Goal: Feedback & Contribution: Submit feedback/report problem

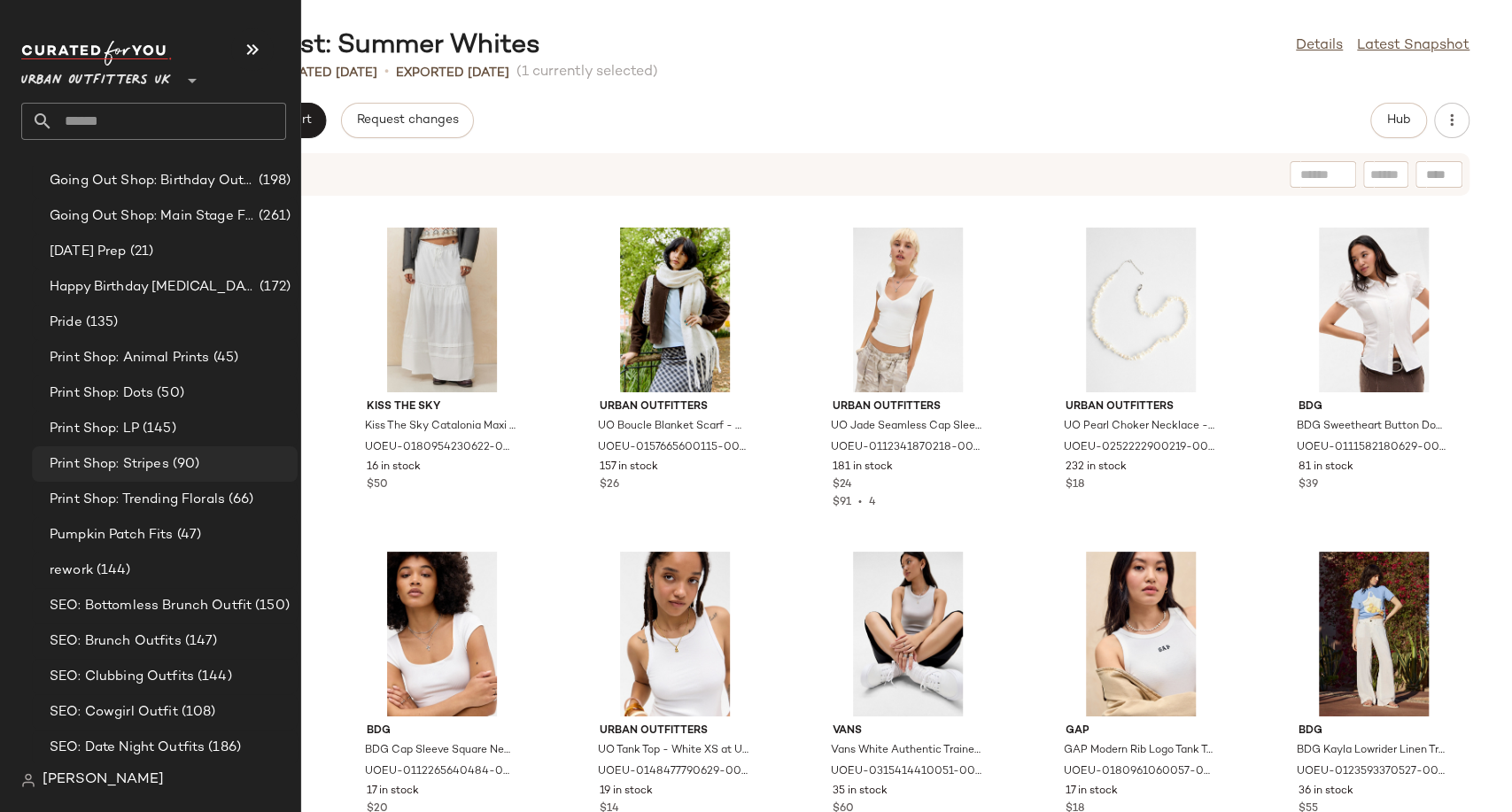
scroll to position [4419, 0]
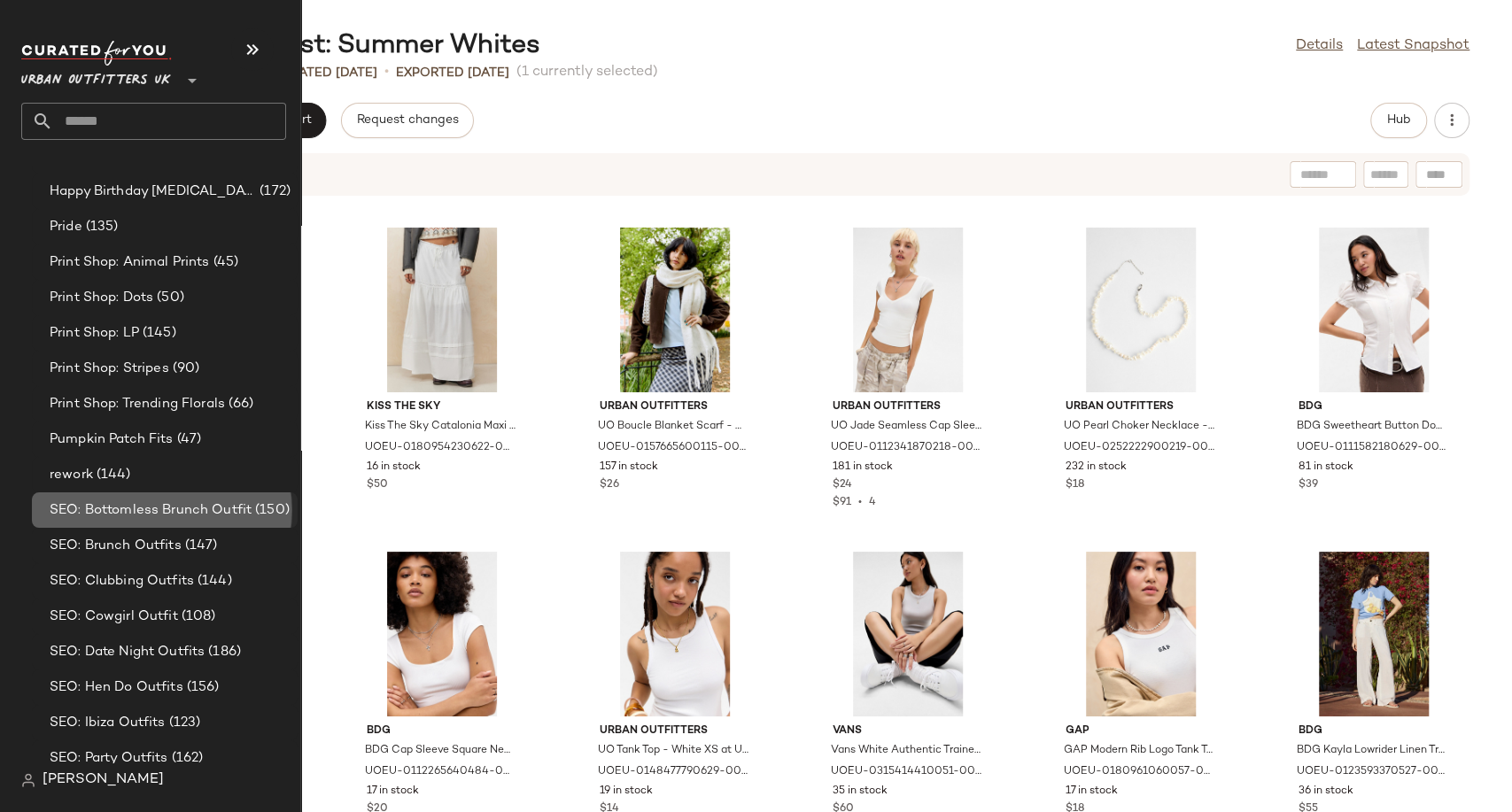
click at [116, 501] on span "SEO: Bottomless Brunch Outfit" at bounding box center [150, 510] width 202 height 21
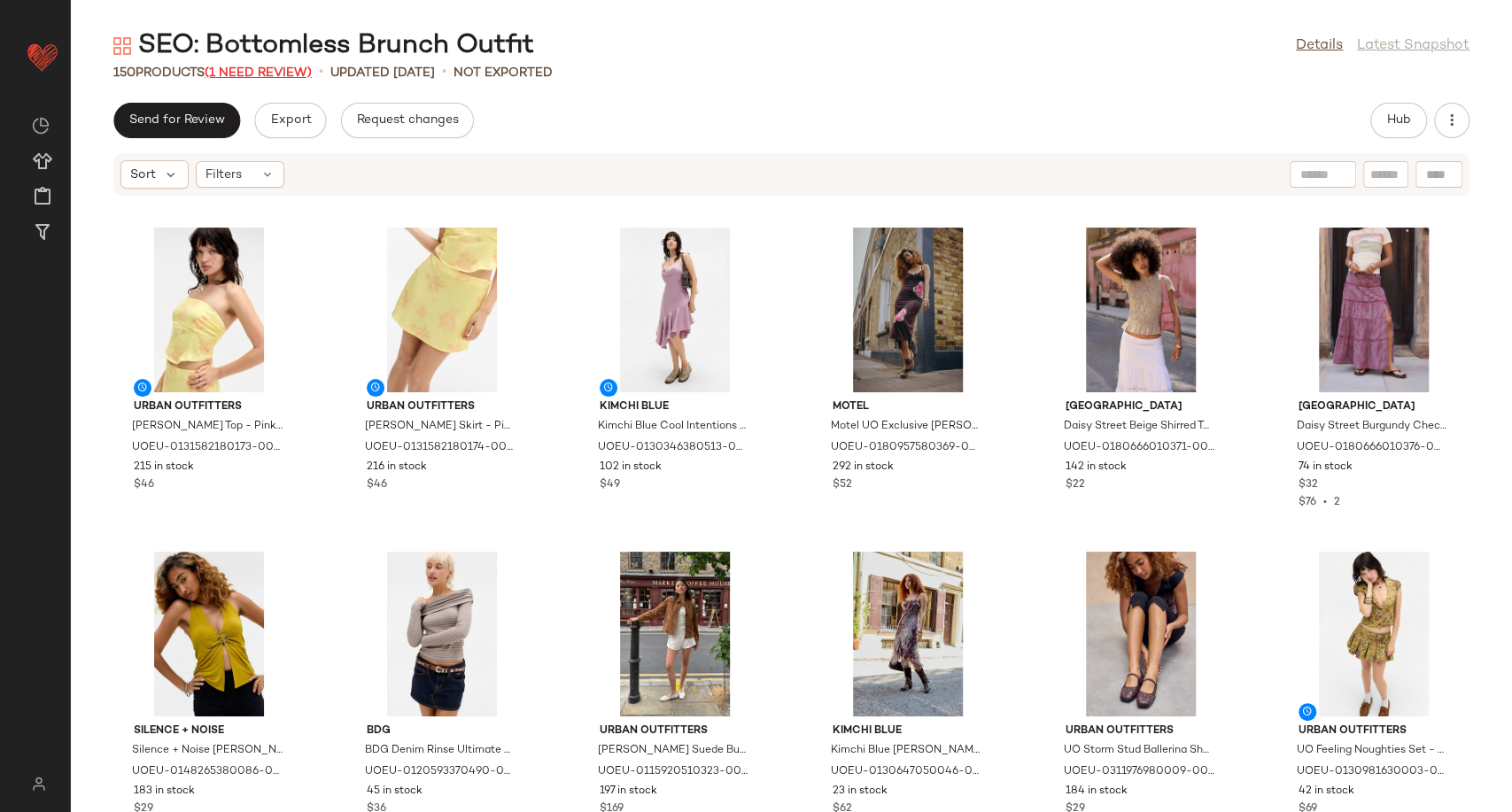
click at [253, 72] on span "(1 Need Review)" at bounding box center [258, 73] width 107 height 13
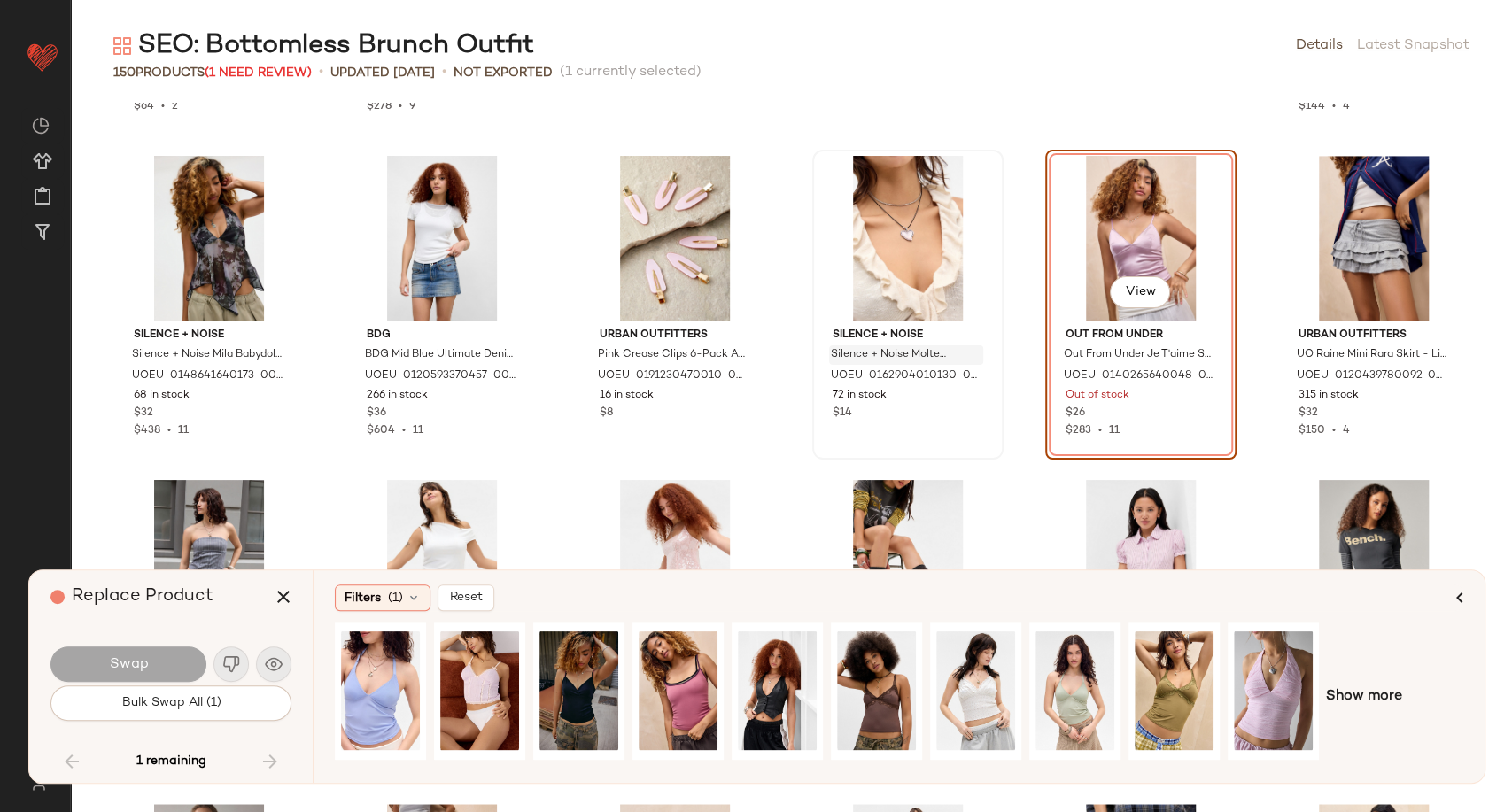
scroll to position [5381, 0]
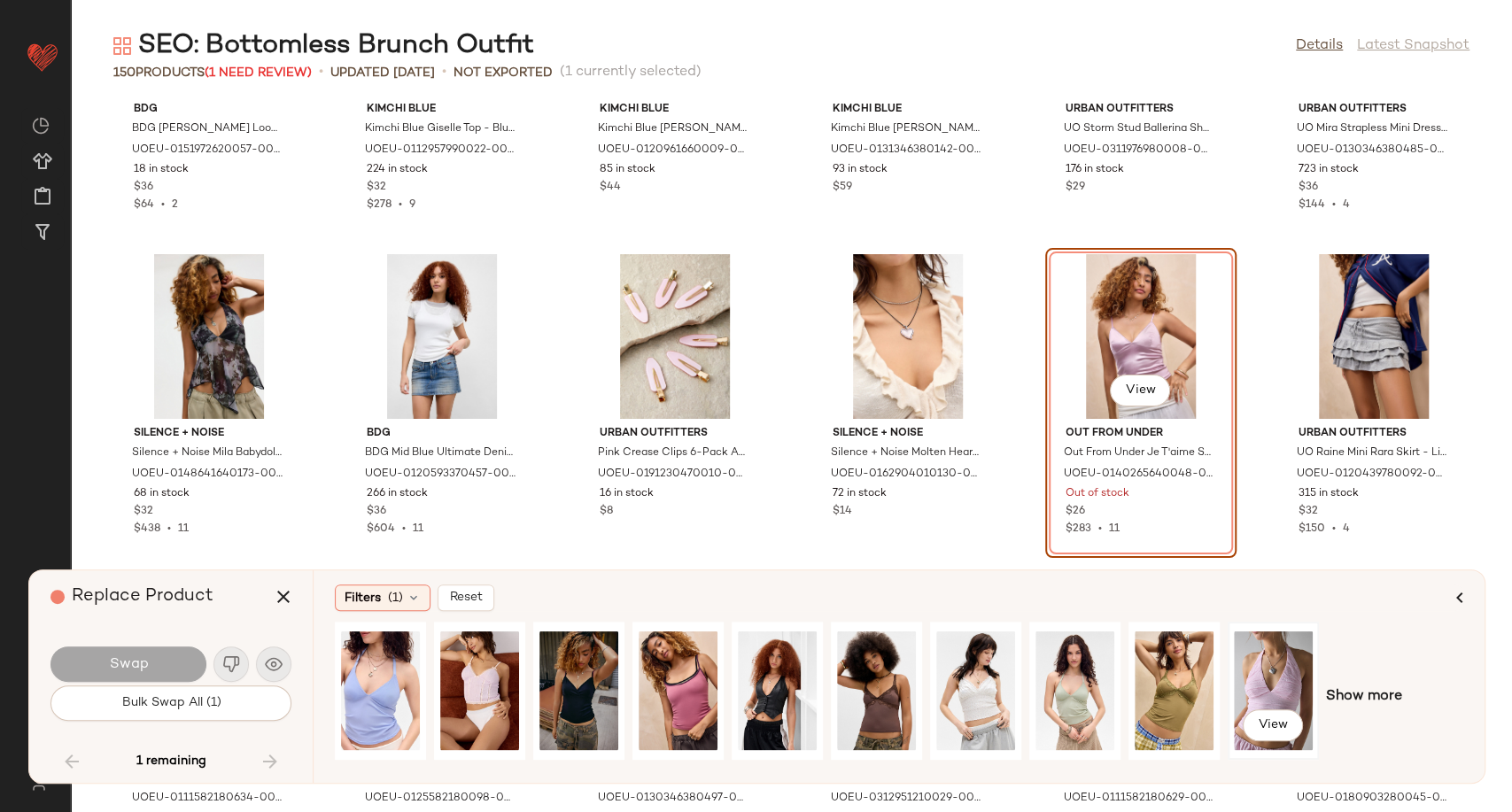
click at [1261, 688] on div "View" at bounding box center [1273, 691] width 79 height 126
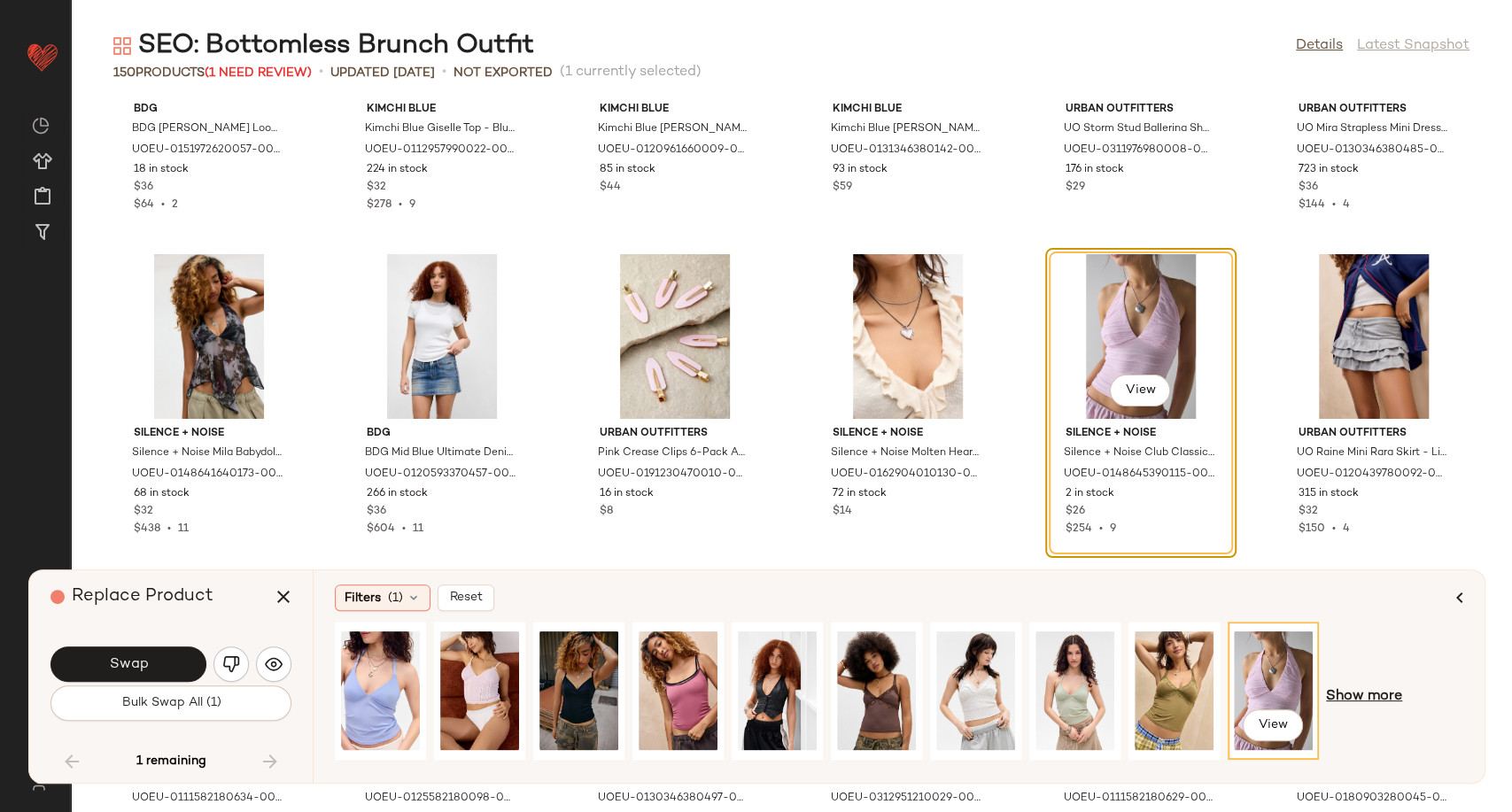
click at [1345, 693] on span "Show more" at bounding box center [1364, 697] width 76 height 22
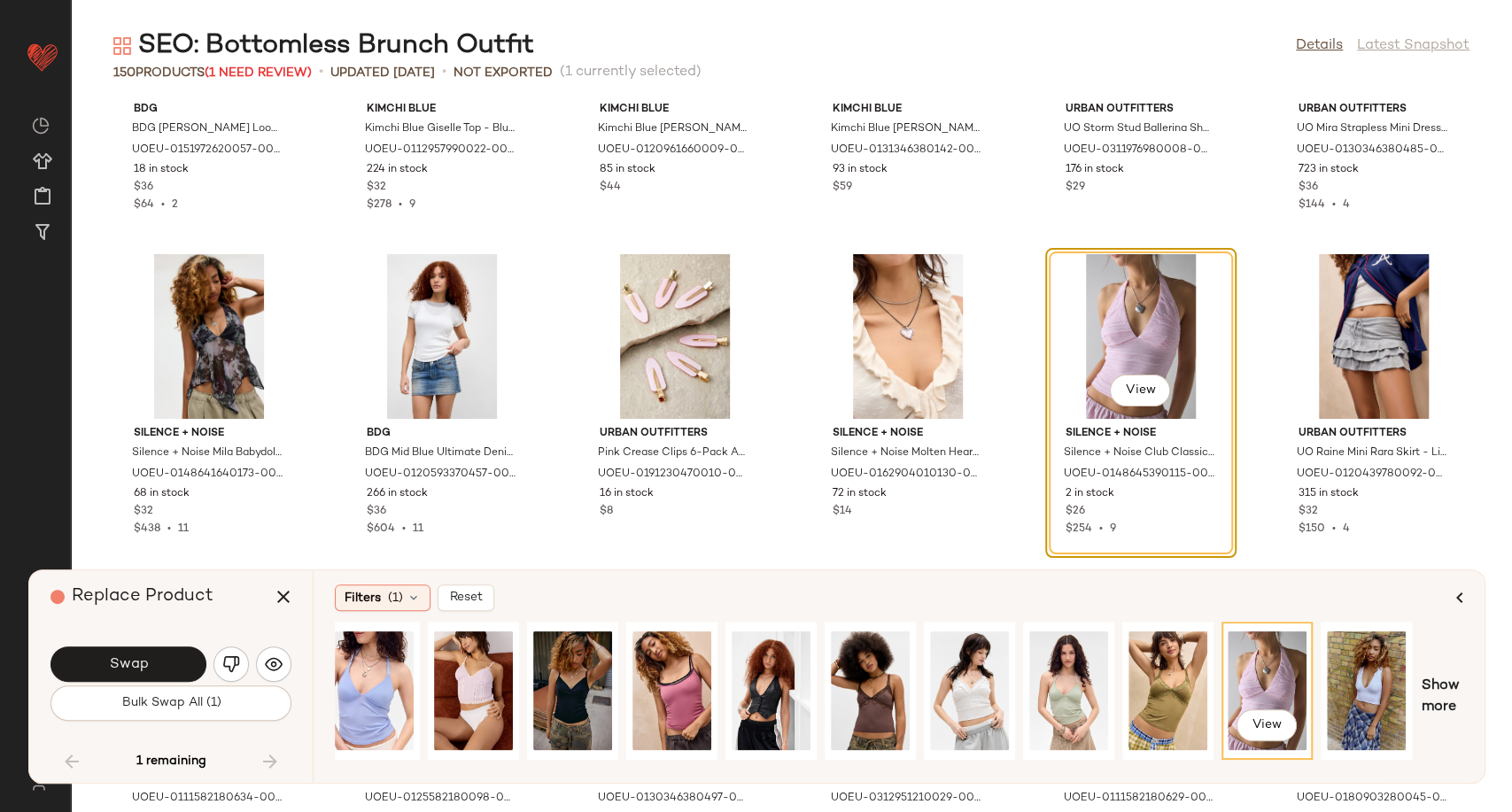
scroll to position [0, 0]
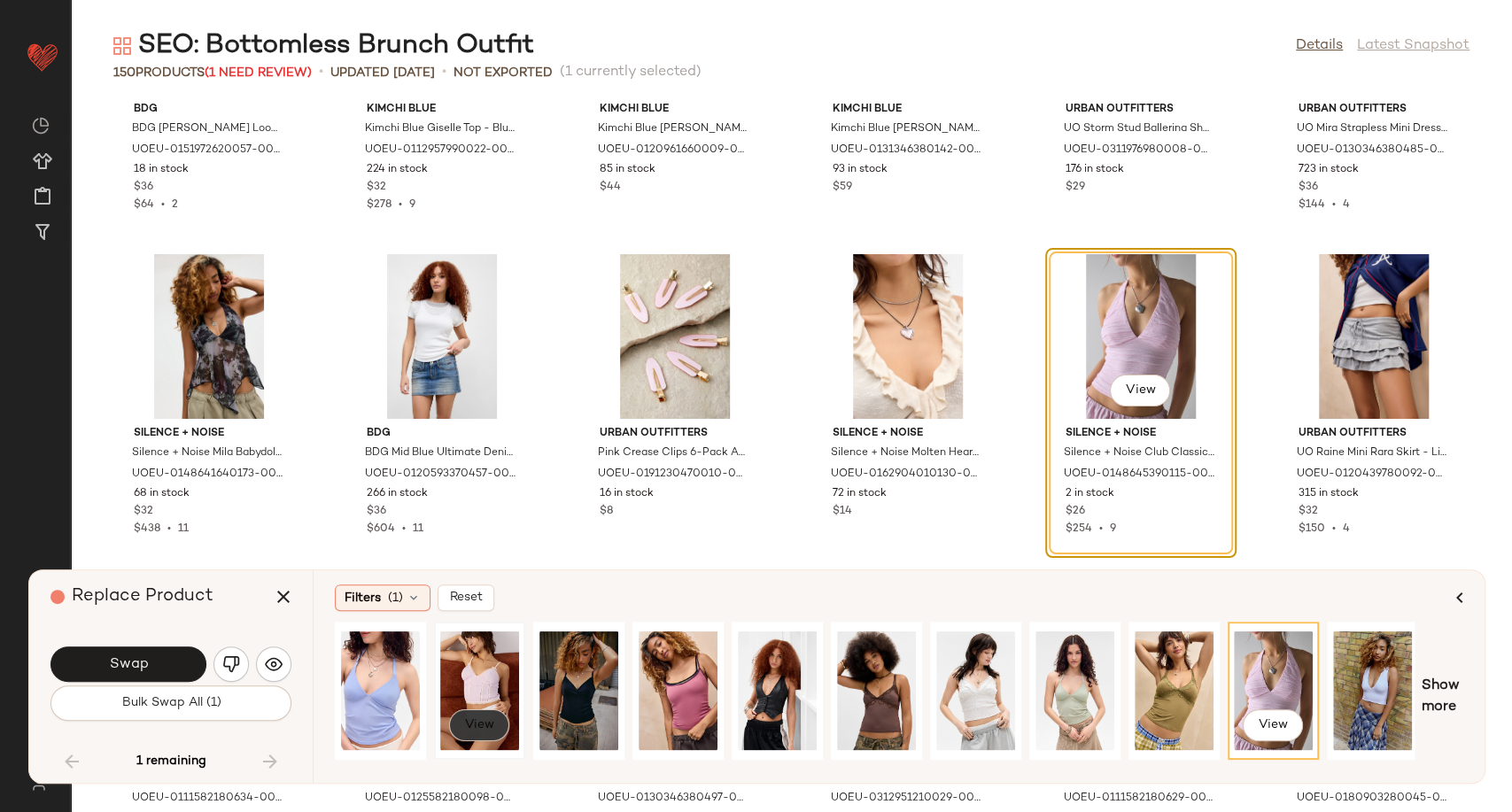
click at [490, 724] on span "View" at bounding box center [479, 725] width 31 height 14
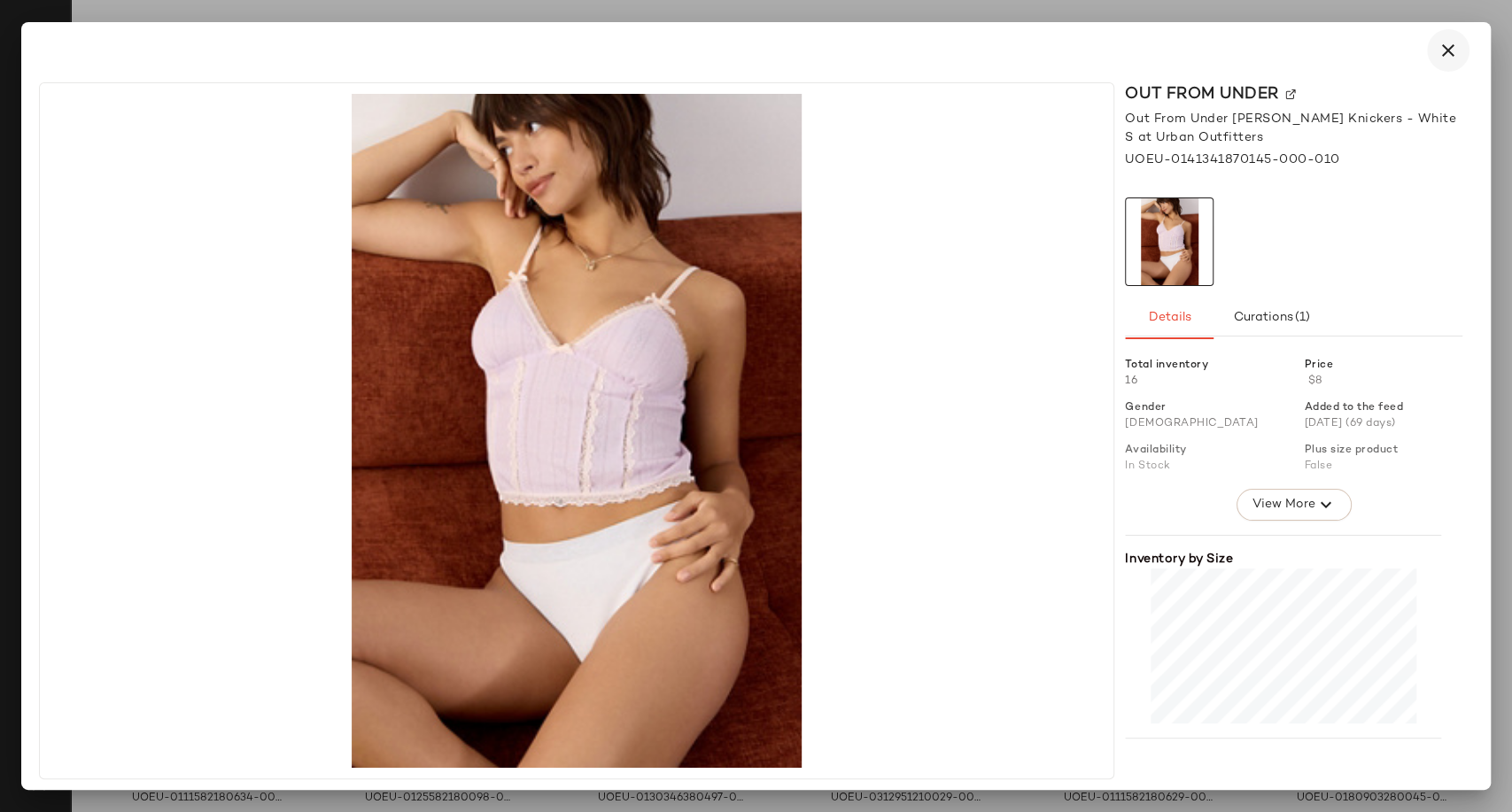
click at [1440, 53] on icon "button" at bounding box center [1448, 50] width 22 height 22
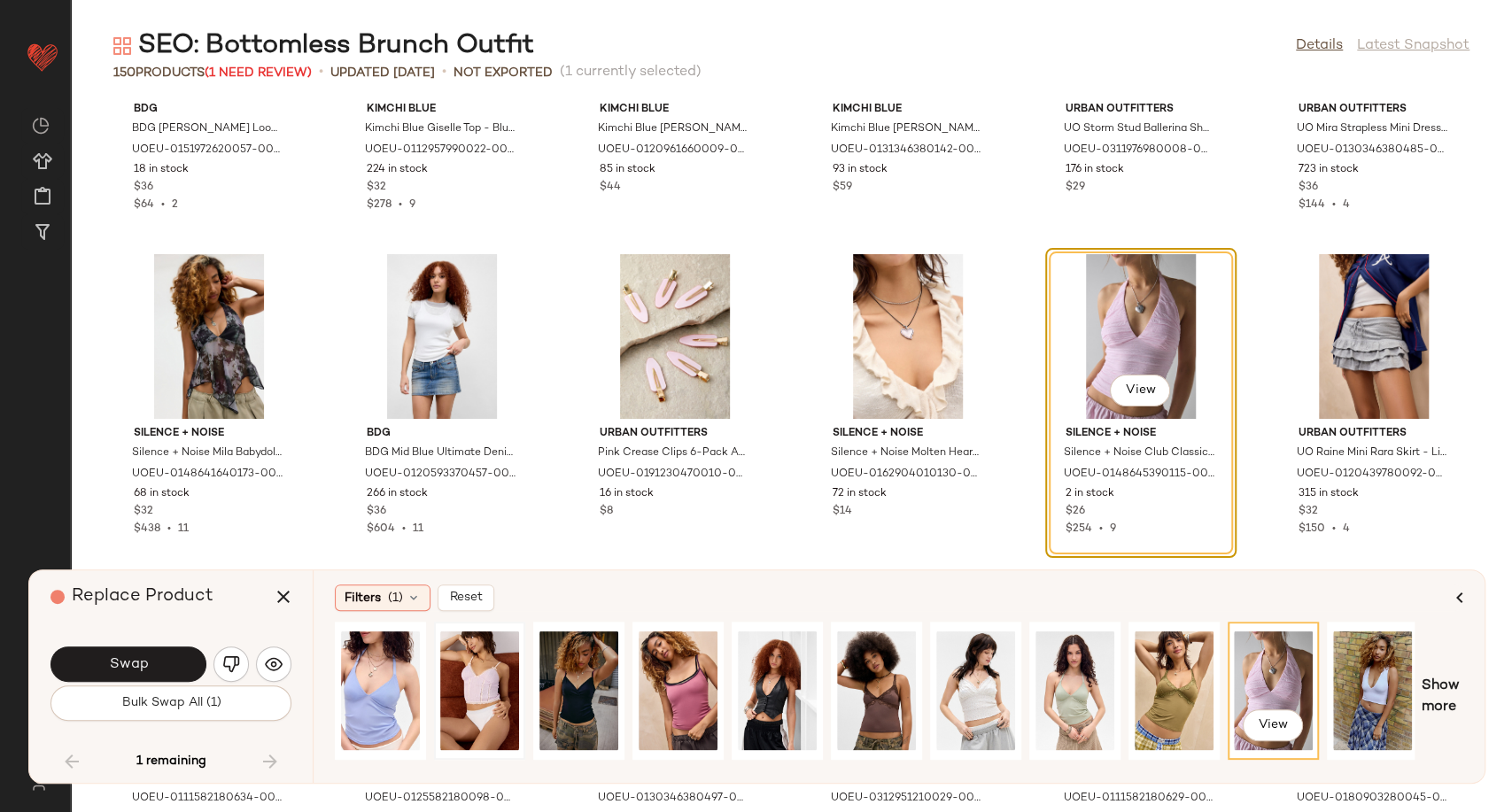
click at [1281, 683] on div "View" at bounding box center [1273, 691] width 79 height 126
click at [177, 657] on button "Swap" at bounding box center [128, 664] width 155 height 35
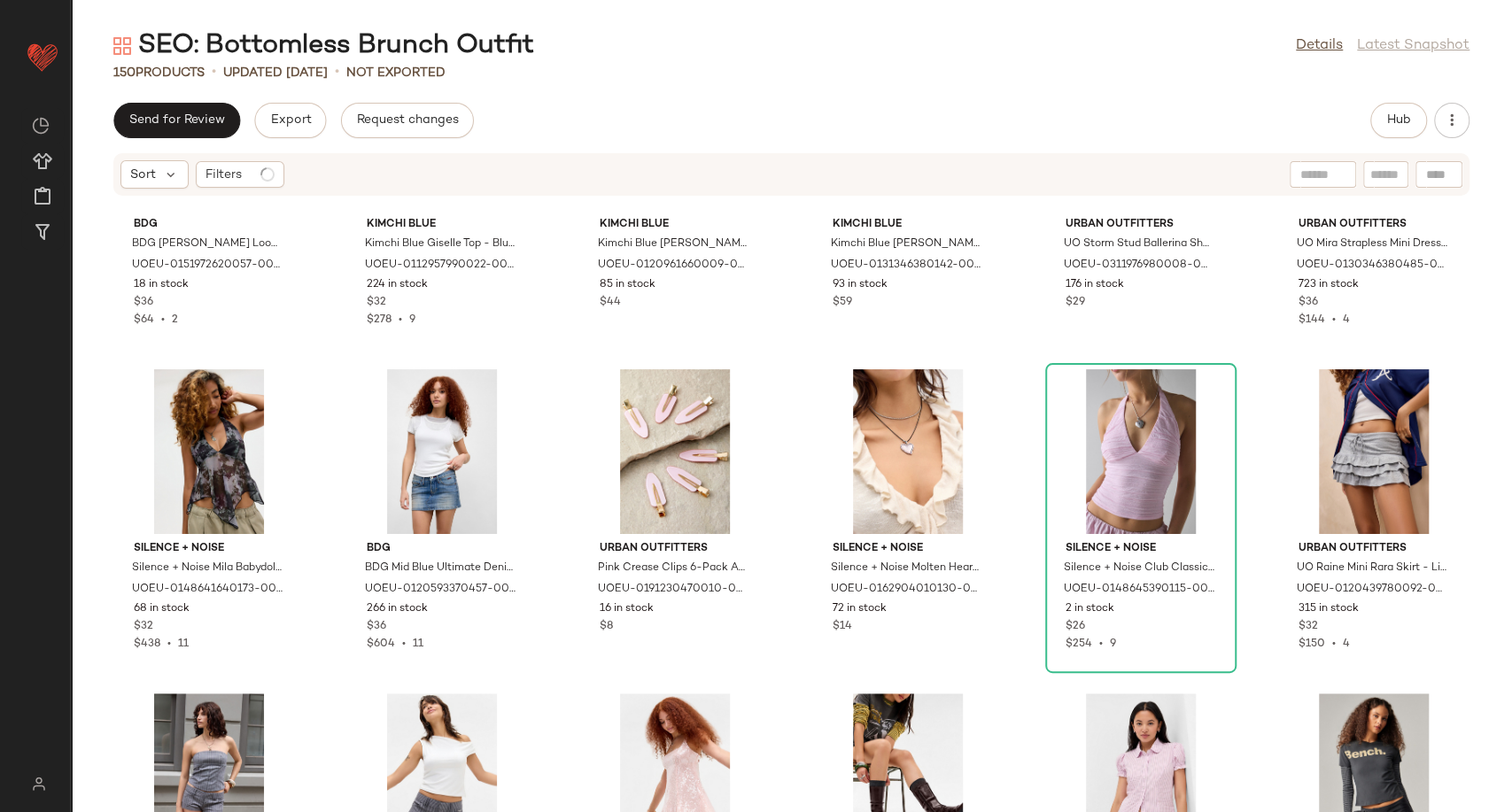
click at [555, 618] on div "BDG BDG [PERSON_NAME] Loop Through Faux Leather Bag - Black at Urban Outfitters…" at bounding box center [791, 514] width 1441 height 594
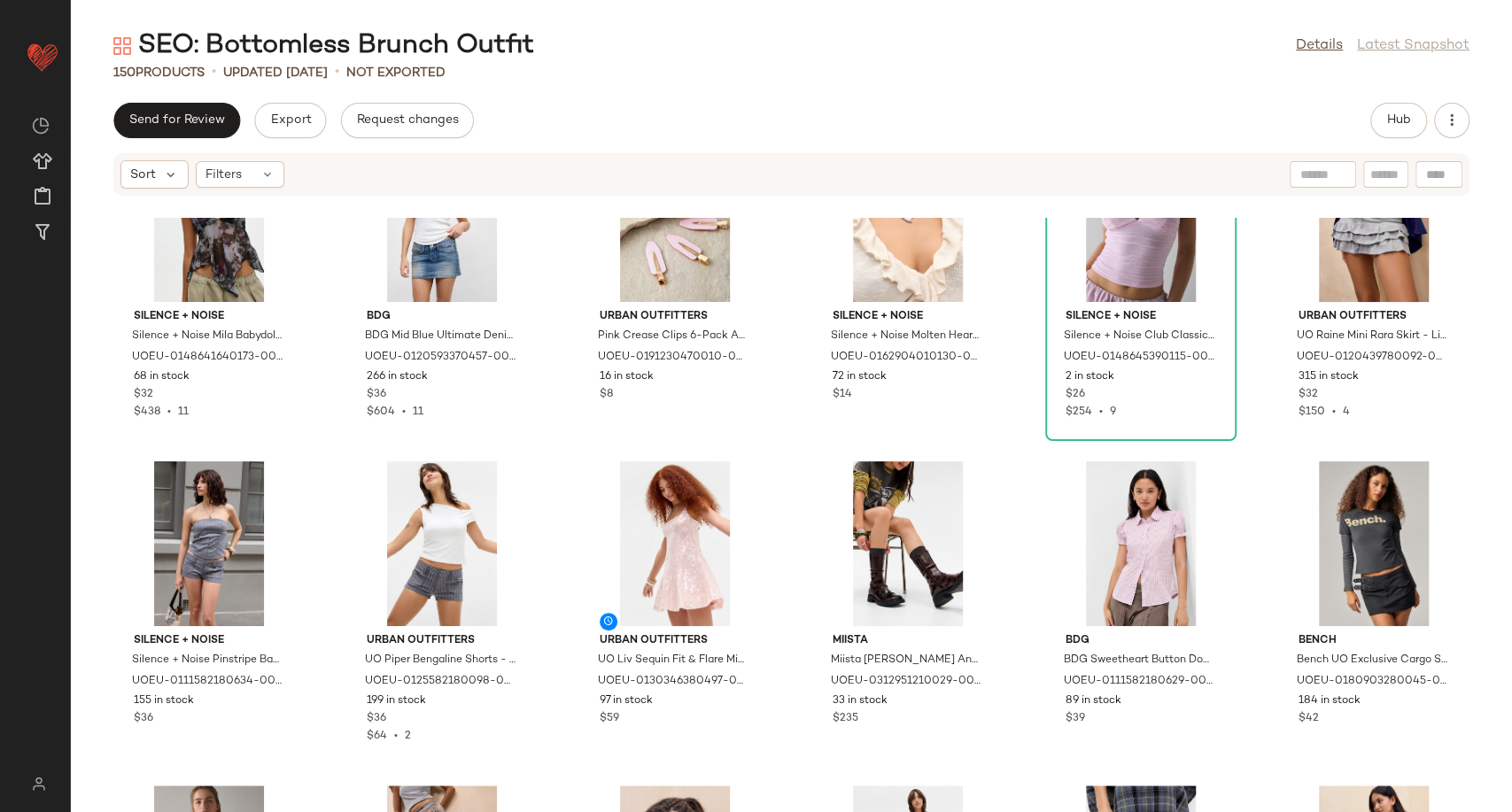
scroll to position [5676, 0]
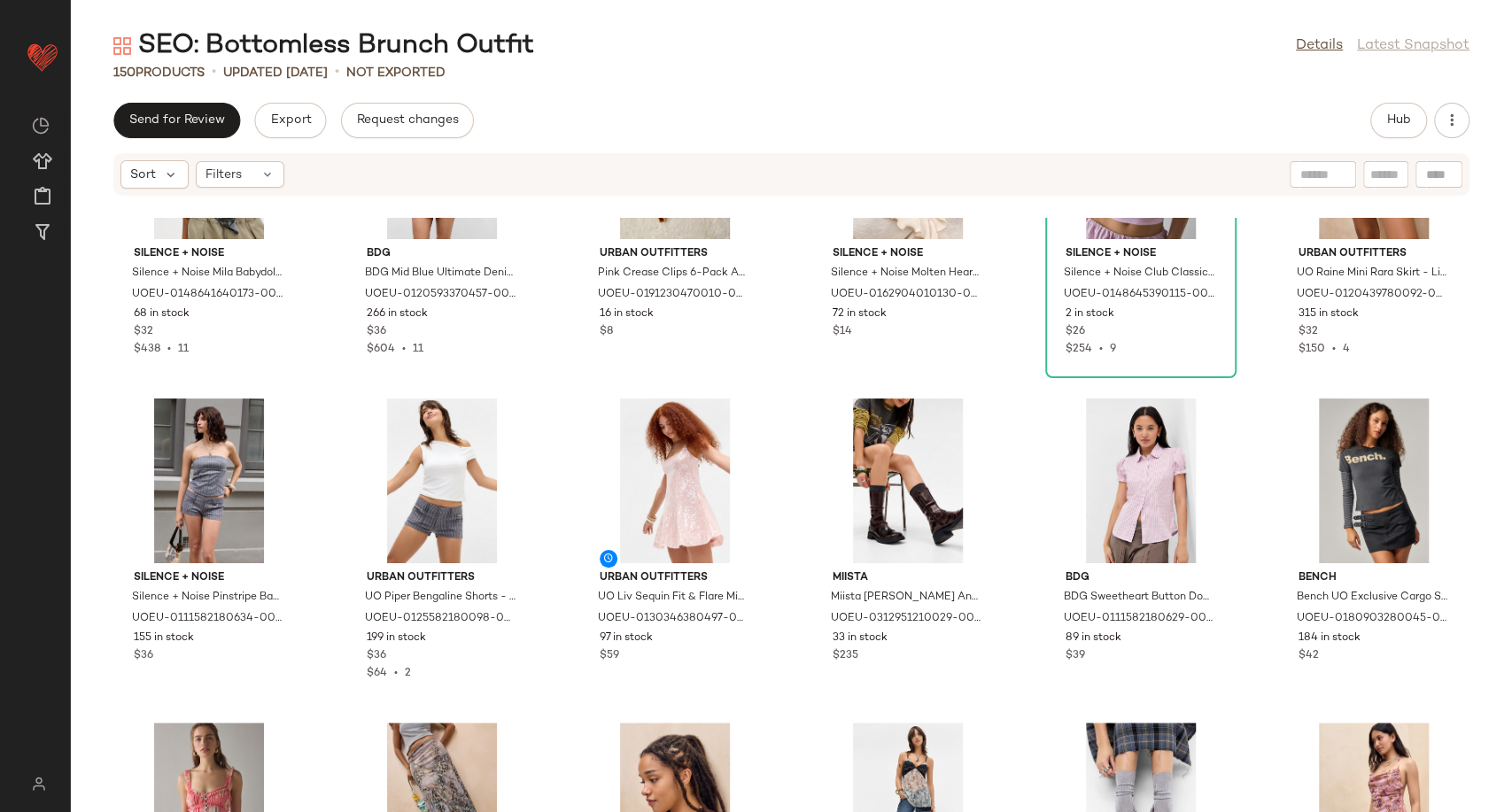
click at [538, 390] on div "Silence + Noise Silence + Noise Mila Babydoll Halter Top - Purple M at Urban Ou…" at bounding box center [791, 514] width 1441 height 594
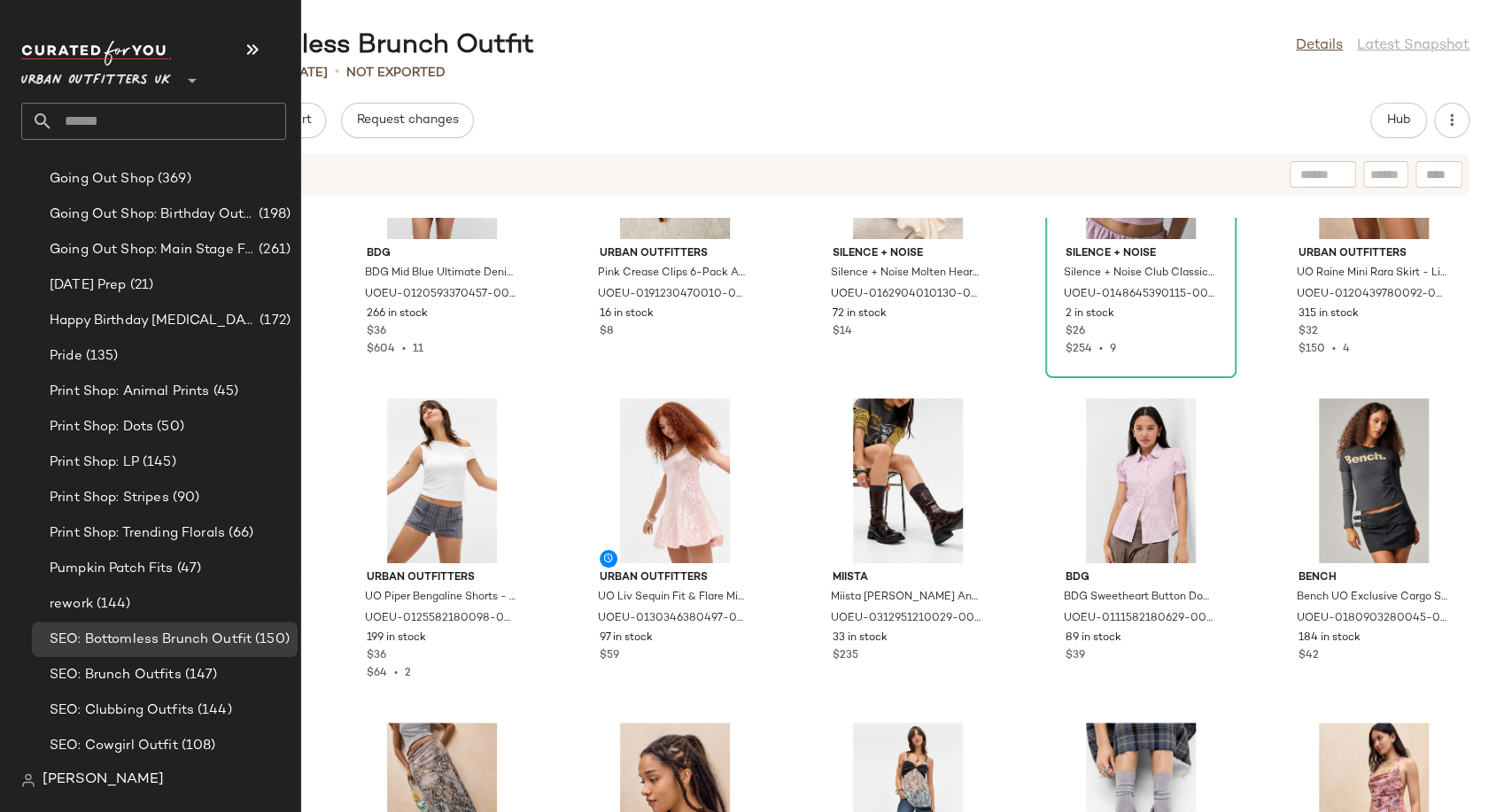
scroll to position [4328, 0]
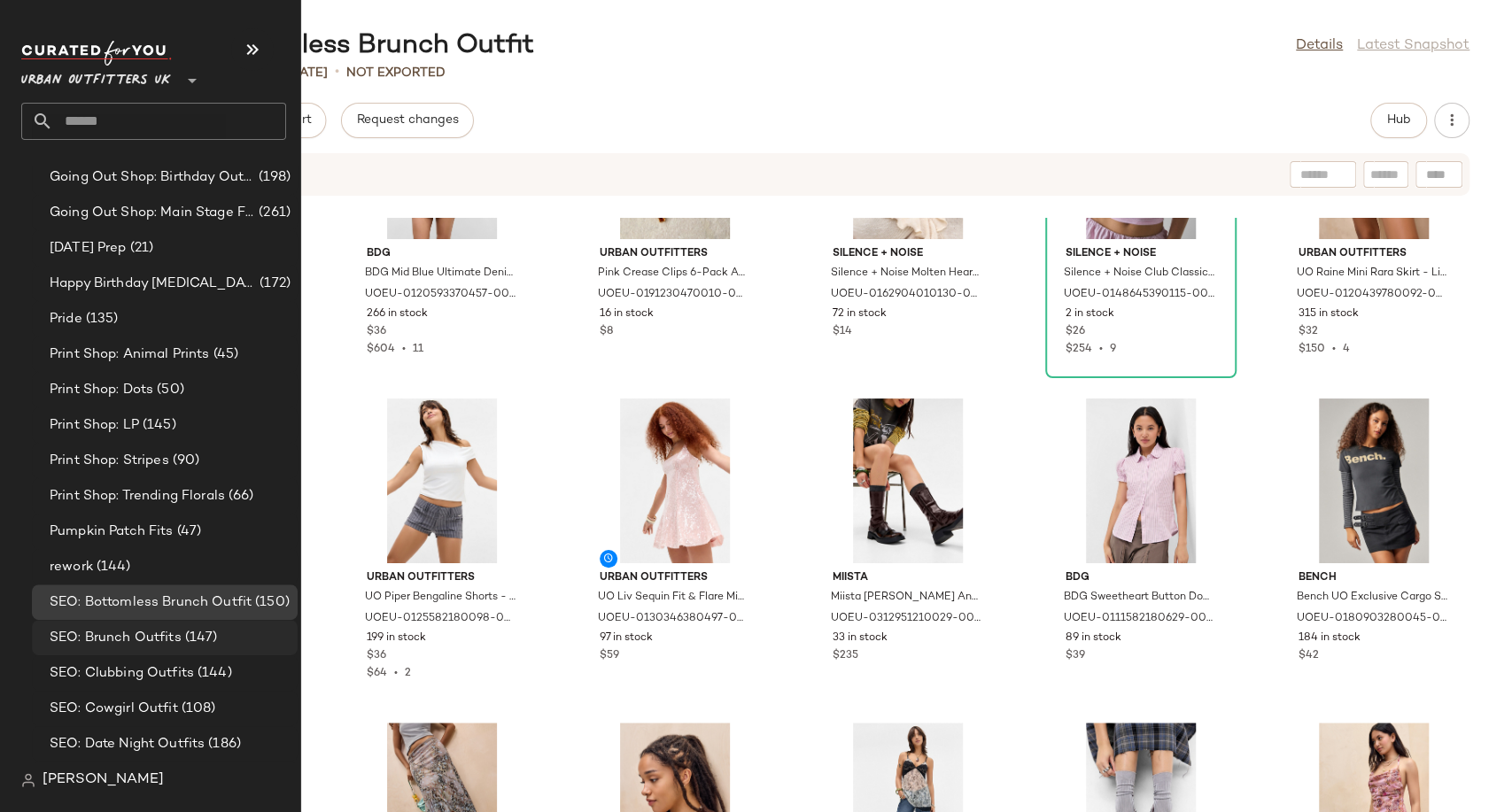
click at [113, 640] on span "SEO: Brunch Outfits" at bounding box center [115, 638] width 132 height 21
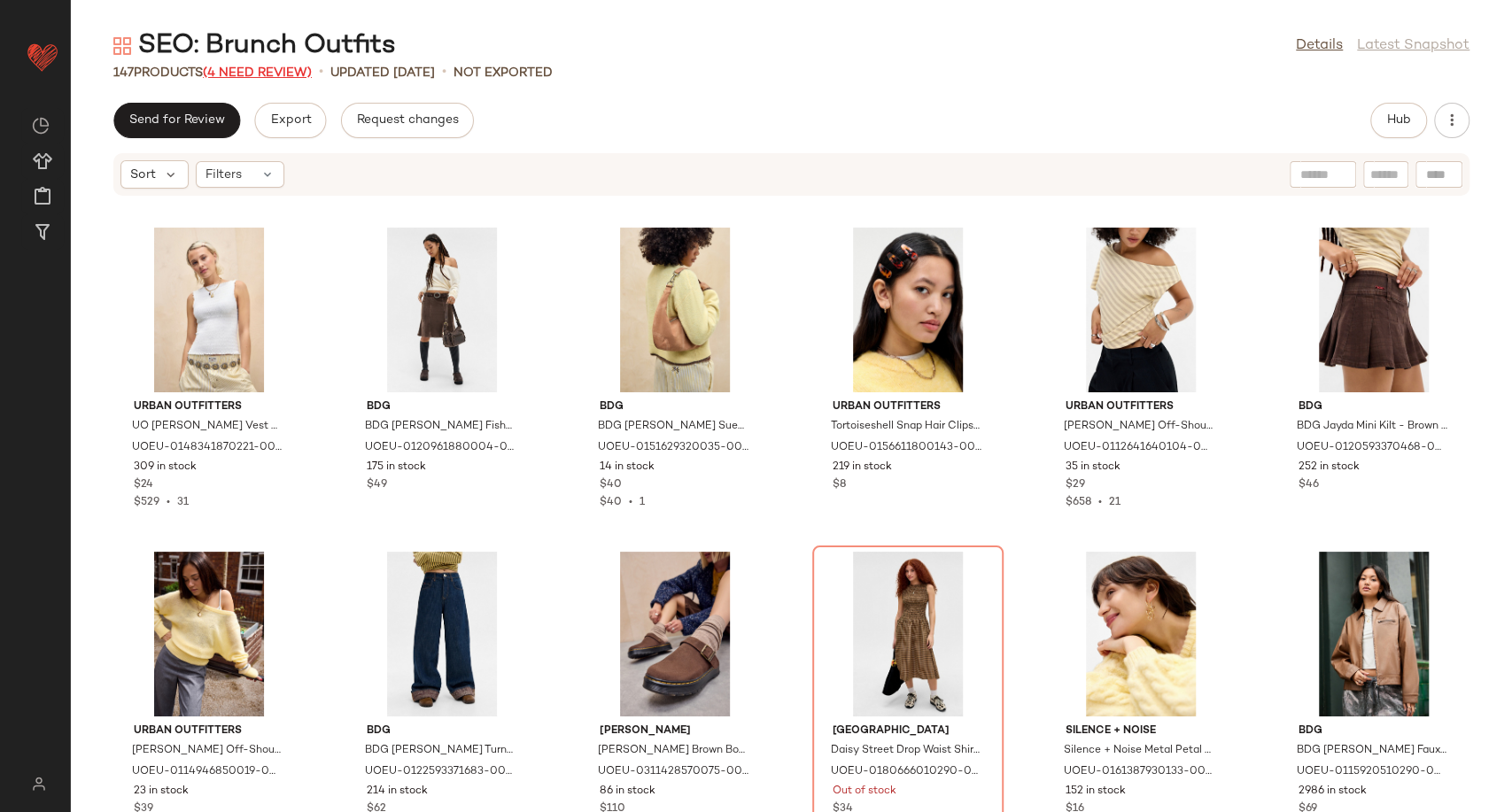
click at [271, 74] on span "(4 Need Review)" at bounding box center [257, 73] width 109 height 13
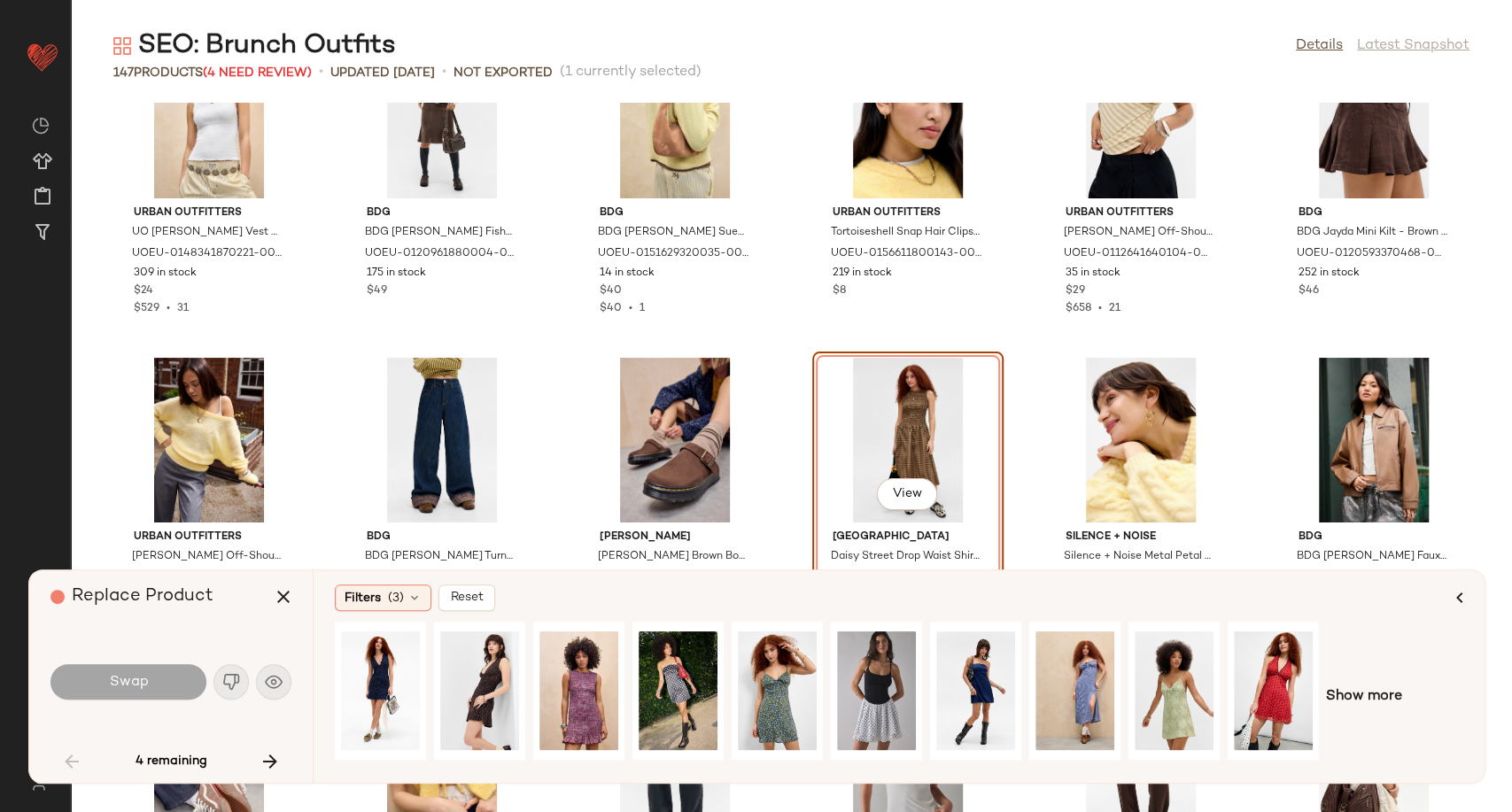
scroll to position [197, 0]
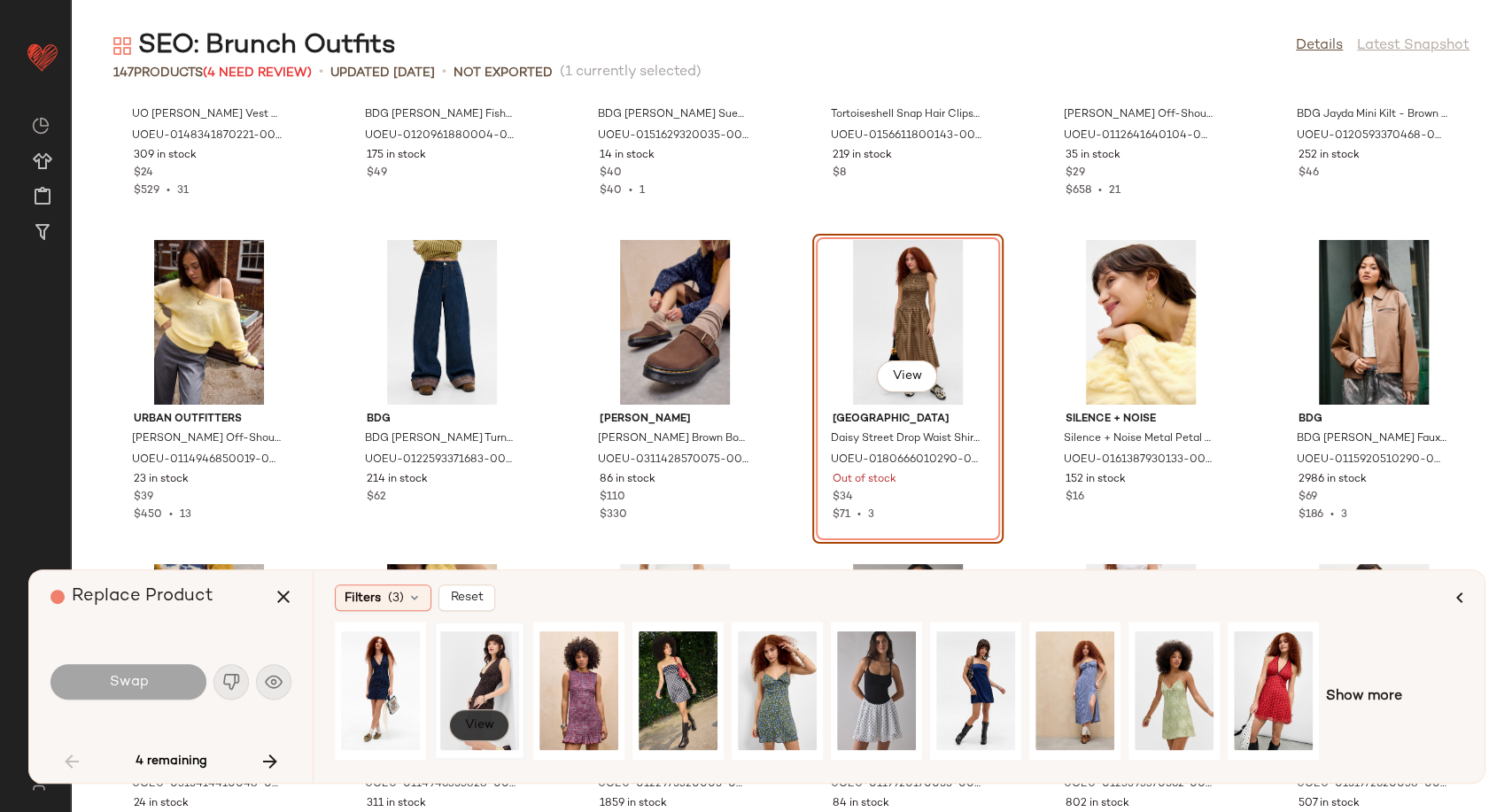
click at [478, 719] on span "View" at bounding box center [479, 725] width 31 height 14
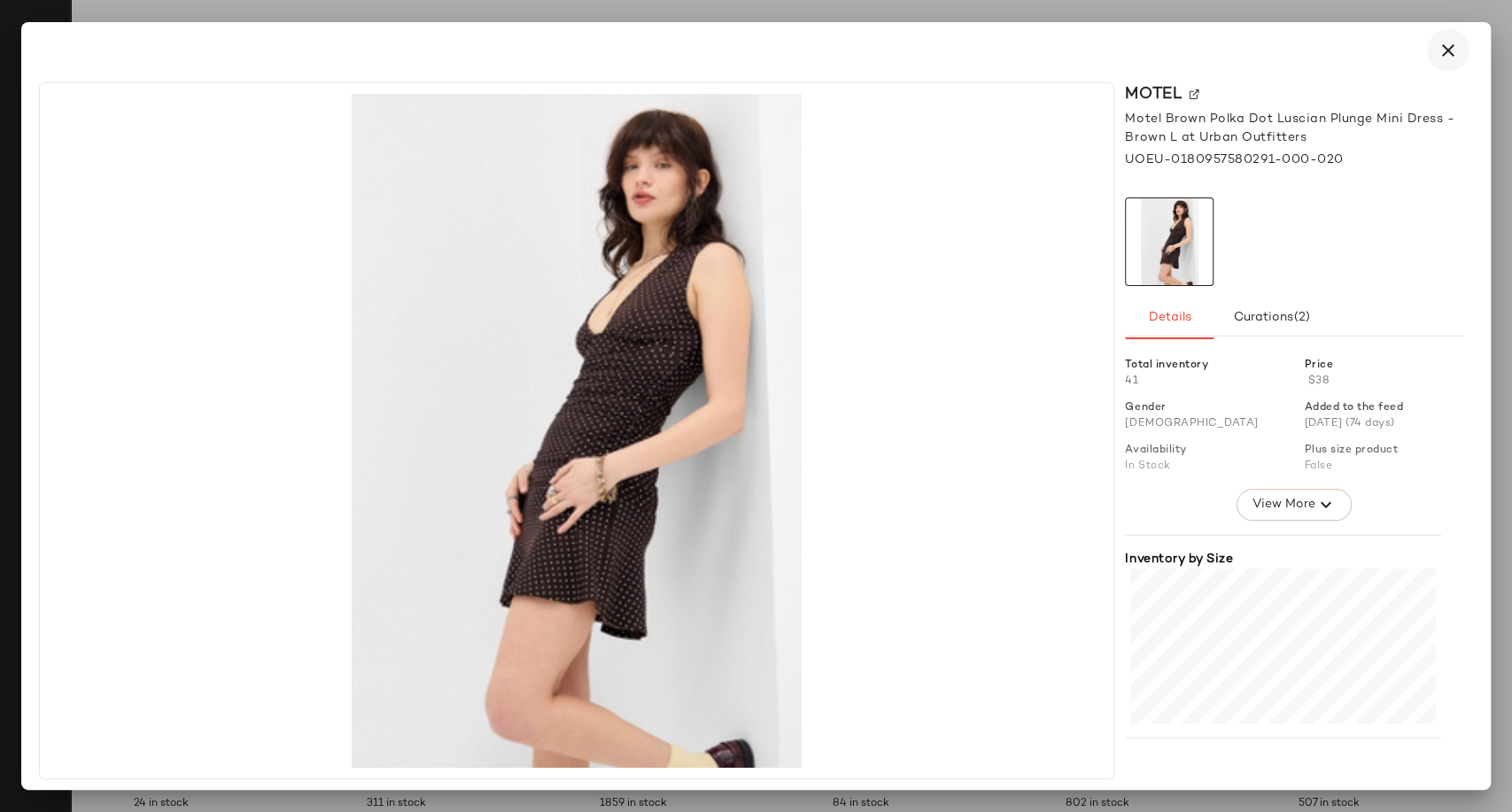
click at [1452, 40] on icon "button" at bounding box center [1448, 50] width 22 height 22
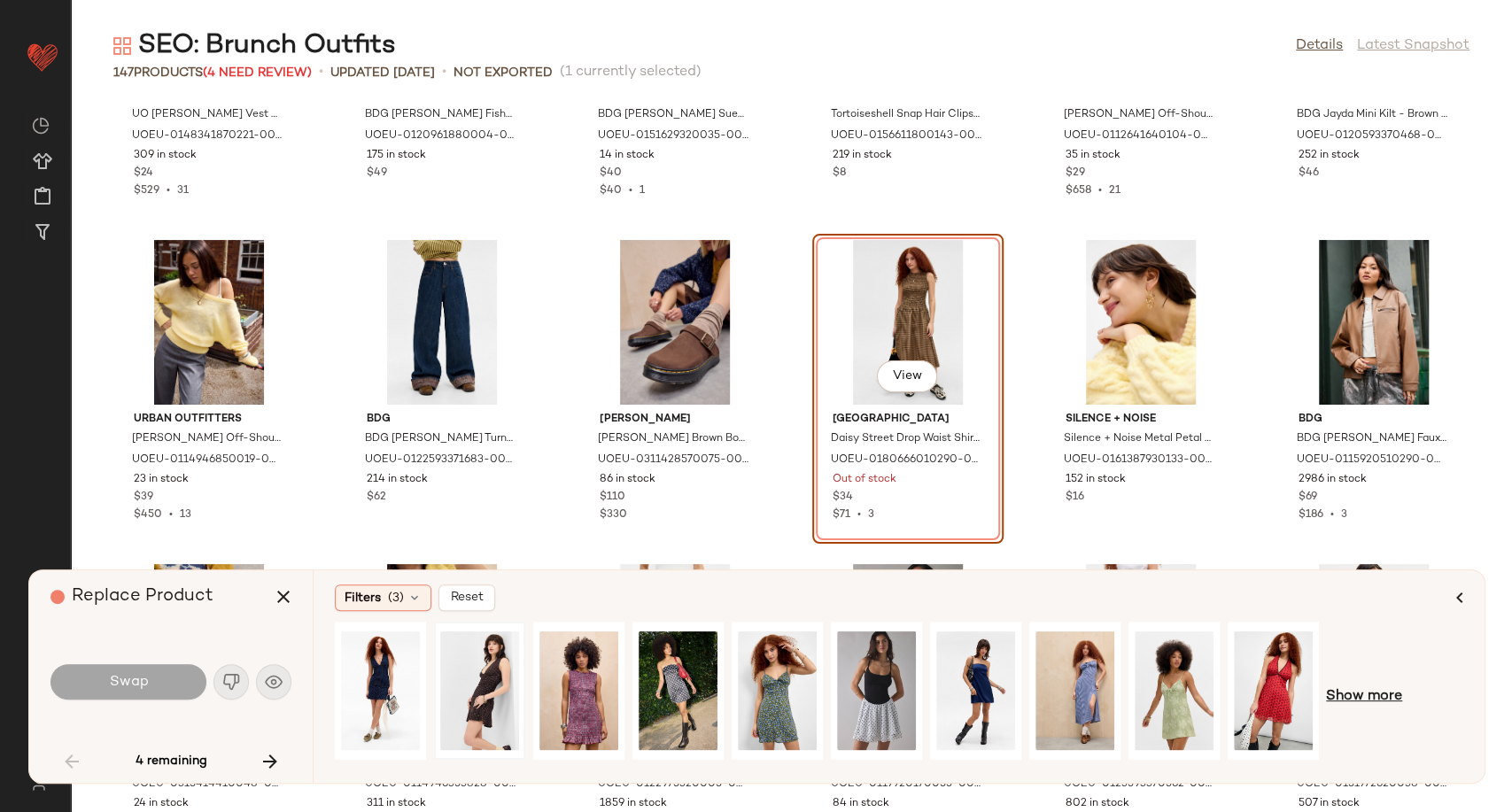
click at [1344, 701] on span "Show more" at bounding box center [1364, 697] width 76 height 22
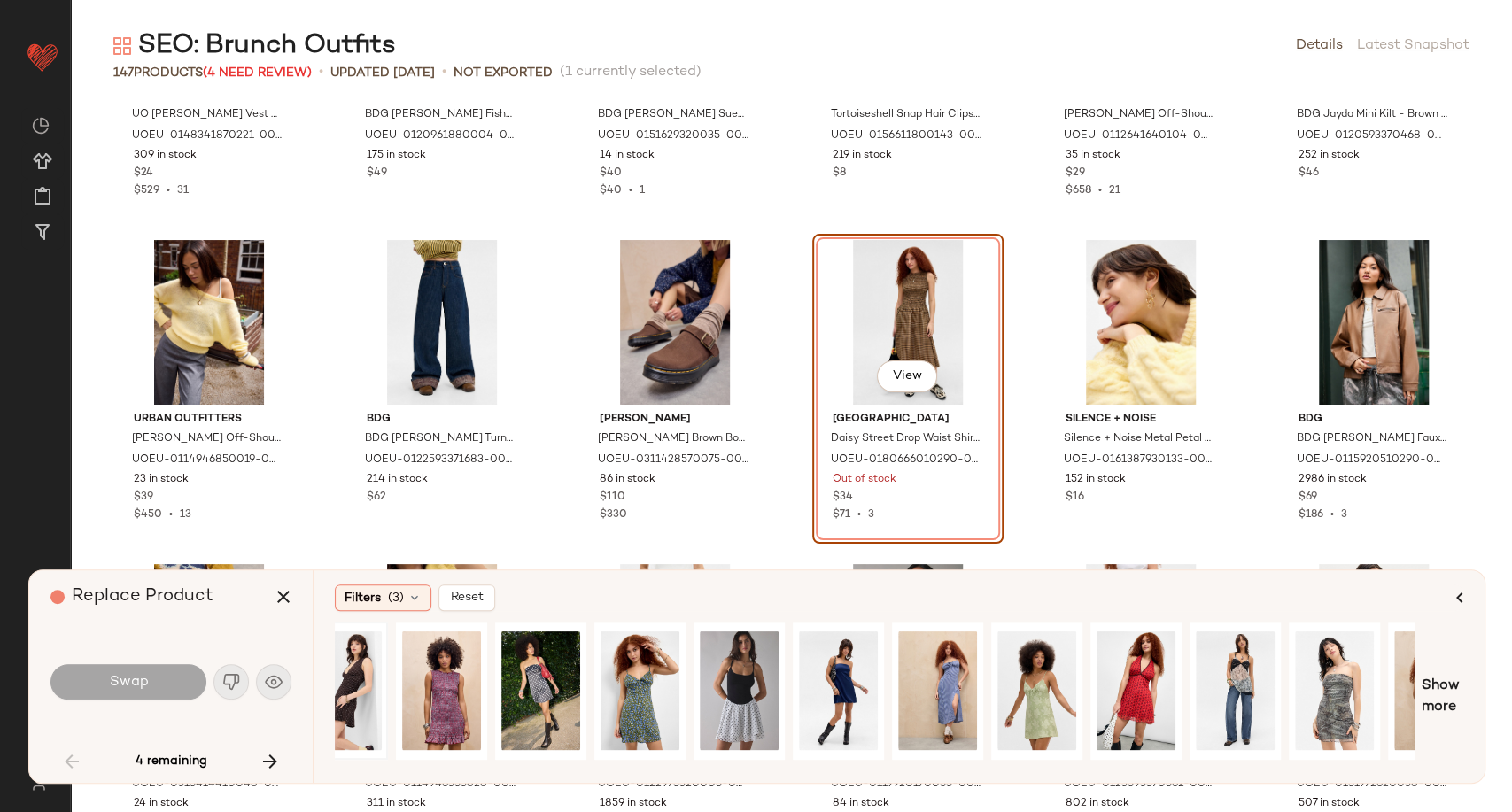
scroll to position [0, 0]
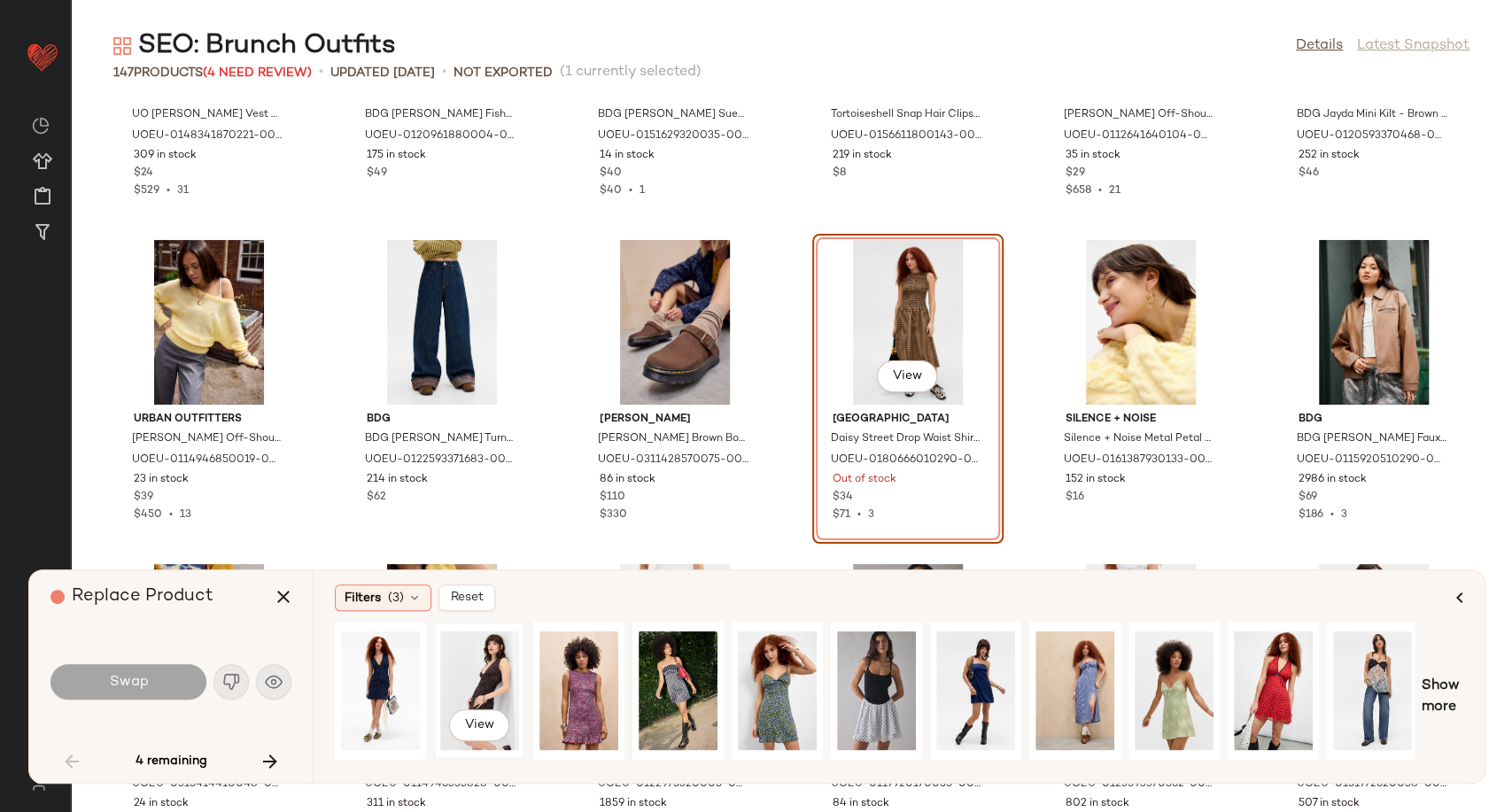
click at [494, 678] on div "View" at bounding box center [480, 691] width 79 height 126
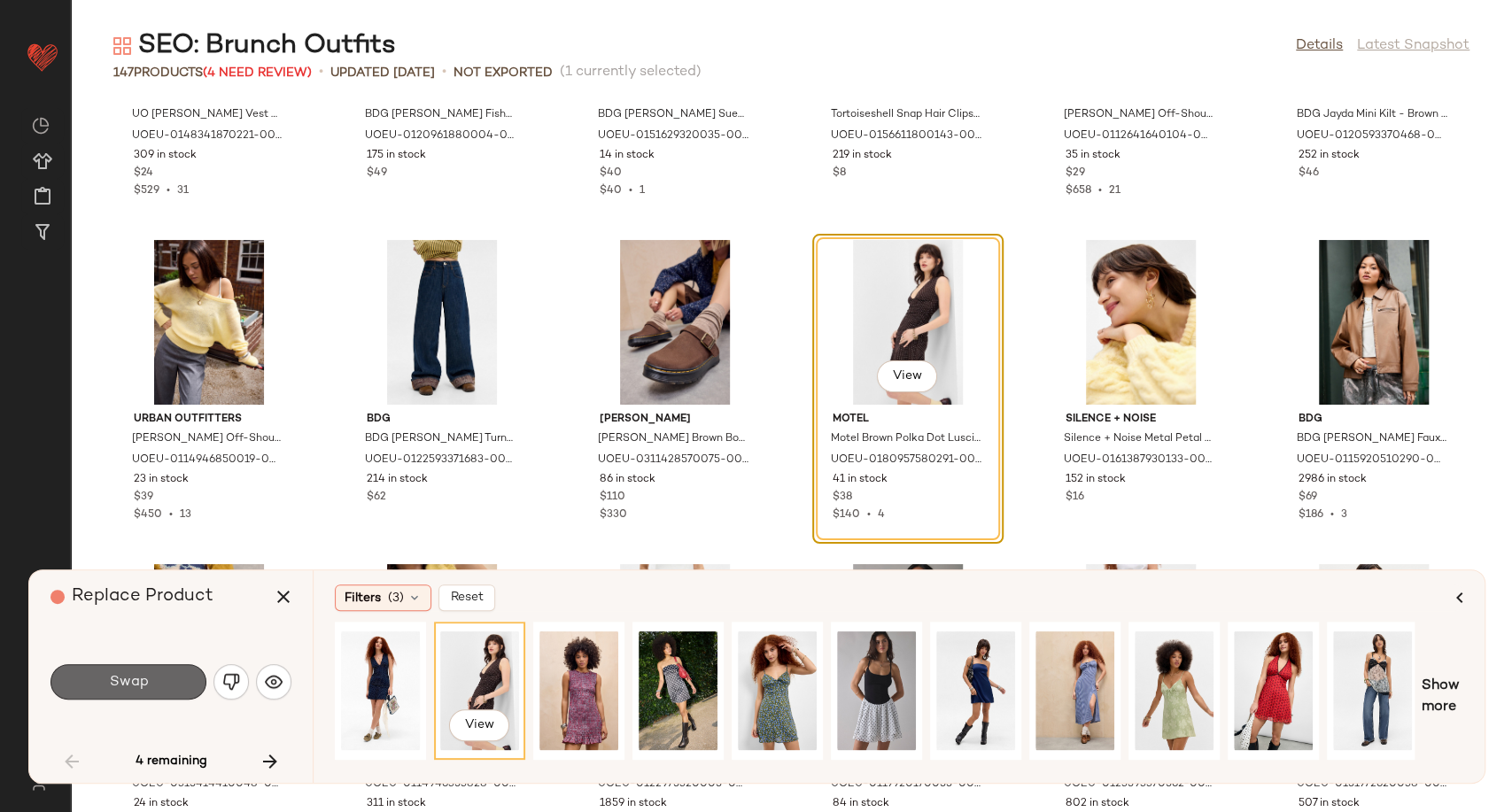
click at [125, 676] on span "Swap" at bounding box center [128, 682] width 40 height 17
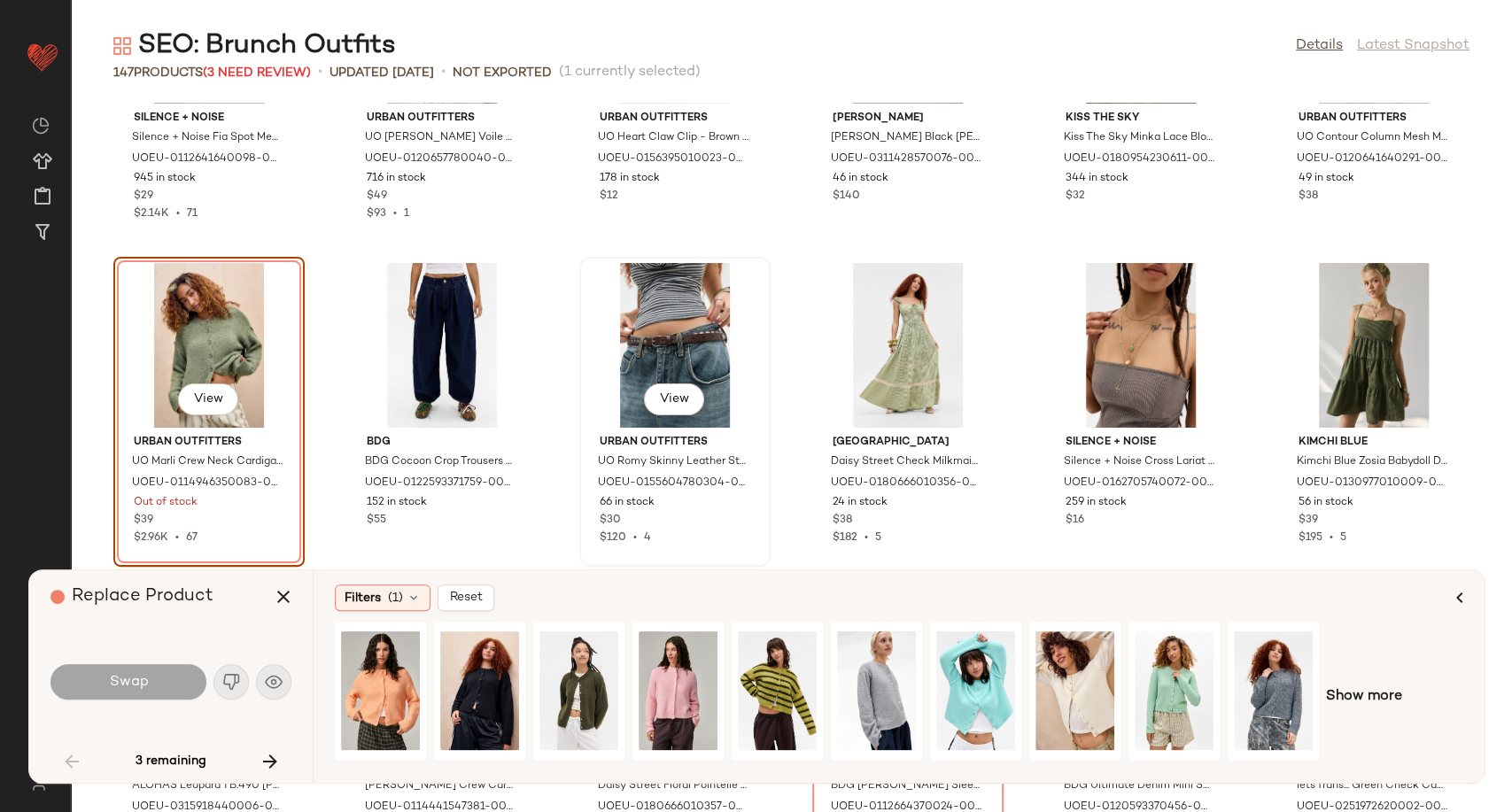
scroll to position [2789, 0]
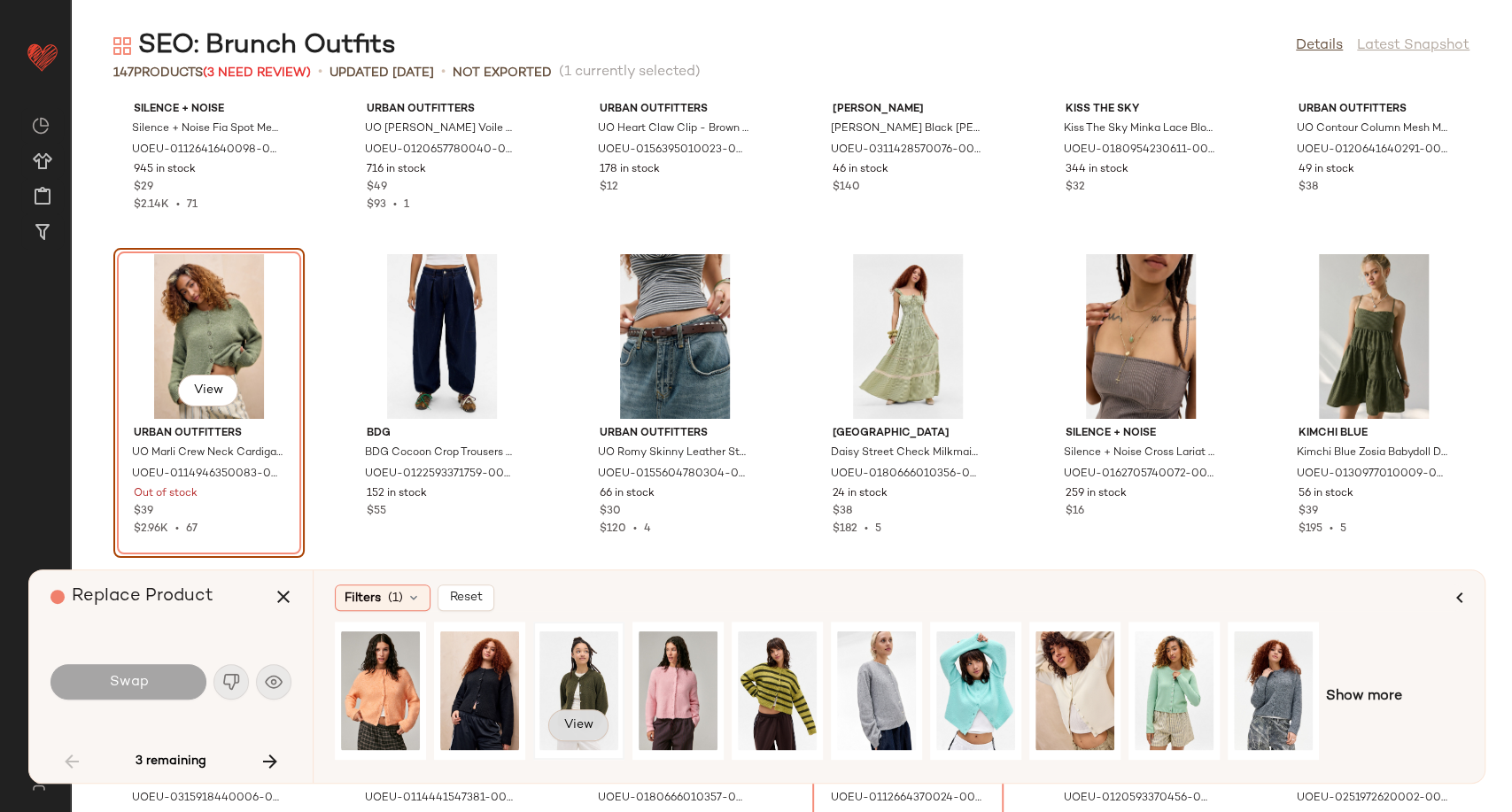
click at [593, 717] on button "View" at bounding box center [578, 725] width 60 height 31
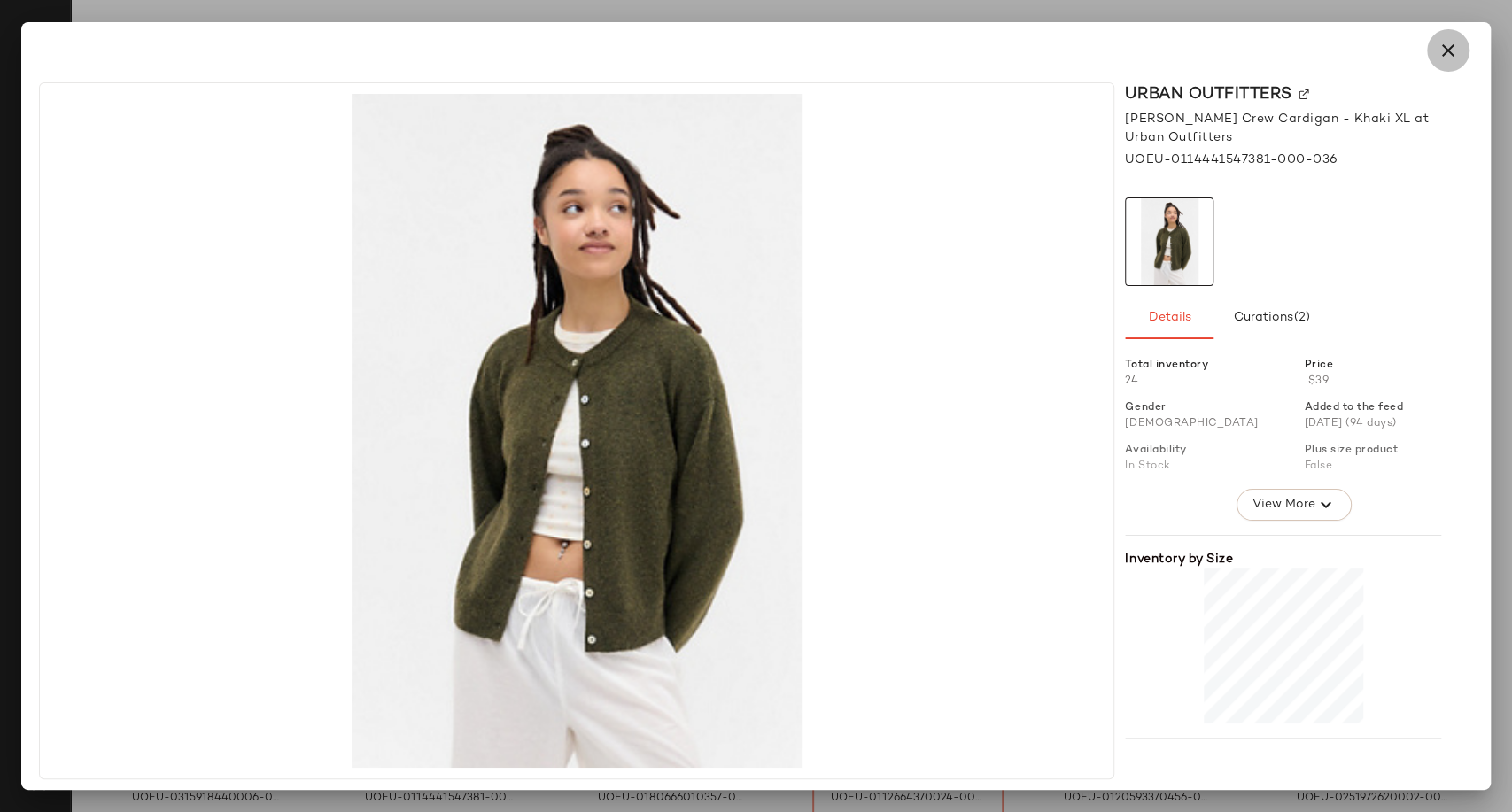
click at [1449, 59] on icon "button" at bounding box center [1448, 50] width 22 height 22
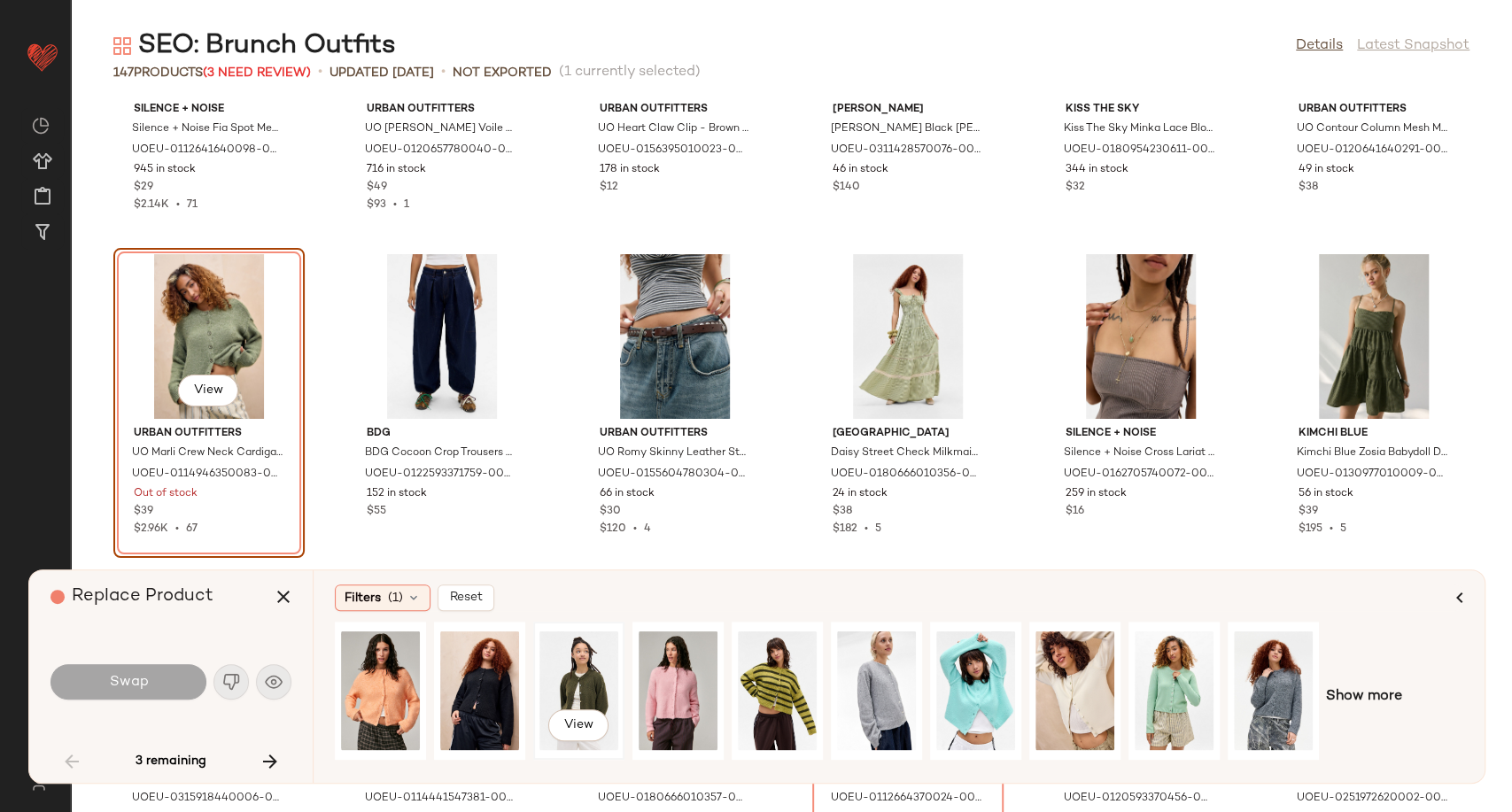
click at [565, 680] on div "View" at bounding box center [579, 691] width 79 height 126
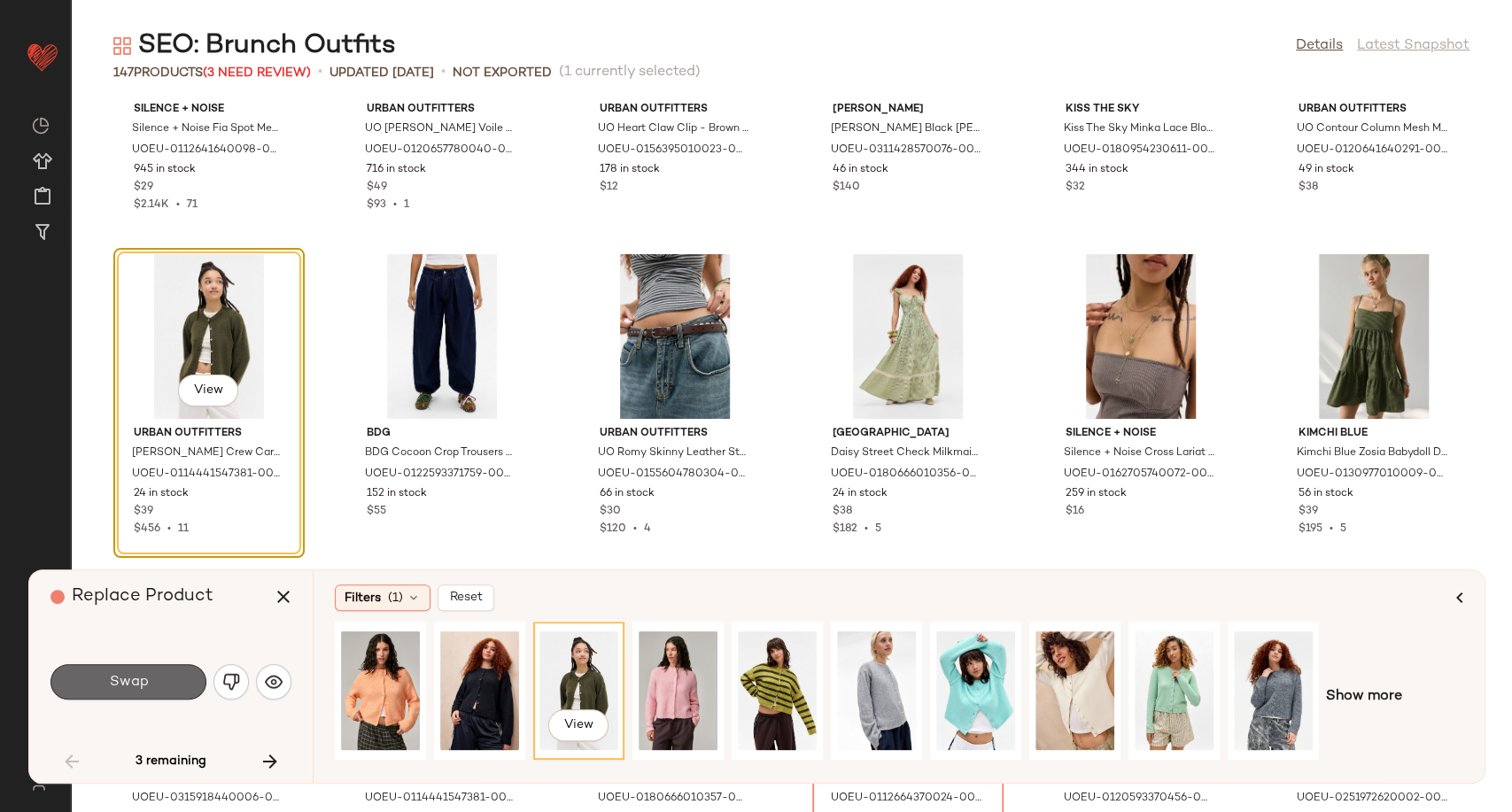
click at [169, 685] on button "Swap" at bounding box center [128, 681] width 155 height 35
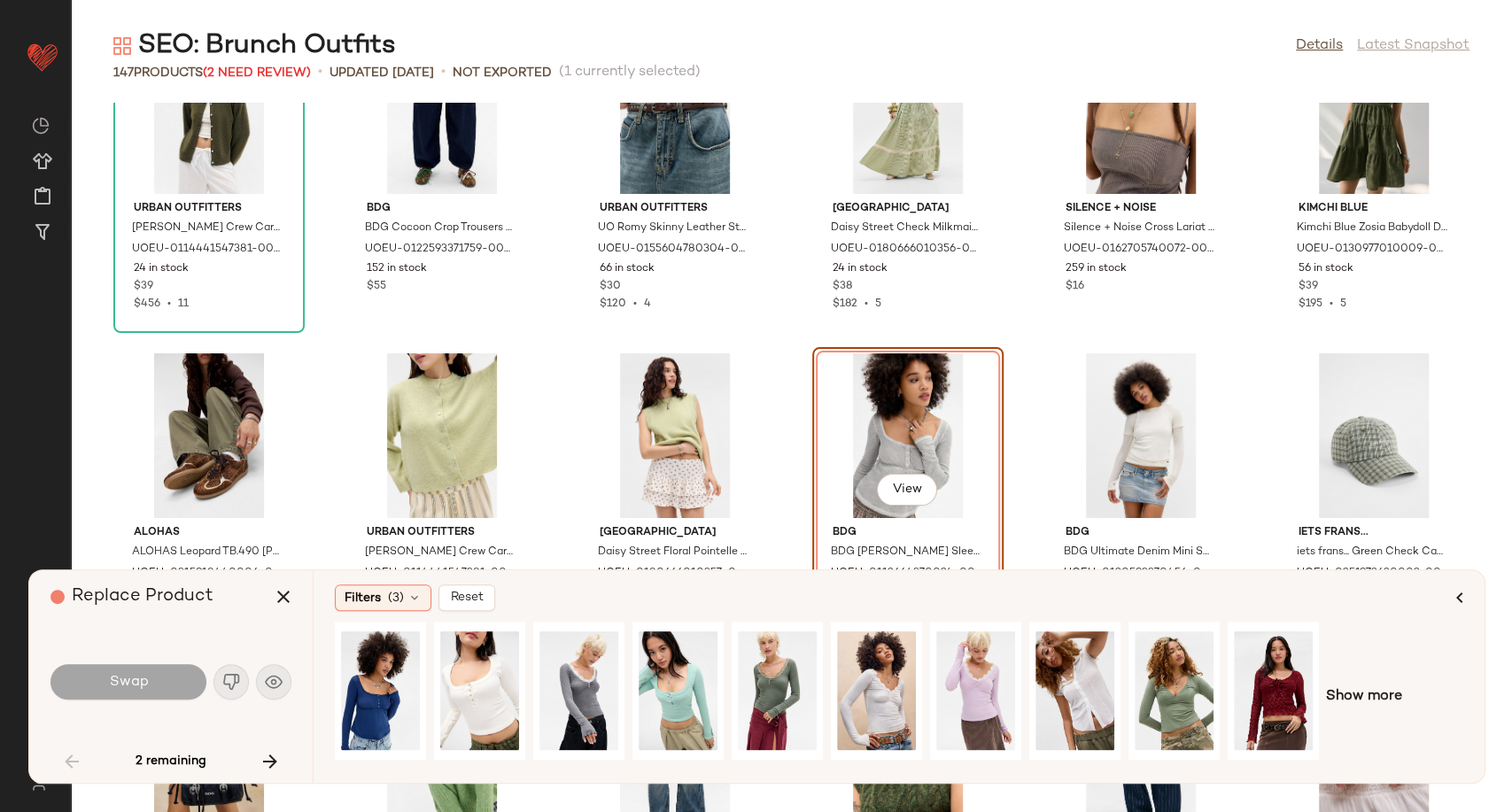
scroll to position [3113, 0]
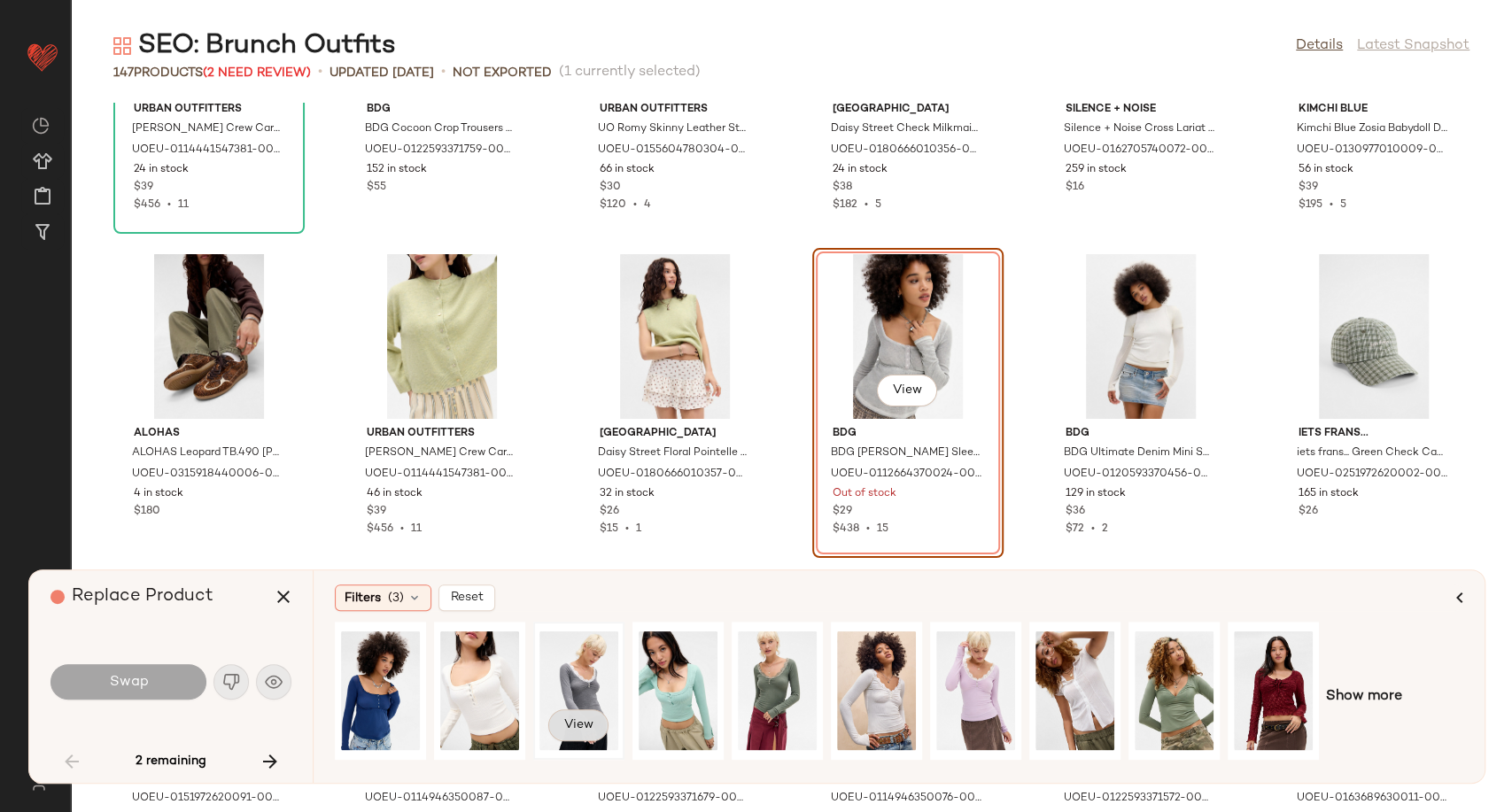
click at [592, 724] on button "View" at bounding box center [578, 725] width 60 height 31
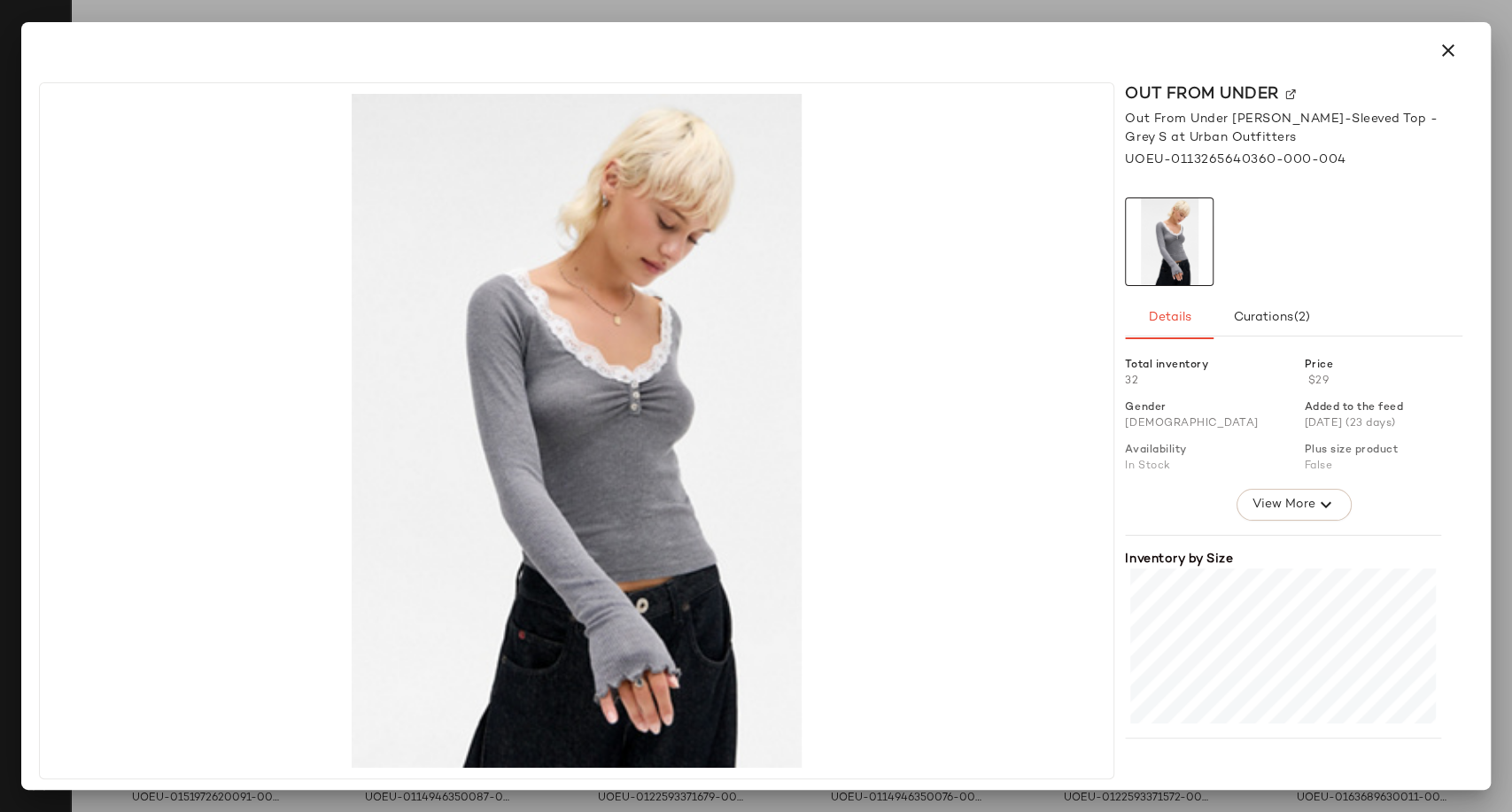
click at [1450, 46] on icon "button" at bounding box center [1448, 50] width 22 height 22
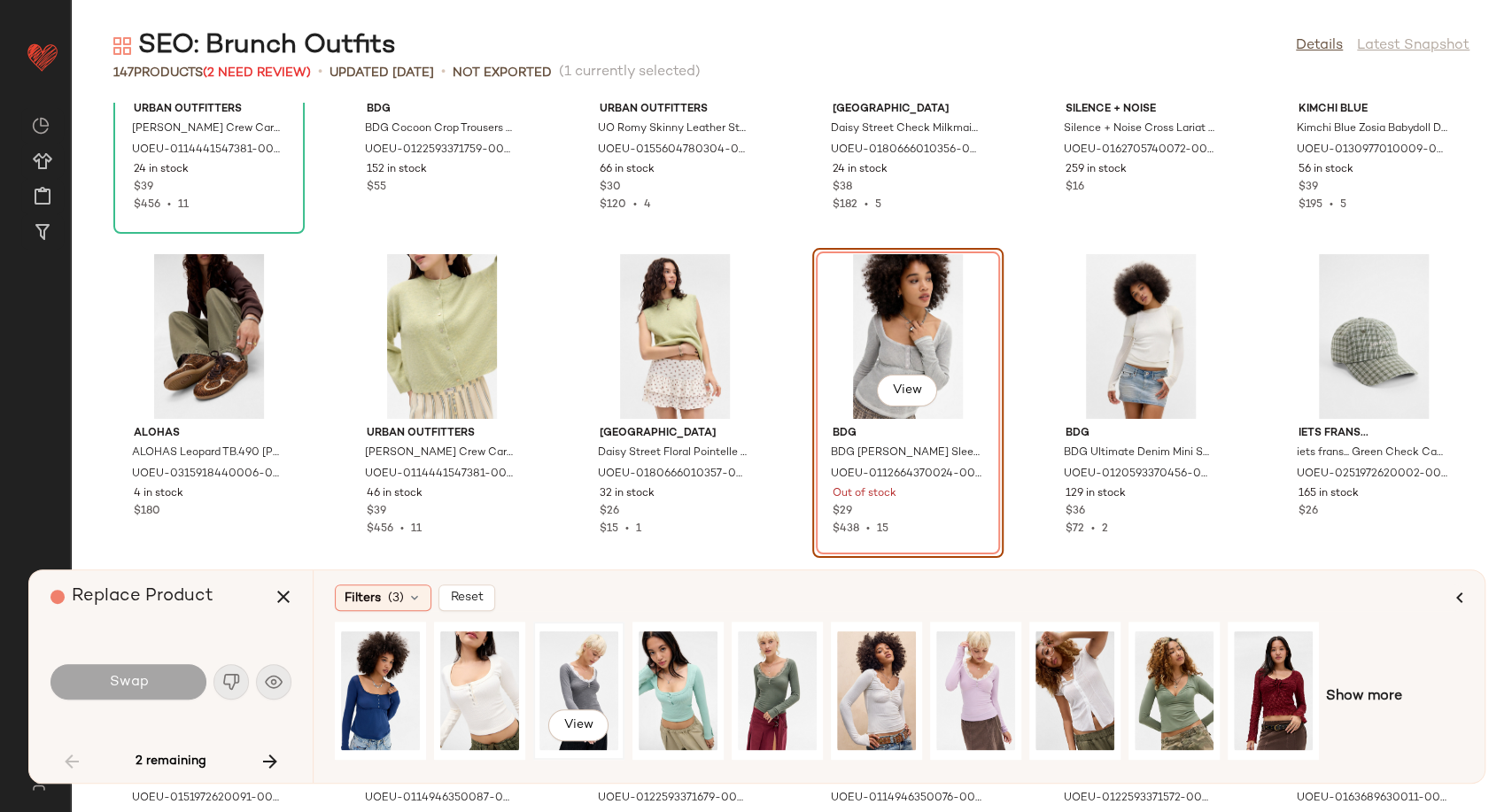
click at [584, 705] on div "View" at bounding box center [579, 691] width 79 height 126
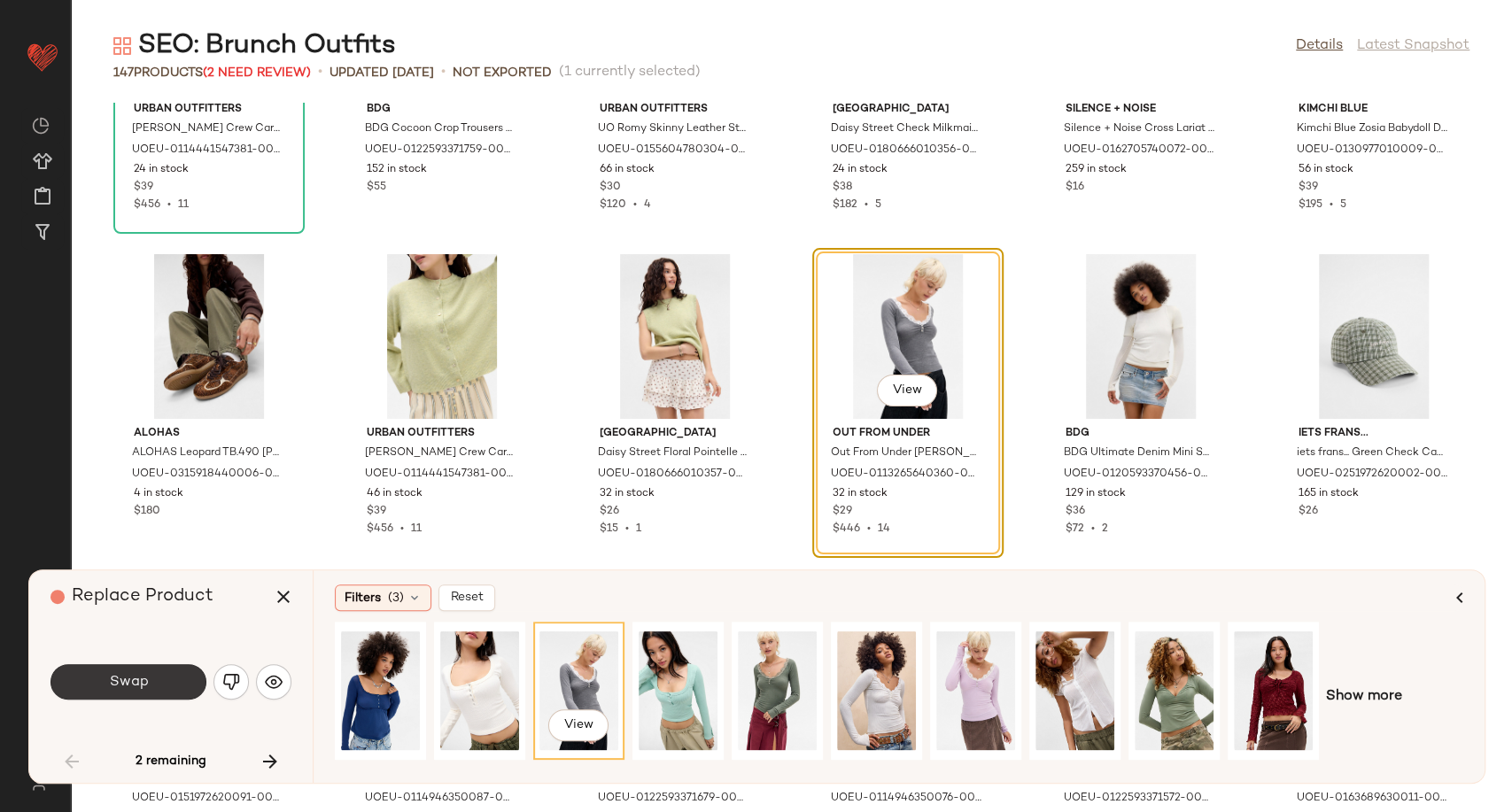
click at [149, 678] on button "Swap" at bounding box center [128, 681] width 155 height 35
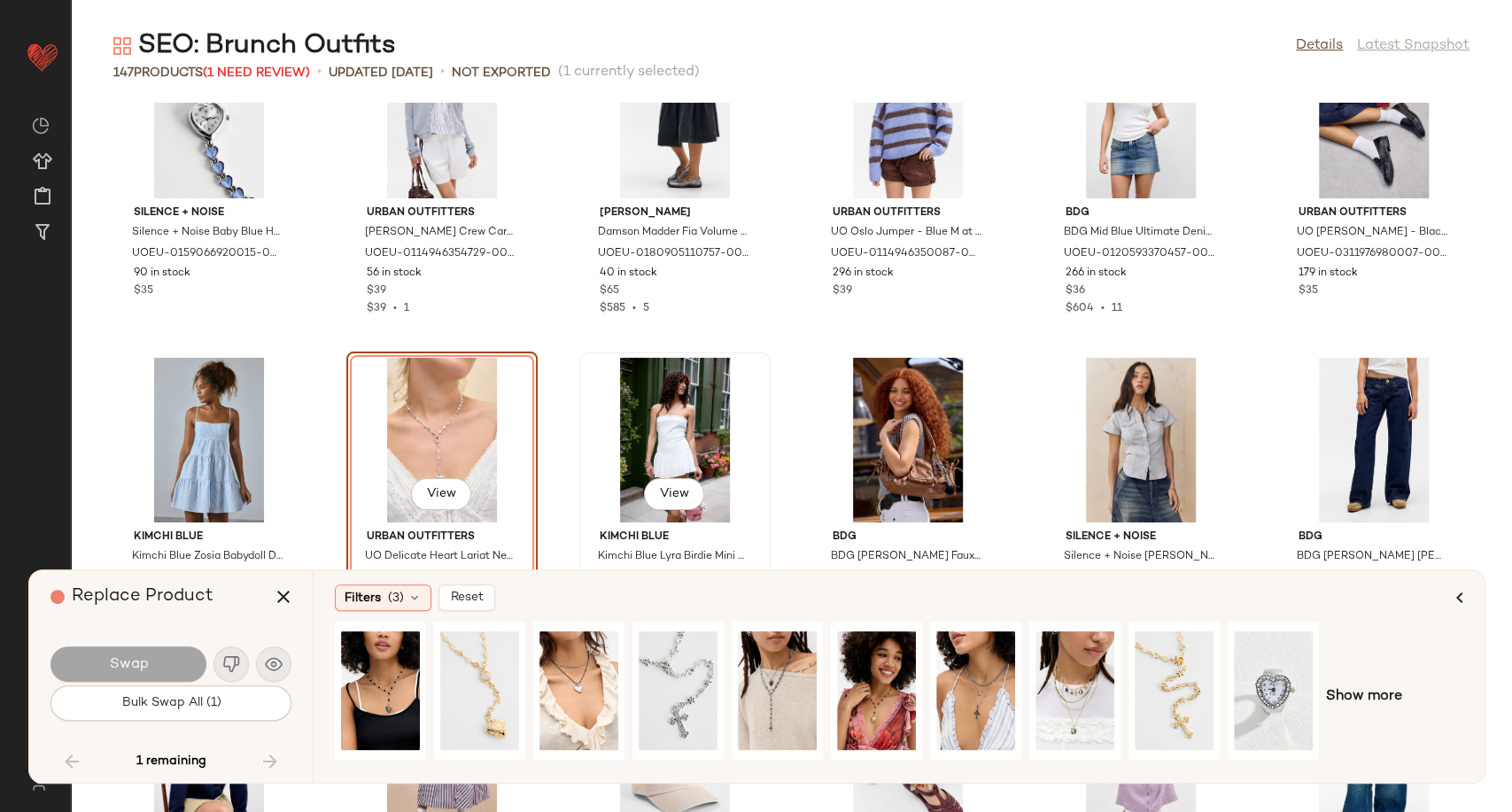
scroll to position [4733, 0]
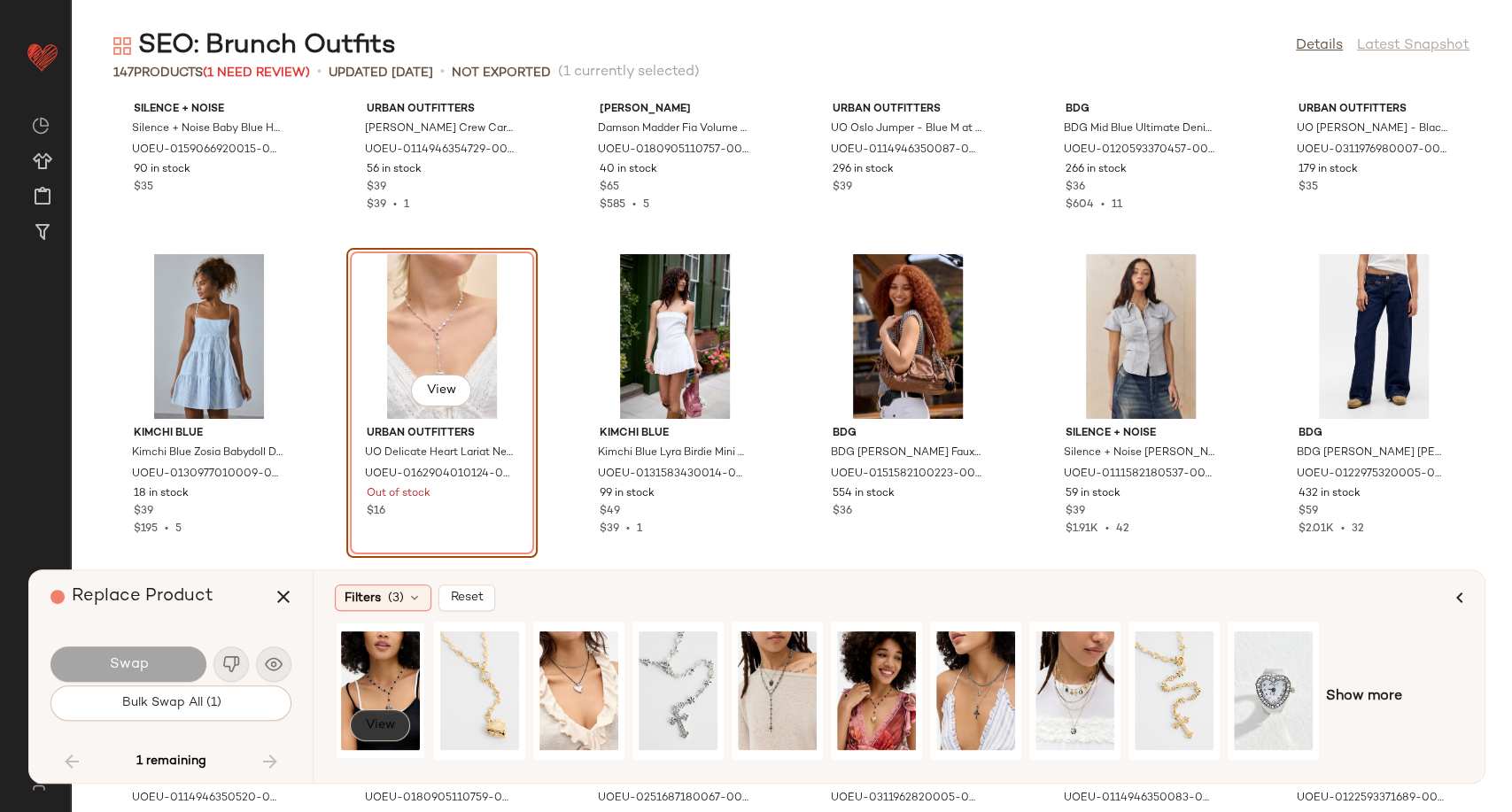
click at [377, 721] on span "View" at bounding box center [380, 725] width 31 height 14
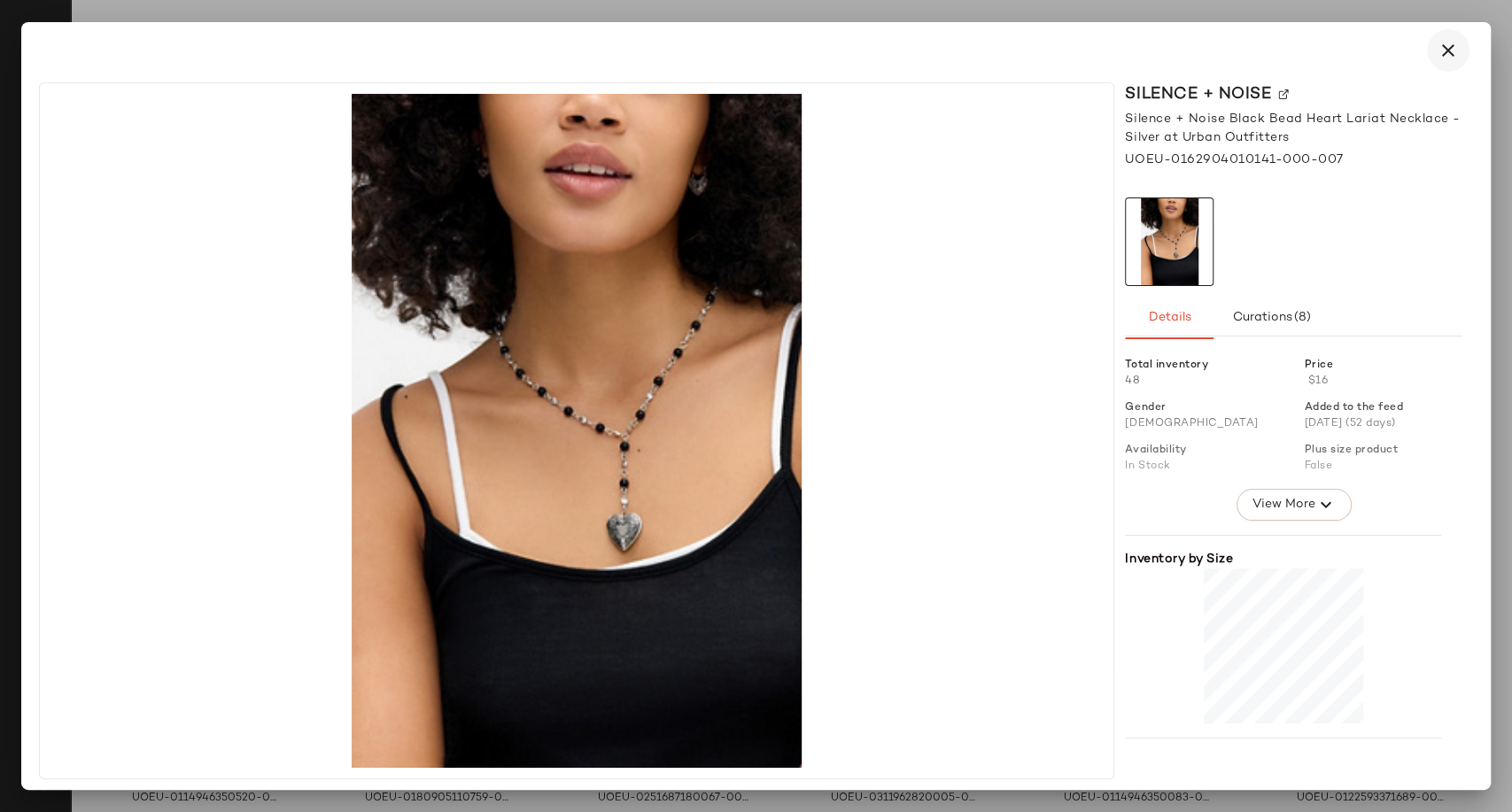
click at [1438, 45] on icon "button" at bounding box center [1448, 50] width 22 height 22
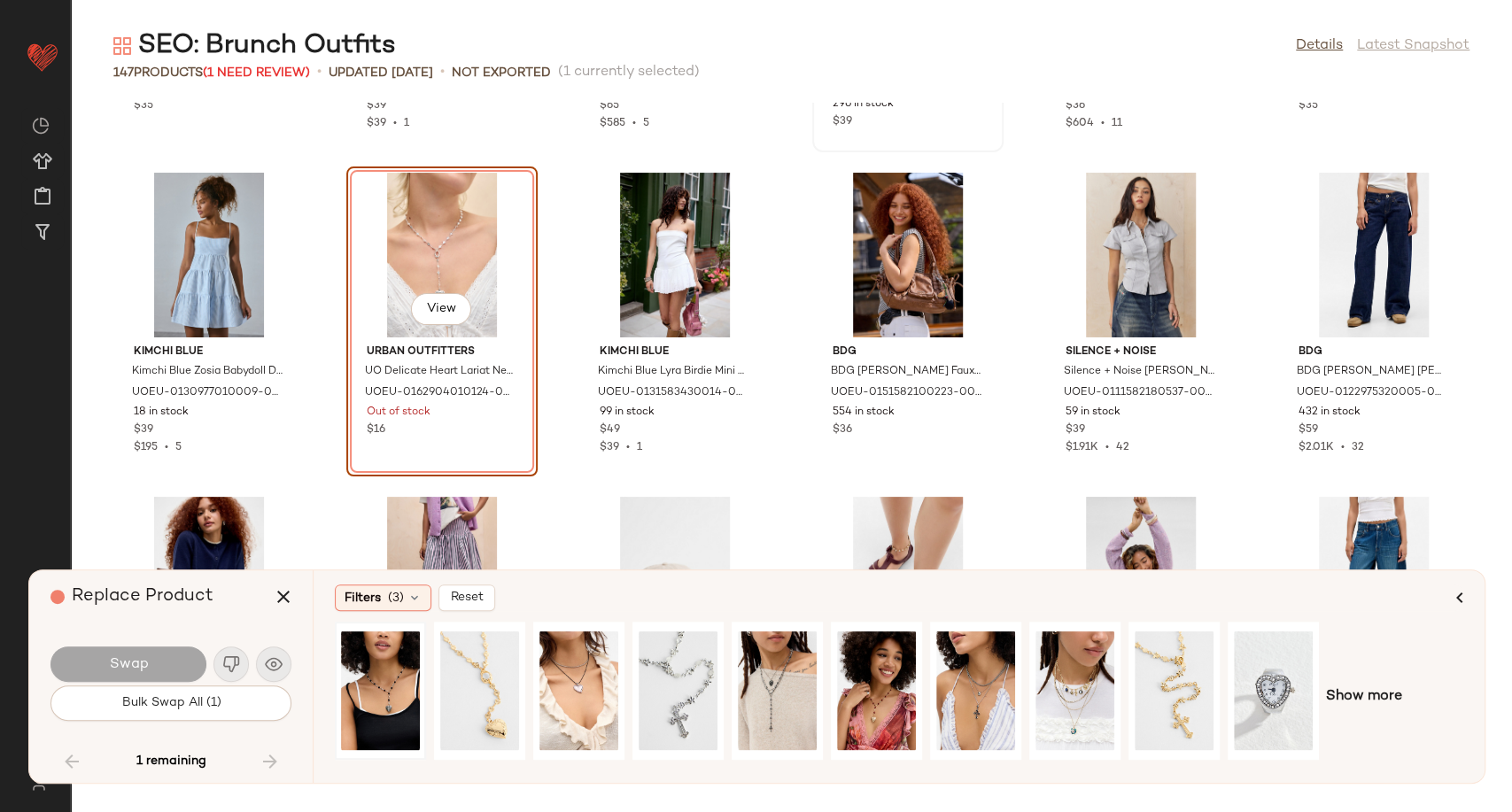
scroll to position [4832, 0]
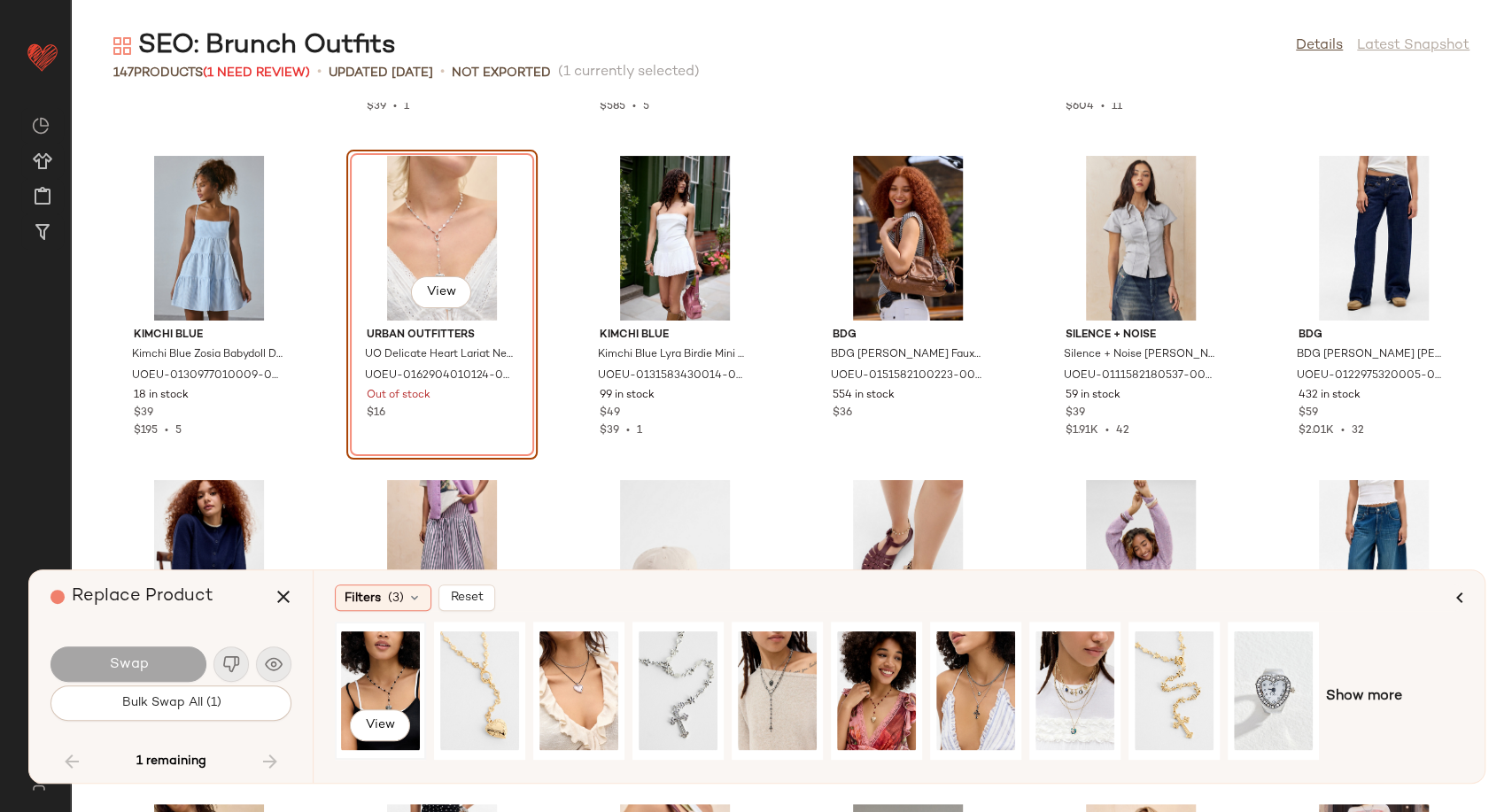
click at [371, 679] on div "View" at bounding box center [380, 691] width 79 height 126
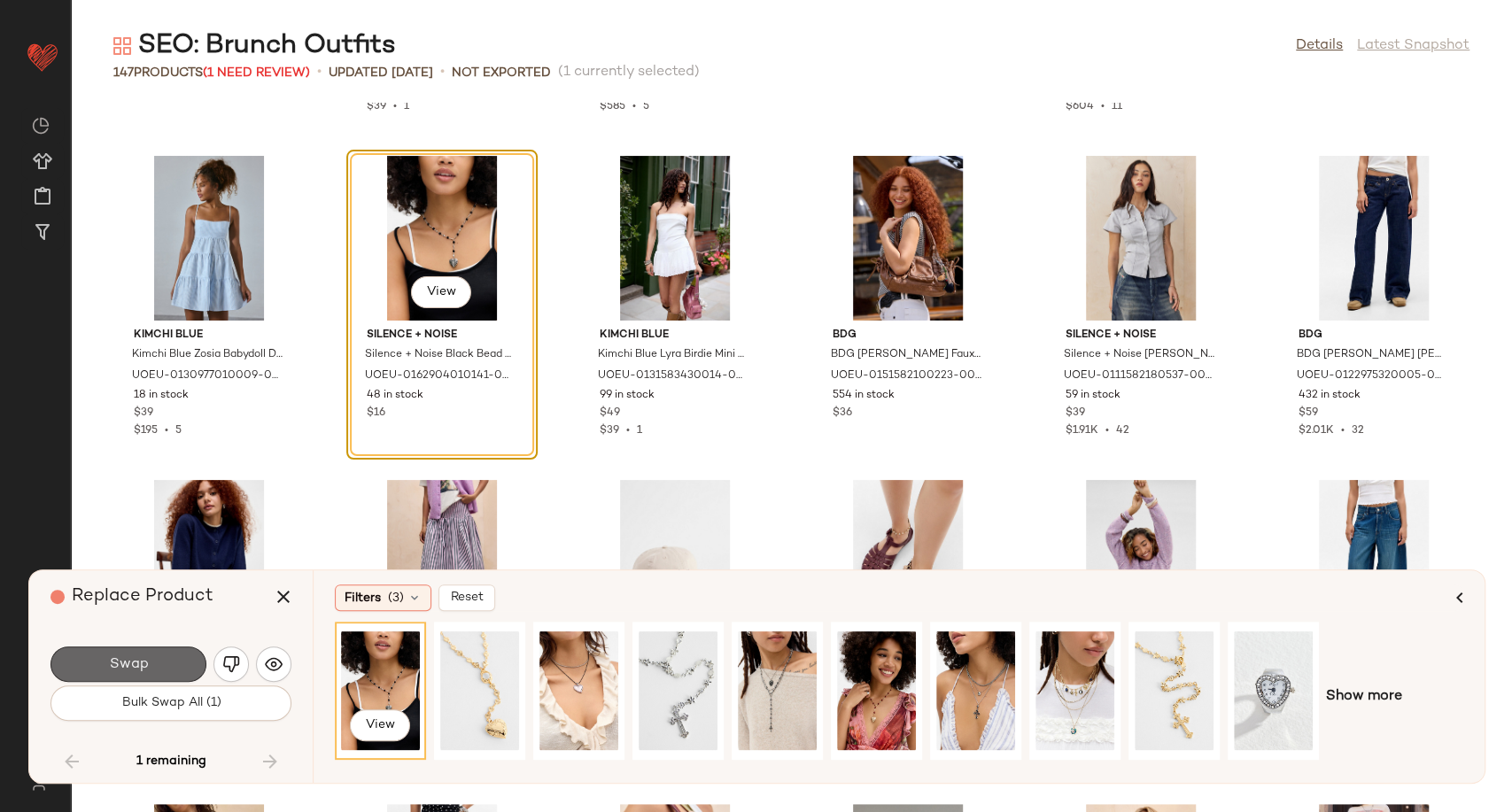
click at [130, 666] on span "Swap" at bounding box center [128, 664] width 40 height 17
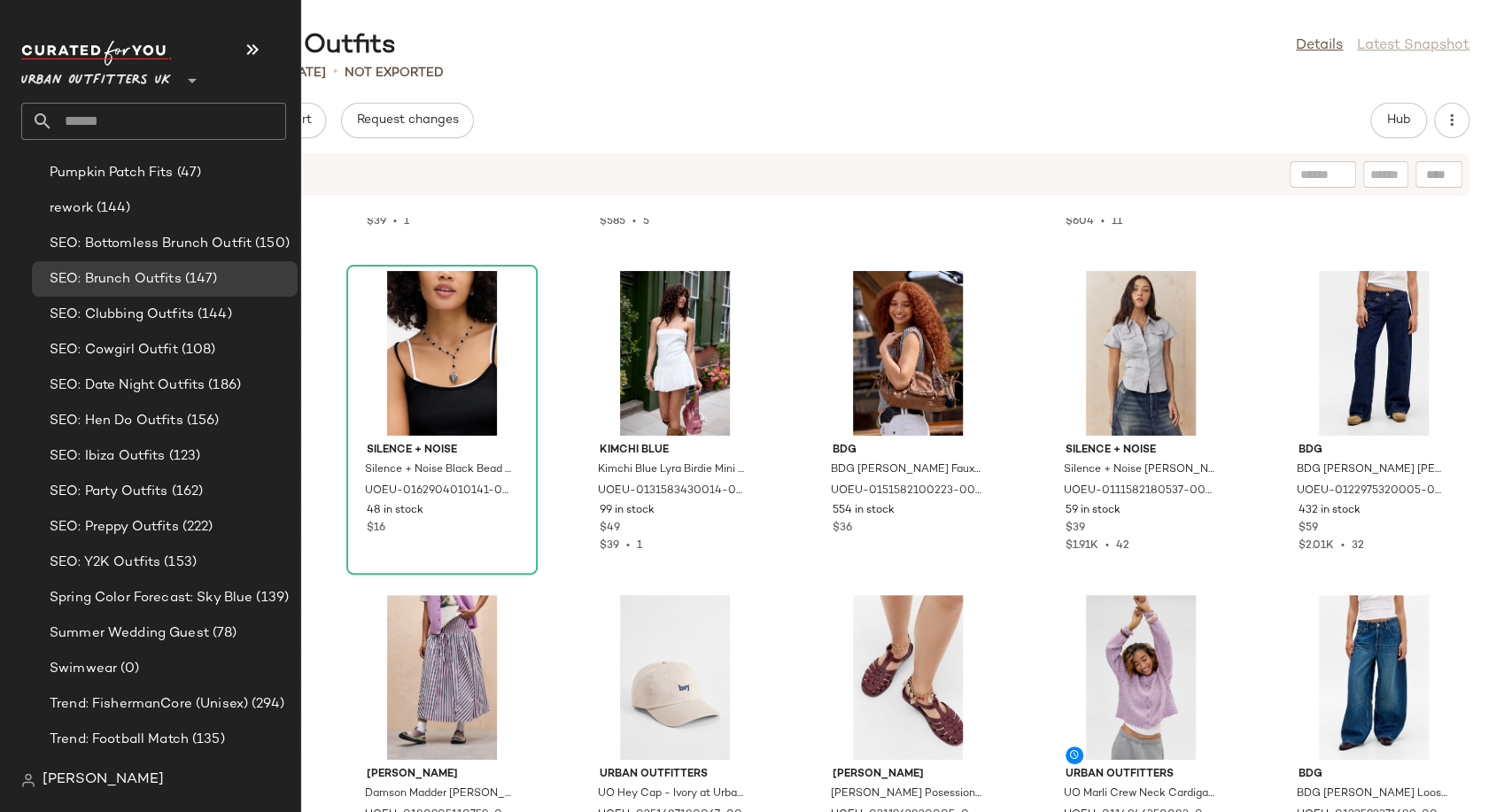
scroll to position [4525, 0]
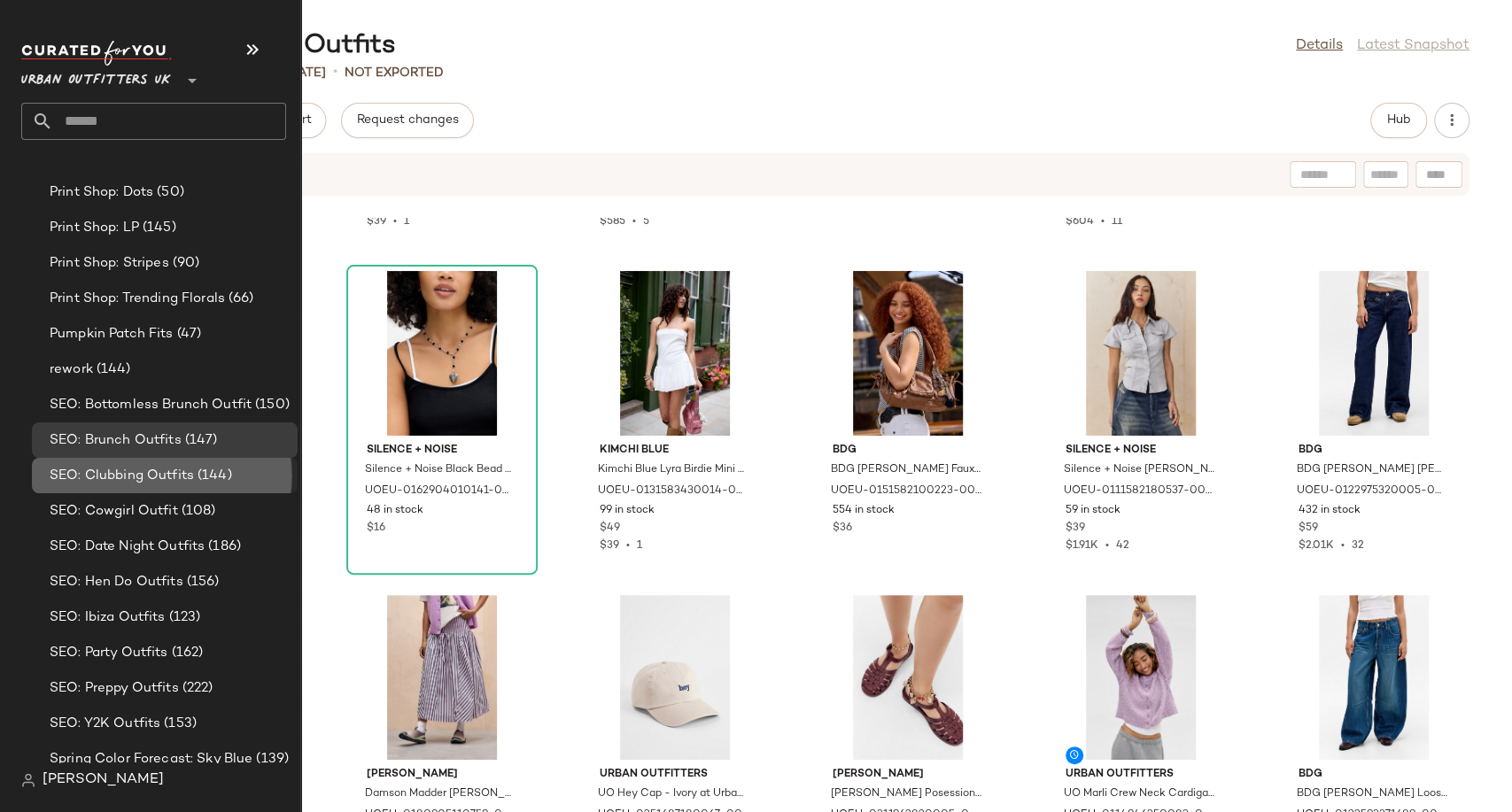
click at [117, 476] on span "SEO: Clubbing Outfits" at bounding box center [121, 475] width 145 height 21
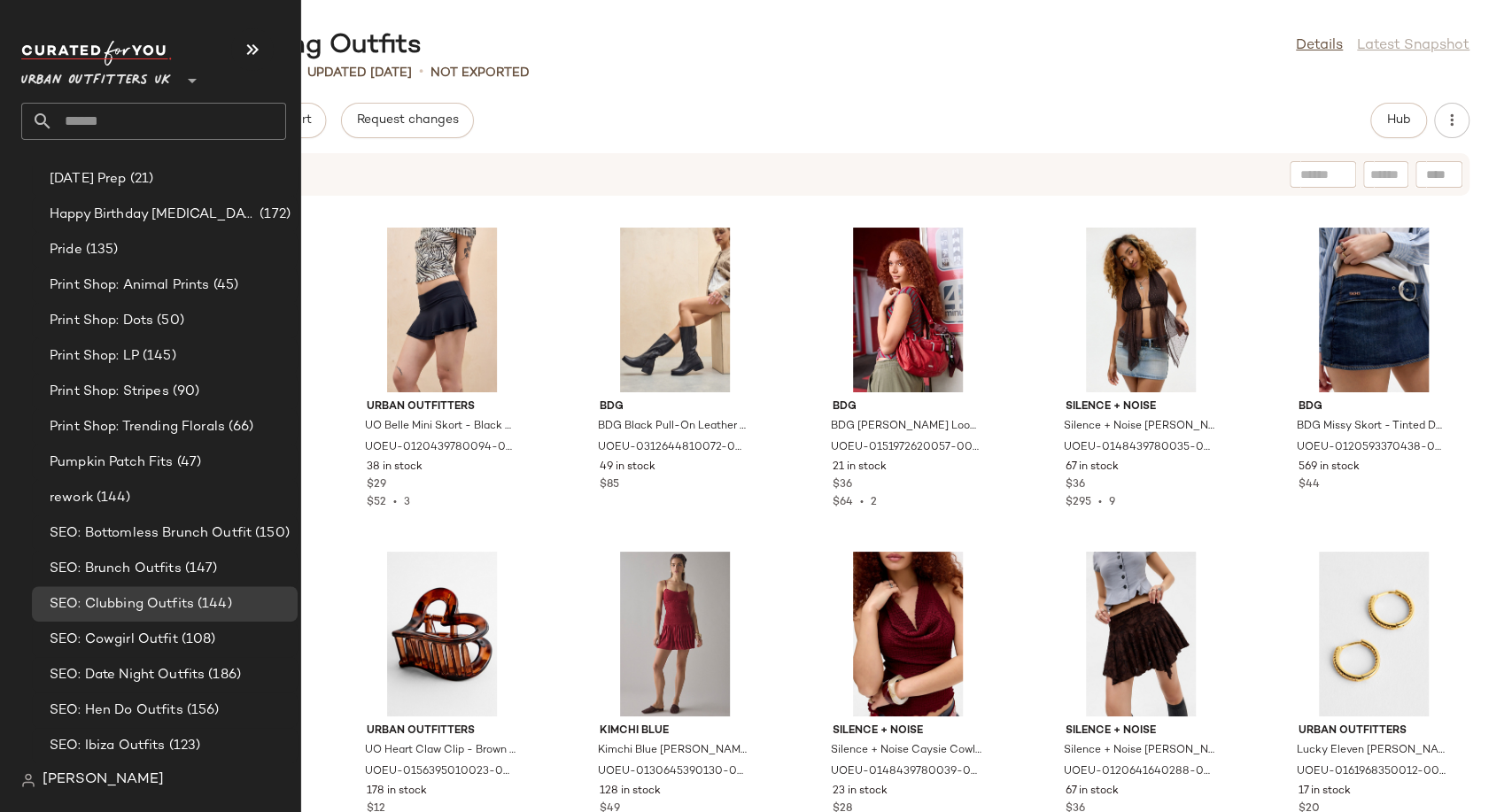
scroll to position [4426, 0]
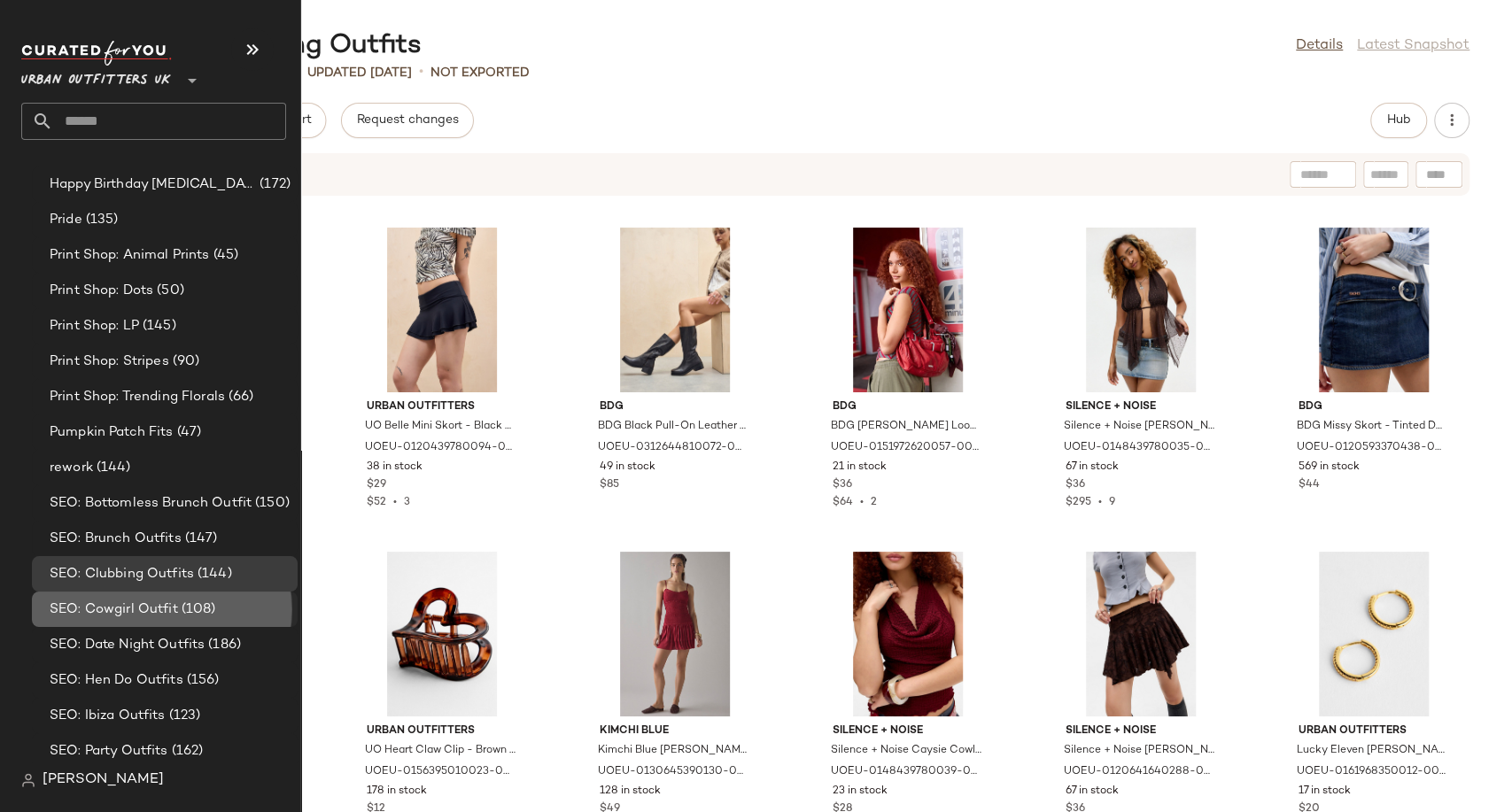
click at [108, 603] on span "SEO: Cowgirl Outfit" at bounding box center [113, 609] width 128 height 21
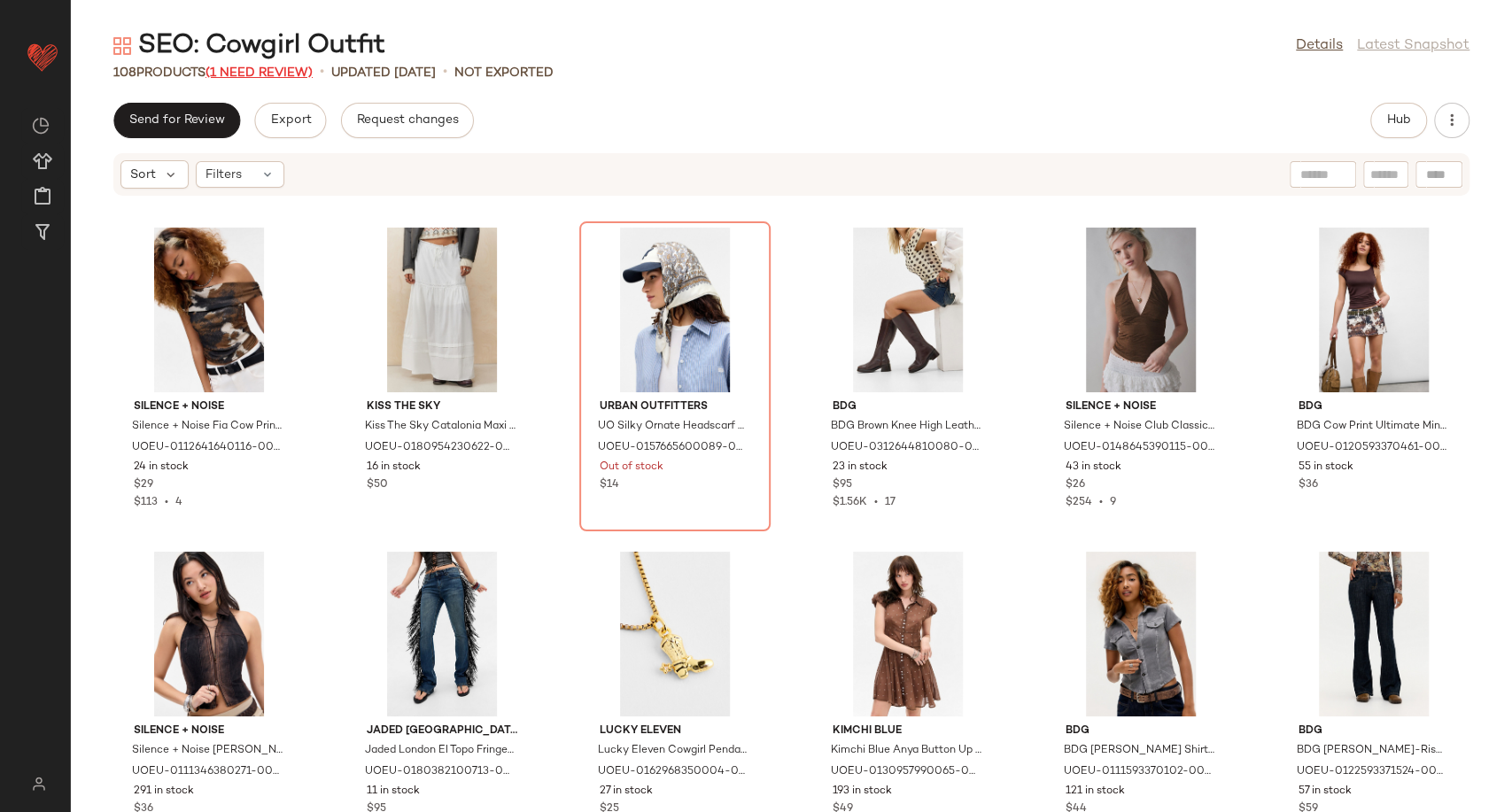
click at [269, 70] on span "(1 Need Review)" at bounding box center [259, 73] width 107 height 13
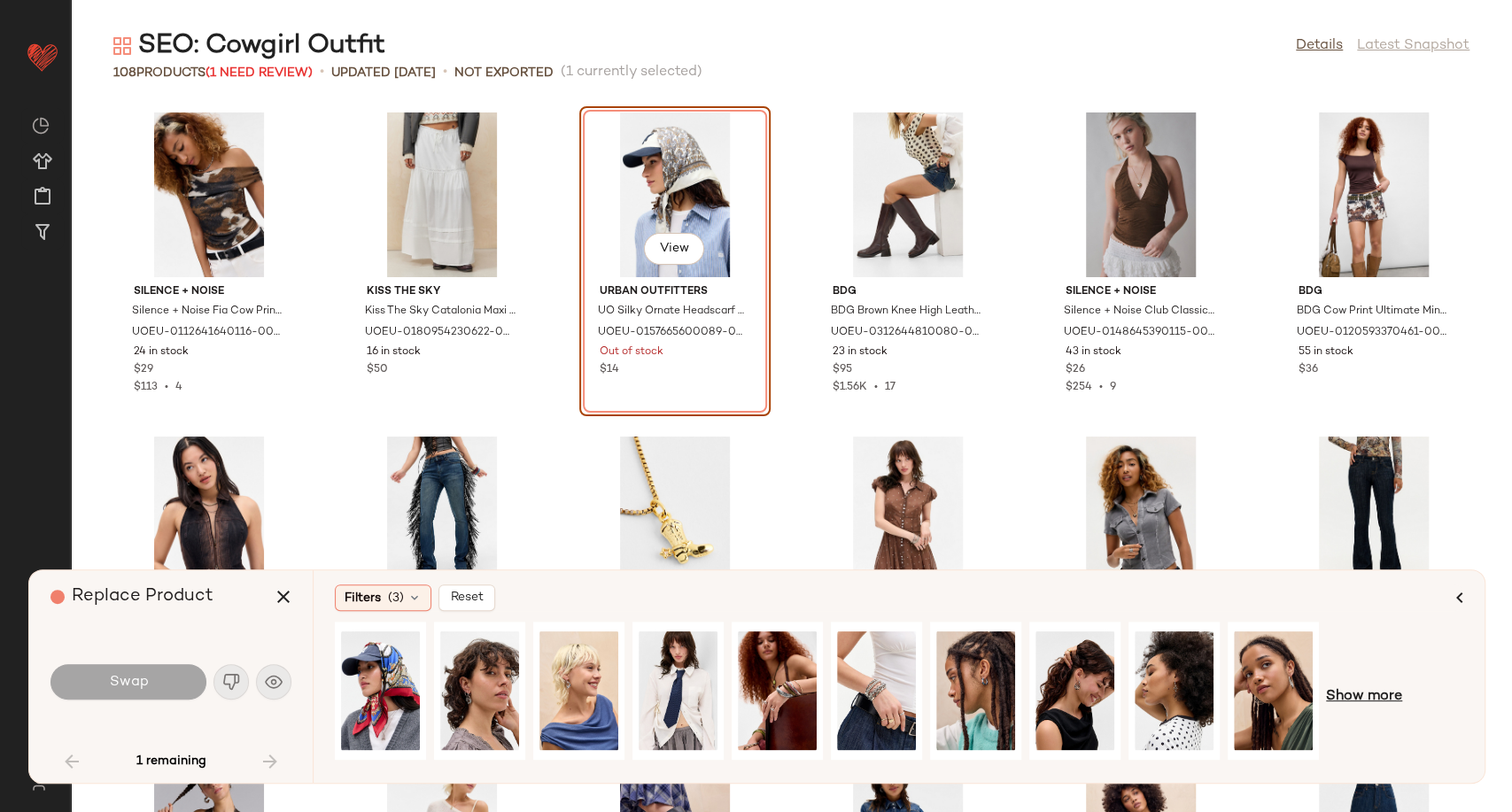
click at [1364, 692] on span "Show more" at bounding box center [1364, 697] width 76 height 22
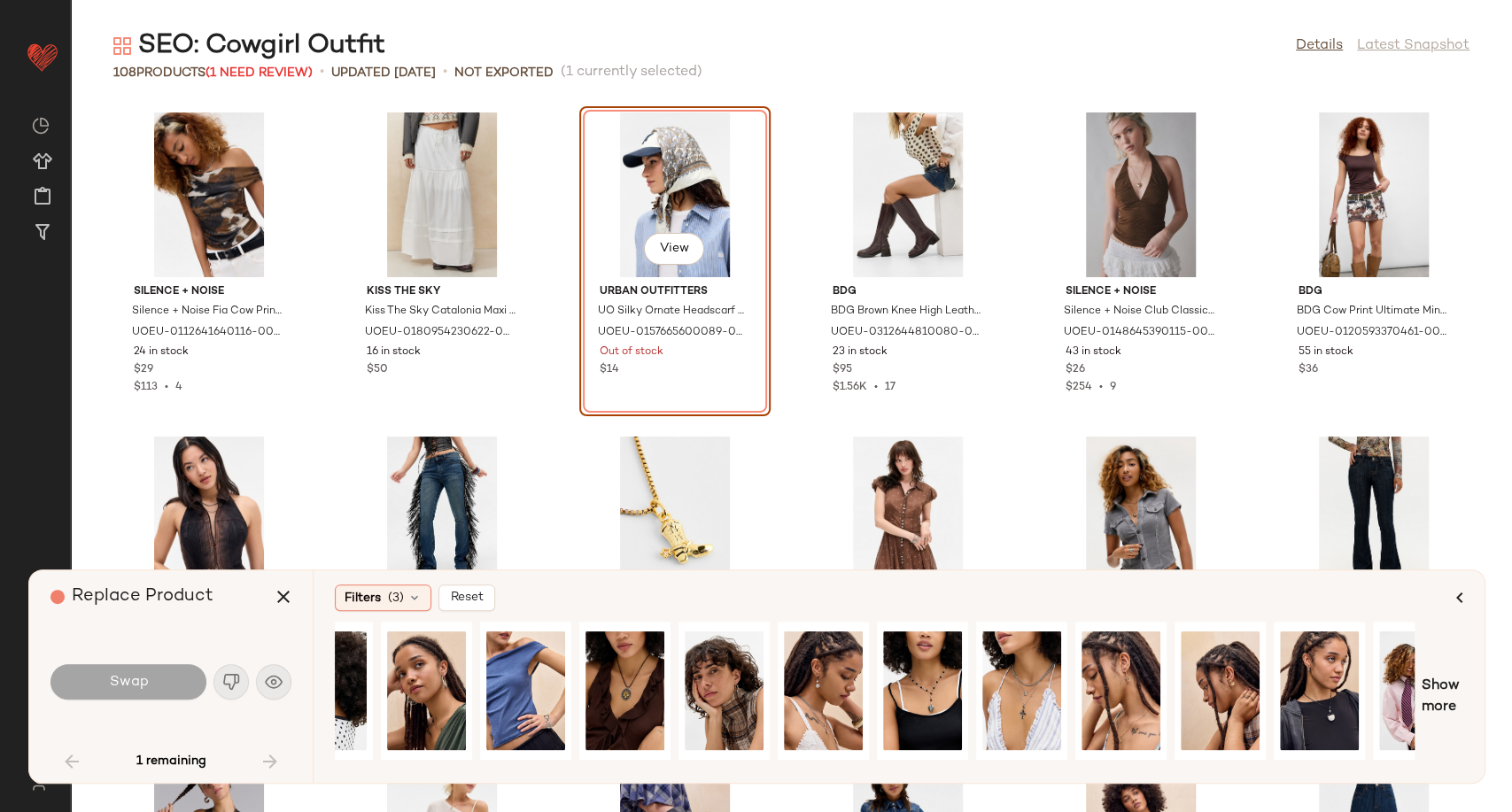
scroll to position [0, 896]
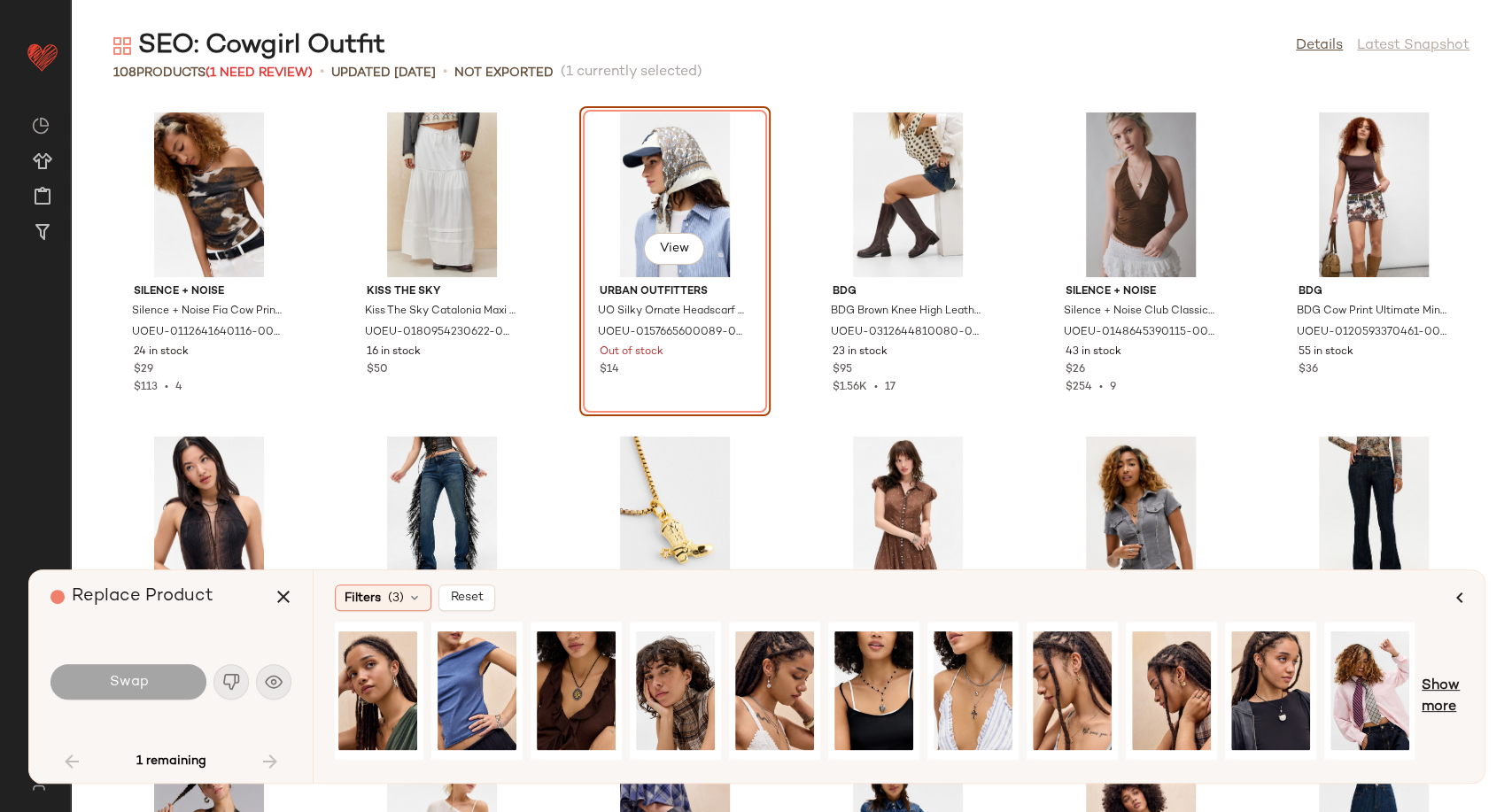
click at [1450, 696] on span "Show more" at bounding box center [1442, 696] width 41 height 42
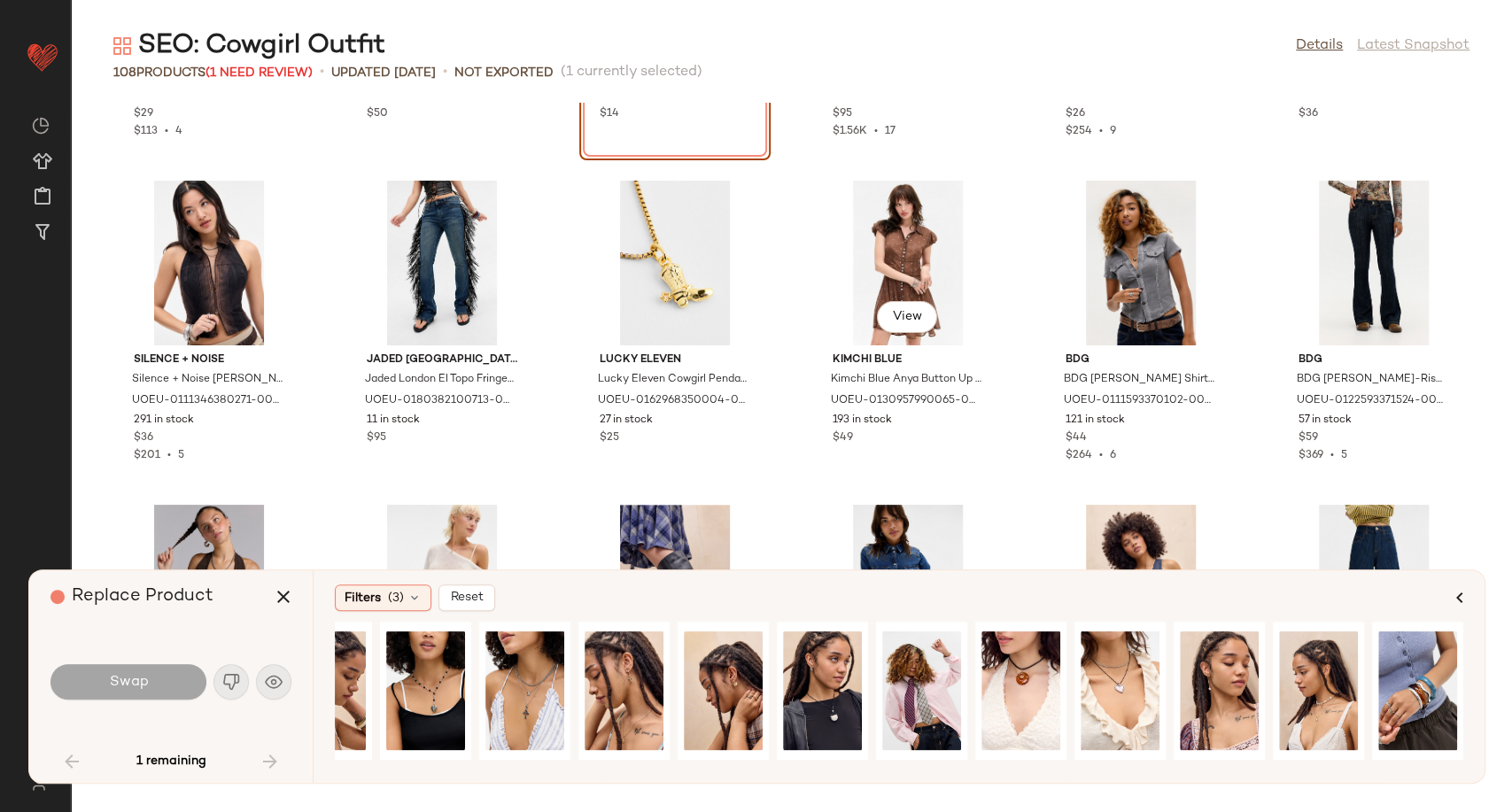
scroll to position [295, 0]
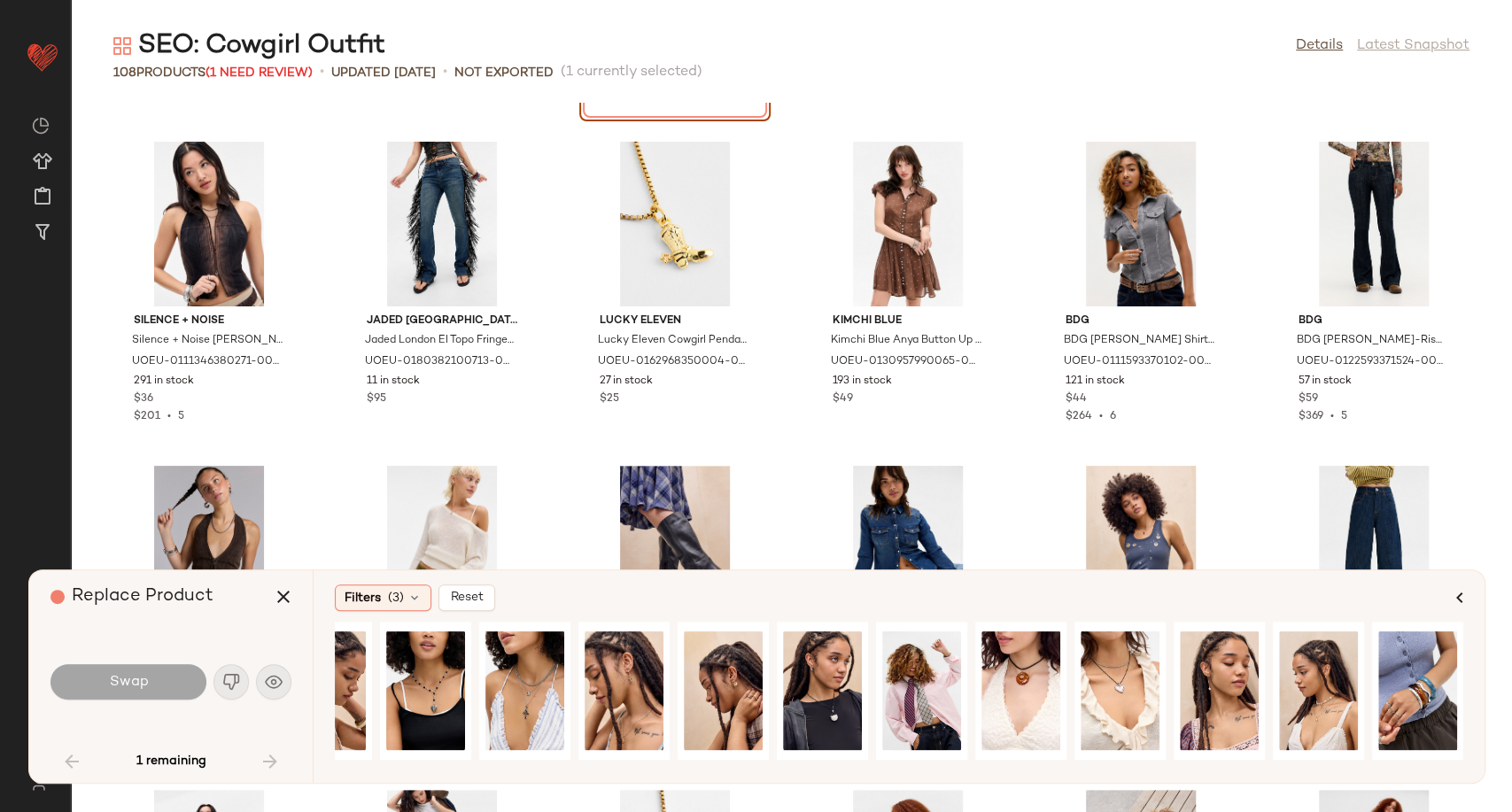
click at [770, 433] on div "Silence + Noise Silence + Noise Fia Cow Print Top - Brown M at Urban Outfitters…" at bounding box center [791, 457] width 1441 height 710
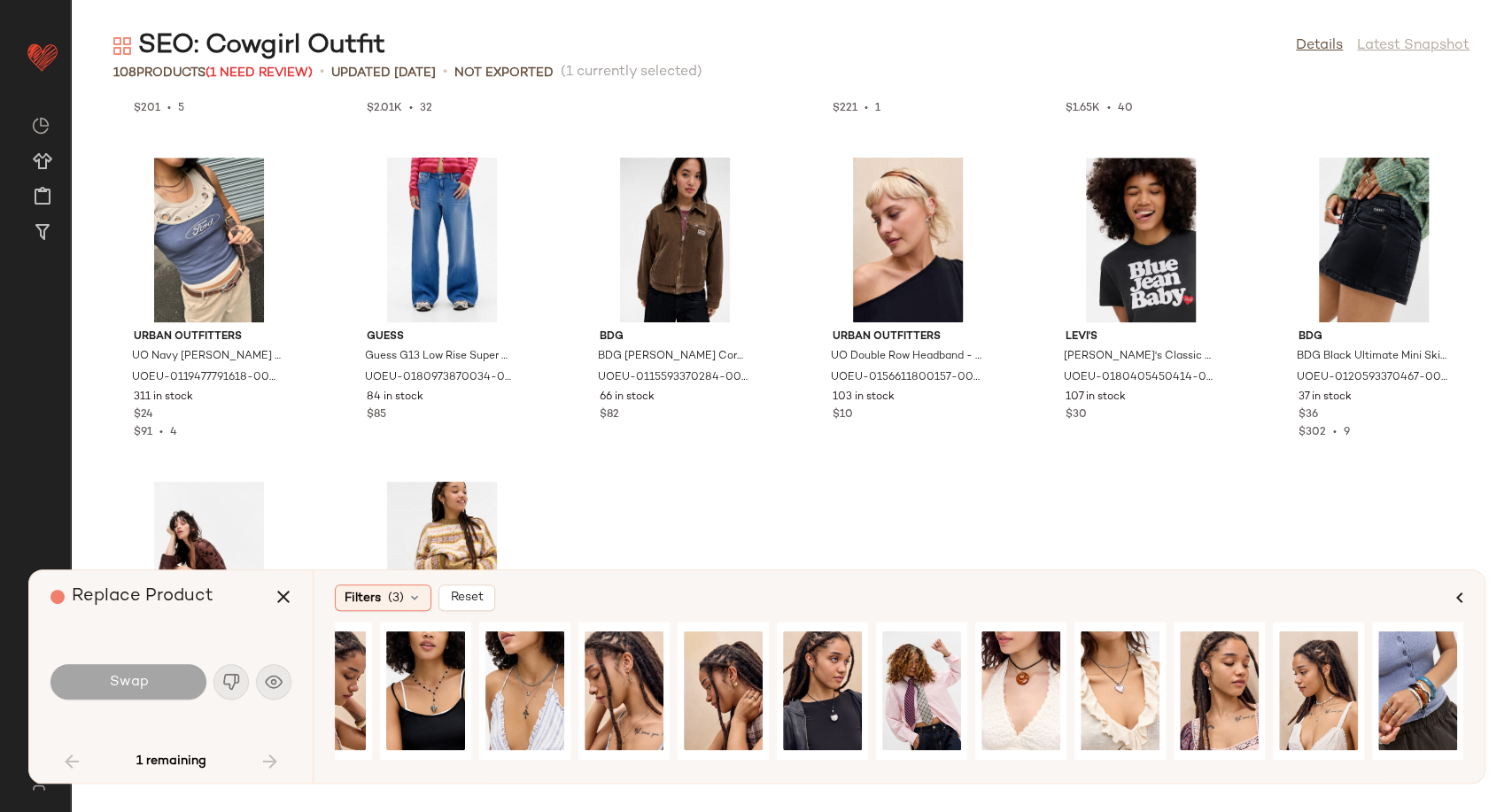
scroll to position [1293, 0]
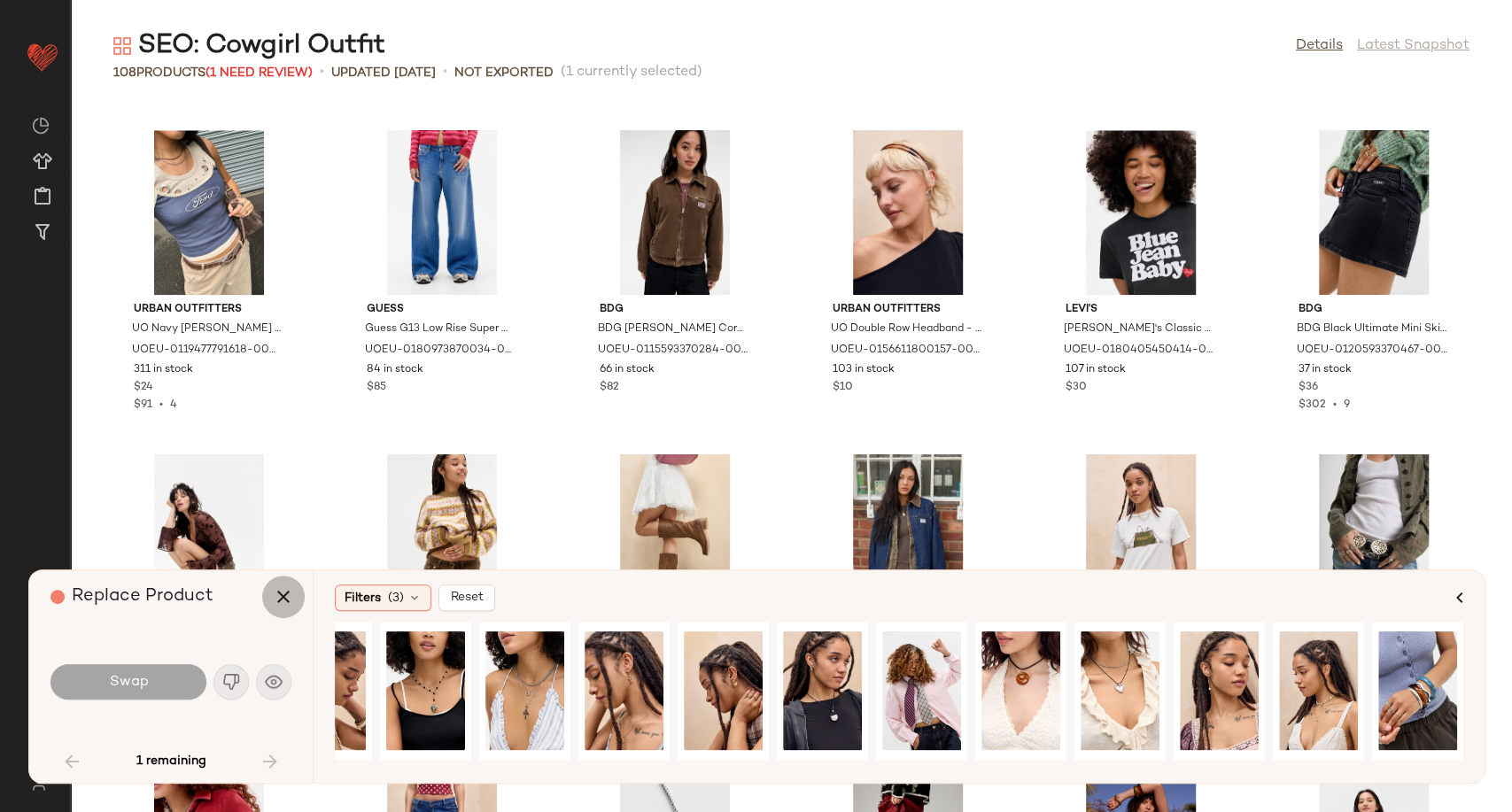
click at [278, 597] on icon "button" at bounding box center [284, 597] width 22 height 22
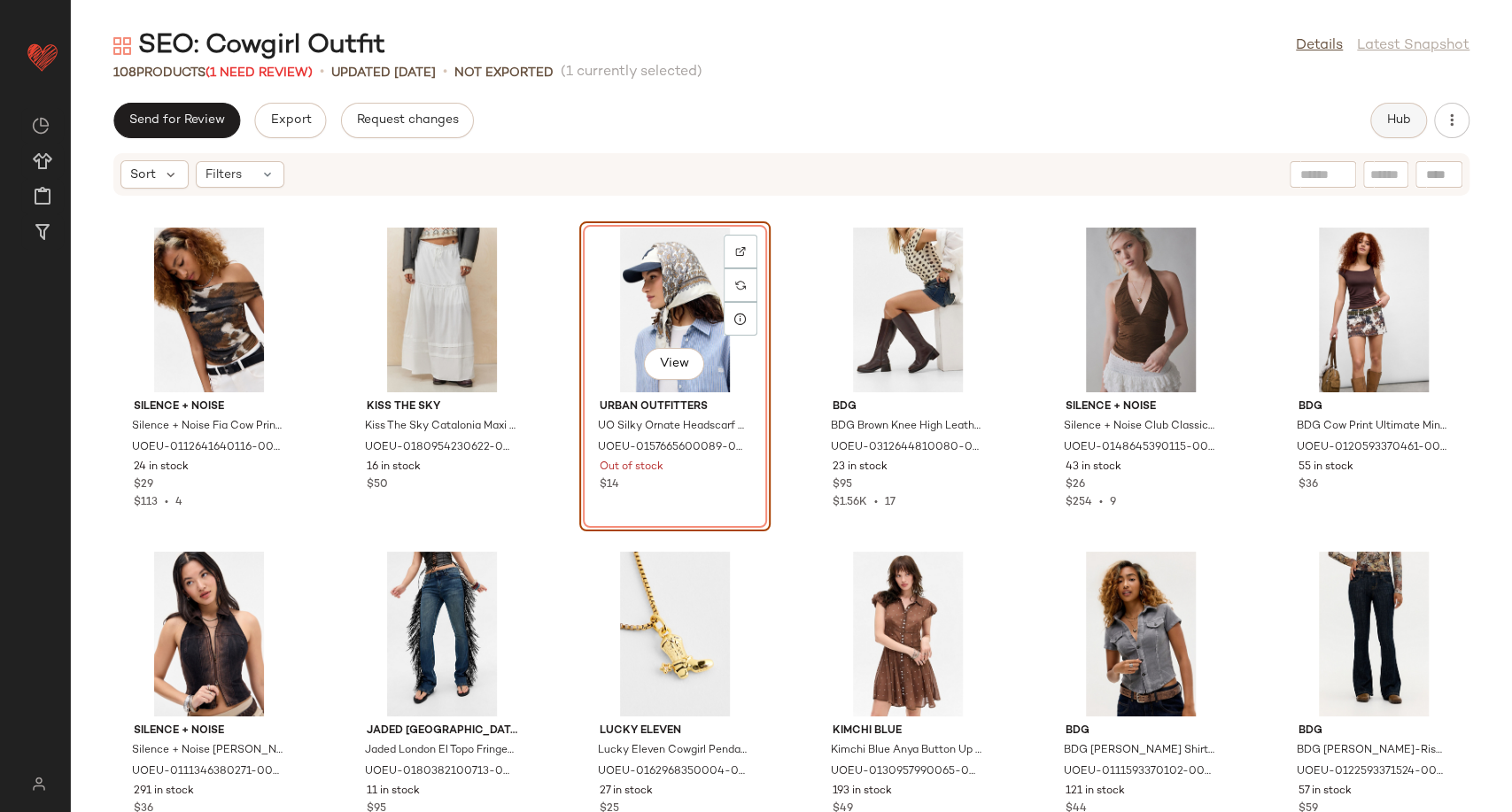
click at [1398, 119] on span "Hub" at bounding box center [1399, 120] width 25 height 14
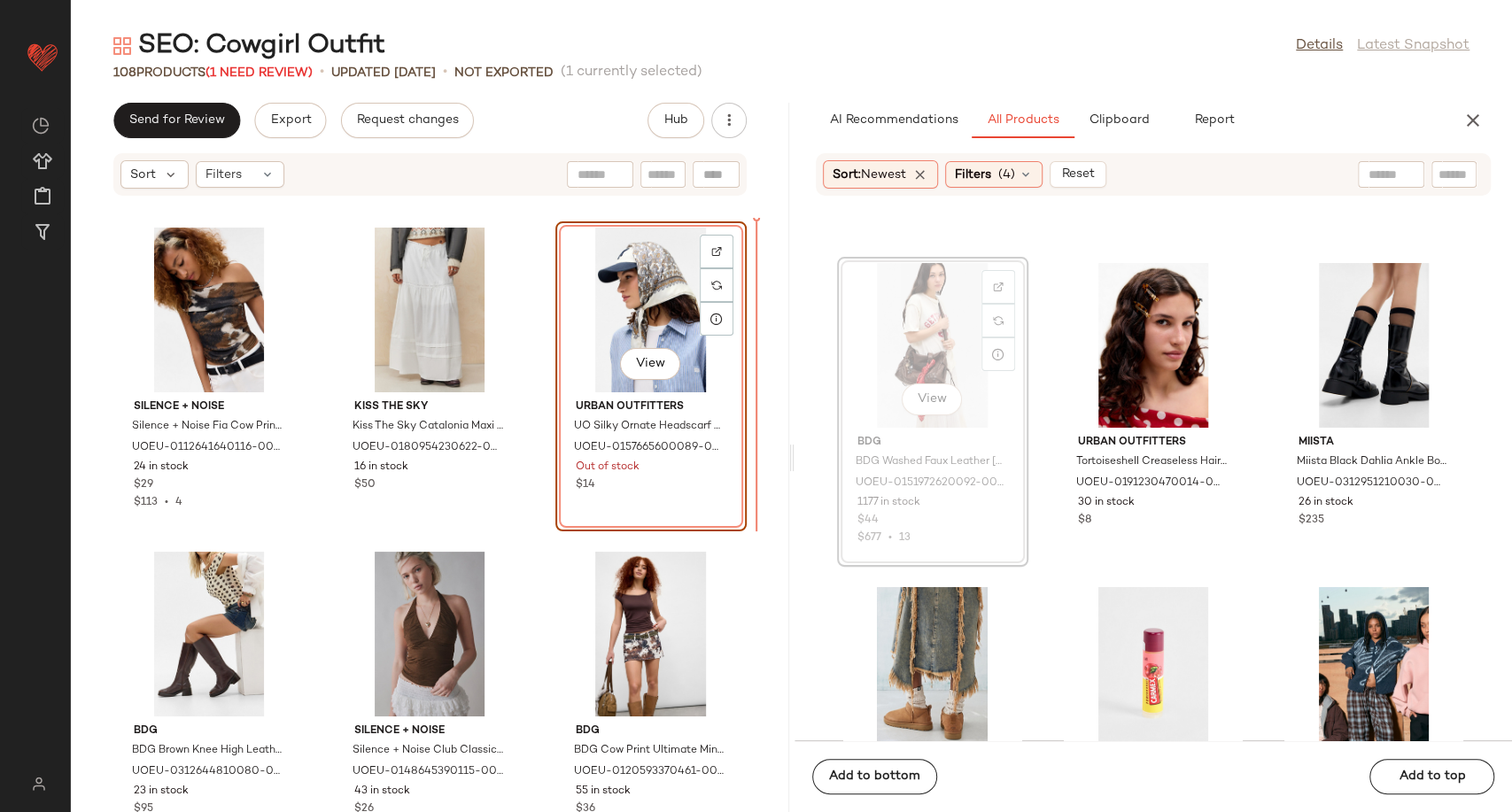
scroll to position [2568, 0]
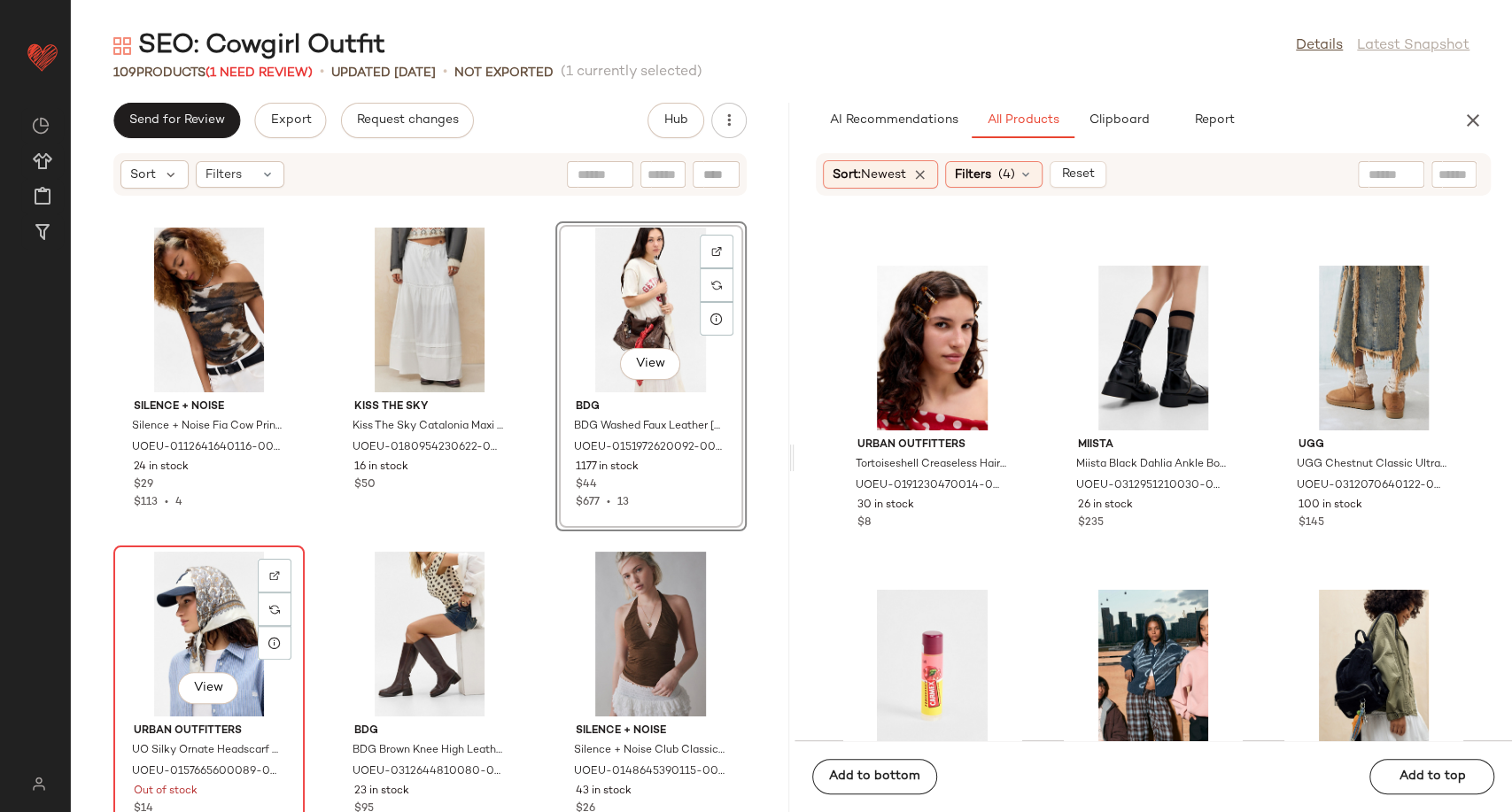
click at [208, 626] on div "View" at bounding box center [208, 633] width 179 height 164
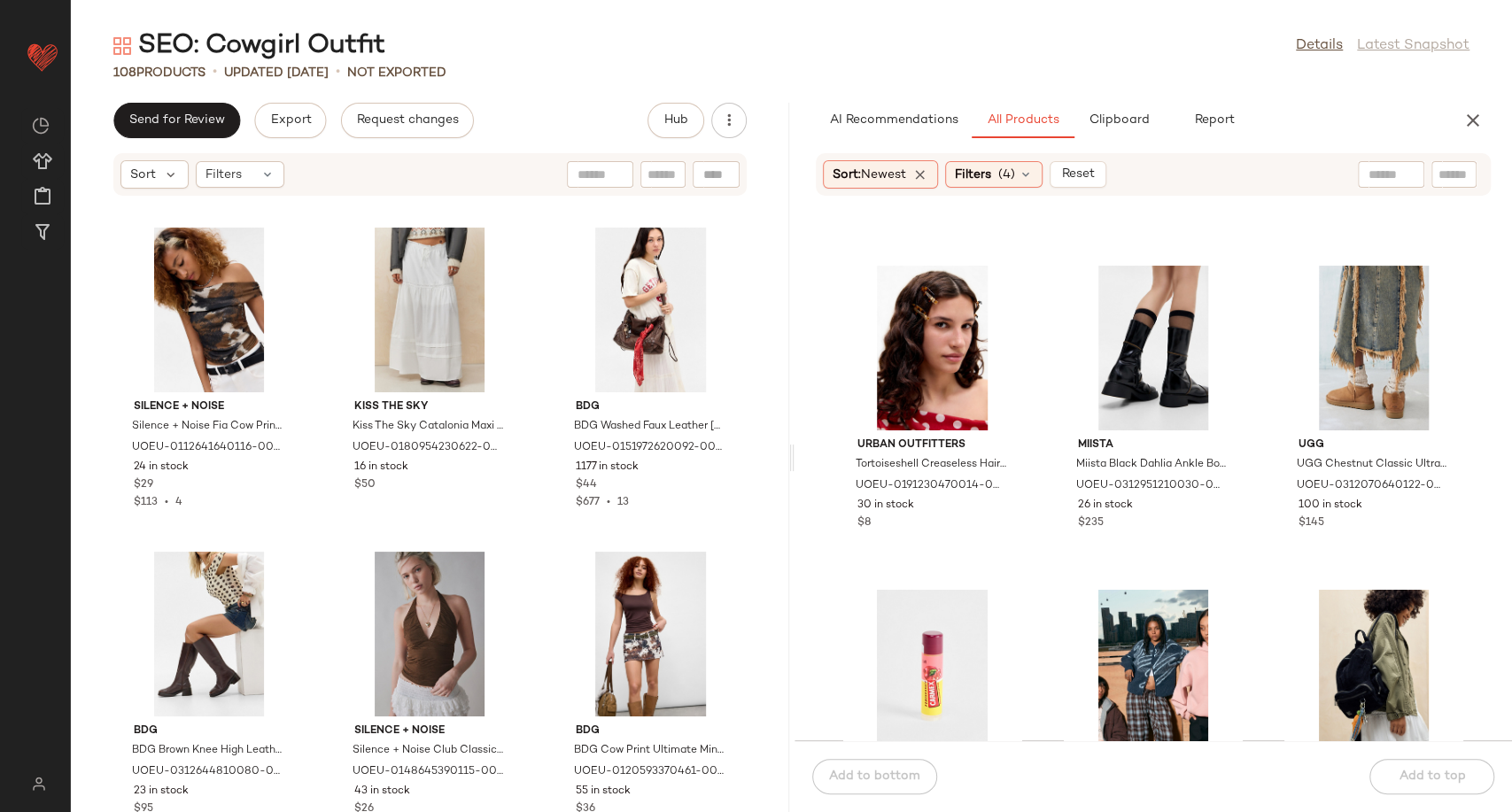
click at [532, 519] on div "Silence + Noise Silence + Noise Fia Cow Print Top - Brown M at Urban Outfitters…" at bounding box center [429, 514] width 718 height 594
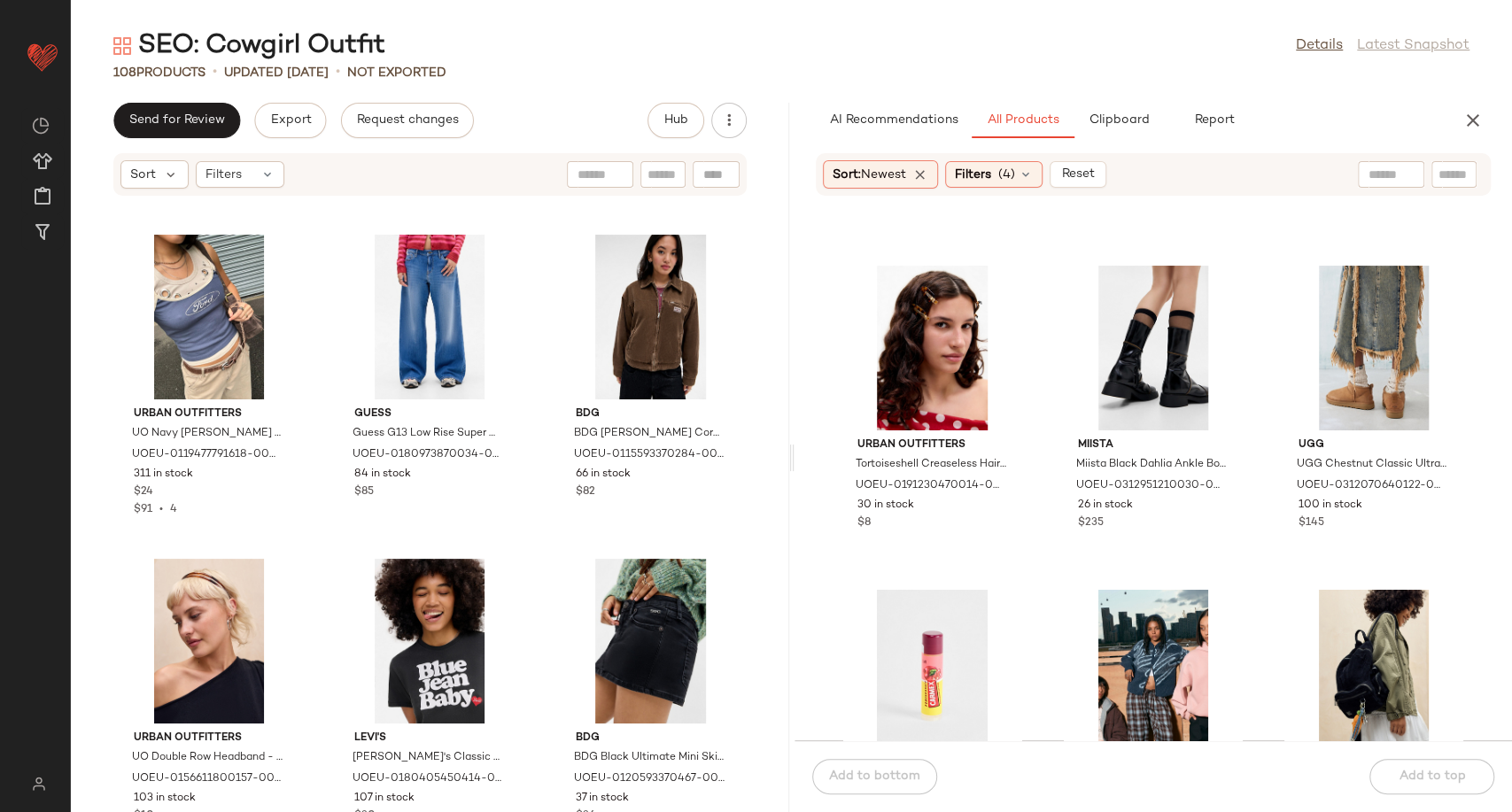
scroll to position [2867, 0]
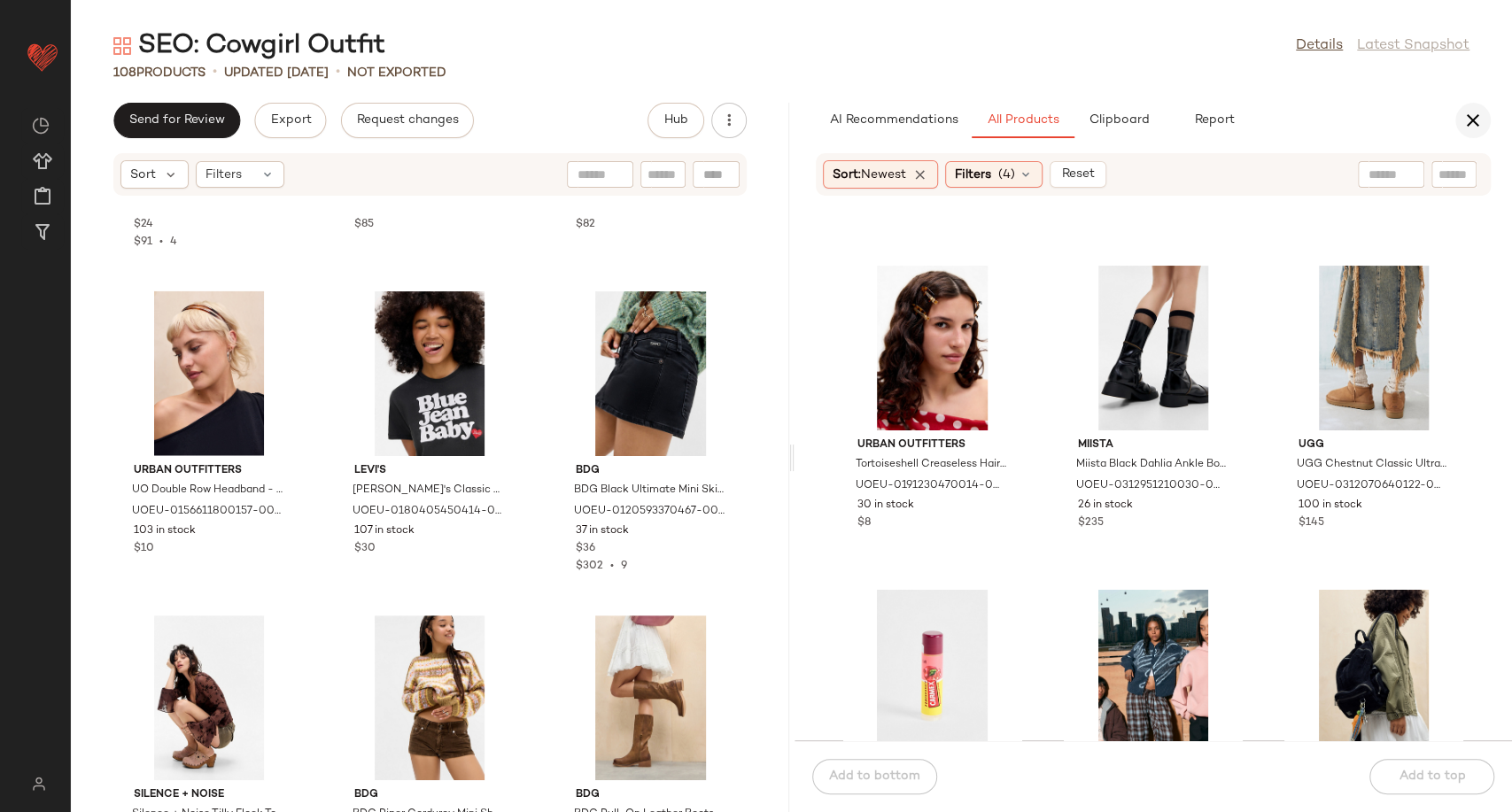
click at [1471, 128] on icon "button" at bounding box center [1472, 120] width 22 height 22
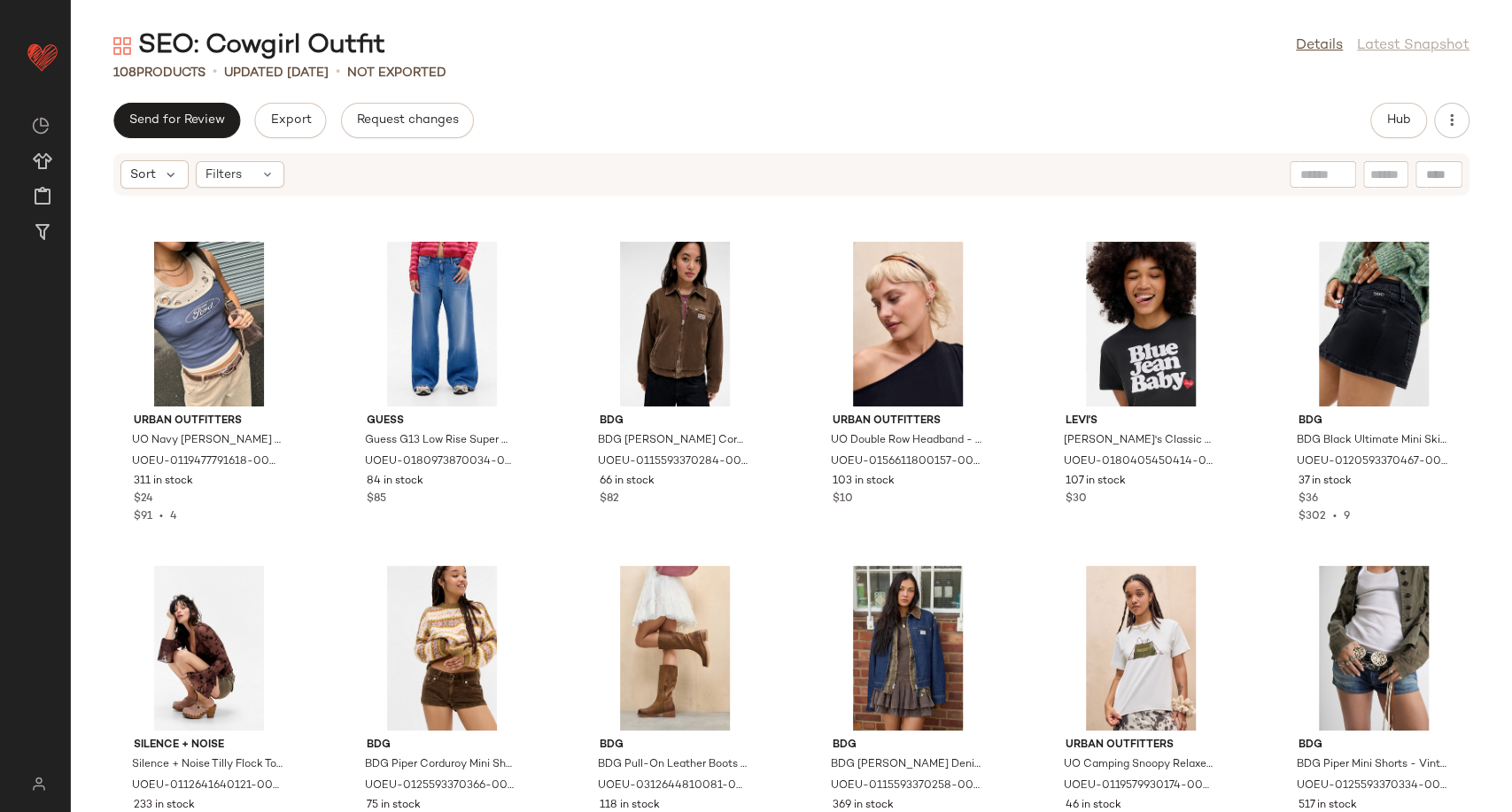
scroll to position [0, 0]
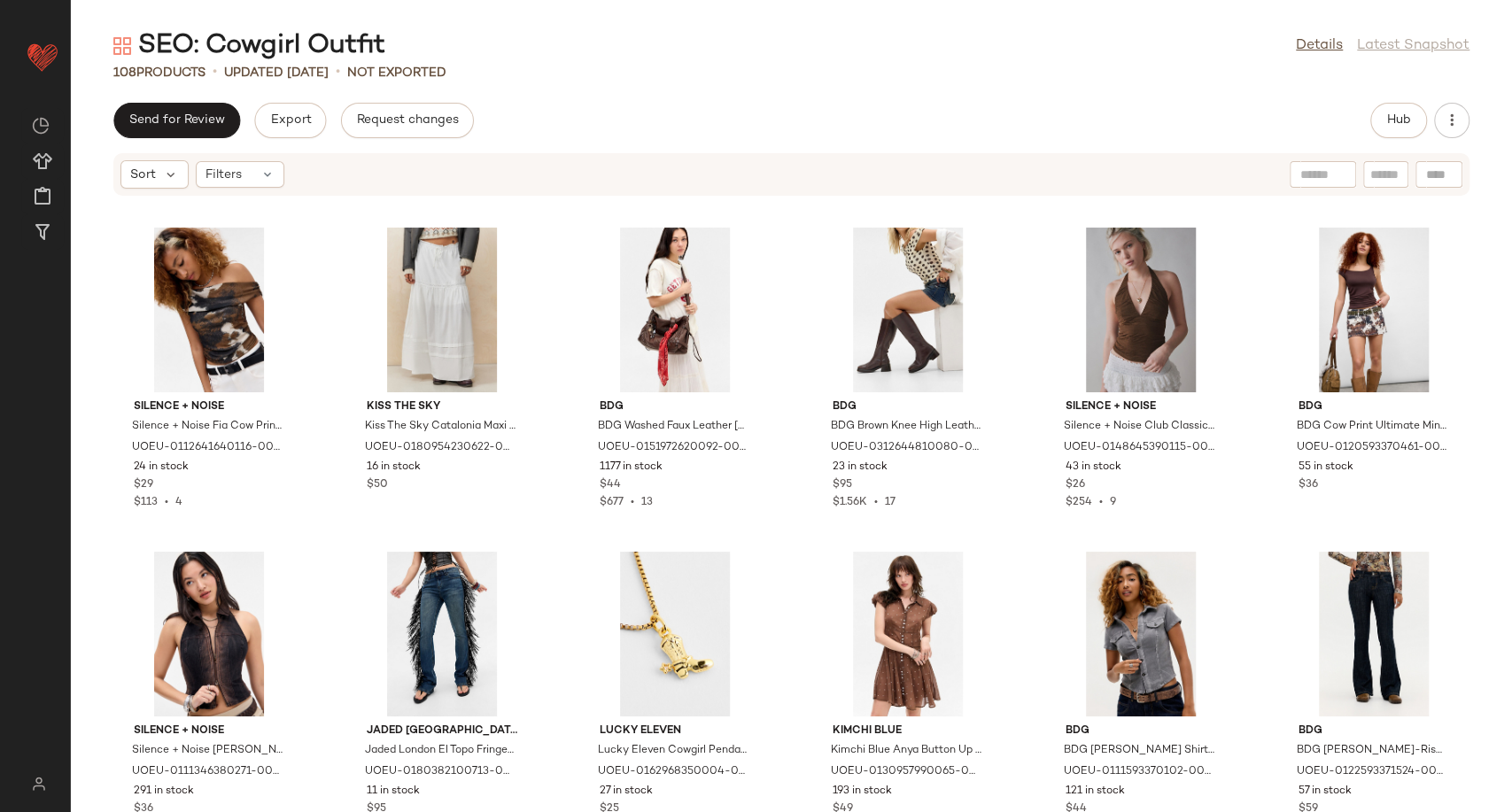
click at [786, 66] on div "108 Products • updated [DATE] • Not Exported" at bounding box center [791, 73] width 1441 height 18
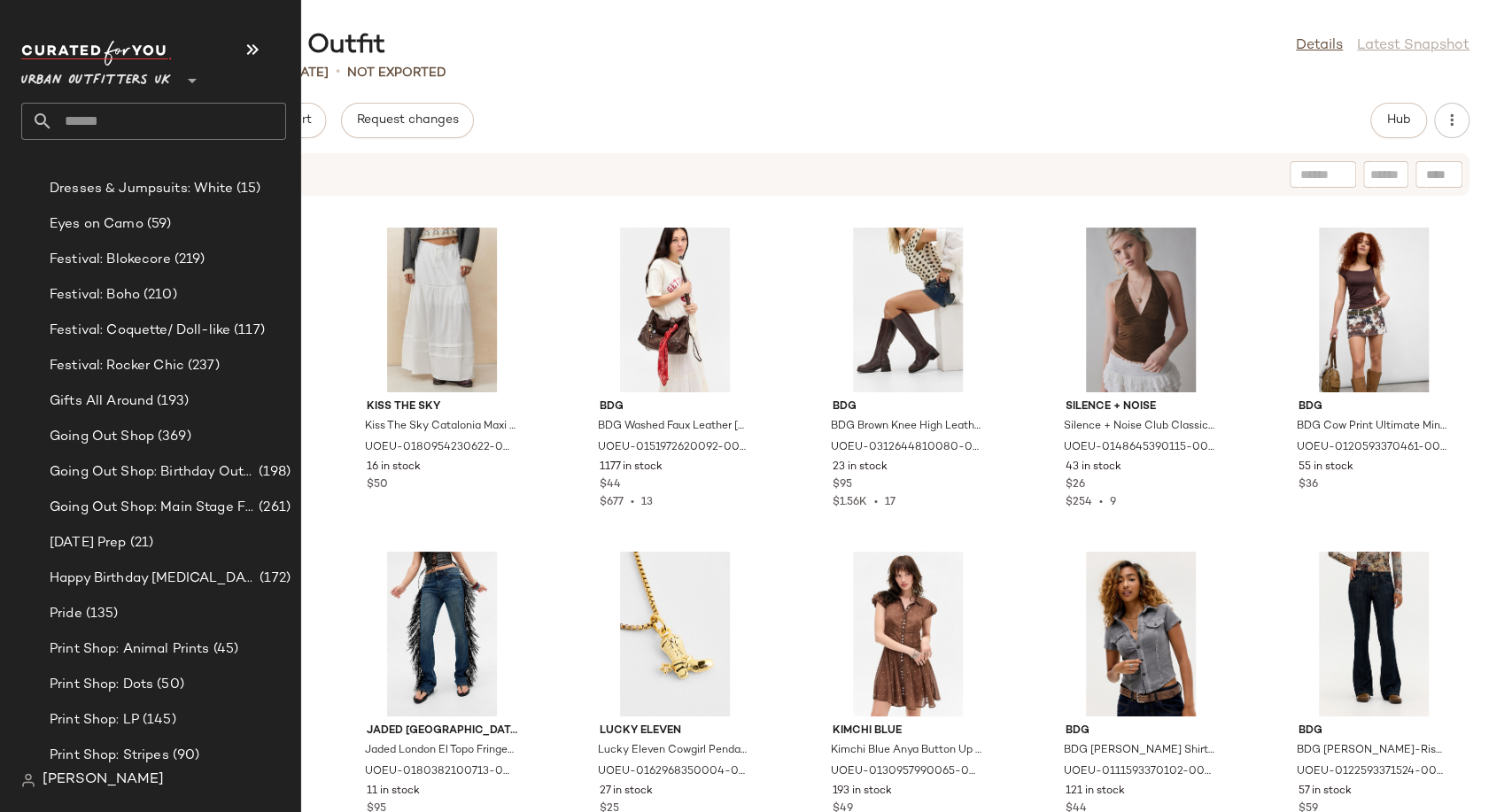
scroll to position [4525, 0]
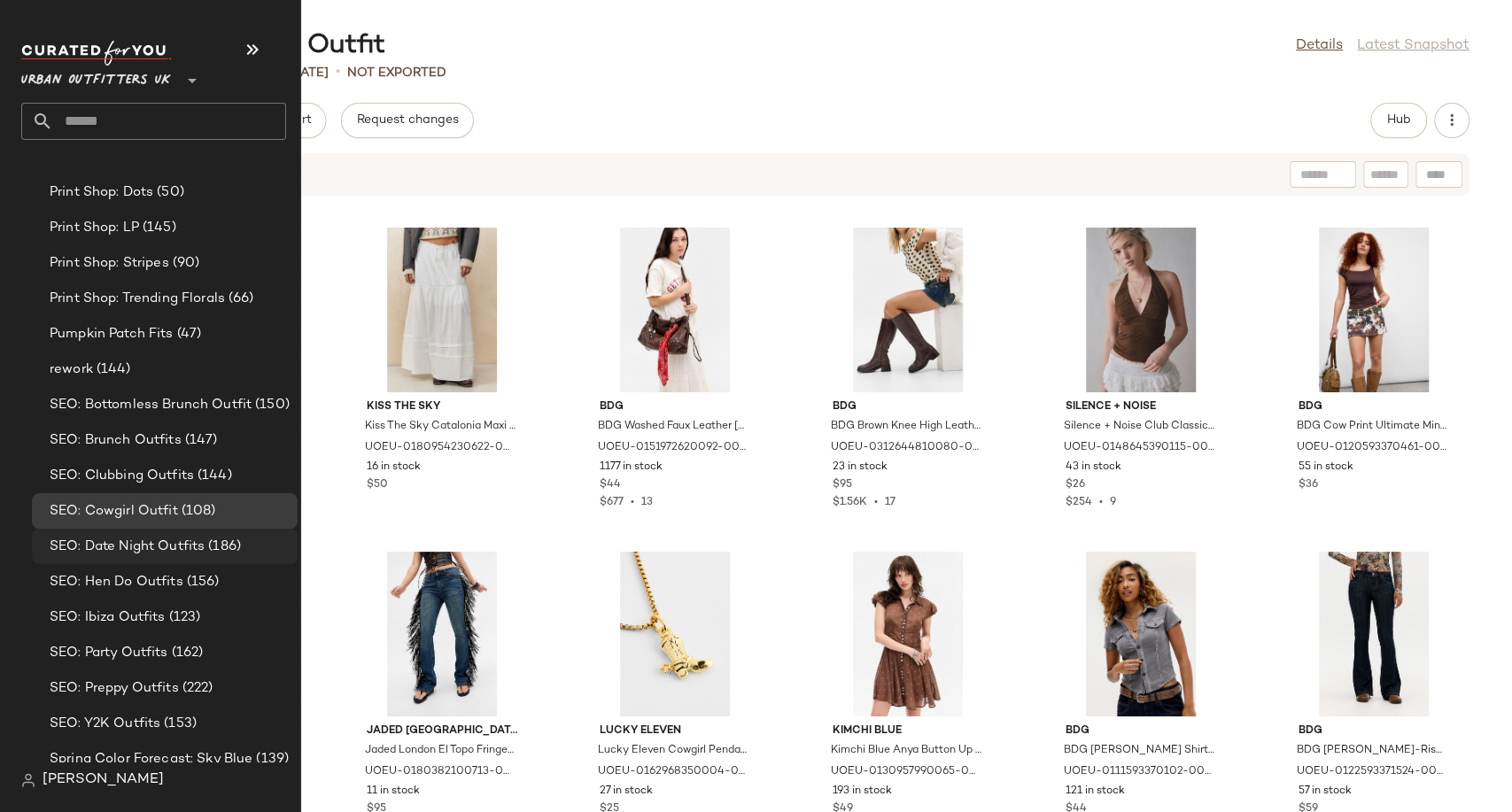
click at [107, 540] on span "SEO: Date Night Outfits" at bounding box center [127, 546] width 155 height 21
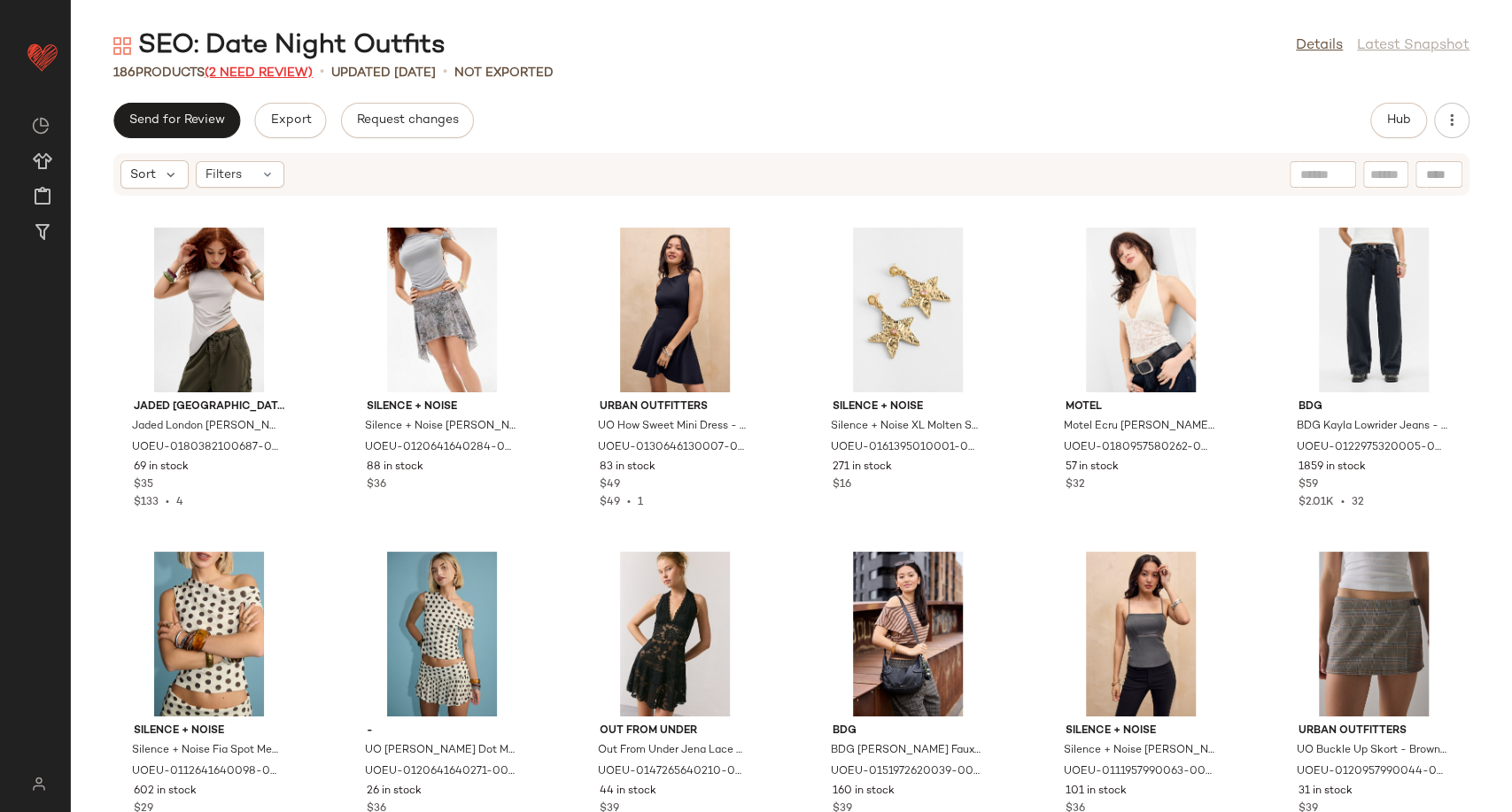
click at [234, 66] on span "(2 Need Review)" at bounding box center [259, 73] width 108 height 13
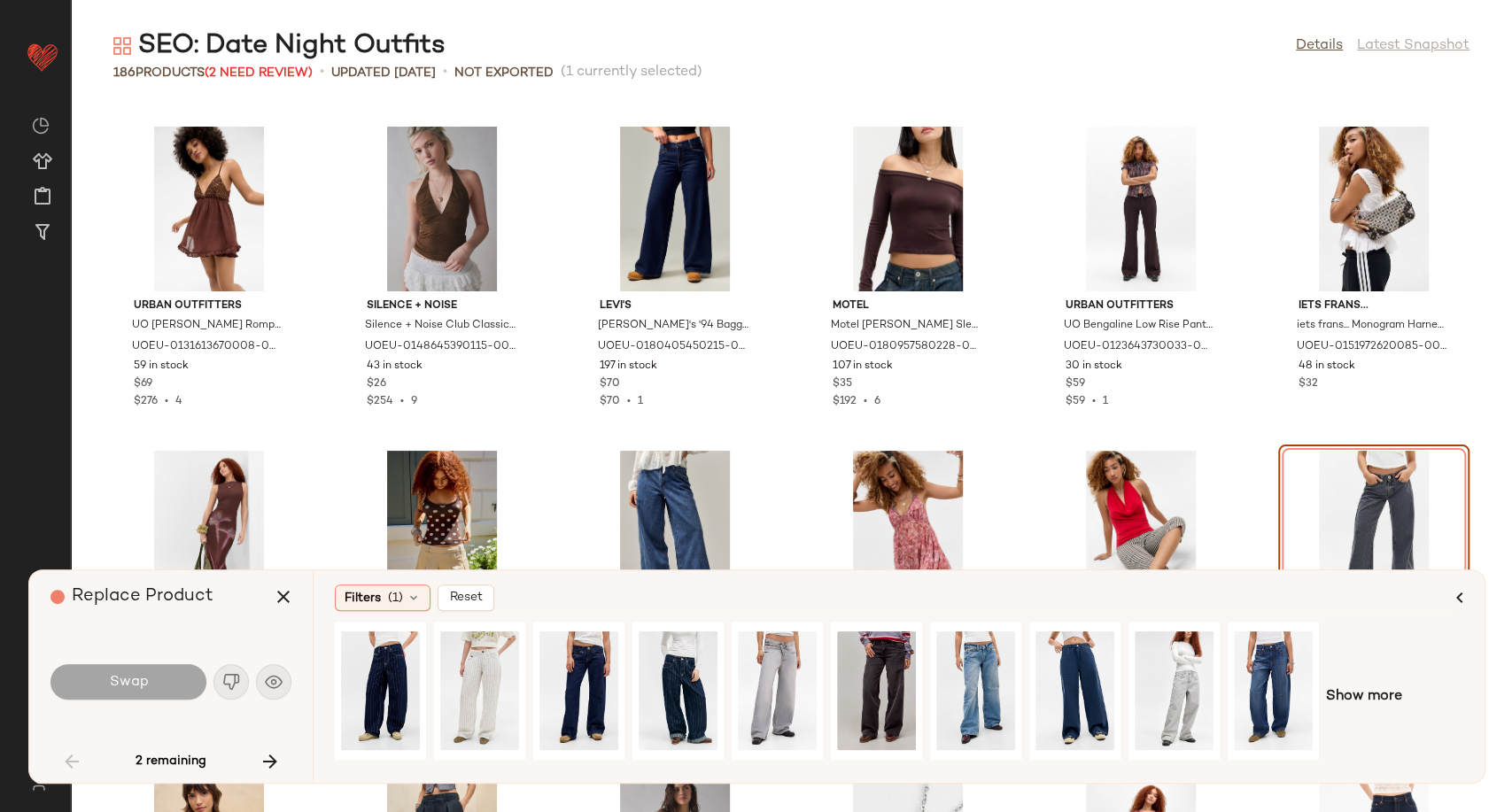
scroll to position [2789, 0]
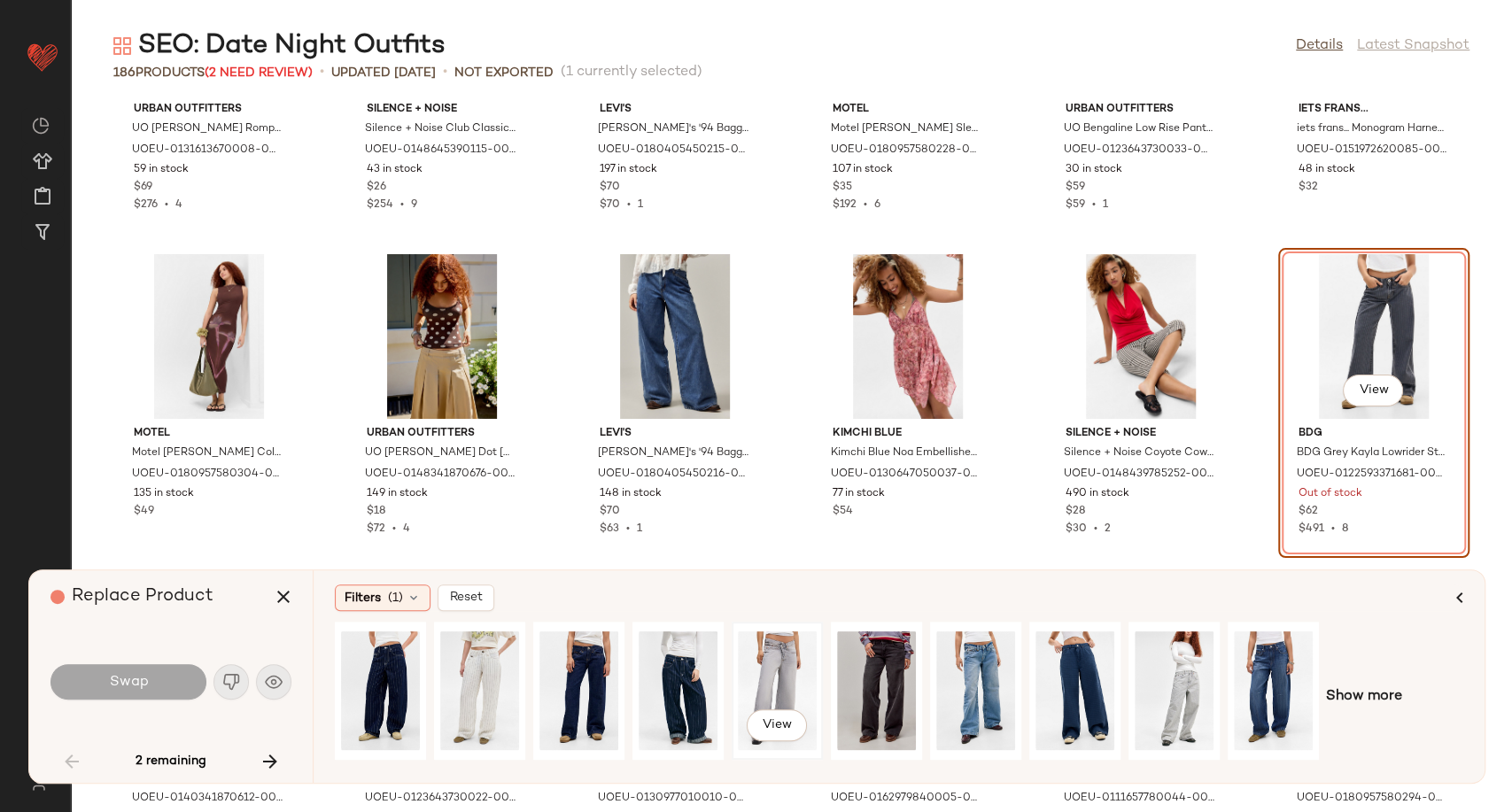
click at [759, 670] on div "View" at bounding box center [777, 691] width 79 height 126
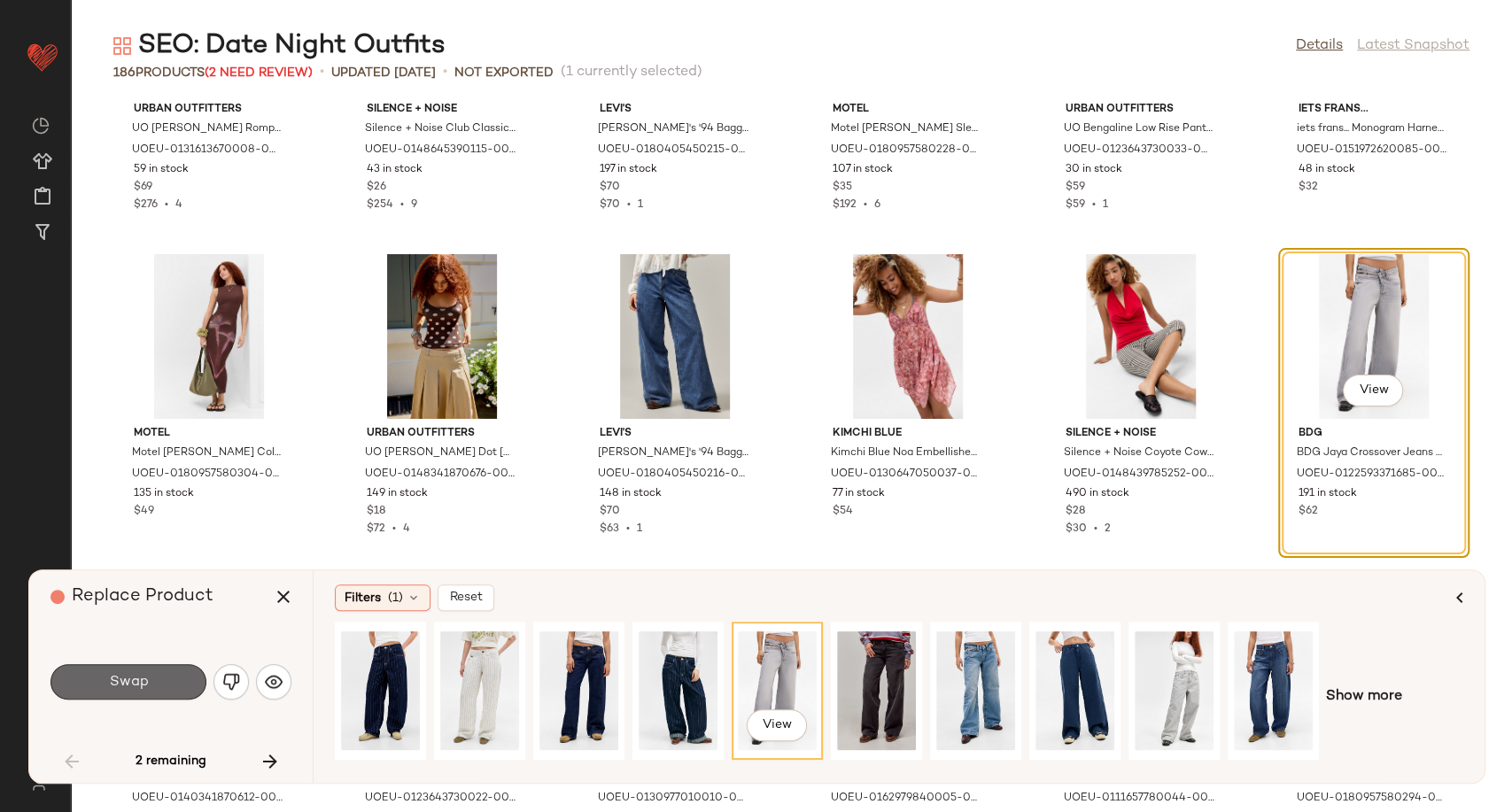
click at [177, 682] on button "Swap" at bounding box center [128, 681] width 155 height 35
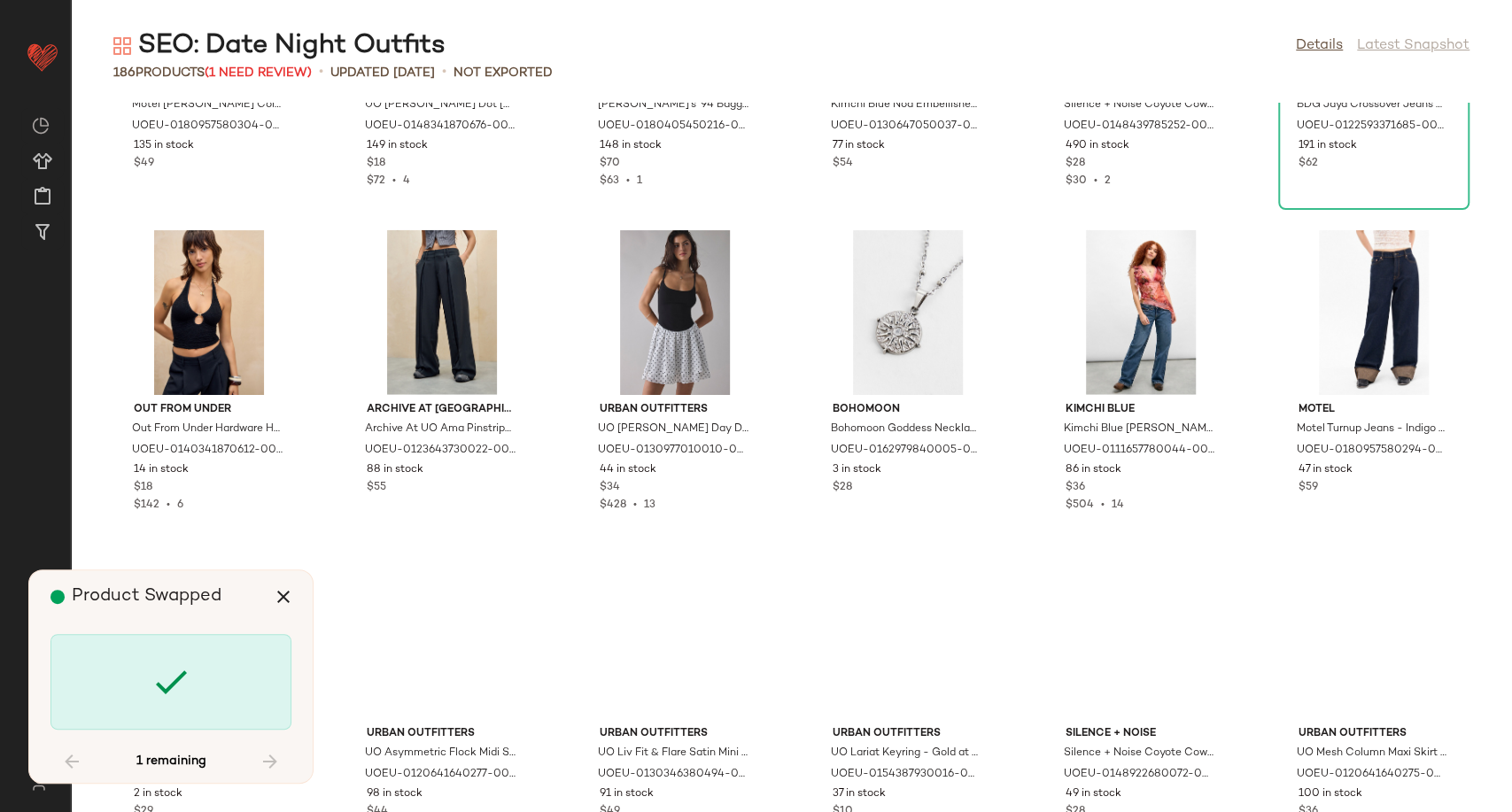
scroll to position [3182, 0]
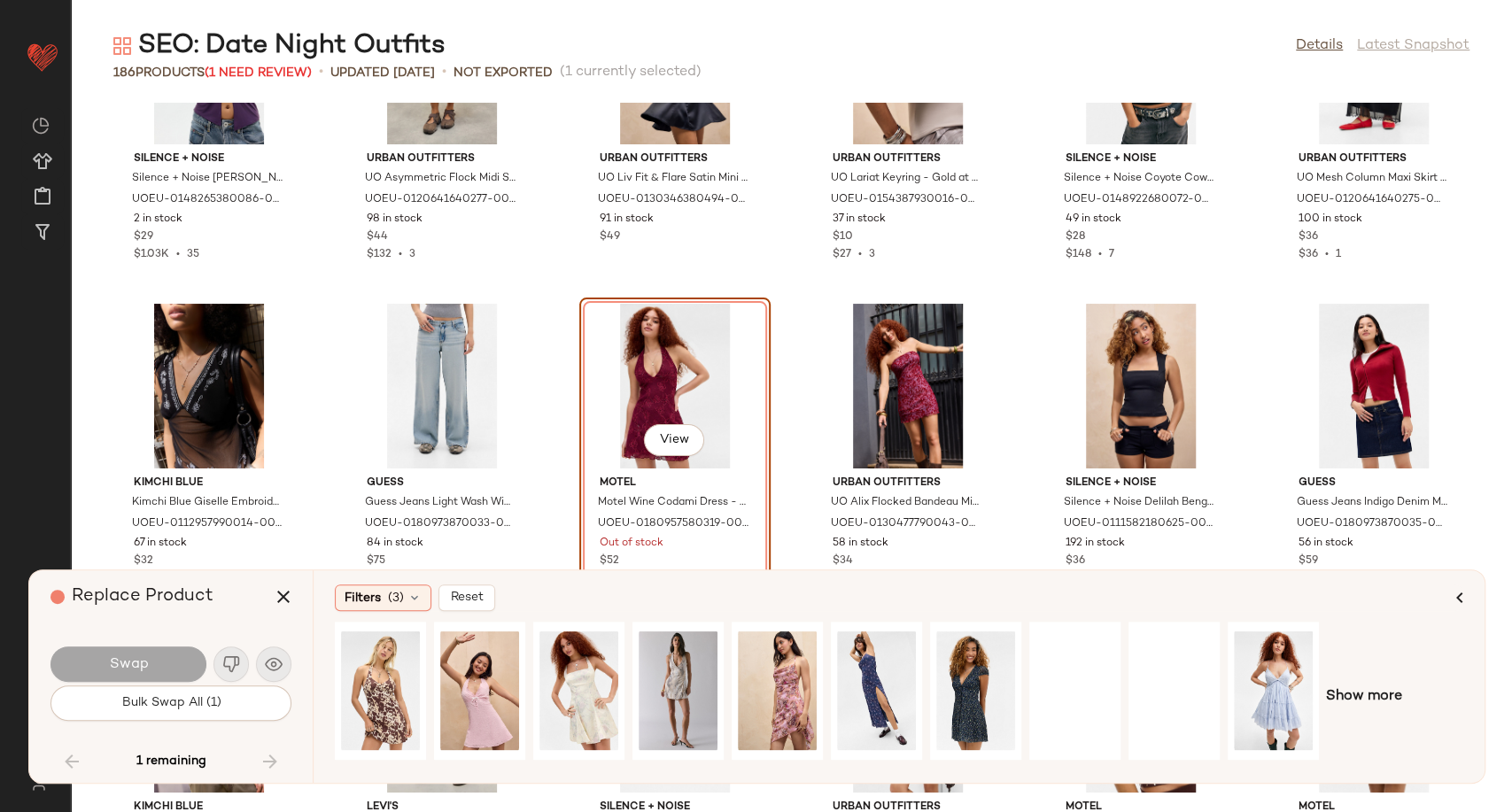
scroll to position [3761, 0]
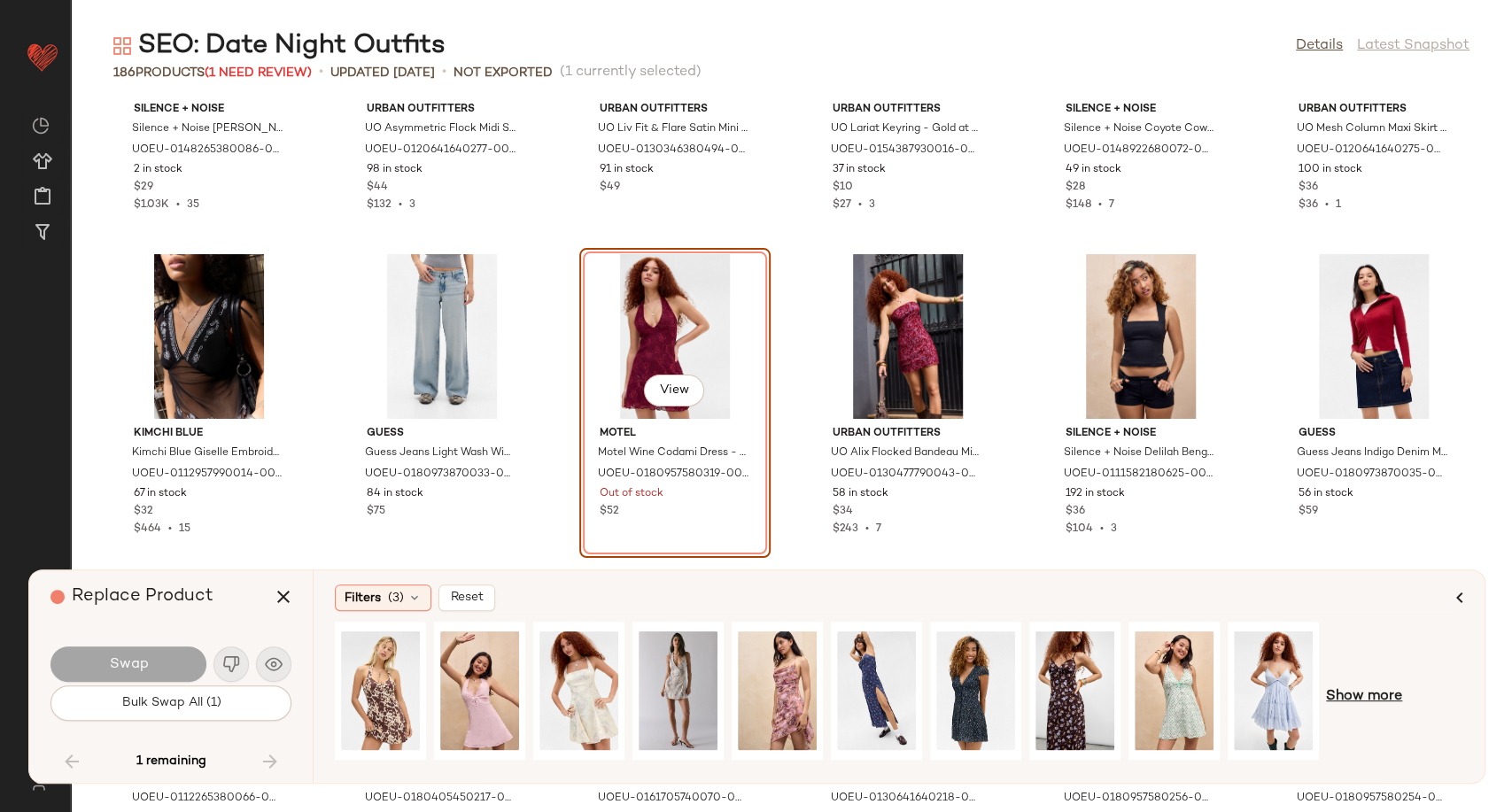
click at [1371, 697] on span "Show more" at bounding box center [1364, 697] width 76 height 22
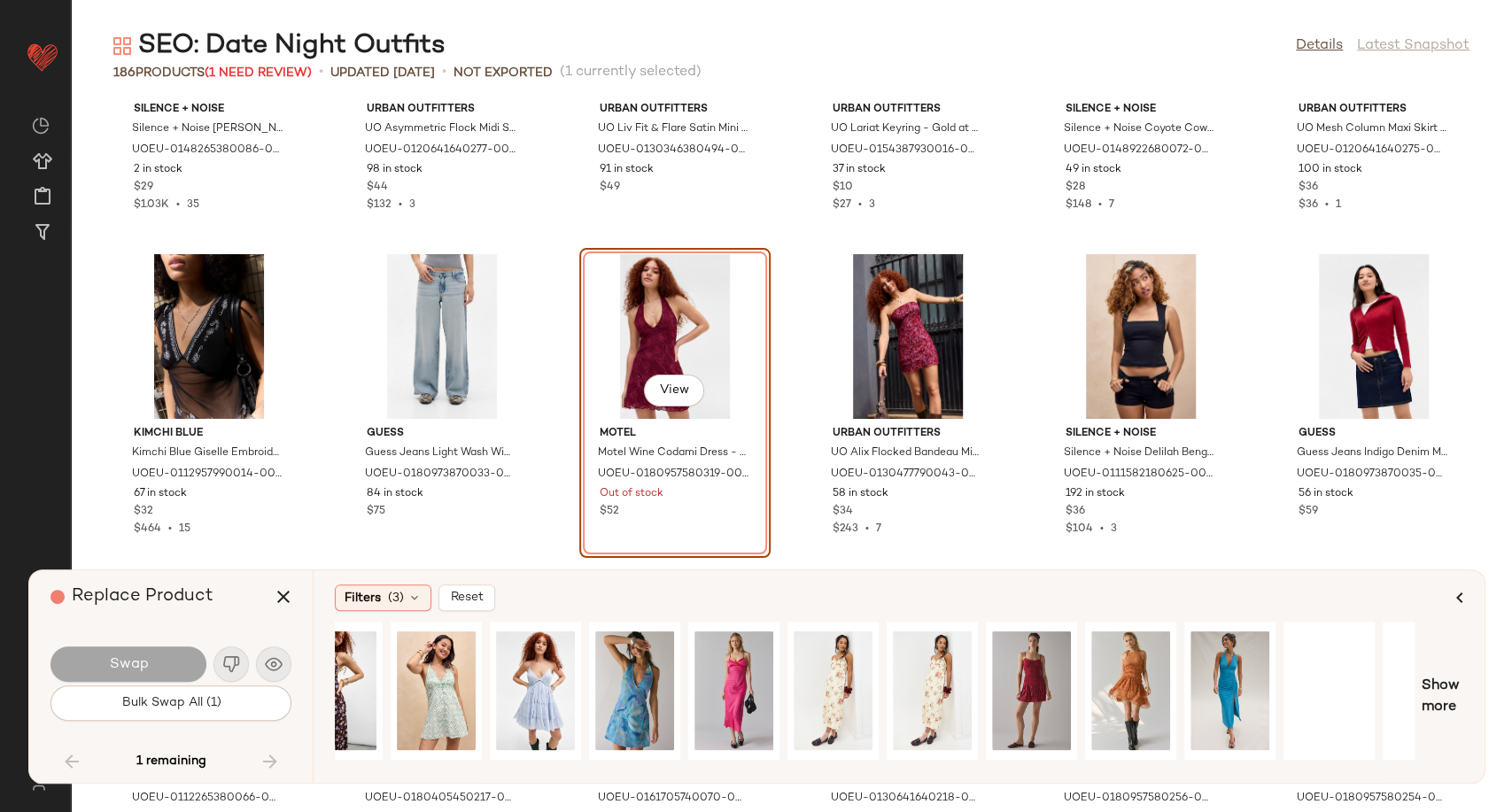
scroll to position [0, 896]
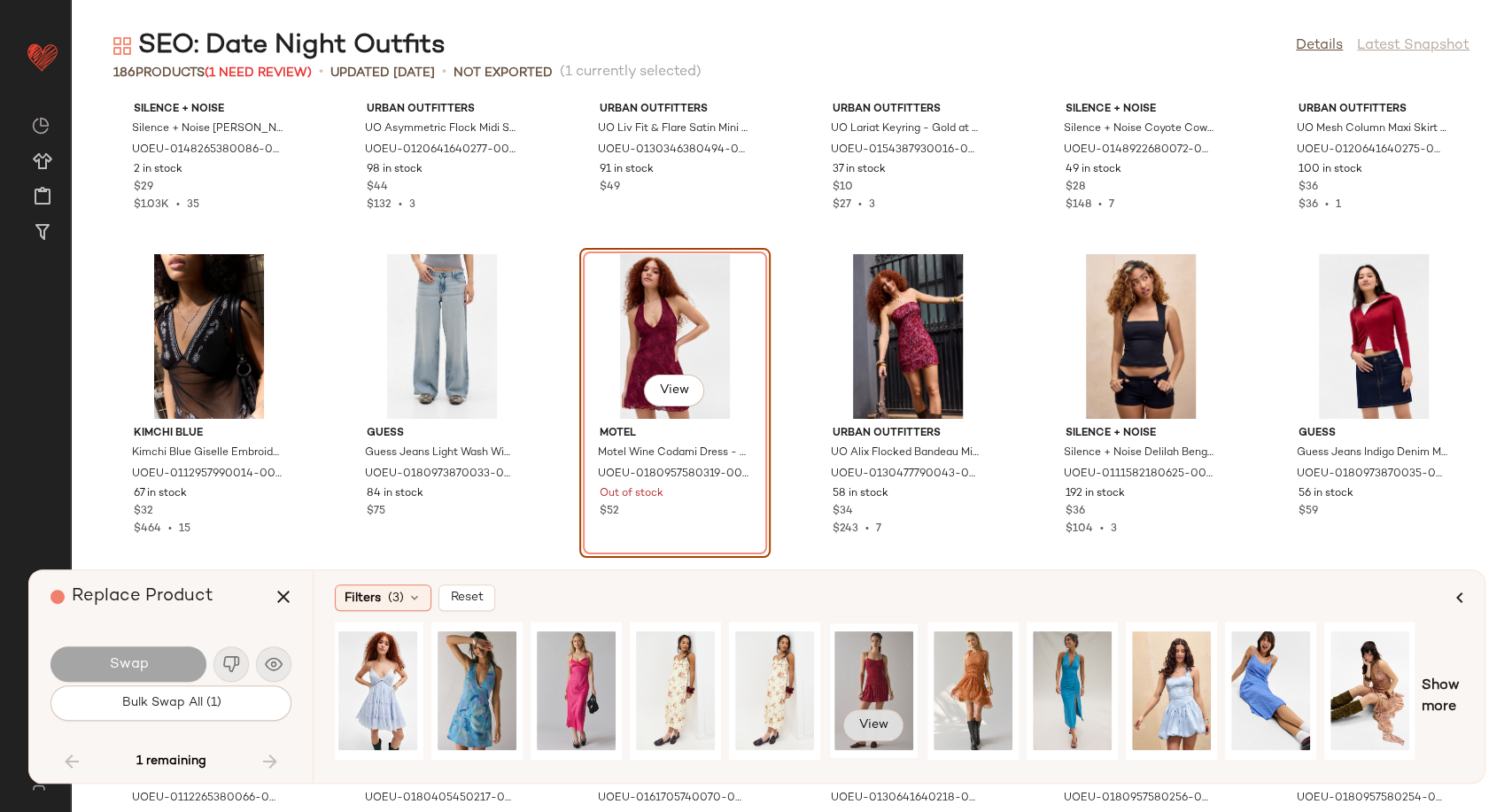
click at [894, 731] on button "View" at bounding box center [872, 725] width 60 height 31
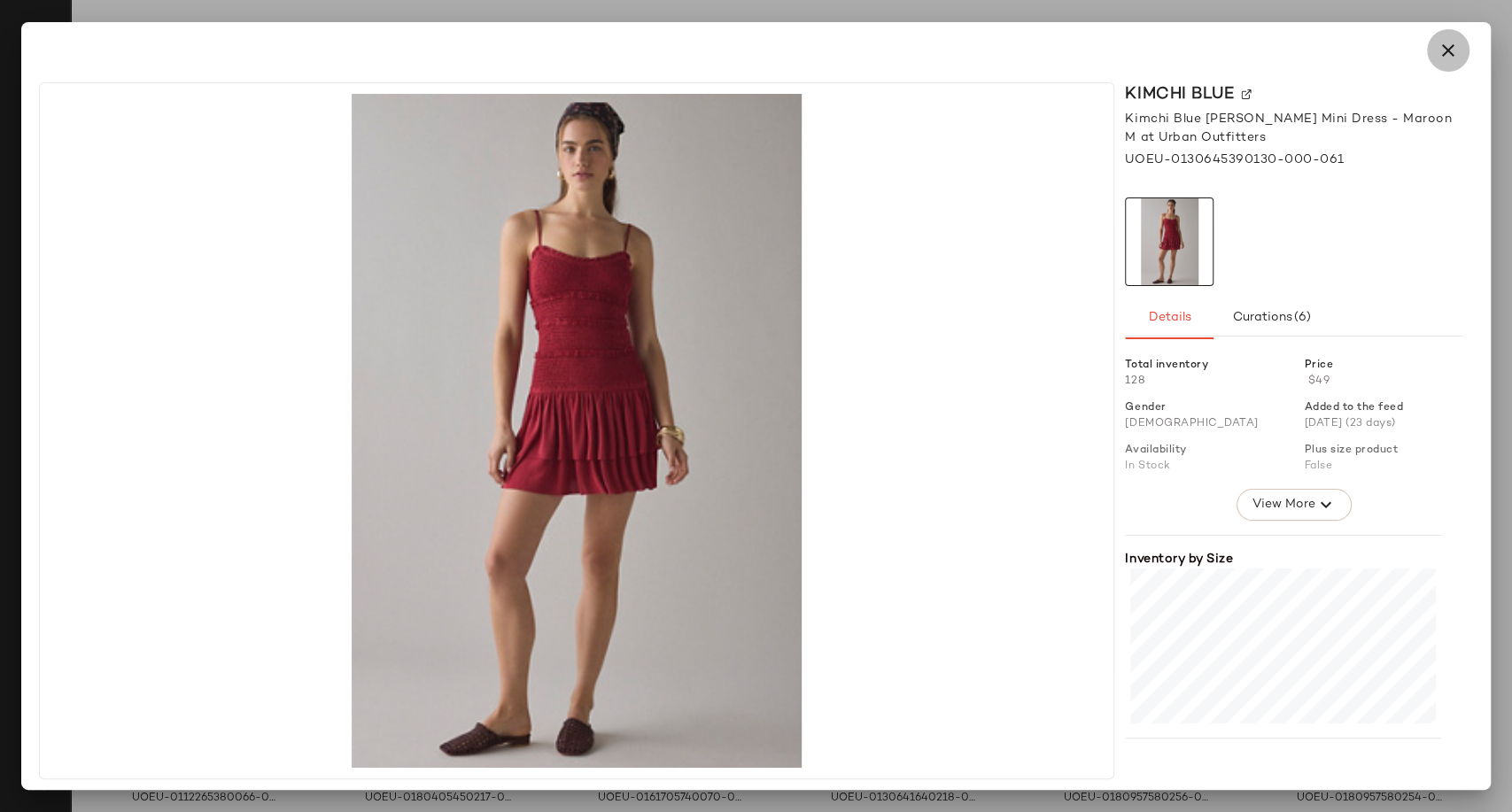
click at [1444, 49] on icon "button" at bounding box center [1448, 50] width 22 height 22
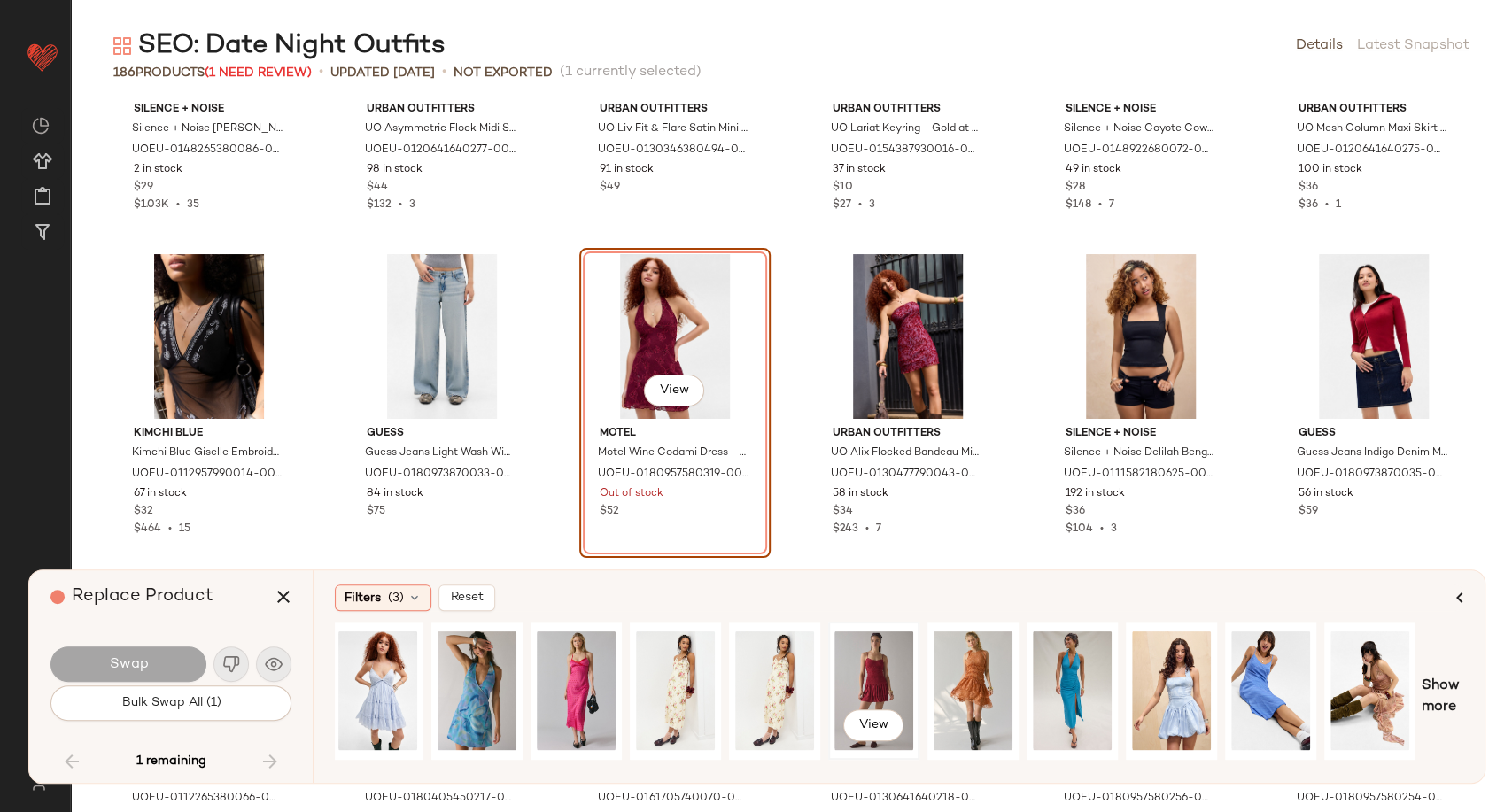
click at [903, 682] on div "View" at bounding box center [873, 691] width 79 height 126
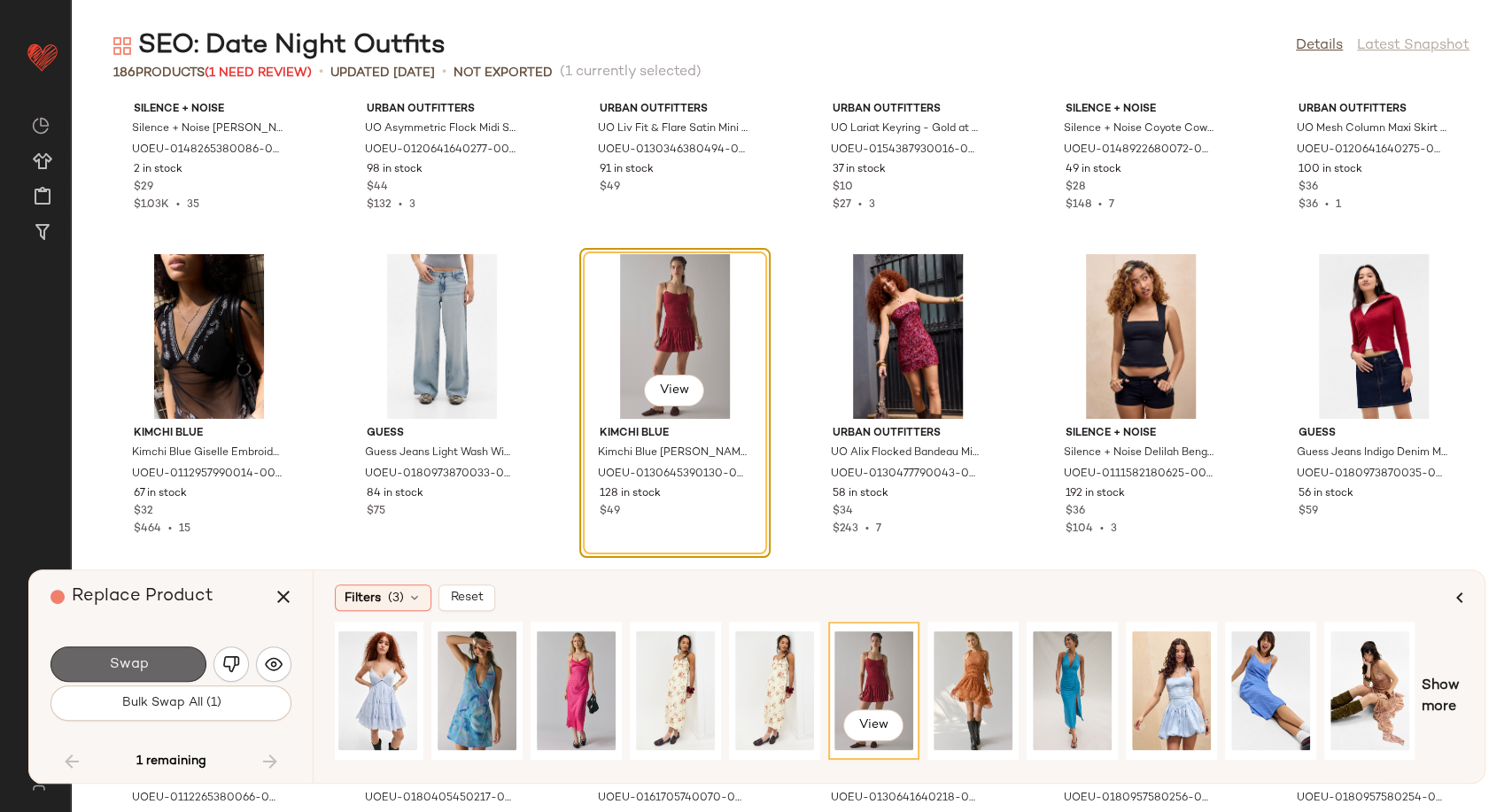
click at [149, 666] on button "Swap" at bounding box center [128, 664] width 155 height 35
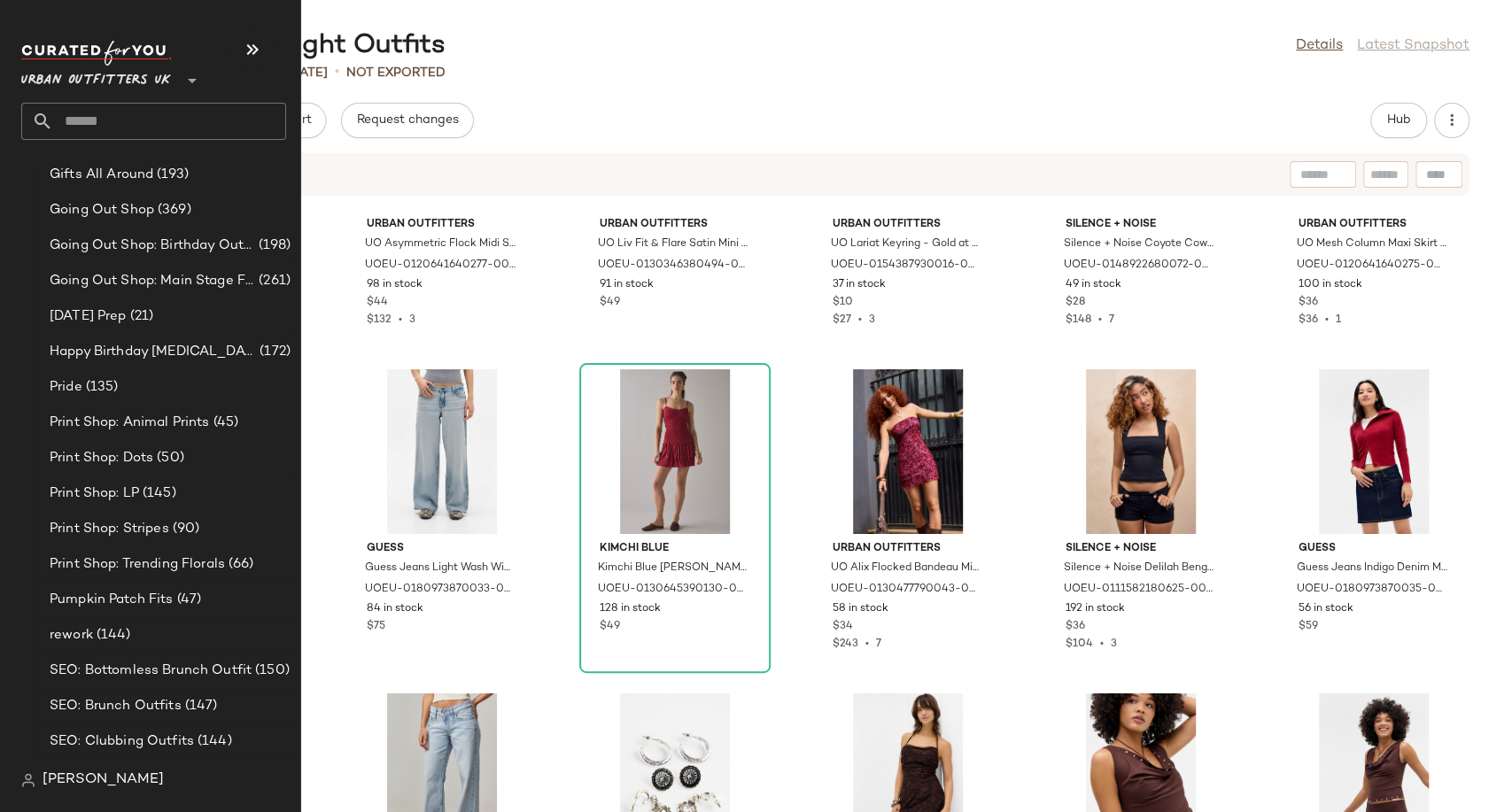
scroll to position [4525, 0]
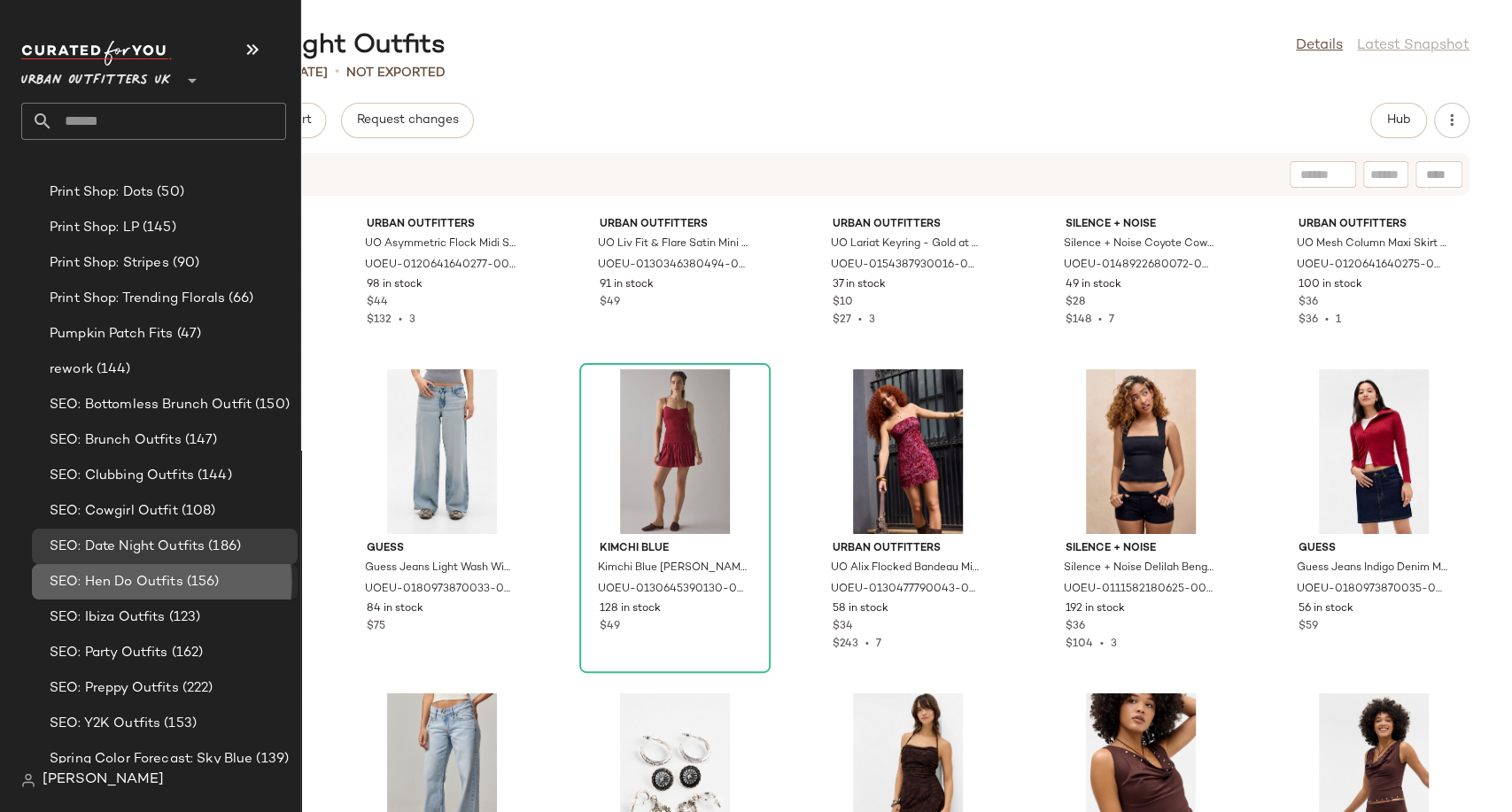
click at [118, 576] on span "SEO: Hen Do Outfits" at bounding box center [116, 582] width 134 height 21
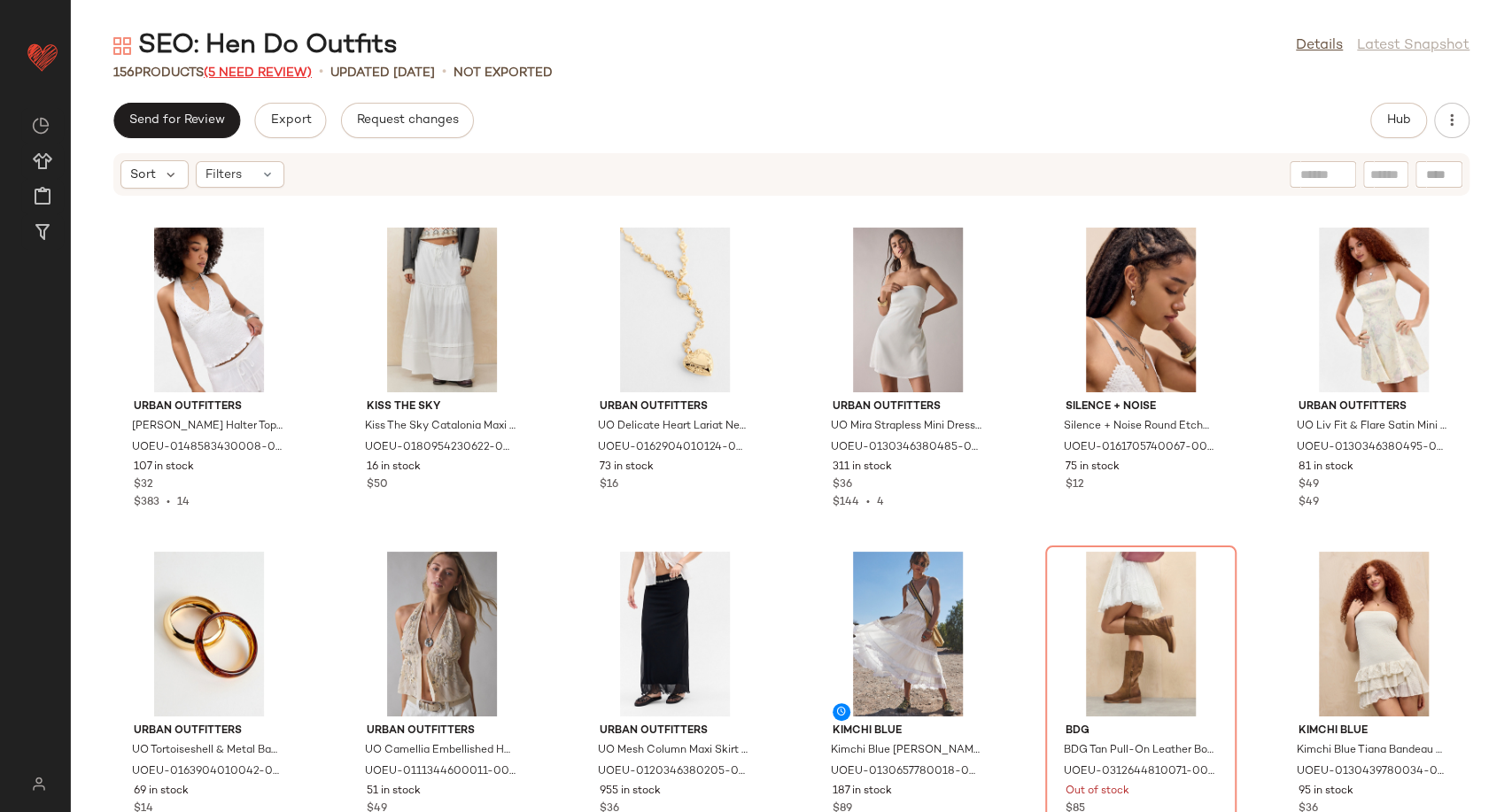
click at [299, 74] on span "(5 Need Review)" at bounding box center [258, 73] width 108 height 13
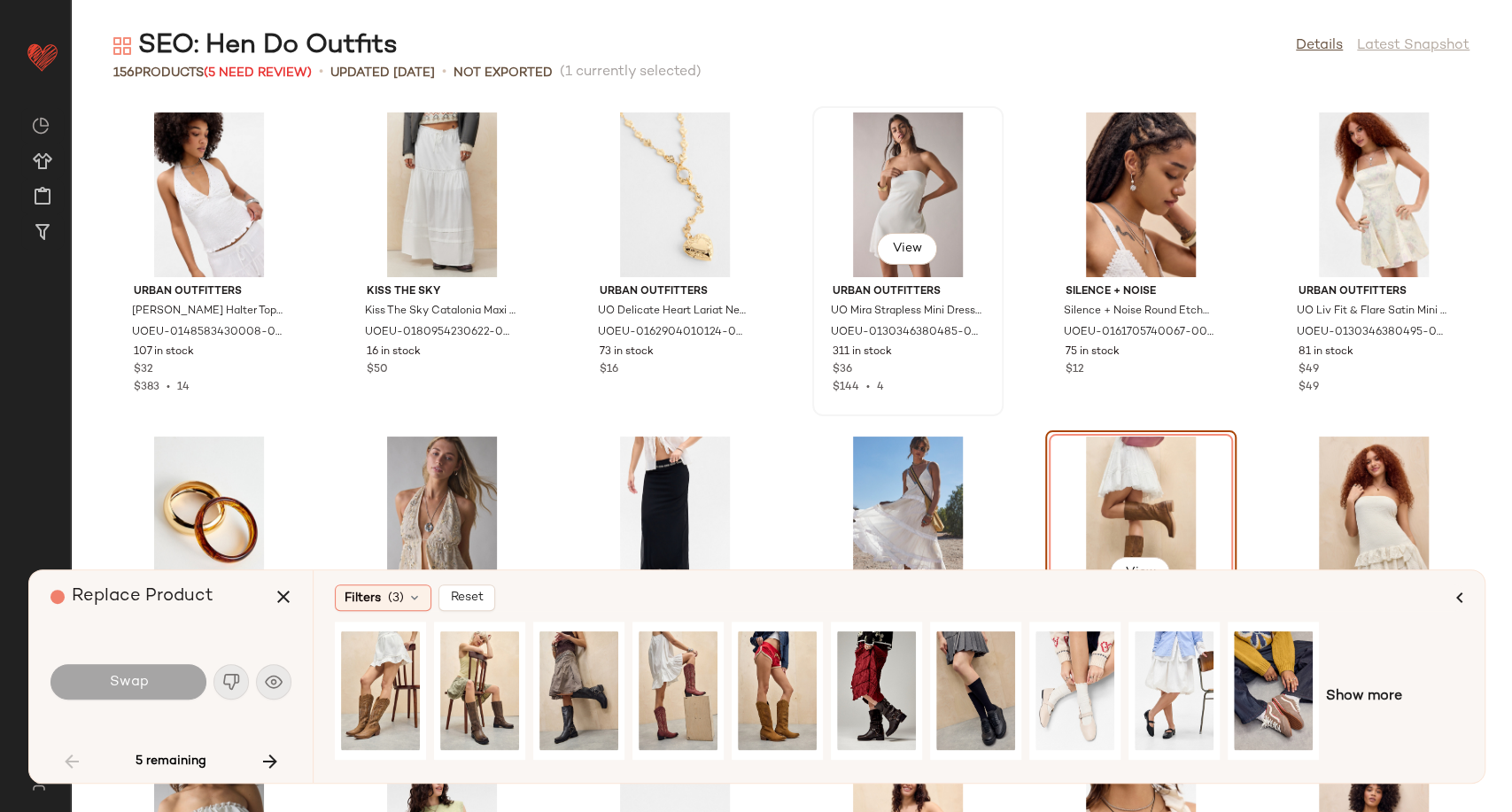
scroll to position [197, 0]
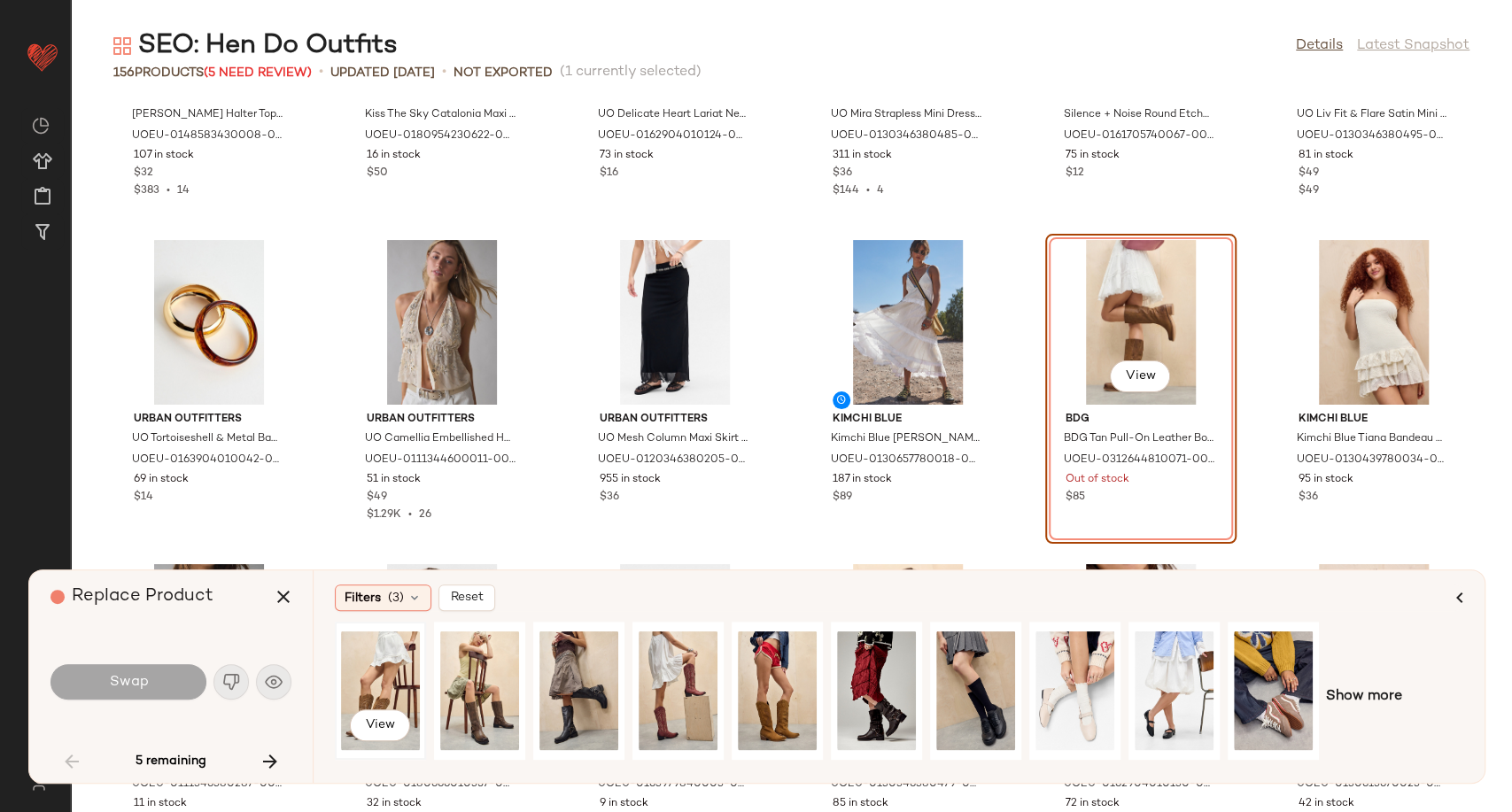
click at [368, 679] on div "View" at bounding box center [380, 691] width 79 height 126
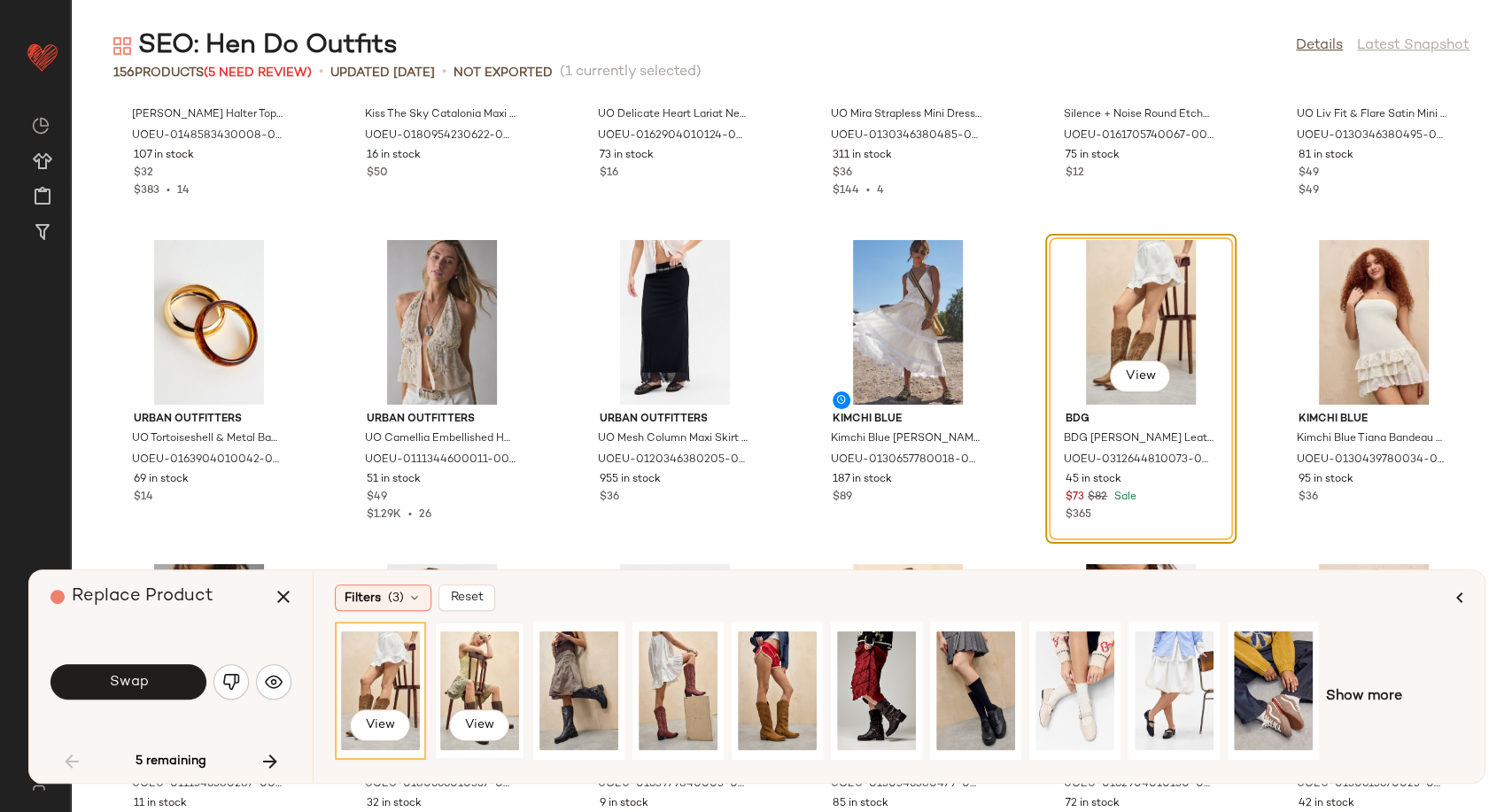
click at [482, 679] on div "View" at bounding box center [480, 691] width 79 height 126
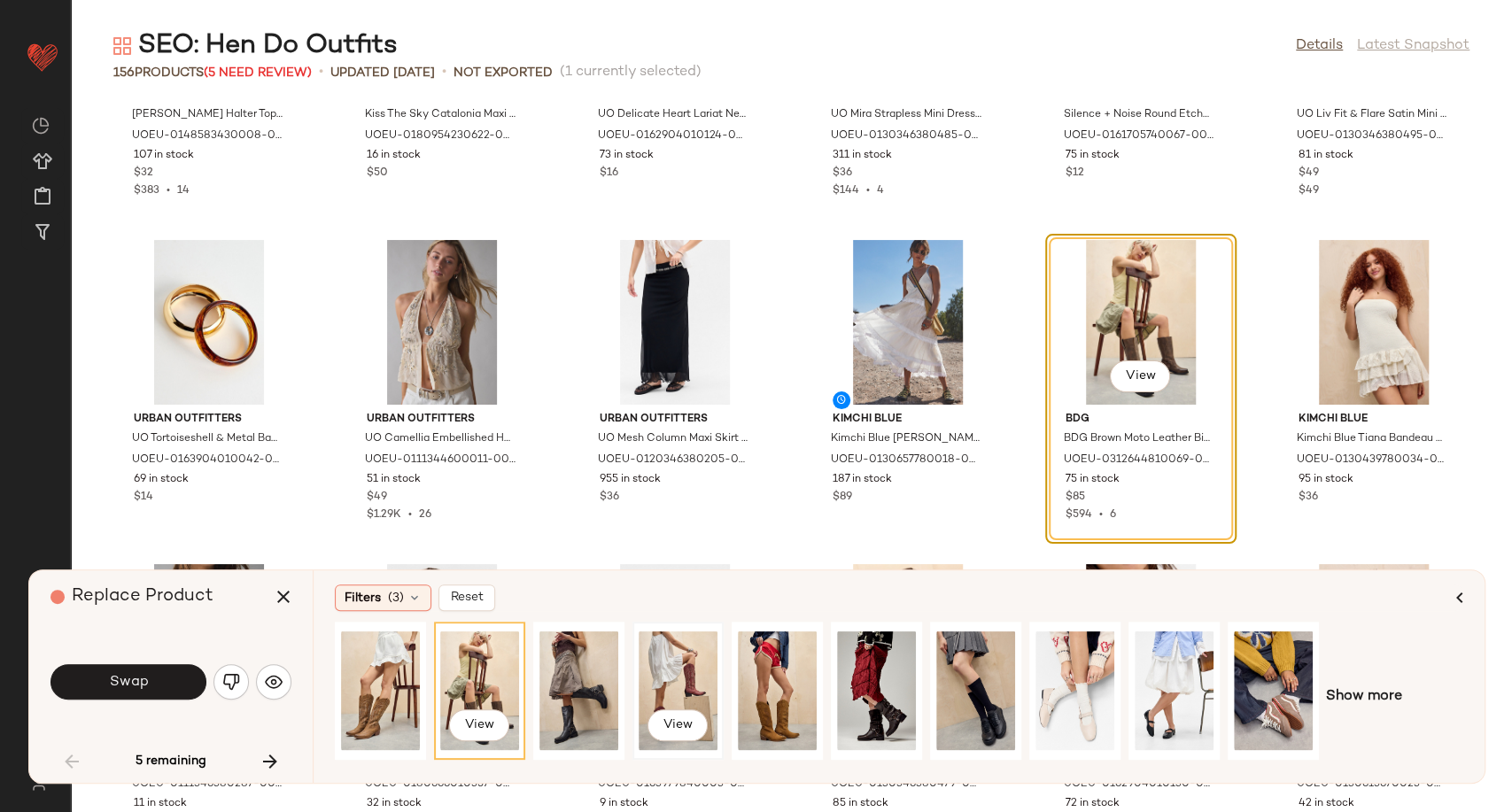
click at [691, 670] on div "View" at bounding box center [678, 691] width 79 height 126
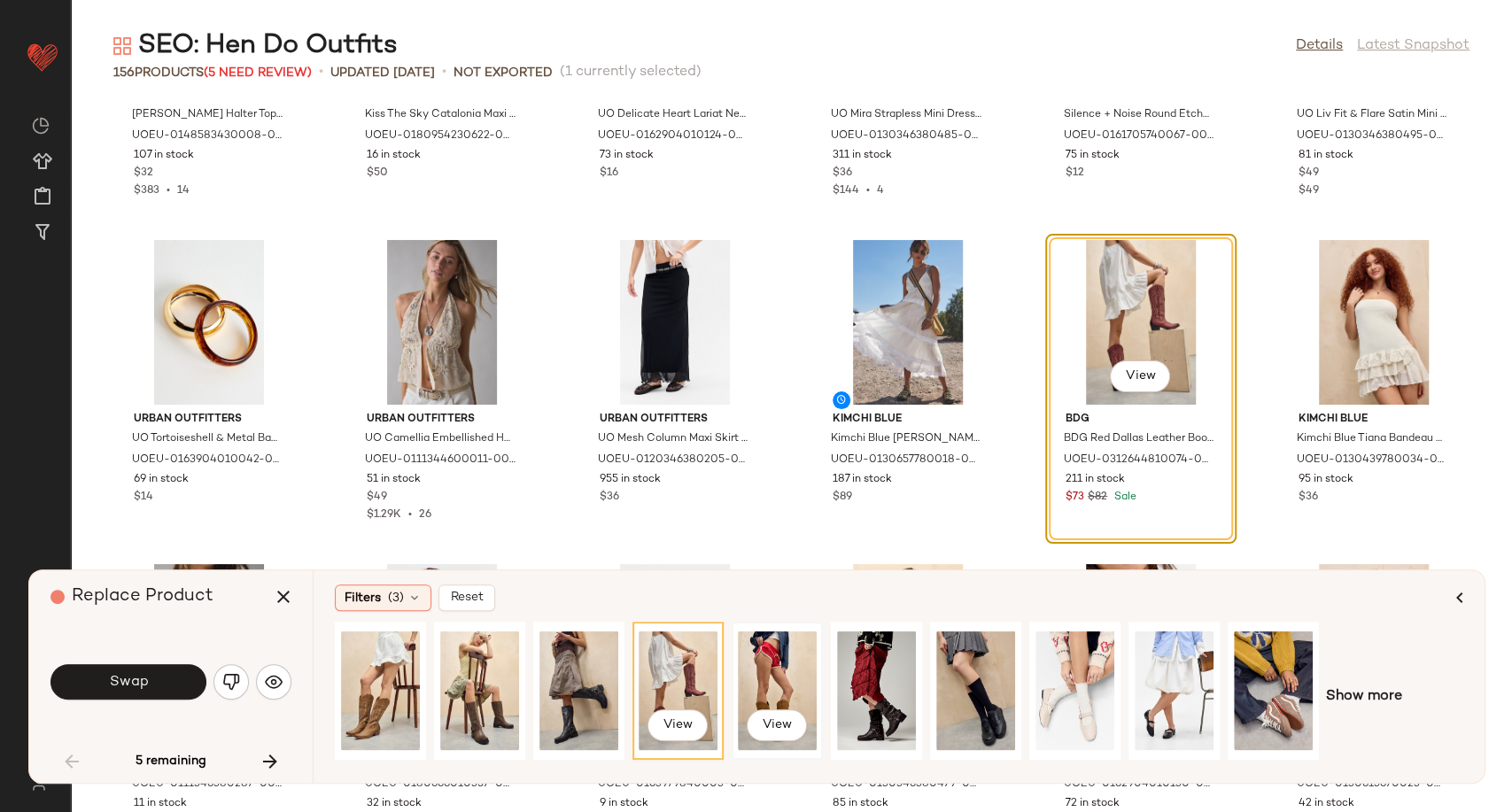
click at [741, 671] on div "View" at bounding box center [777, 691] width 79 height 126
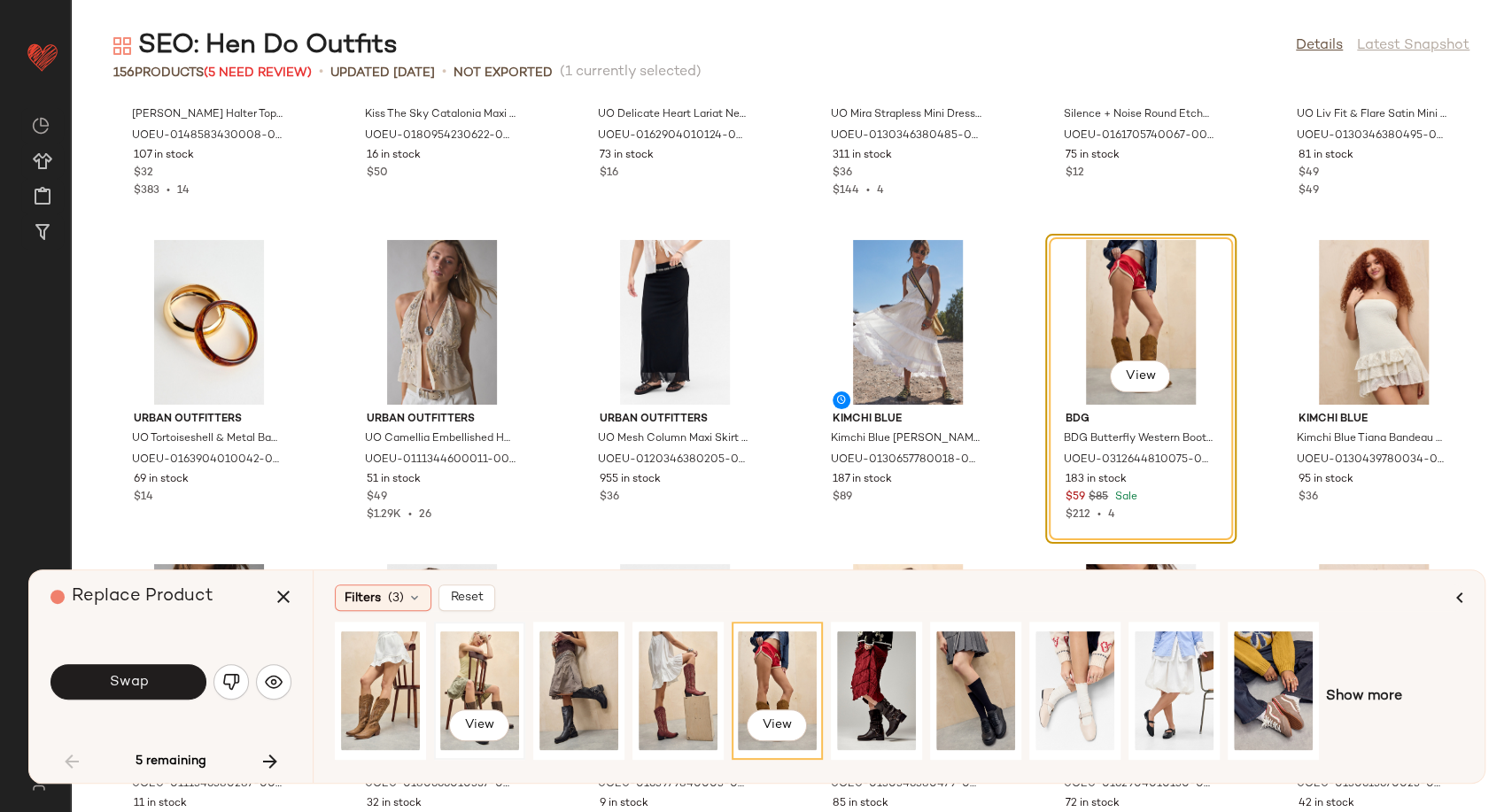
click at [501, 682] on div "View" at bounding box center [480, 691] width 79 height 126
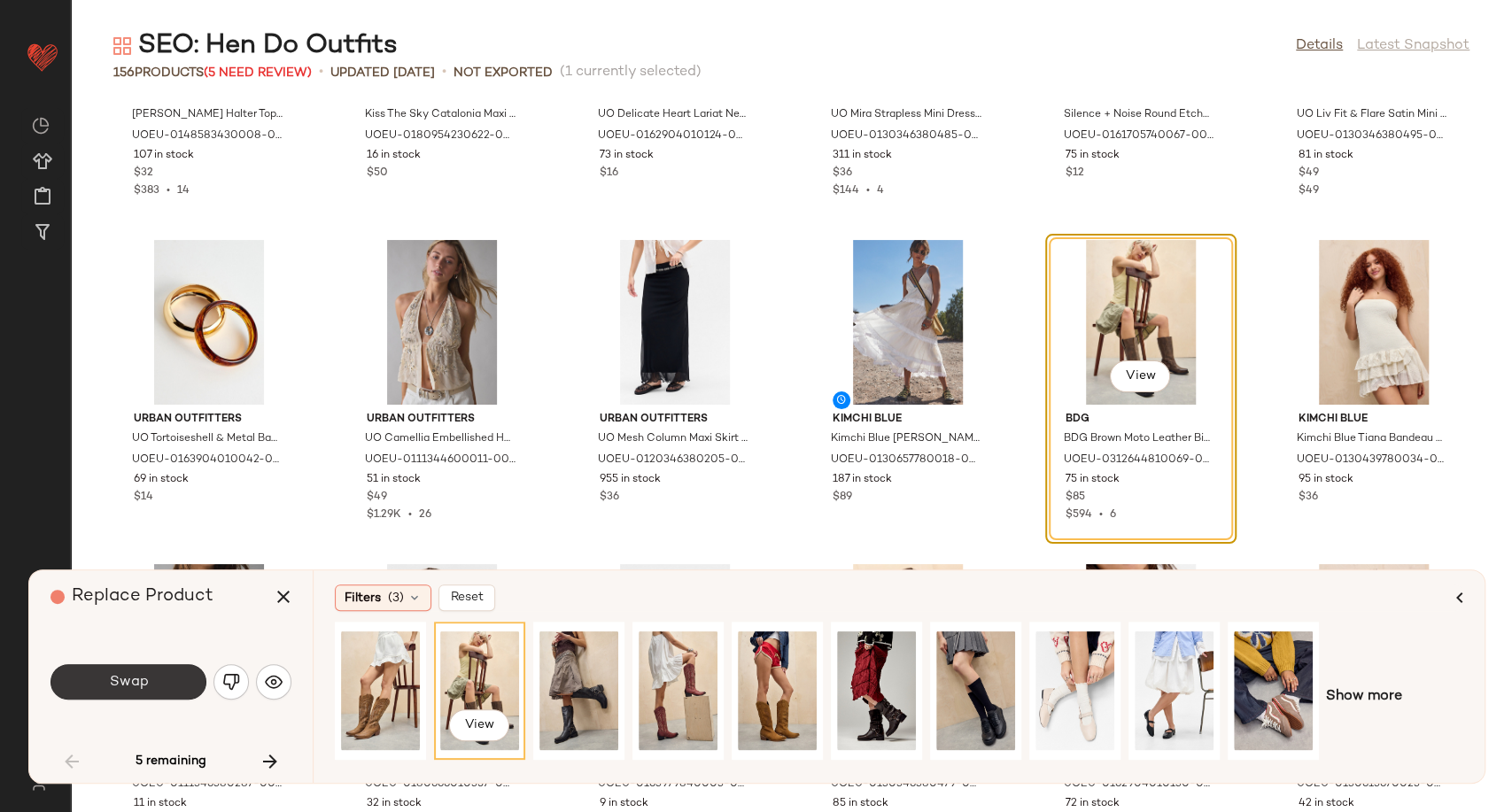
click at [109, 680] on span "Swap" at bounding box center [128, 682] width 40 height 17
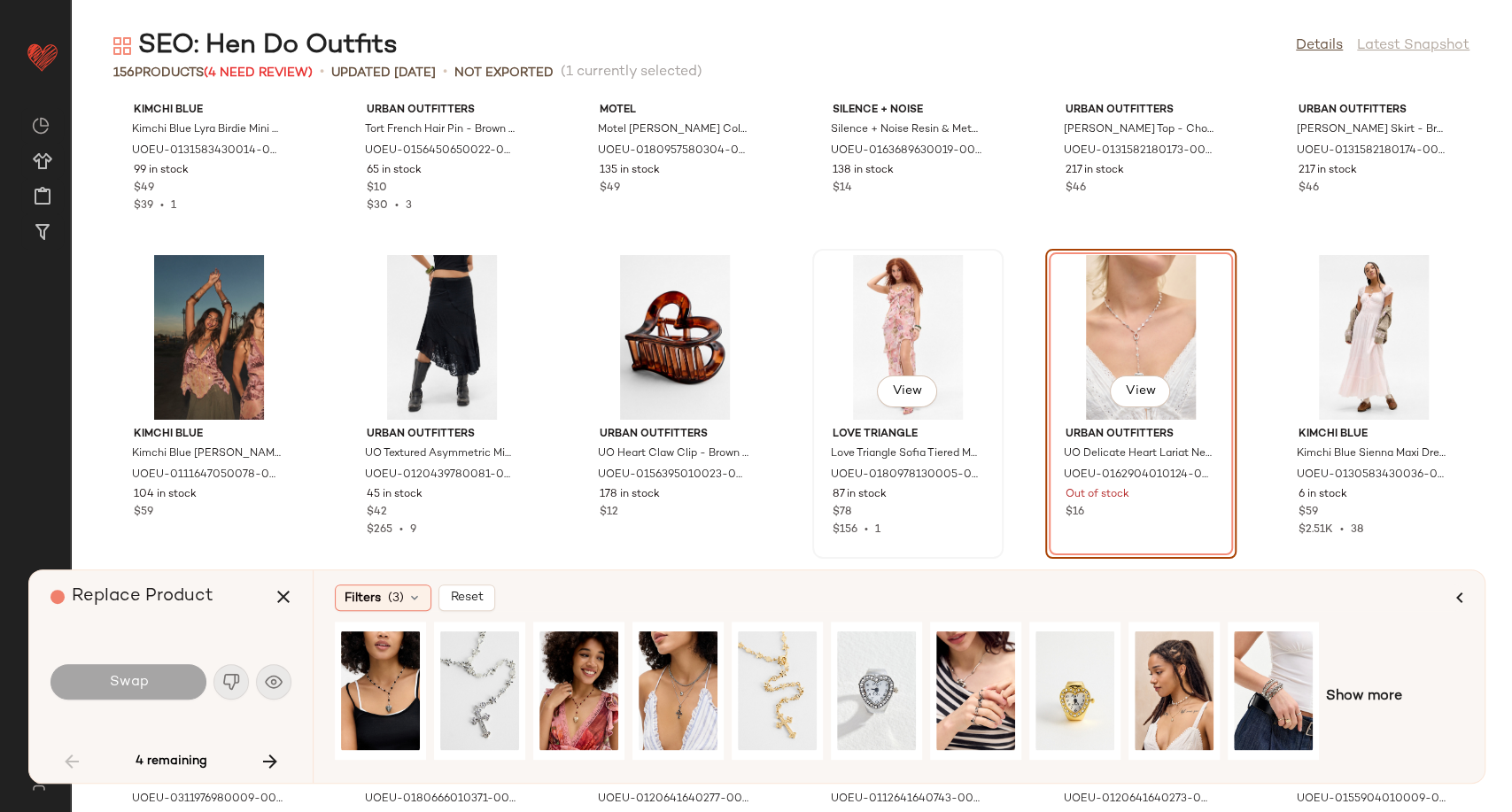
scroll to position [1493, 0]
click at [376, 682] on div "View" at bounding box center [380, 691] width 79 height 126
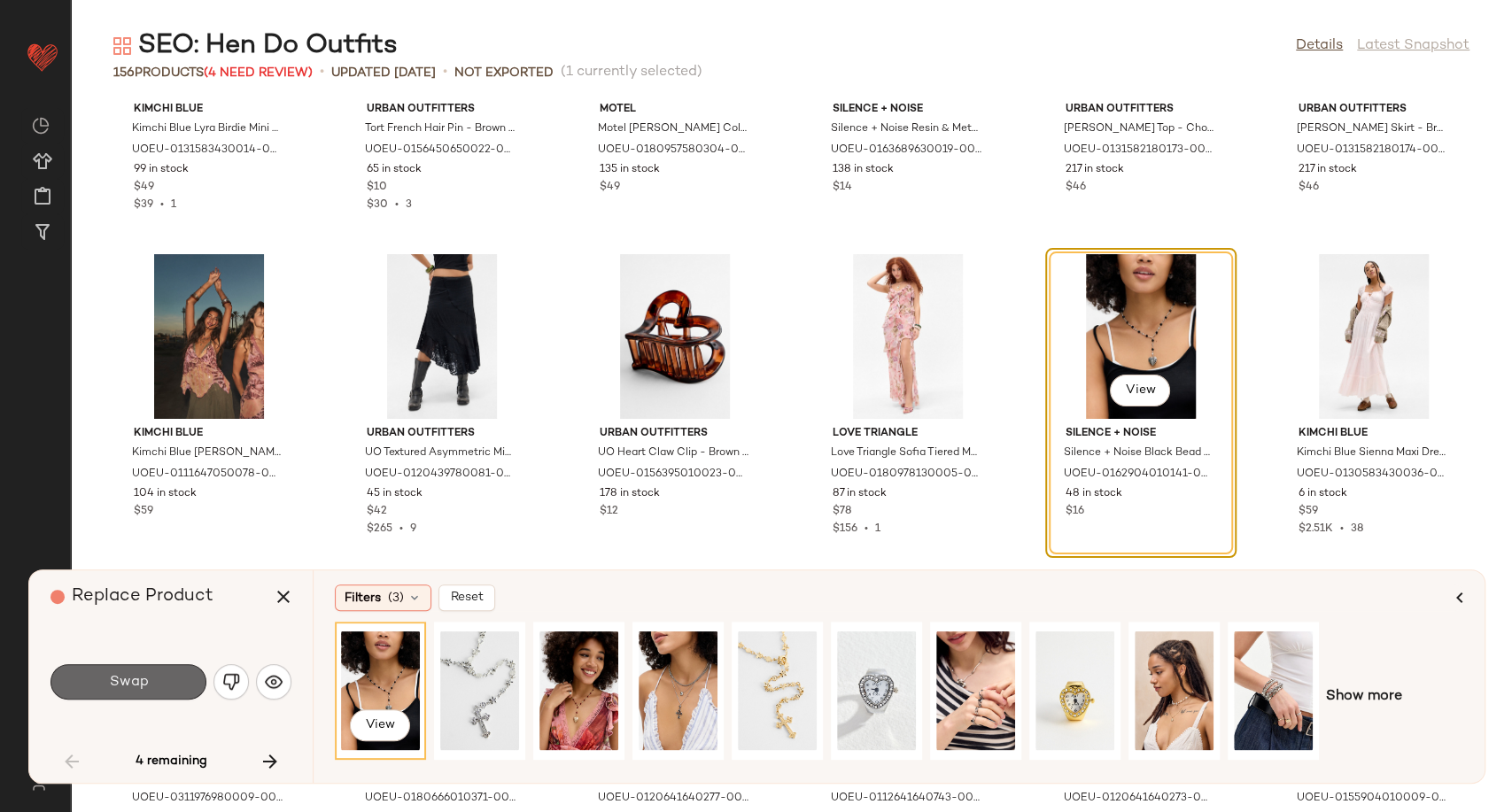
click at [107, 683] on button "Swap" at bounding box center [128, 681] width 155 height 35
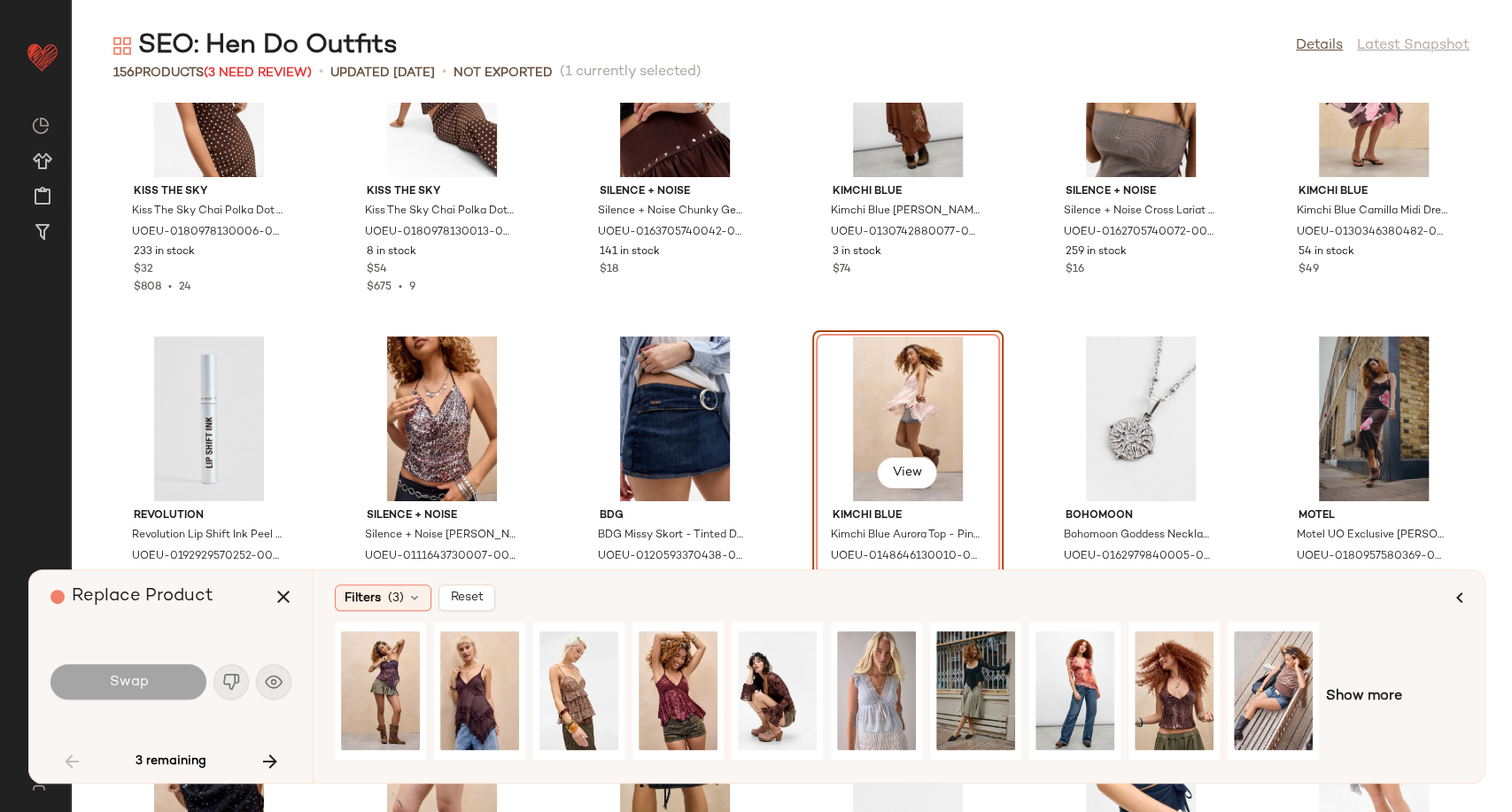
scroll to position [2887, 0]
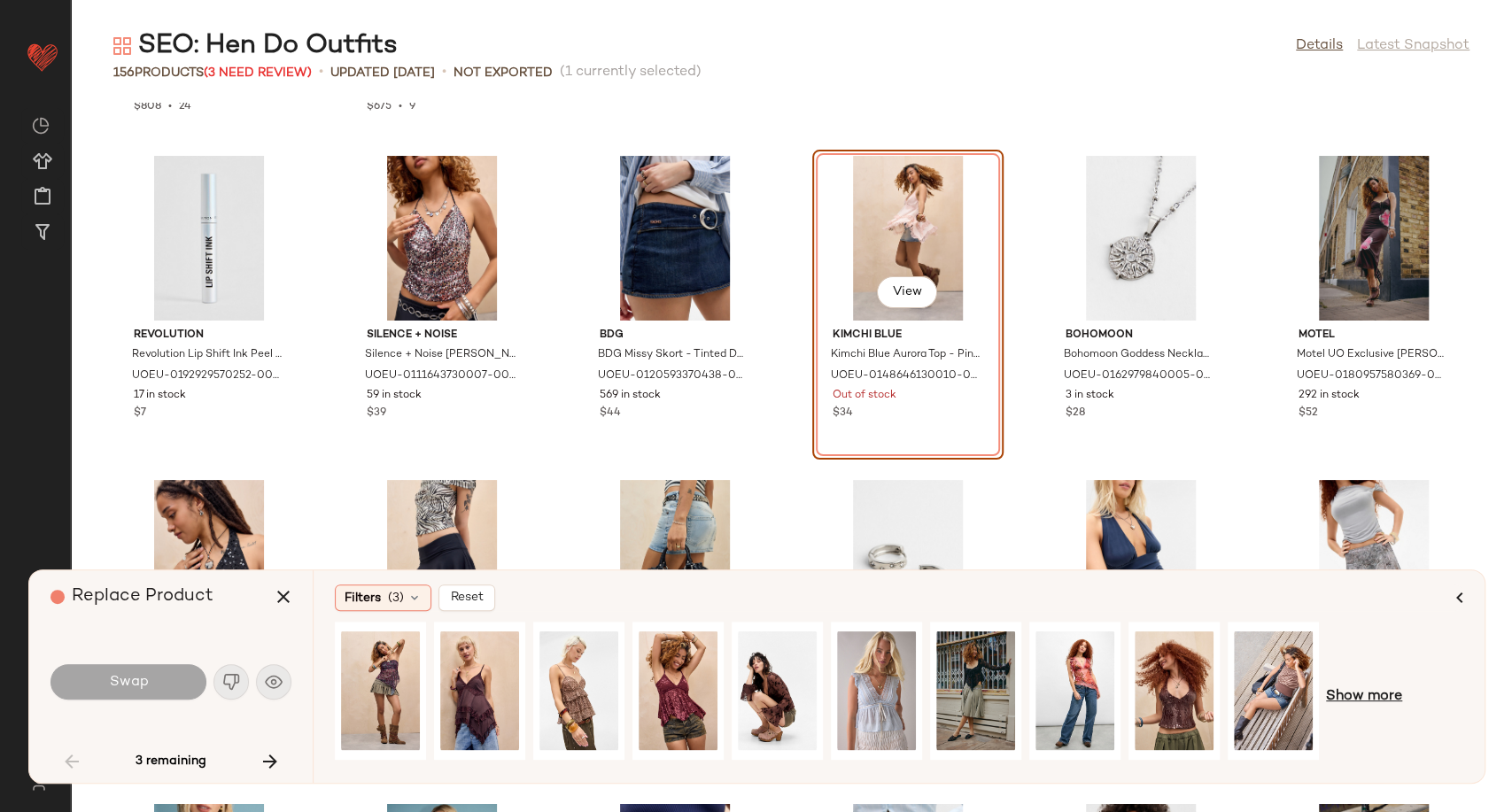
click at [1348, 687] on span "Show more" at bounding box center [1364, 697] width 76 height 22
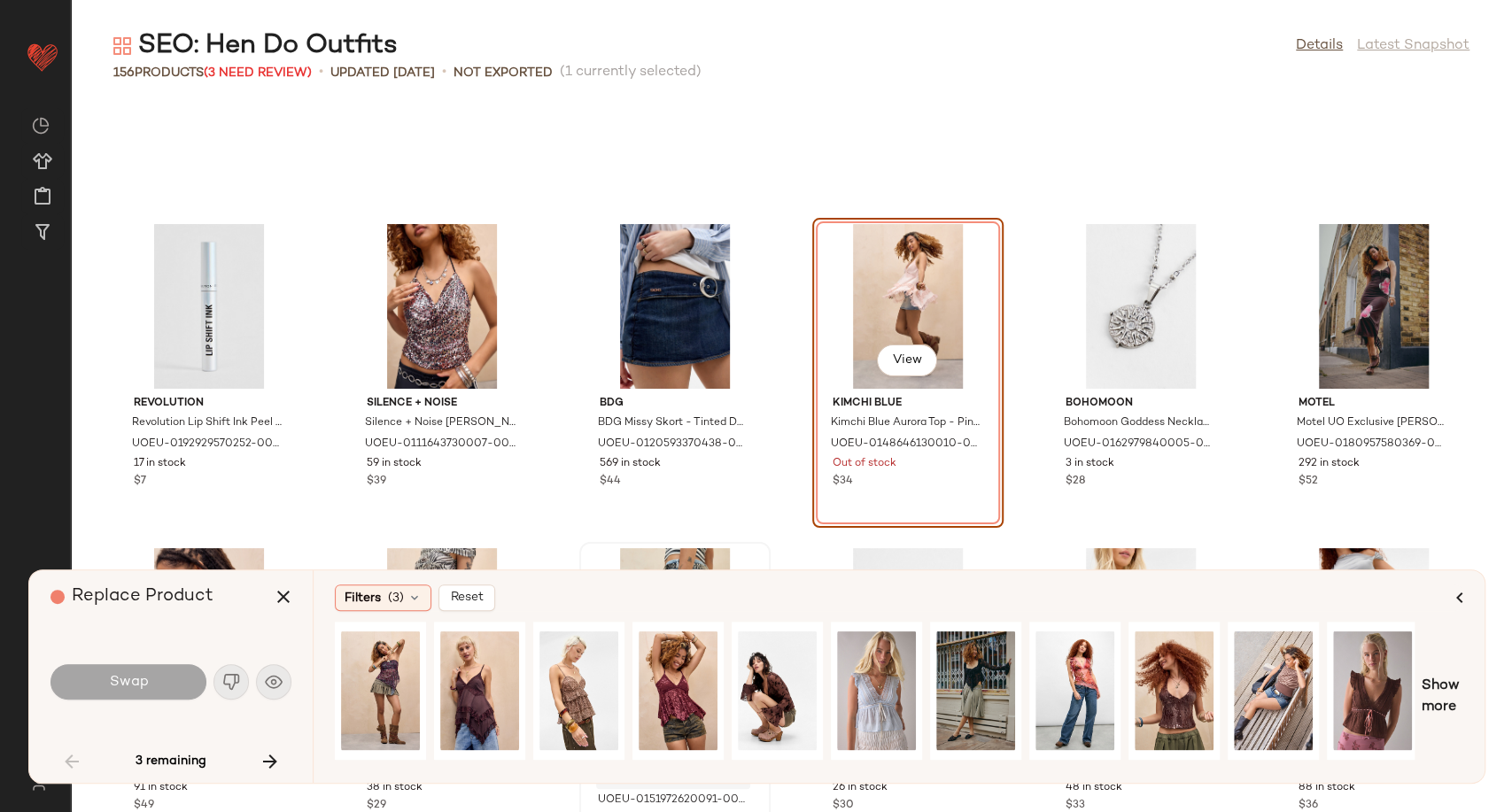
scroll to position [2789, 0]
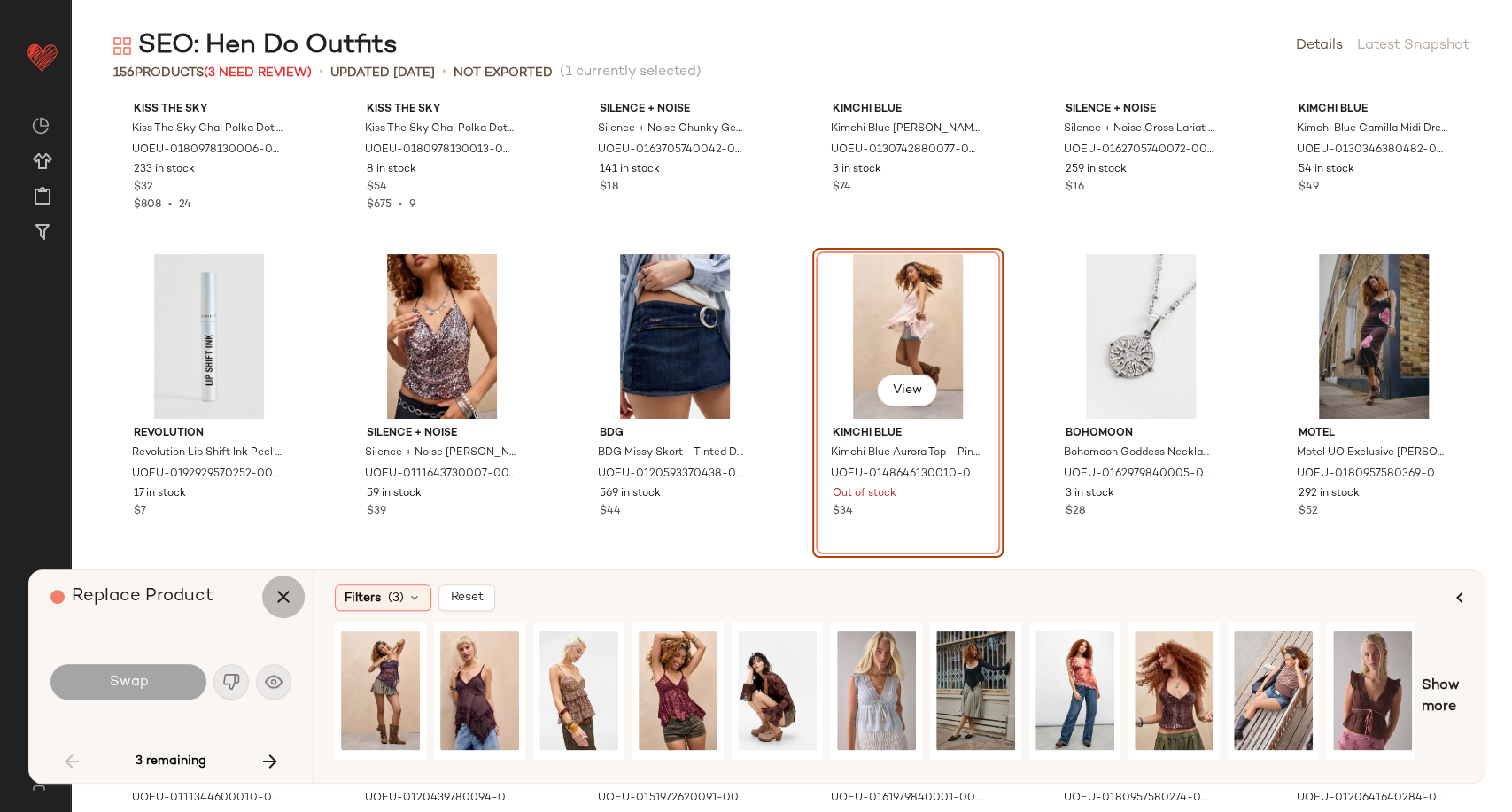
click at [281, 596] on icon "button" at bounding box center [284, 597] width 22 height 22
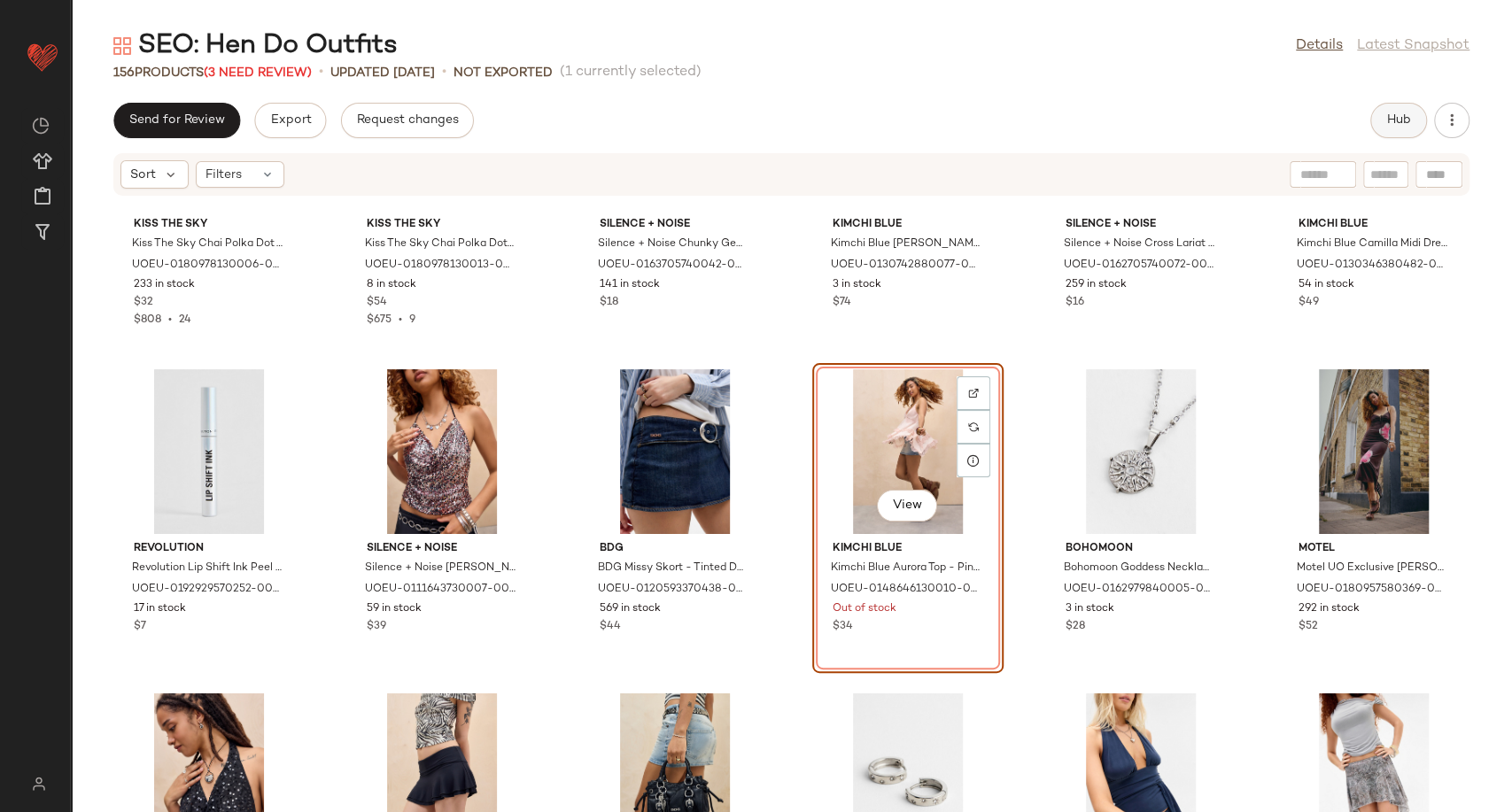
click at [1407, 114] on span "Hub" at bounding box center [1399, 120] width 25 height 14
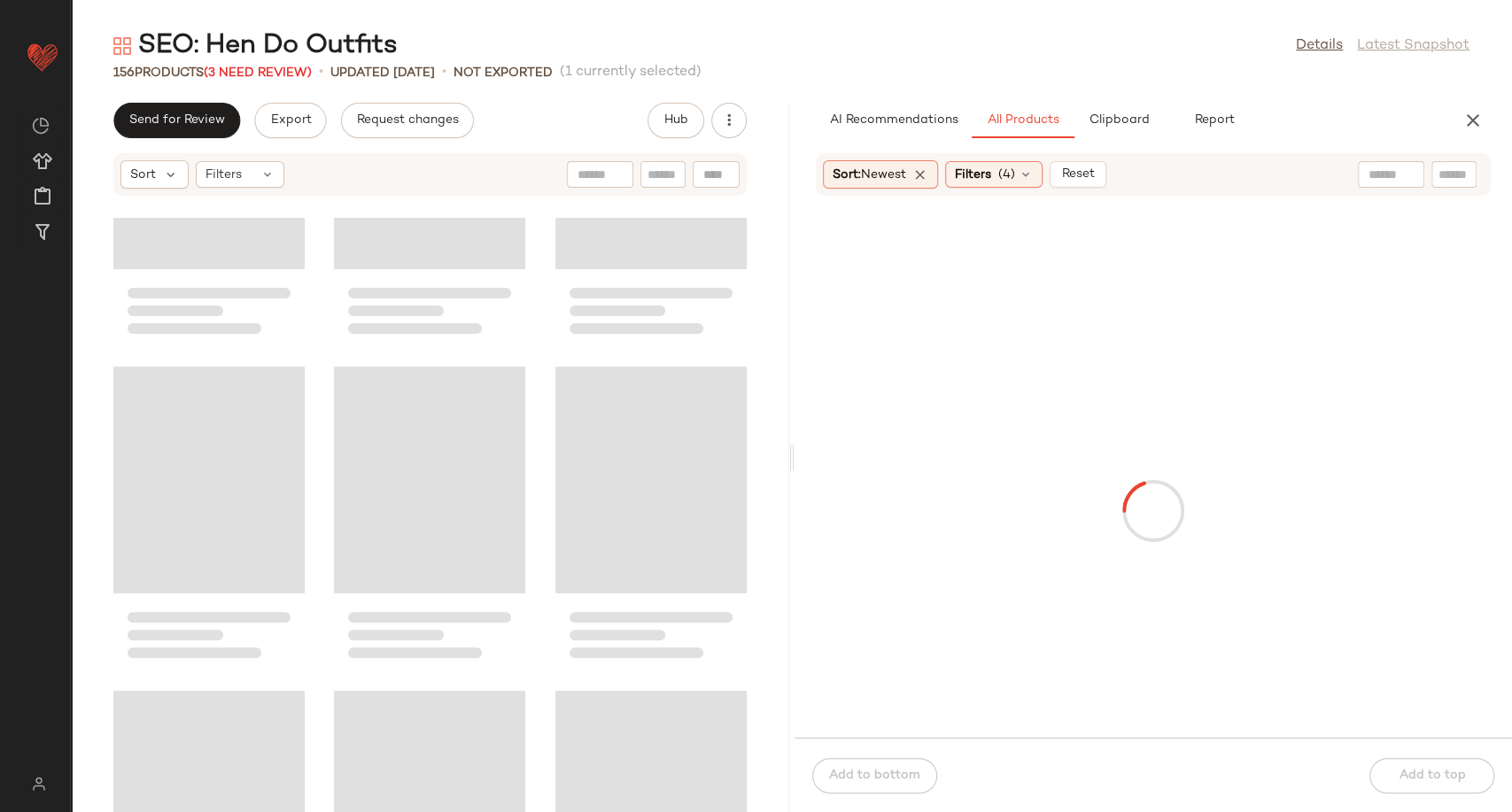
scroll to position [5833, 0]
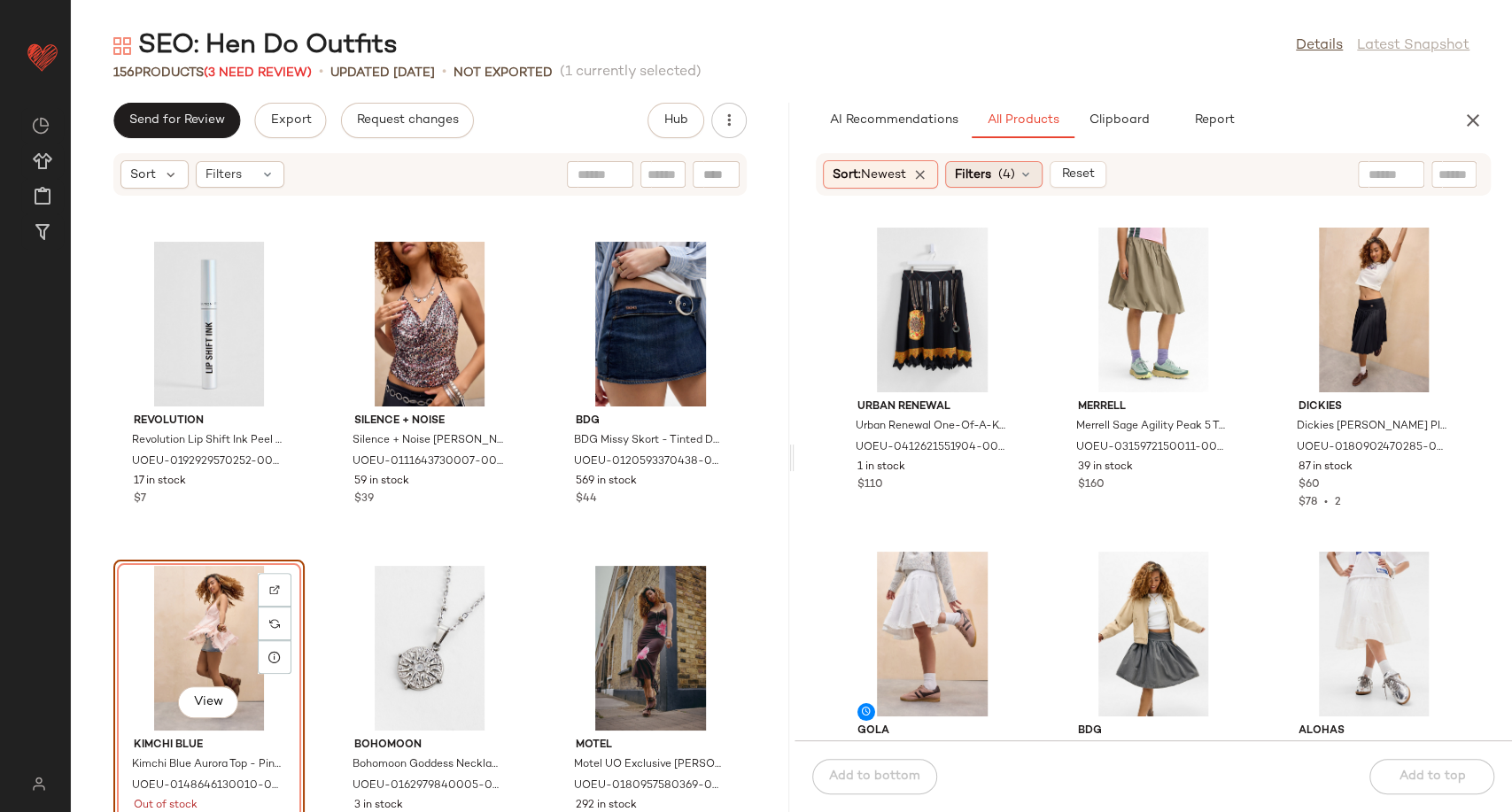
click at [1026, 163] on div "Filters (4)" at bounding box center [994, 174] width 97 height 27
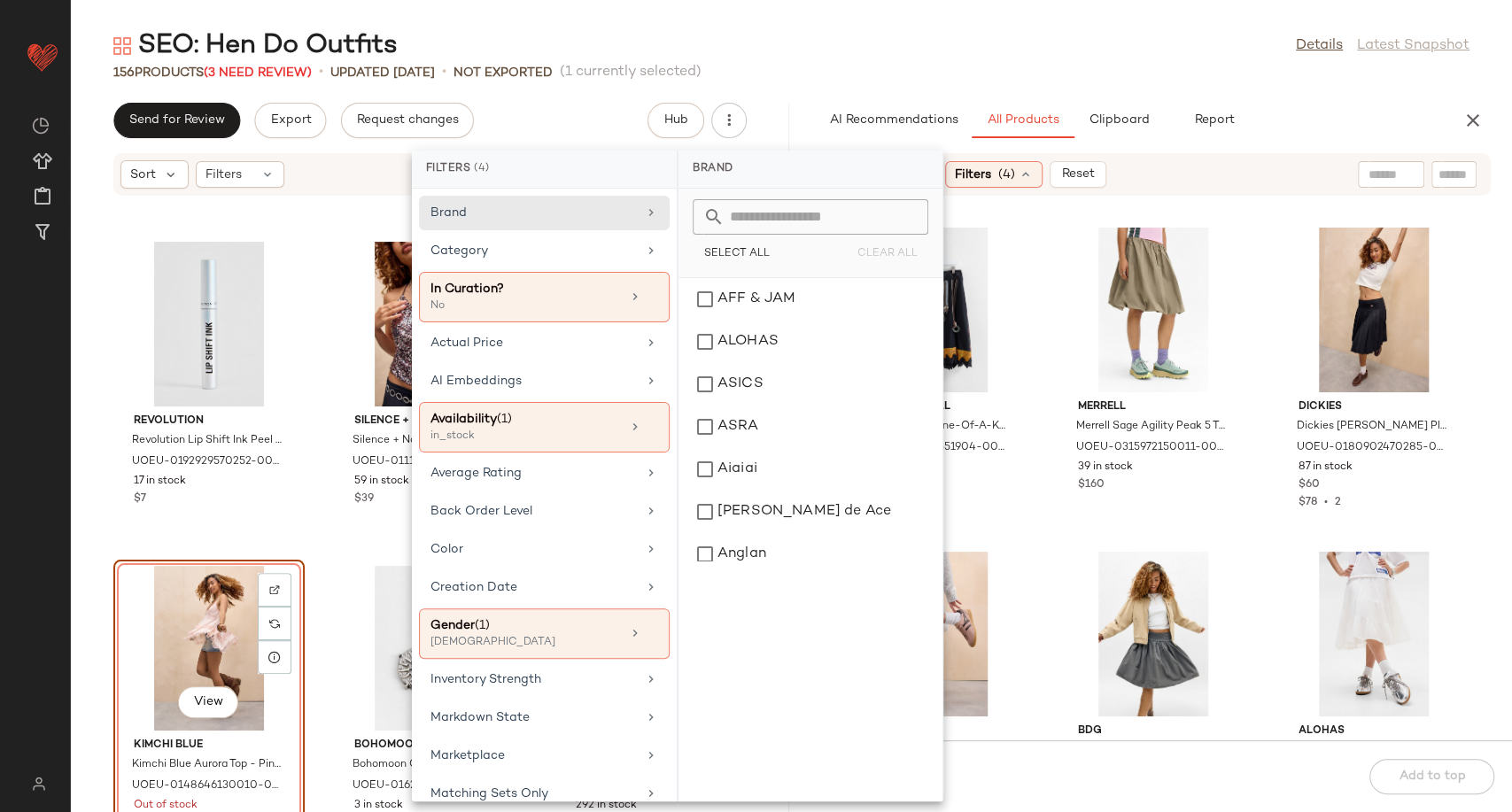
click at [1038, 534] on div "Urban Renewal Urban Renewal One-Of-A-Kind Save The Queen Black Midi Skirt - Bla…" at bounding box center [1153, 479] width 718 height 523
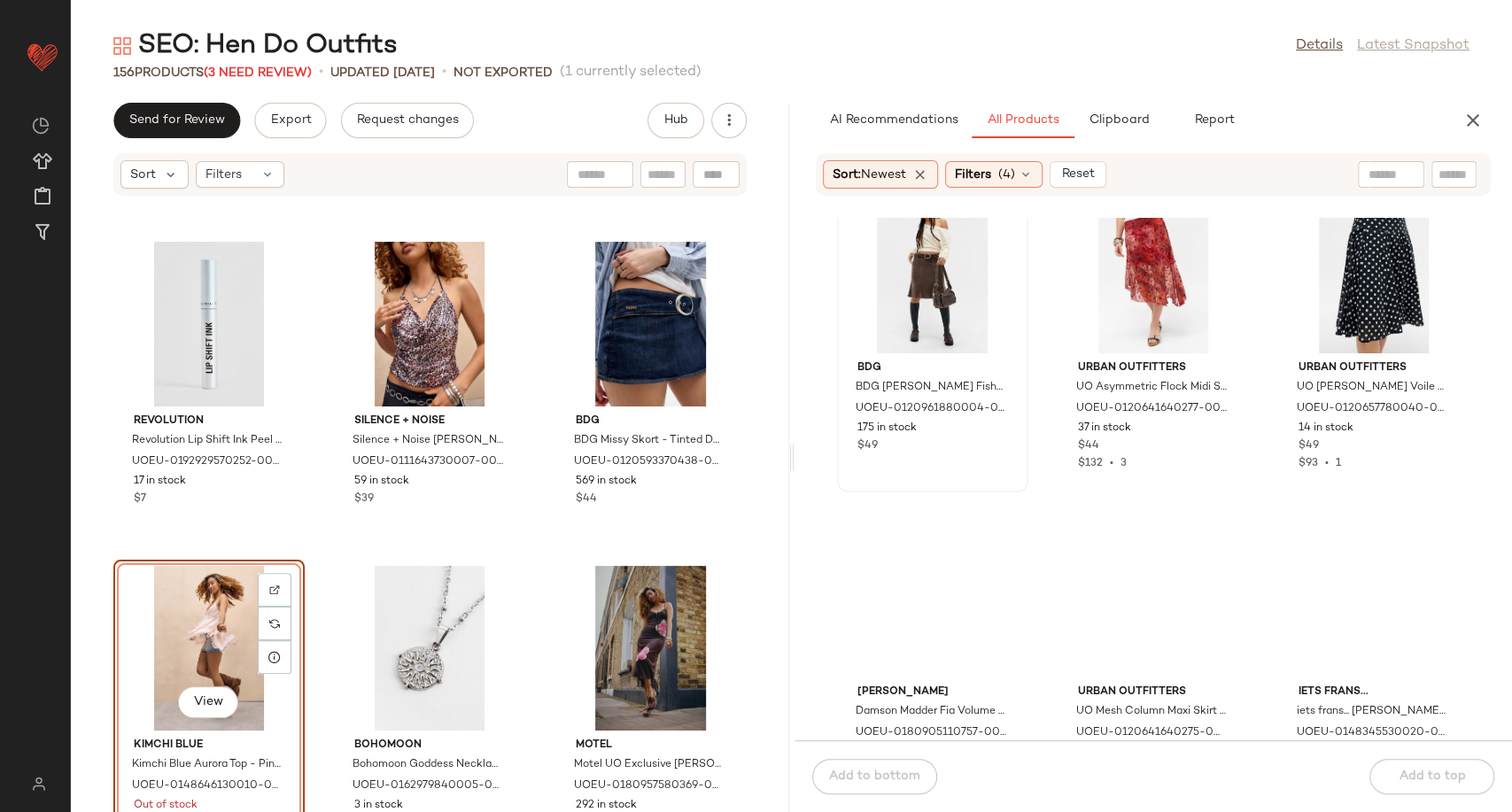
scroll to position [1390, 0]
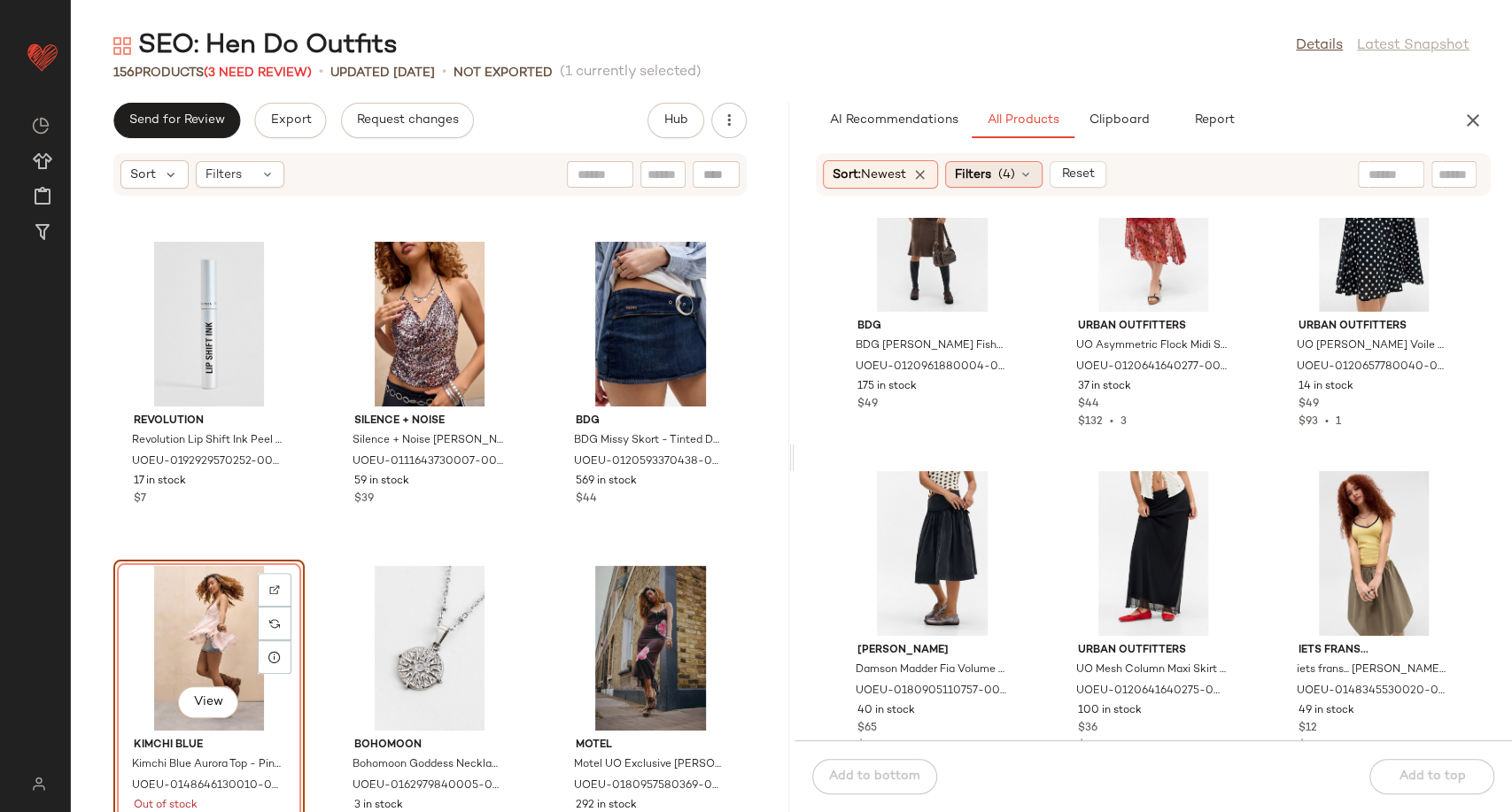
click at [1042, 178] on div "Filters (4)" at bounding box center [994, 174] width 97 height 27
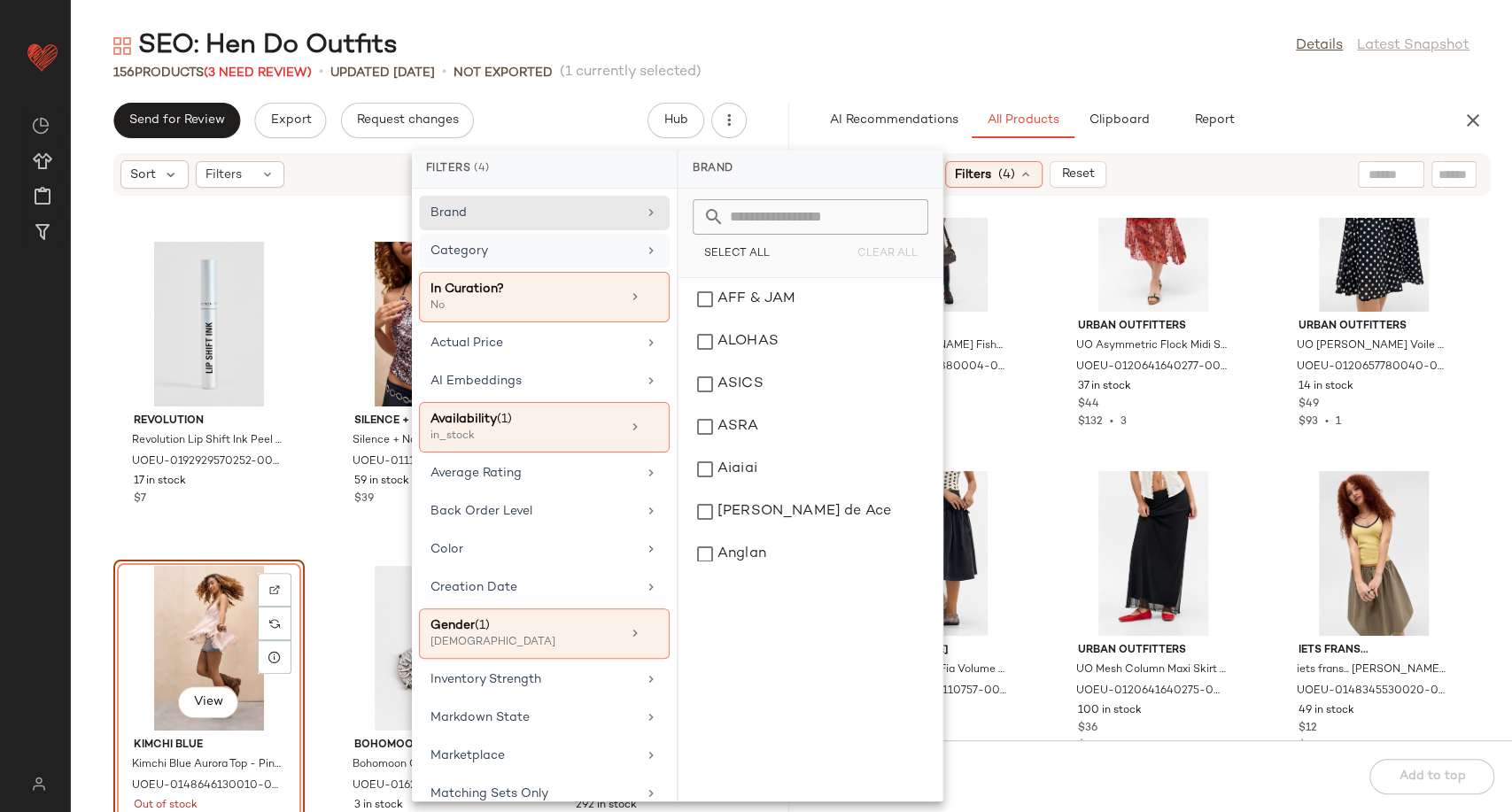
click at [570, 244] on div "Category" at bounding box center [534, 251] width 207 height 19
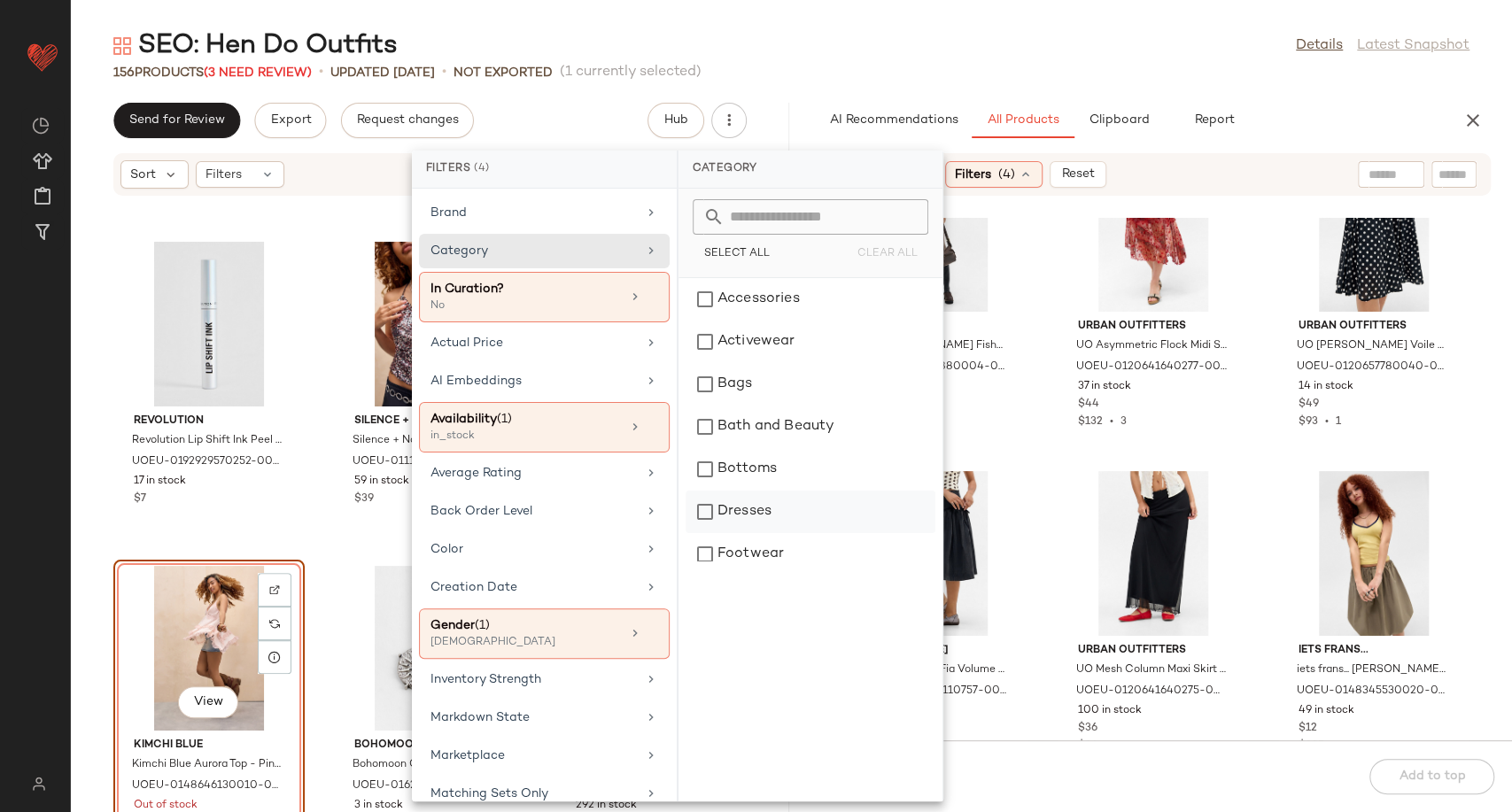
click at [746, 505] on div "Dresses" at bounding box center [810, 511] width 250 height 42
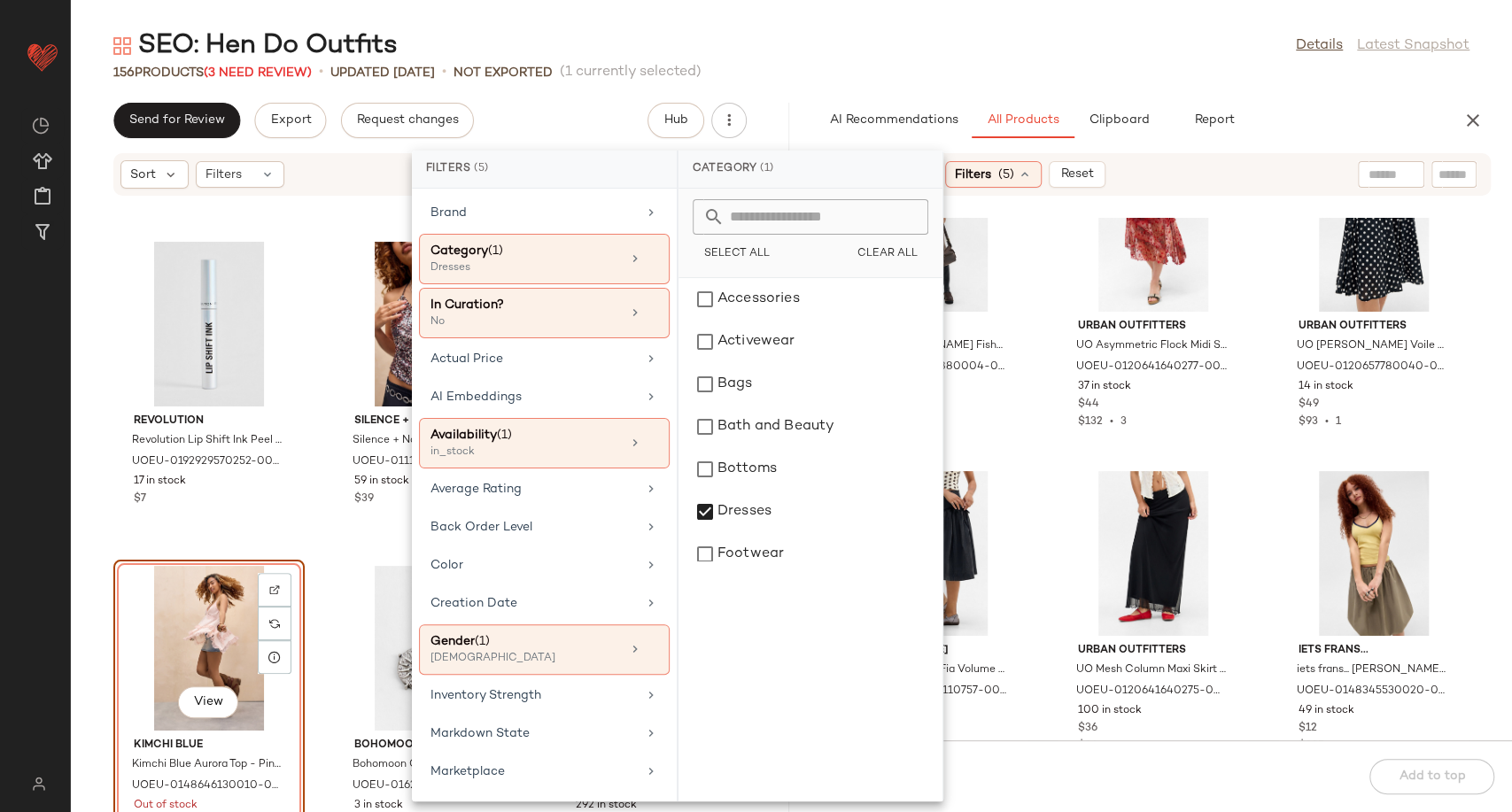
click at [1046, 470] on div "BDG BDG Bea Shirred Midi Skirt - Navy XL at Urban Outfitters UOEU-0120961660007…" at bounding box center [1153, 479] width 718 height 523
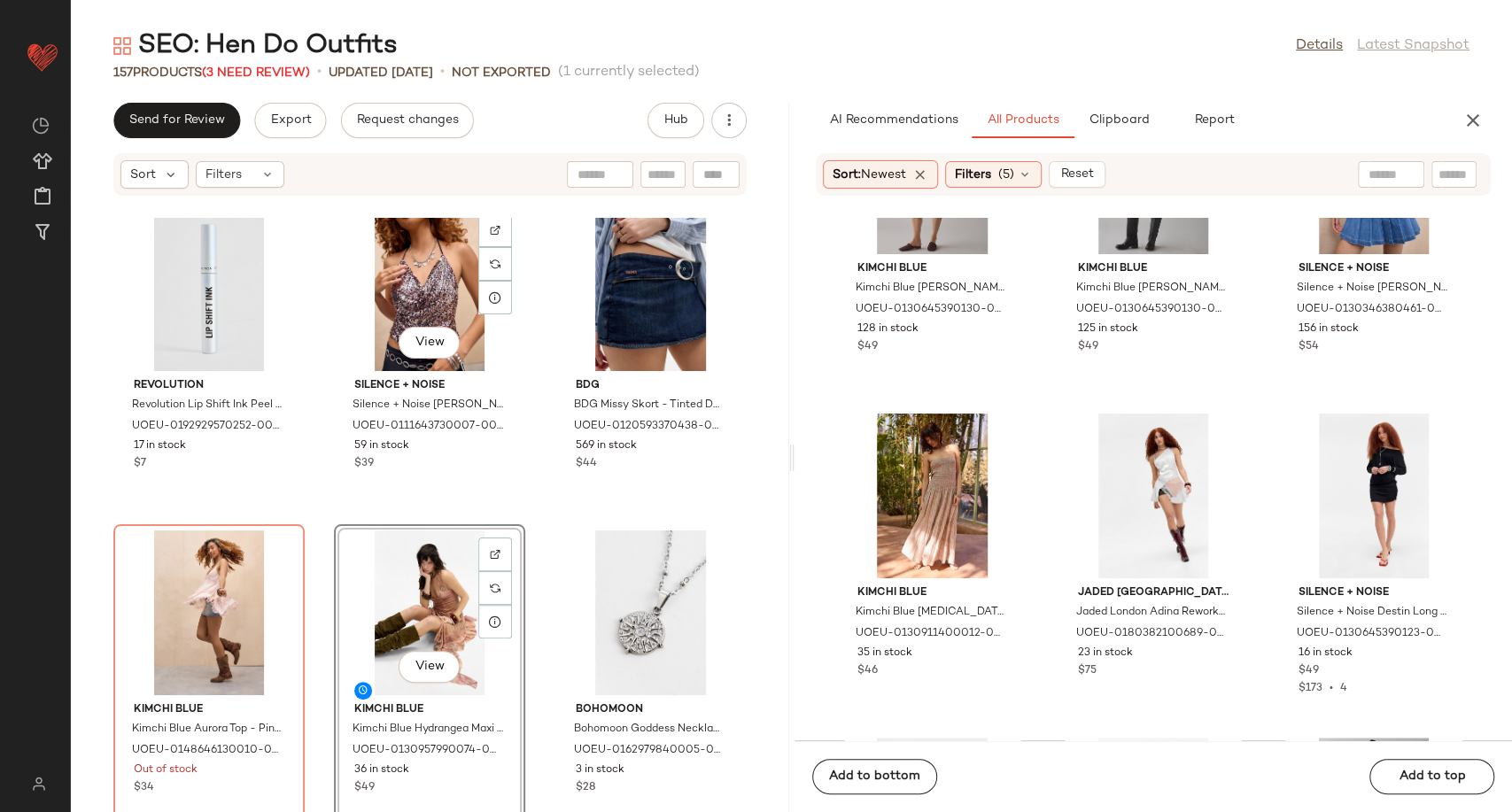
scroll to position [6029, 0]
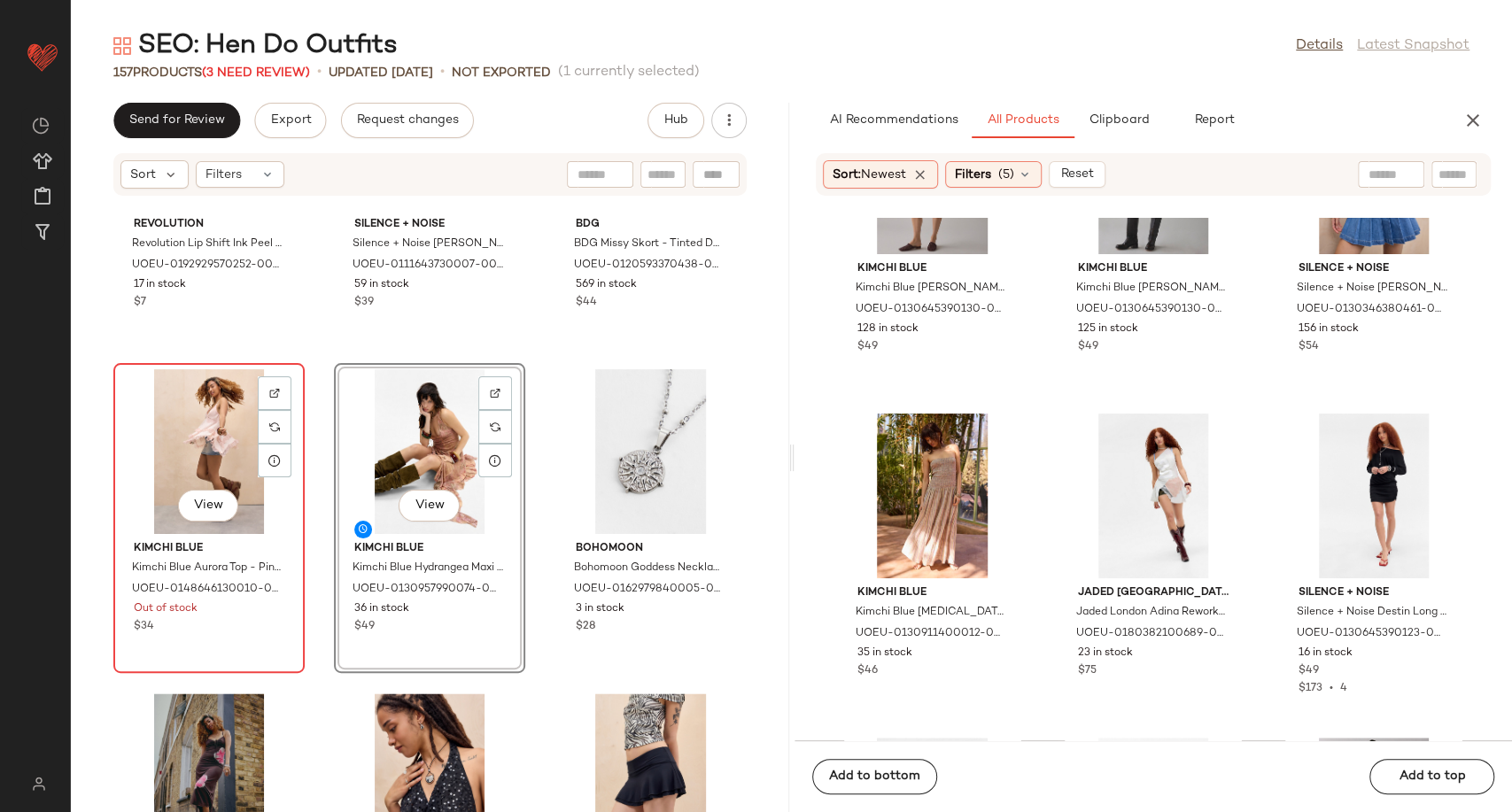
click at [203, 439] on div "View" at bounding box center [208, 451] width 179 height 164
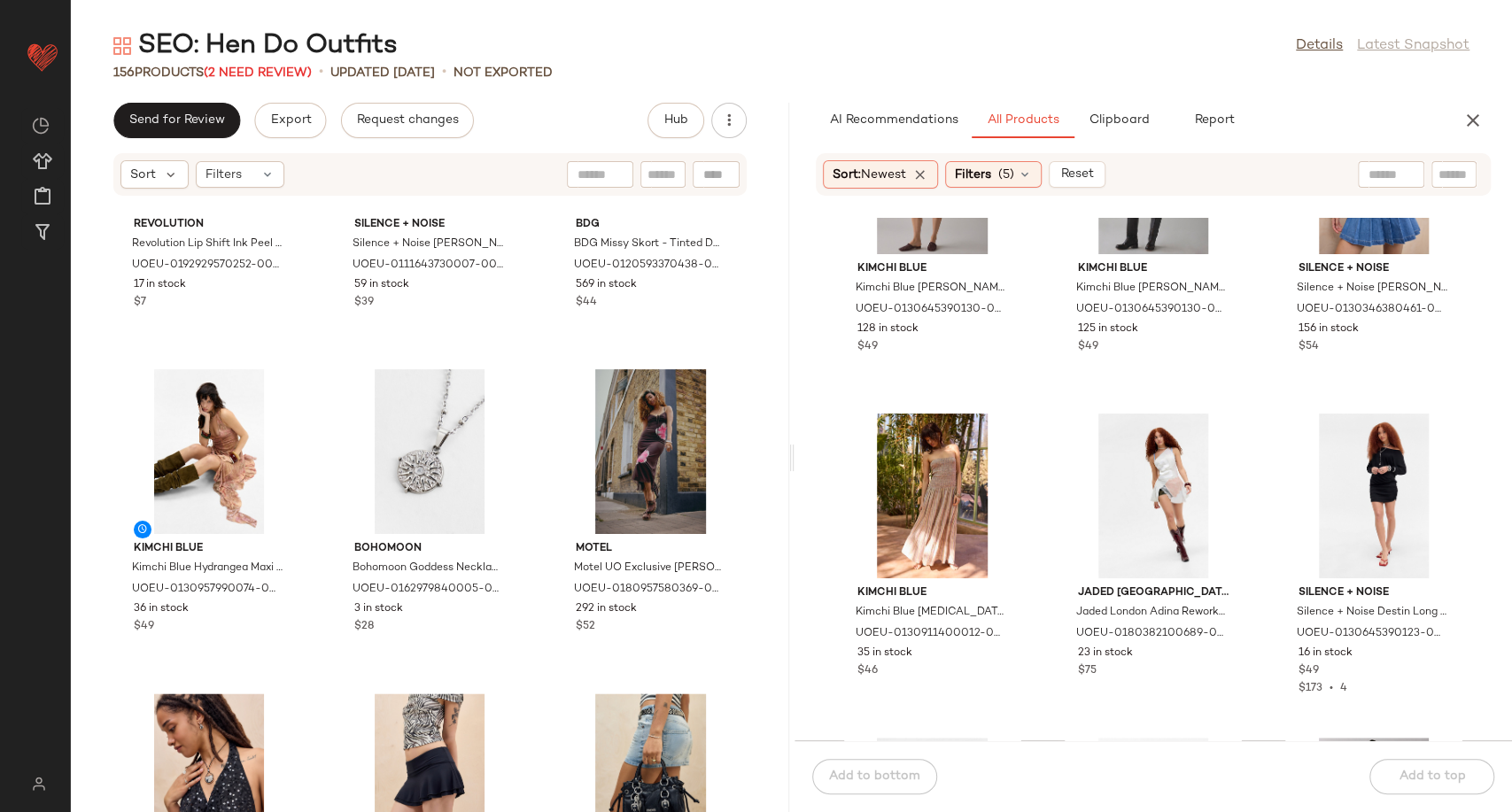
drag, startPoint x: 1463, startPoint y: 125, endPoint x: 1382, endPoint y: 128, distance: 81.1
click at [1462, 125] on icon "button" at bounding box center [1472, 120] width 22 height 22
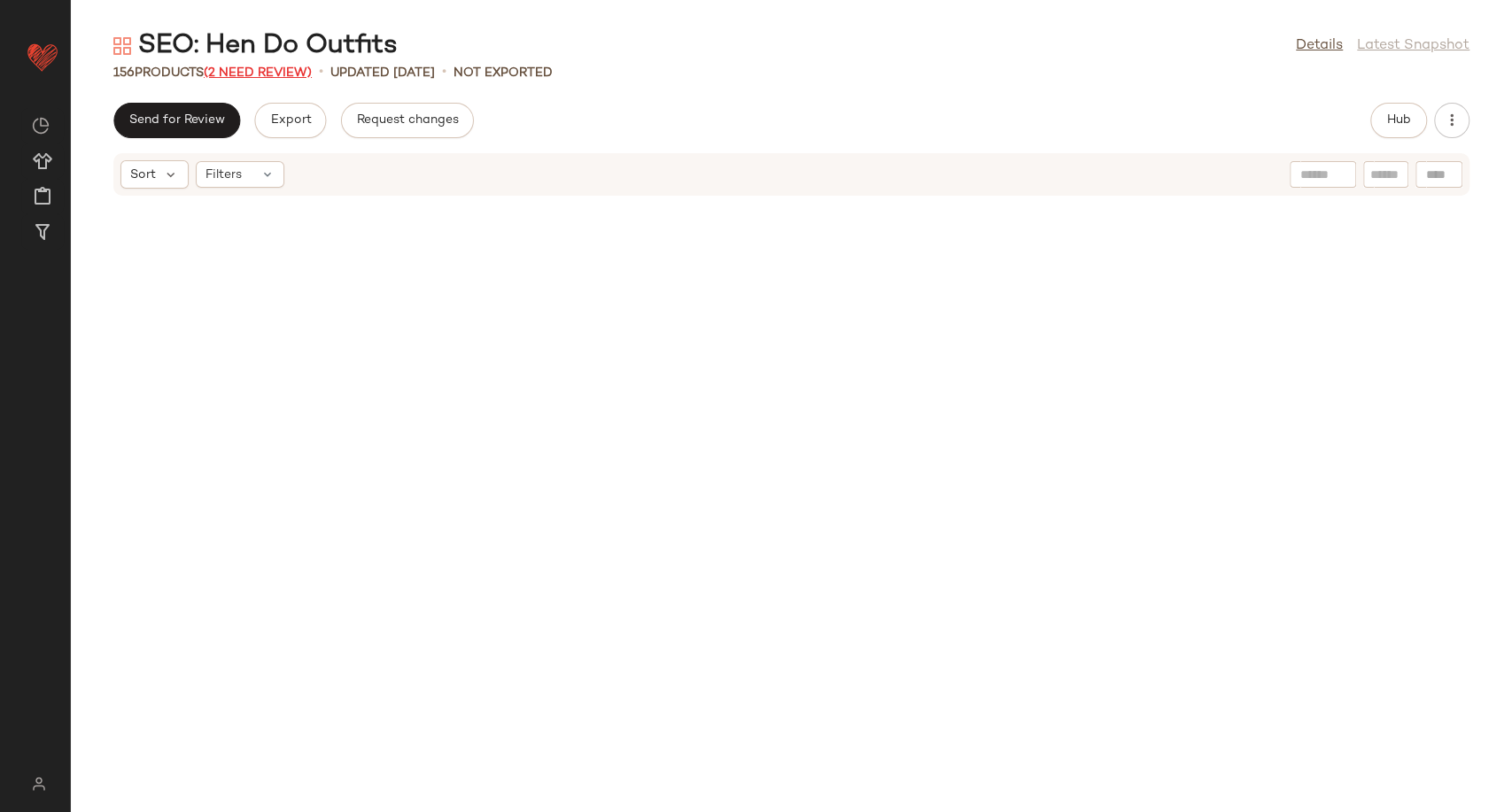
click at [240, 66] on span "(2 Need Review)" at bounding box center [258, 73] width 108 height 13
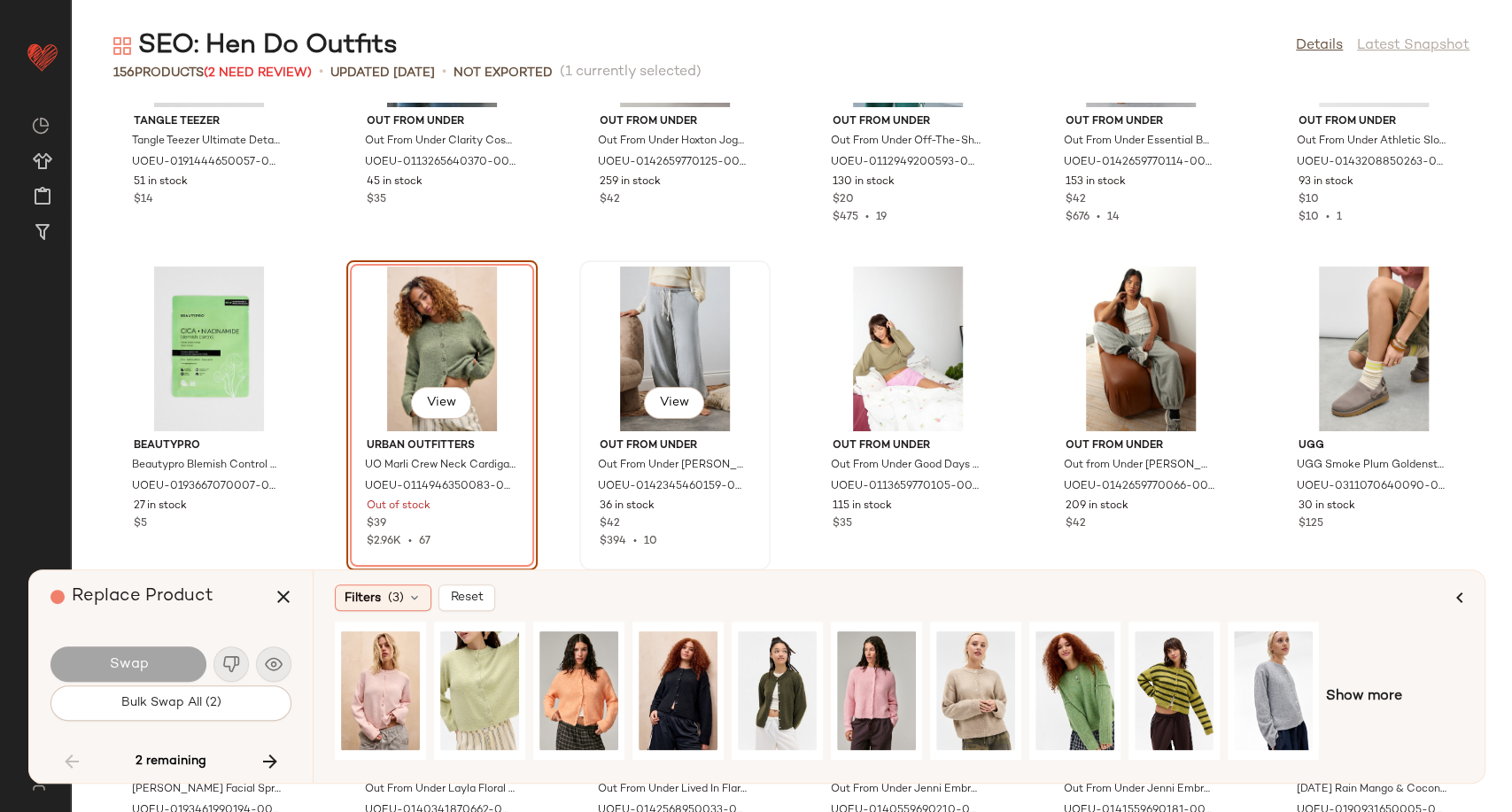
scroll to position [5381, 0]
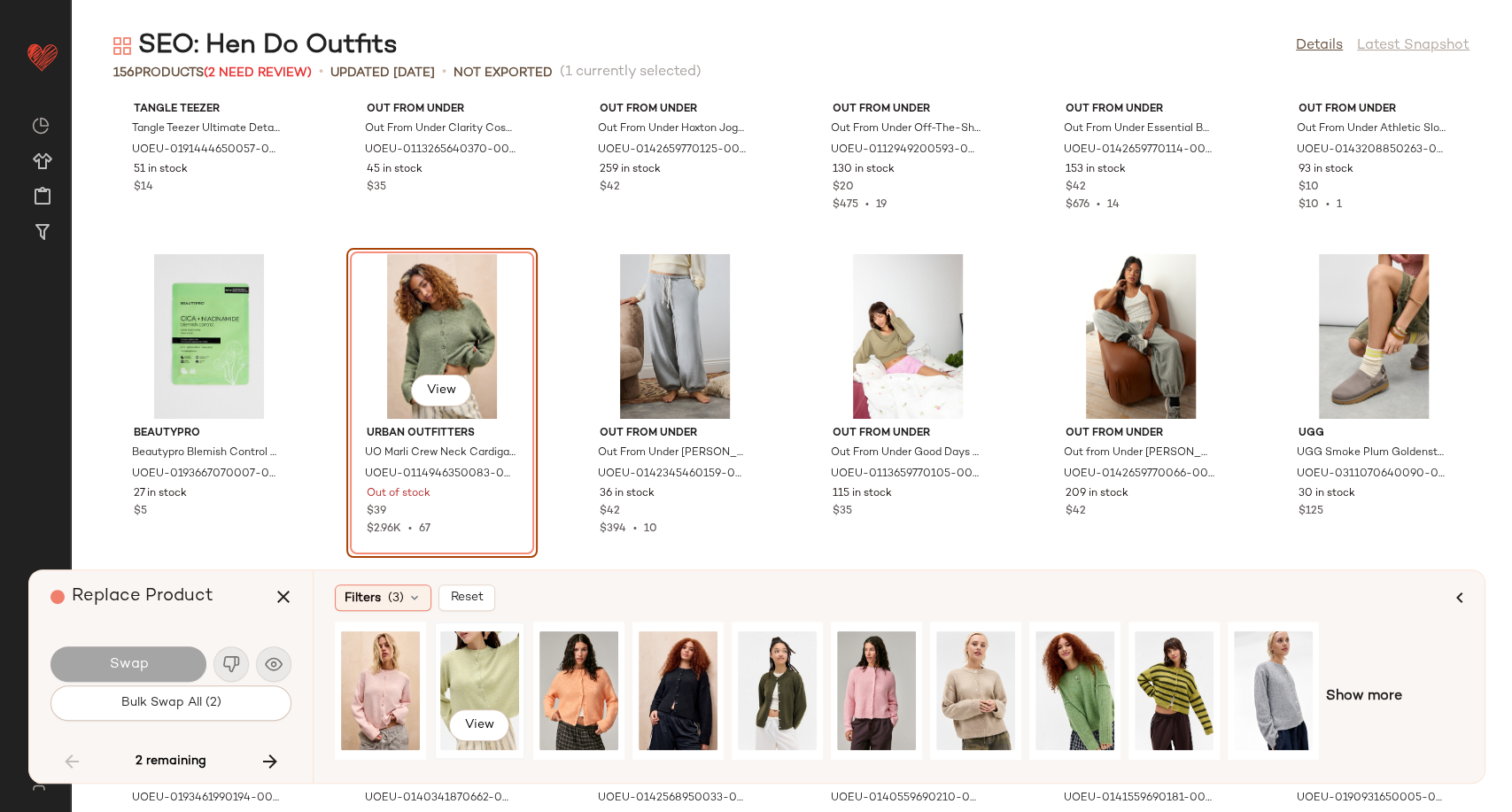
click at [474, 667] on div "View" at bounding box center [480, 691] width 79 height 126
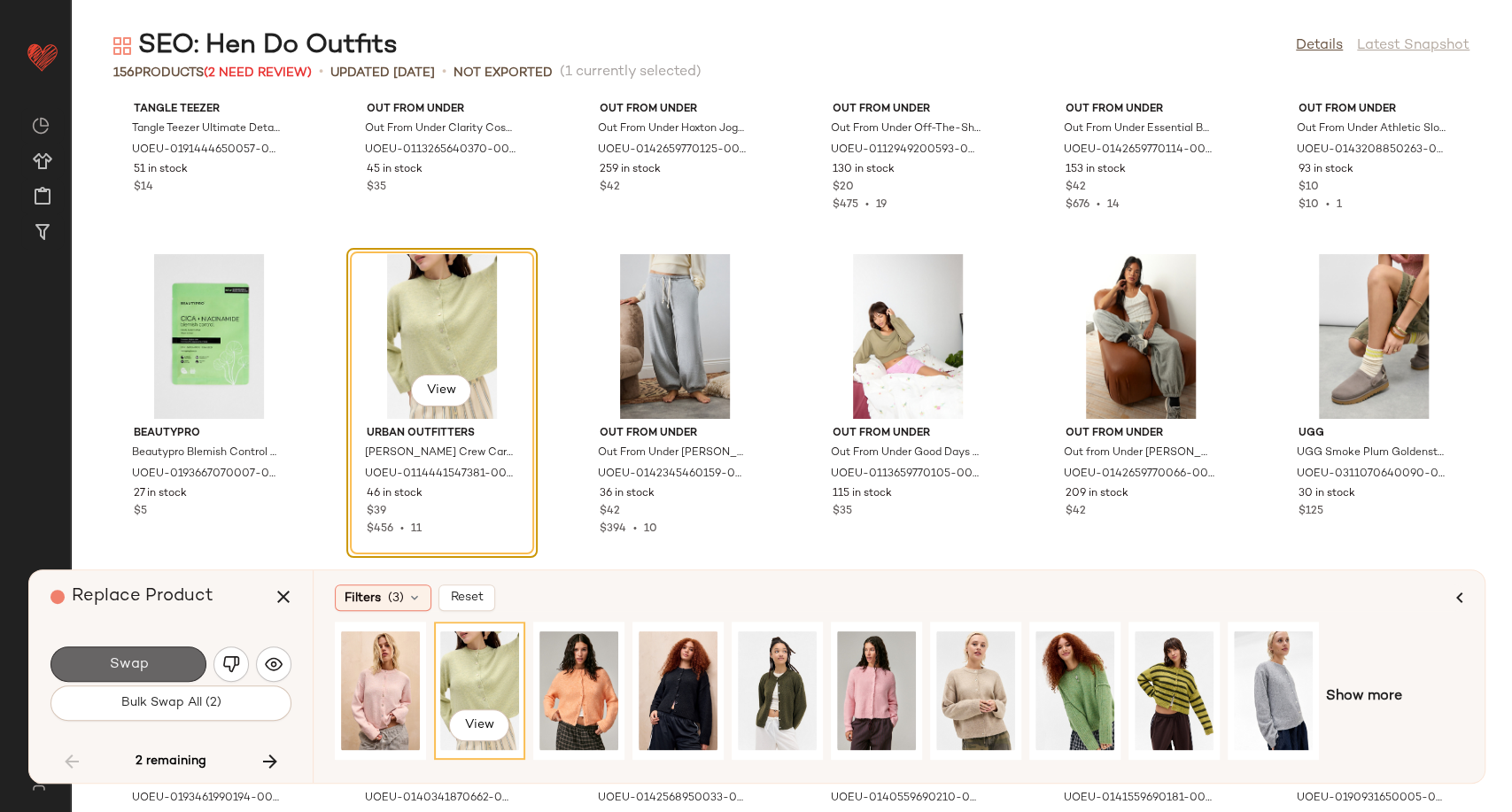
click at [111, 663] on span "Swap" at bounding box center [128, 664] width 40 height 17
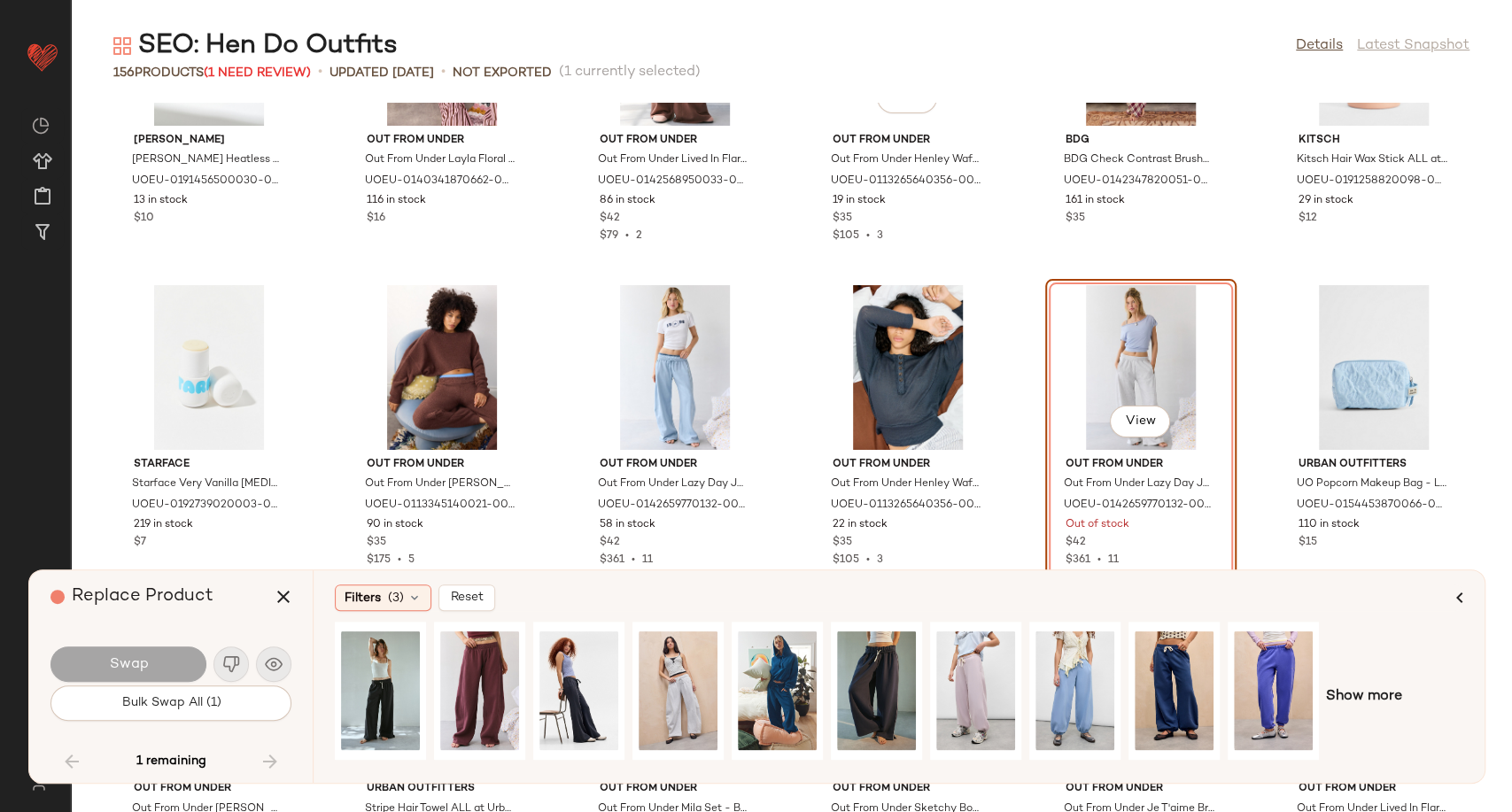
scroll to position [6677, 0]
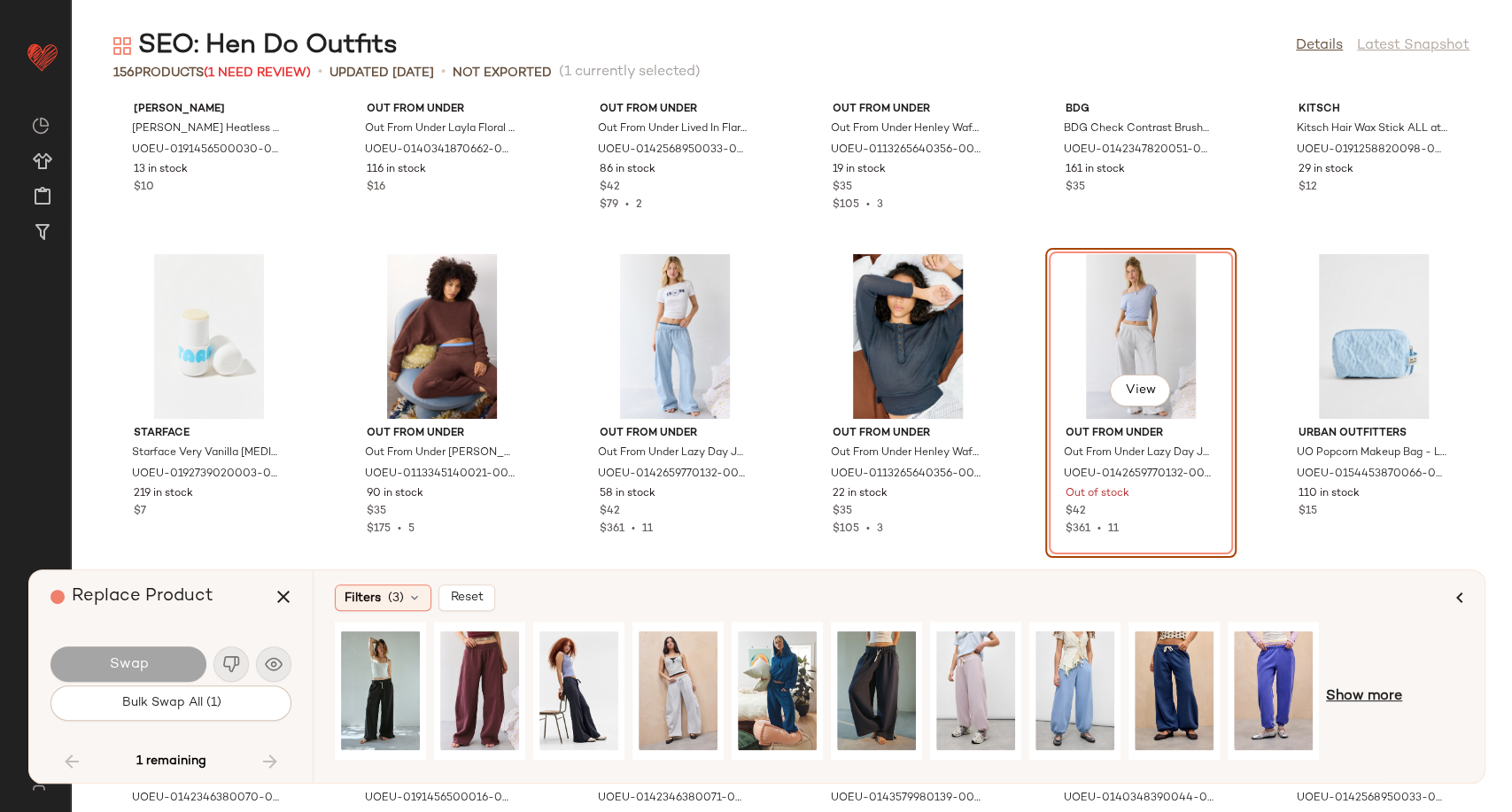
click at [1370, 685] on div "Show more" at bounding box center [899, 697] width 1128 height 151
click at [1363, 696] on span "Show more" at bounding box center [1364, 697] width 76 height 22
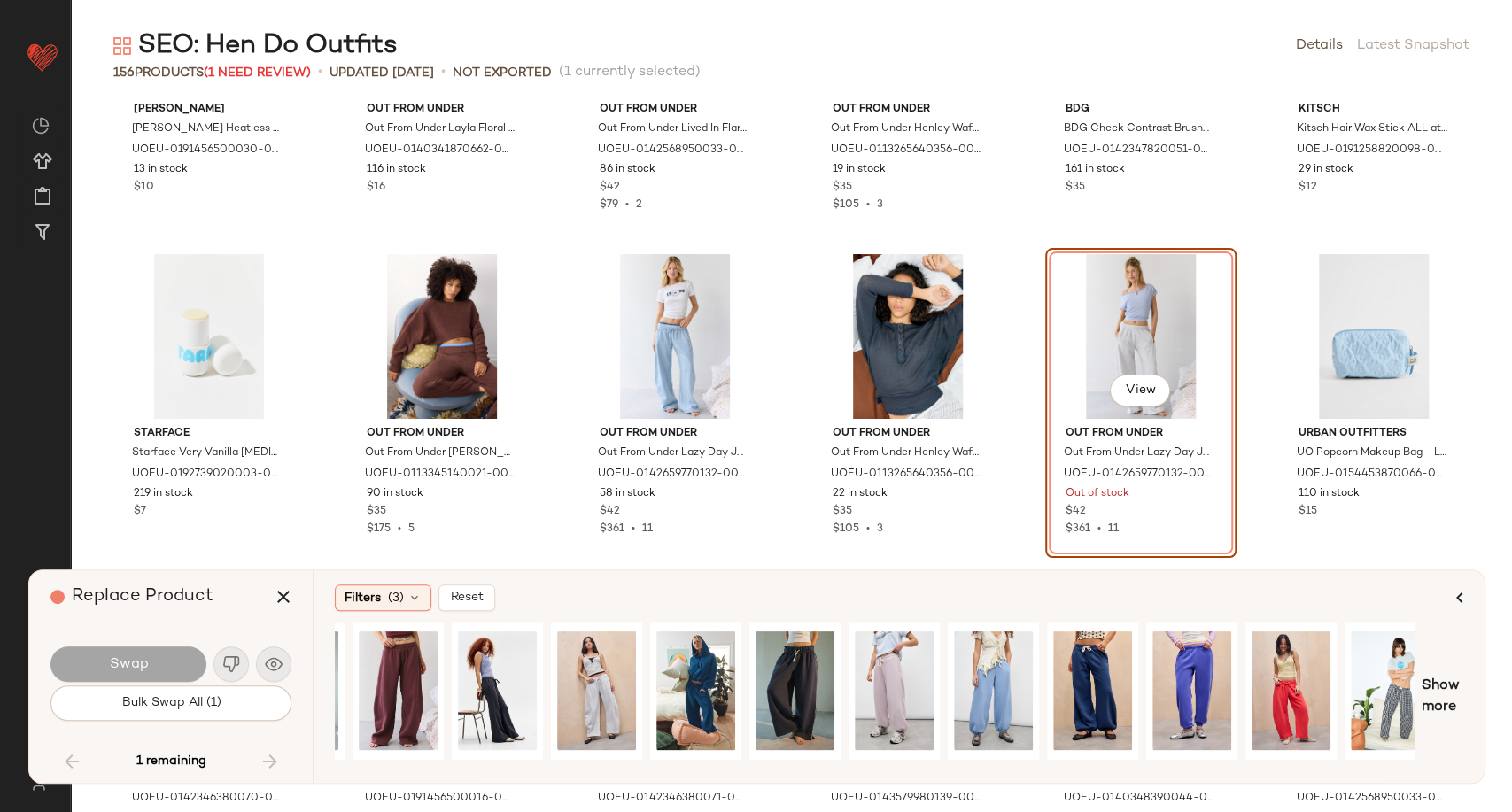
scroll to position [0, 0]
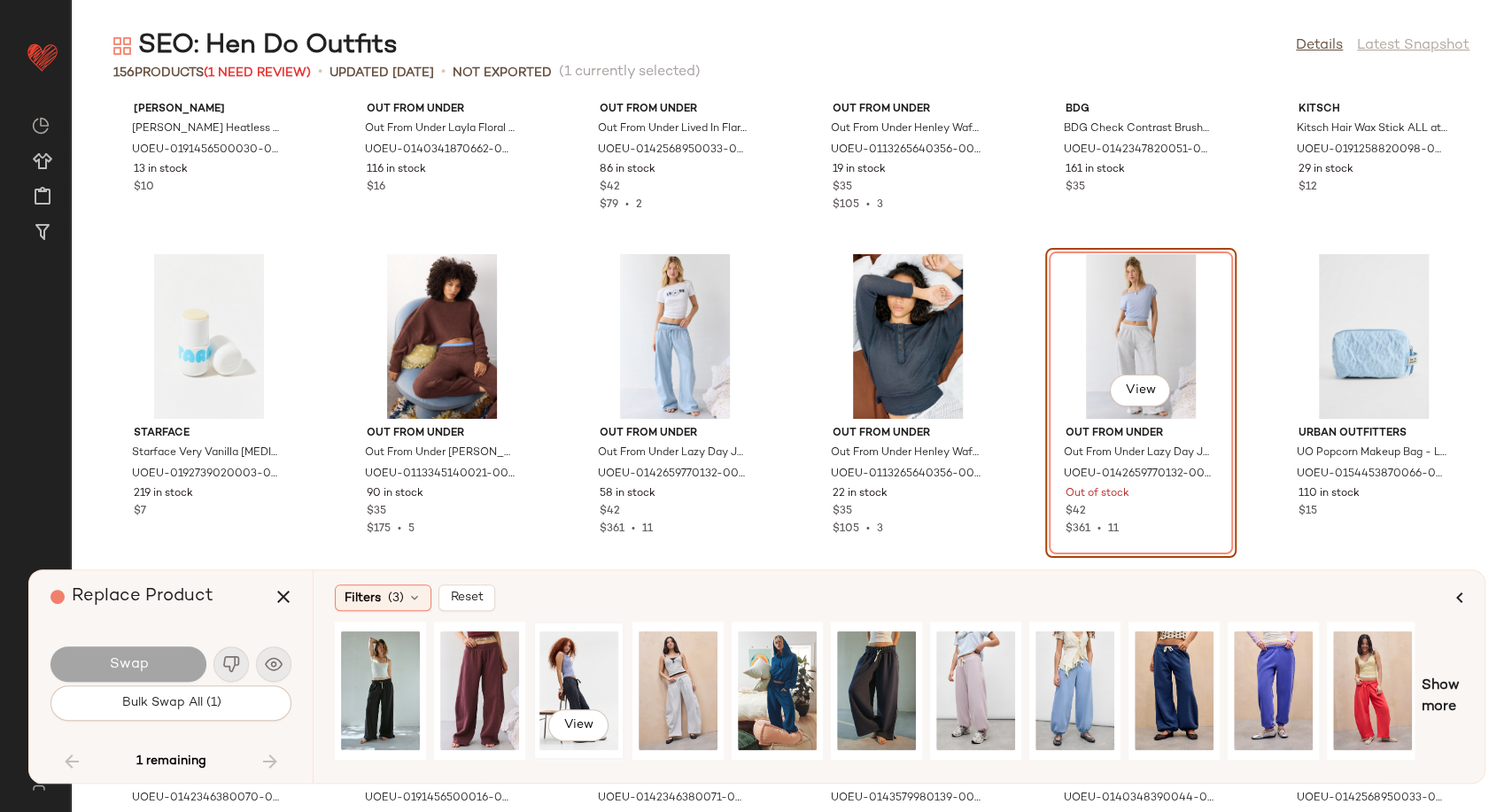
click at [561, 672] on div "View" at bounding box center [579, 691] width 79 height 126
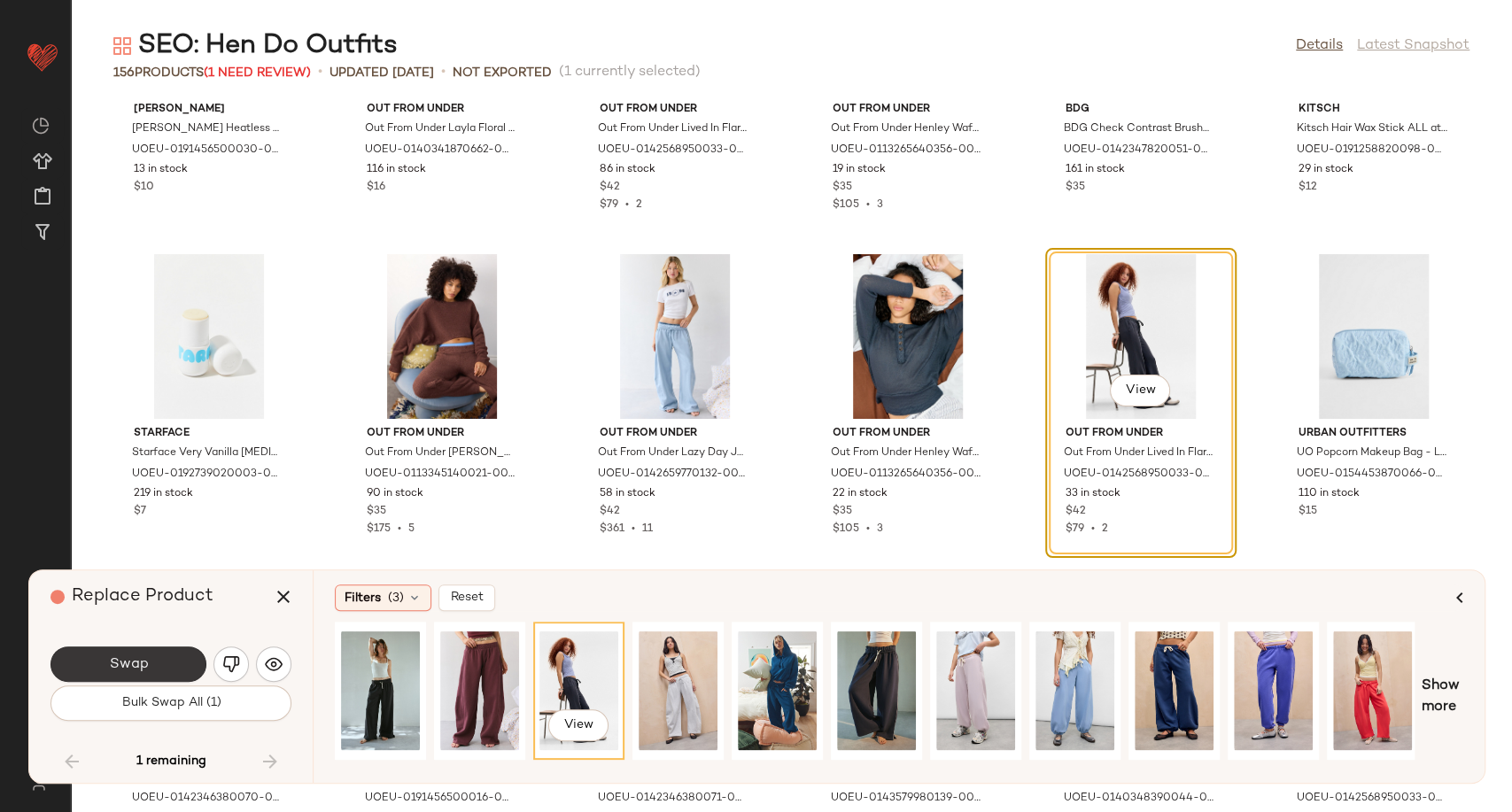
click at [144, 661] on span "Swap" at bounding box center [128, 664] width 40 height 17
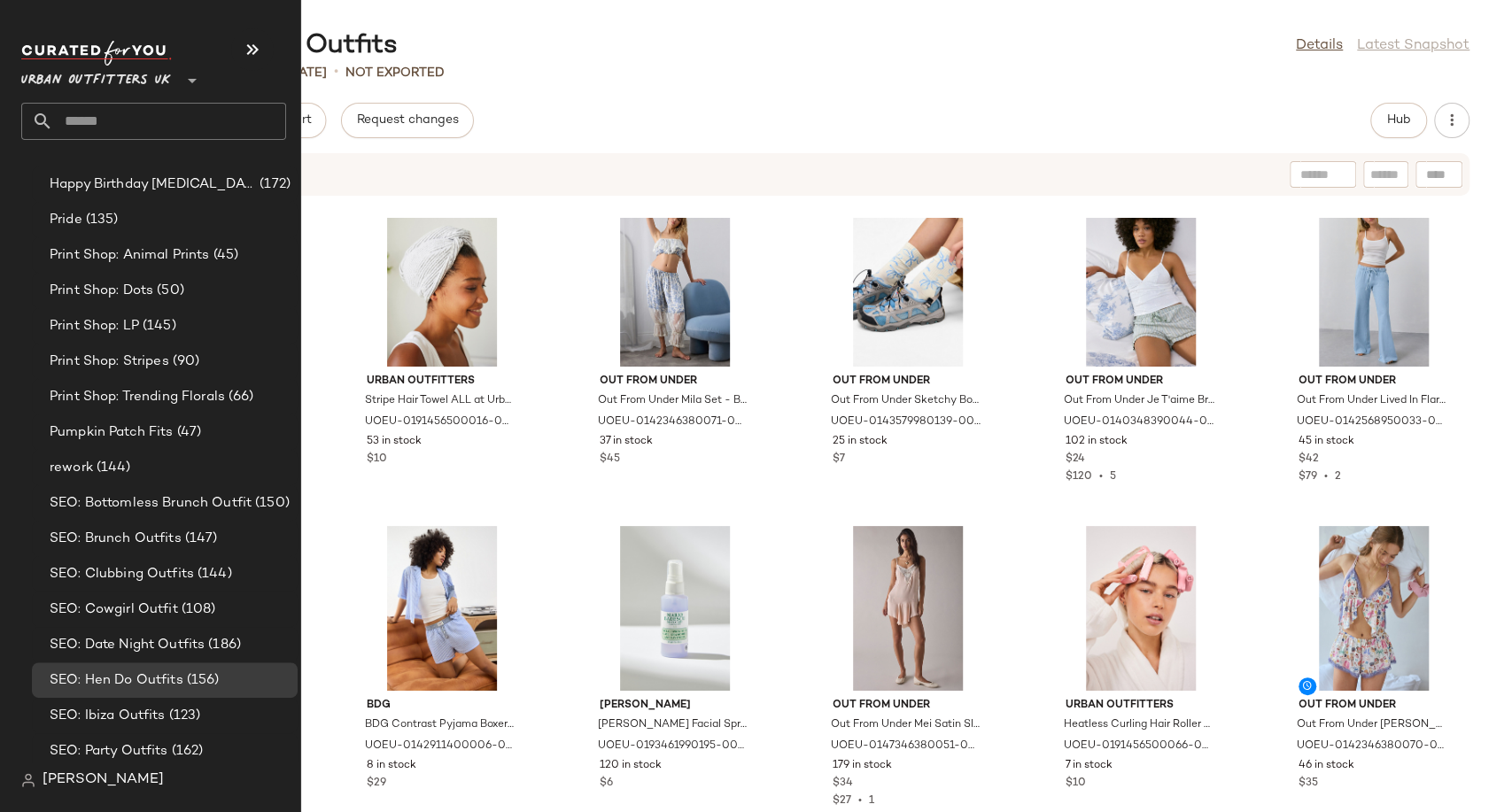
scroll to position [4623, 0]
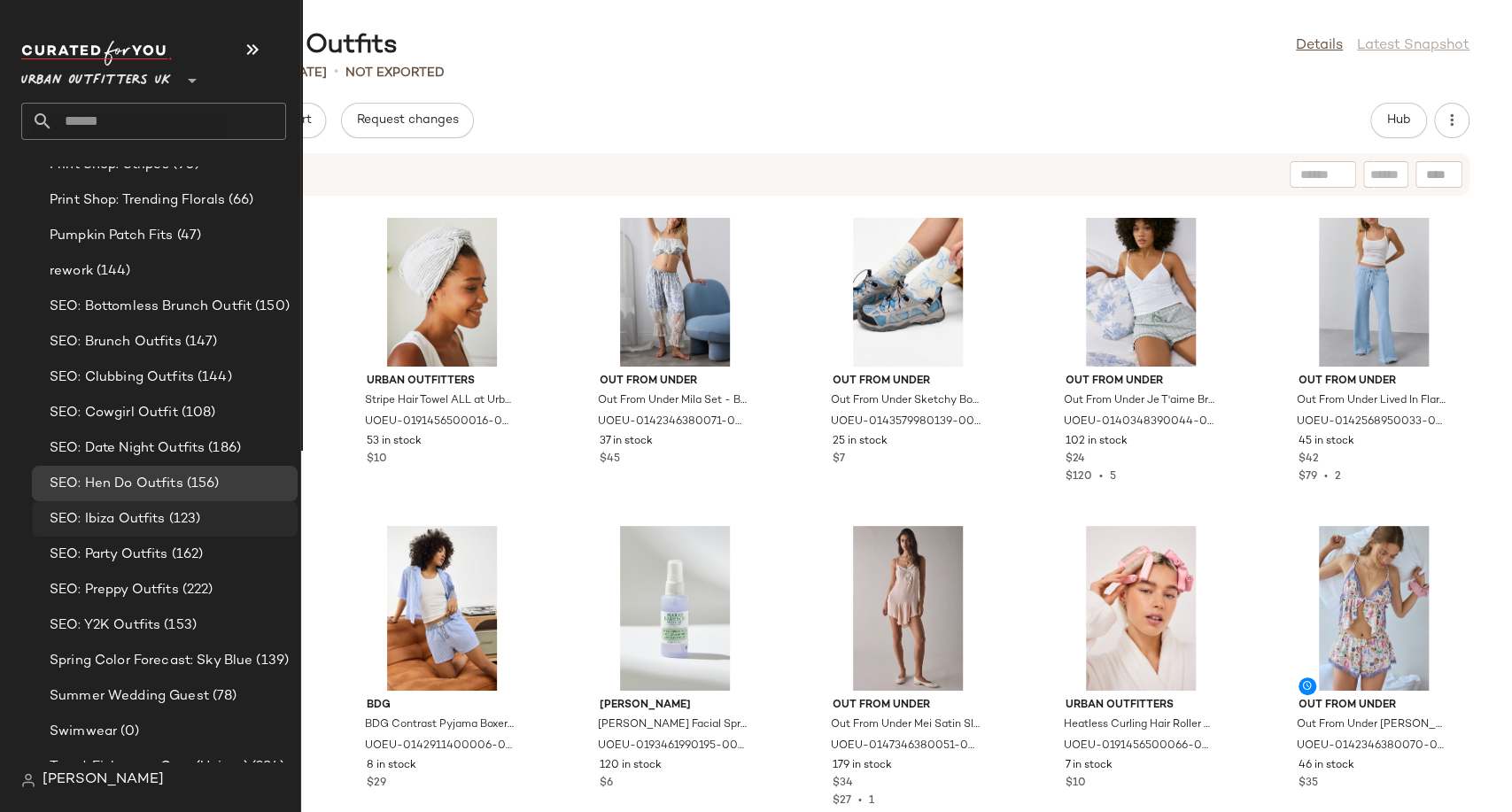
click at [128, 519] on span "SEO: Ibiza Outfits" at bounding box center [107, 519] width 116 height 21
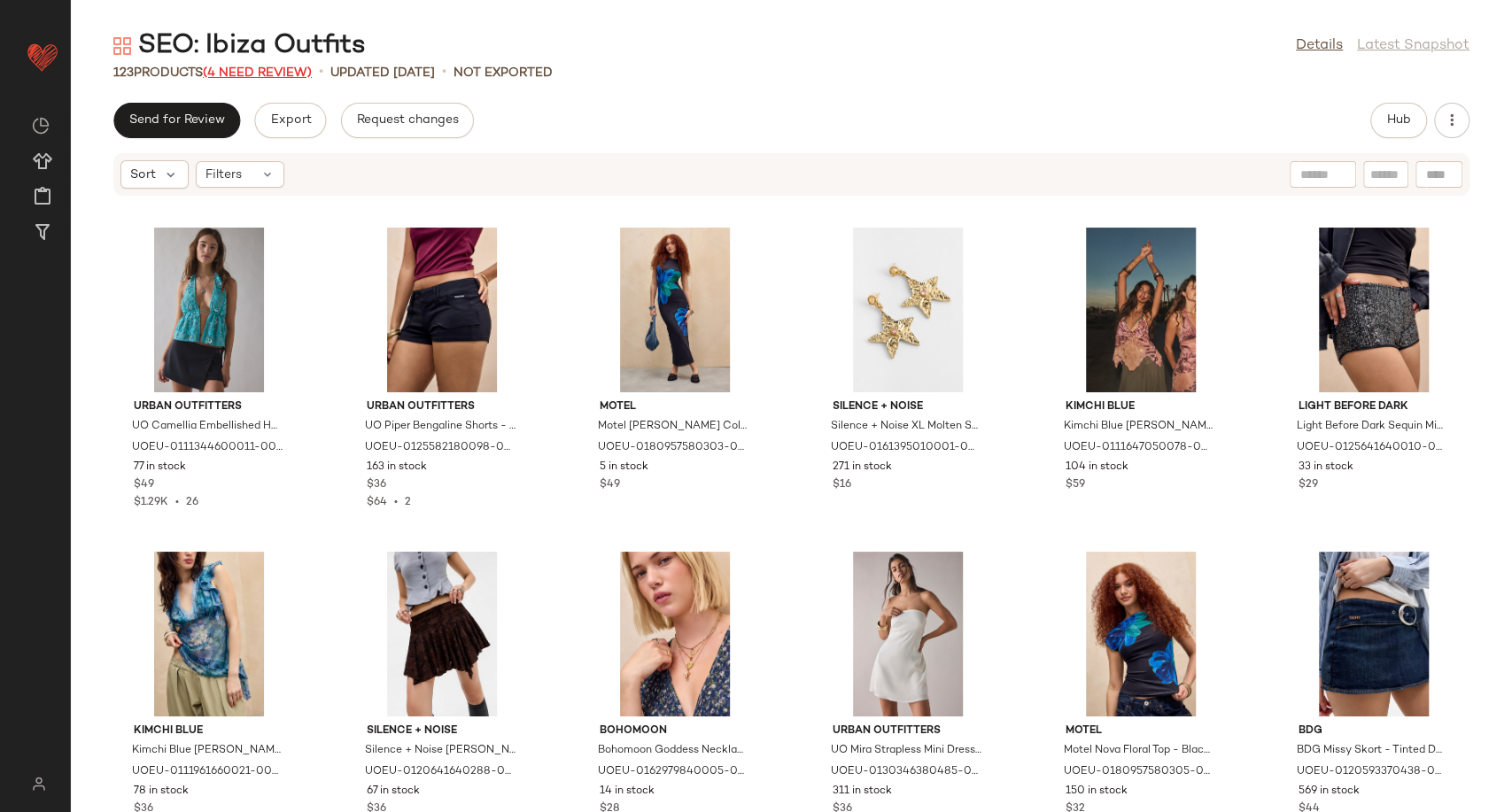
click at [274, 74] on span "(4 Need Review)" at bounding box center [257, 73] width 109 height 13
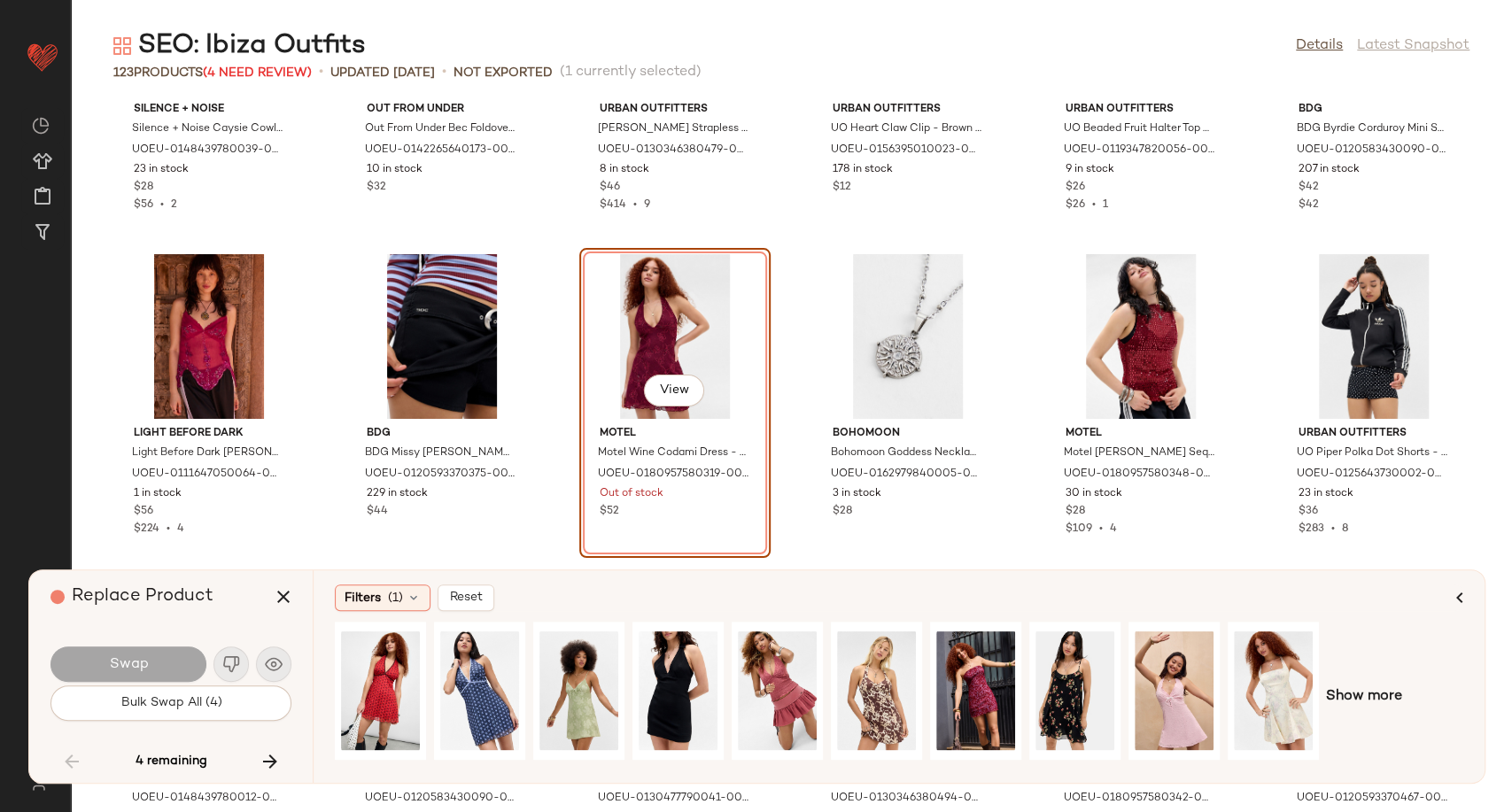
scroll to position [3859, 0]
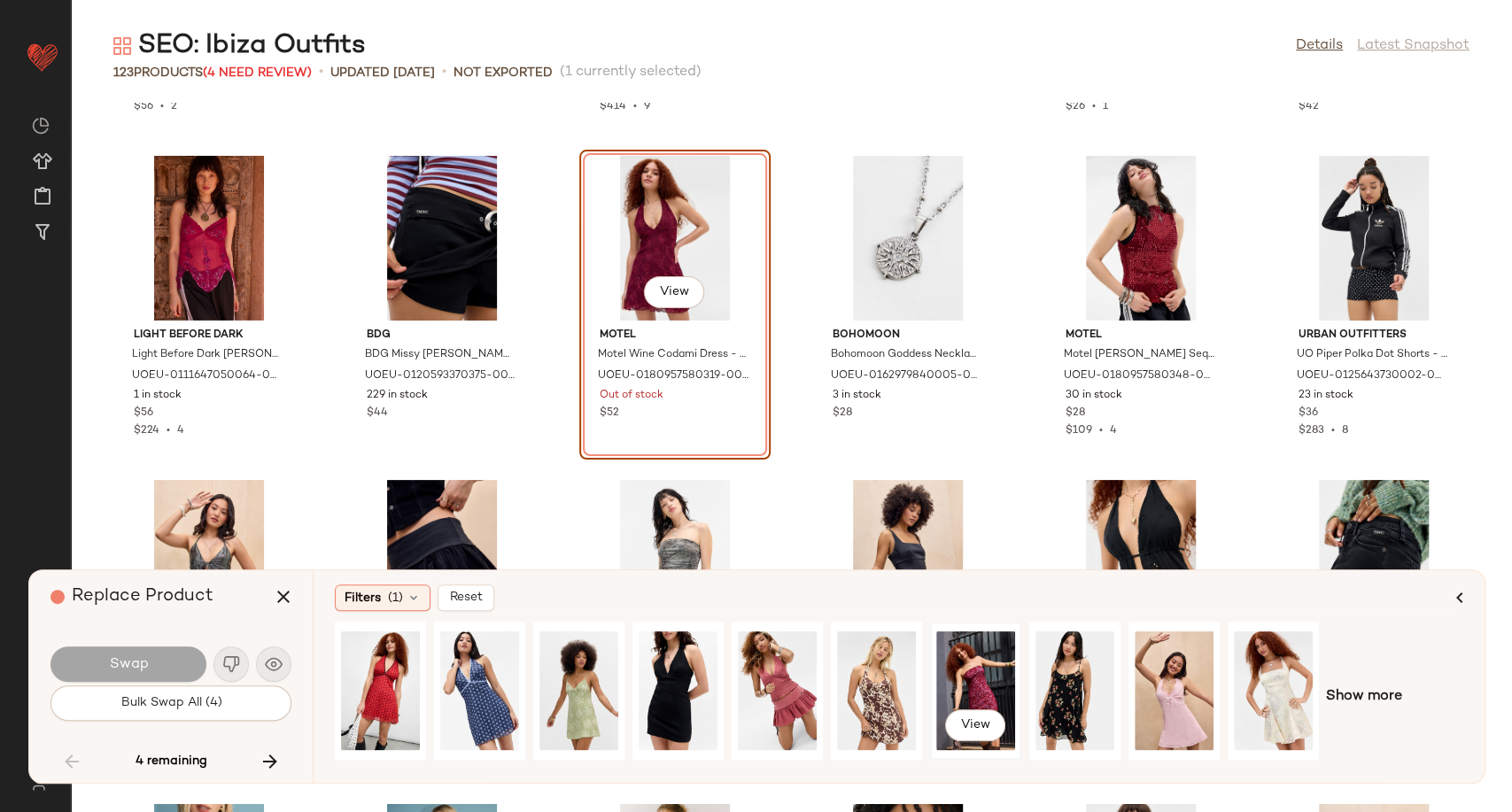
click at [970, 680] on div "View" at bounding box center [976, 691] width 79 height 126
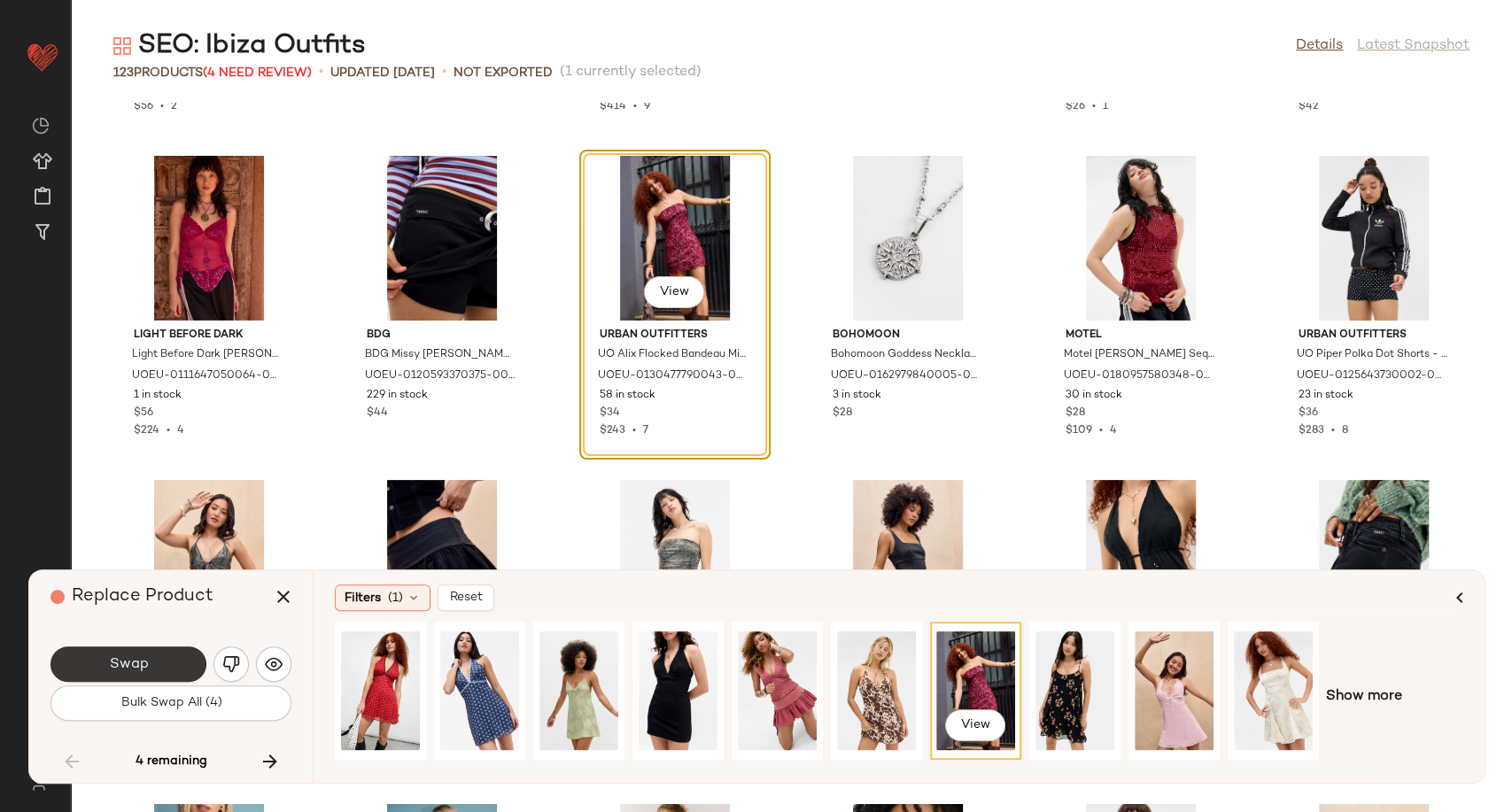
click at [155, 654] on button "Swap" at bounding box center [128, 664] width 155 height 35
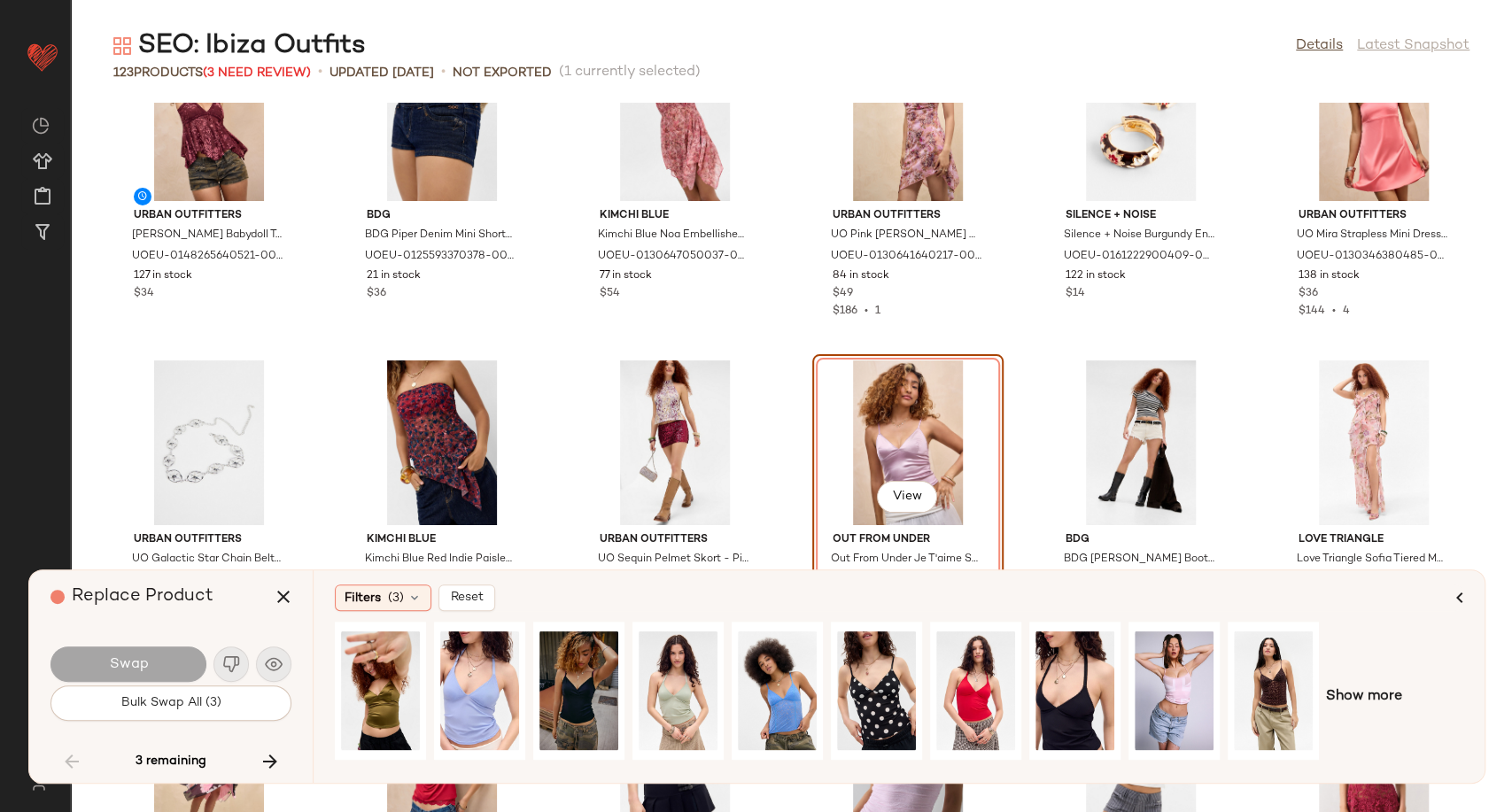
scroll to position [5057, 0]
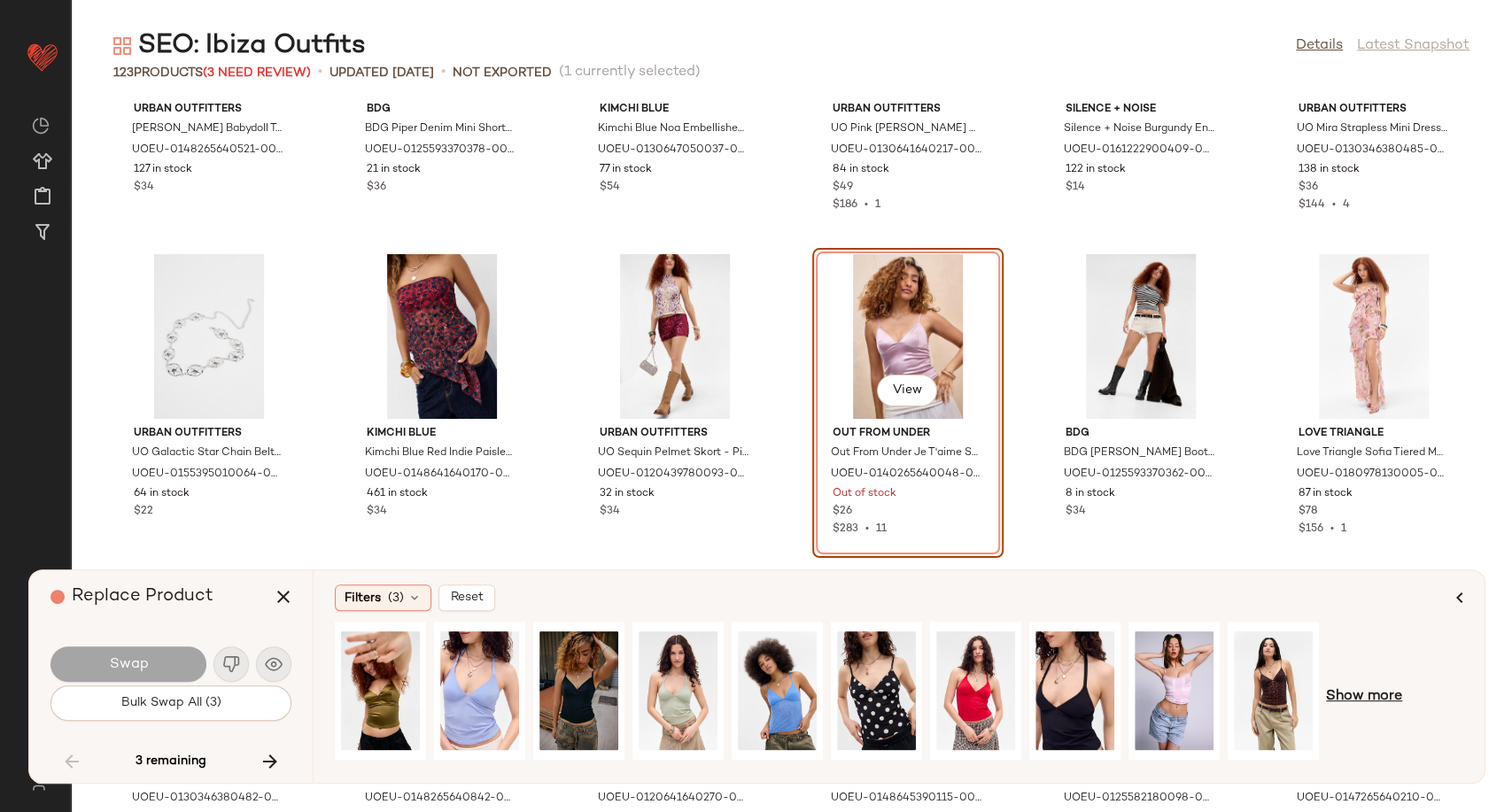
click at [1353, 698] on span "Show more" at bounding box center [1364, 697] width 76 height 22
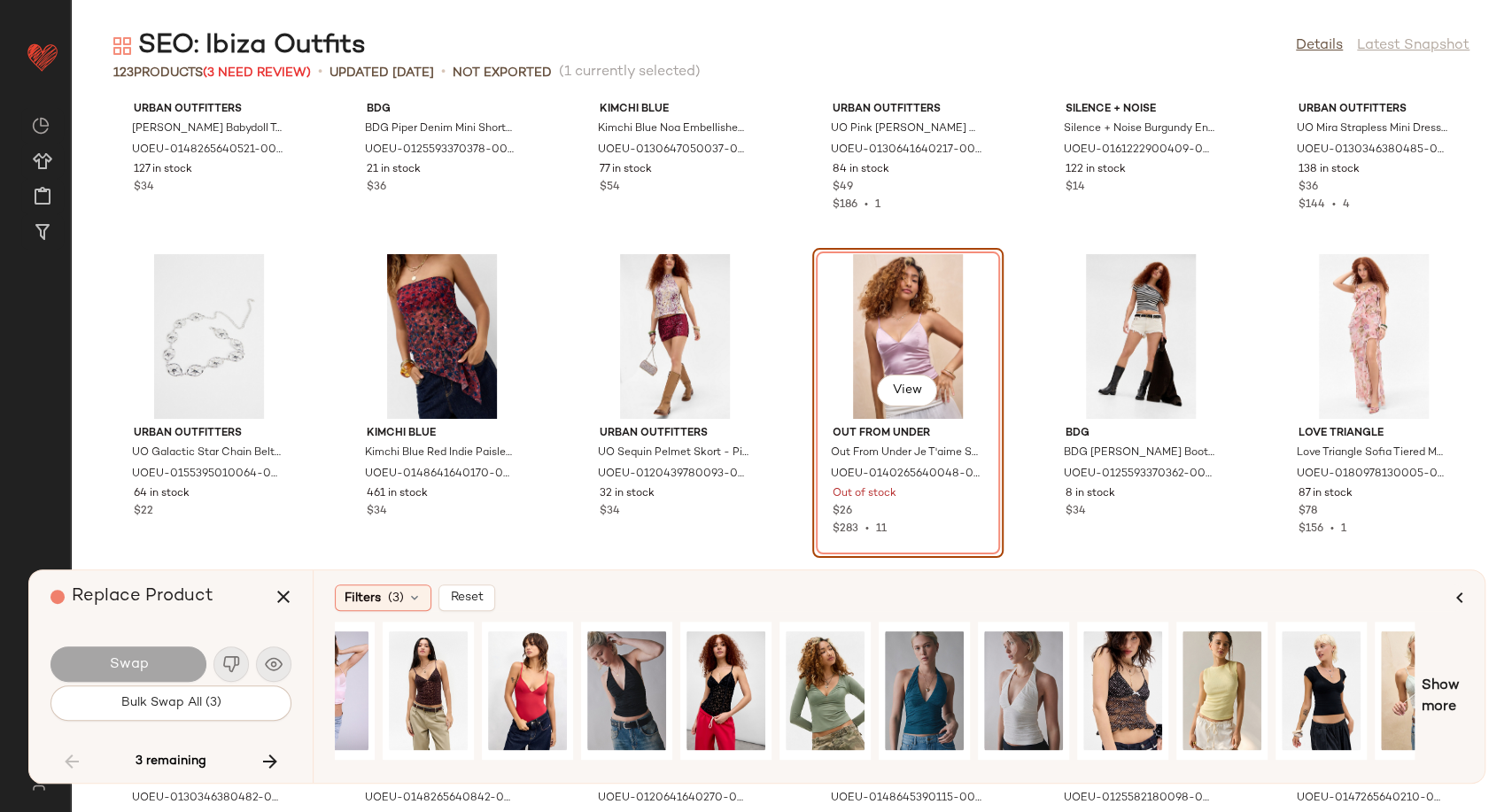
scroll to position [0, 896]
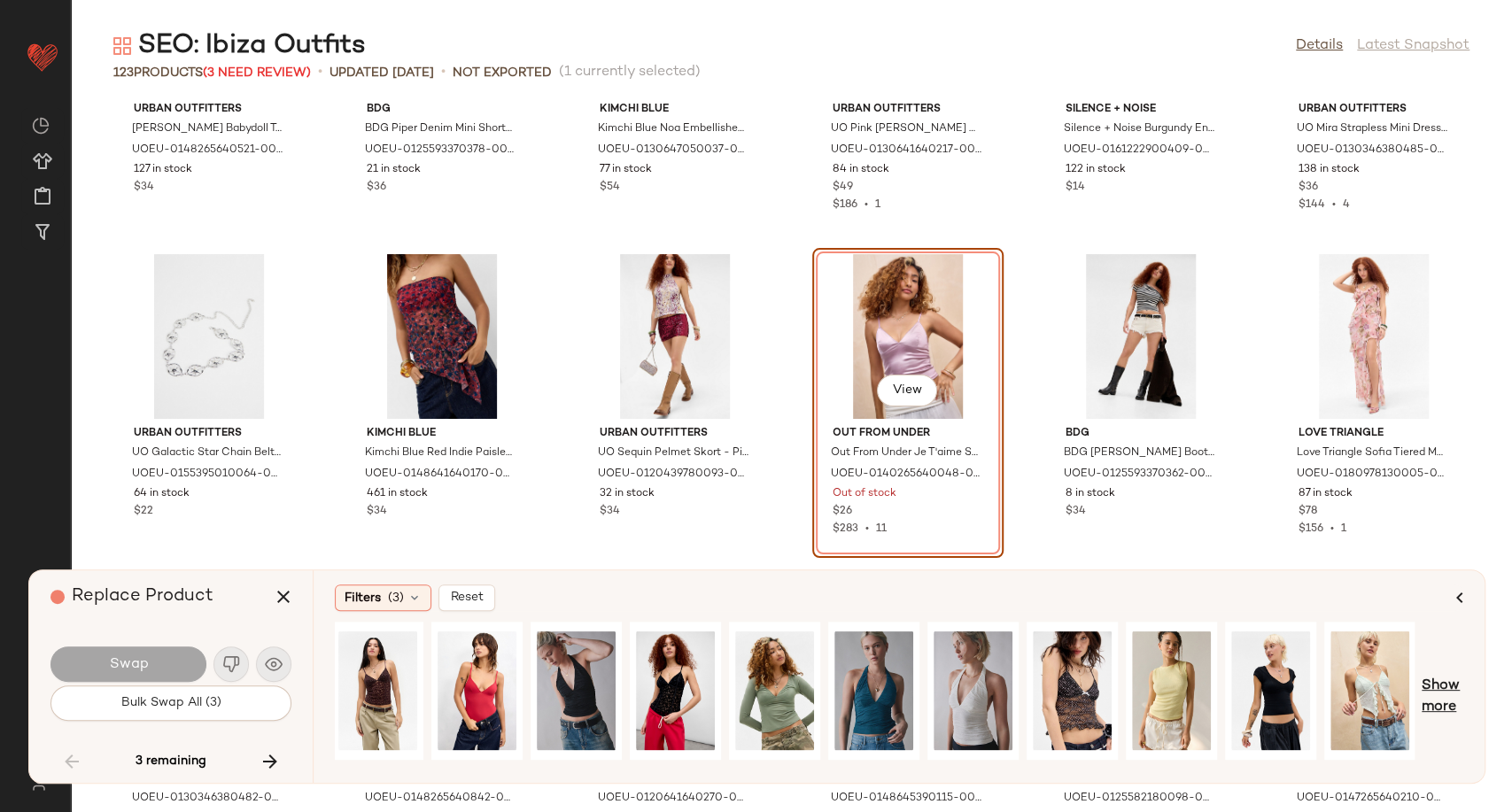
click at [1438, 679] on span "Show more" at bounding box center [1442, 696] width 41 height 42
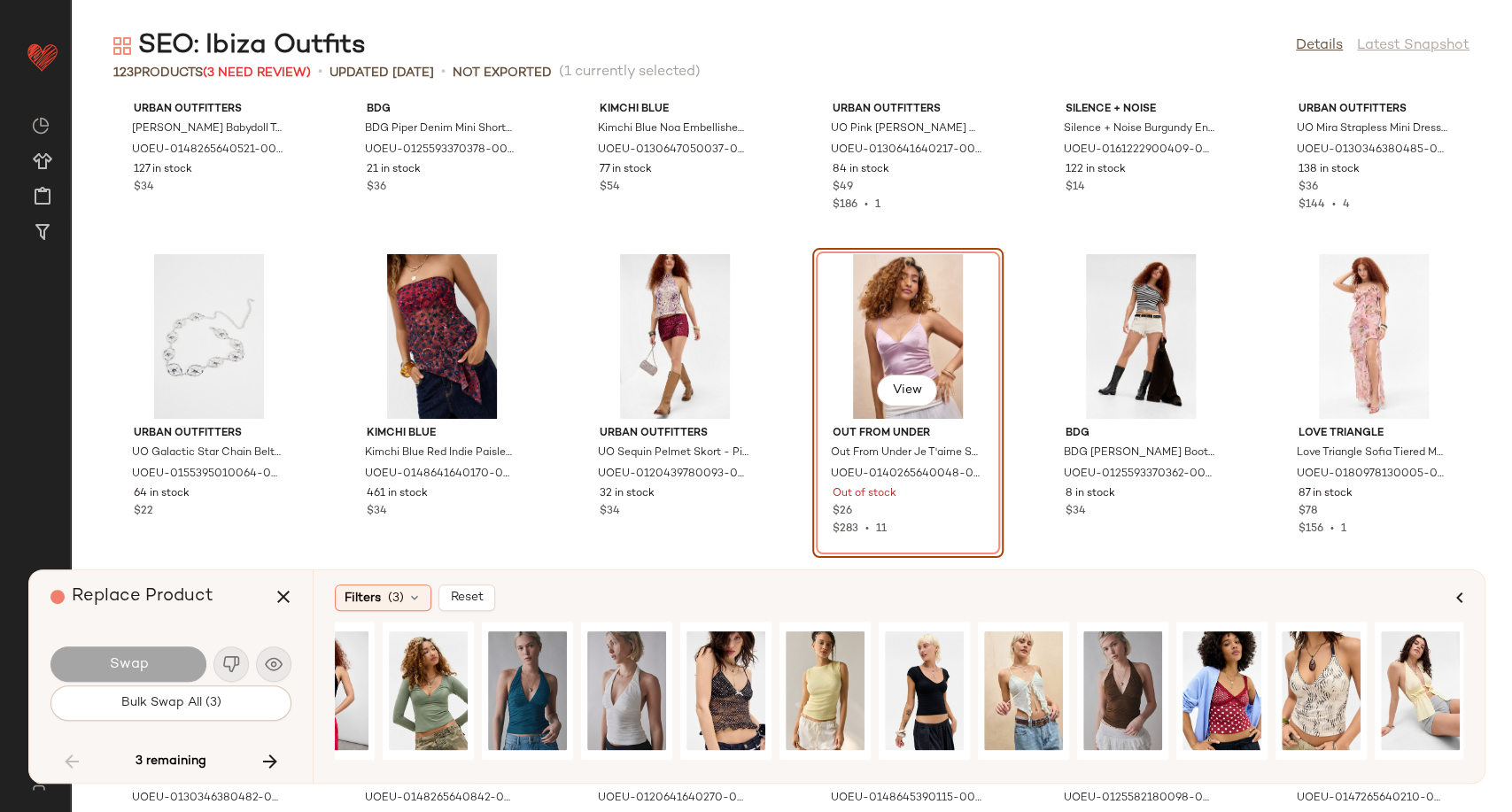
scroll to position [0, 1343]
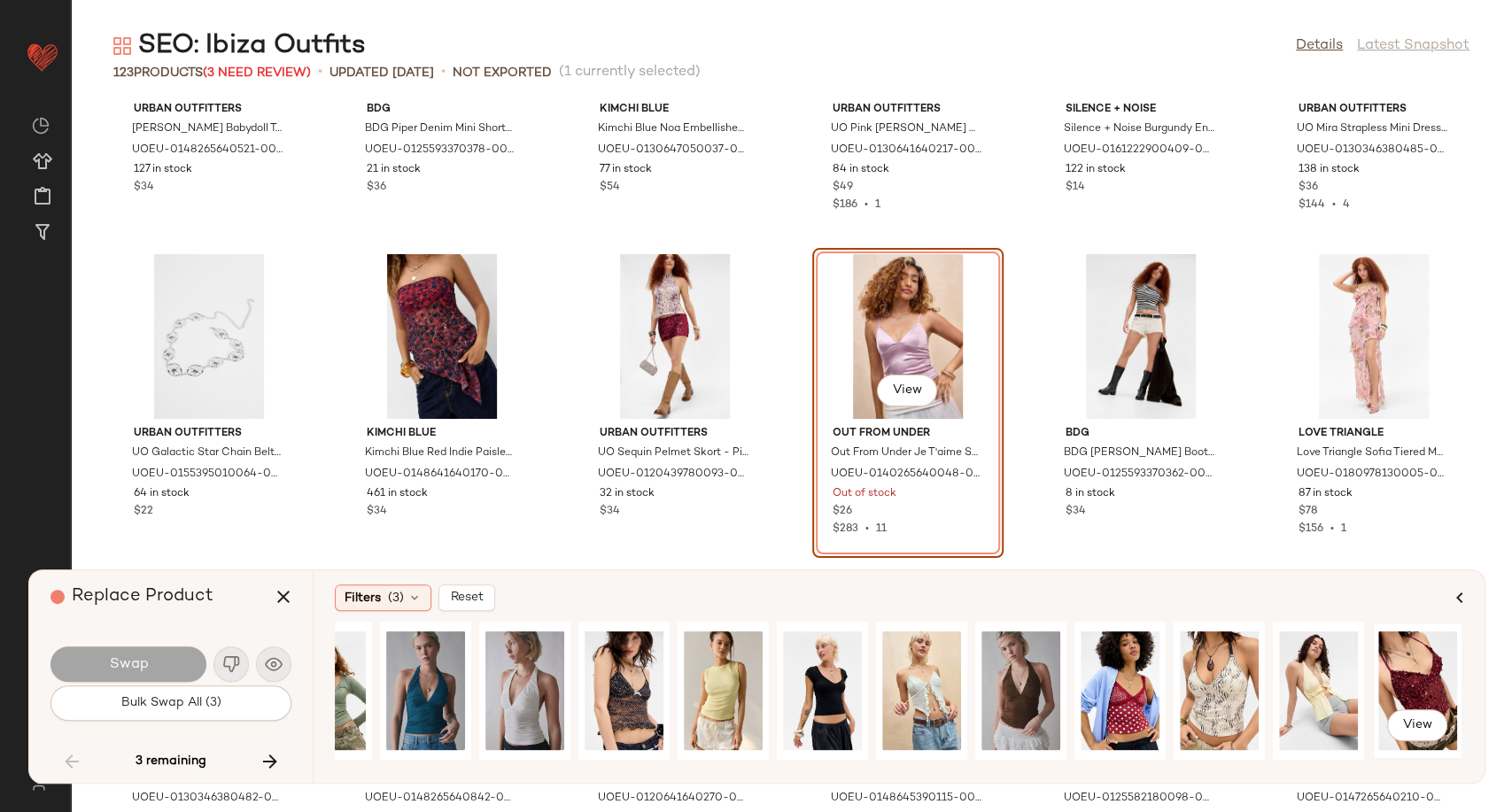
click at [1406, 662] on div "View" at bounding box center [1418, 691] width 79 height 126
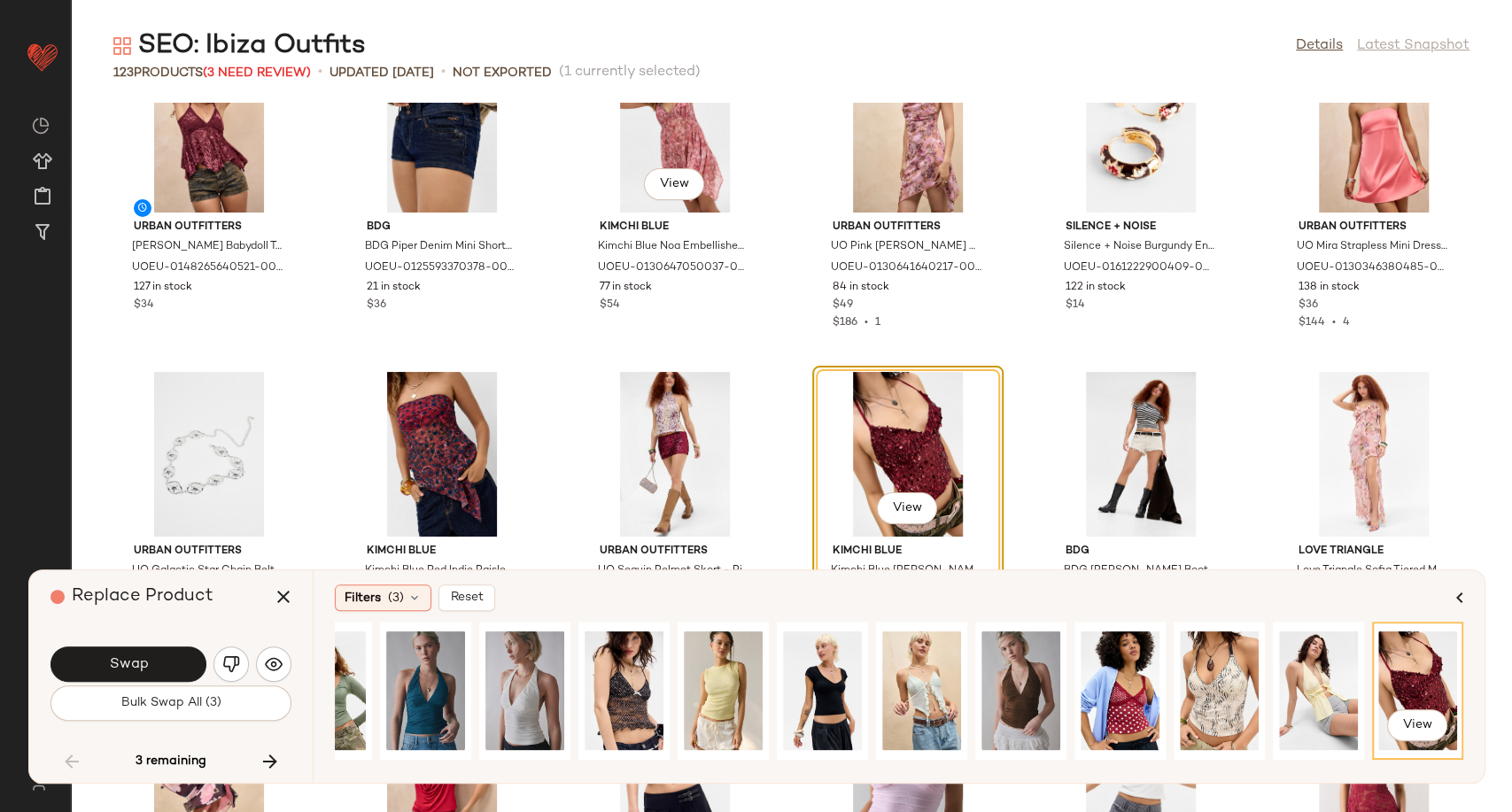
scroll to position [5057, 0]
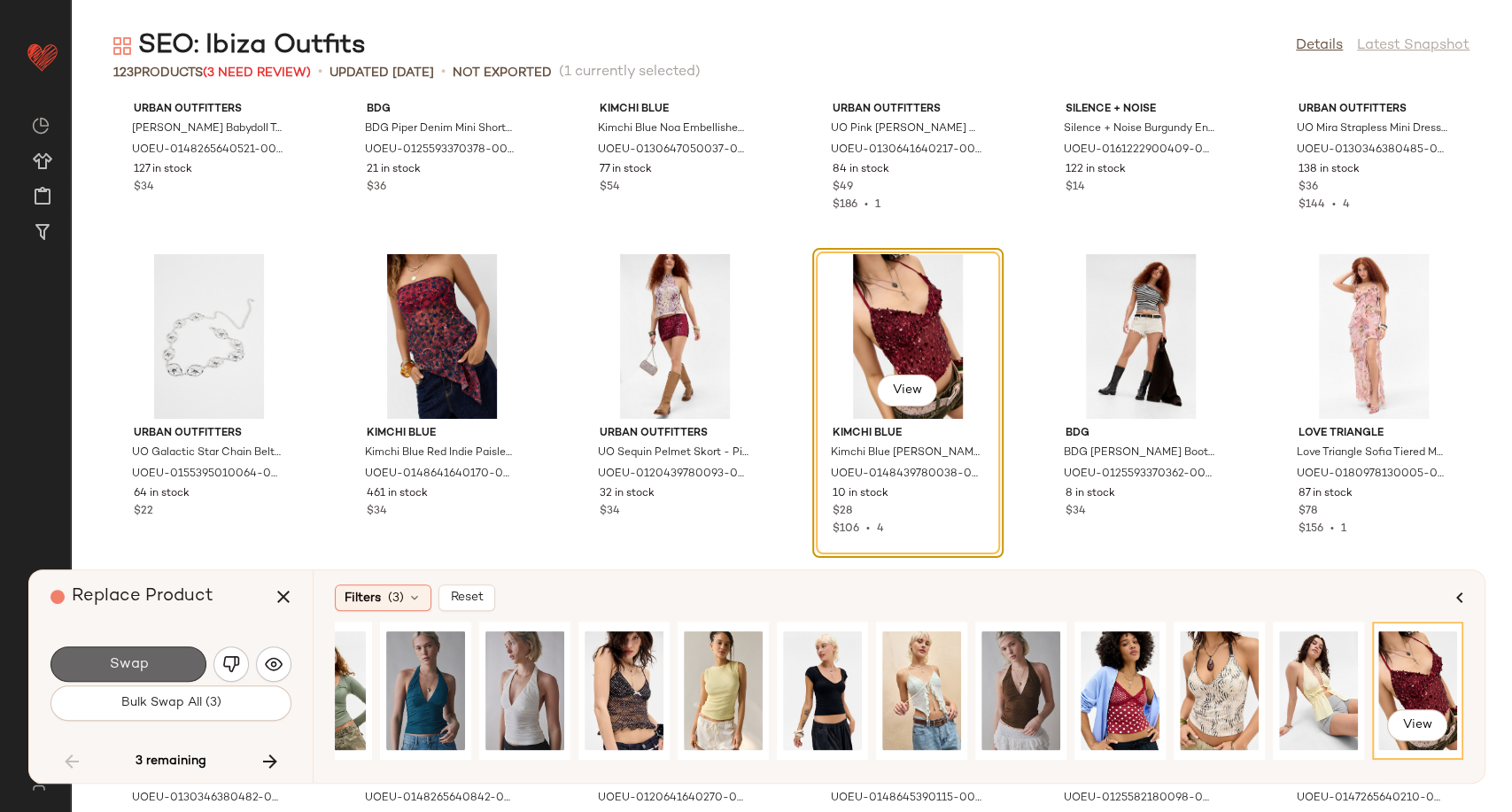
click at [172, 660] on button "Swap" at bounding box center [128, 664] width 155 height 35
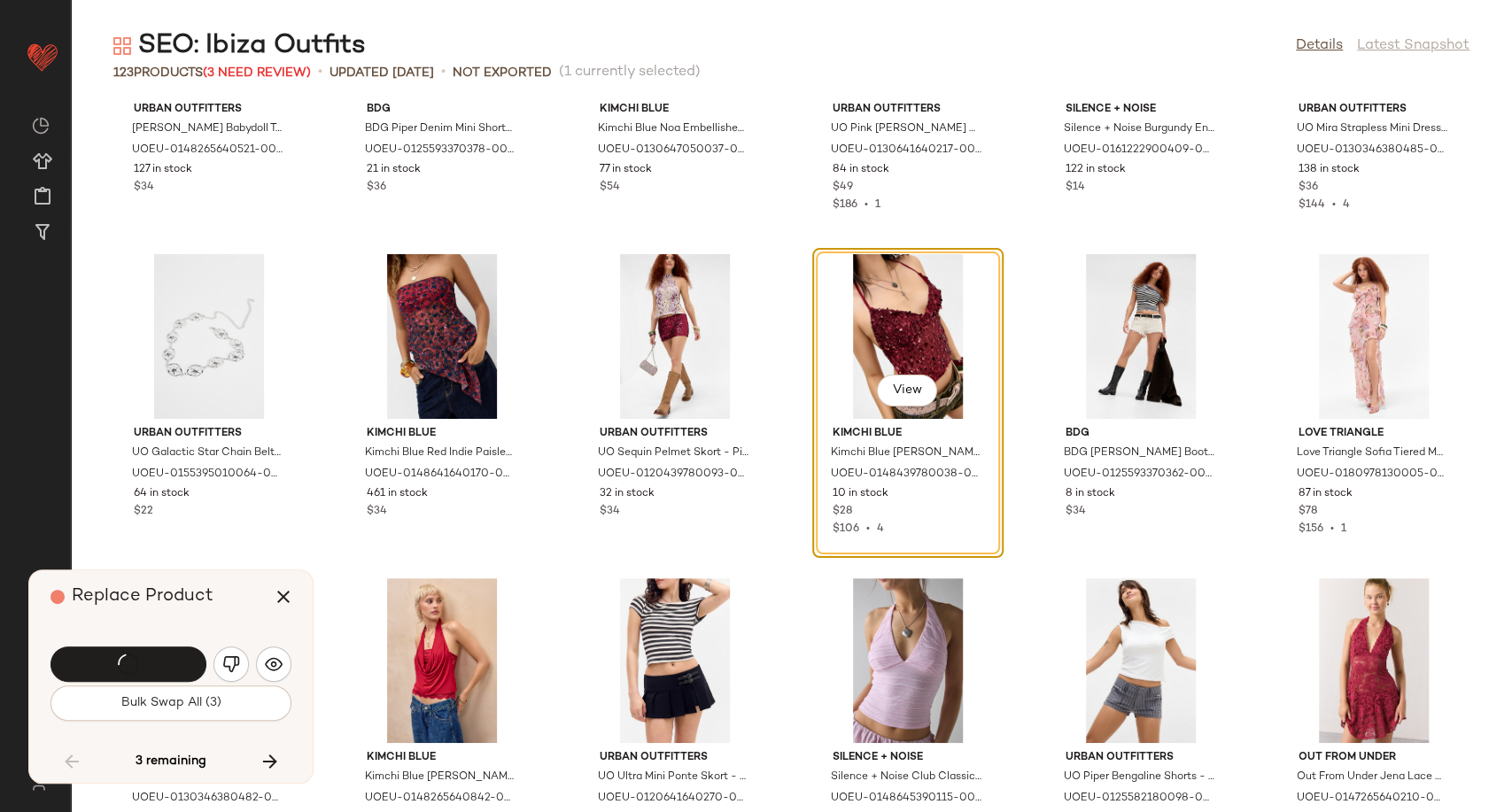
scroll to position [5156, 0]
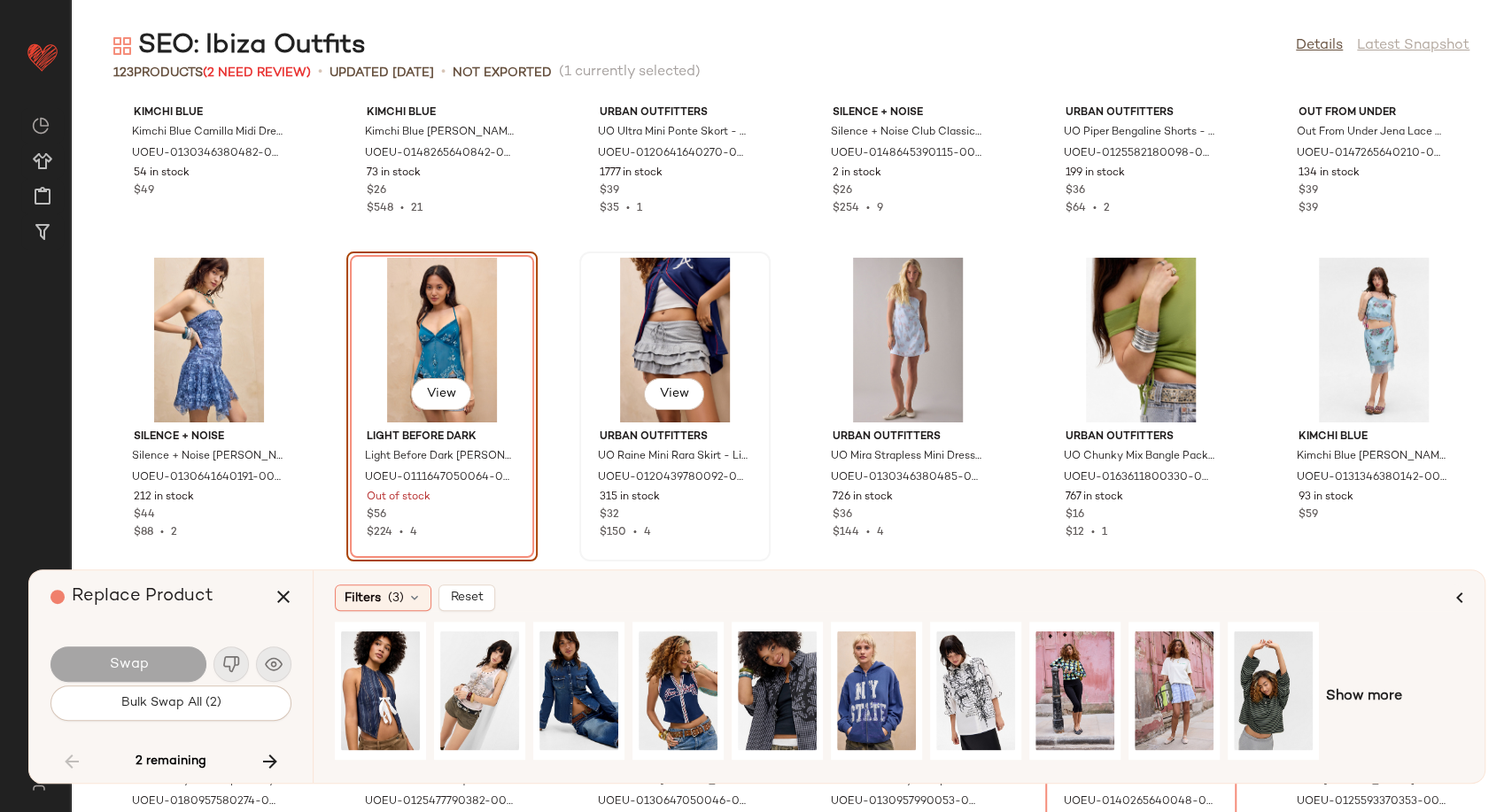
scroll to position [5706, 0]
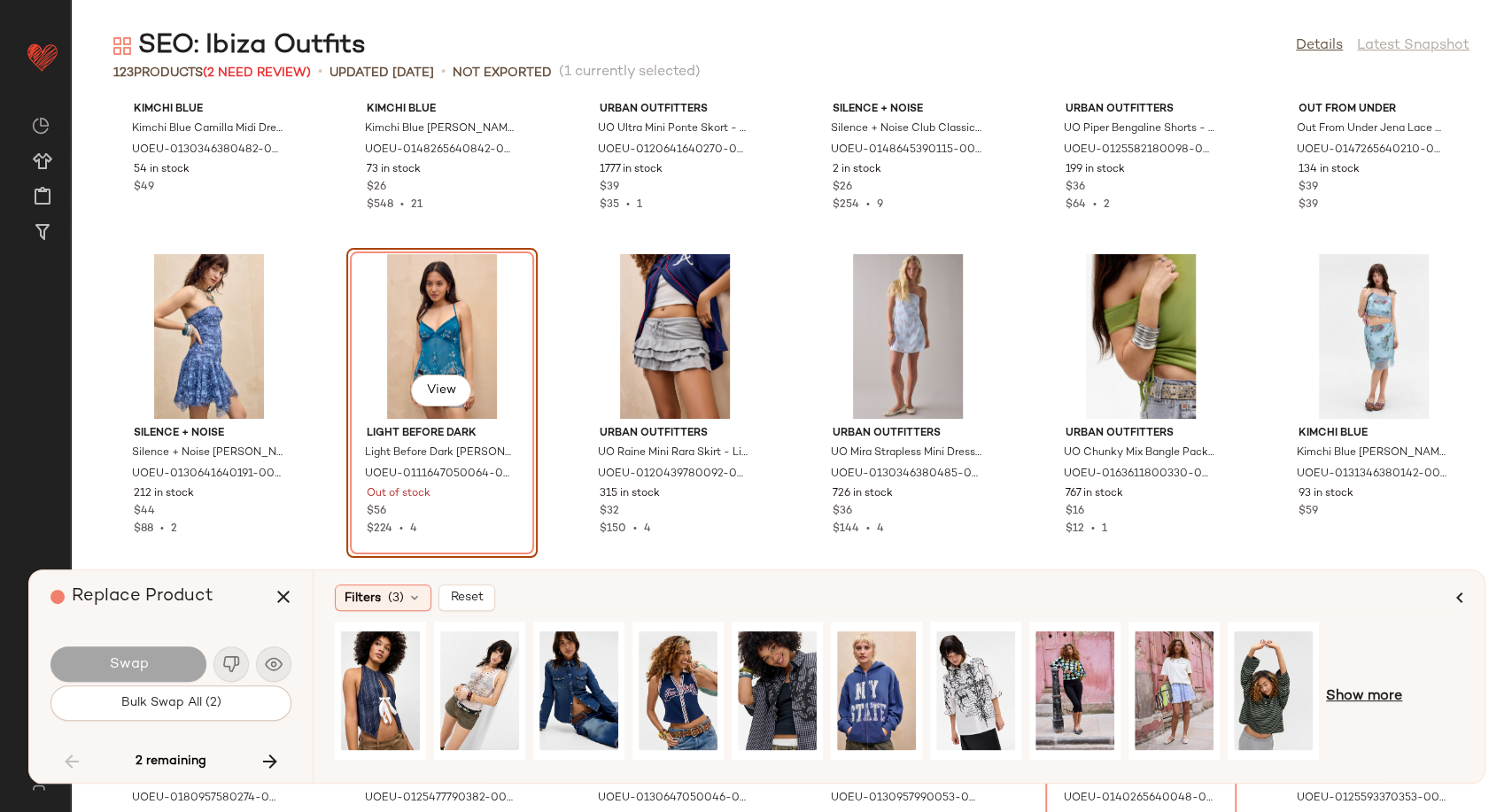
click at [1348, 688] on span "Show more" at bounding box center [1364, 697] width 76 height 22
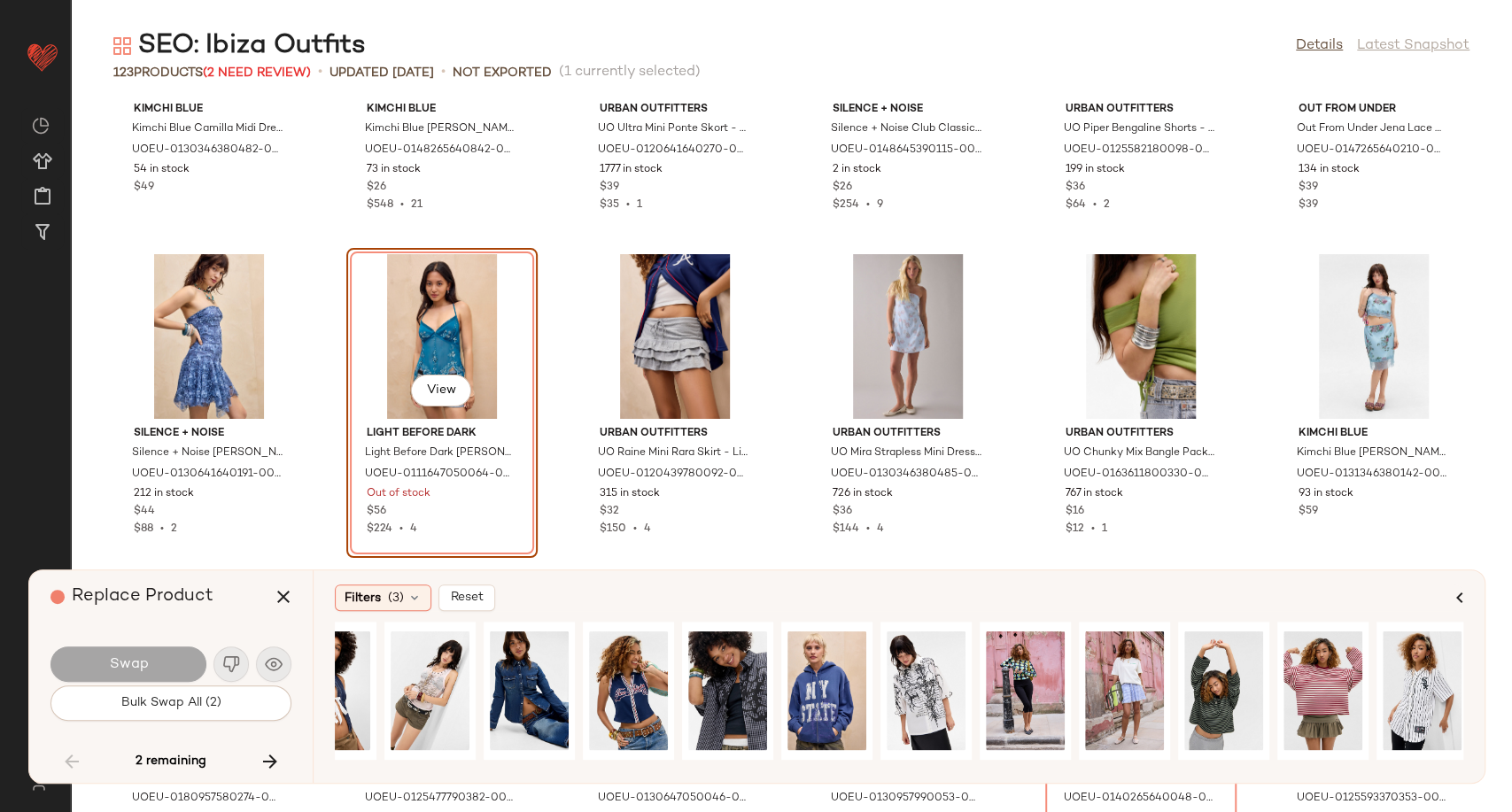
scroll to position [0, 0]
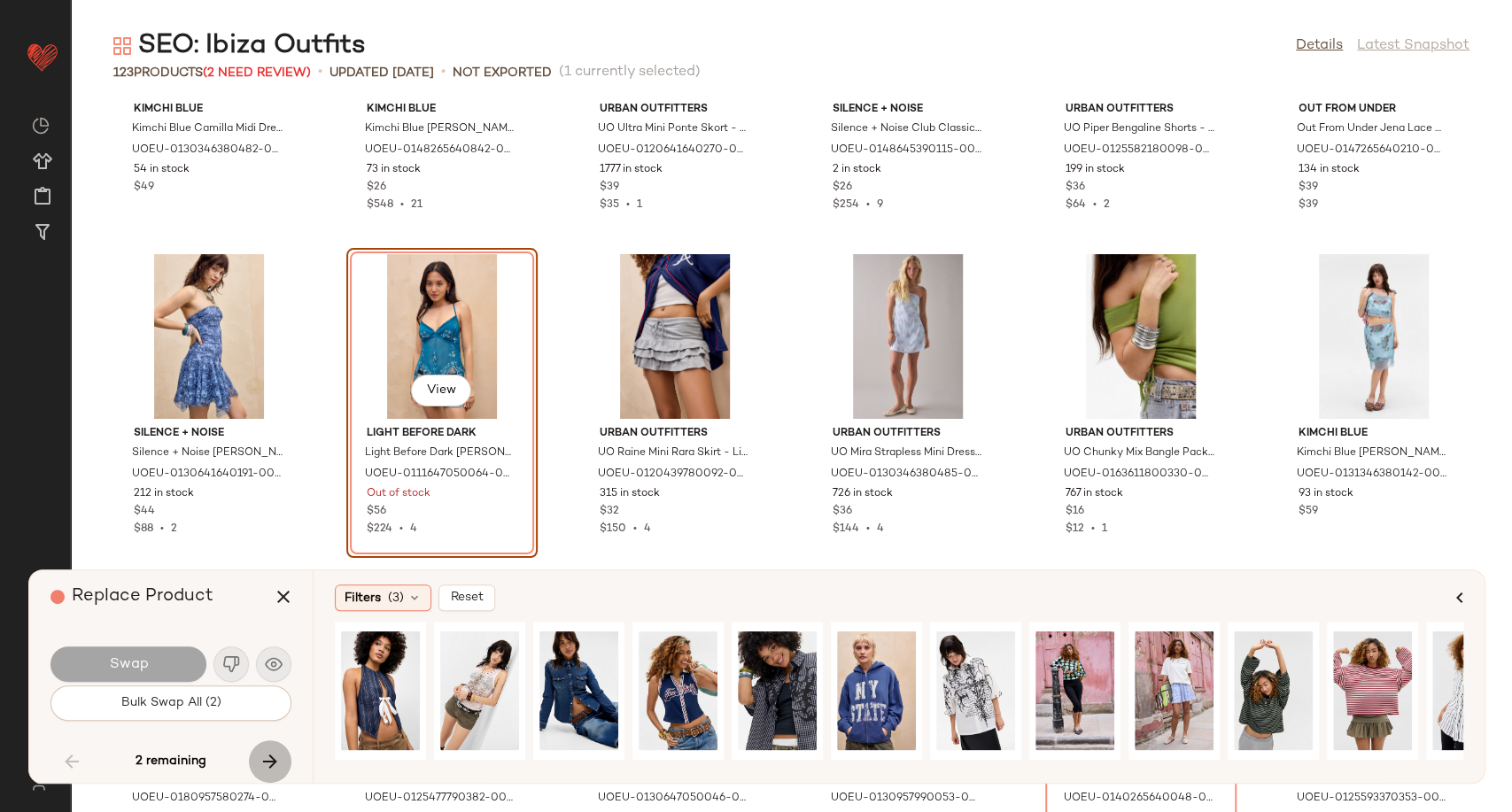
click at [260, 762] on icon "button" at bounding box center [270, 762] width 22 height 22
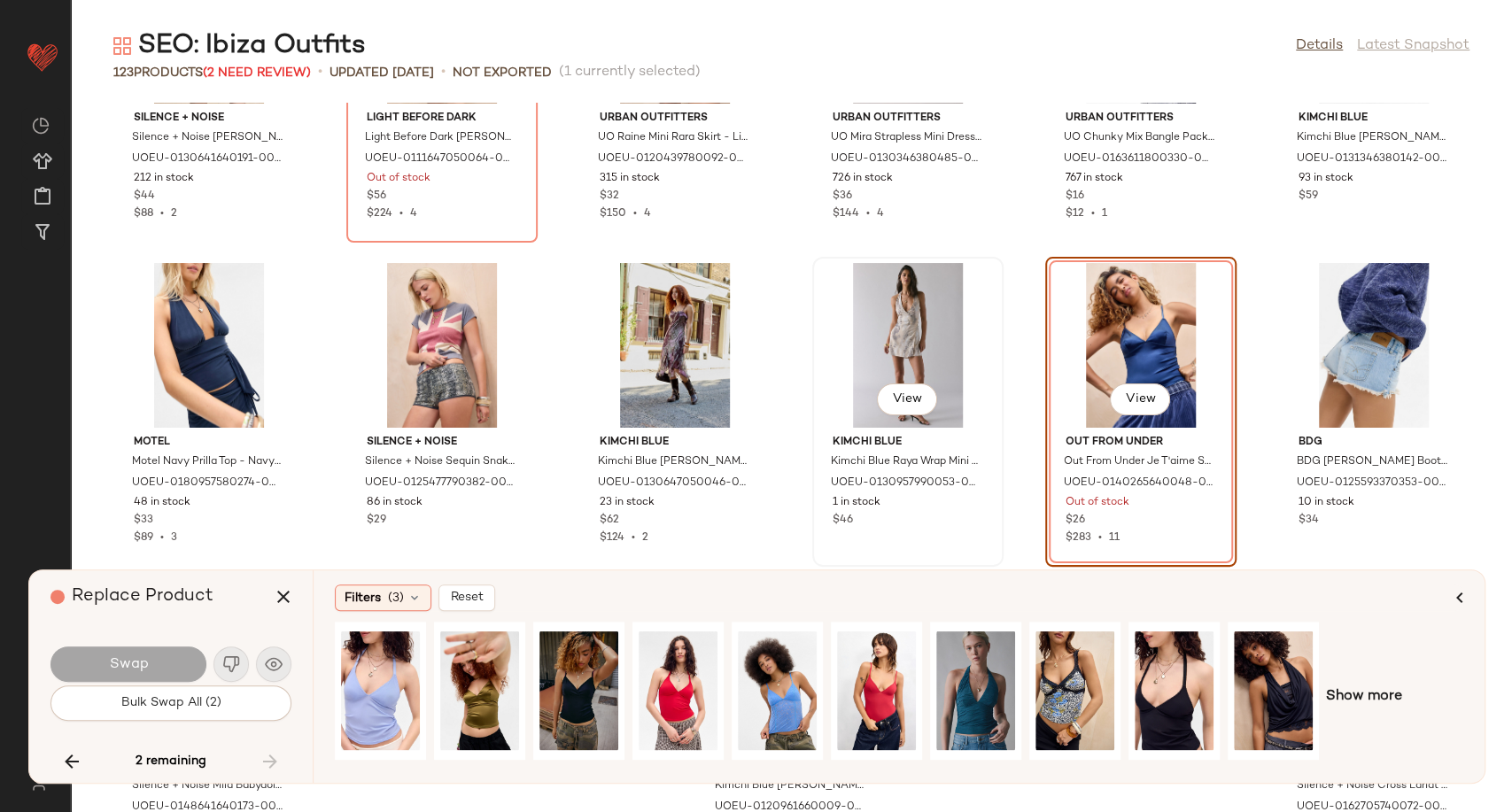
scroll to position [6098, 0]
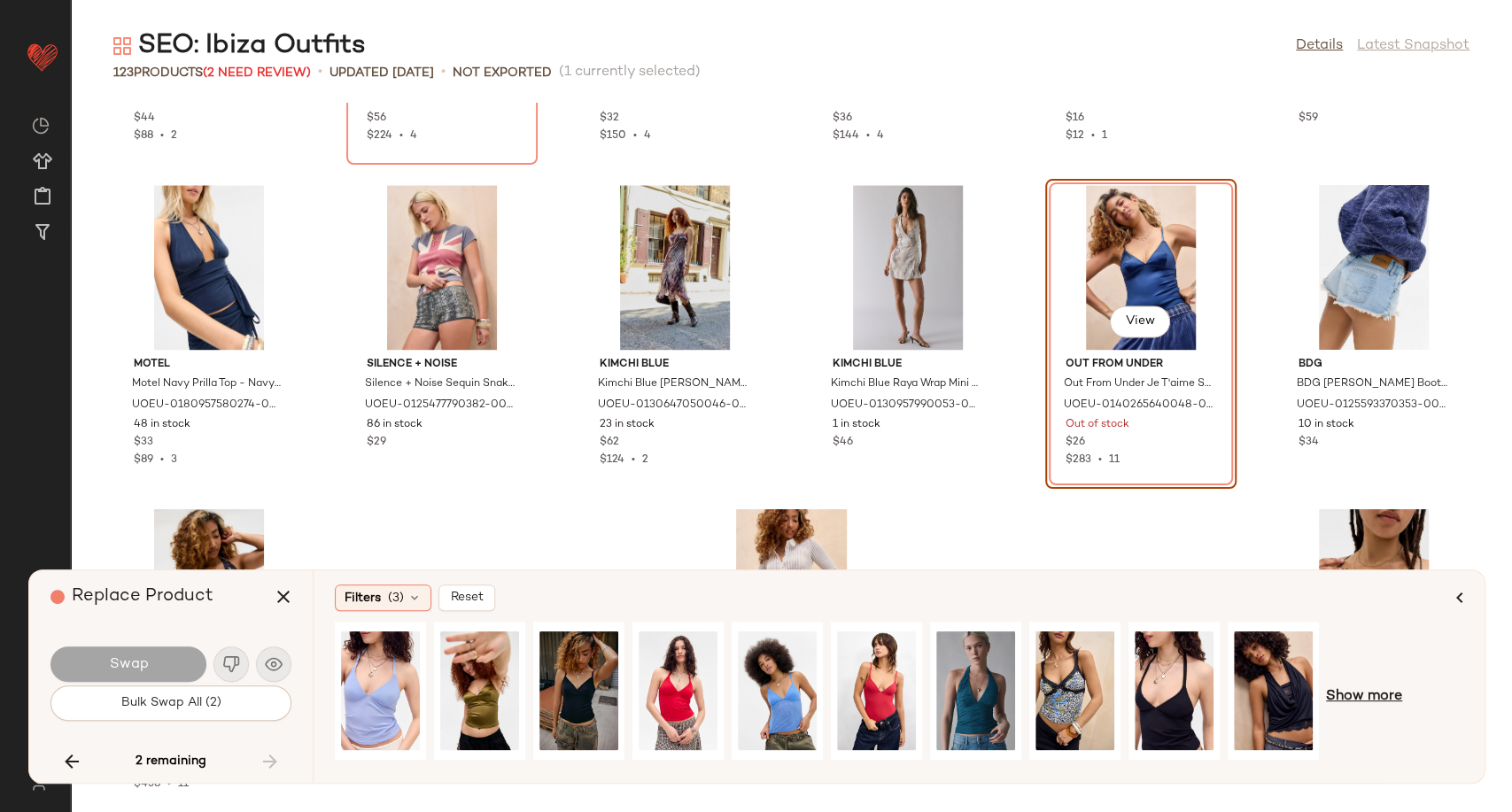
click at [1368, 688] on span "Show more" at bounding box center [1364, 697] width 76 height 22
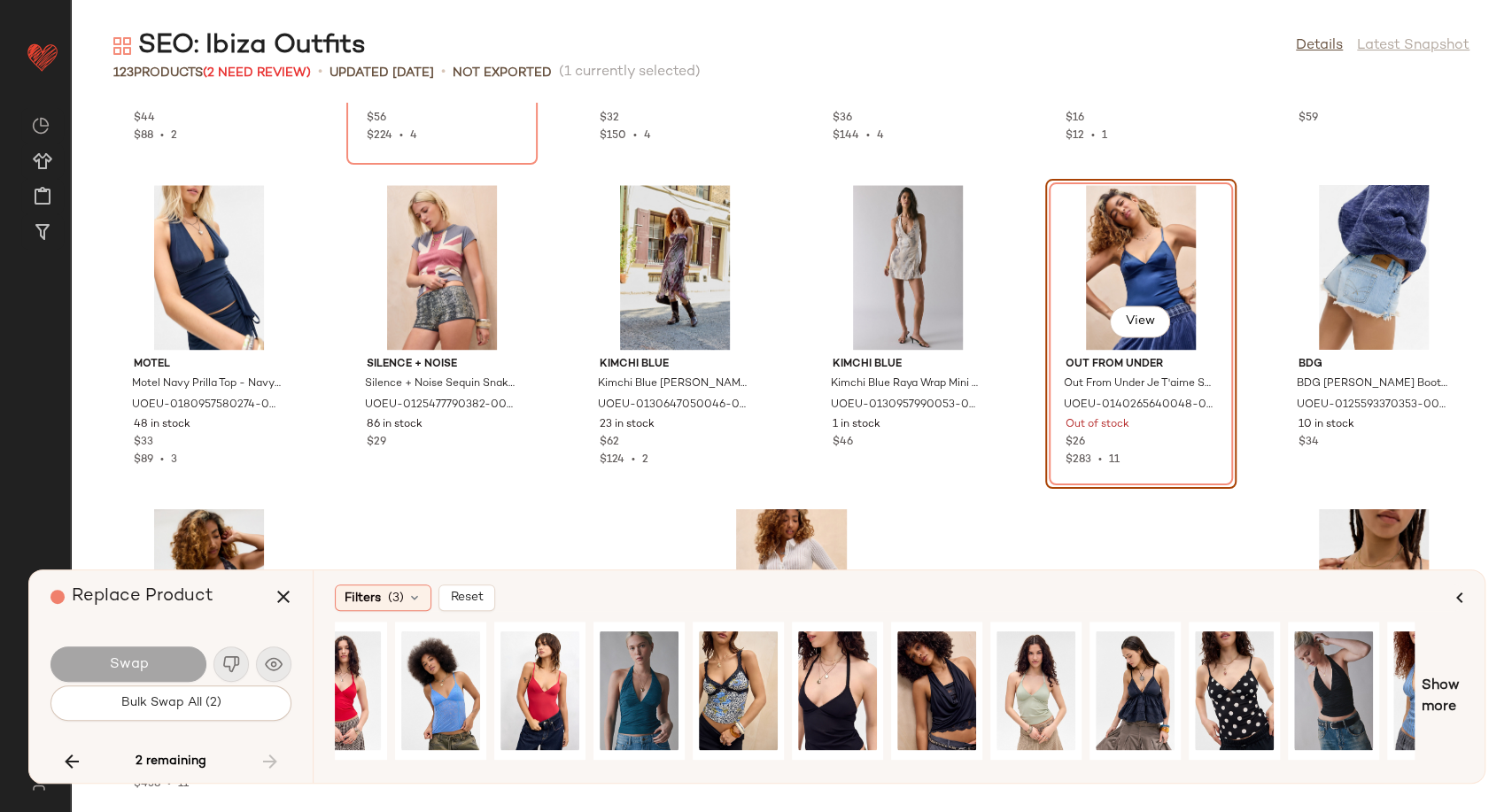
scroll to position [0, 334]
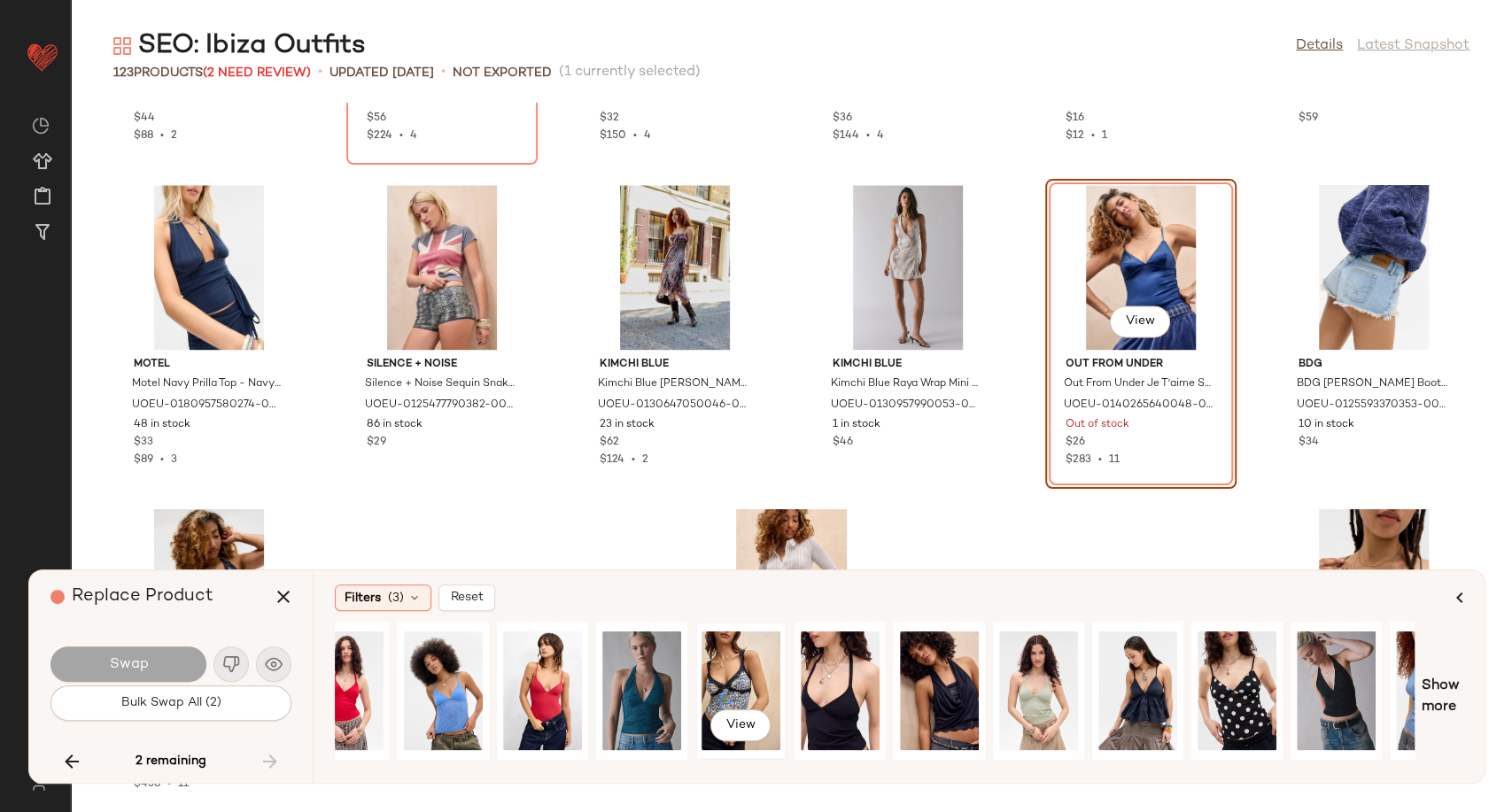
click at [733, 679] on div "View" at bounding box center [741, 691] width 79 height 126
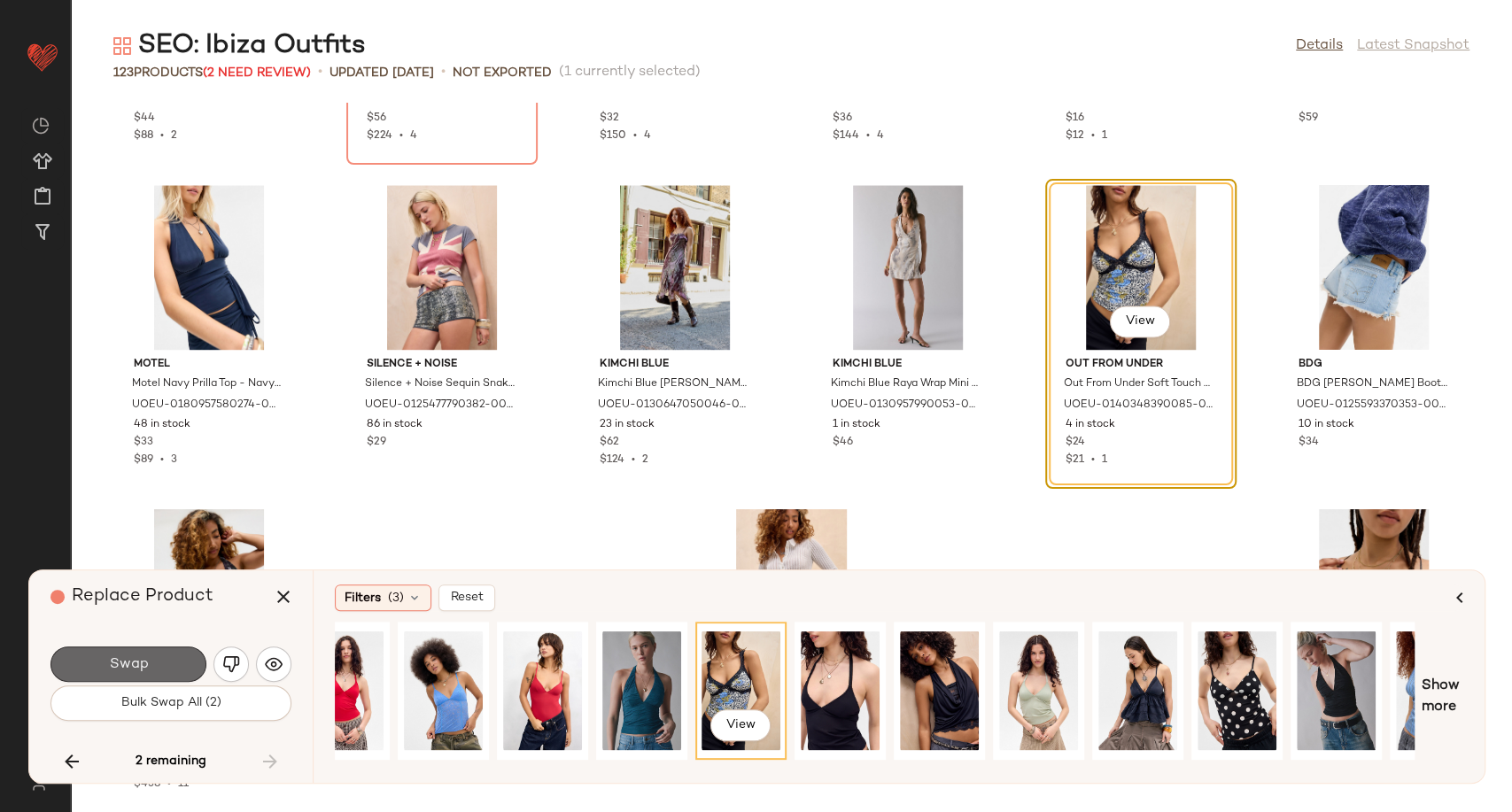
click at [151, 670] on button "Swap" at bounding box center [128, 664] width 155 height 35
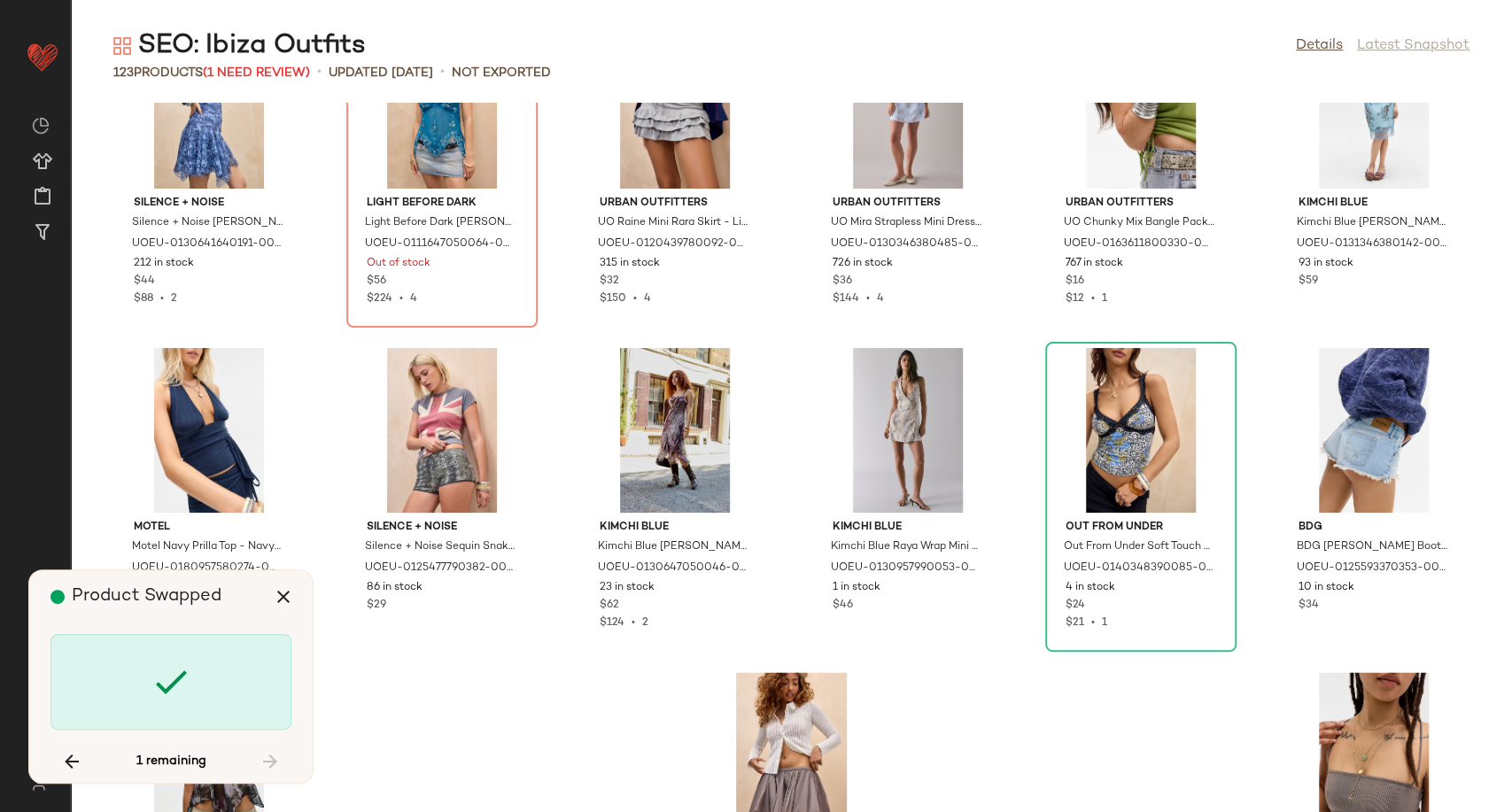
scroll to position [5705, 0]
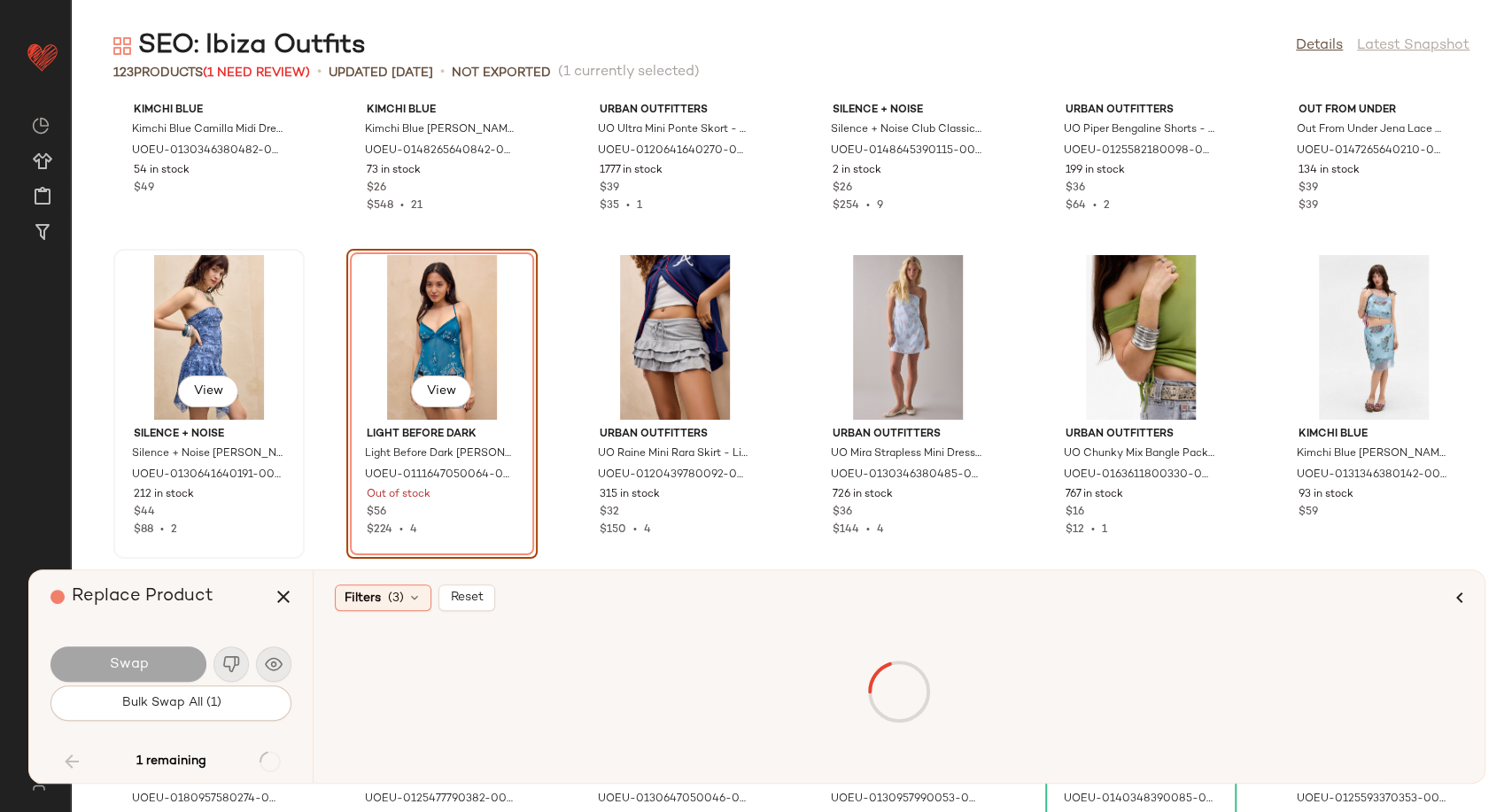
scroll to position [5509, 0]
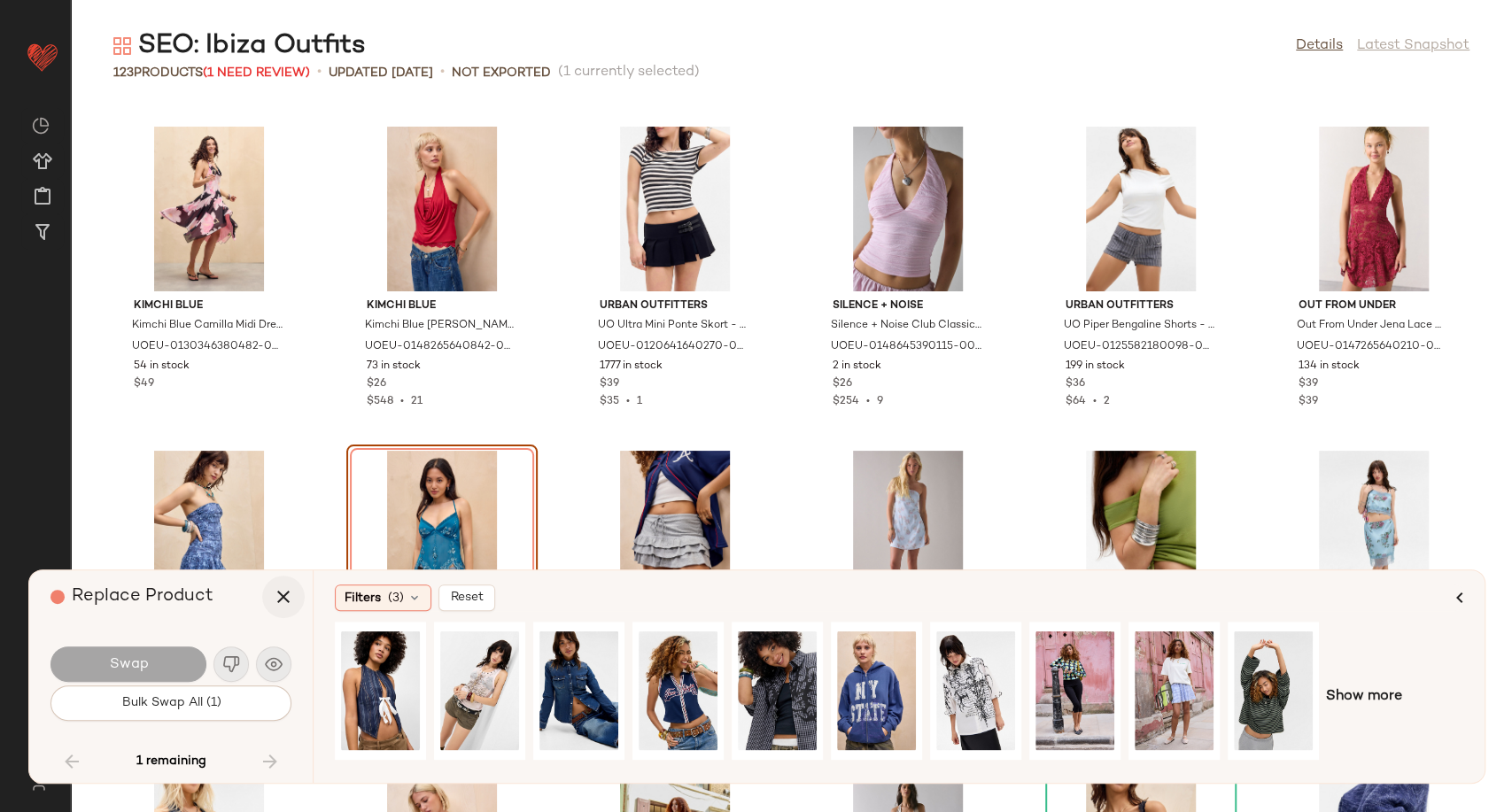
click at [286, 597] on icon "button" at bounding box center [284, 597] width 22 height 22
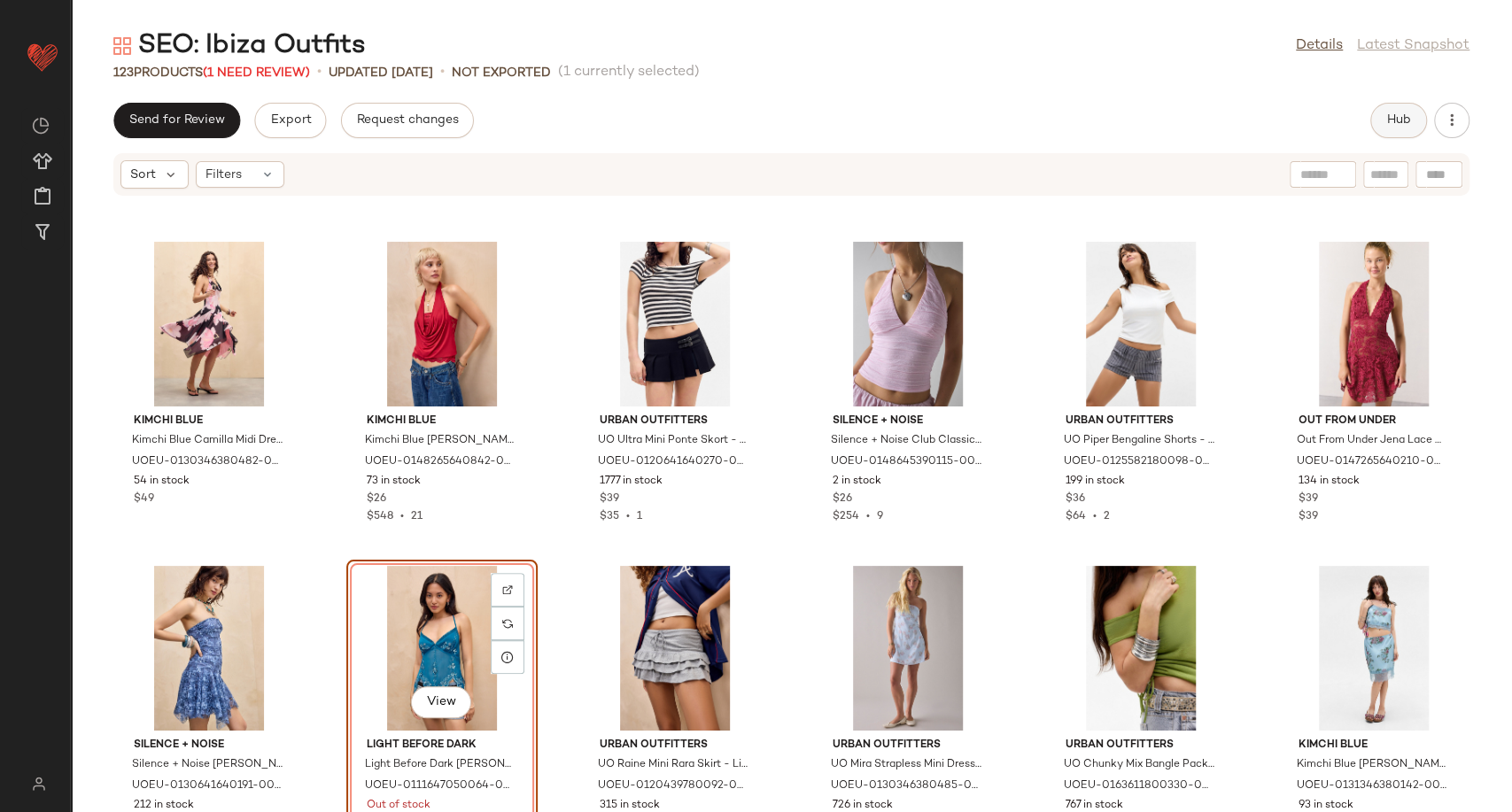
click at [1400, 124] on span "Hub" at bounding box center [1399, 120] width 25 height 14
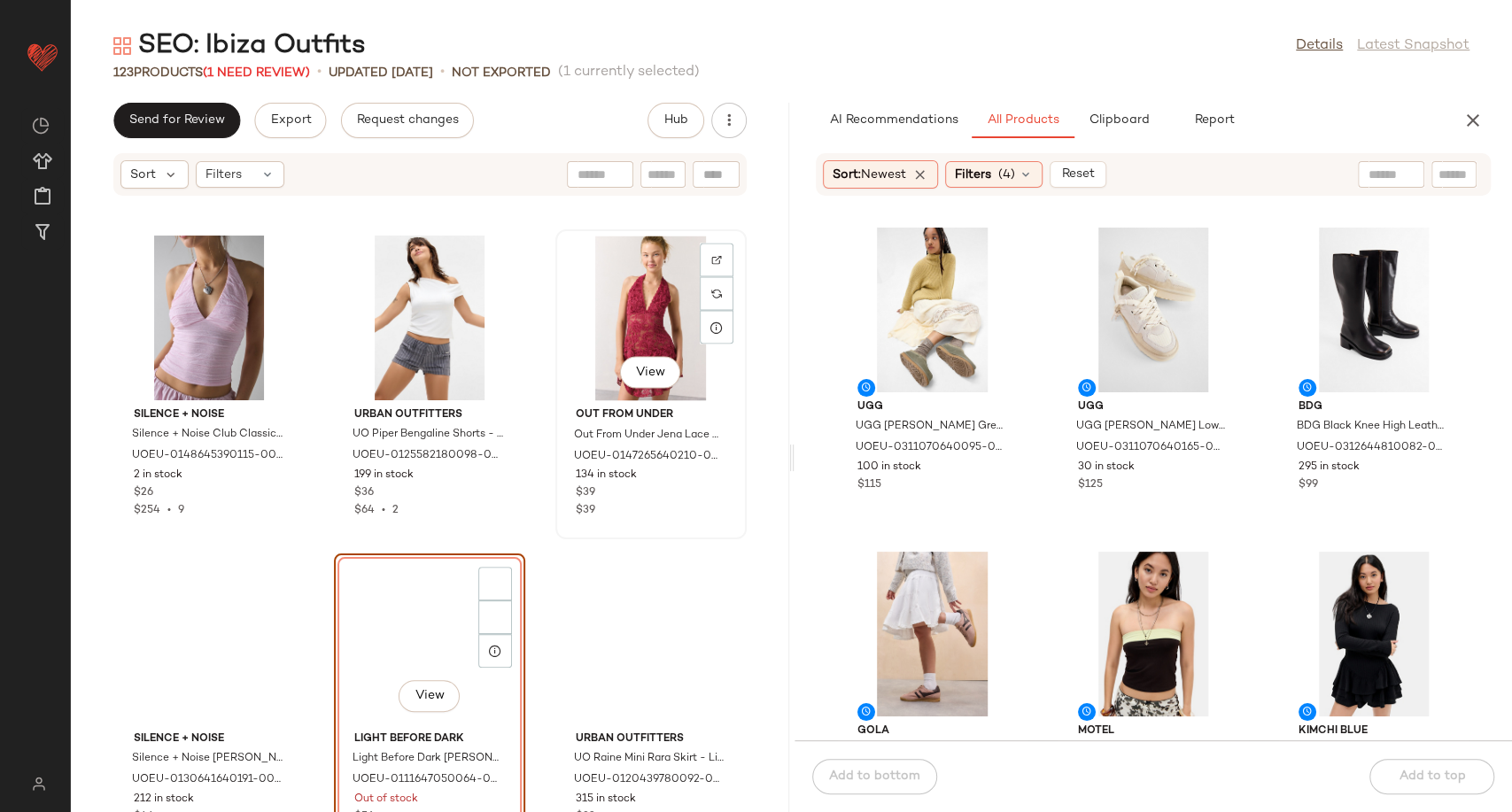
scroll to position [11410, 0]
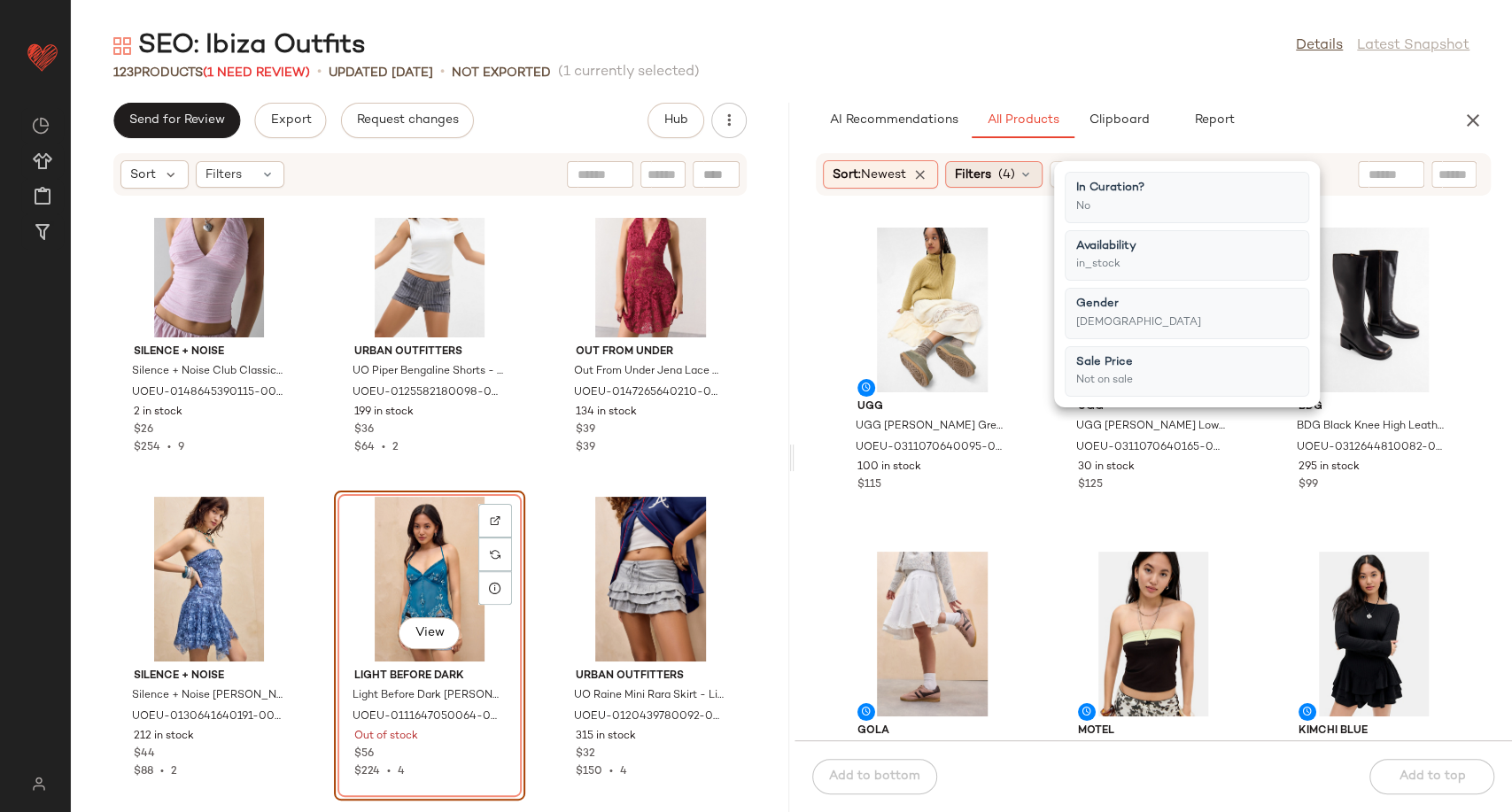
click at [1026, 179] on icon at bounding box center [1026, 174] width 14 height 14
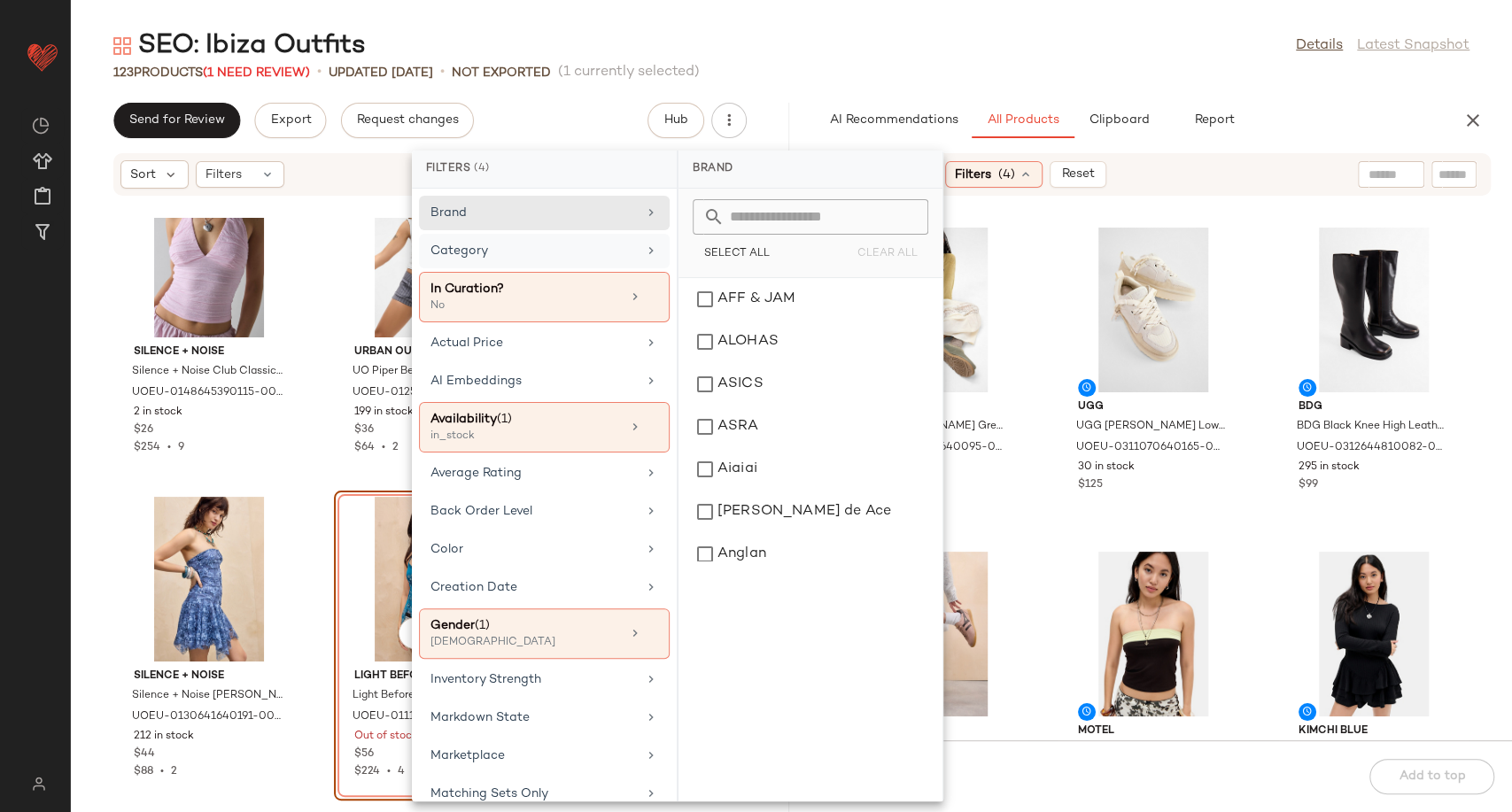
click at [625, 250] on div "Category" at bounding box center [534, 251] width 207 height 19
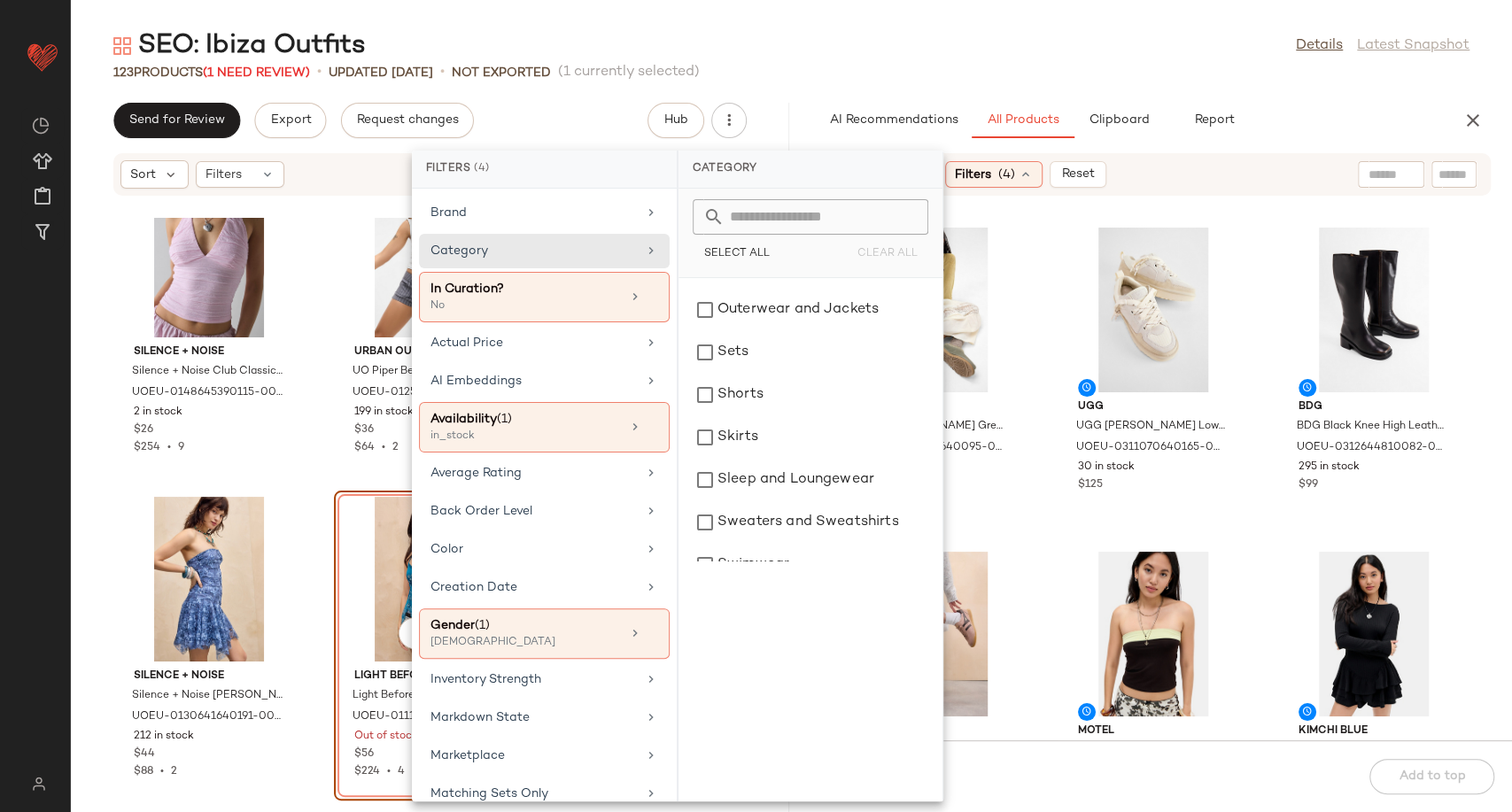
scroll to position [491, 0]
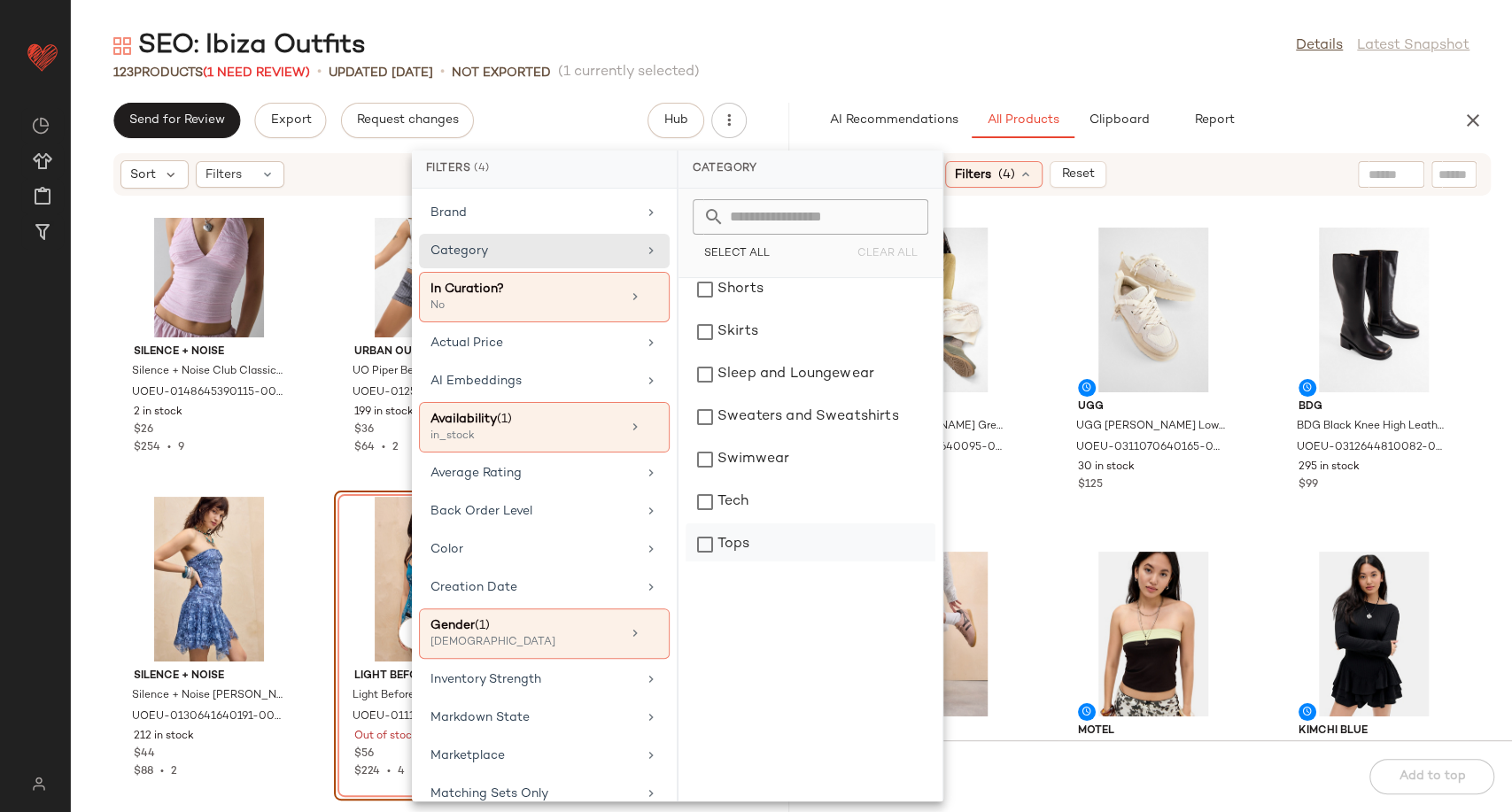
click at [751, 541] on div "Tops" at bounding box center [810, 544] width 250 height 42
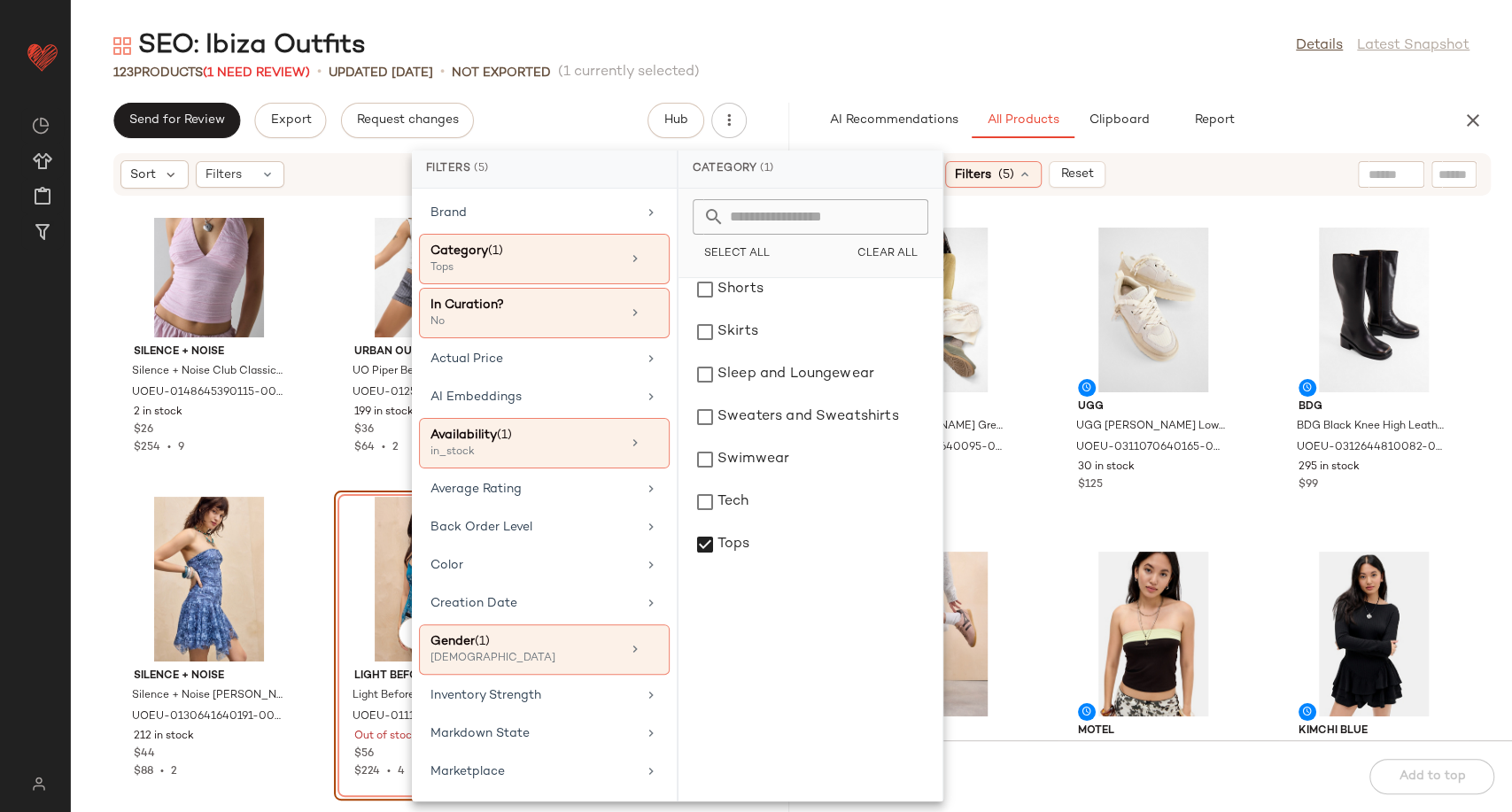
click at [1039, 529] on div "UGG UGG [PERSON_NAME] Green Tasman Slippers - Green UK 3 at Urban Outfitters UO…" at bounding box center [1153, 479] width 718 height 523
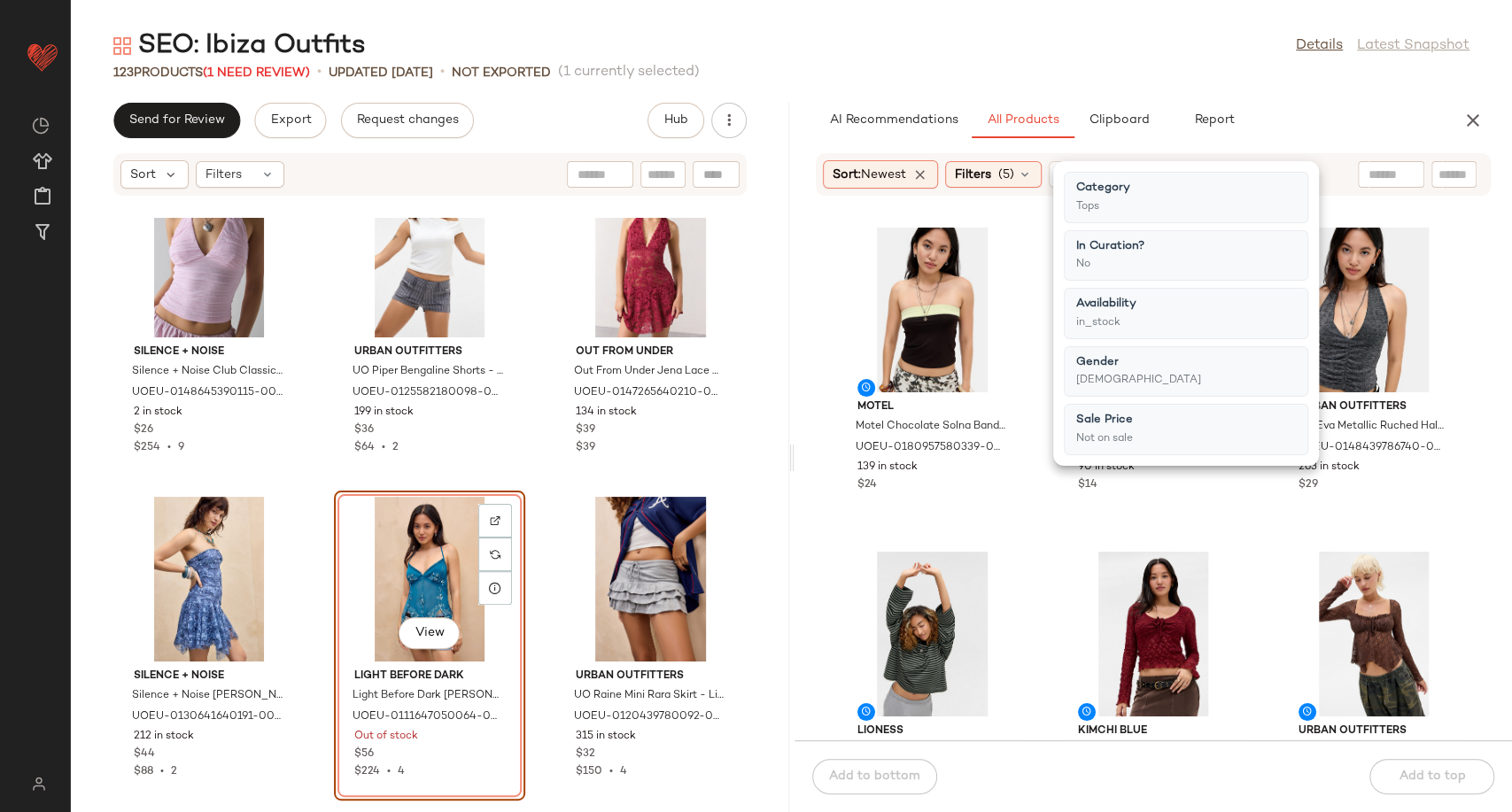
click at [1036, 525] on div "Motel Motel Chocolate Solna Bandeau Top - Brown M at Urban Outfitters UOEU-0180…" at bounding box center [1153, 479] width 718 height 523
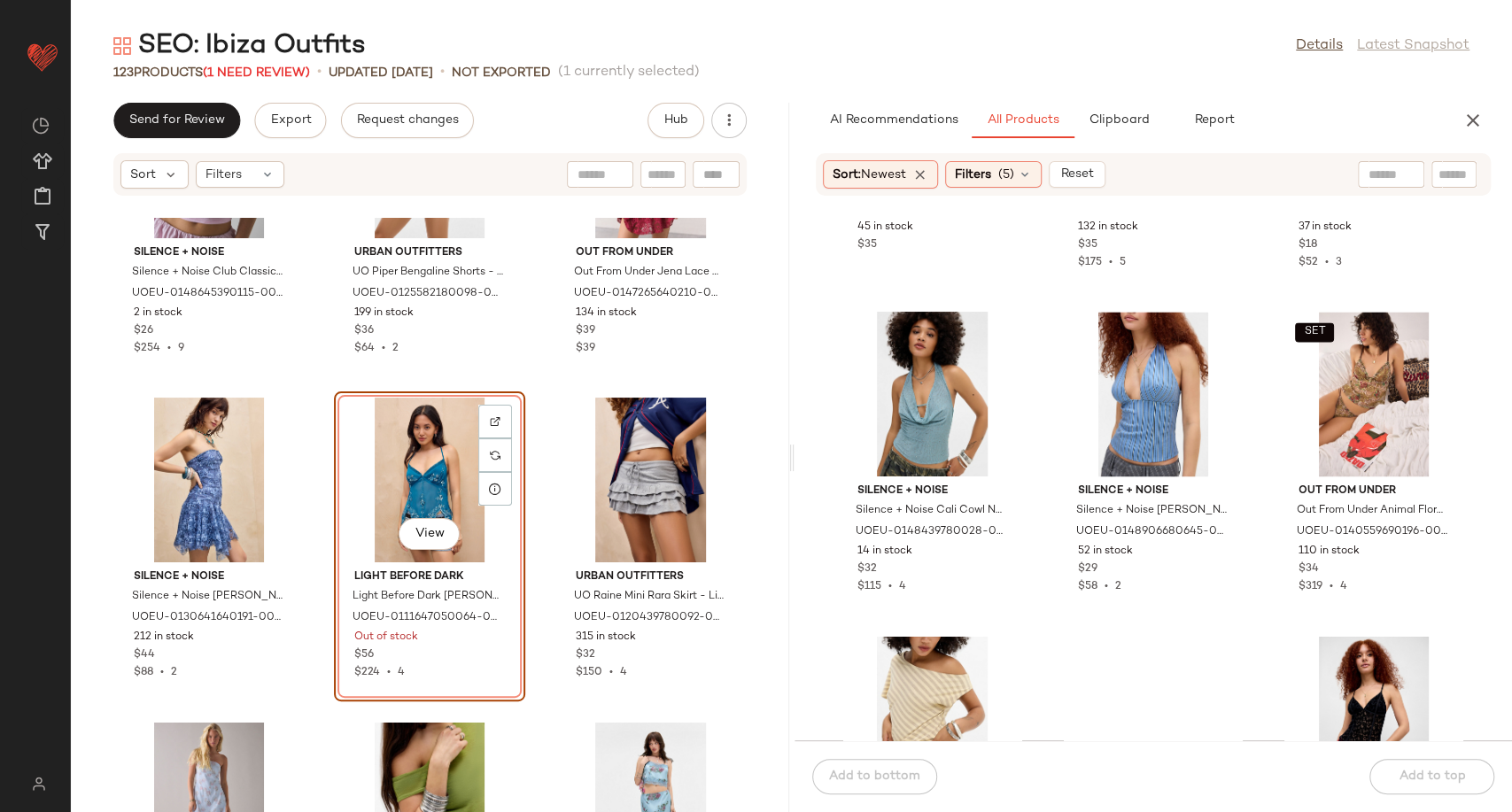
scroll to position [38183, 0]
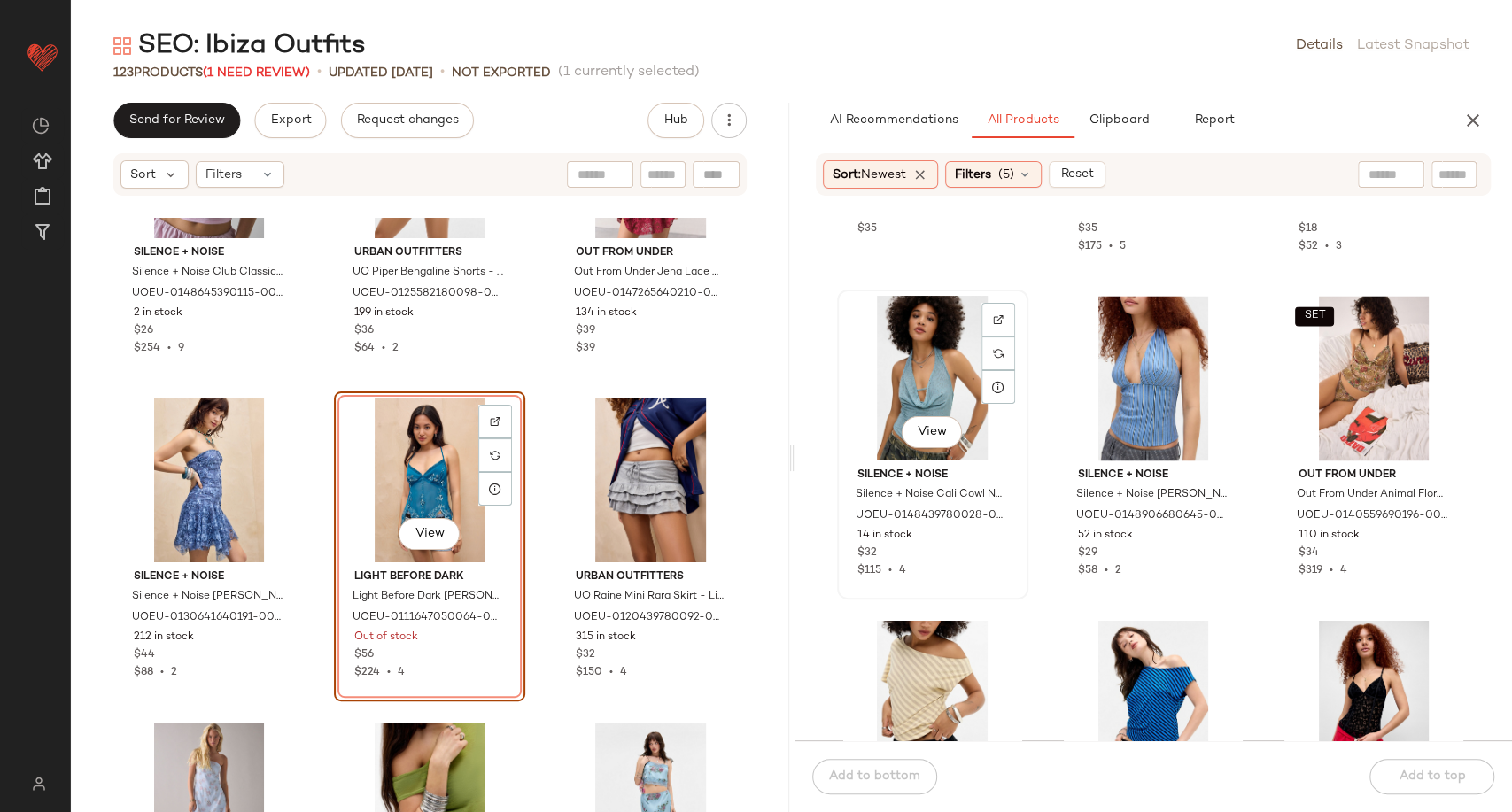
click at [914, 387] on div "View" at bounding box center [932, 377] width 179 height 164
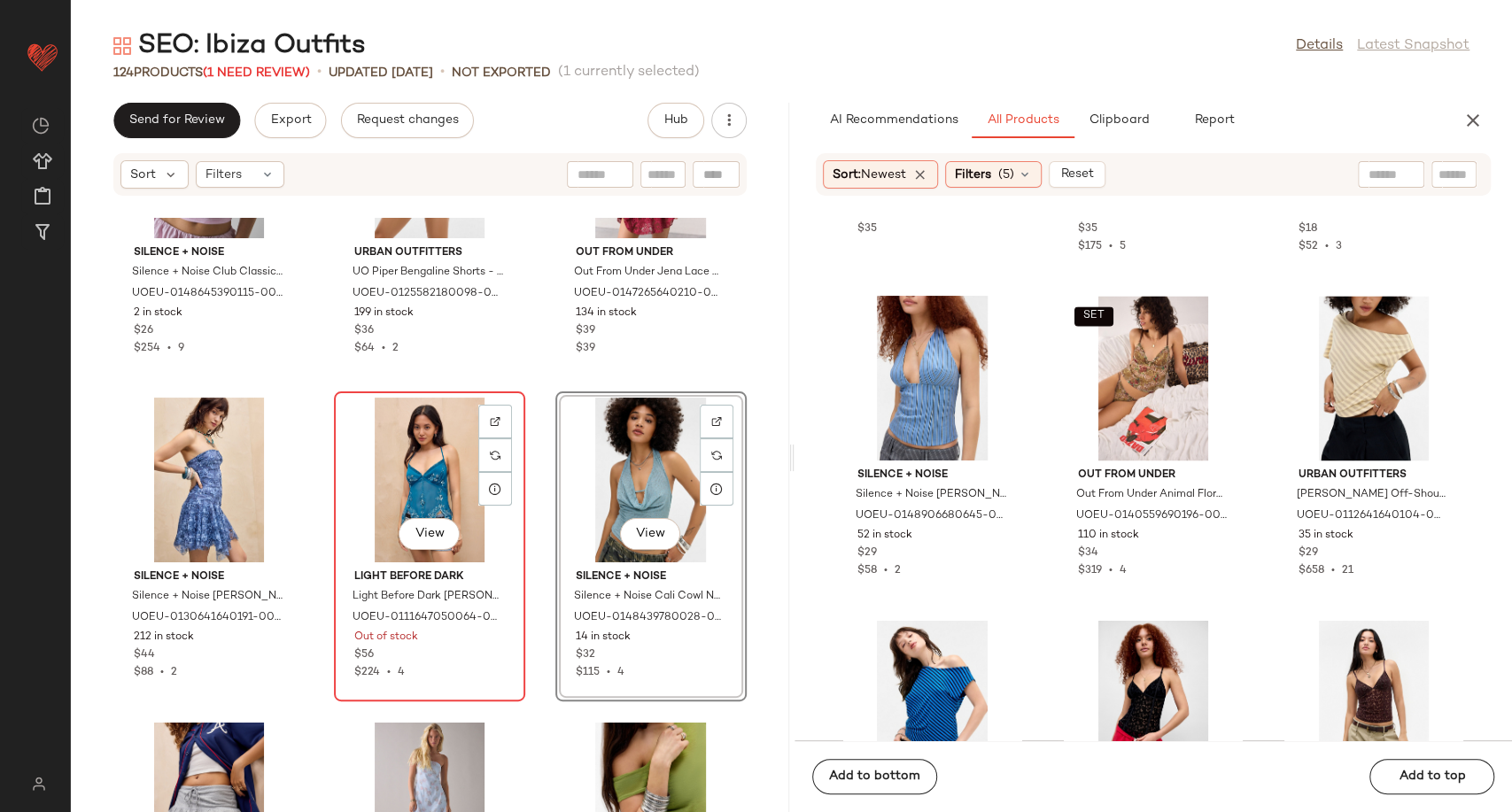
click at [418, 465] on div "View" at bounding box center [429, 480] width 179 height 164
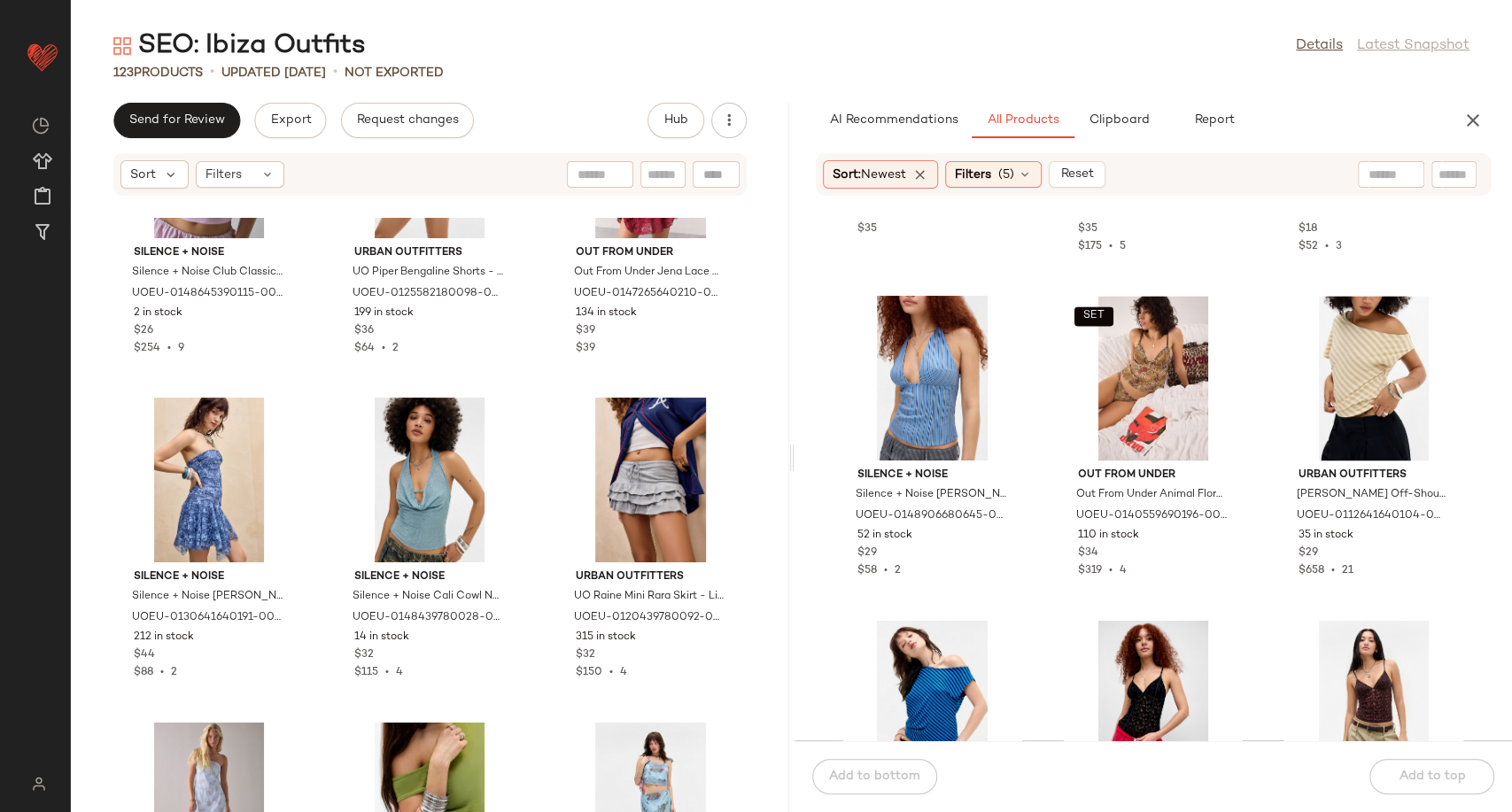
click at [525, 556] on div "Silence + Noise Silence + Noise Club Classic Halter Top - Pink XL at Urban Outf…" at bounding box center [429, 514] width 718 height 594
click at [1481, 116] on icon "button" at bounding box center [1472, 120] width 22 height 22
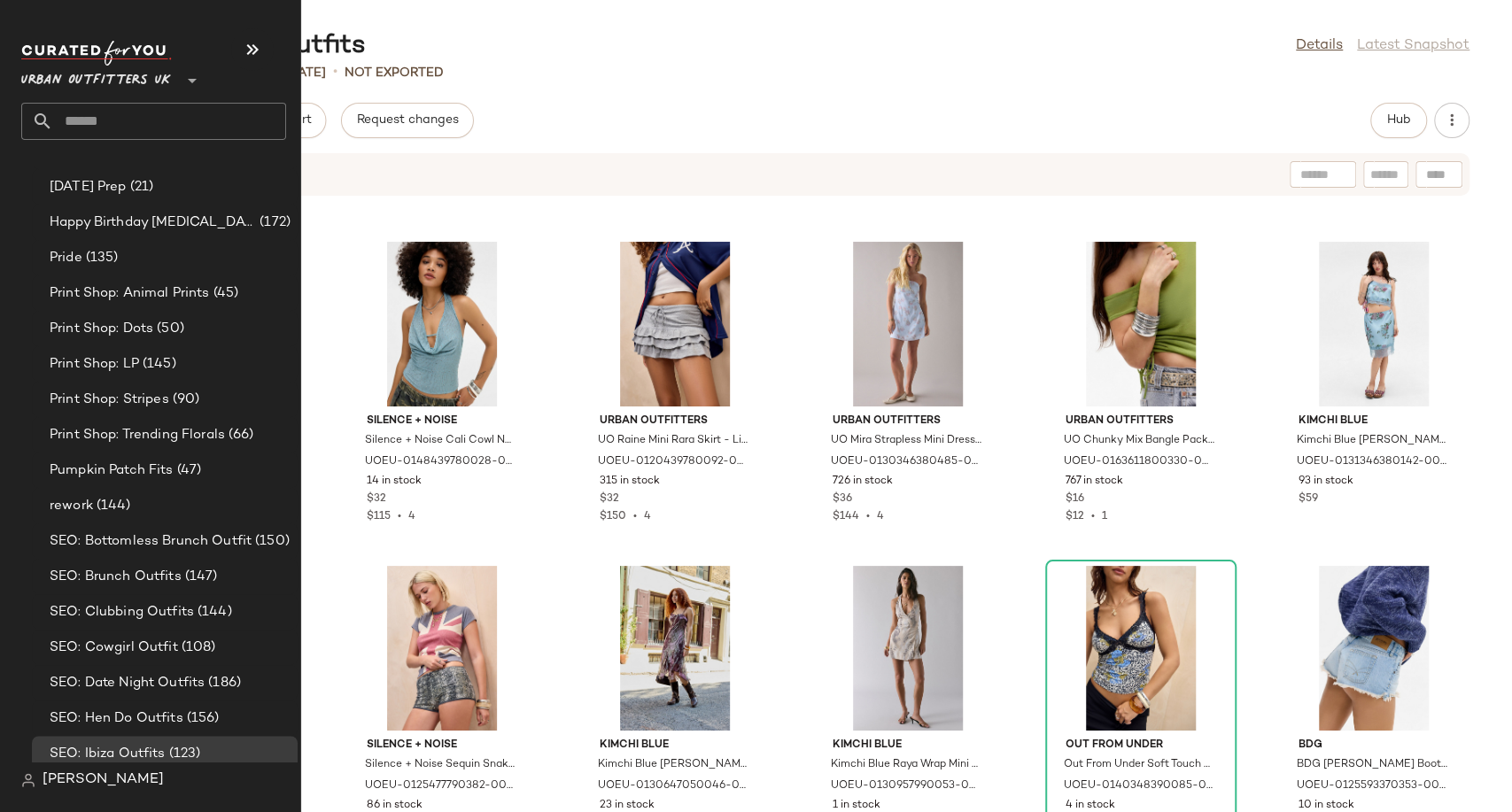
scroll to position [4623, 0]
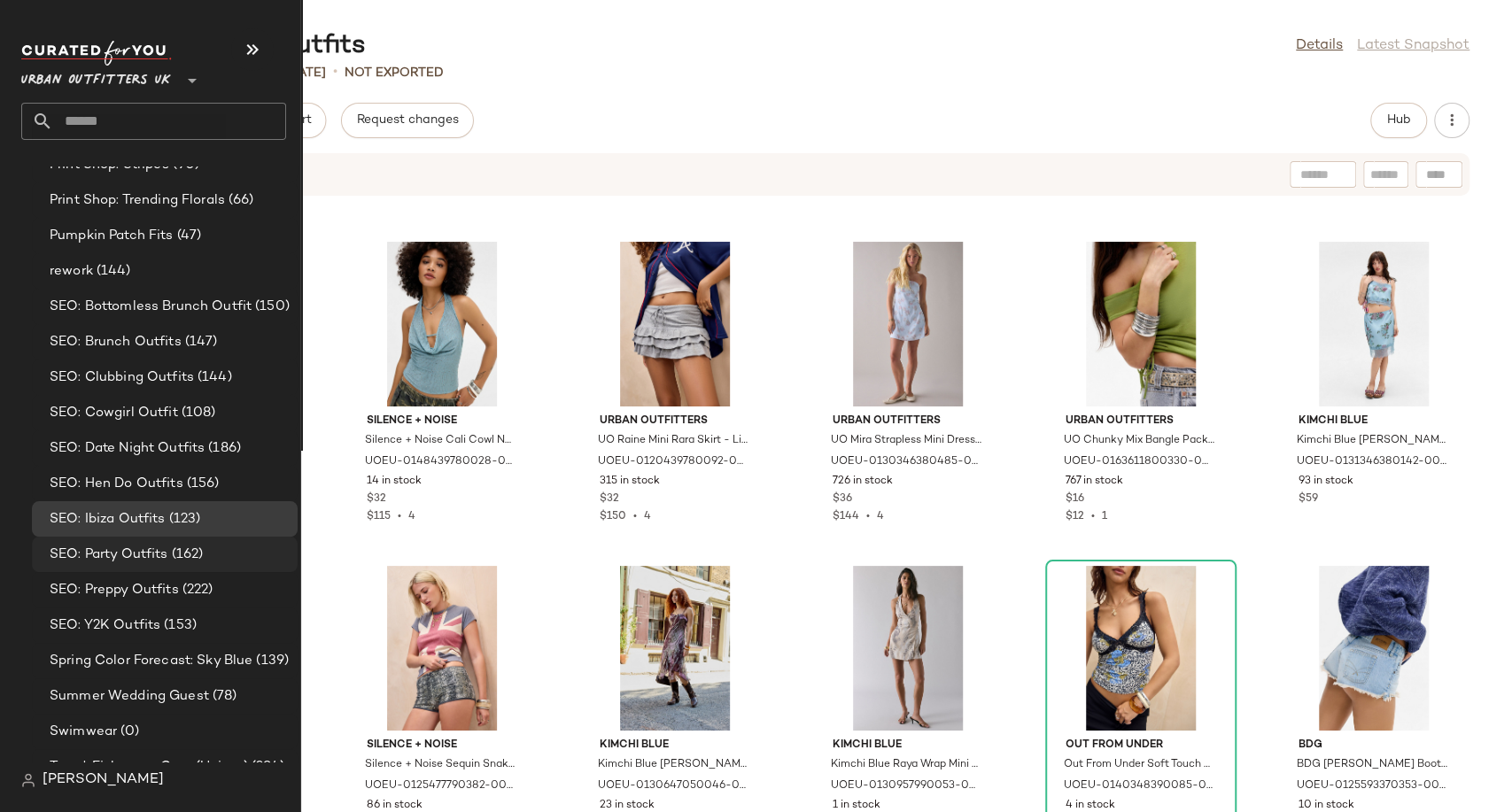
click at [102, 549] on span "SEO: Party Outfits" at bounding box center [109, 554] width 119 height 21
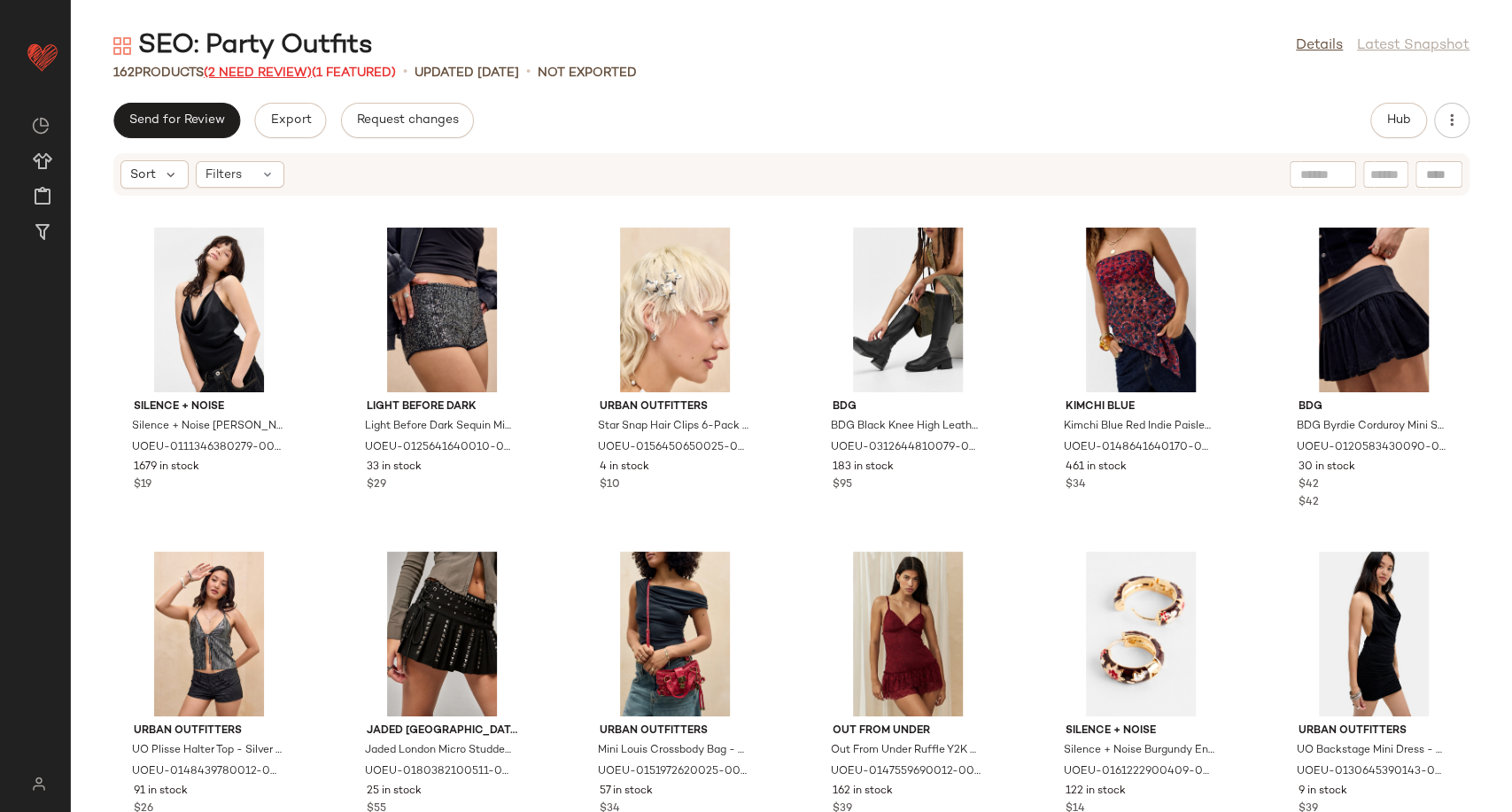
click at [278, 73] on span "(2 Need Review)" at bounding box center [258, 73] width 108 height 13
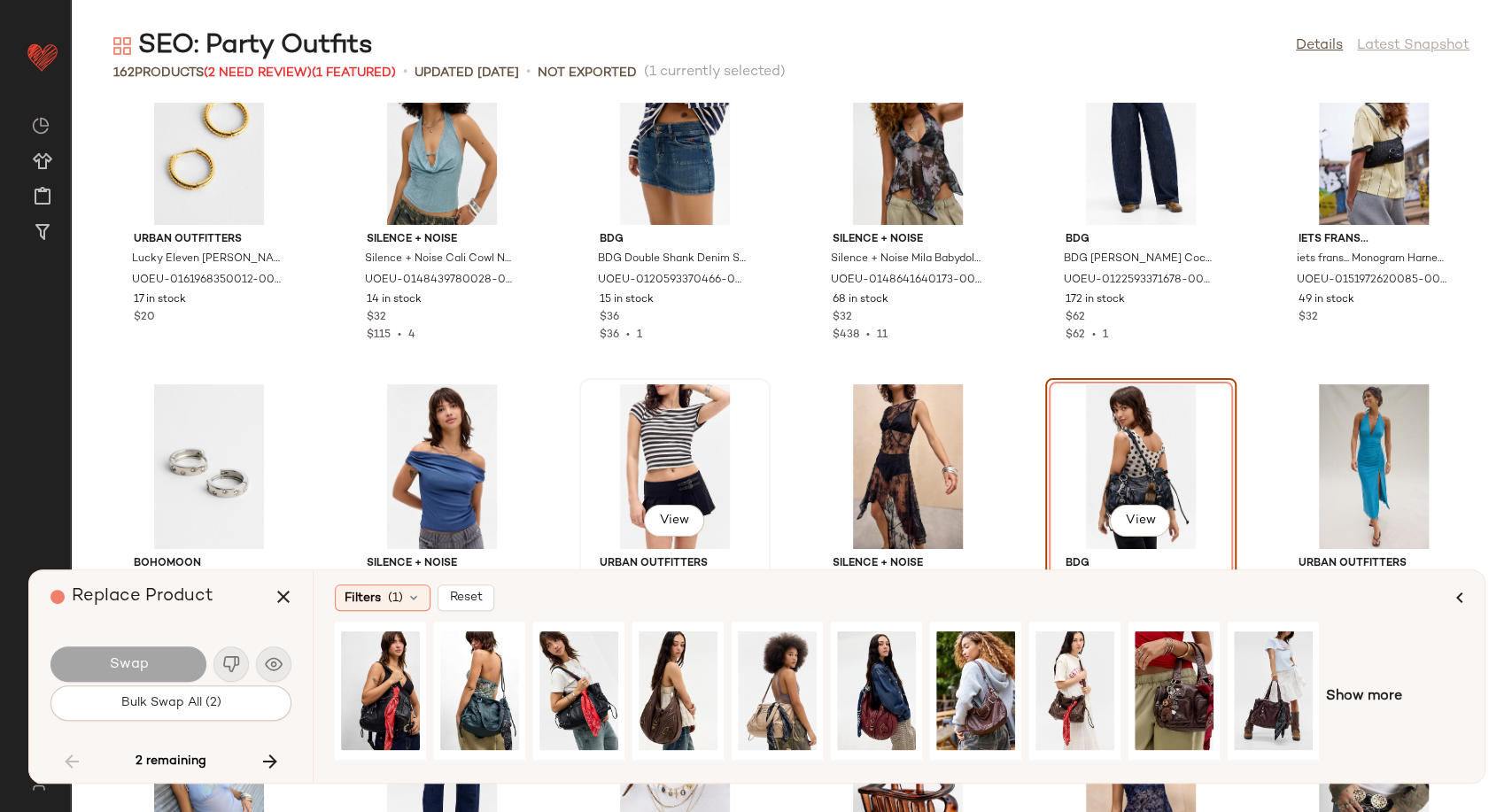
scroll to position [5057, 0]
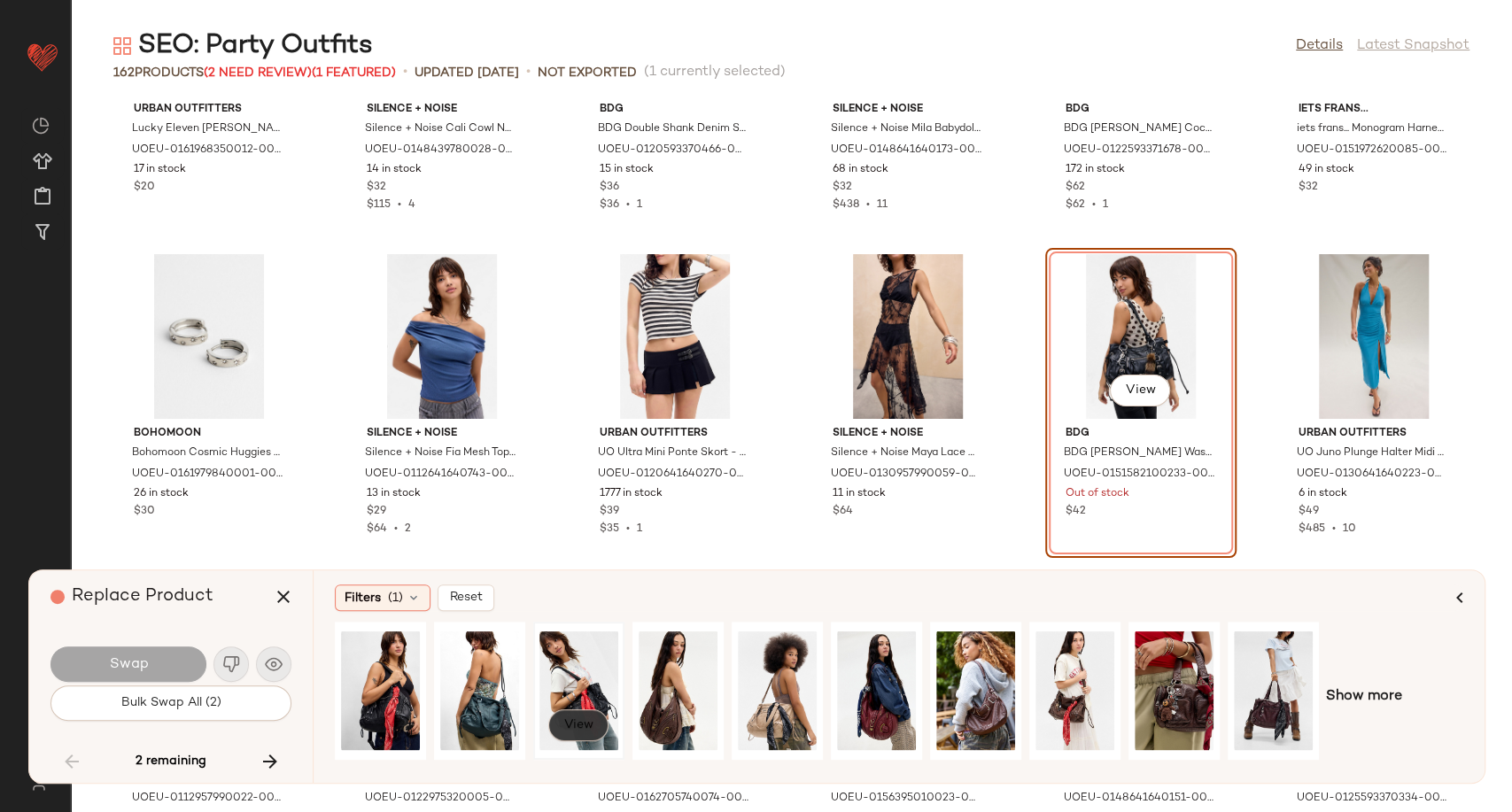
click at [567, 720] on span "View" at bounding box center [579, 725] width 31 height 14
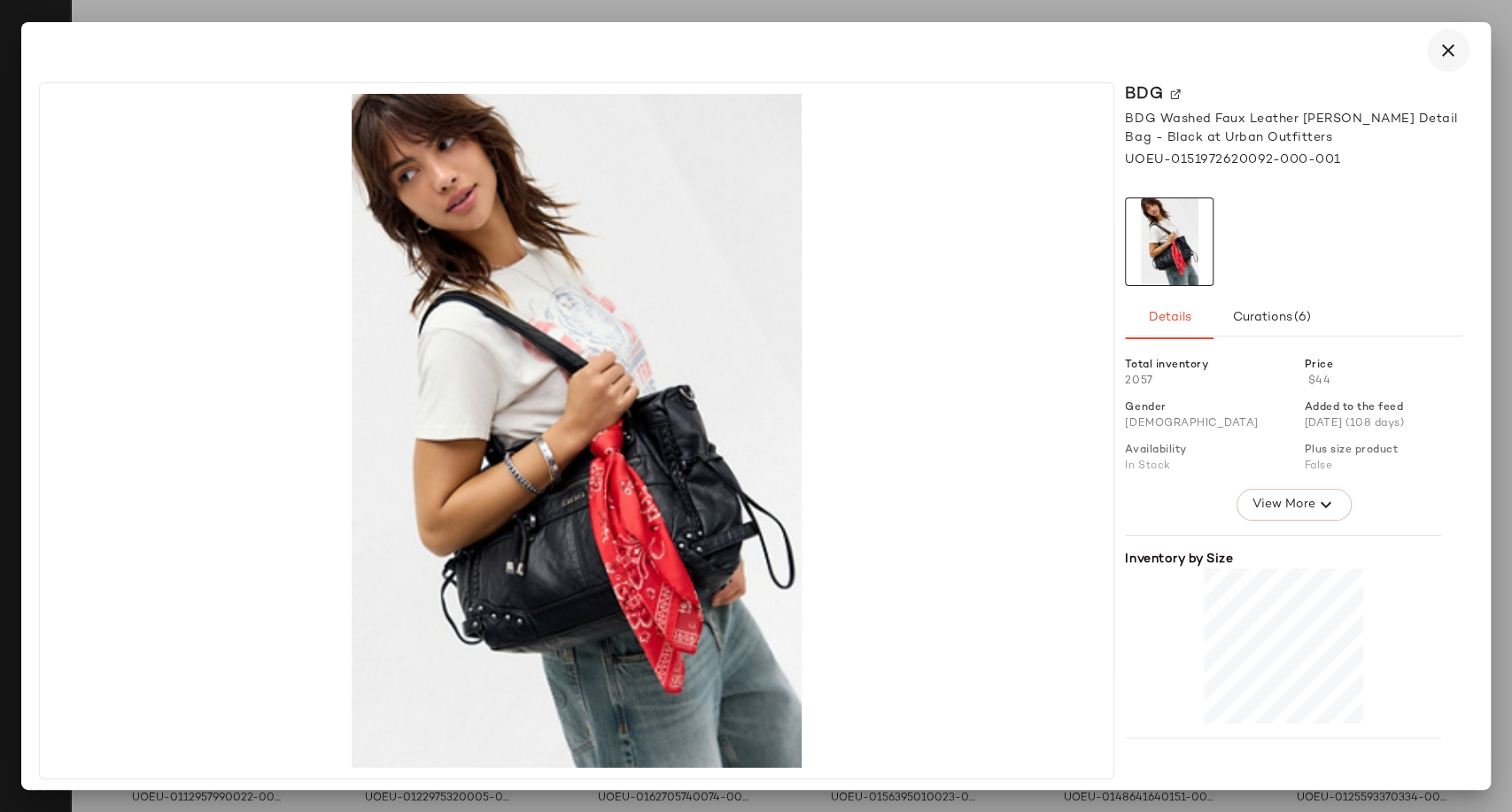
click at [1436, 53] on button "button" at bounding box center [1447, 50] width 42 height 42
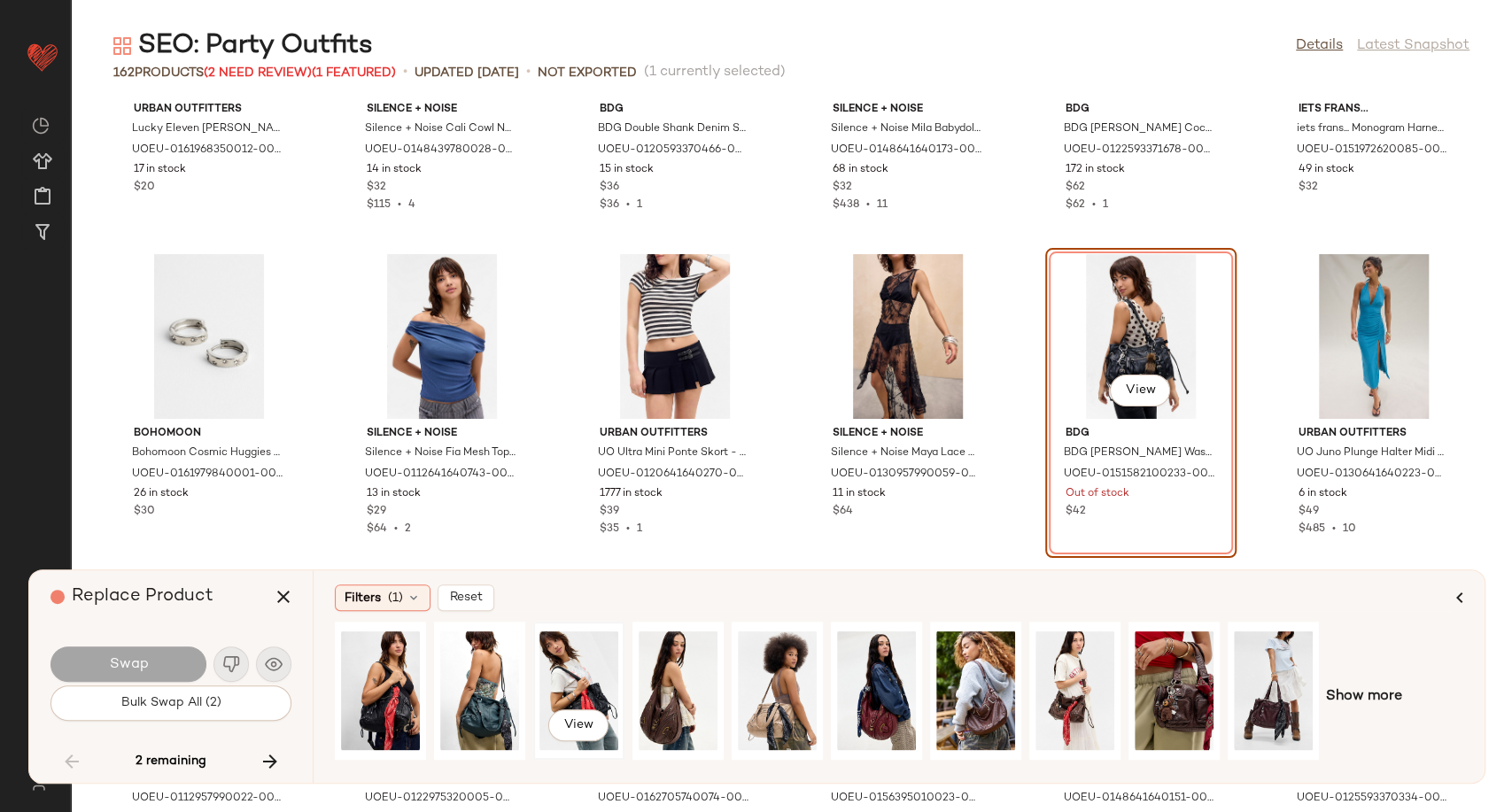
click at [588, 667] on div "View" at bounding box center [579, 691] width 79 height 126
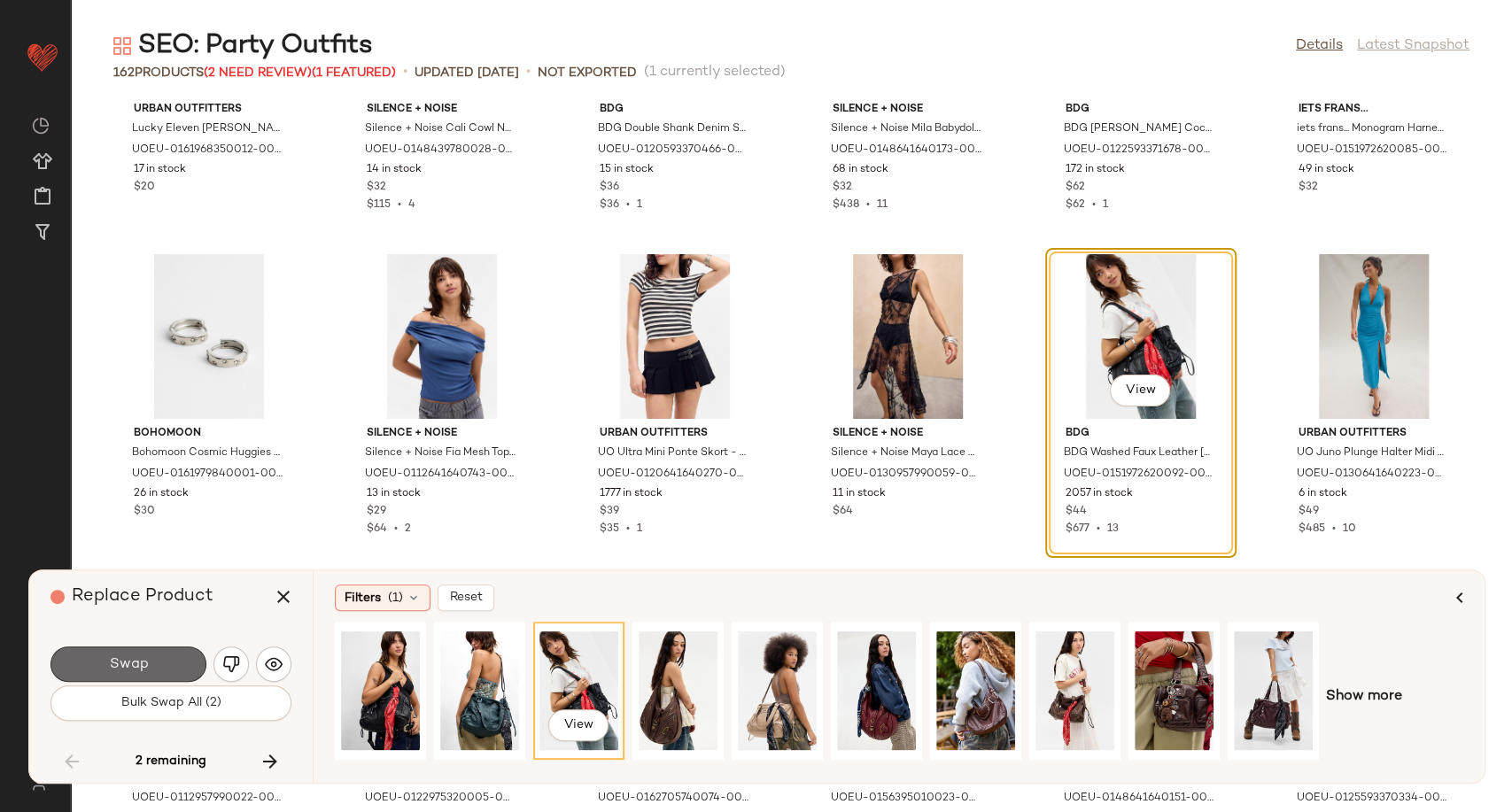
click at [145, 669] on span "Swap" at bounding box center [128, 664] width 40 height 17
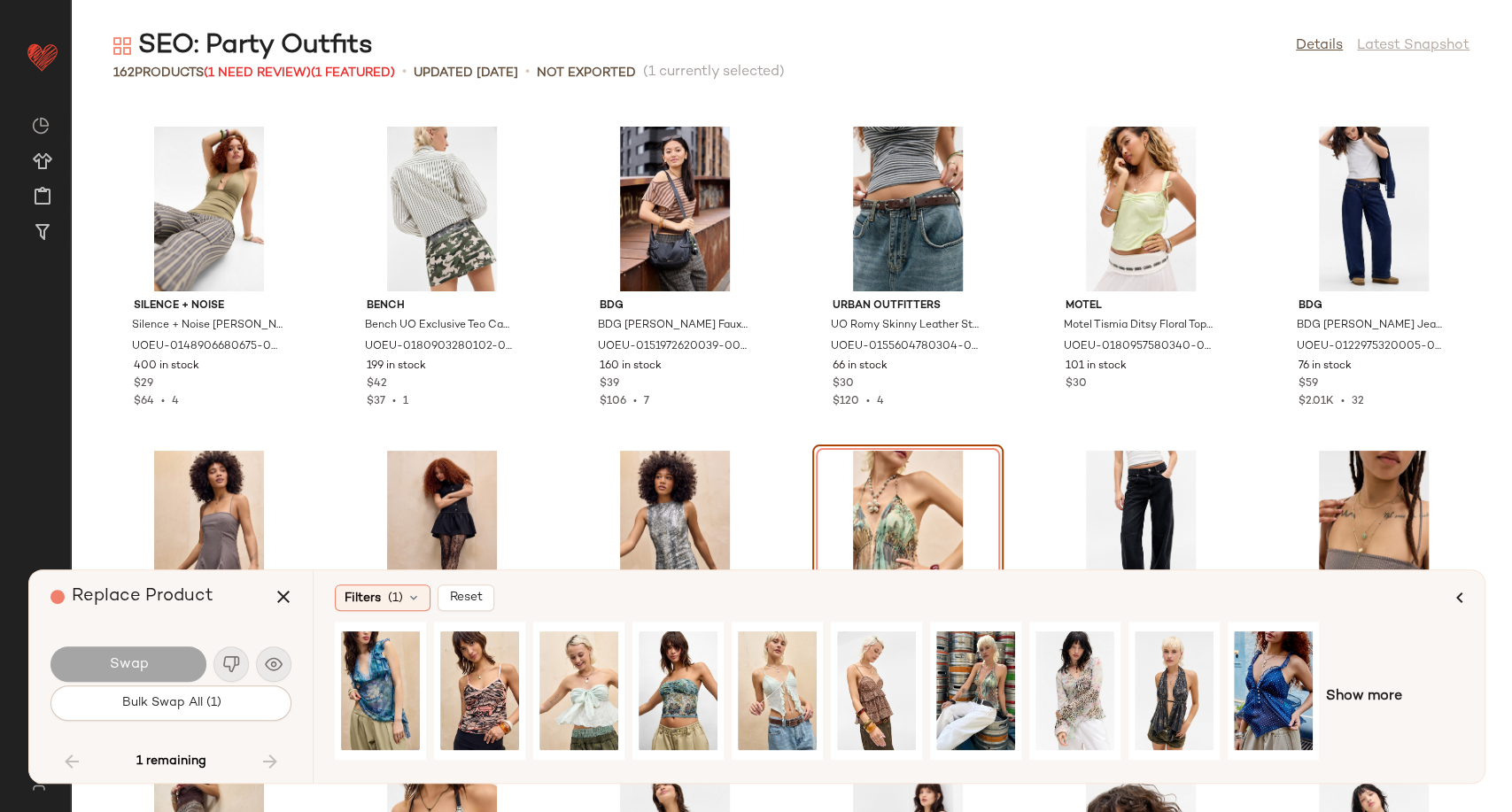
scroll to position [7875, 0]
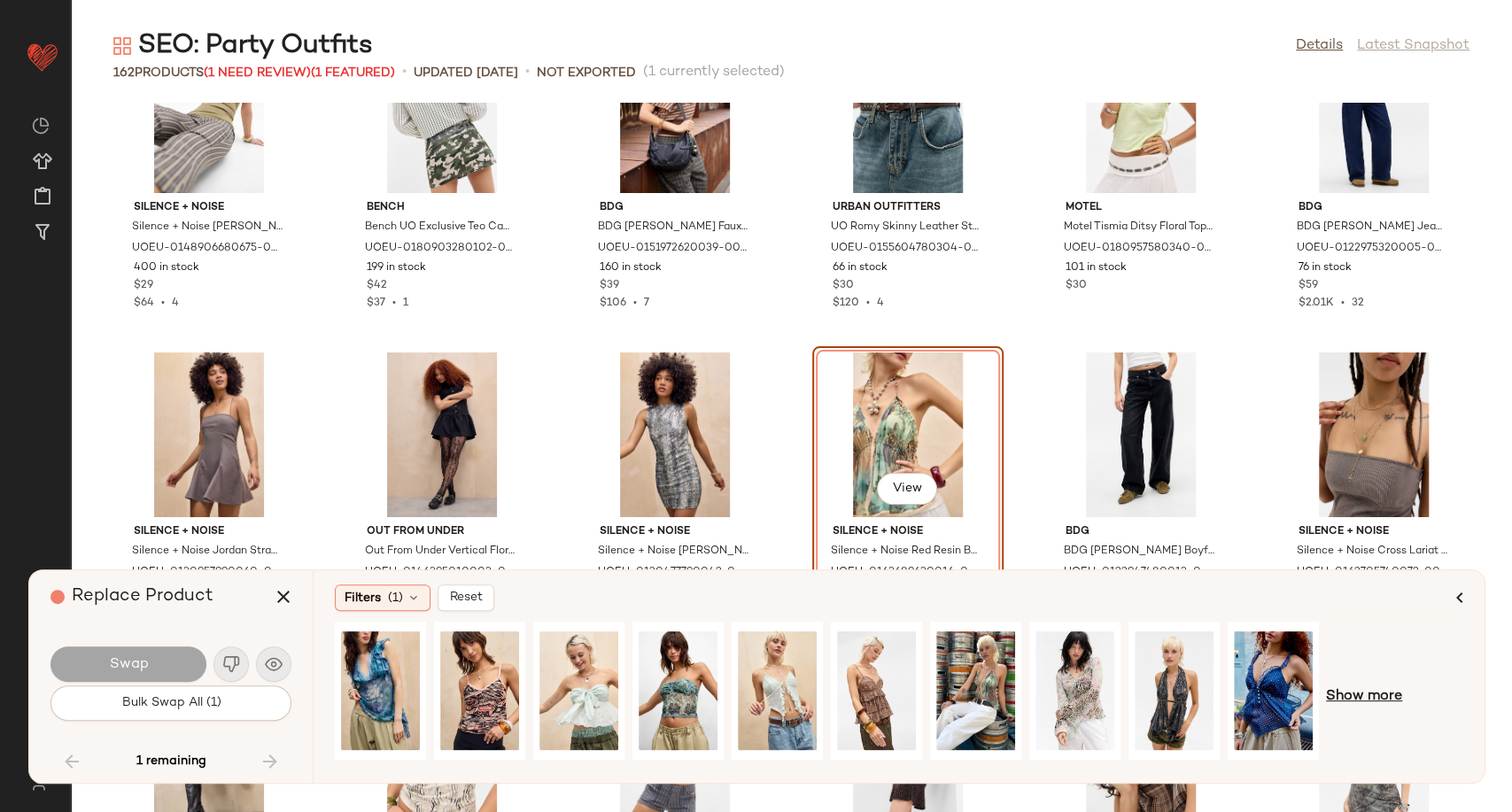
click at [1349, 693] on span "Show more" at bounding box center [1364, 697] width 76 height 22
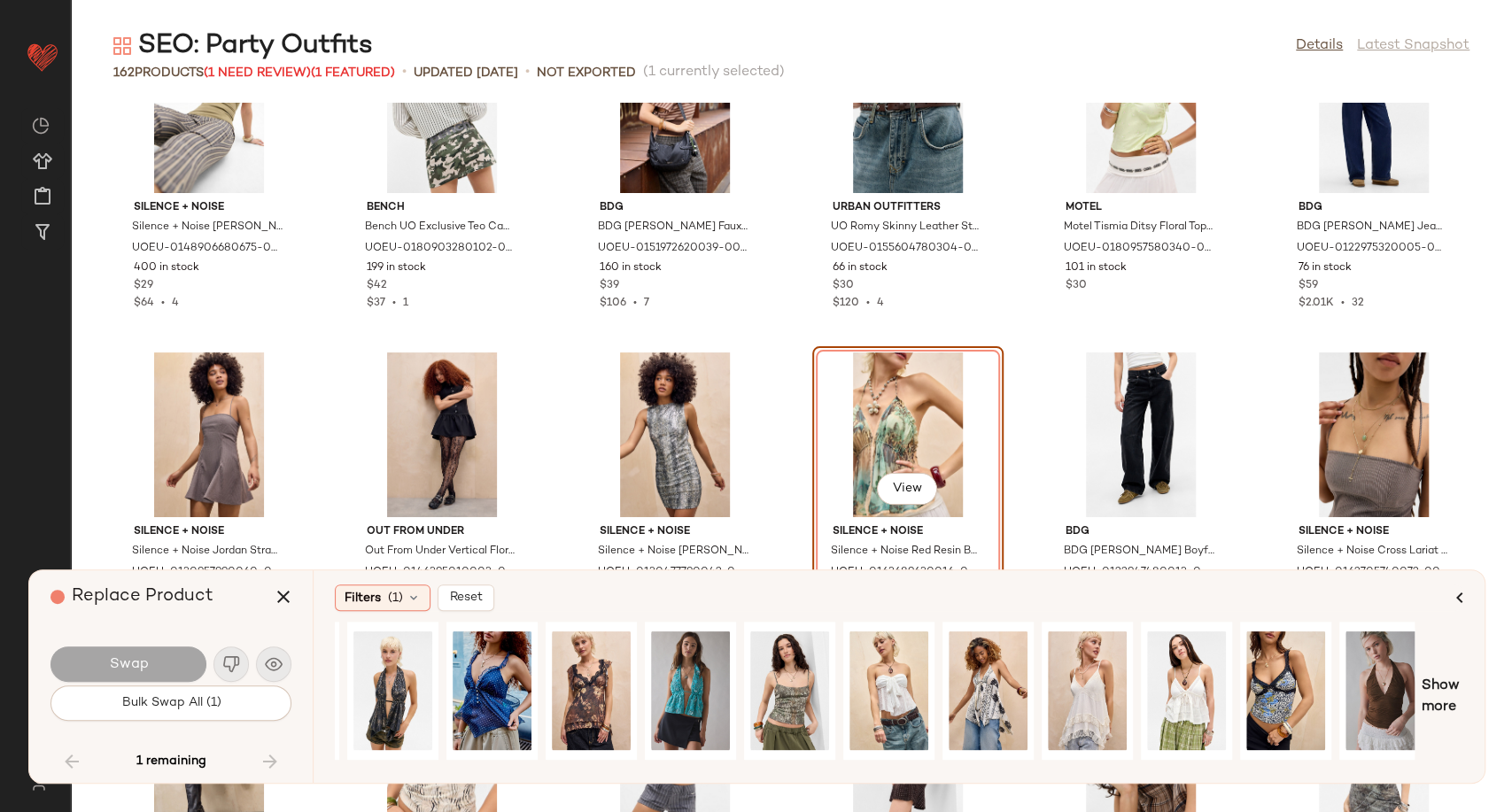
scroll to position [0, 896]
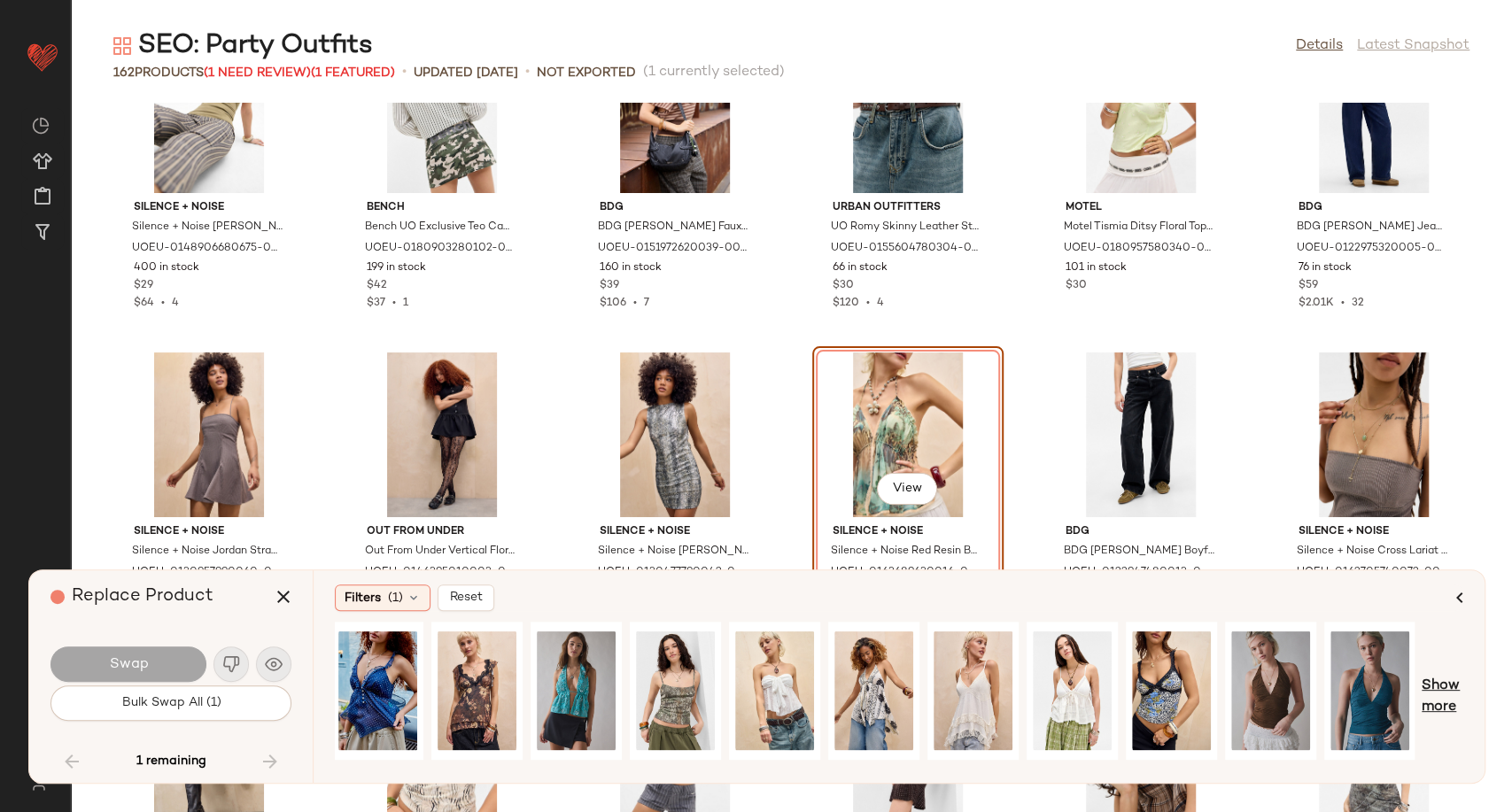
click at [1429, 705] on span "Show more" at bounding box center [1442, 696] width 41 height 42
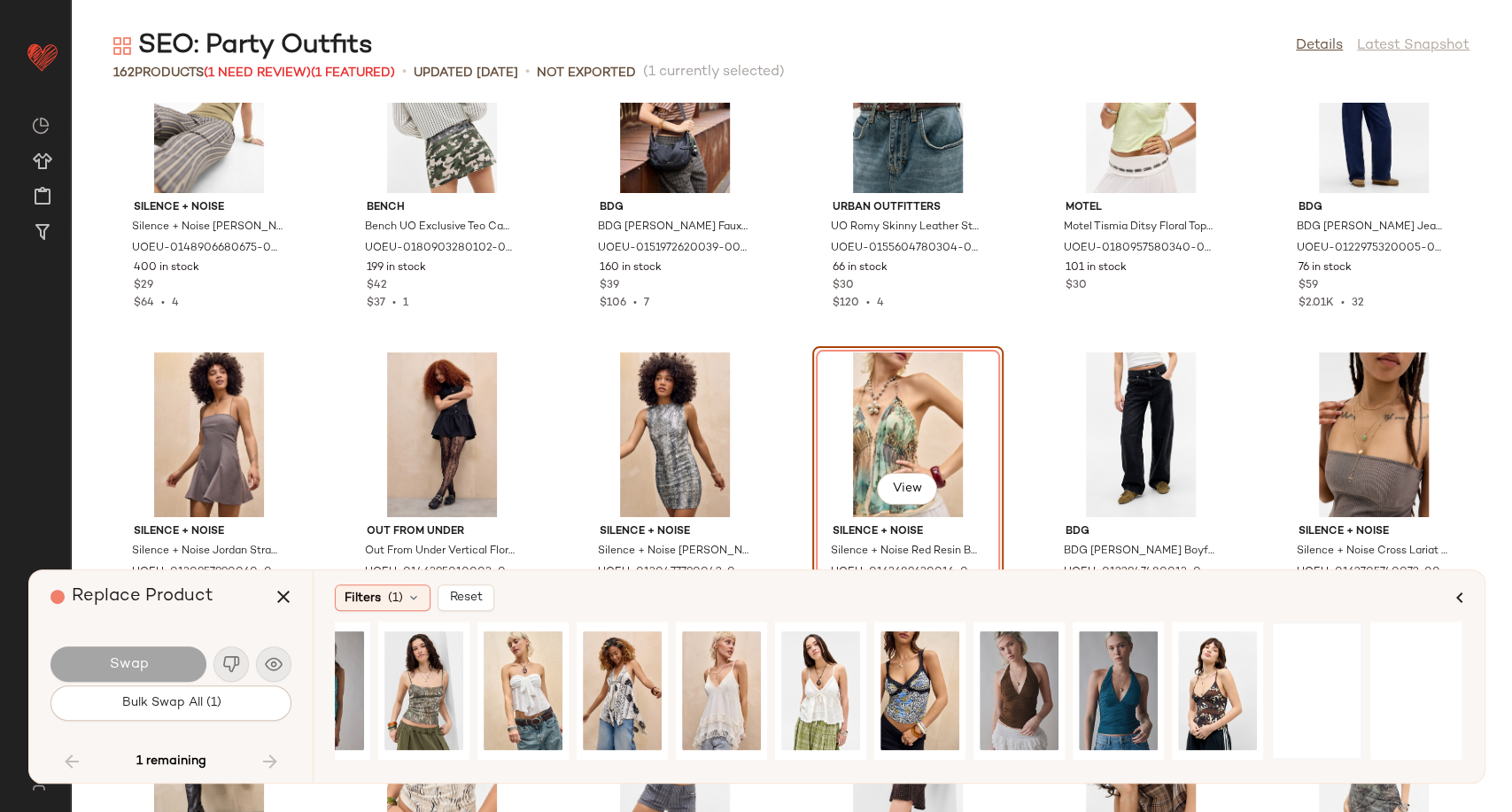
scroll to position [0, 1189]
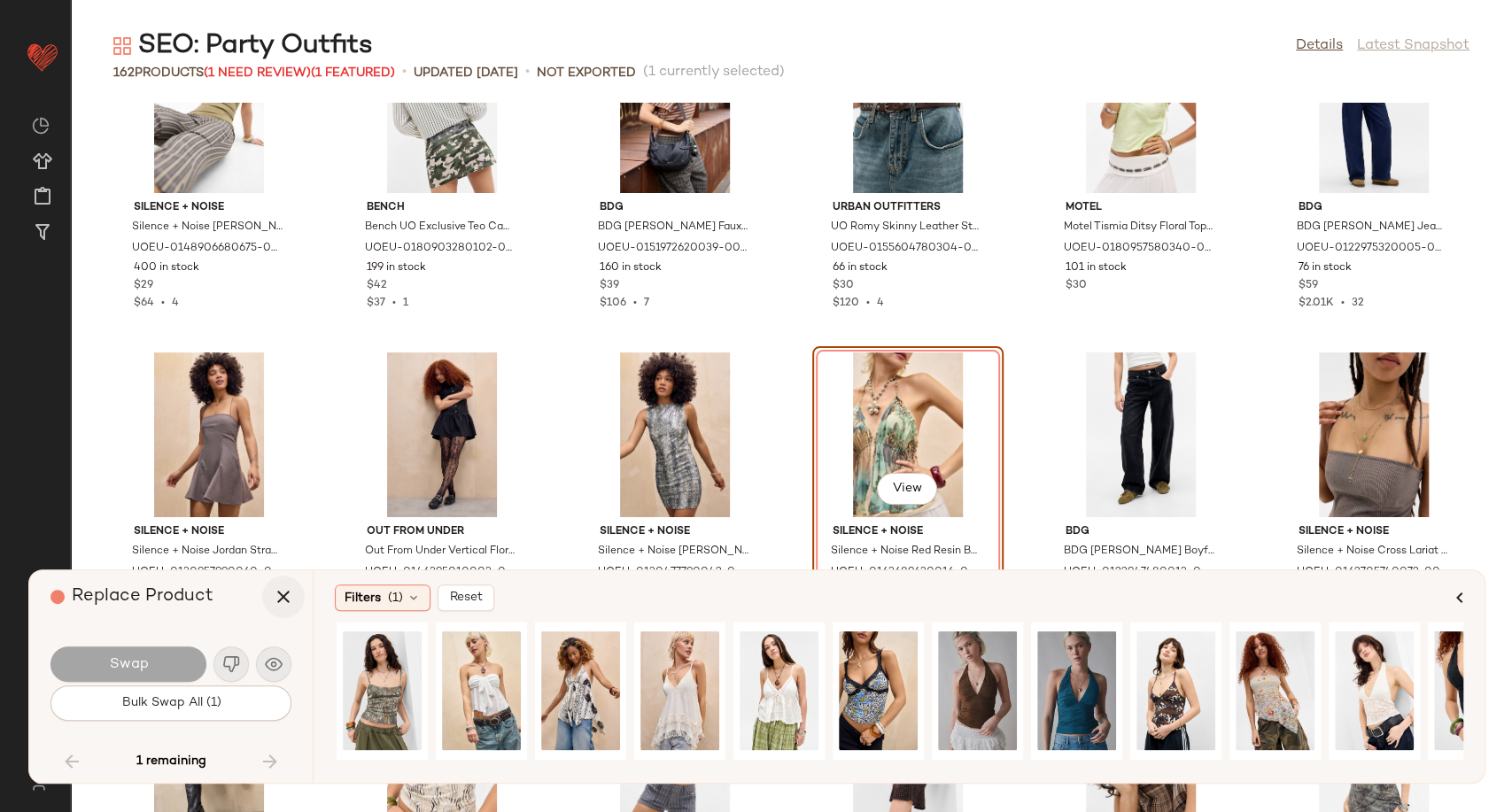
drag, startPoint x: 280, startPoint y: 597, endPoint x: 290, endPoint y: 587, distance: 14.1
click at [280, 596] on icon "button" at bounding box center [284, 597] width 22 height 22
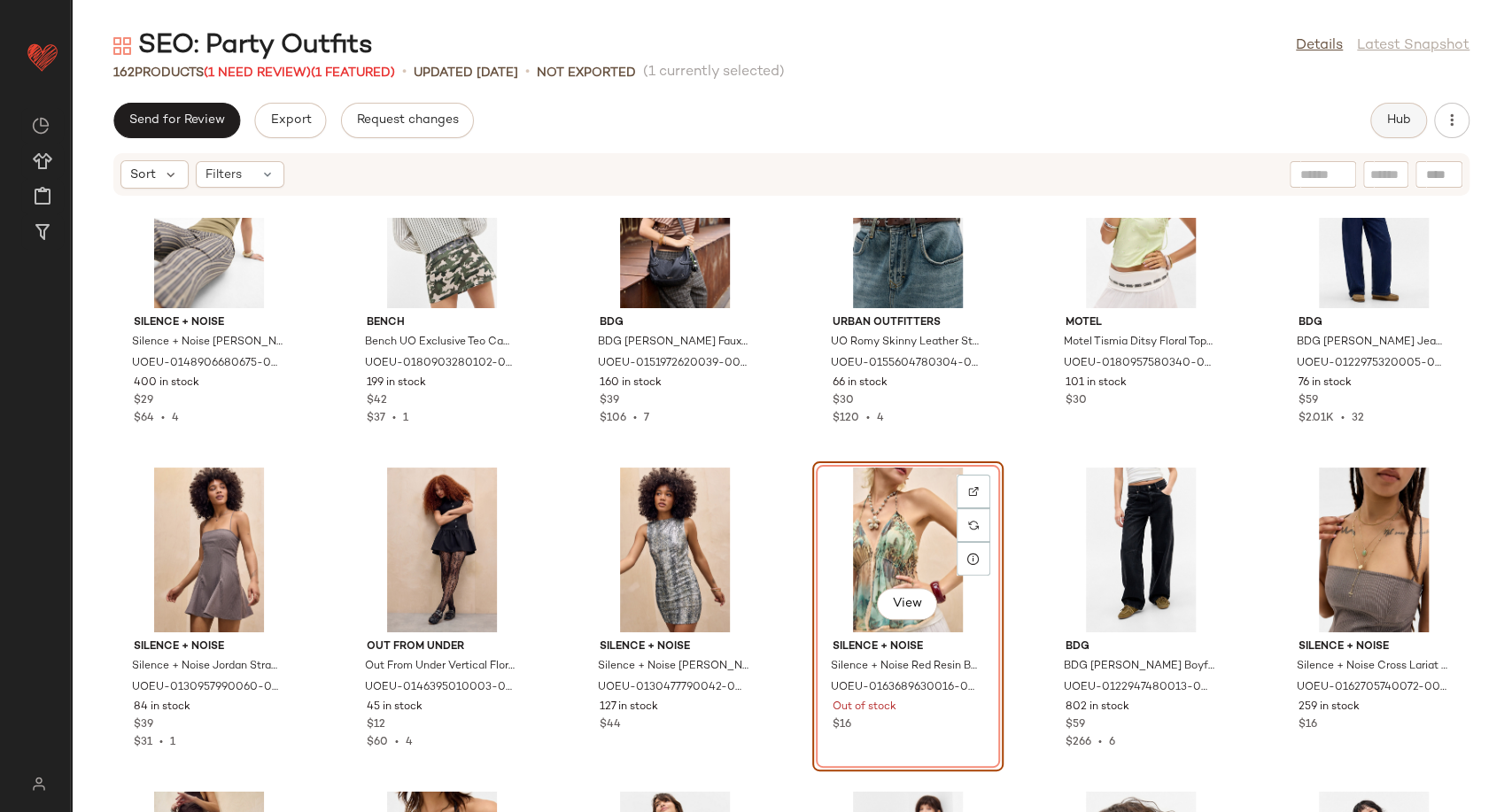
click at [1405, 117] on span "Hub" at bounding box center [1399, 120] width 25 height 14
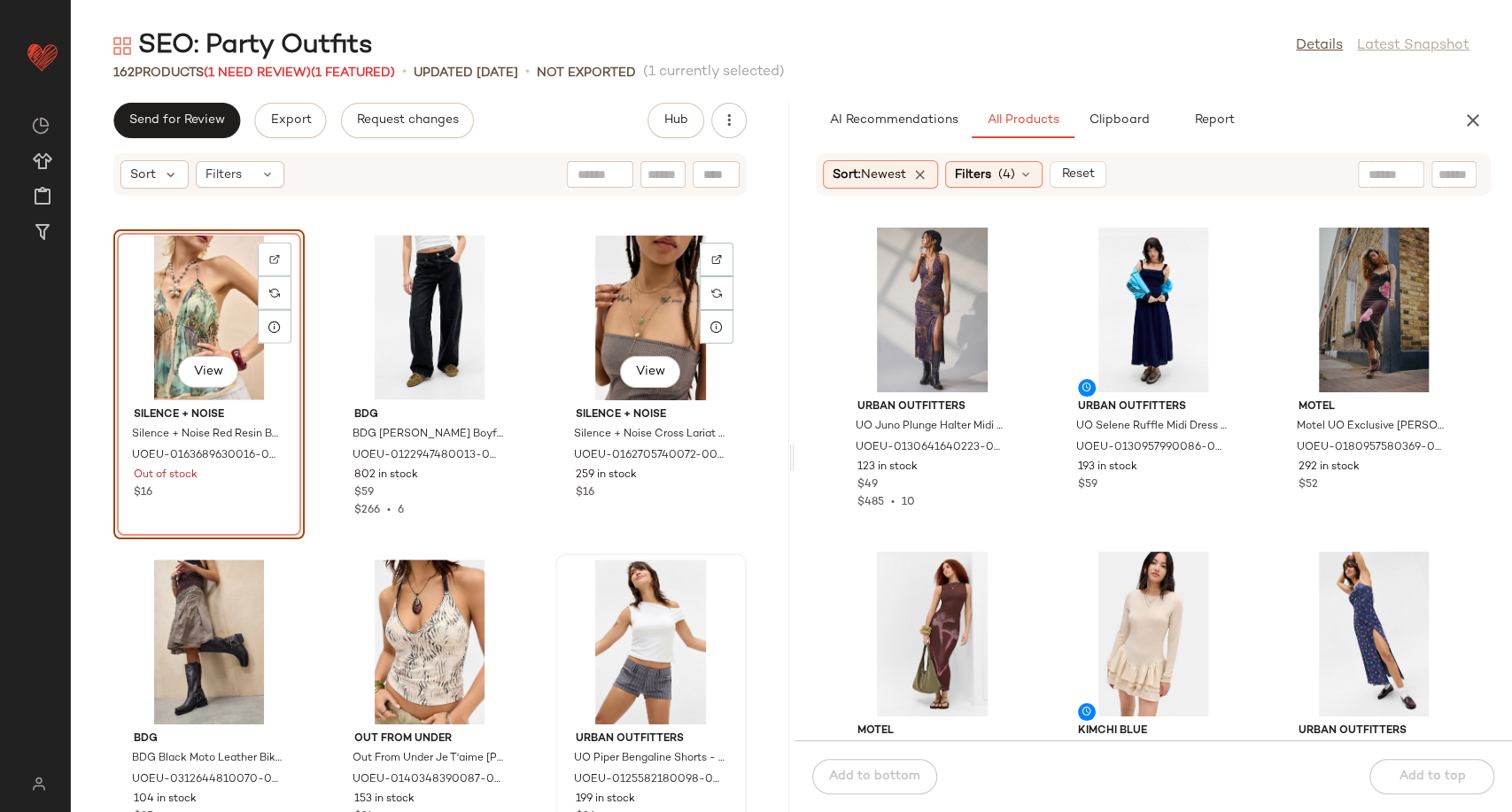
scroll to position [16415, 0]
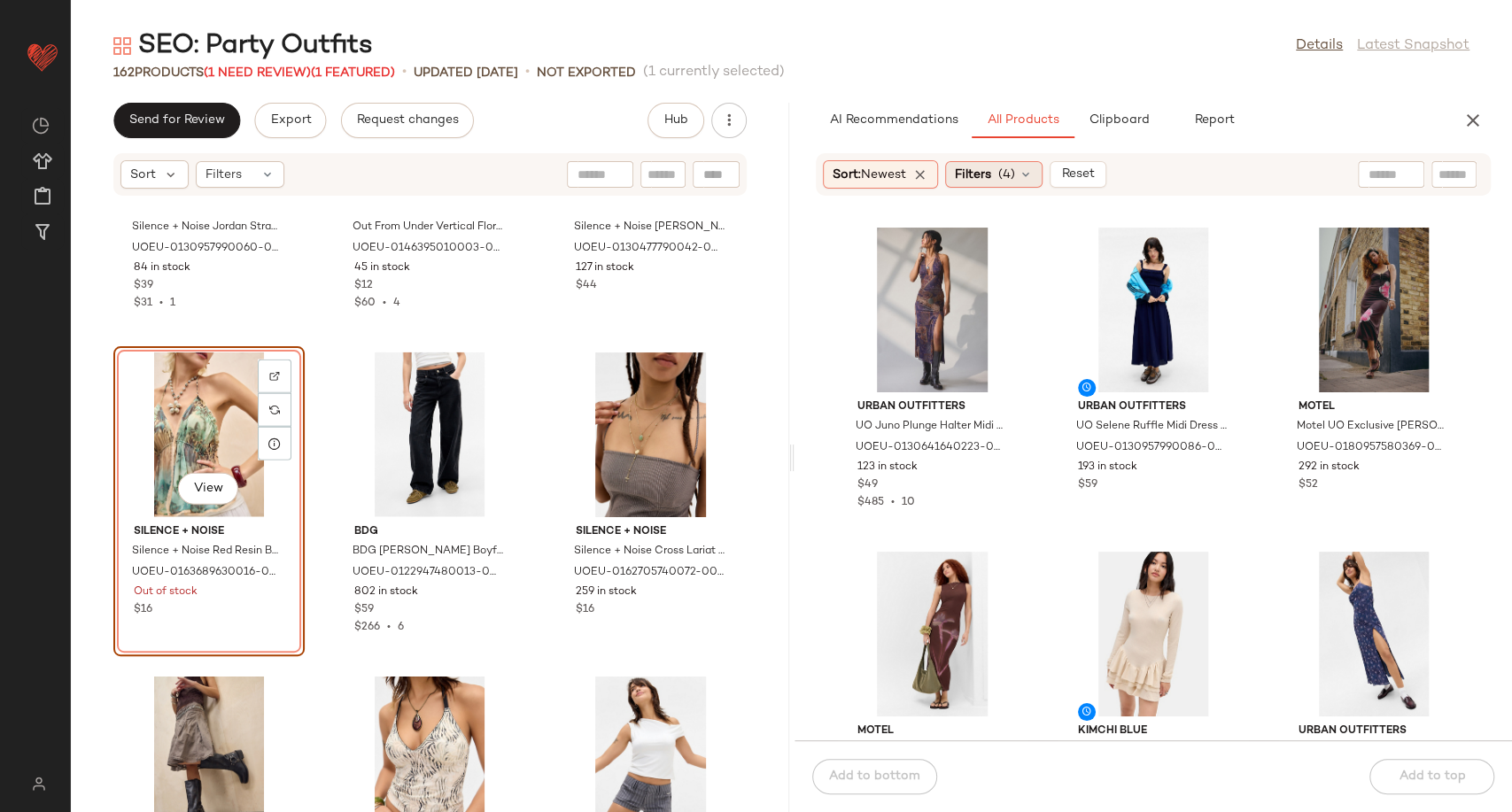
click at [1032, 179] on icon at bounding box center [1026, 174] width 14 height 14
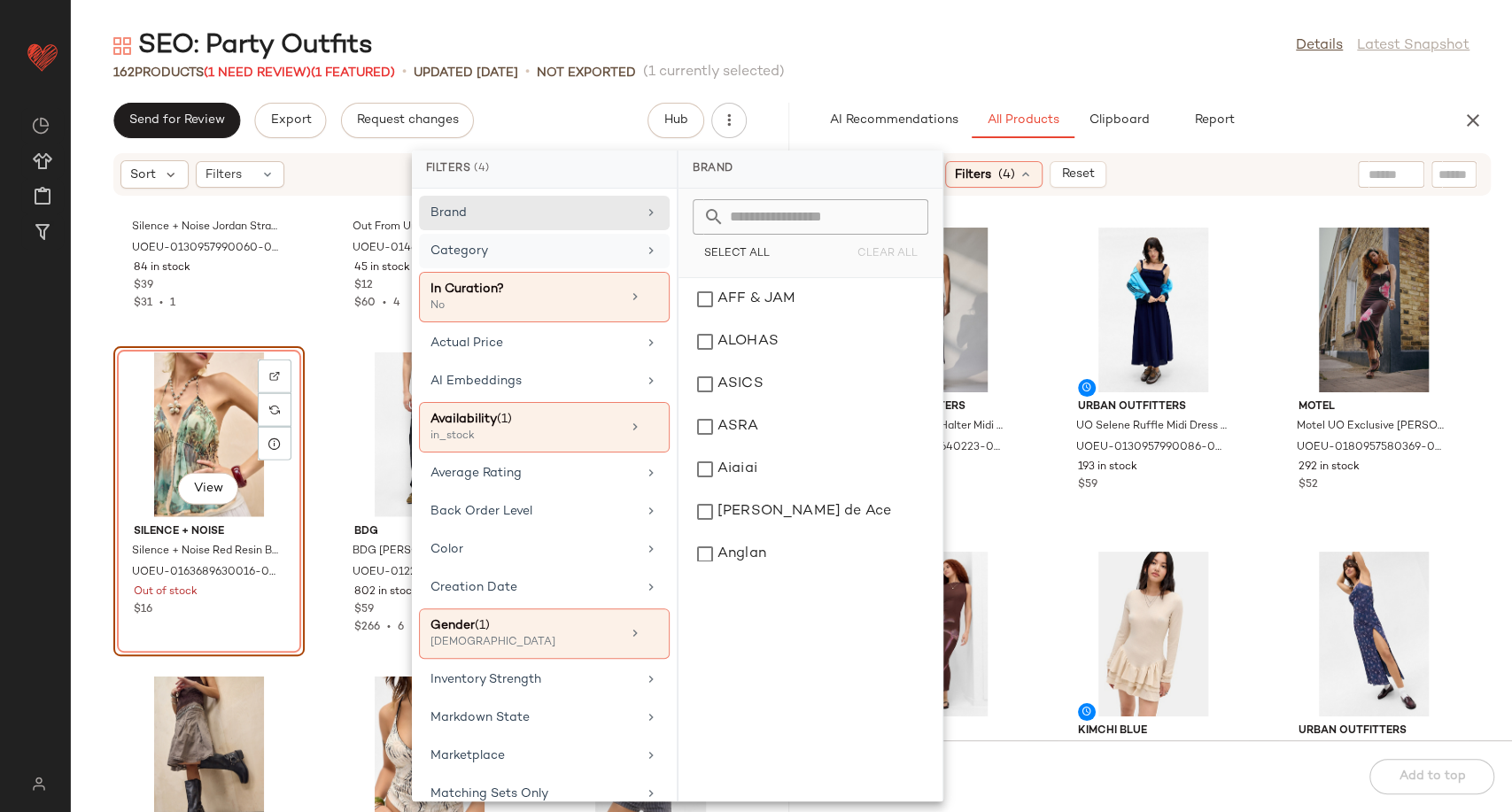
click at [615, 251] on div "Category" at bounding box center [534, 251] width 207 height 19
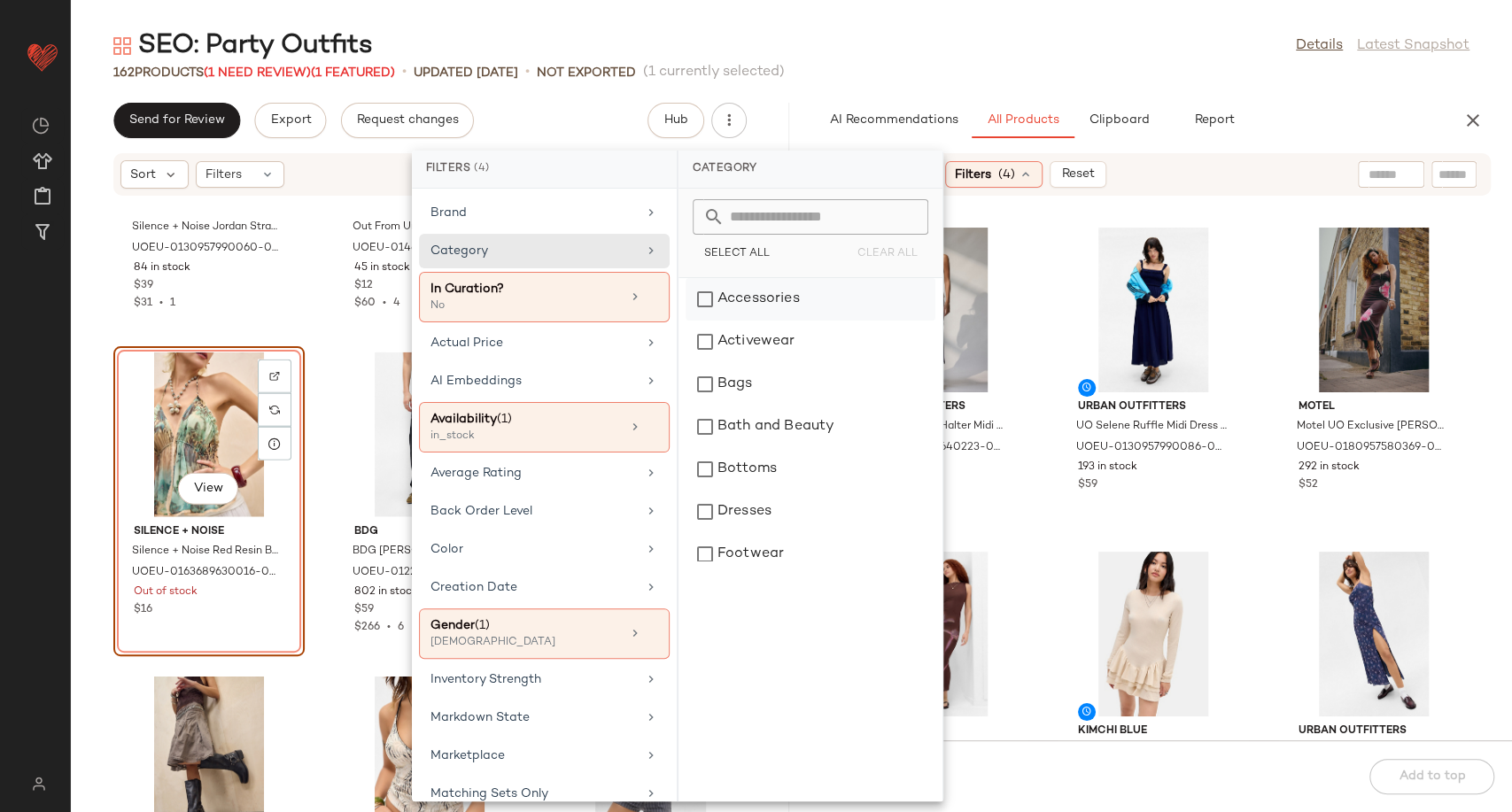
click at [729, 291] on div "Accessories" at bounding box center [810, 298] width 250 height 42
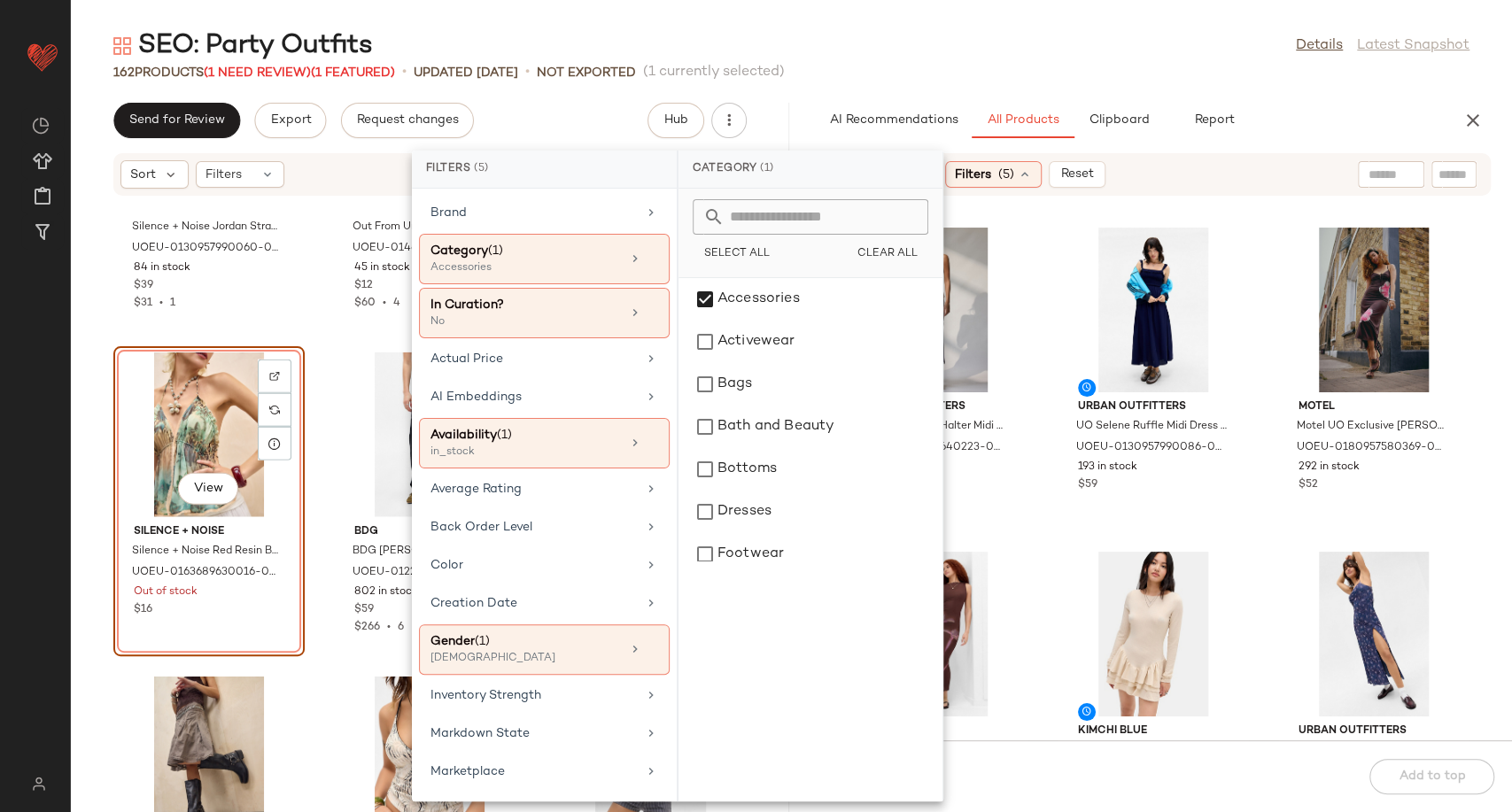
click at [1039, 431] on div "Urban Outfitters UO Juno Plunge Halter Midi Dress - Blue 2XS at Urban Outfitter…" at bounding box center [1153, 479] width 718 height 523
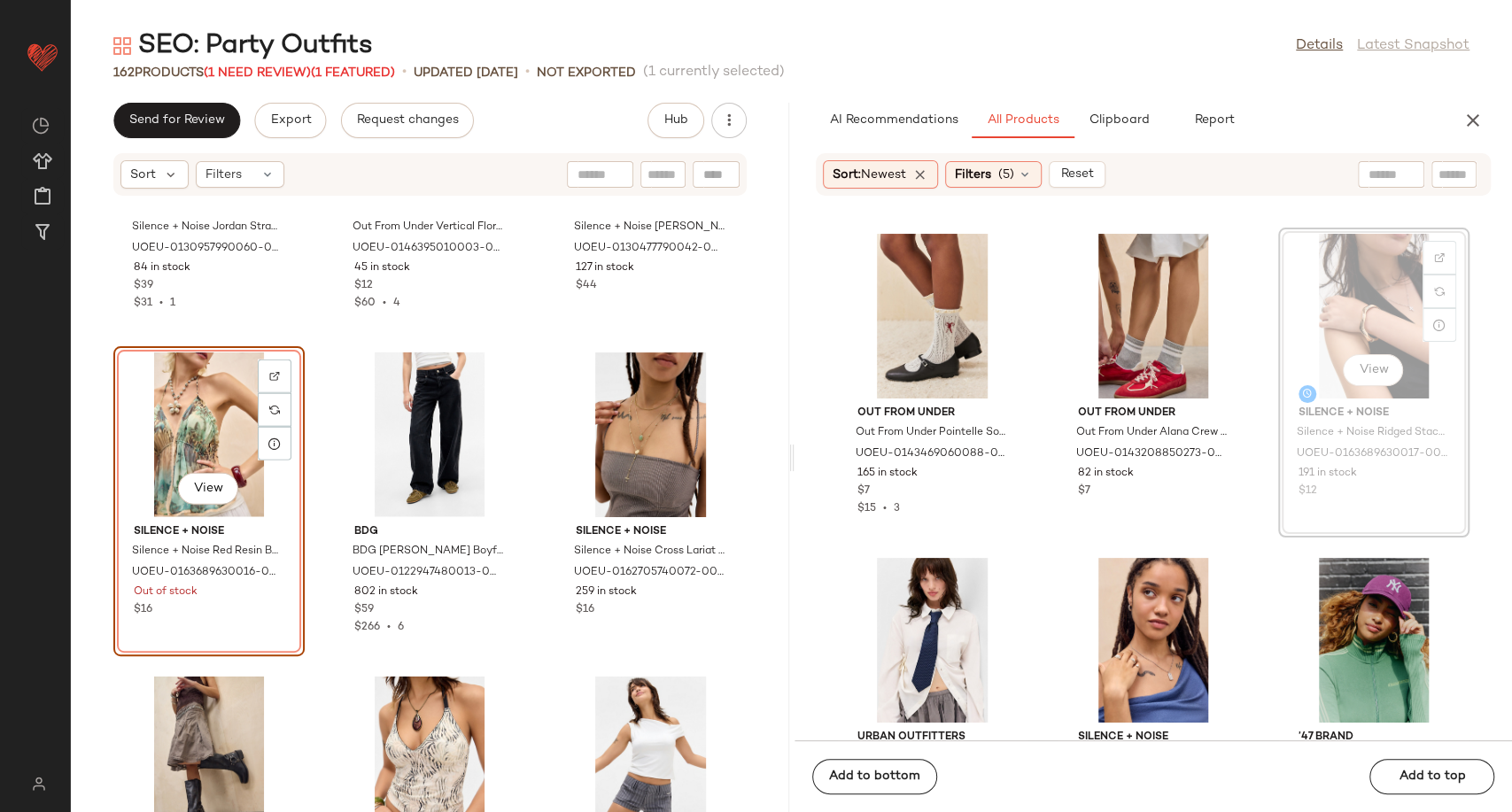
scroll to position [2271, 0]
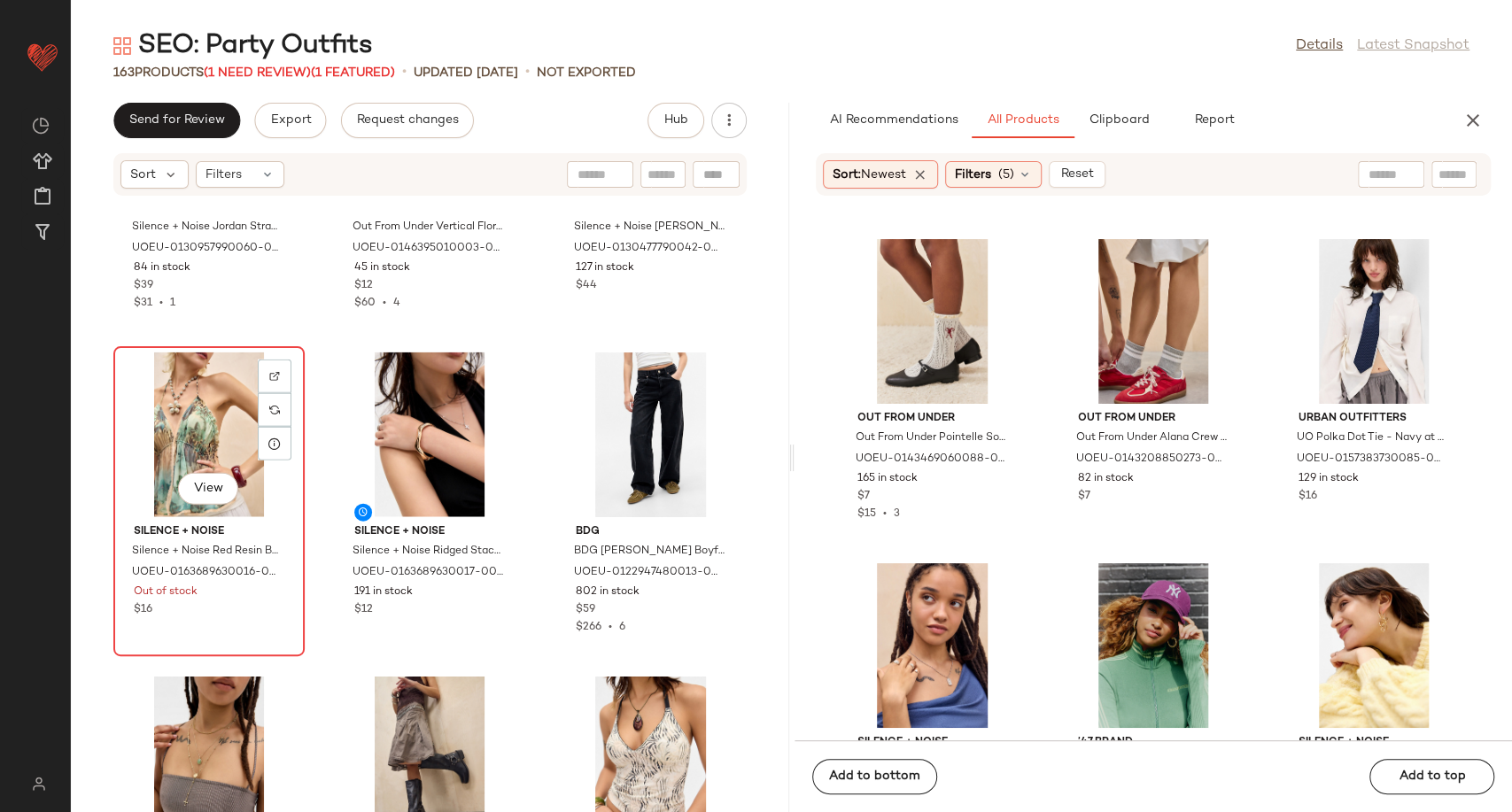
click at [190, 411] on div "View" at bounding box center [208, 434] width 179 height 164
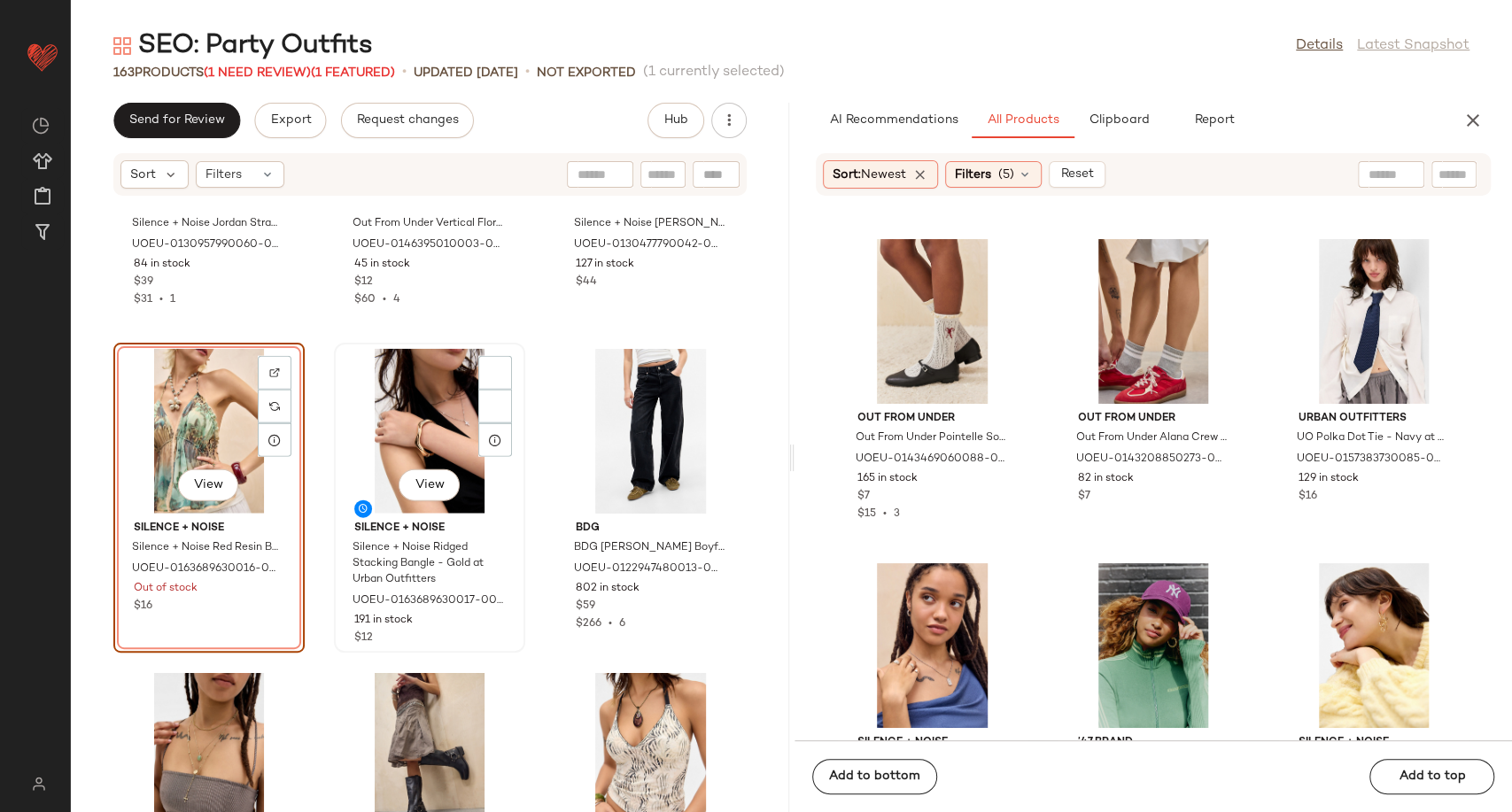
scroll to position [16415, 0]
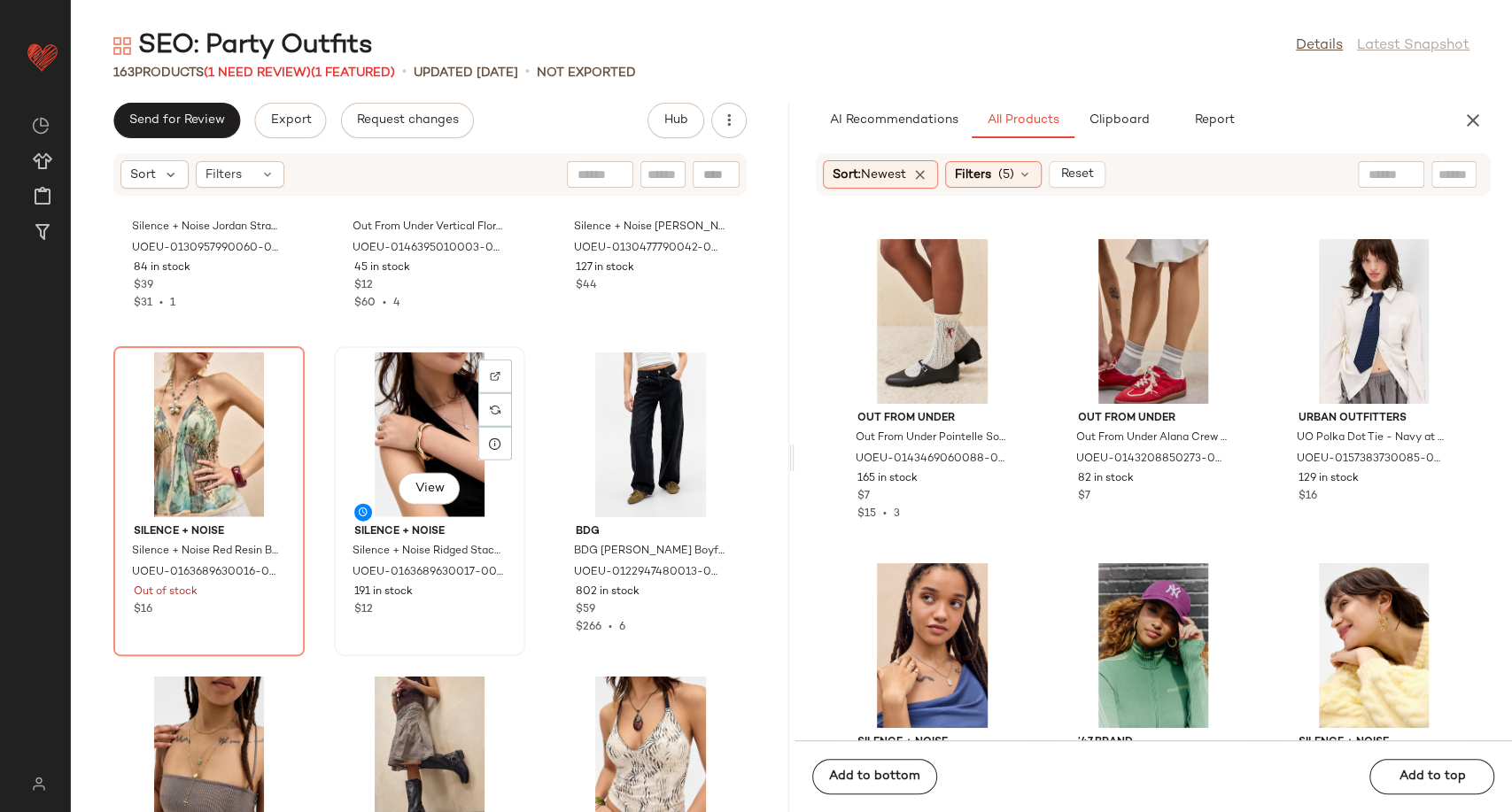
click at [396, 415] on div "View" at bounding box center [429, 434] width 179 height 164
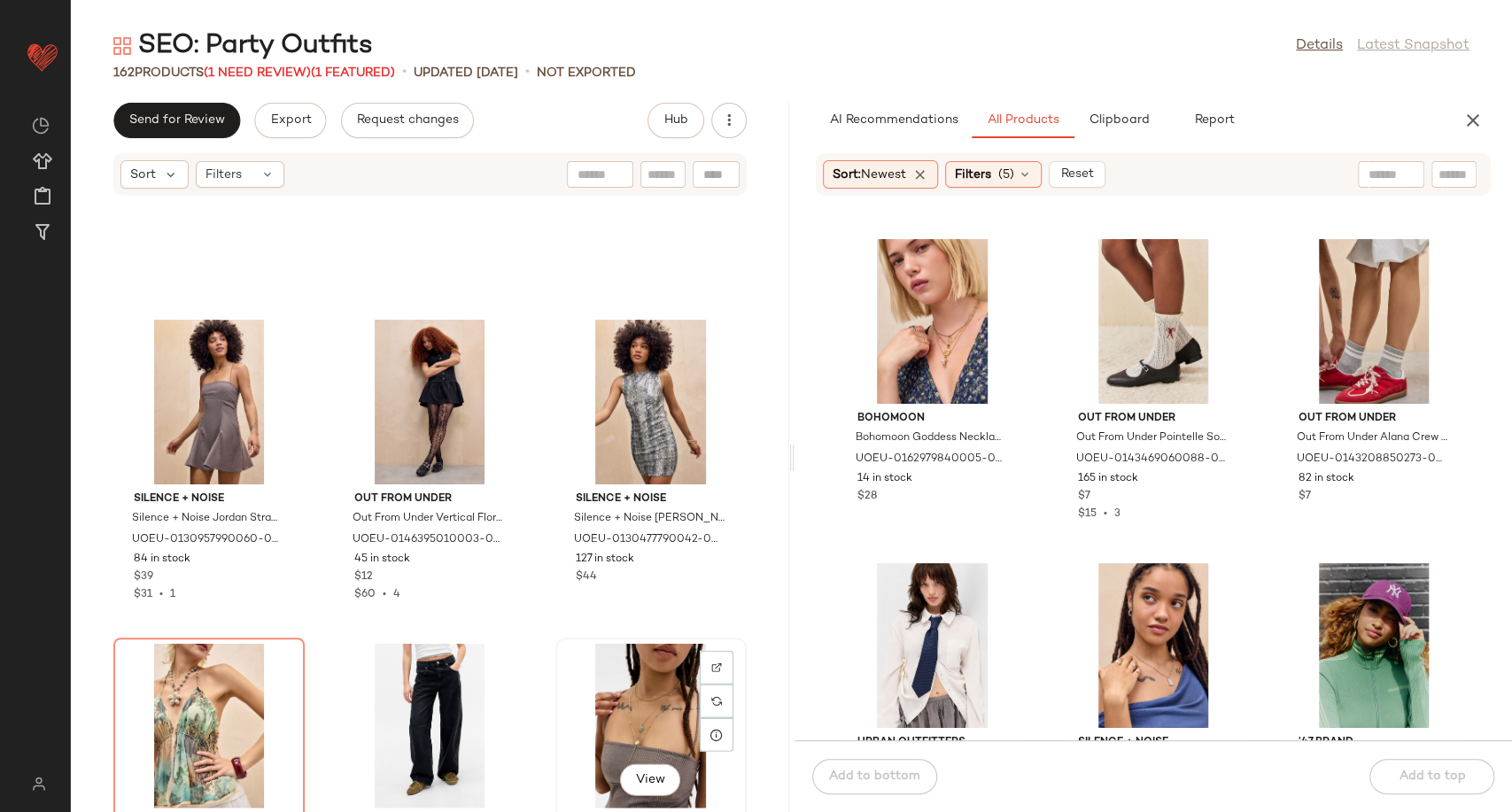
scroll to position [16121, 0]
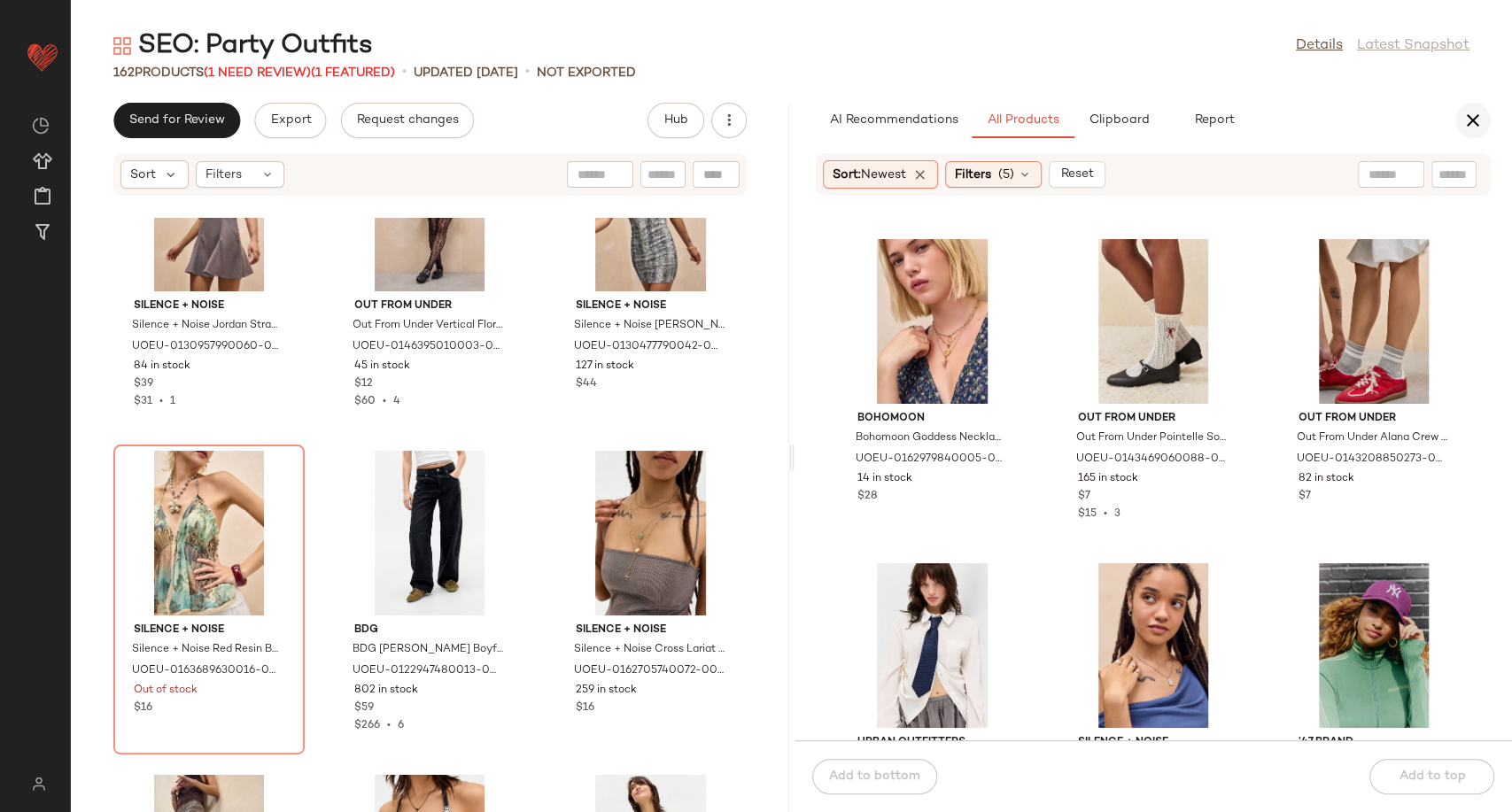
click at [1473, 120] on icon "button" at bounding box center [1472, 120] width 22 height 22
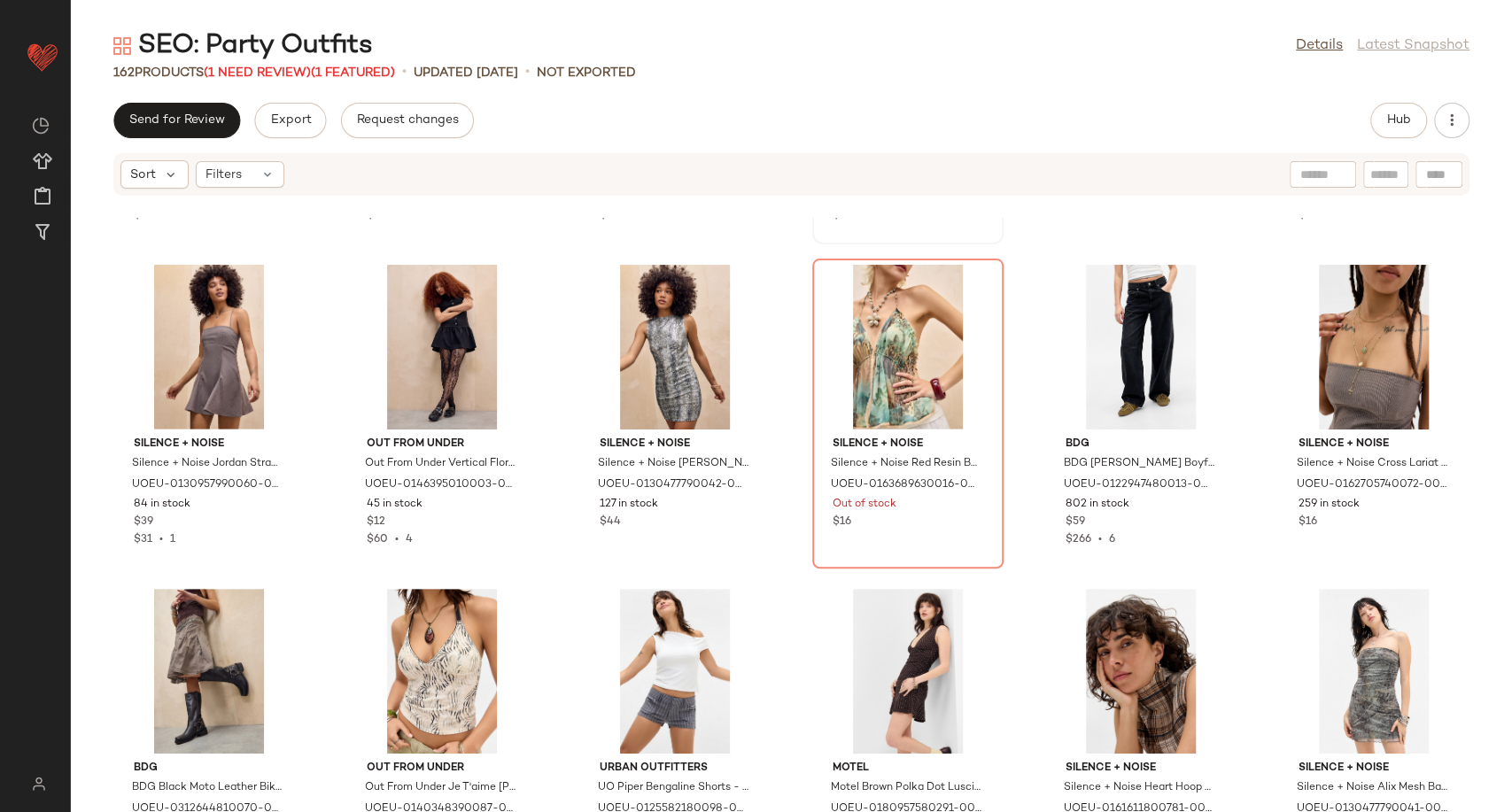
scroll to position [7961, 0]
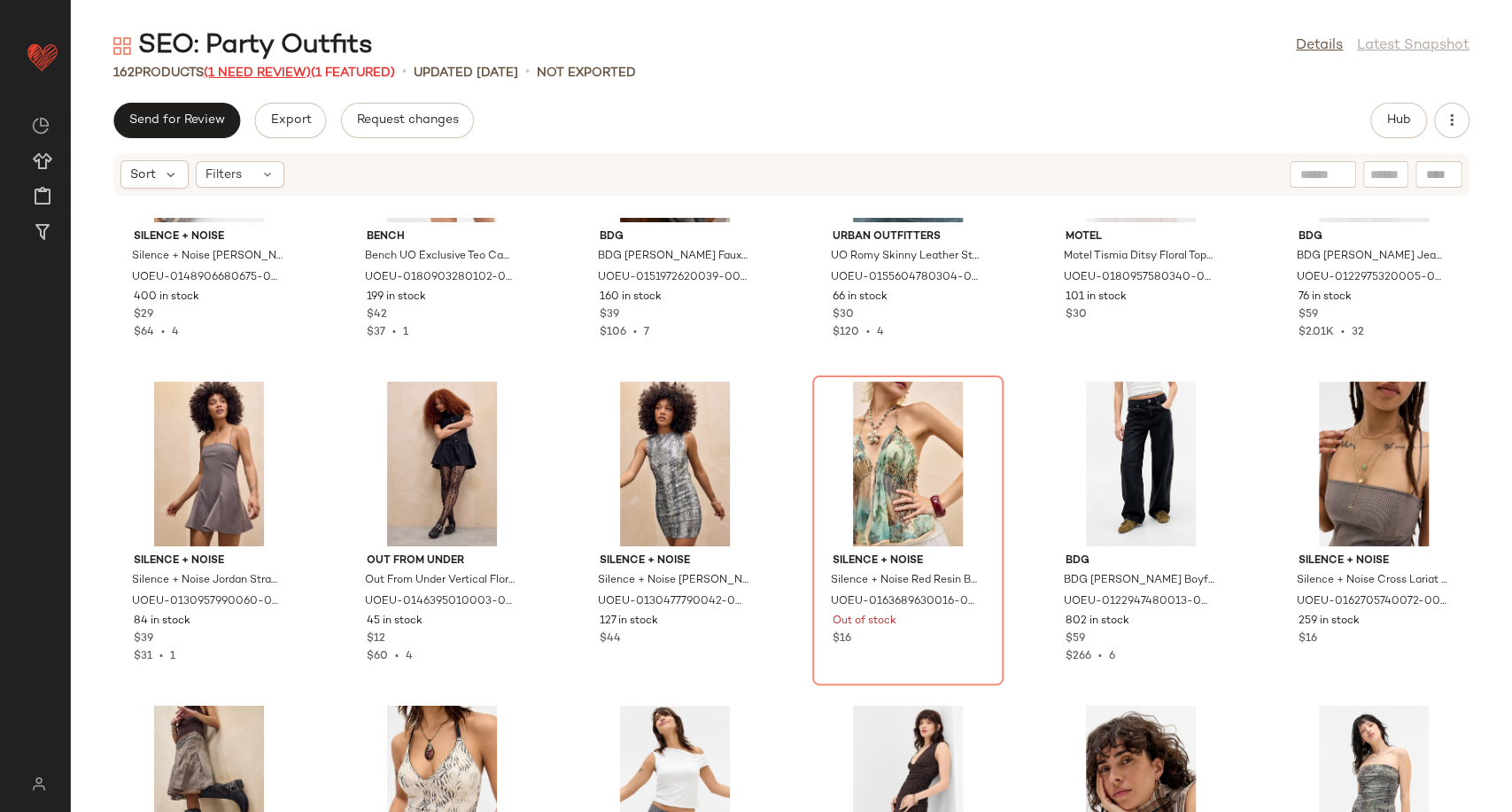
click at [294, 75] on span "(1 Need Review)" at bounding box center [257, 73] width 107 height 13
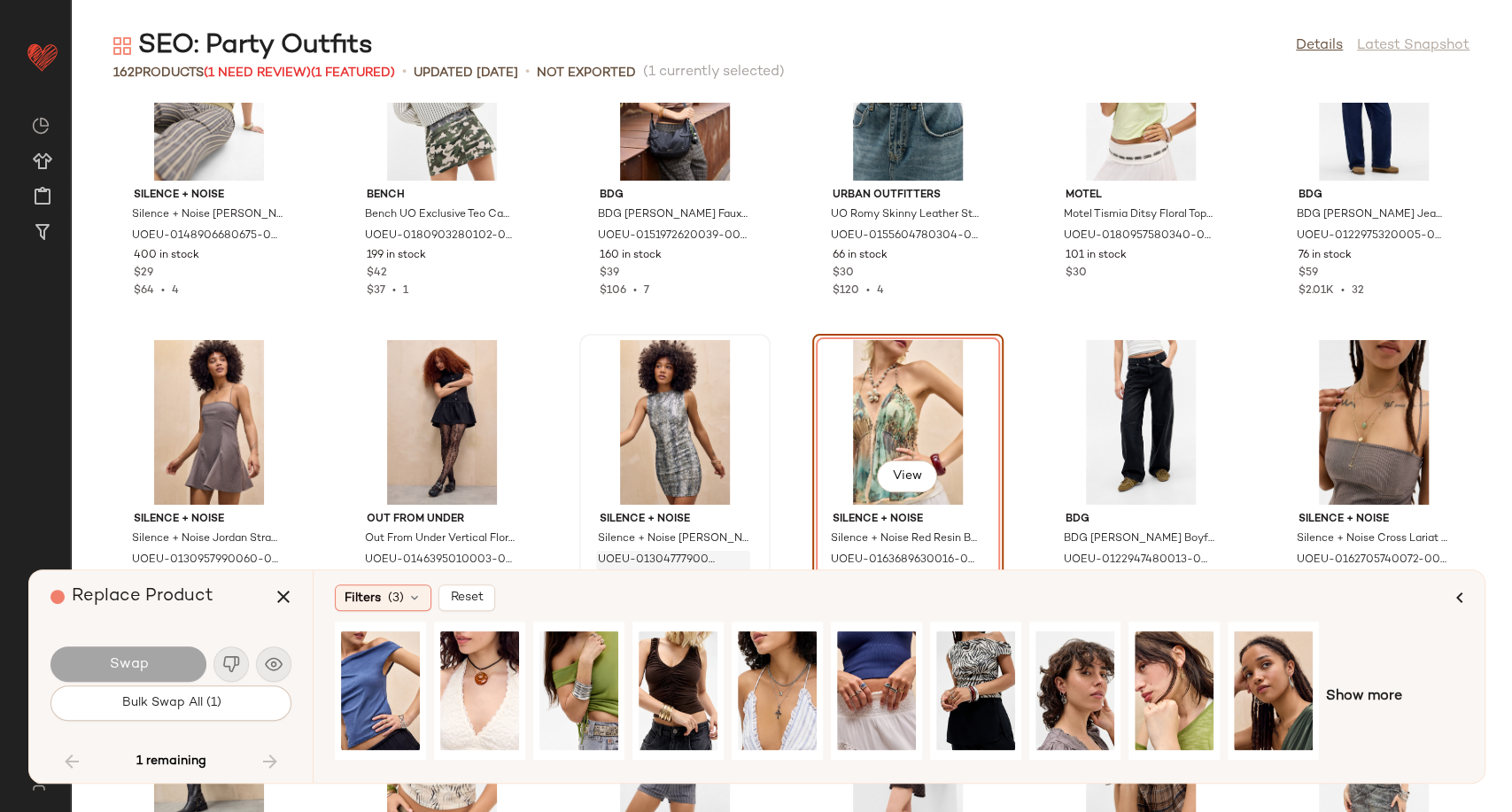
scroll to position [7974, 0]
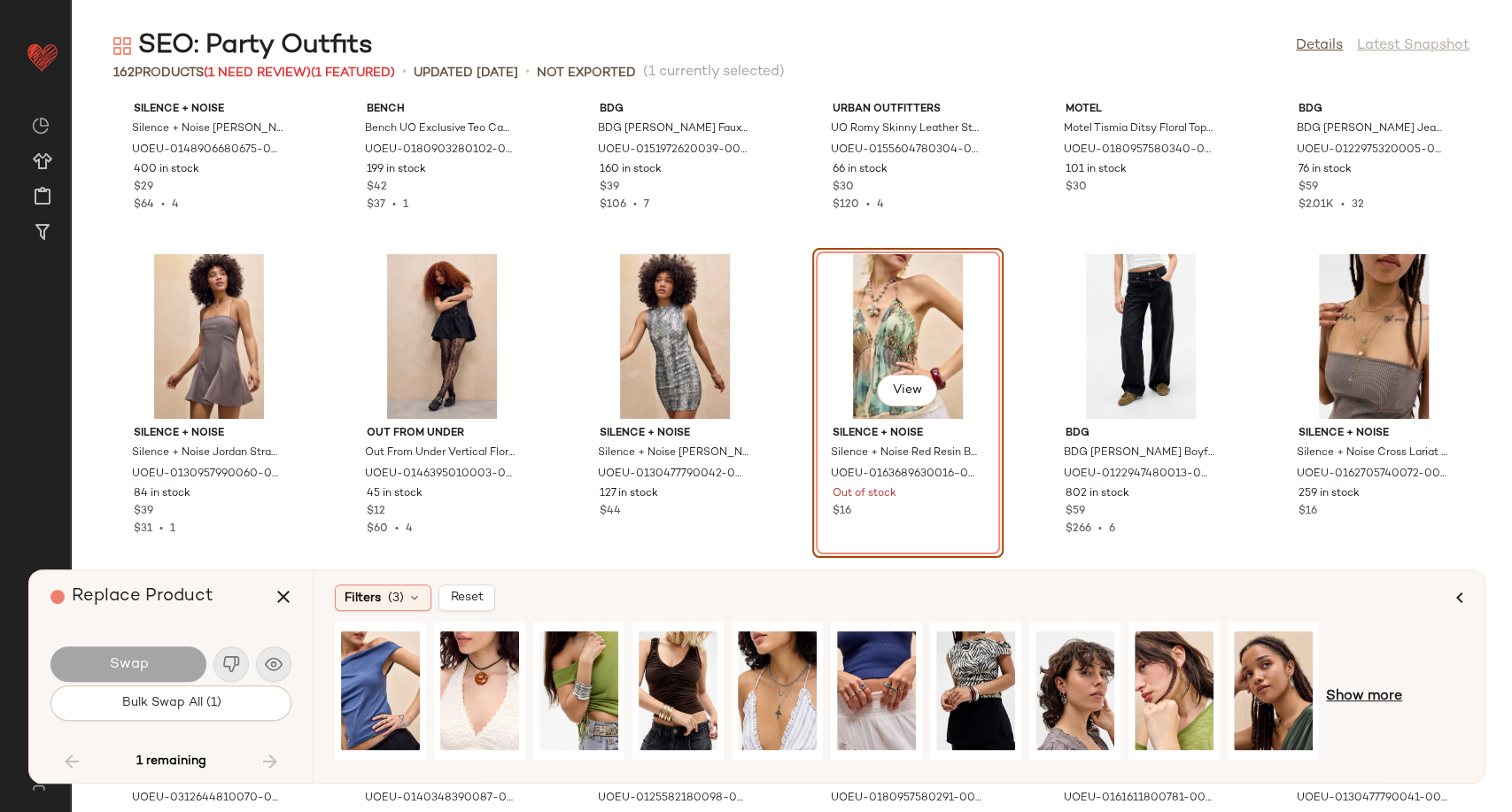
click at [1373, 692] on span "Show more" at bounding box center [1364, 697] width 76 height 22
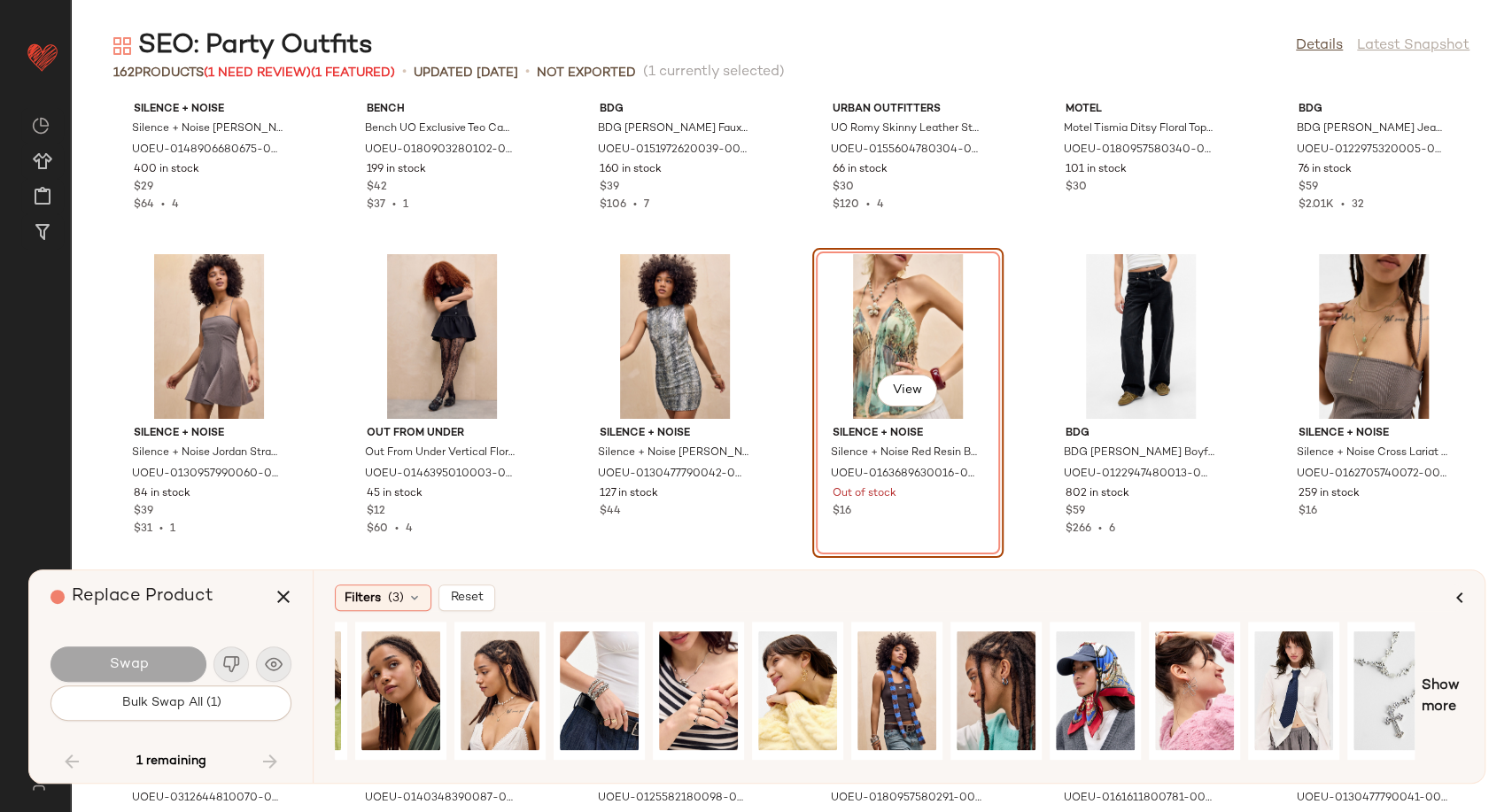
scroll to position [0, 896]
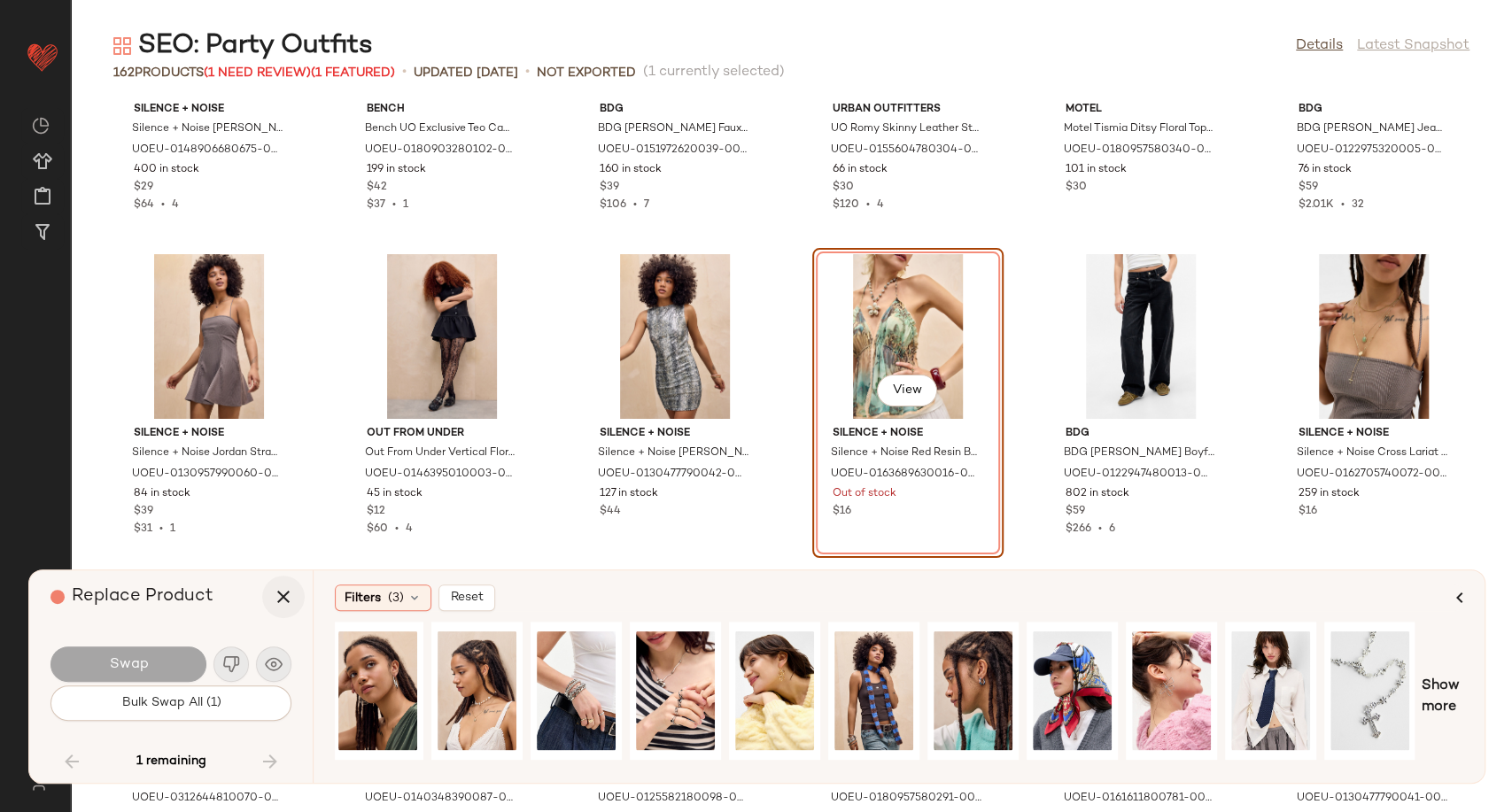
click at [274, 593] on icon "button" at bounding box center [284, 597] width 22 height 22
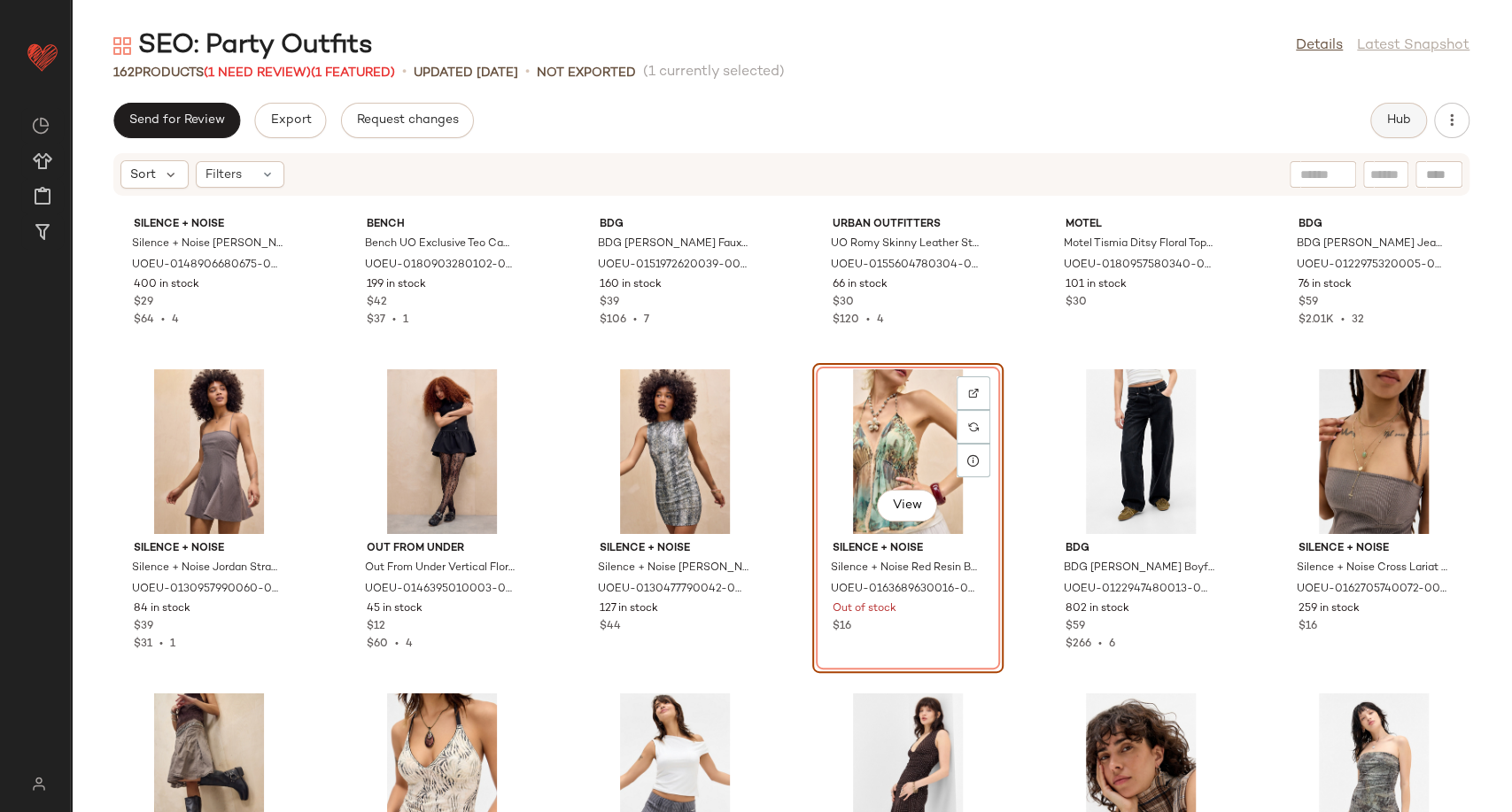
click at [1388, 122] on span "Hub" at bounding box center [1399, 120] width 25 height 14
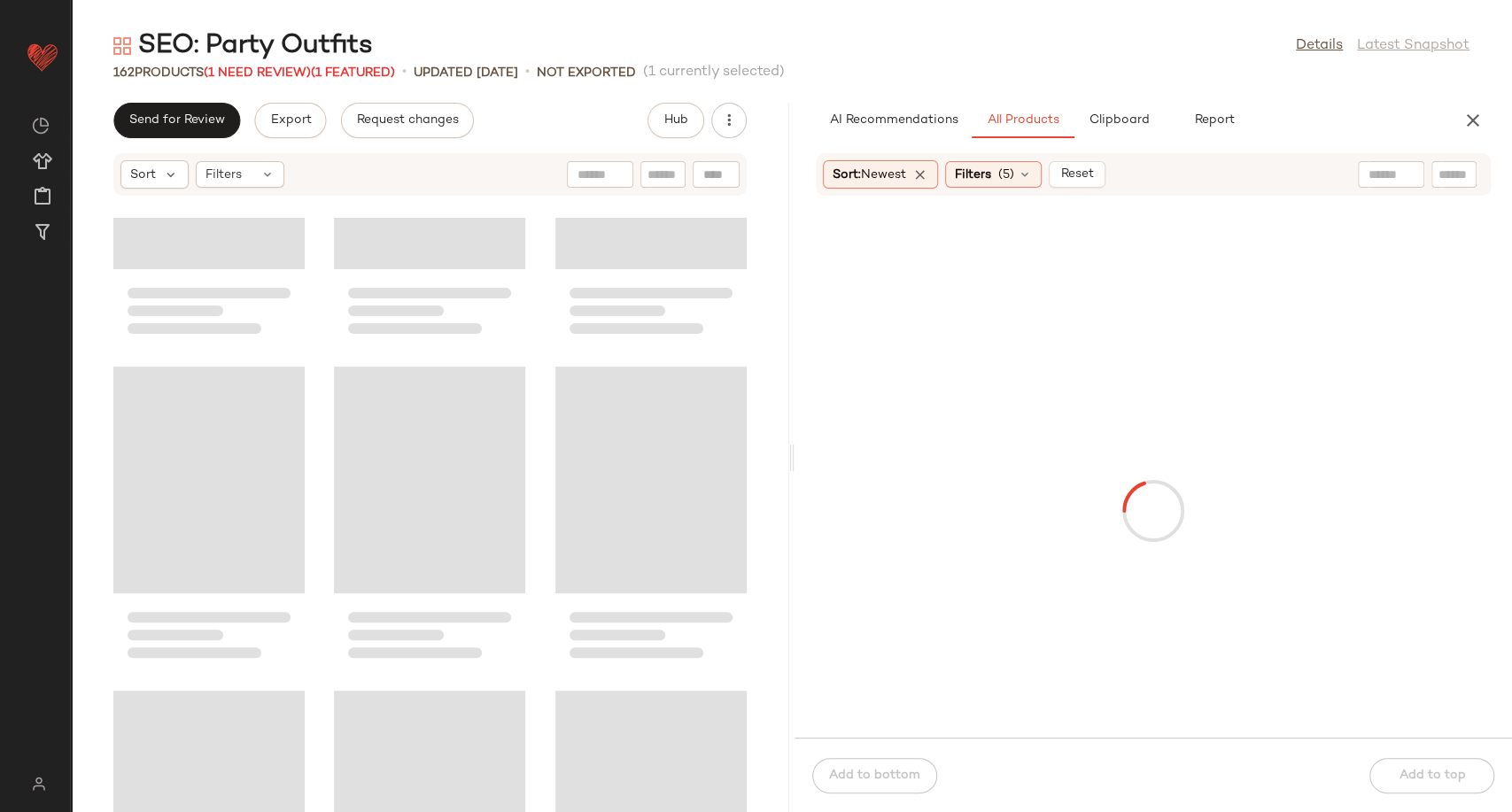
scroll to position [16202, 0]
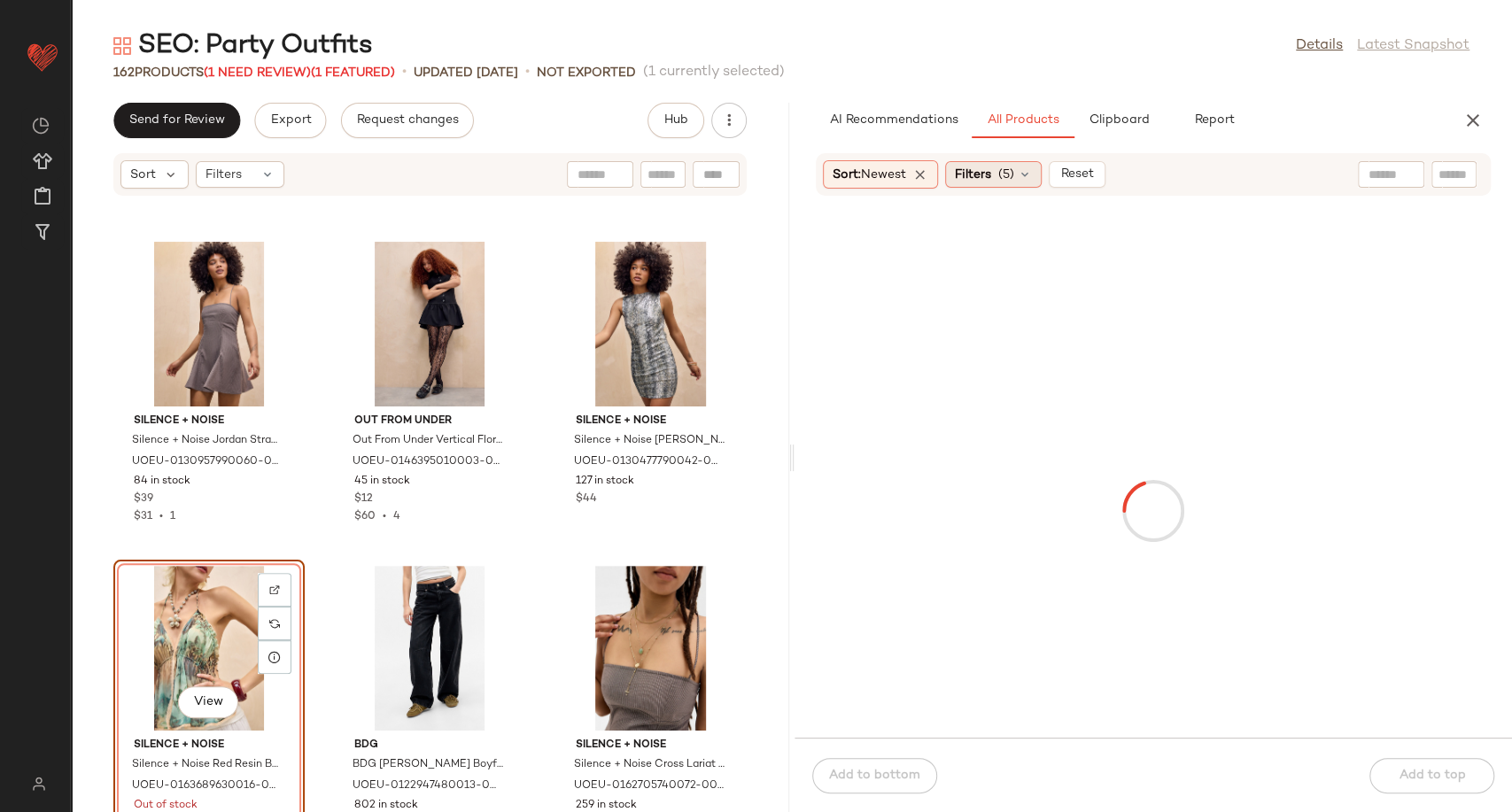
click at [1026, 173] on icon at bounding box center [1025, 174] width 14 height 14
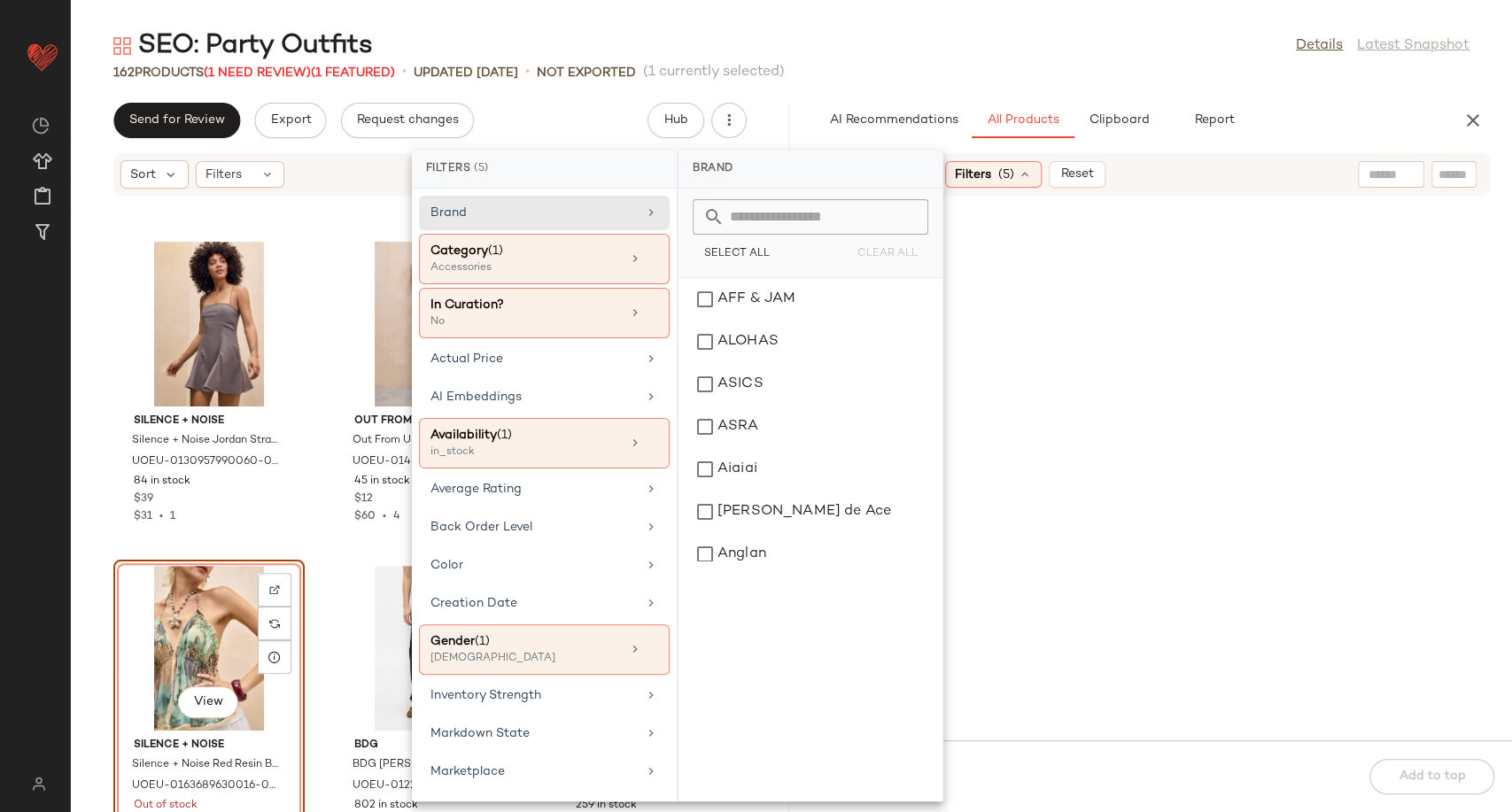
scroll to position [2267, 0]
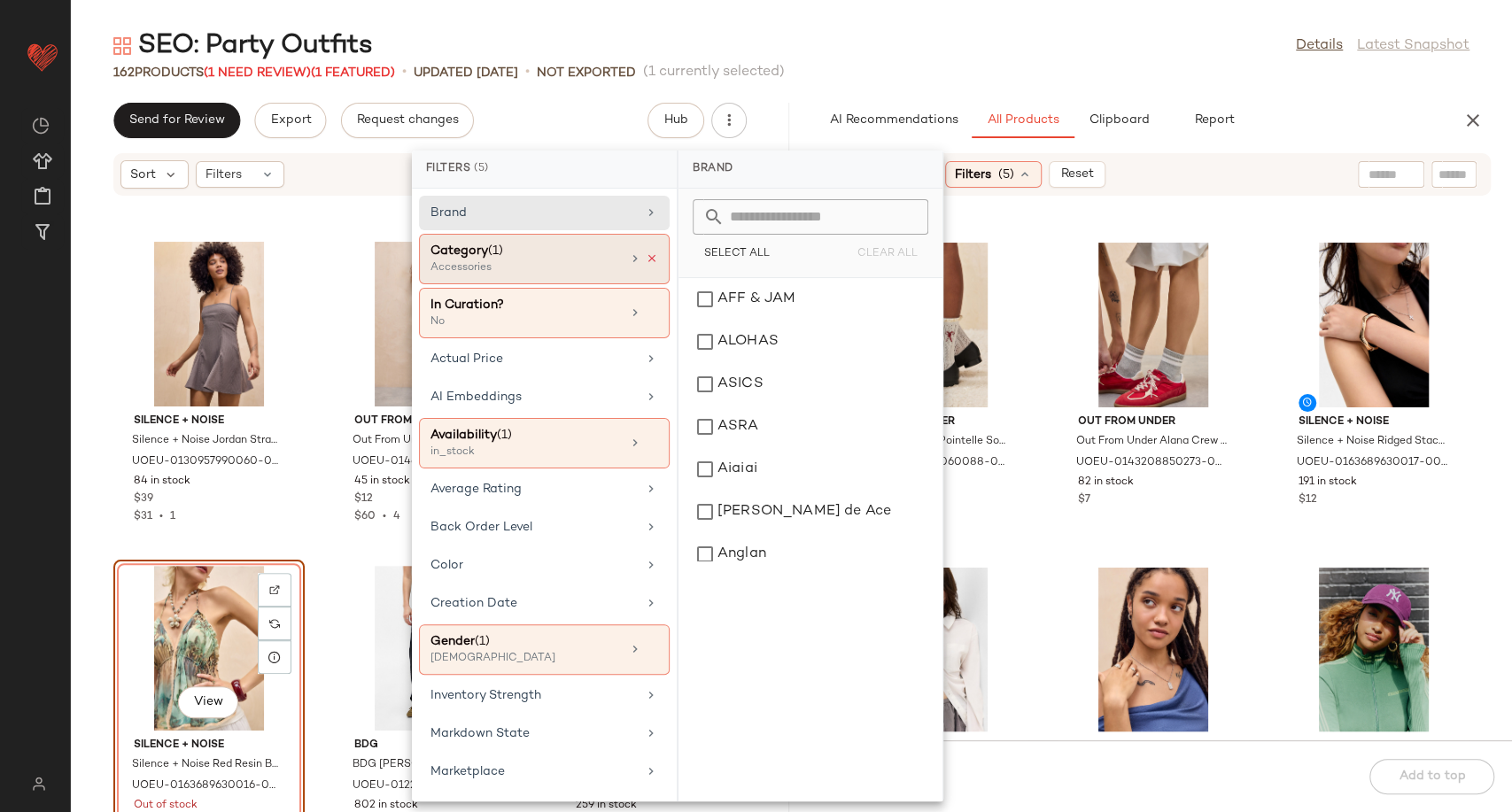
click at [646, 256] on icon at bounding box center [652, 259] width 13 height 13
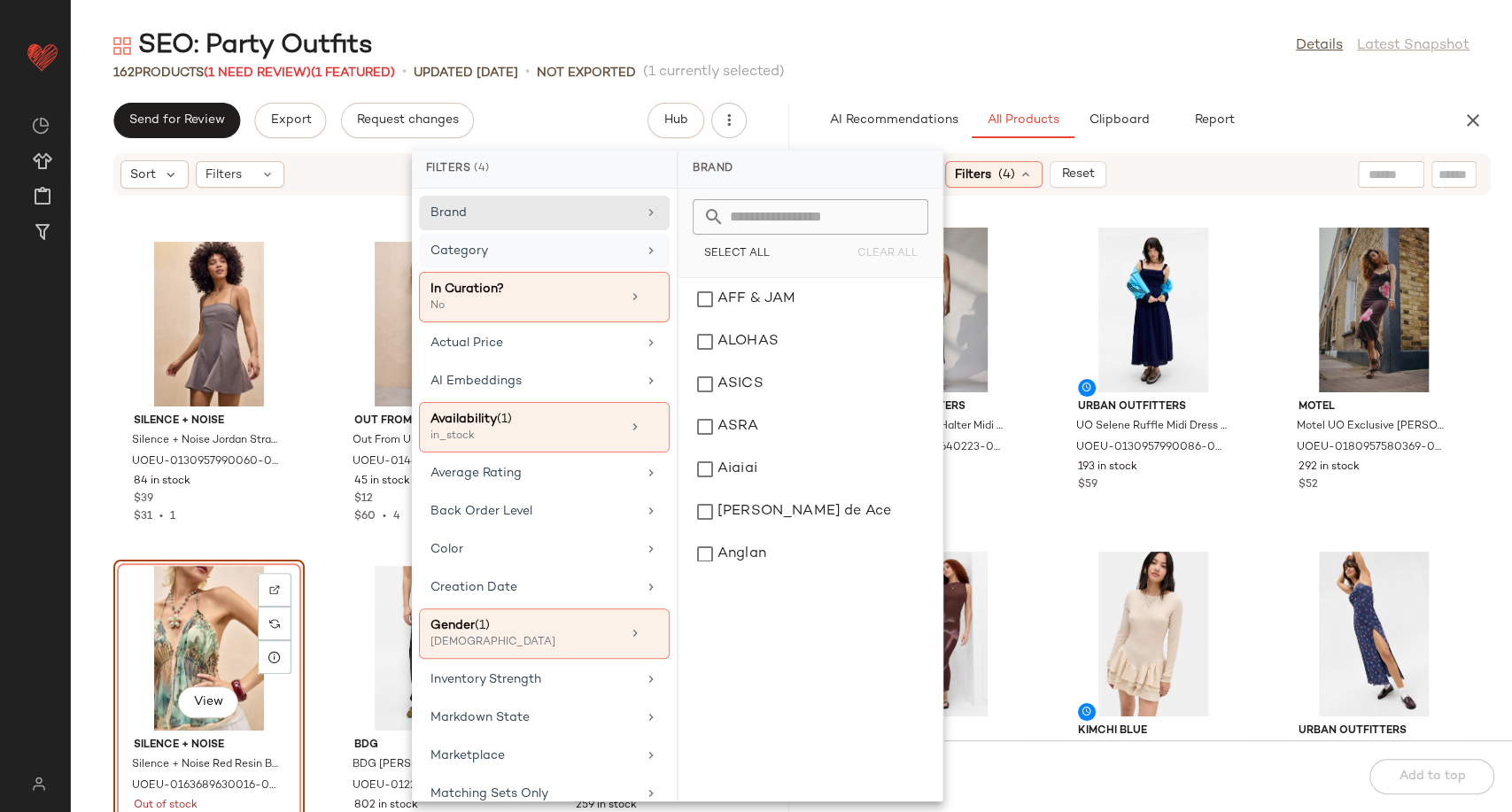
click at [638, 272] on div "Category" at bounding box center [544, 297] width 251 height 50
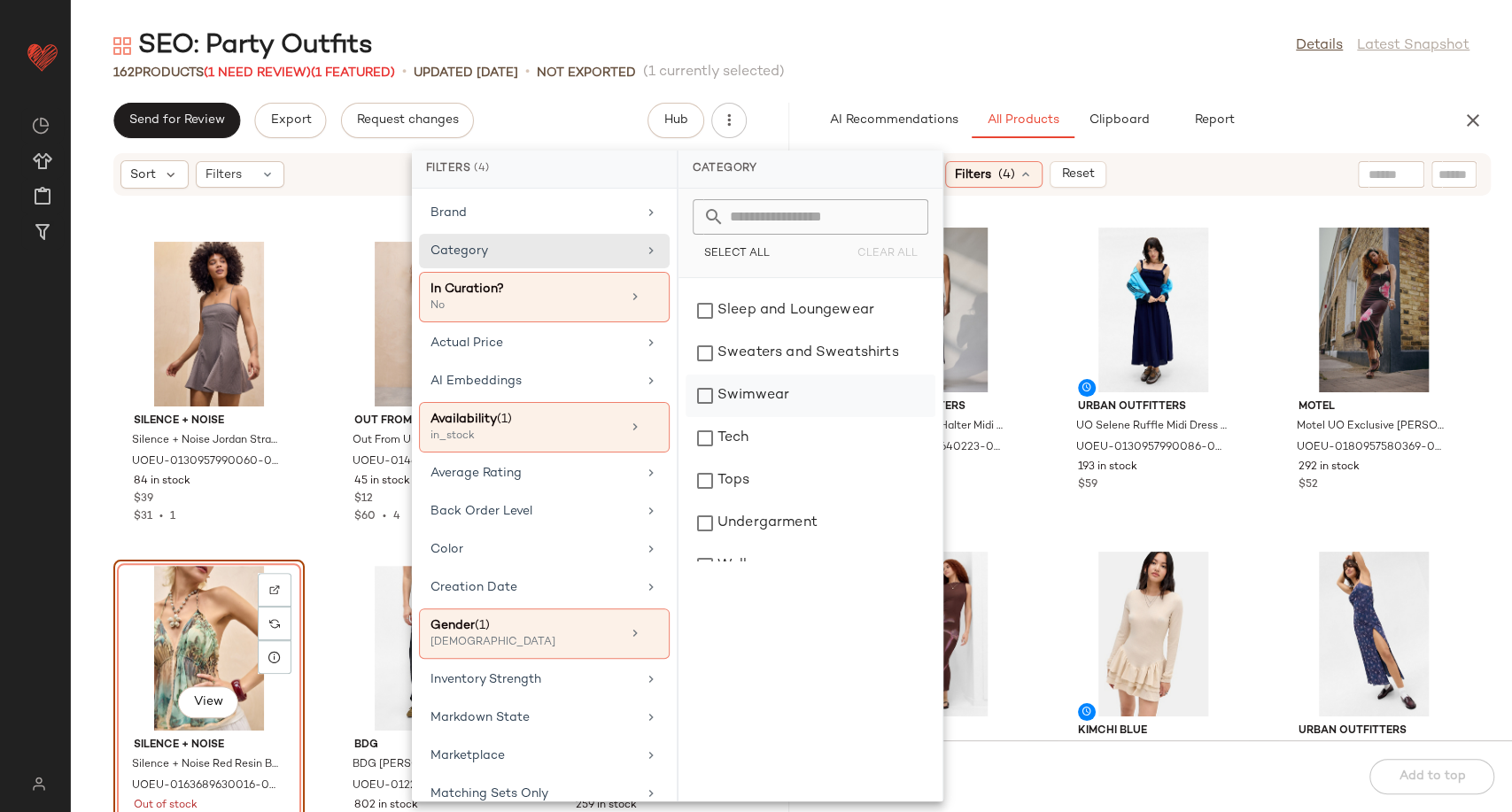
scroll to position [574, 0]
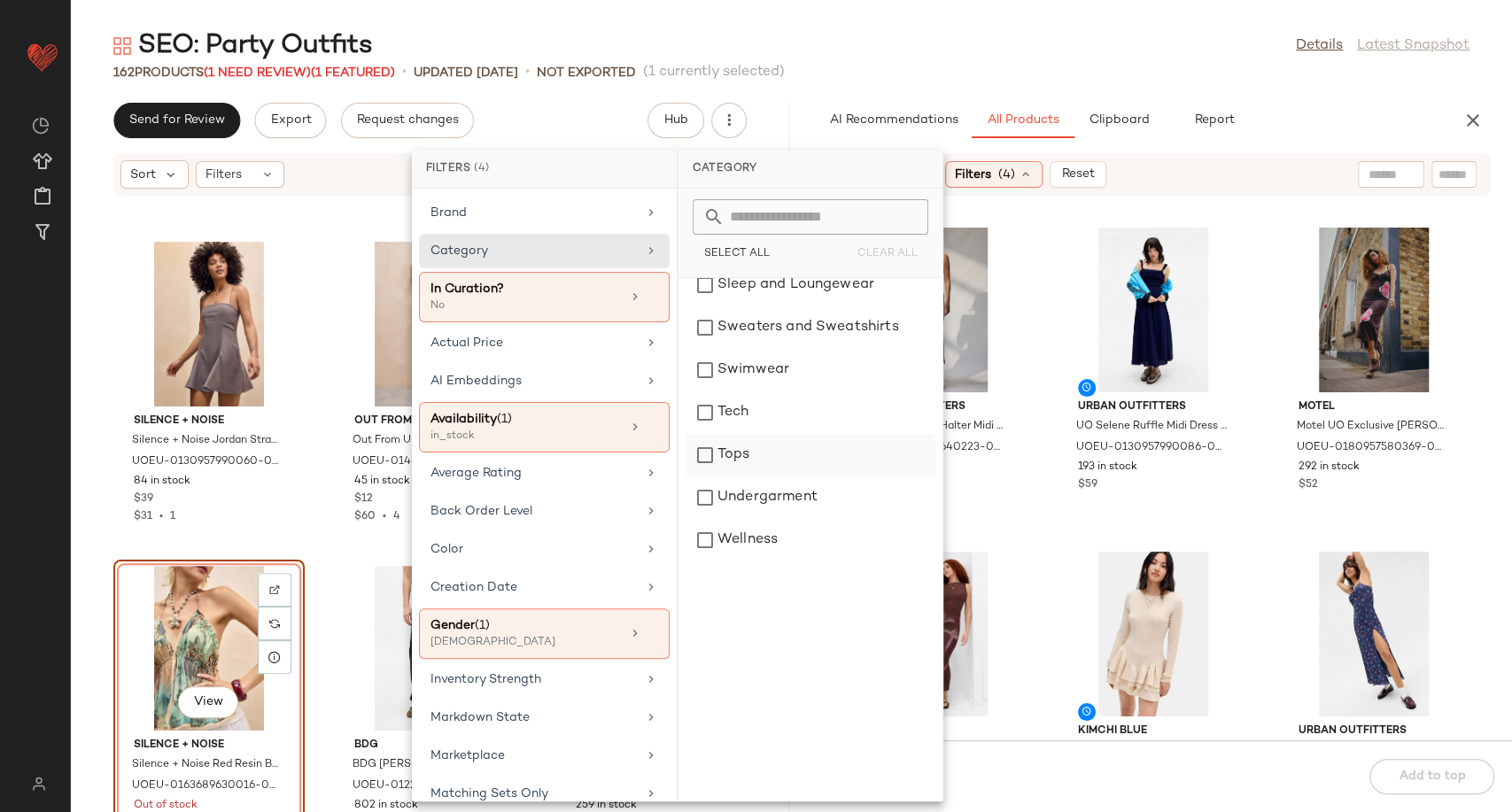
click at [756, 453] on div "Tops" at bounding box center [810, 455] width 250 height 42
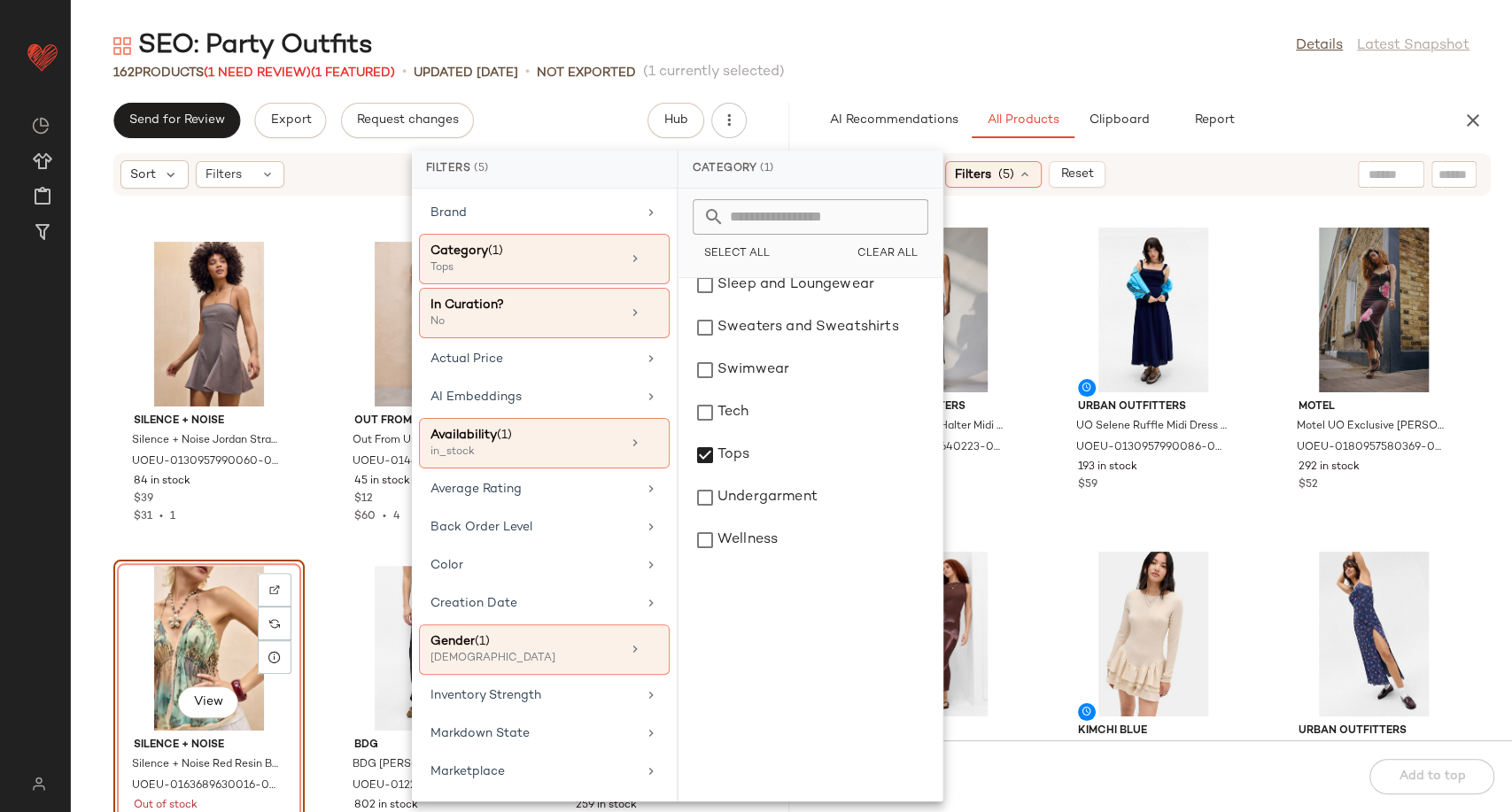
click at [1048, 515] on div "Urban Outfitters UO Juno Plunge Halter Midi Dress - Blue 2XS at Urban Outfitter…" at bounding box center [1153, 479] width 718 height 523
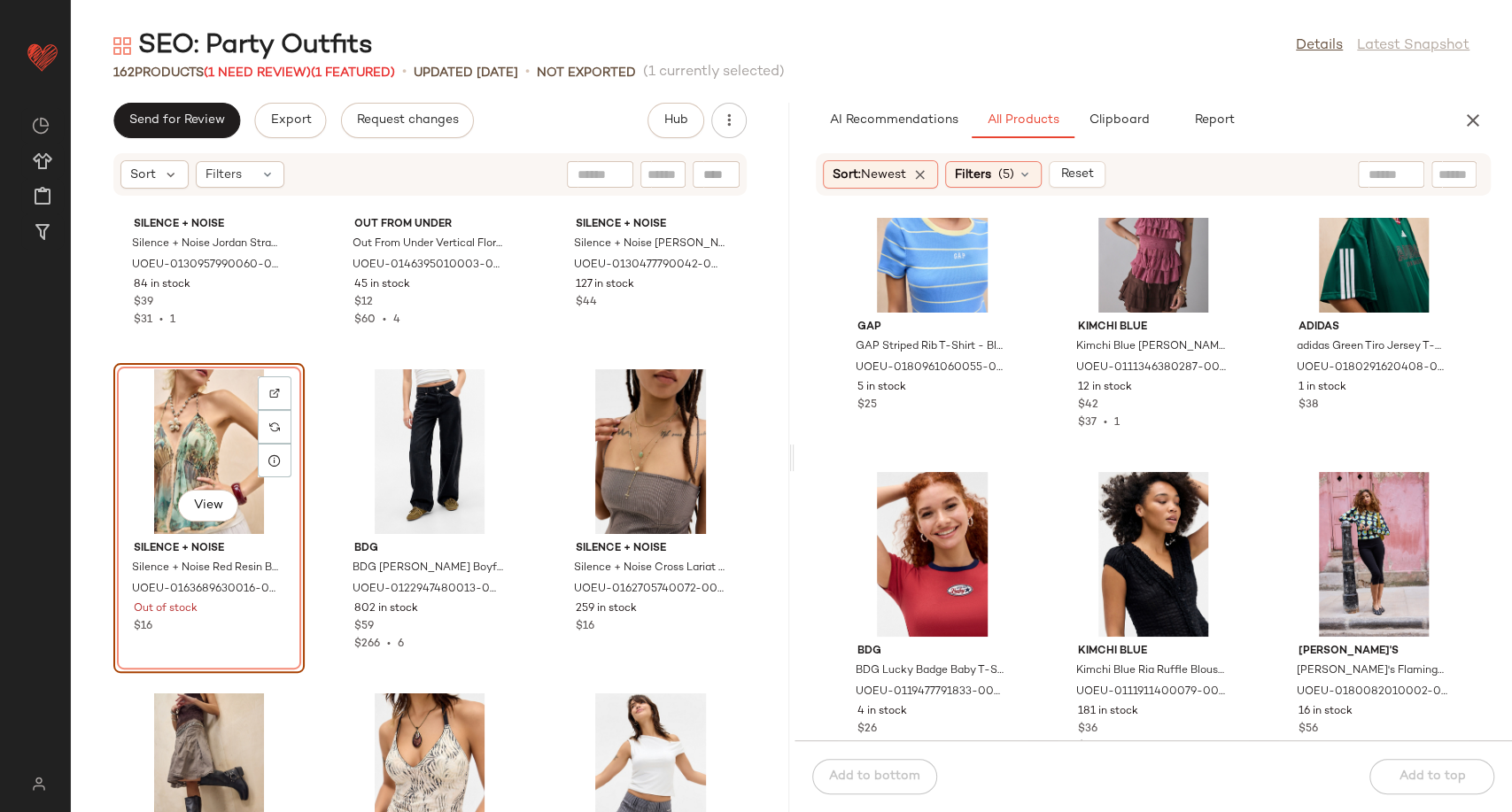
scroll to position [1489, 0]
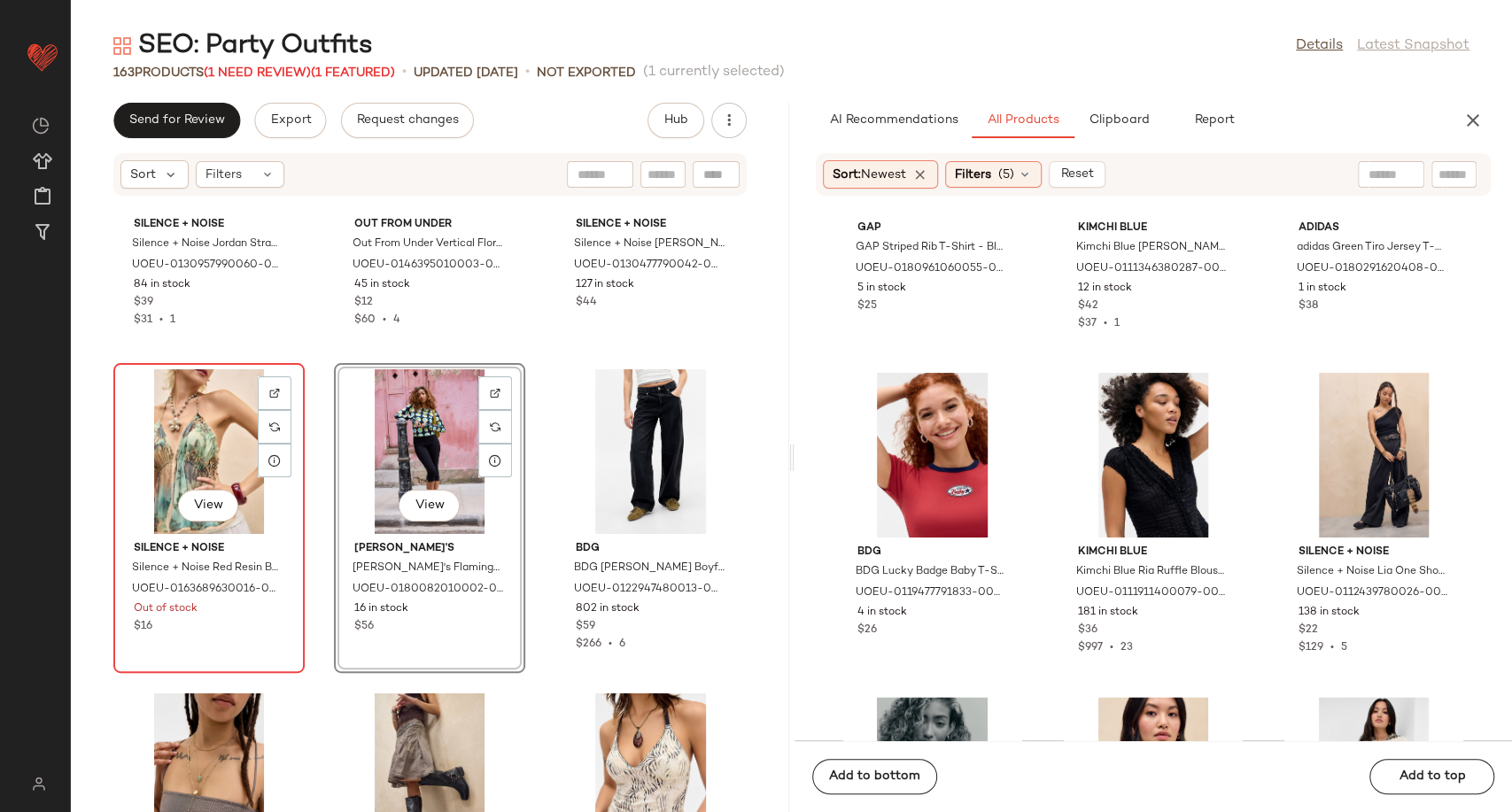
click at [185, 433] on div "View" at bounding box center [208, 451] width 179 height 164
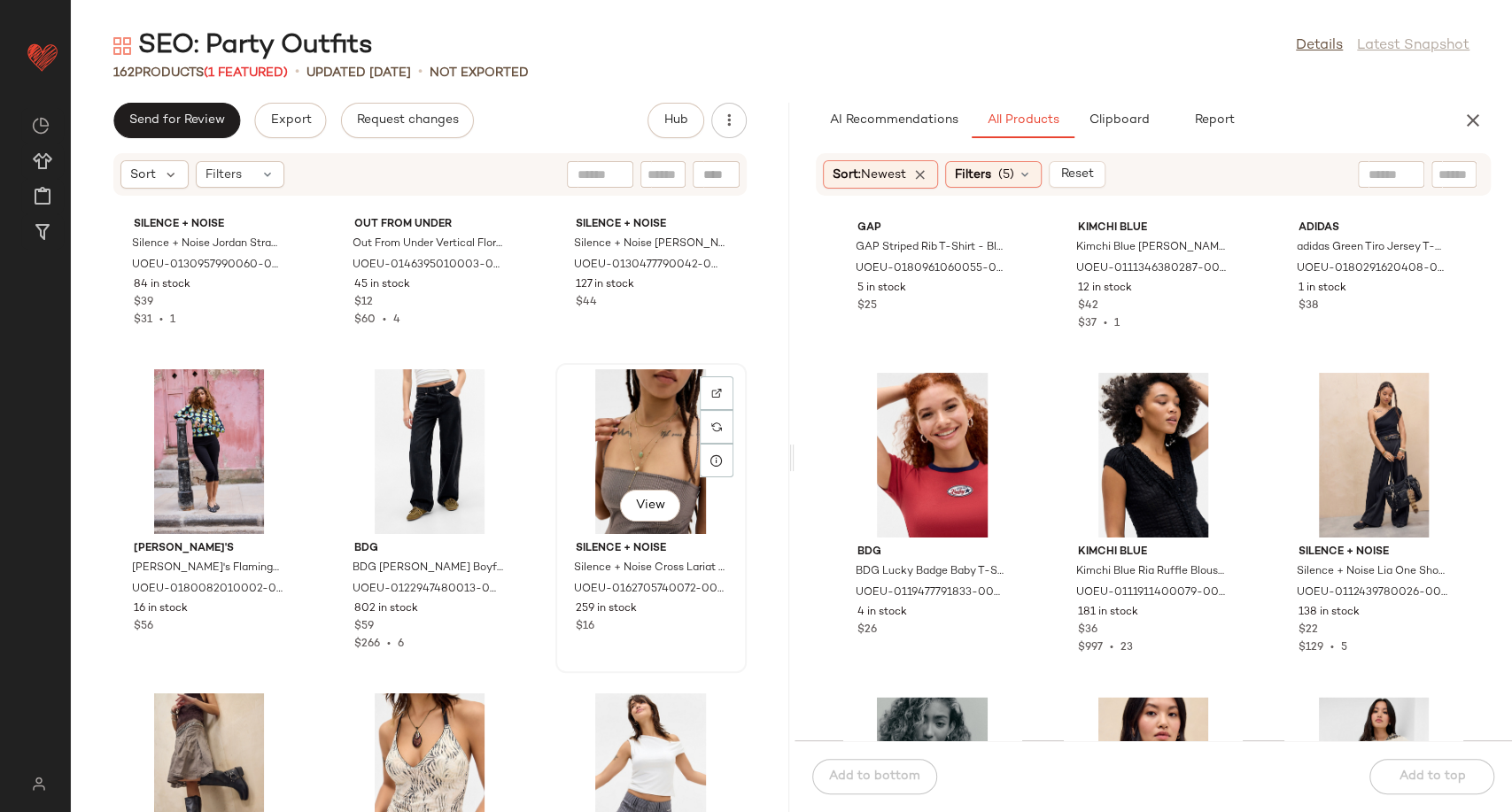
scroll to position [16103, 0]
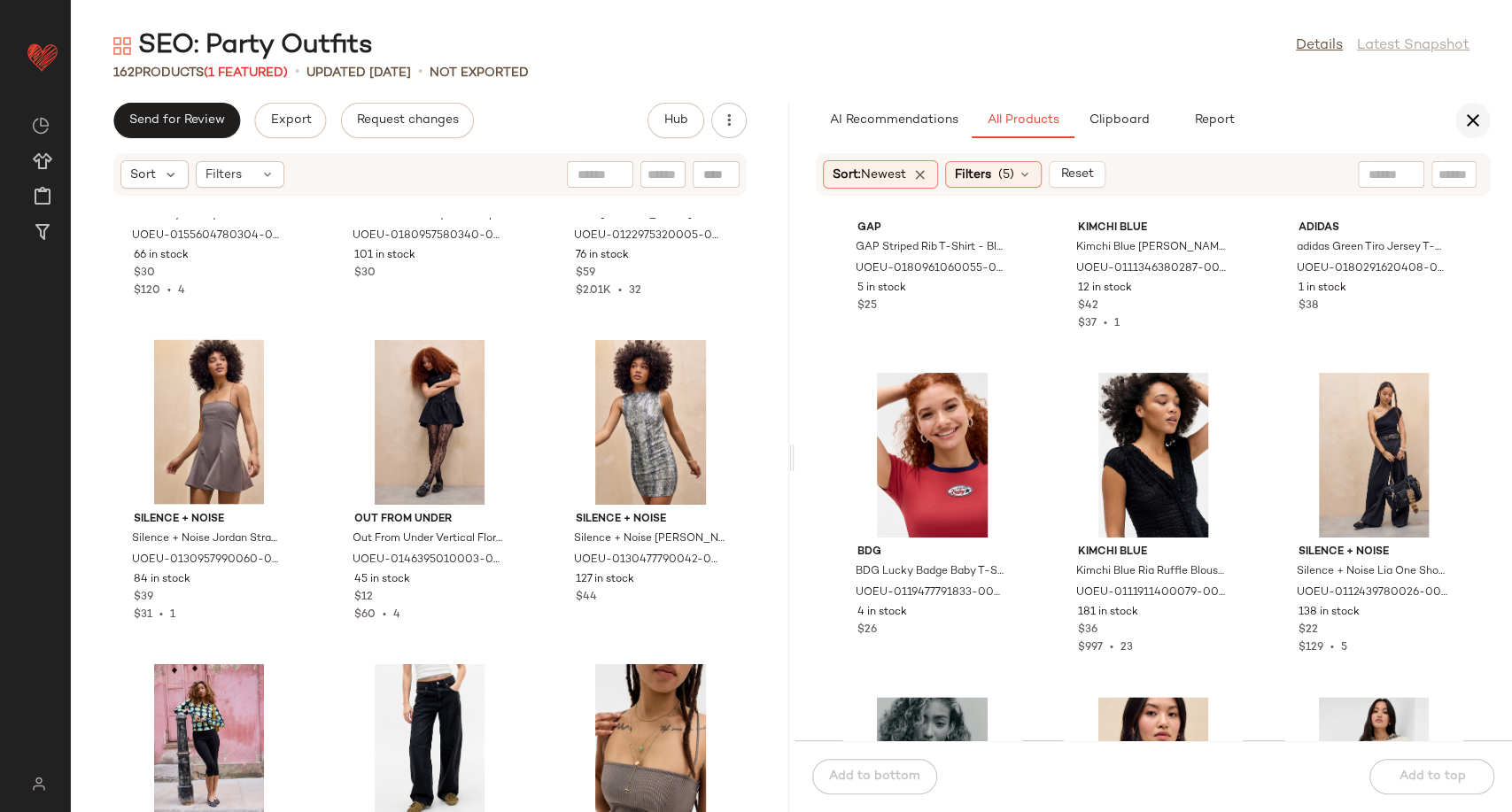
click at [1477, 112] on icon "button" at bounding box center [1472, 120] width 22 height 22
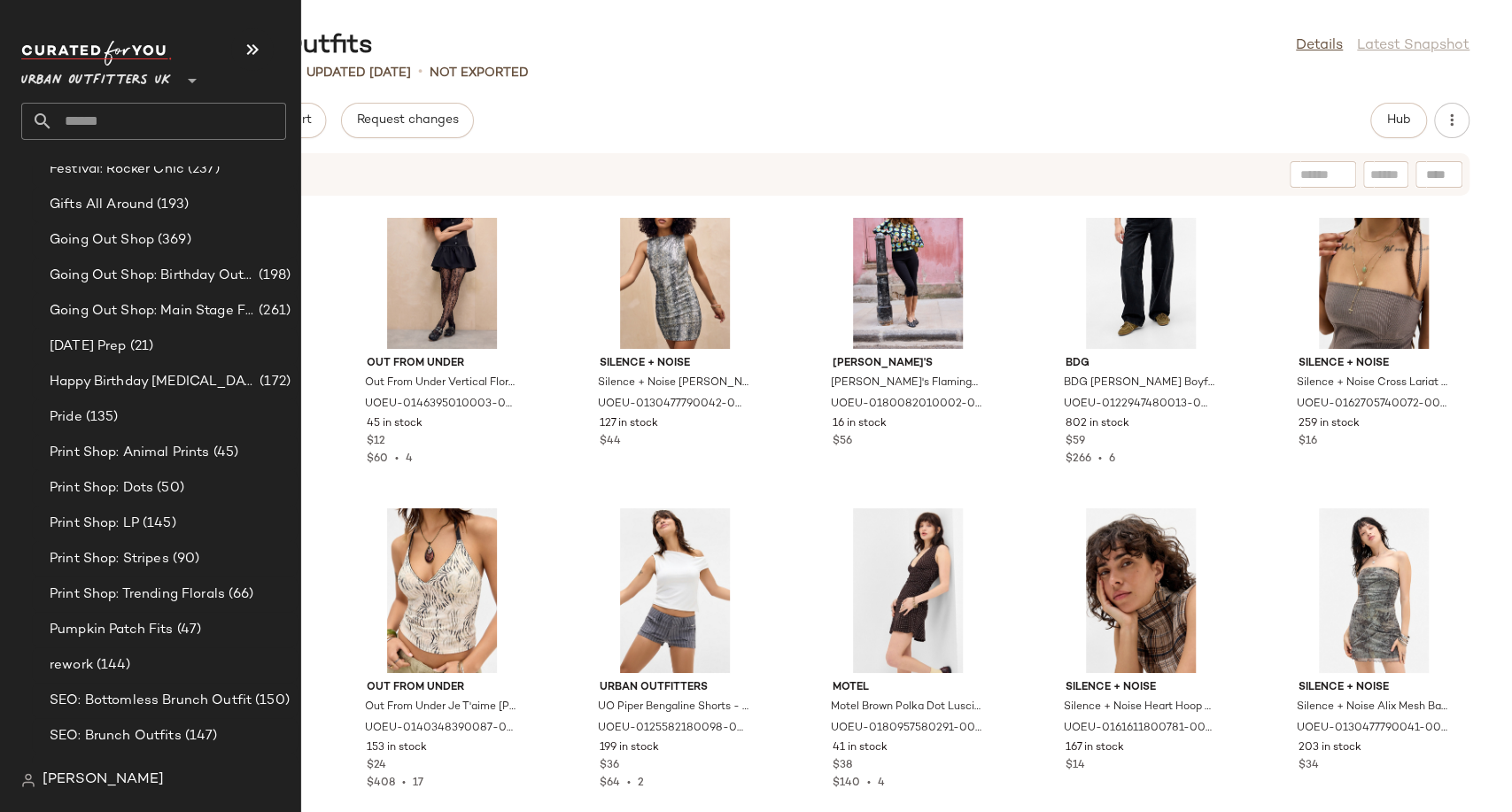
scroll to position [4820, 0]
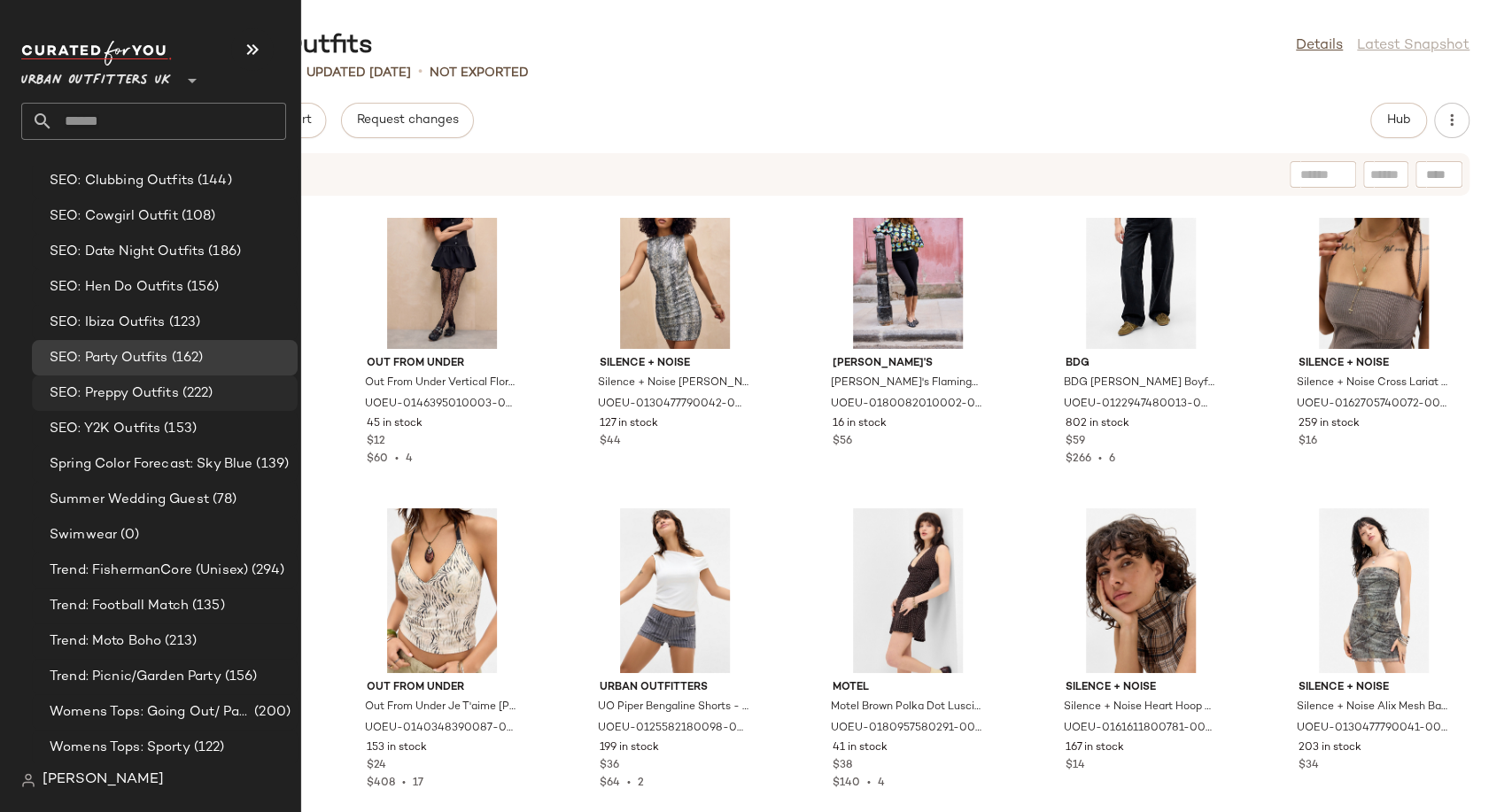
click at [113, 388] on span "SEO: Preppy Outfits" at bounding box center [114, 393] width 129 height 21
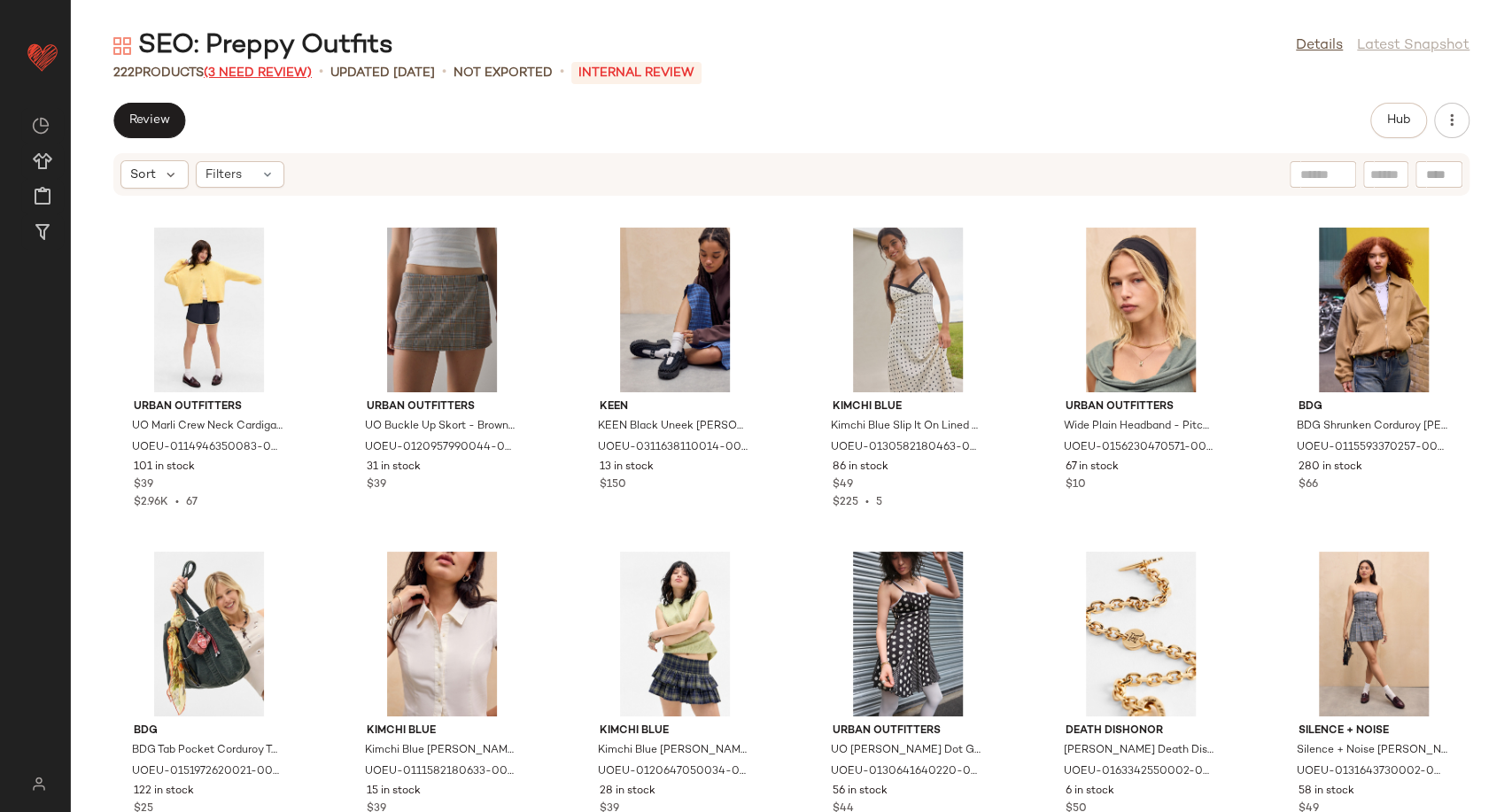
click at [257, 75] on span "(3 Need Review)" at bounding box center [258, 73] width 108 height 13
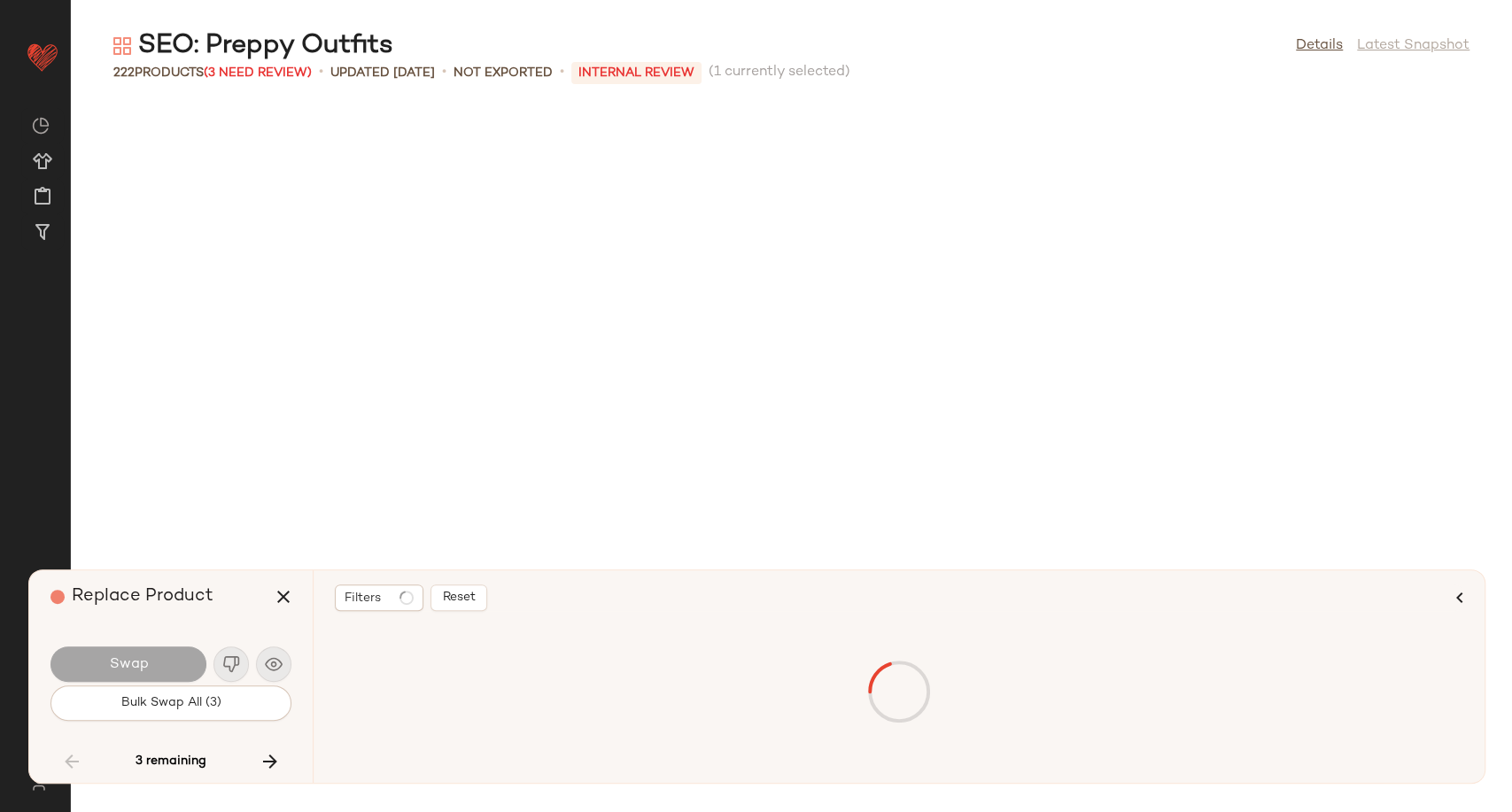
scroll to position [4537, 0]
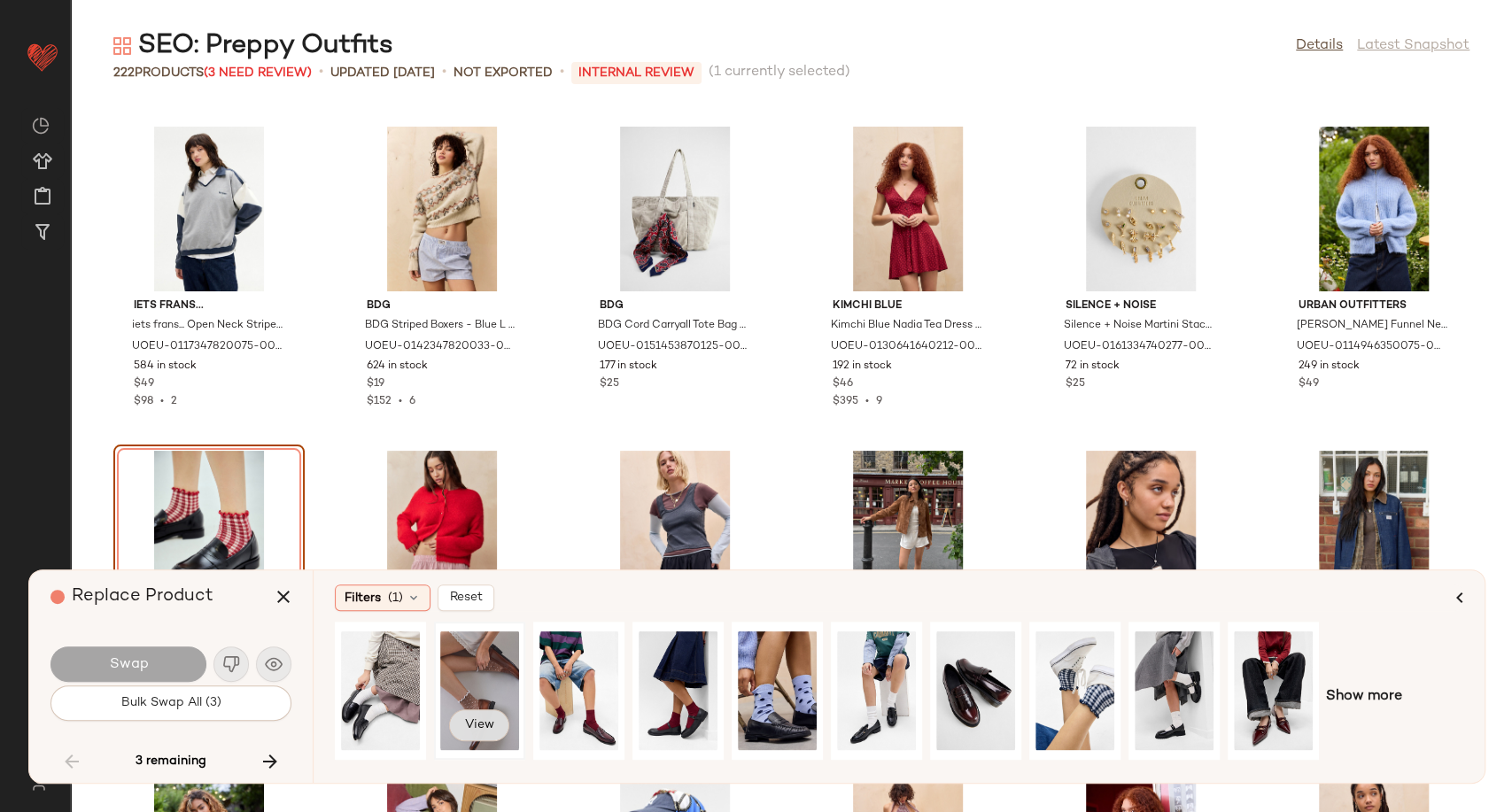
click at [478, 719] on span "View" at bounding box center [479, 725] width 31 height 14
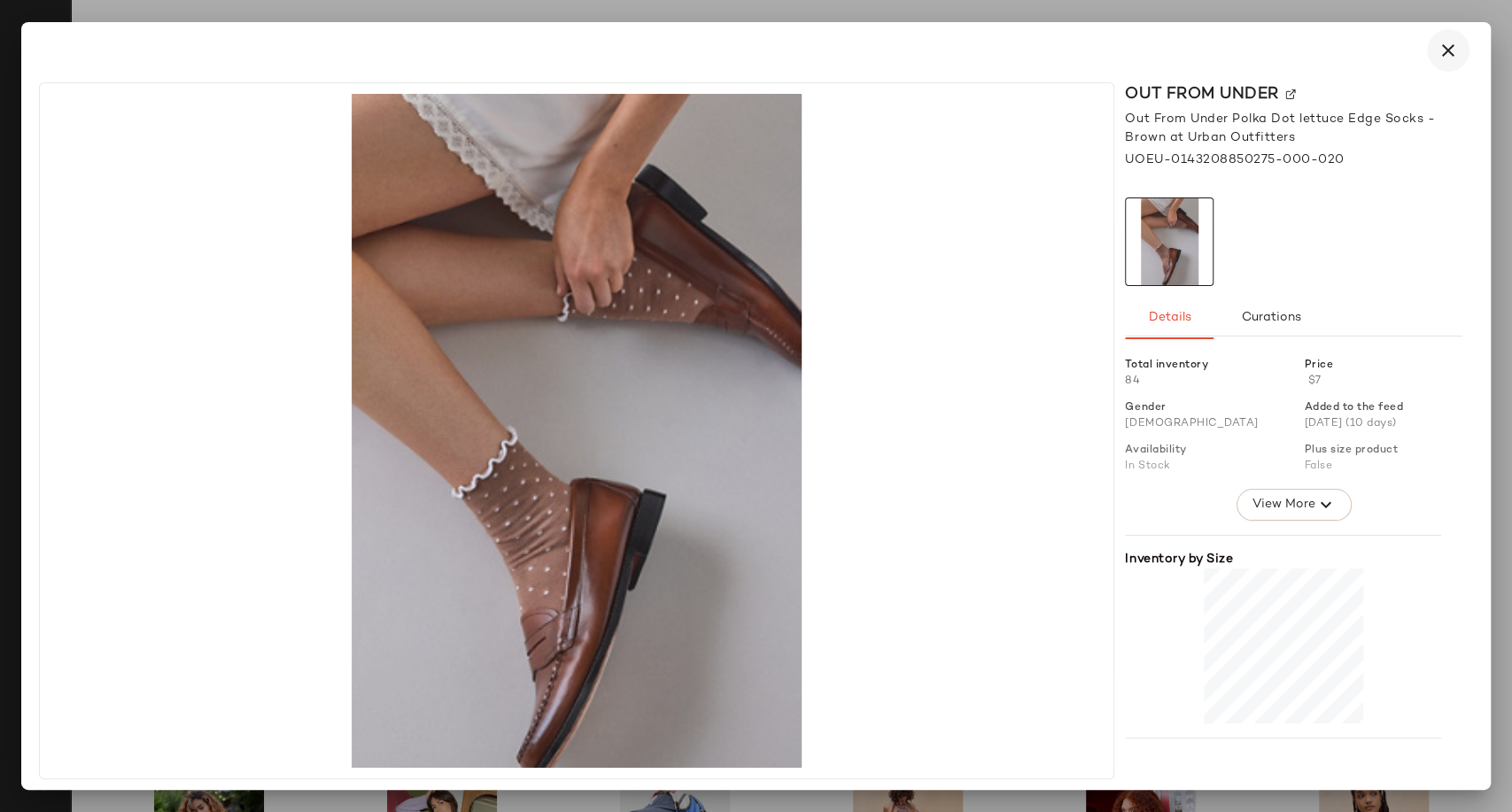
click at [1438, 44] on icon "button" at bounding box center [1448, 50] width 22 height 22
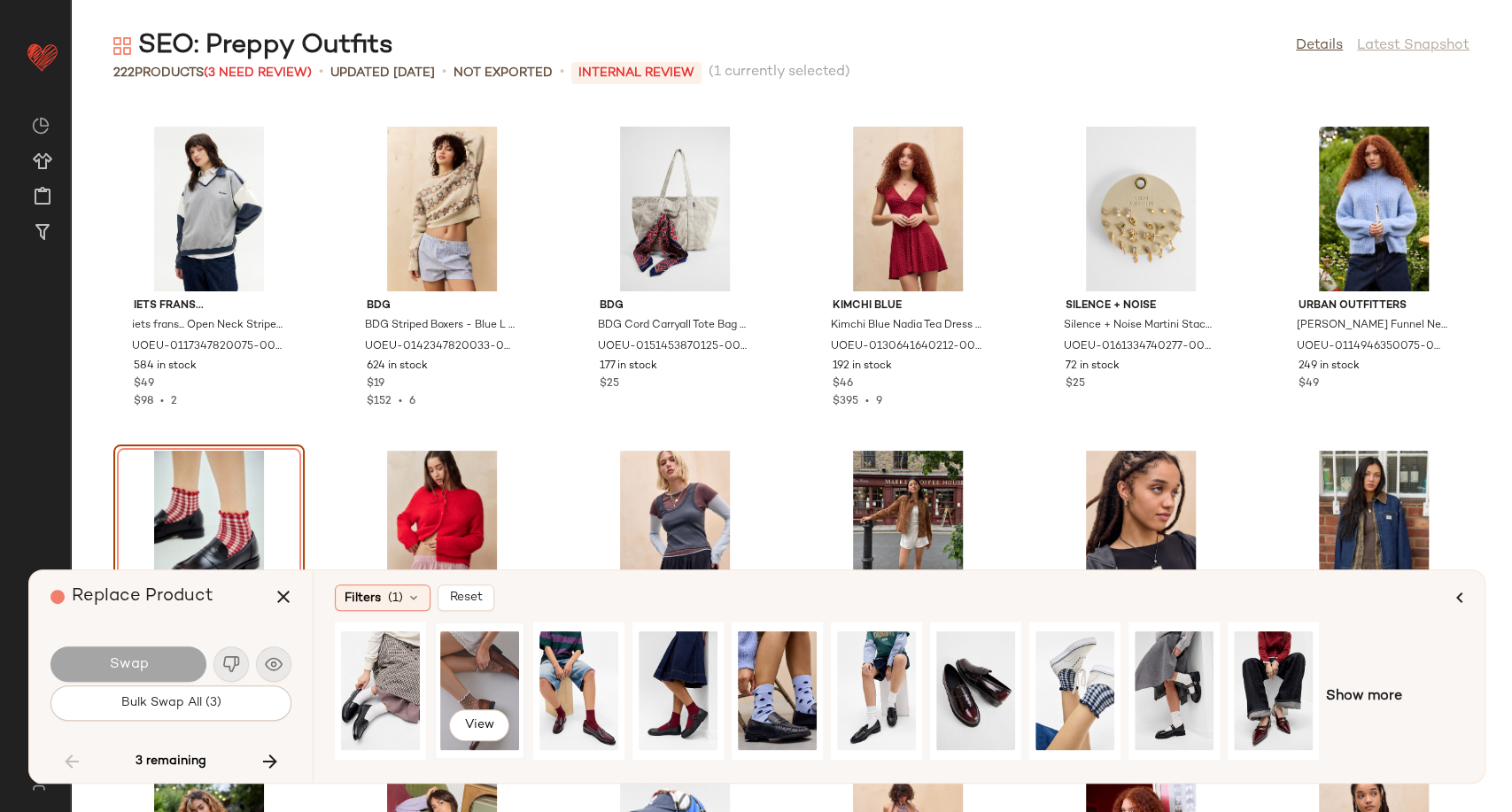
click at [464, 674] on div "View" at bounding box center [480, 691] width 79 height 126
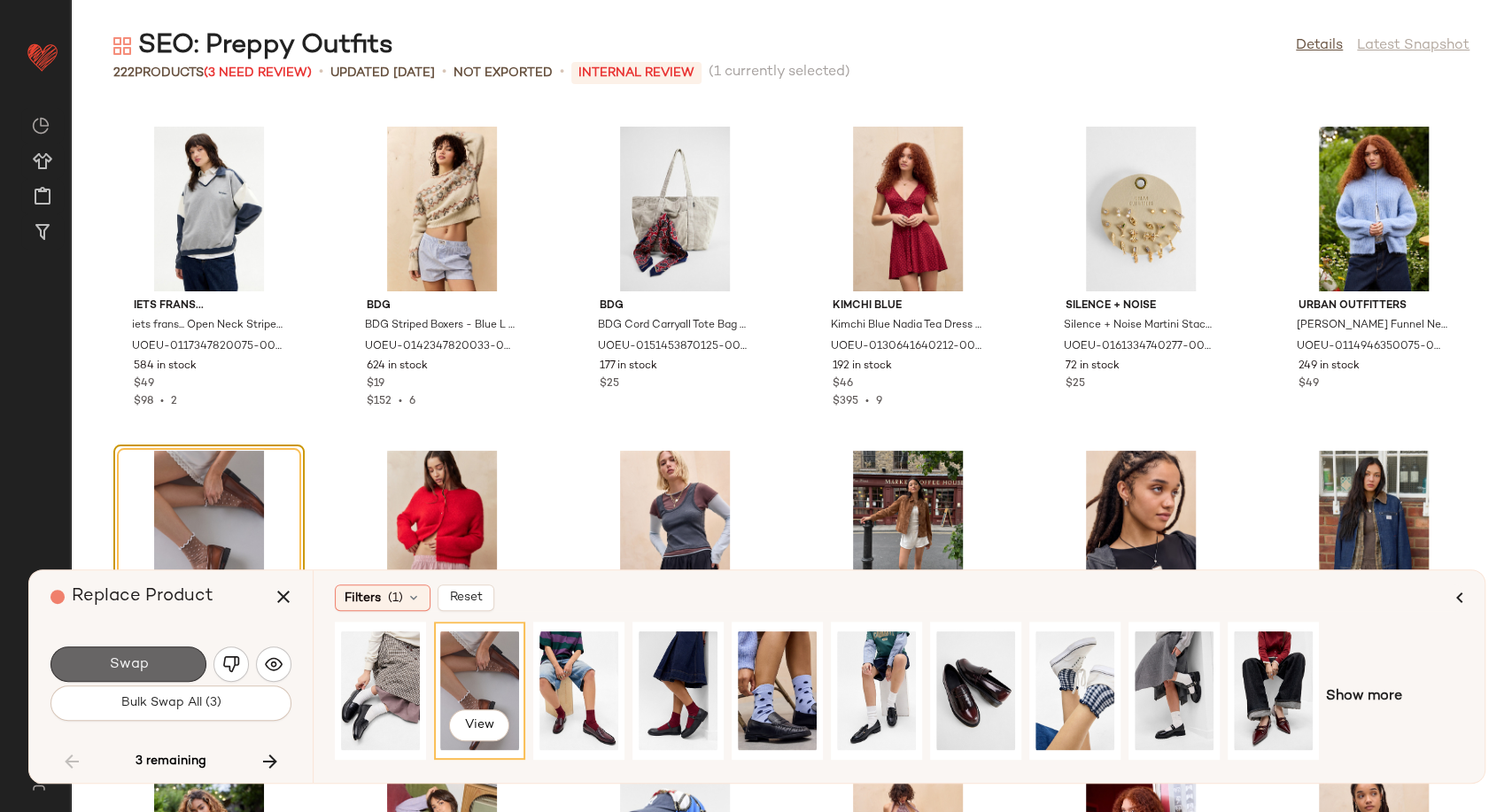
click at [104, 655] on button "Swap" at bounding box center [128, 664] width 155 height 35
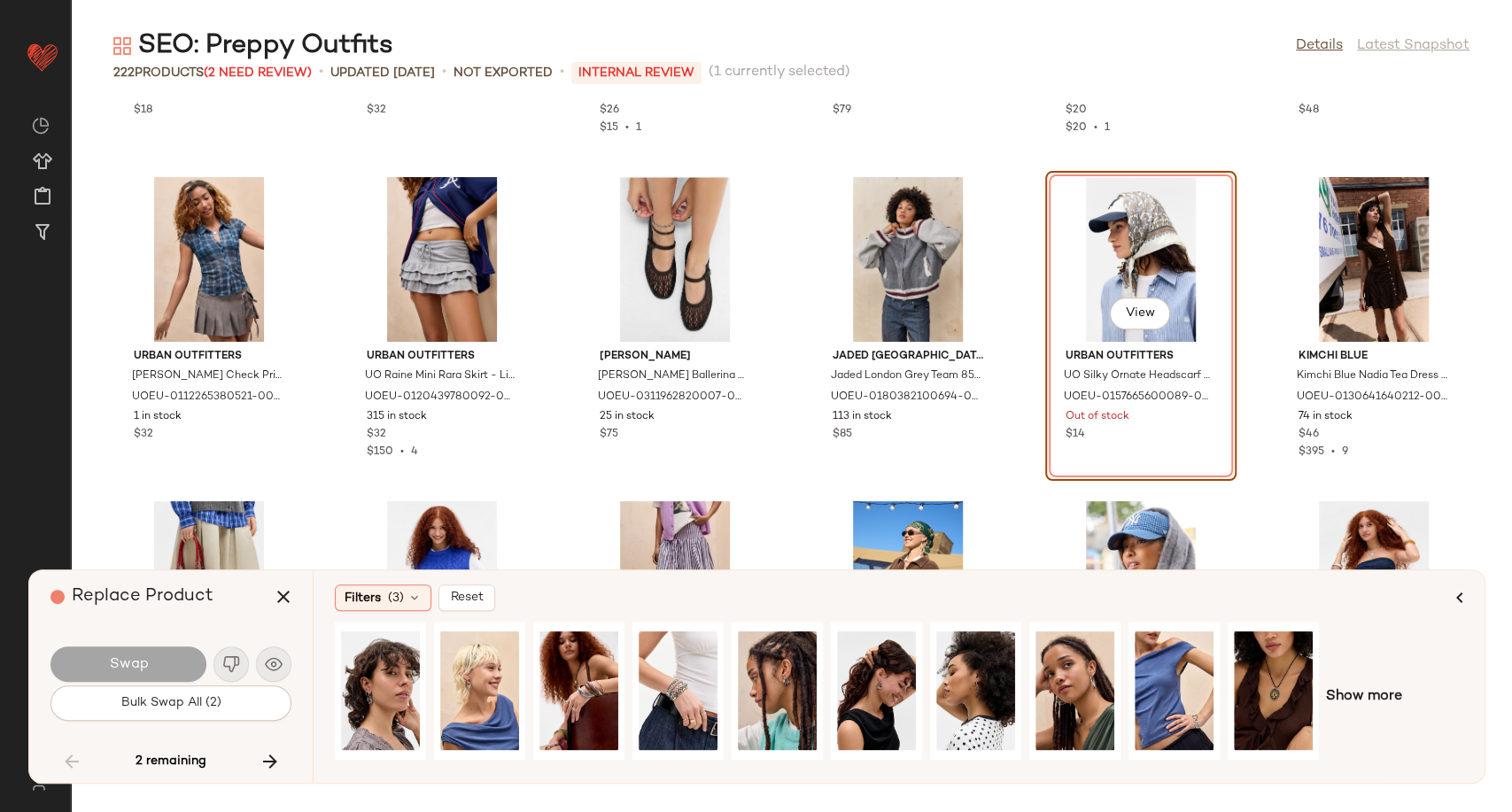
scroll to position [5803, 0]
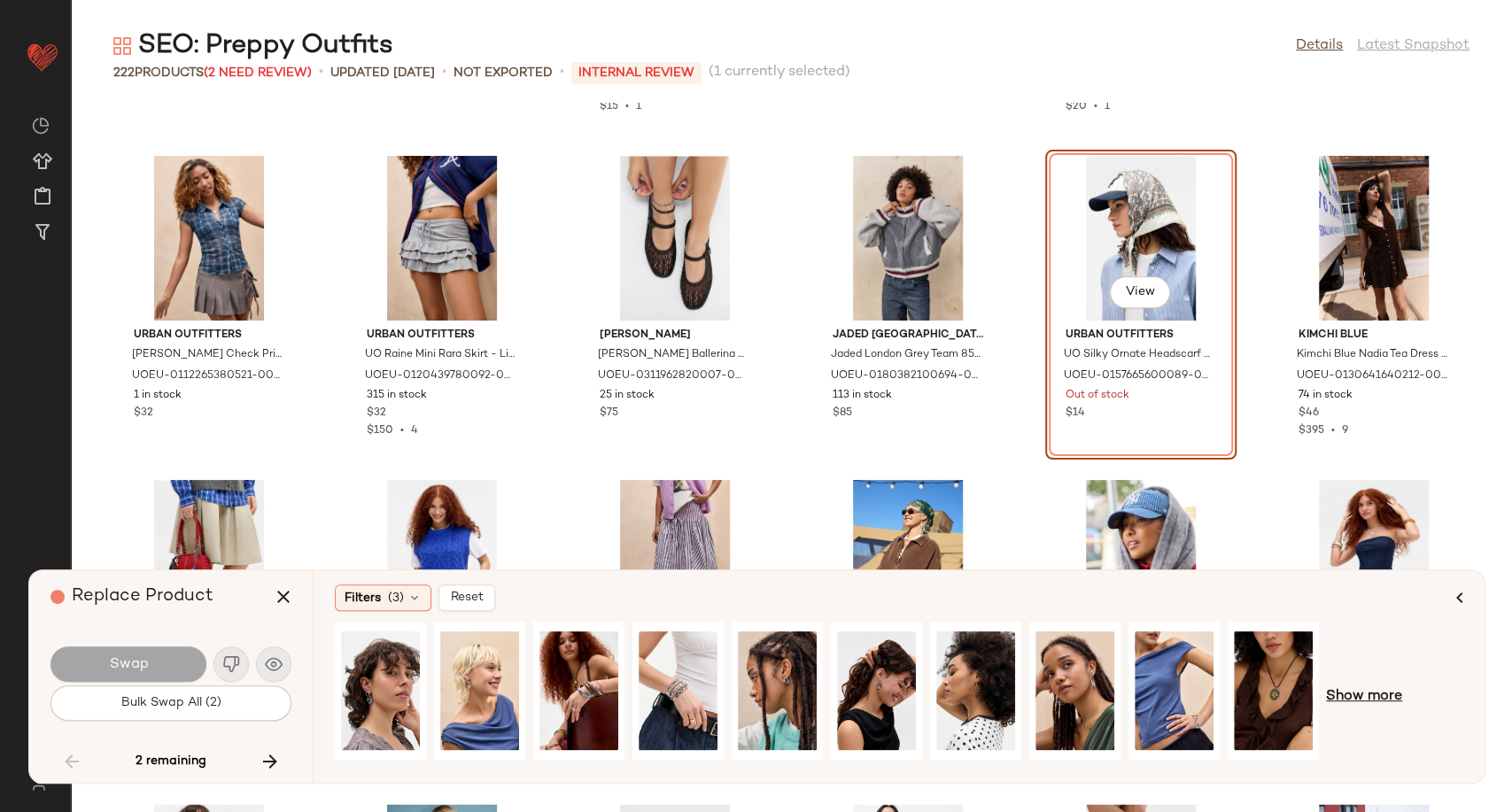
click at [1334, 704] on span "Show more" at bounding box center [1364, 697] width 76 height 22
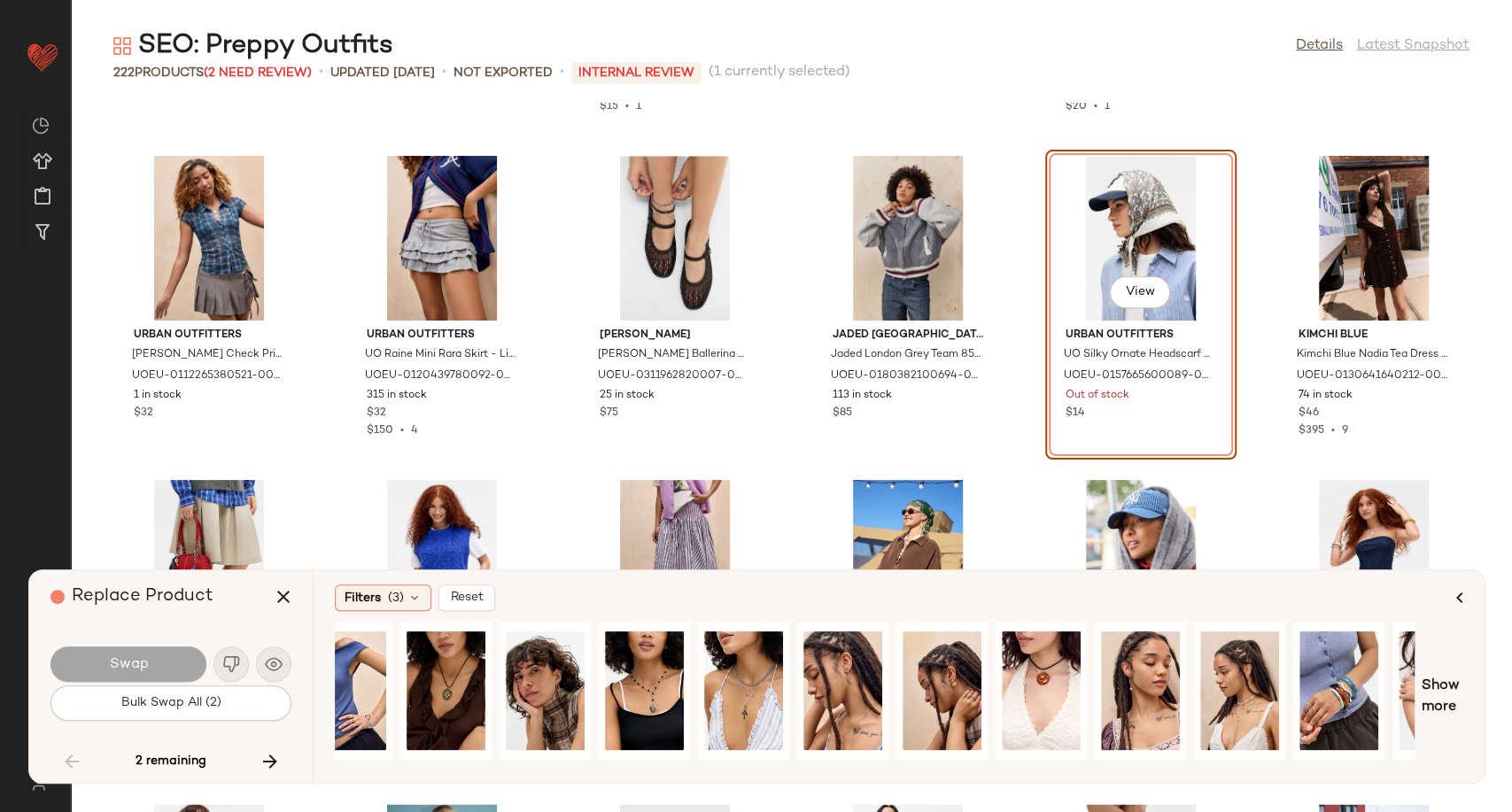
scroll to position [0, 896]
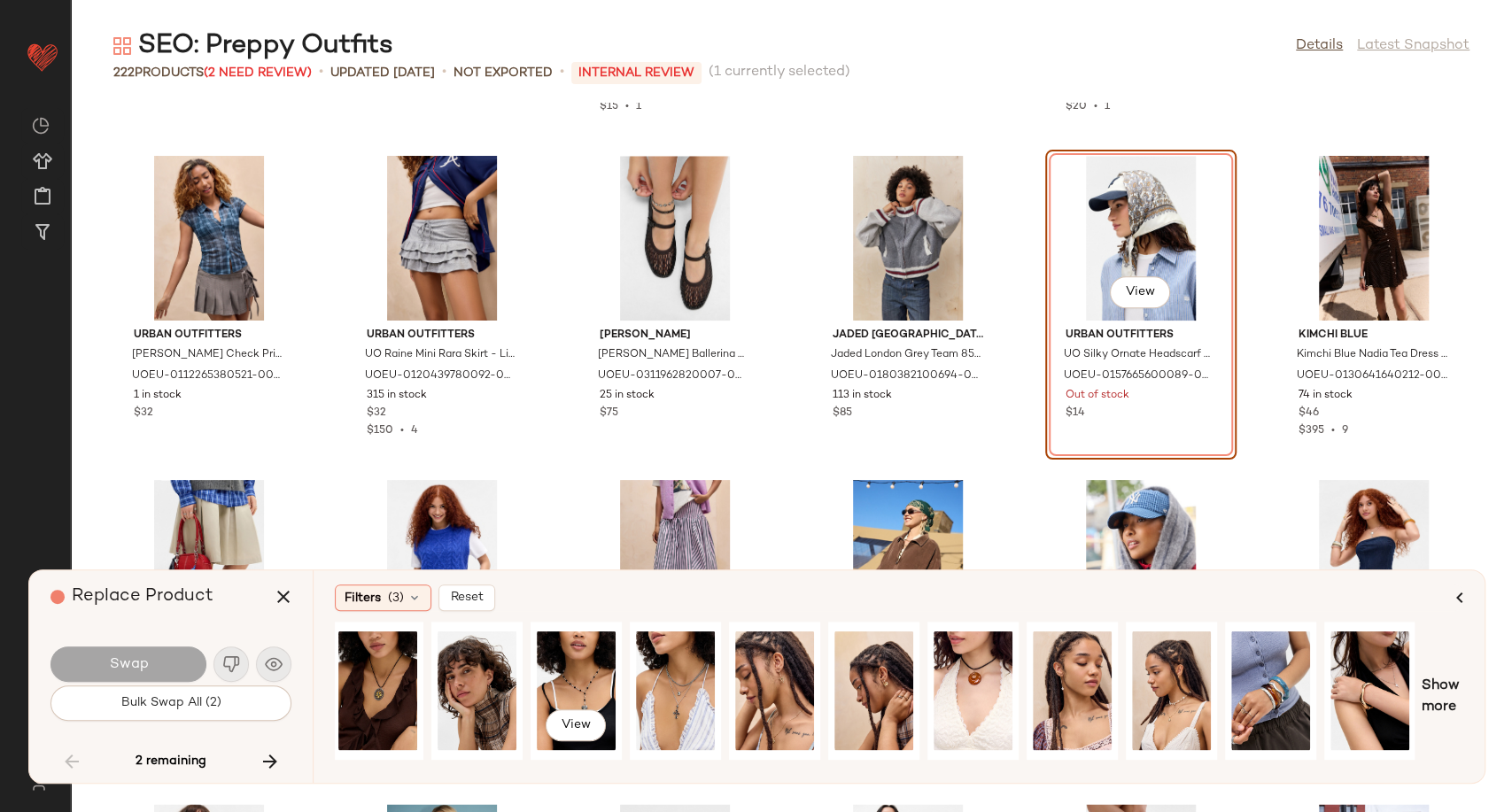
drag, startPoint x: 575, startPoint y: 675, endPoint x: 525, endPoint y: 674, distance: 50.0
click at [574, 675] on div "View" at bounding box center [576, 691] width 79 height 126
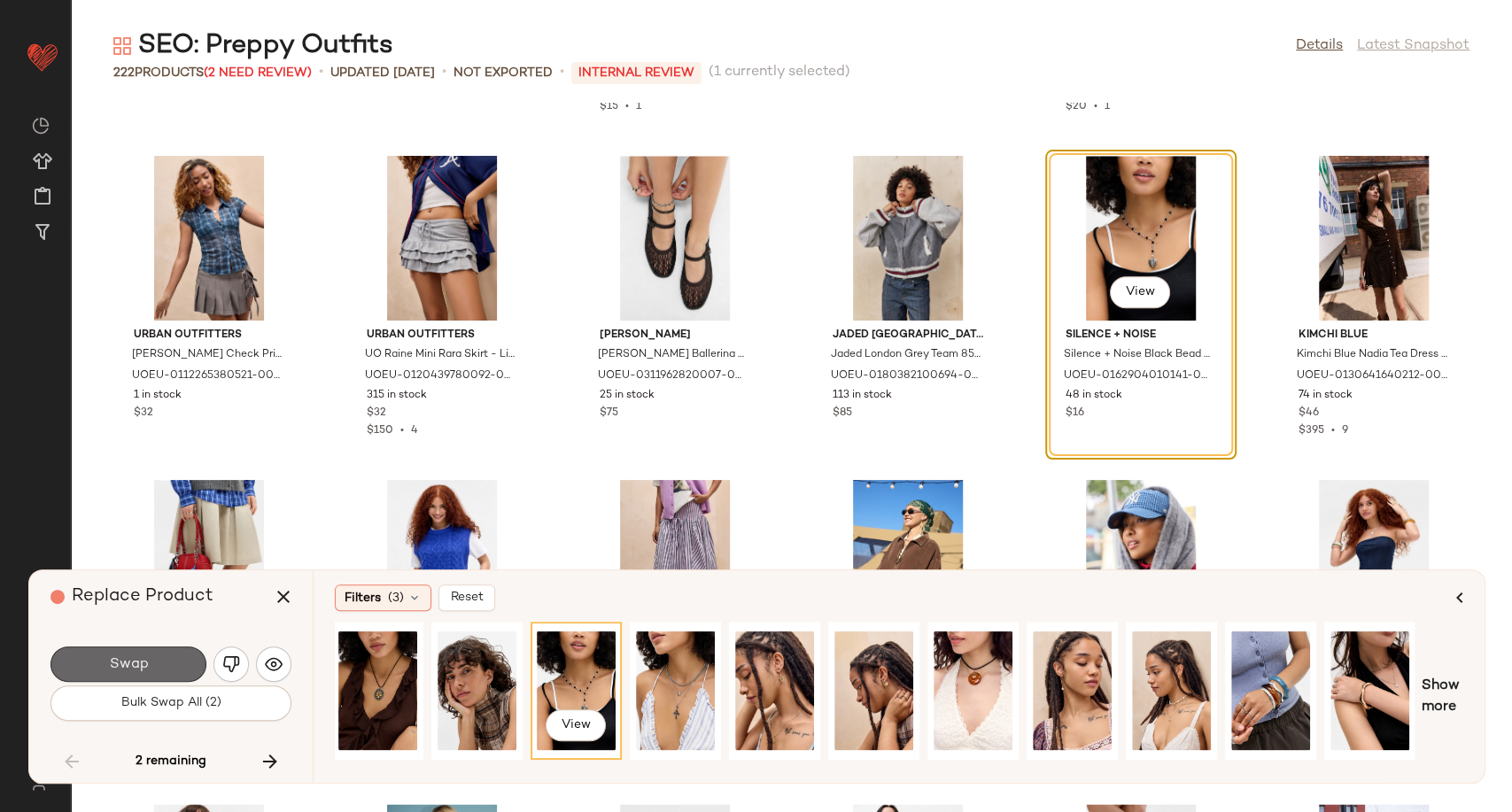
click at [93, 657] on button "Swap" at bounding box center [128, 664] width 155 height 35
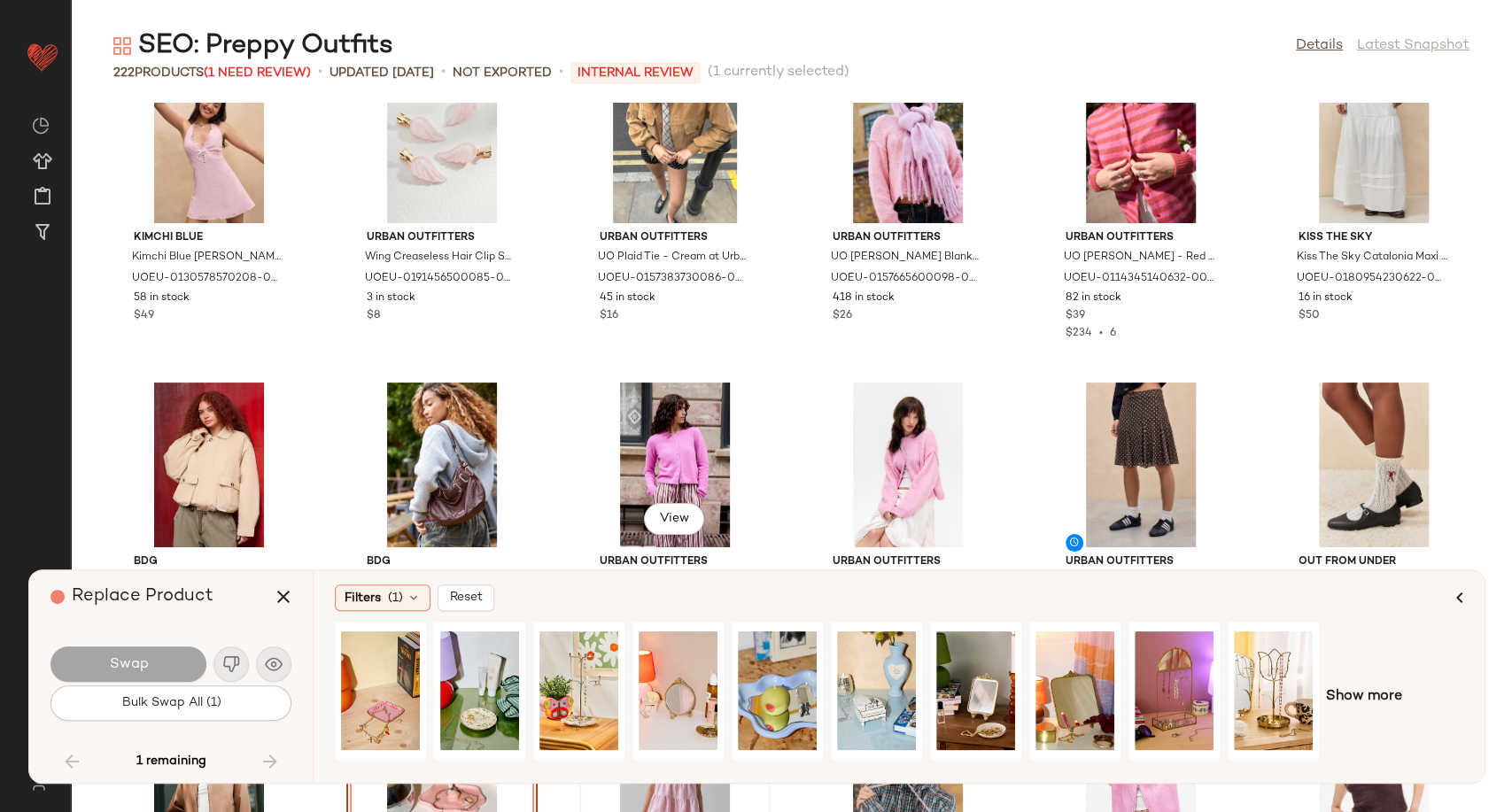
scroll to position [11283, 0]
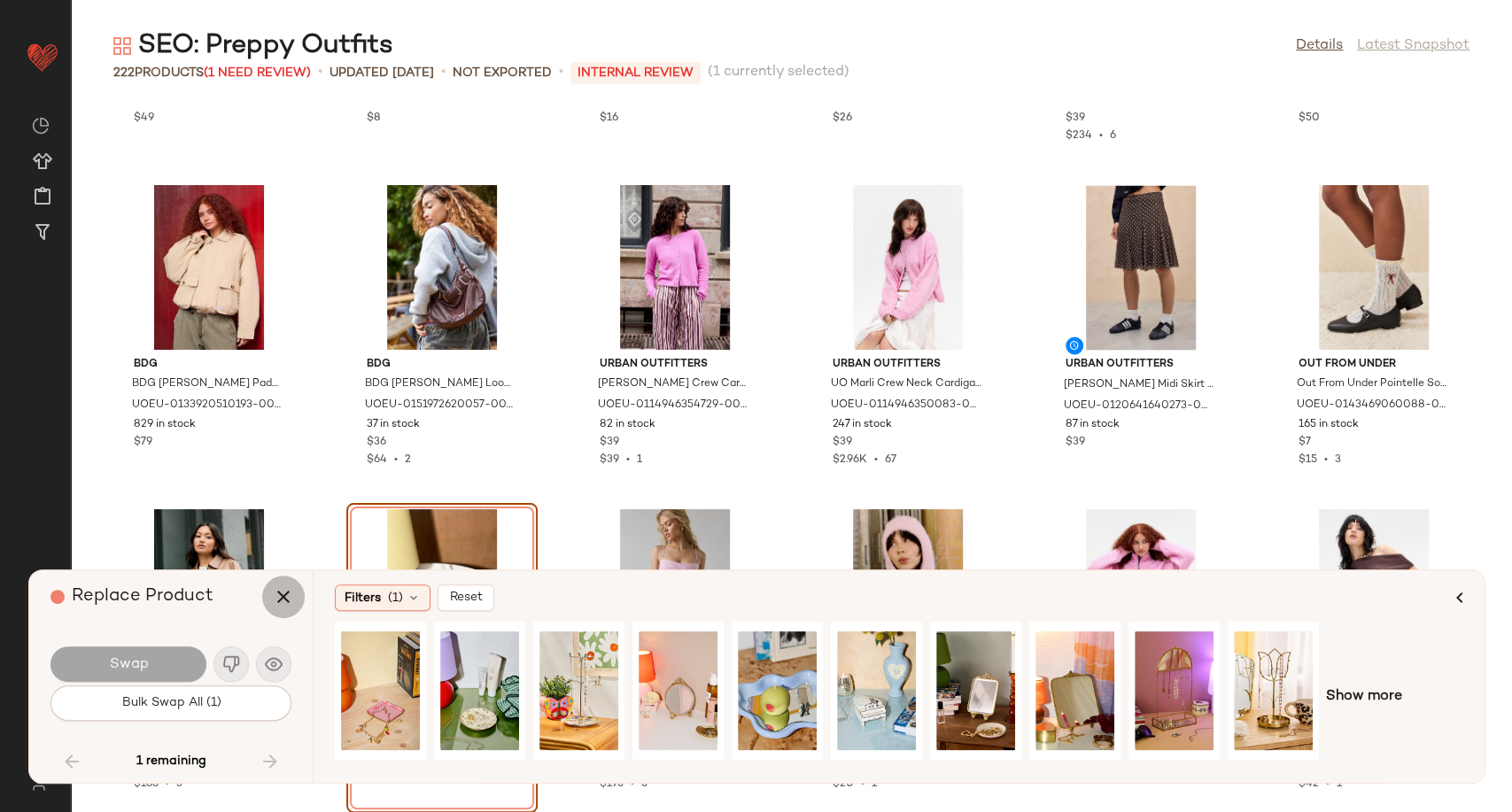
click at [279, 592] on icon "button" at bounding box center [284, 597] width 22 height 22
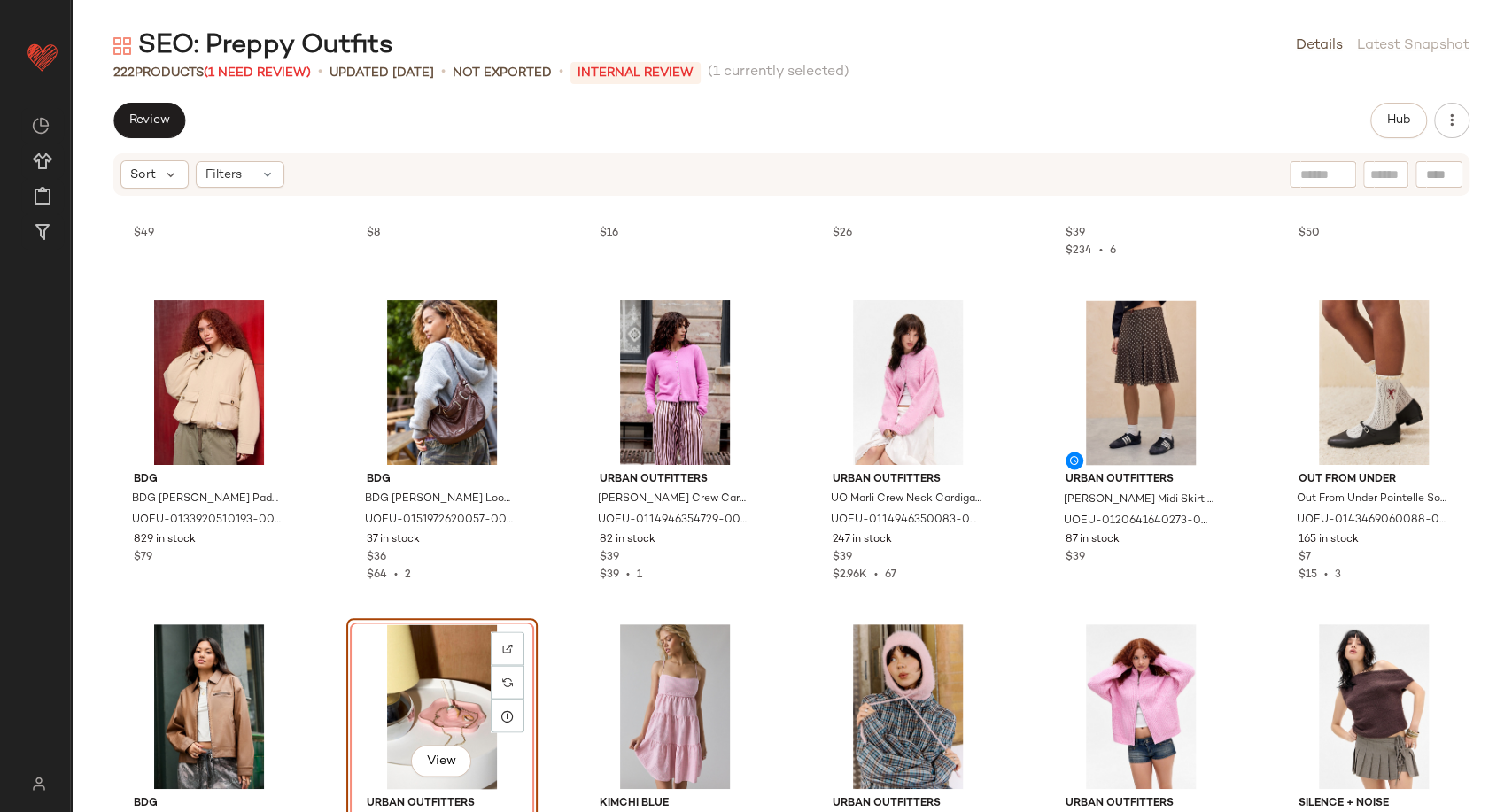
click at [403, 680] on div "View" at bounding box center [441, 706] width 179 height 164
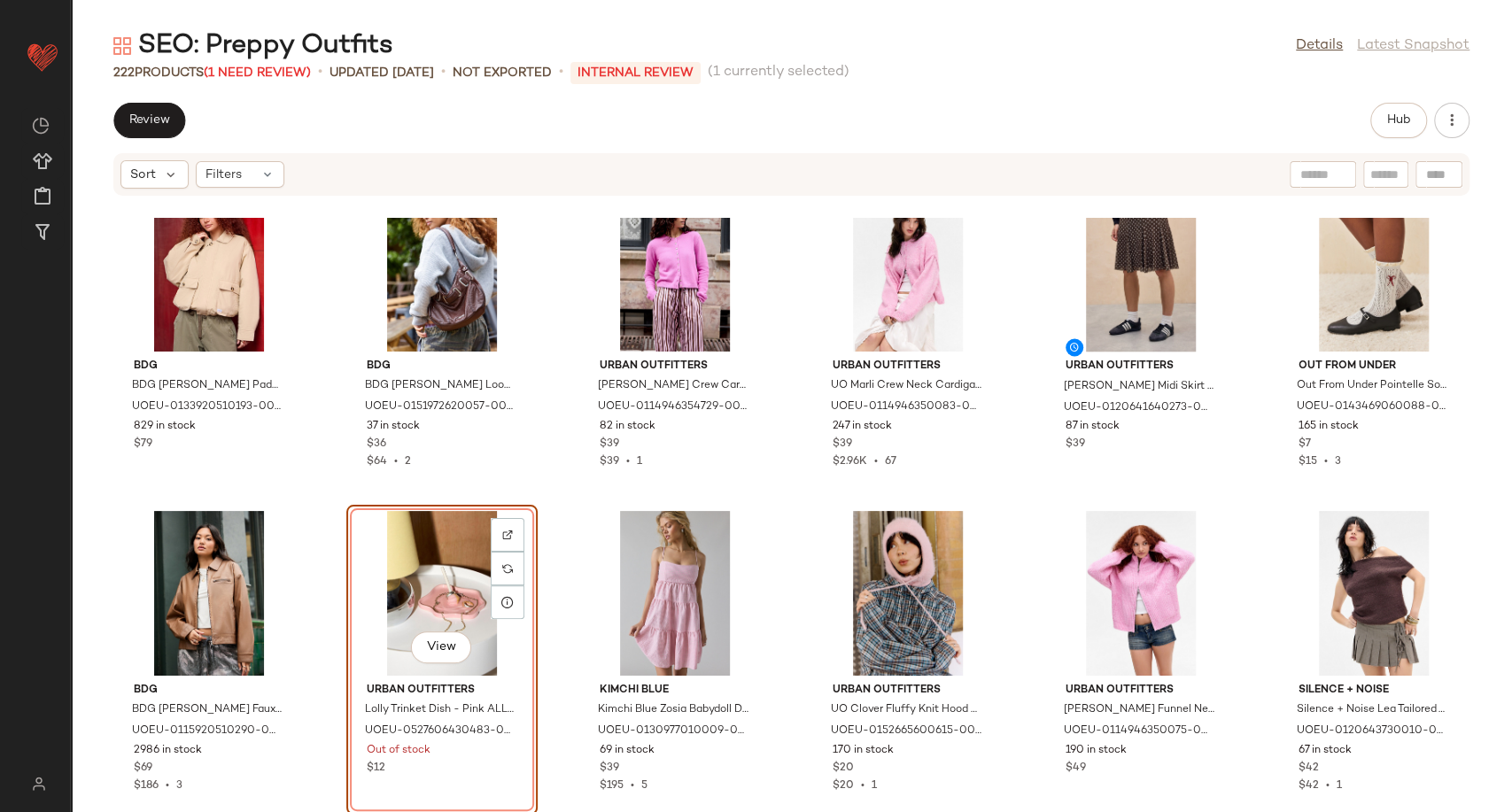
scroll to position [11398, 0]
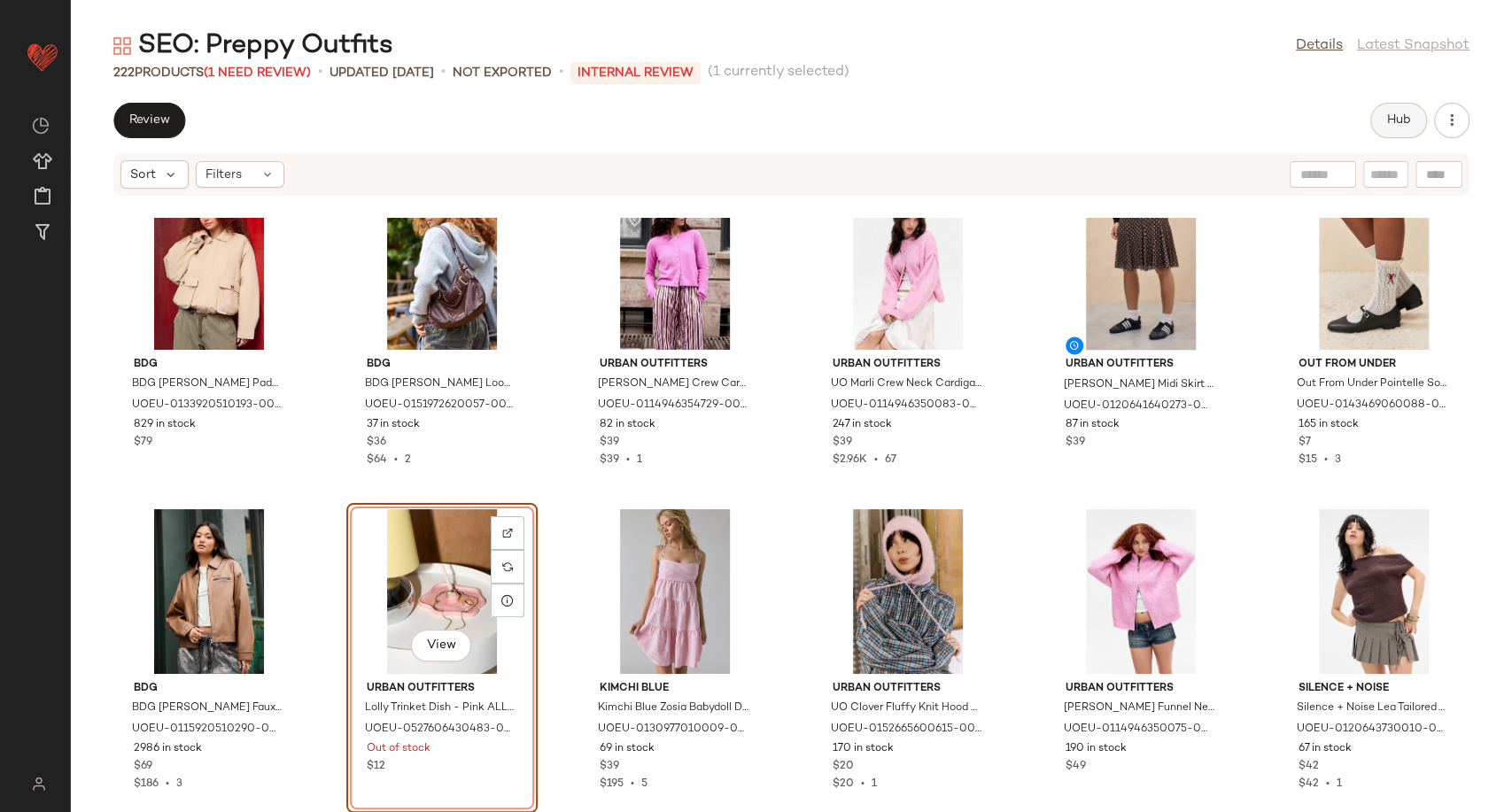
click at [1392, 136] on button "Hub" at bounding box center [1398, 119] width 57 height 35
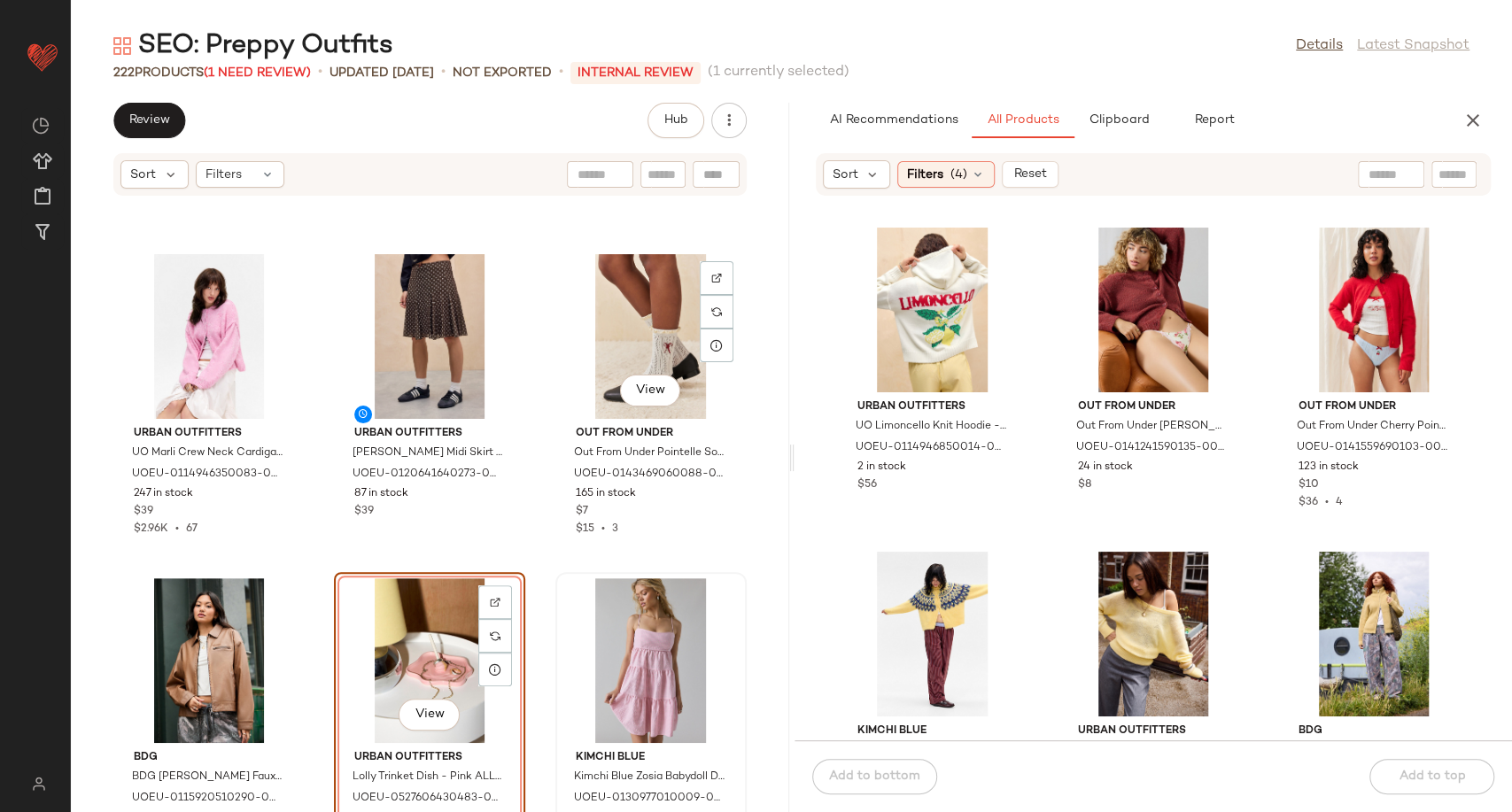
scroll to position [23191, 0]
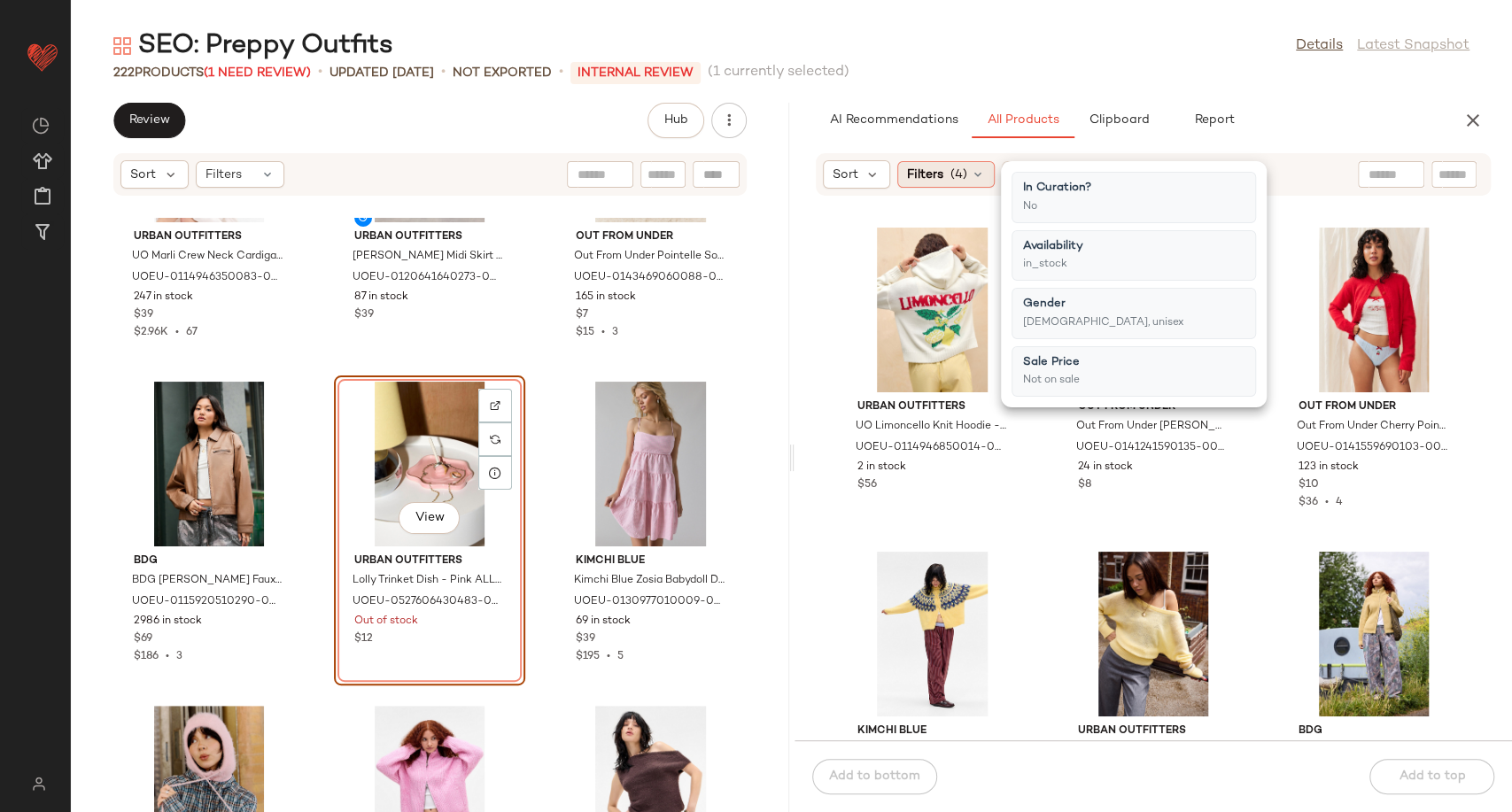
click at [978, 173] on icon at bounding box center [977, 174] width 14 height 14
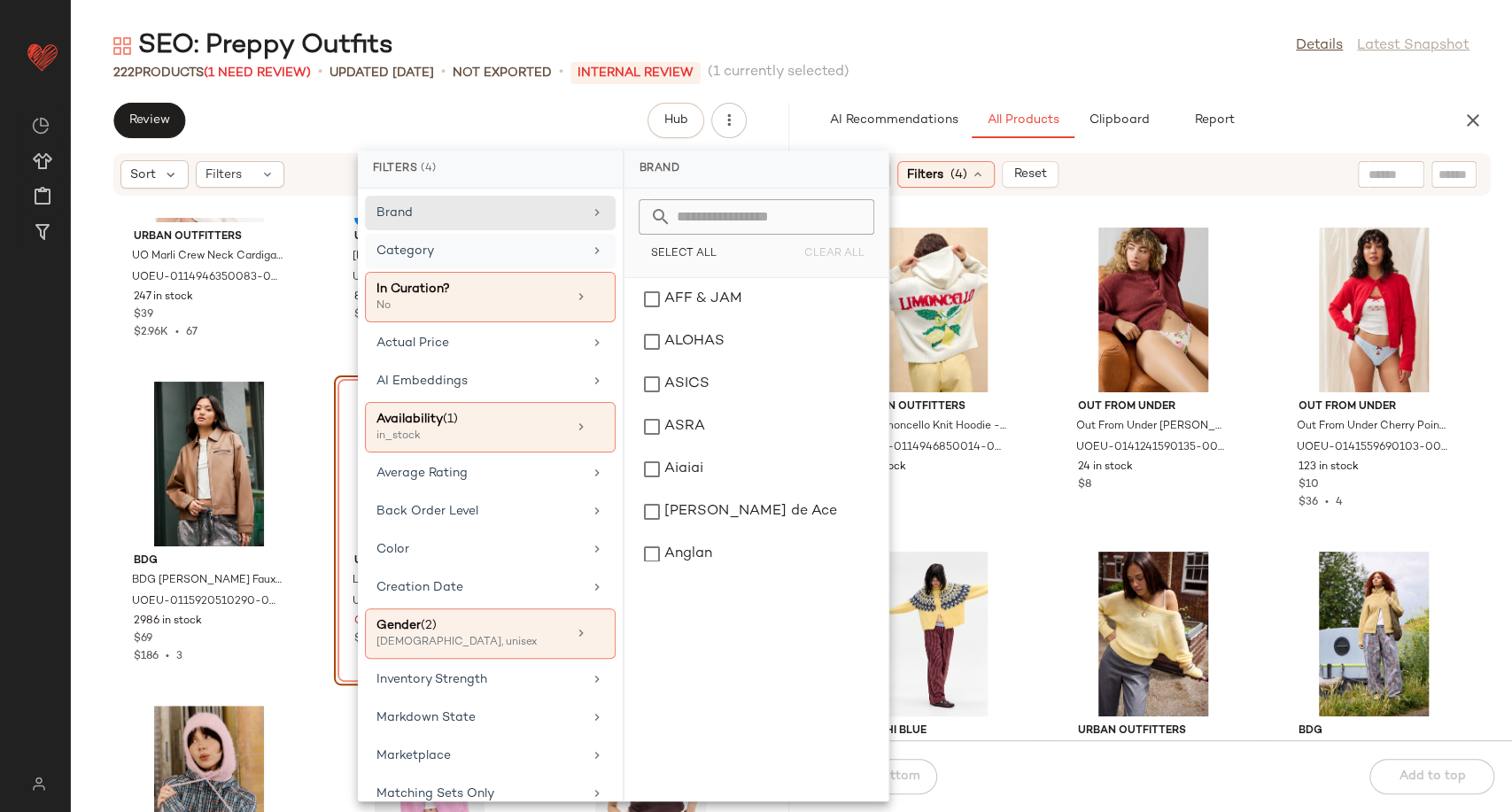
click at [578, 272] on div "Category" at bounding box center [490, 297] width 251 height 50
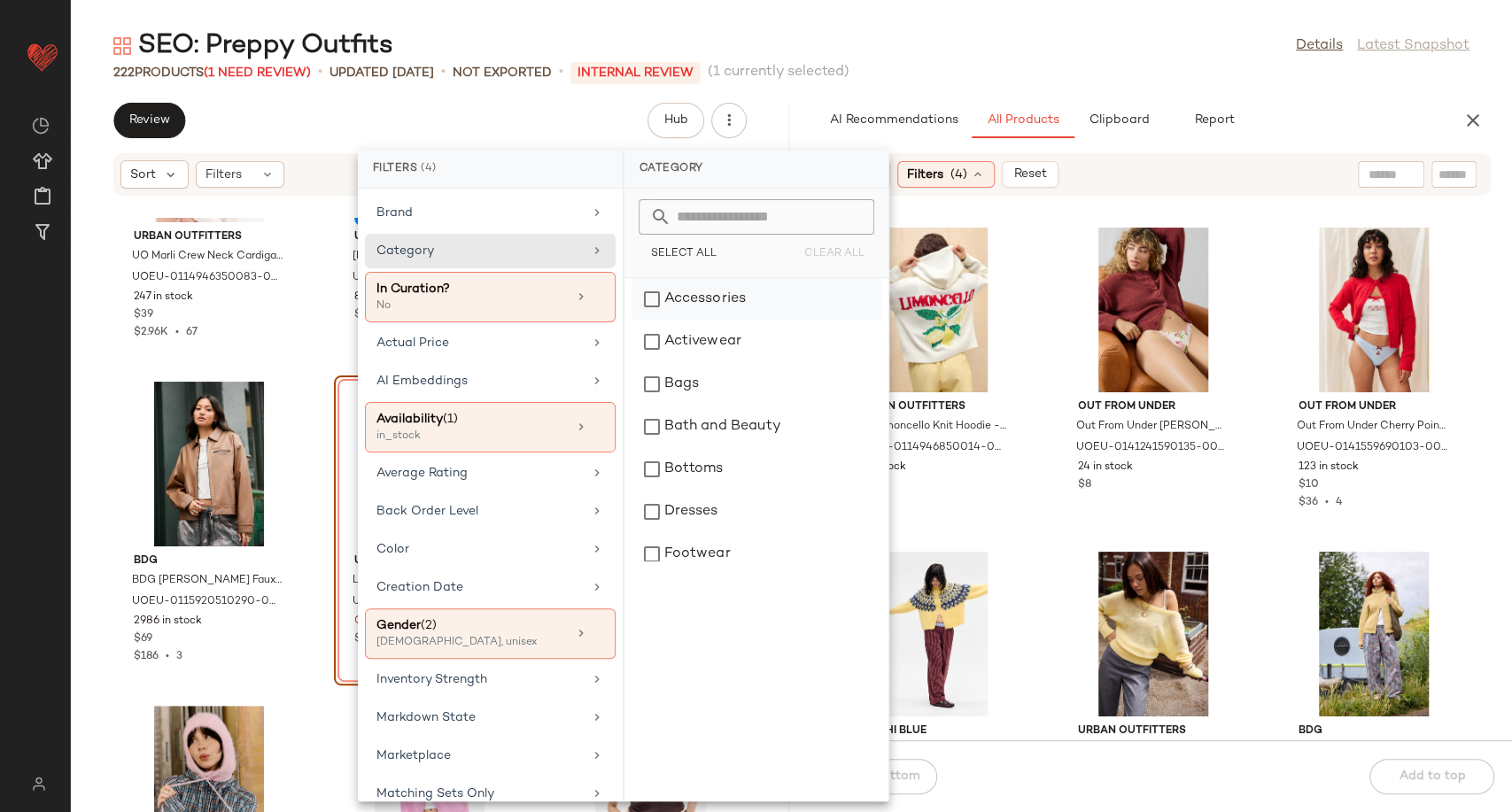
click at [723, 300] on div "Accessories" at bounding box center [756, 298] width 250 height 42
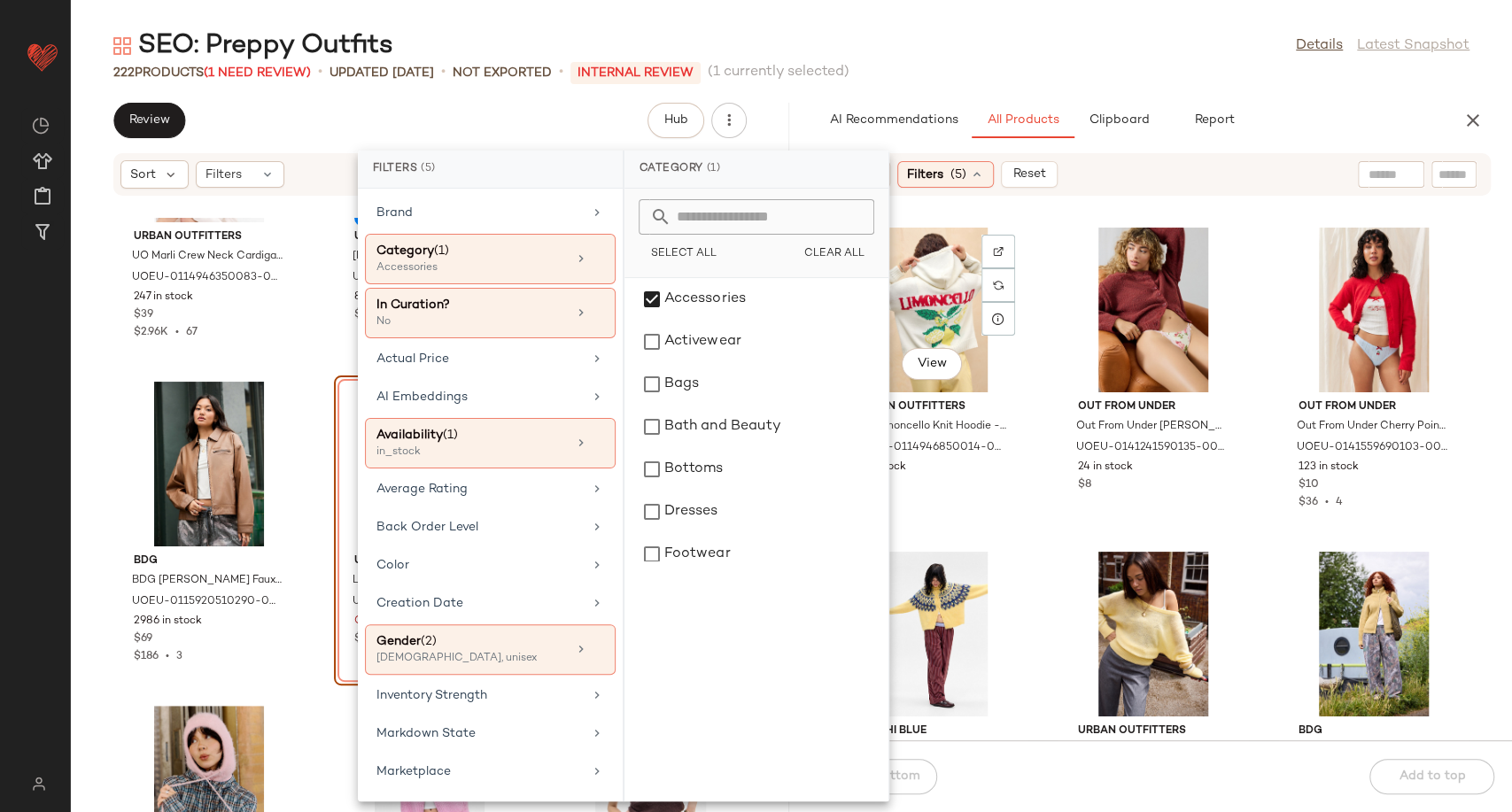
click at [1033, 439] on div "View Urban Outfitters UO Limoncello Knit Hoodie - Cream XS at Urban Outfitters …" at bounding box center [1153, 479] width 718 height 523
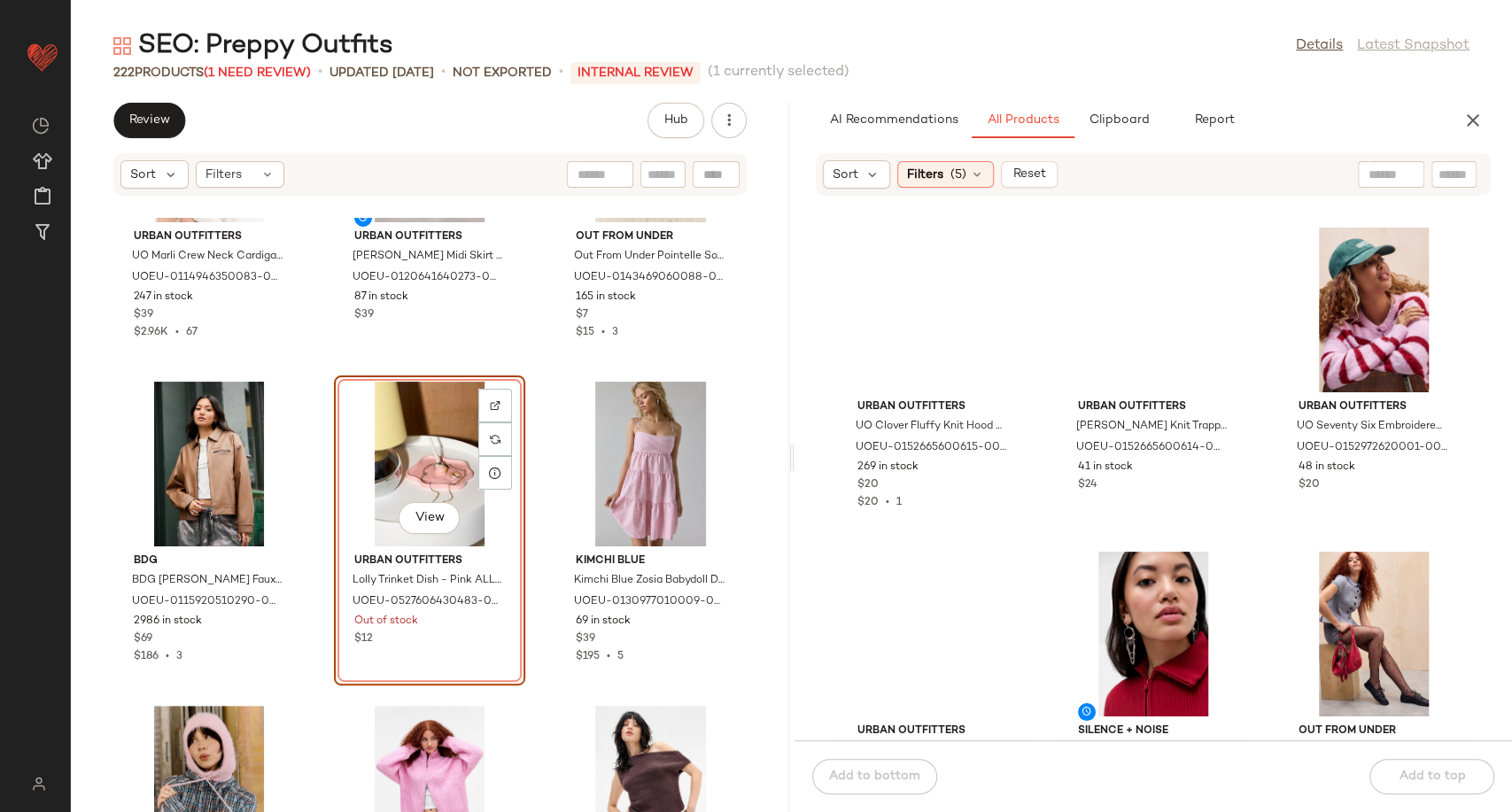
click at [1037, 523] on div "Urban Outfitters UO Clover Fluffy Knit Hood - Bright Yellow at Urban Outfitters…" at bounding box center [1153, 479] width 718 height 523
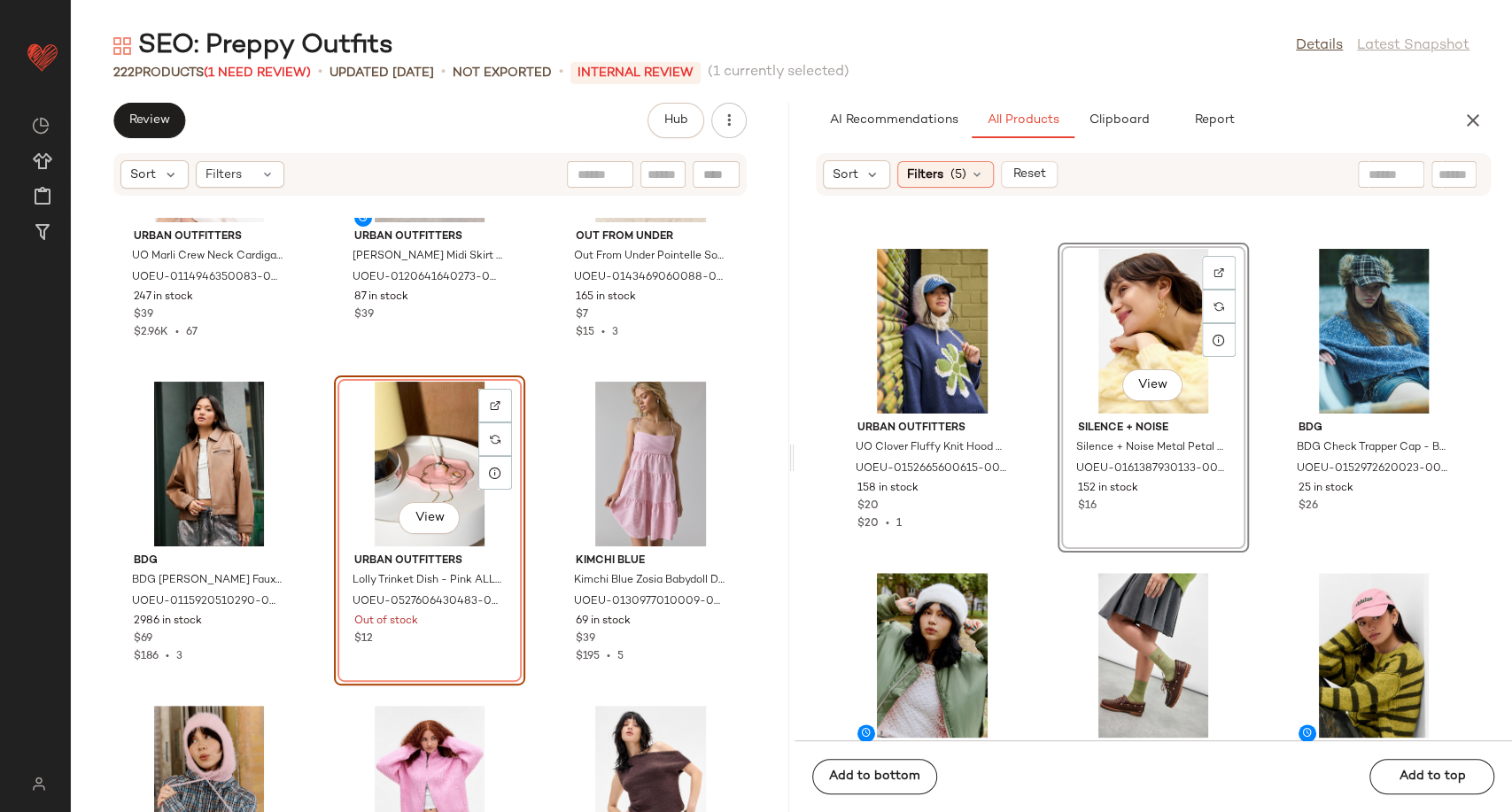
scroll to position [1288, 0]
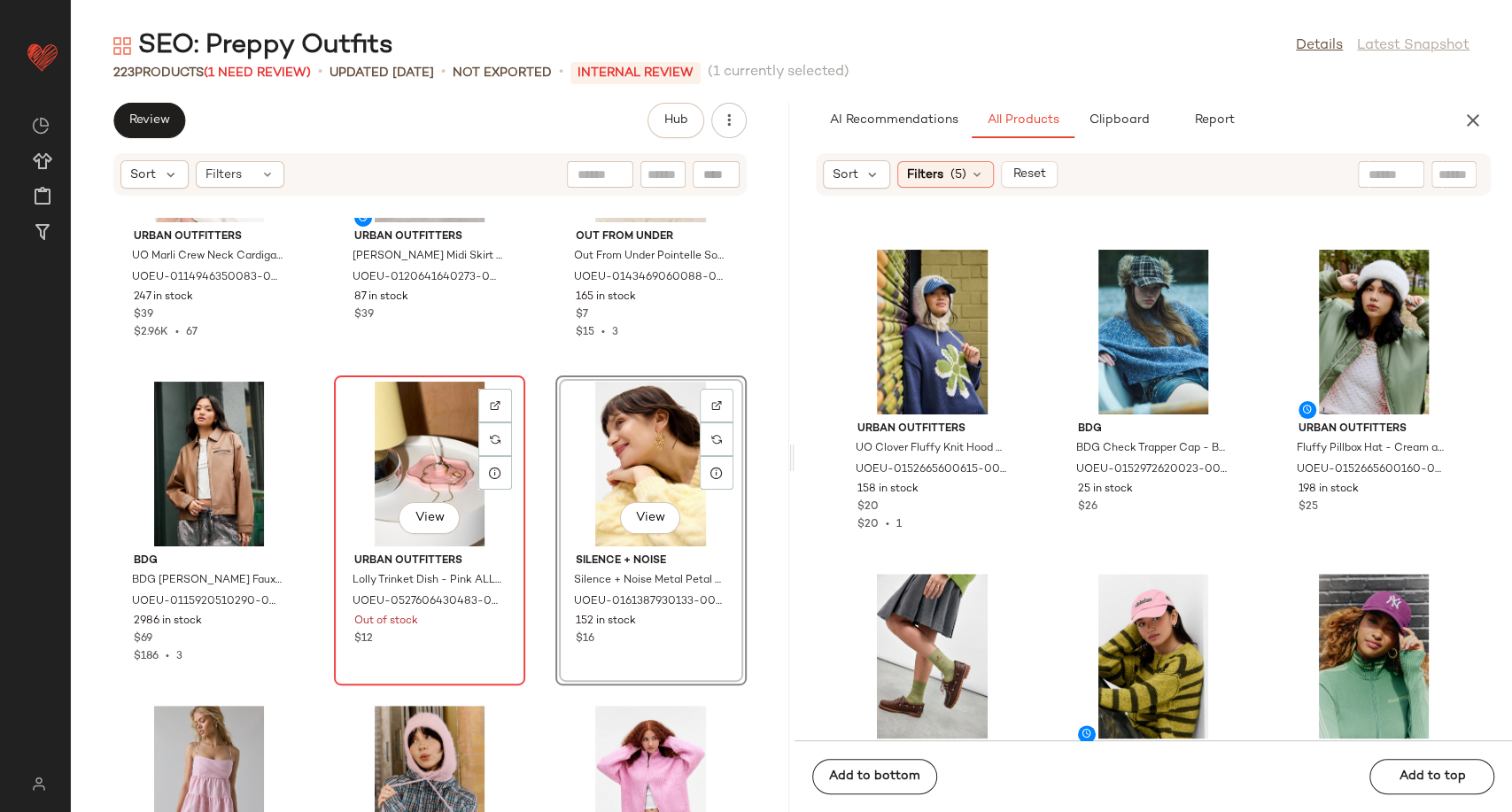
click at [416, 471] on div "View" at bounding box center [429, 463] width 179 height 164
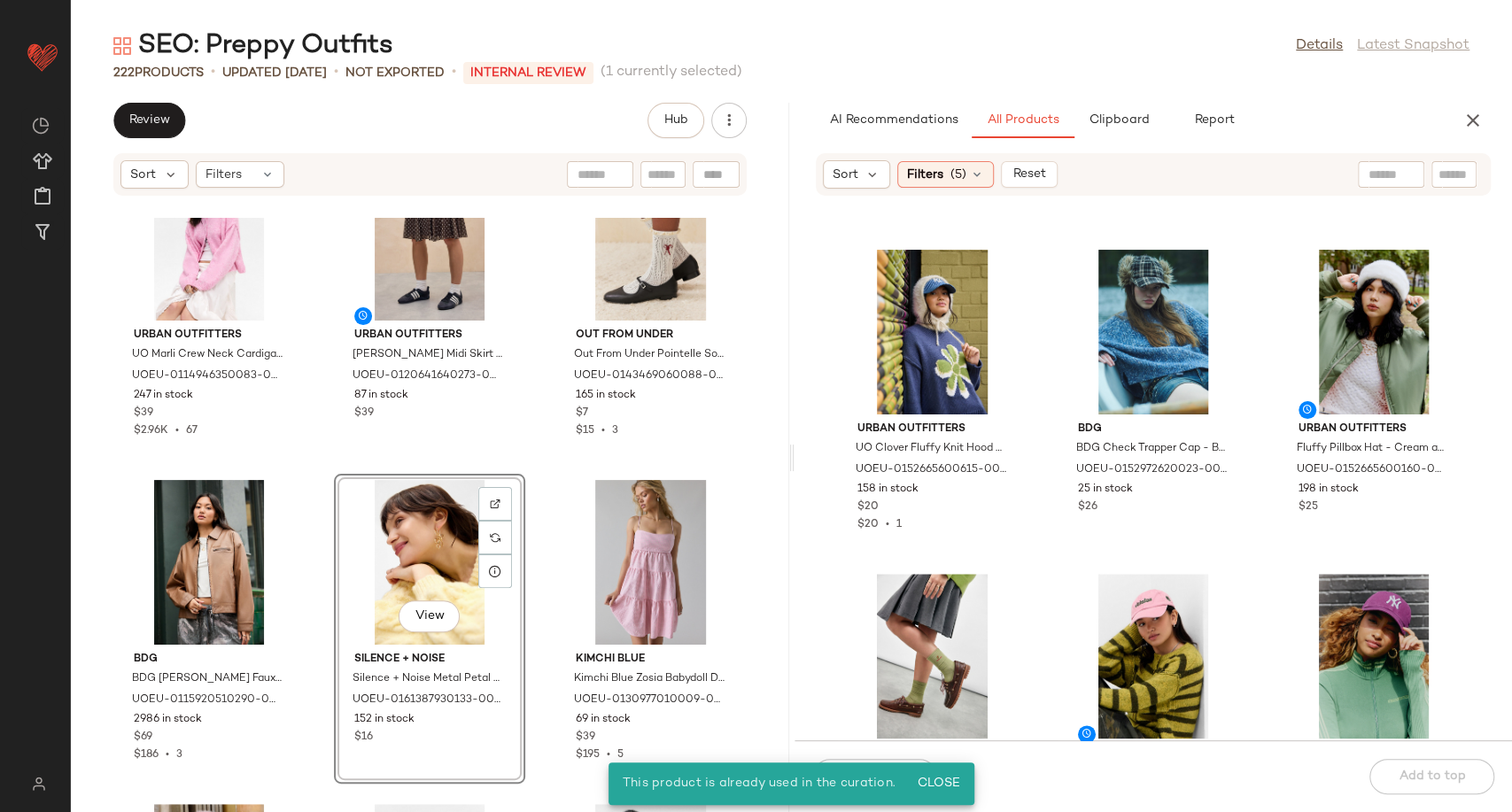
scroll to position [23387, 0]
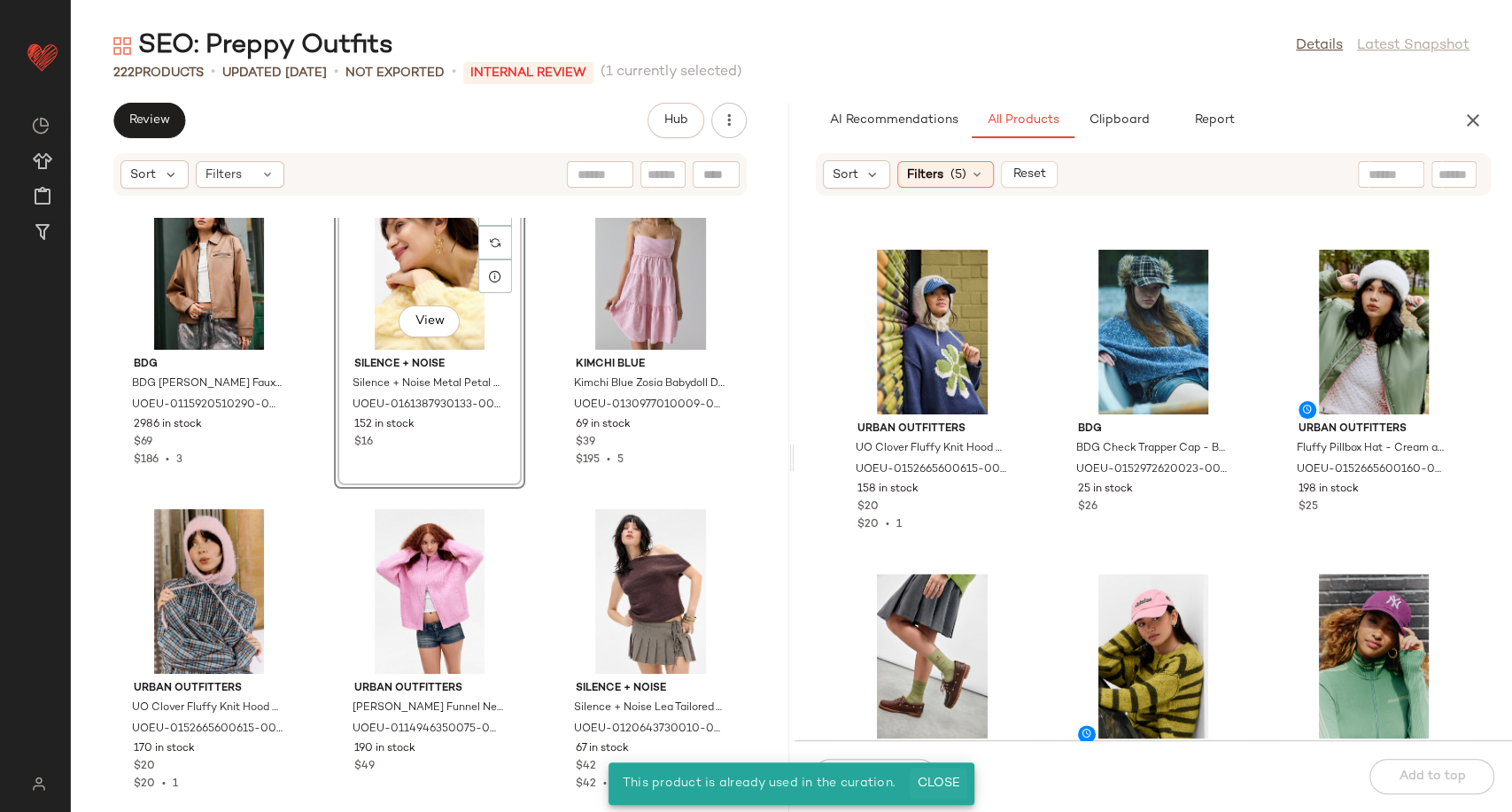
click at [951, 789] on span "Close" at bounding box center [938, 783] width 43 height 14
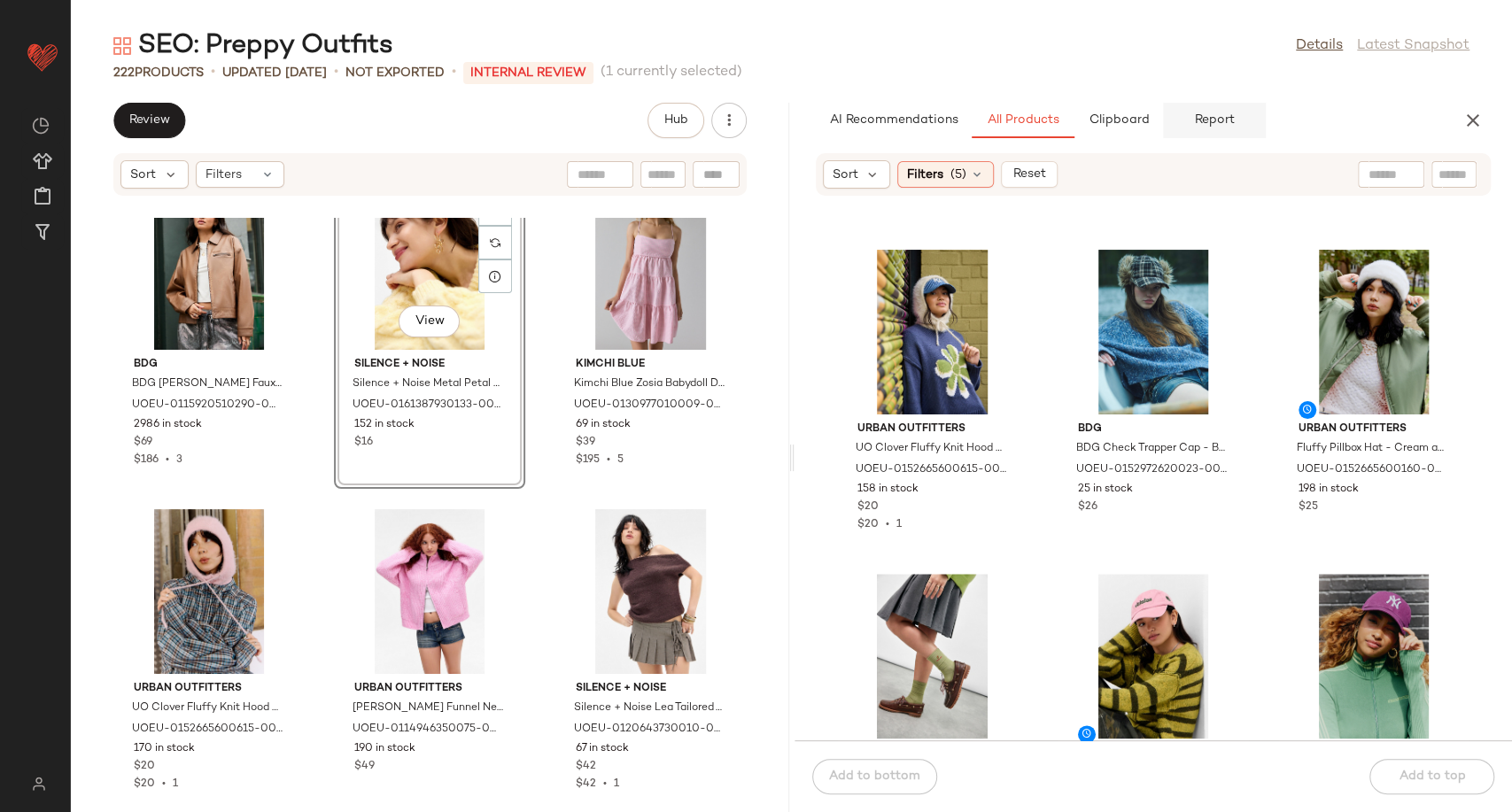
click at [1202, 117] on span "Report" at bounding box center [1213, 120] width 40 height 14
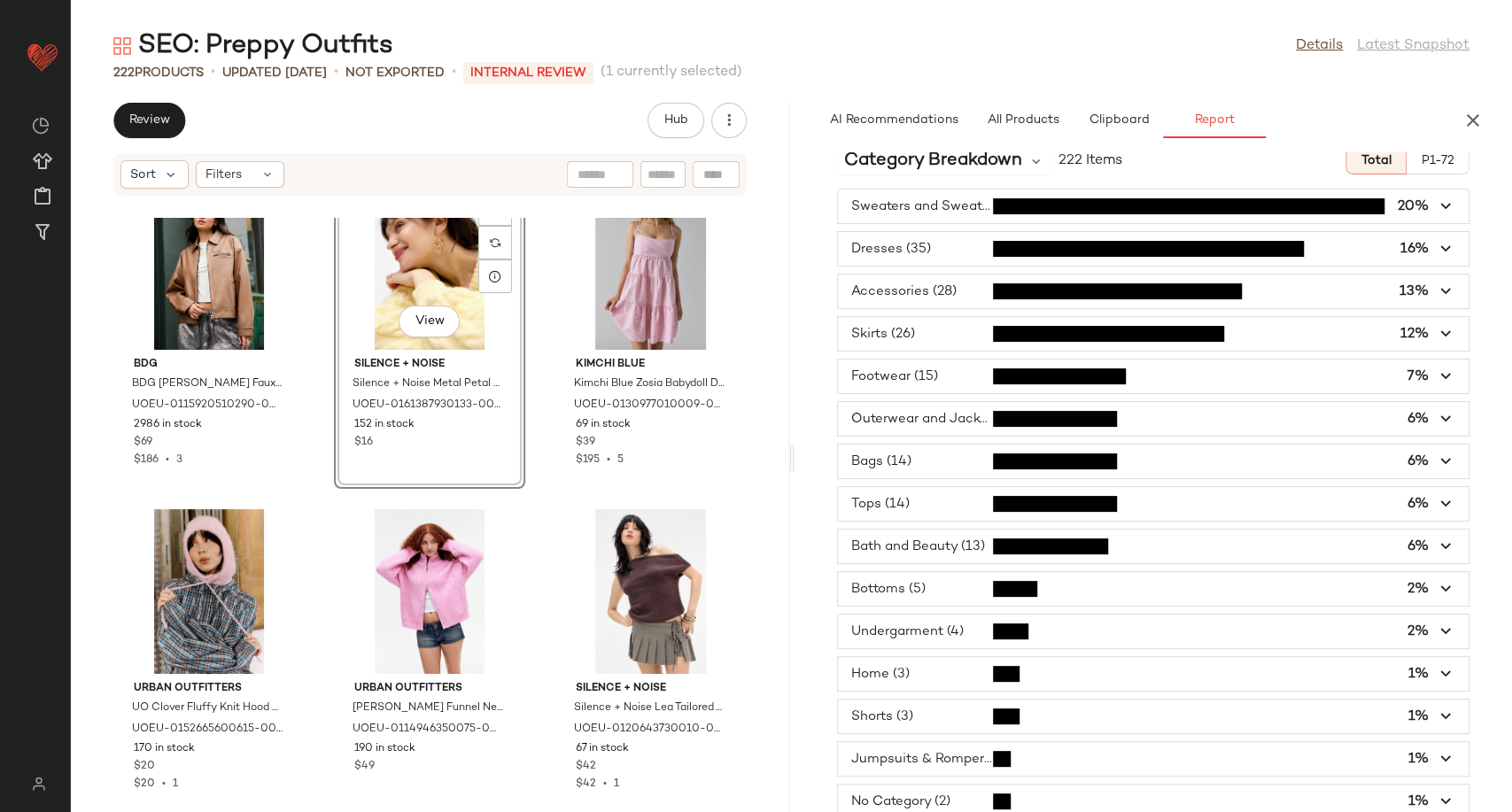
scroll to position [22, 0]
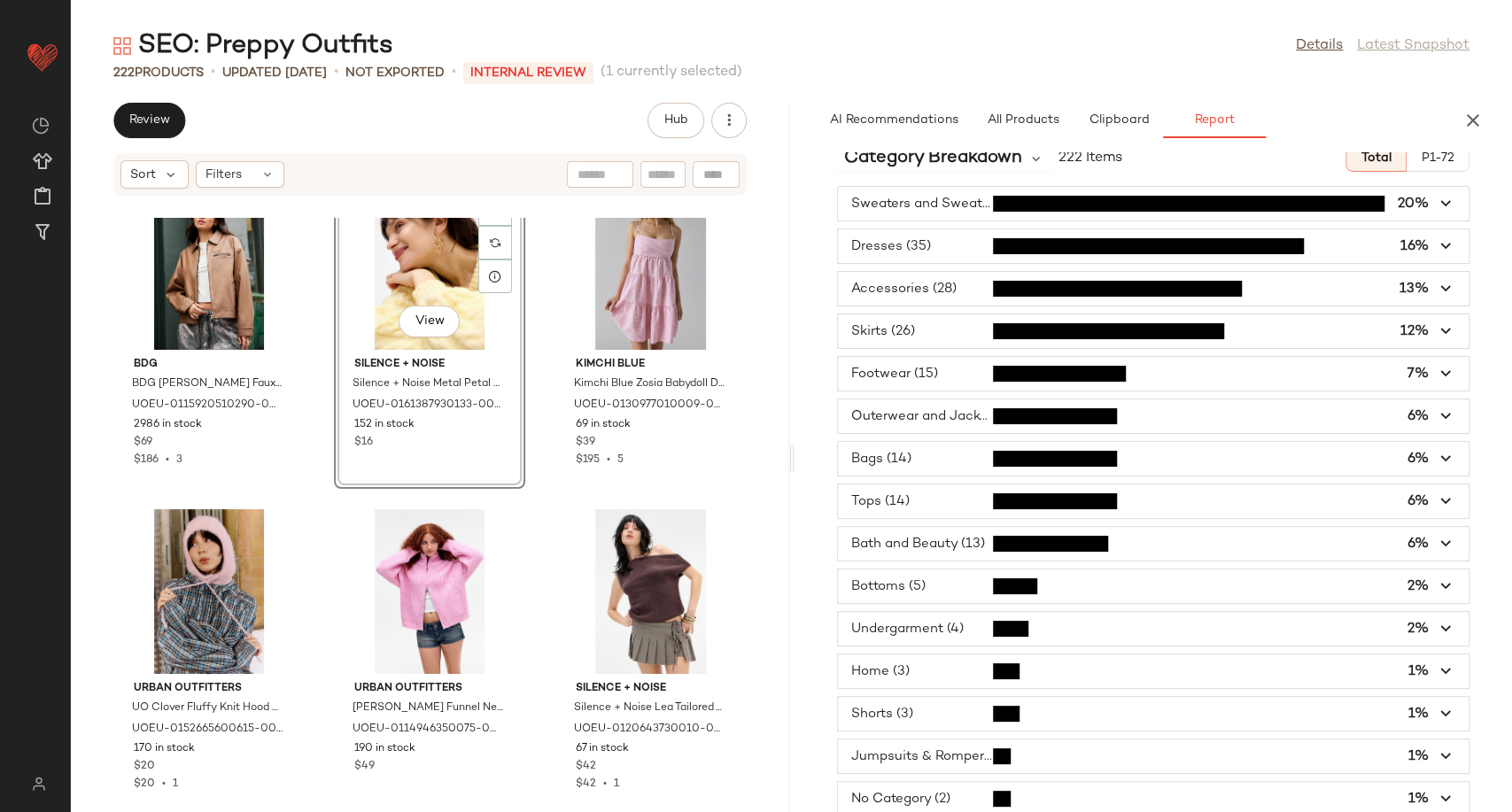
click at [1405, 669] on span "button" at bounding box center [1153, 670] width 632 height 33
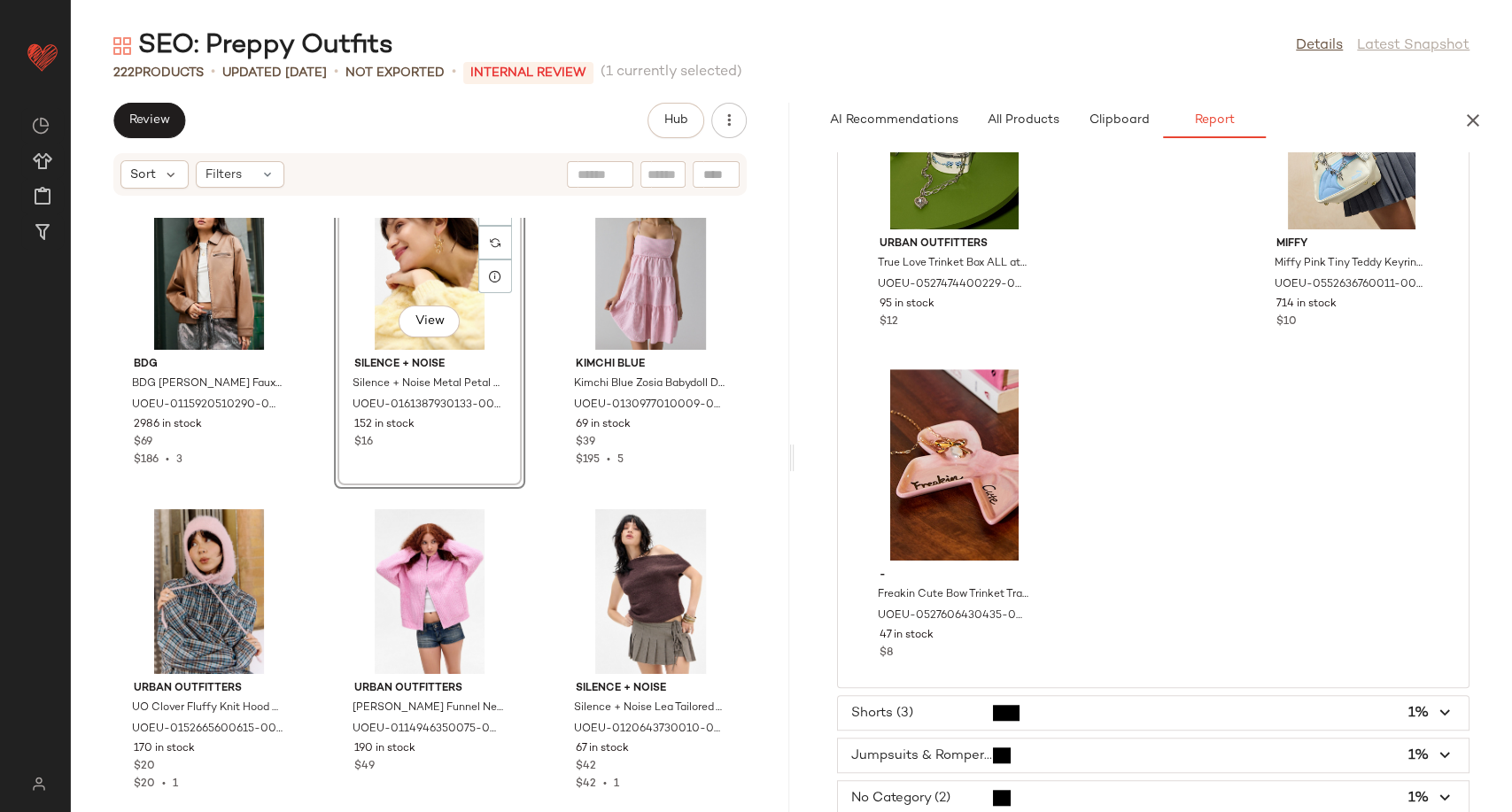
scroll to position [488, 0]
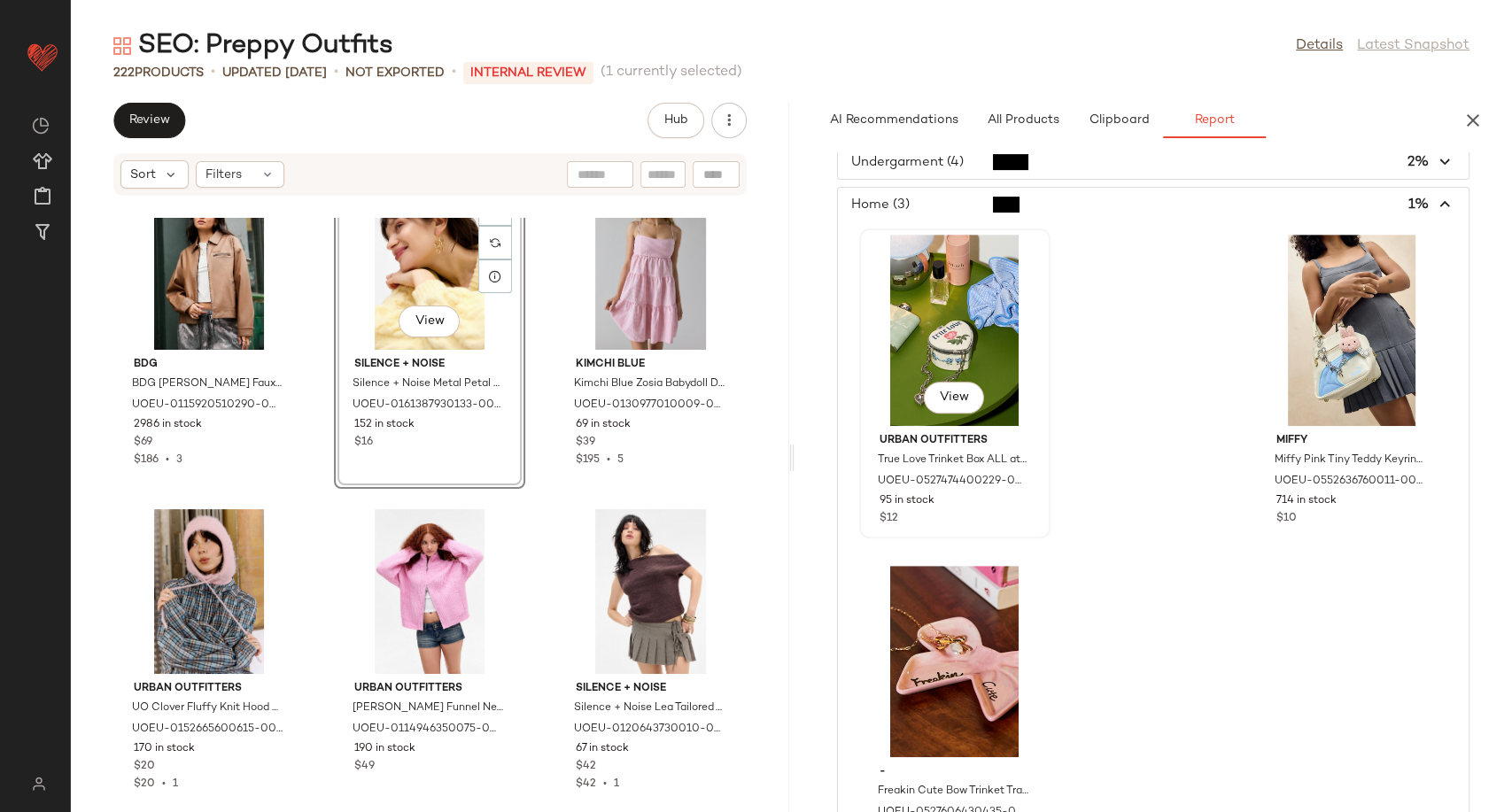
click at [931, 308] on div "View" at bounding box center [954, 330] width 179 height 191
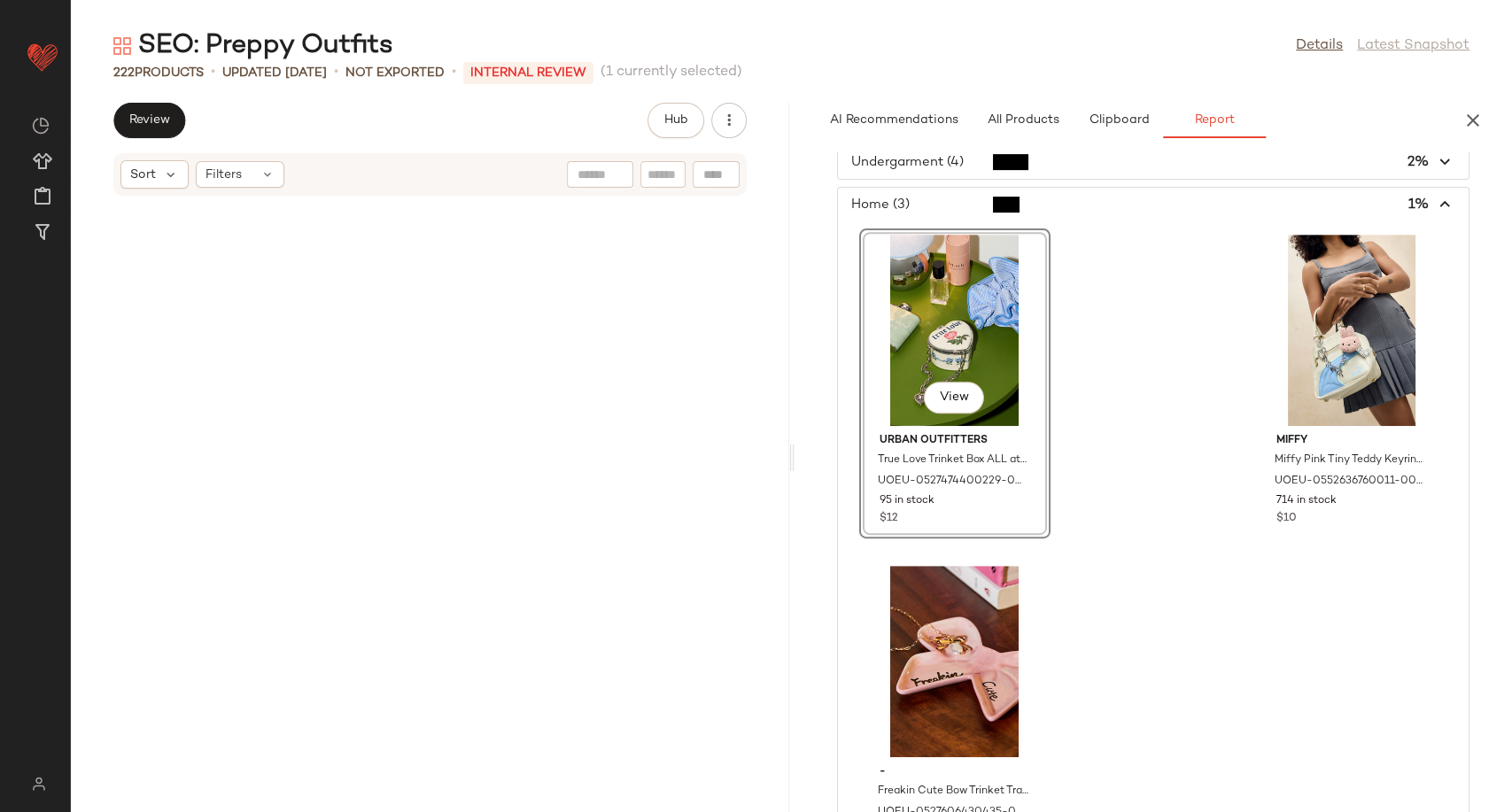
scroll to position [2267, 0]
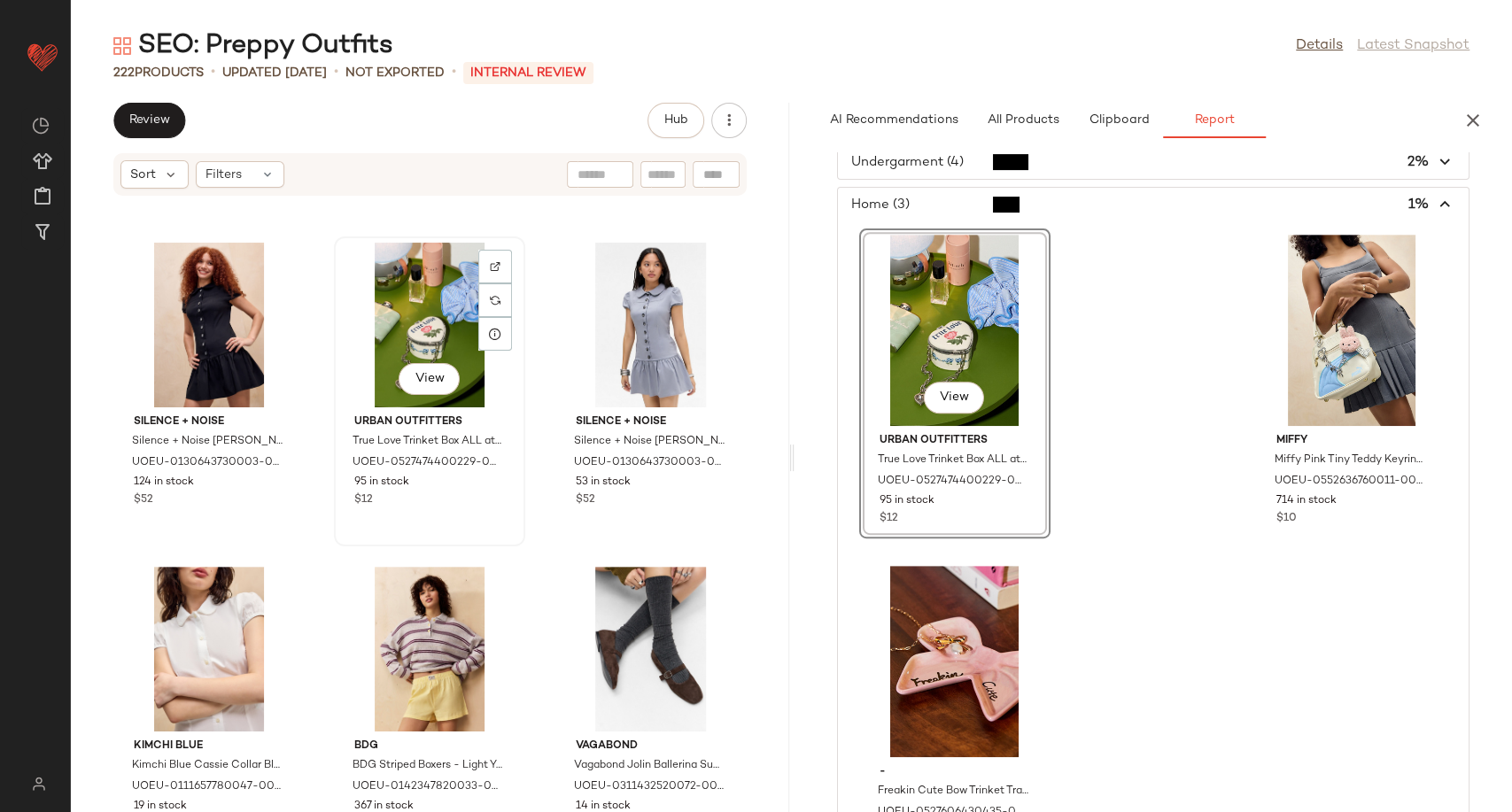
click at [423, 319] on div "View" at bounding box center [429, 324] width 179 height 164
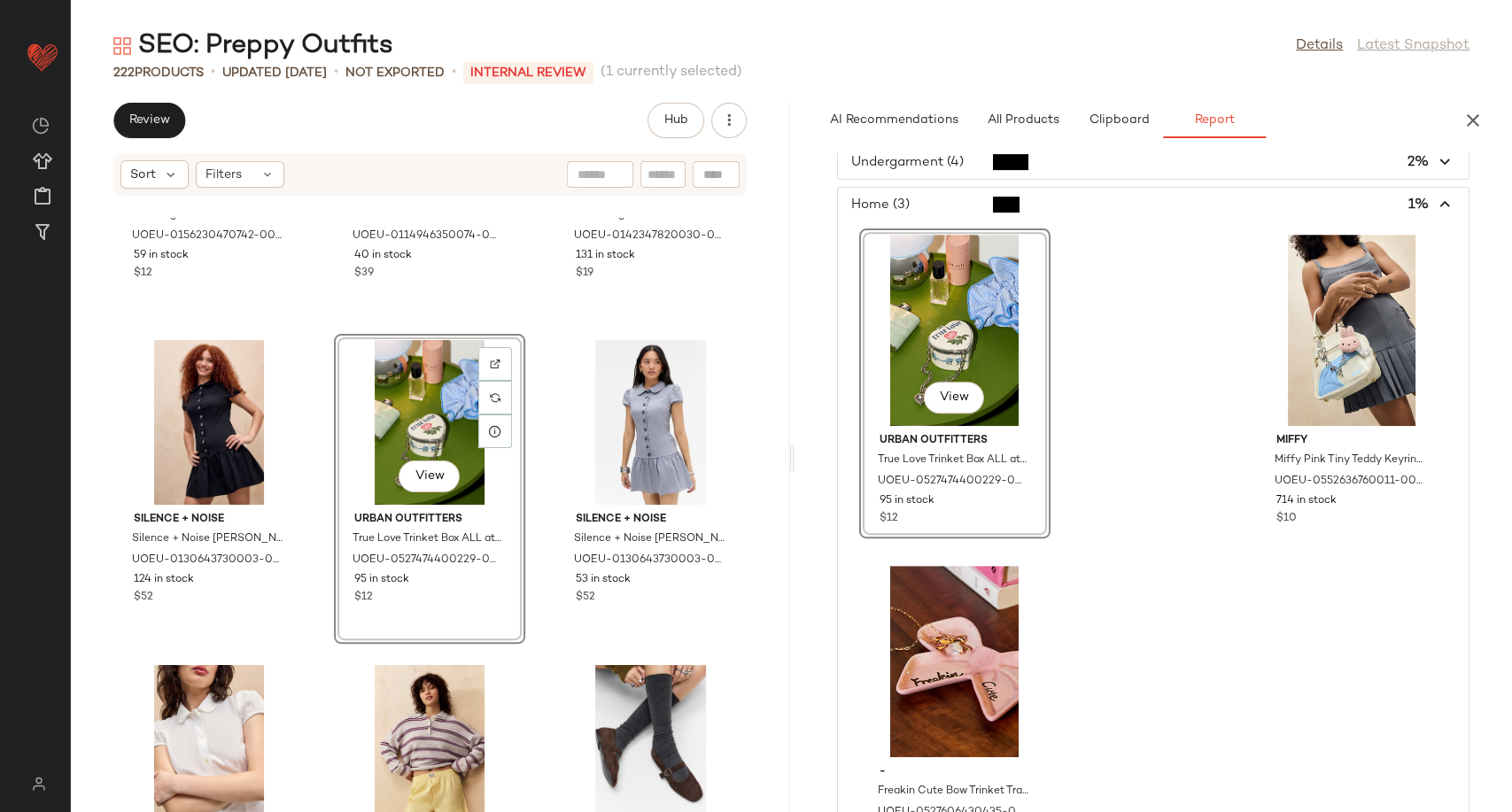
scroll to position [2169, 0]
click at [1062, 129] on button "All Products" at bounding box center [1022, 119] width 102 height 35
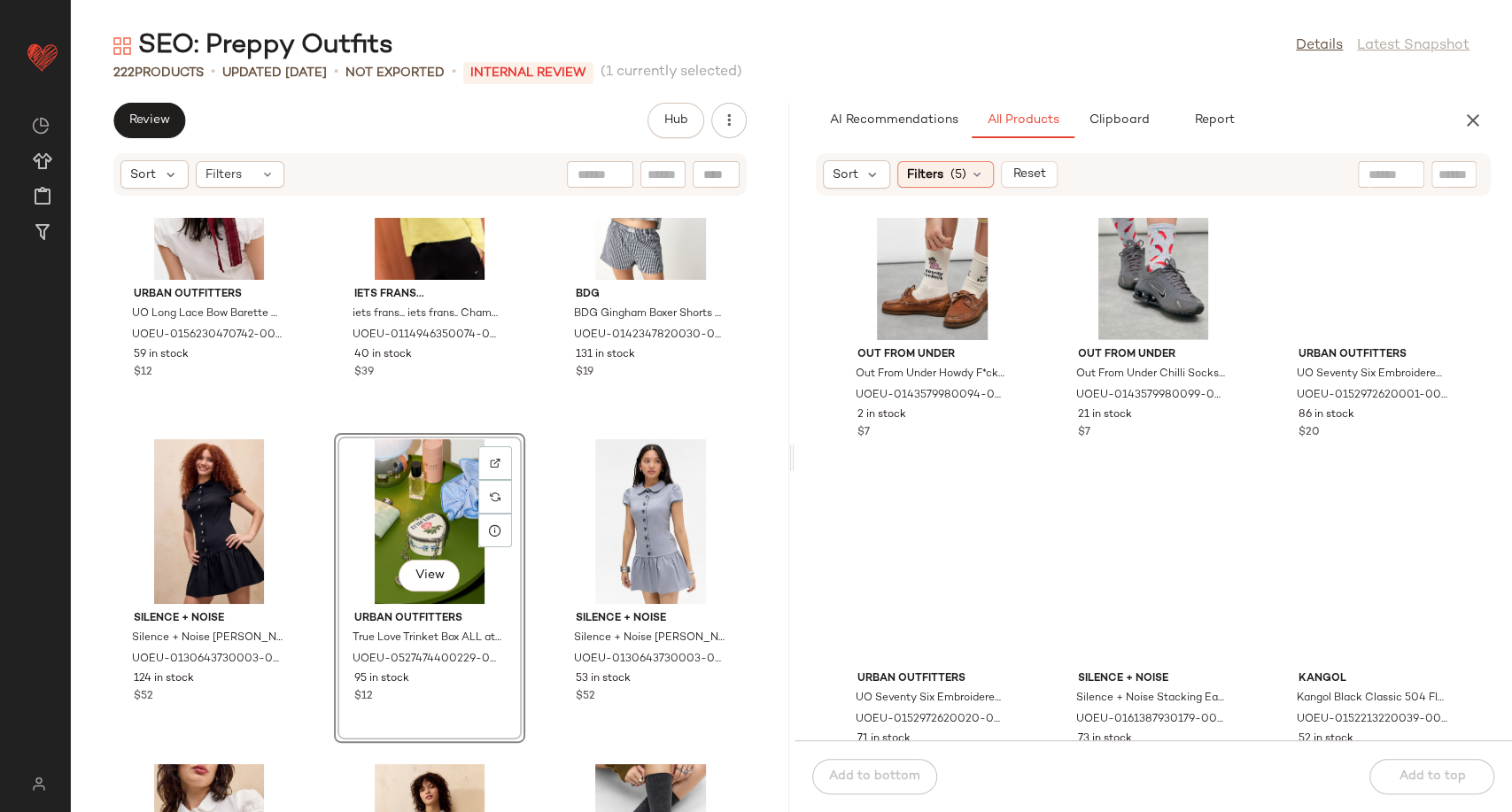
scroll to position [3649, 0]
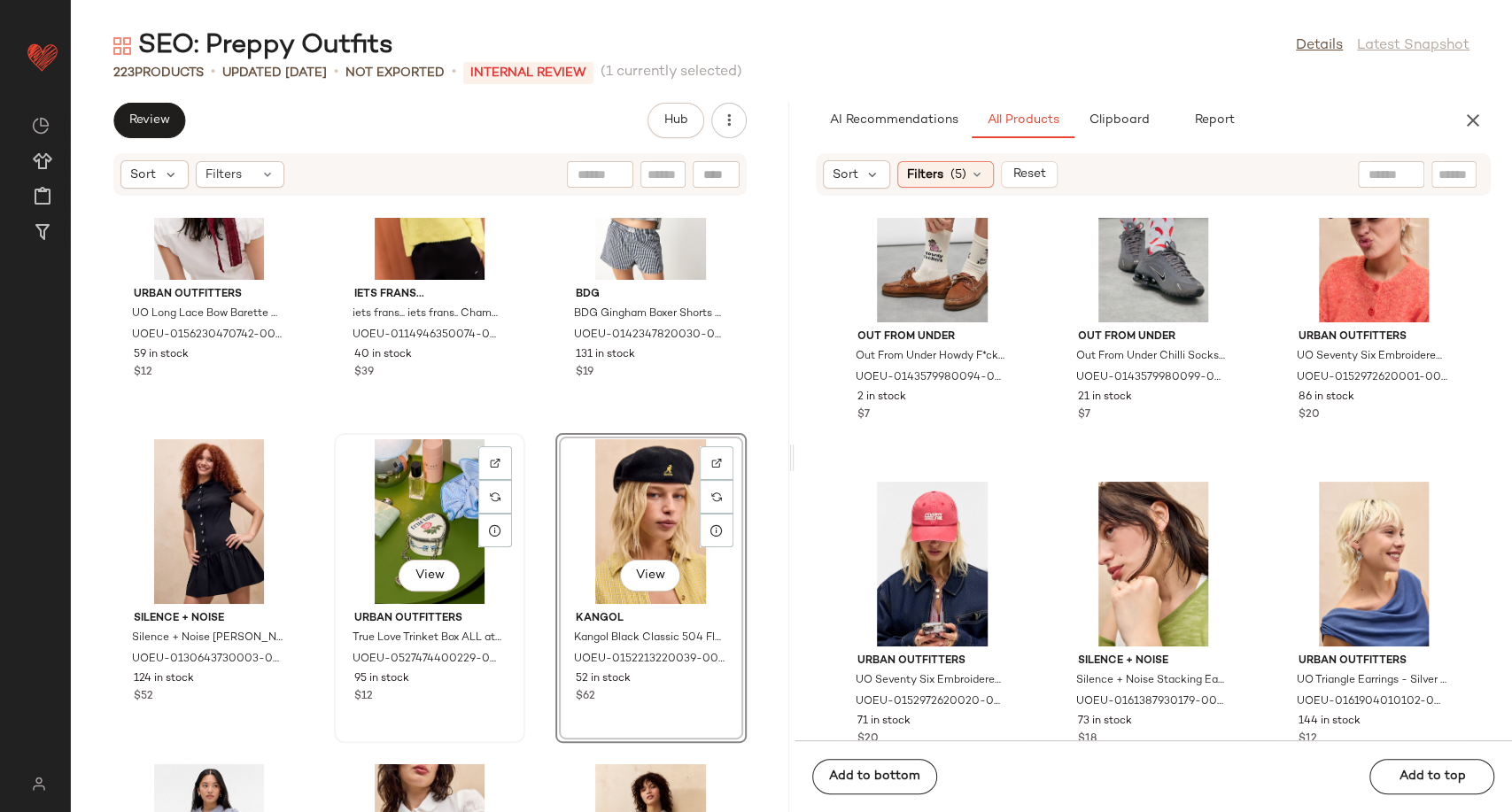
click at [411, 491] on div "View" at bounding box center [429, 521] width 179 height 164
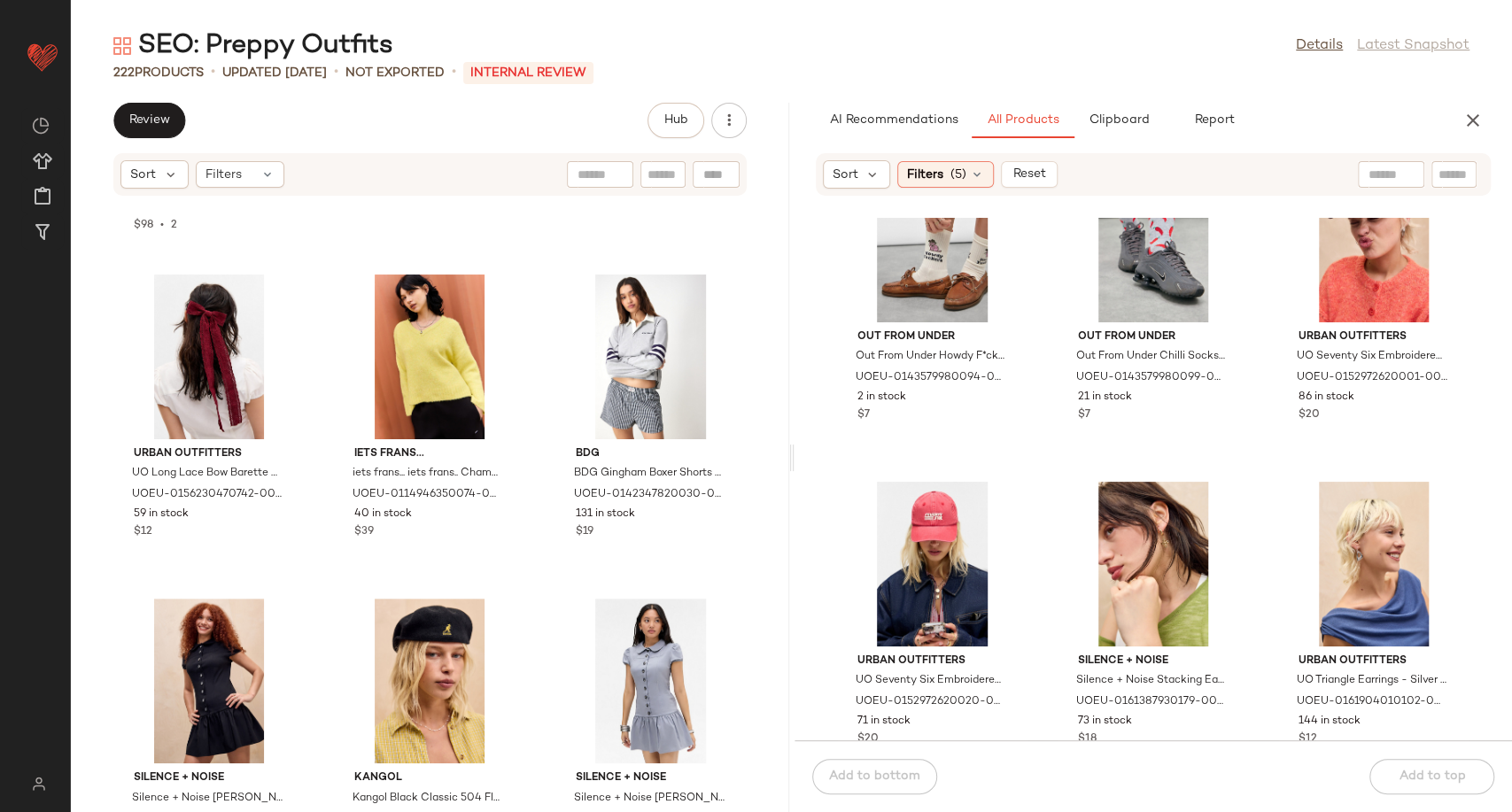
scroll to position [2070, 0]
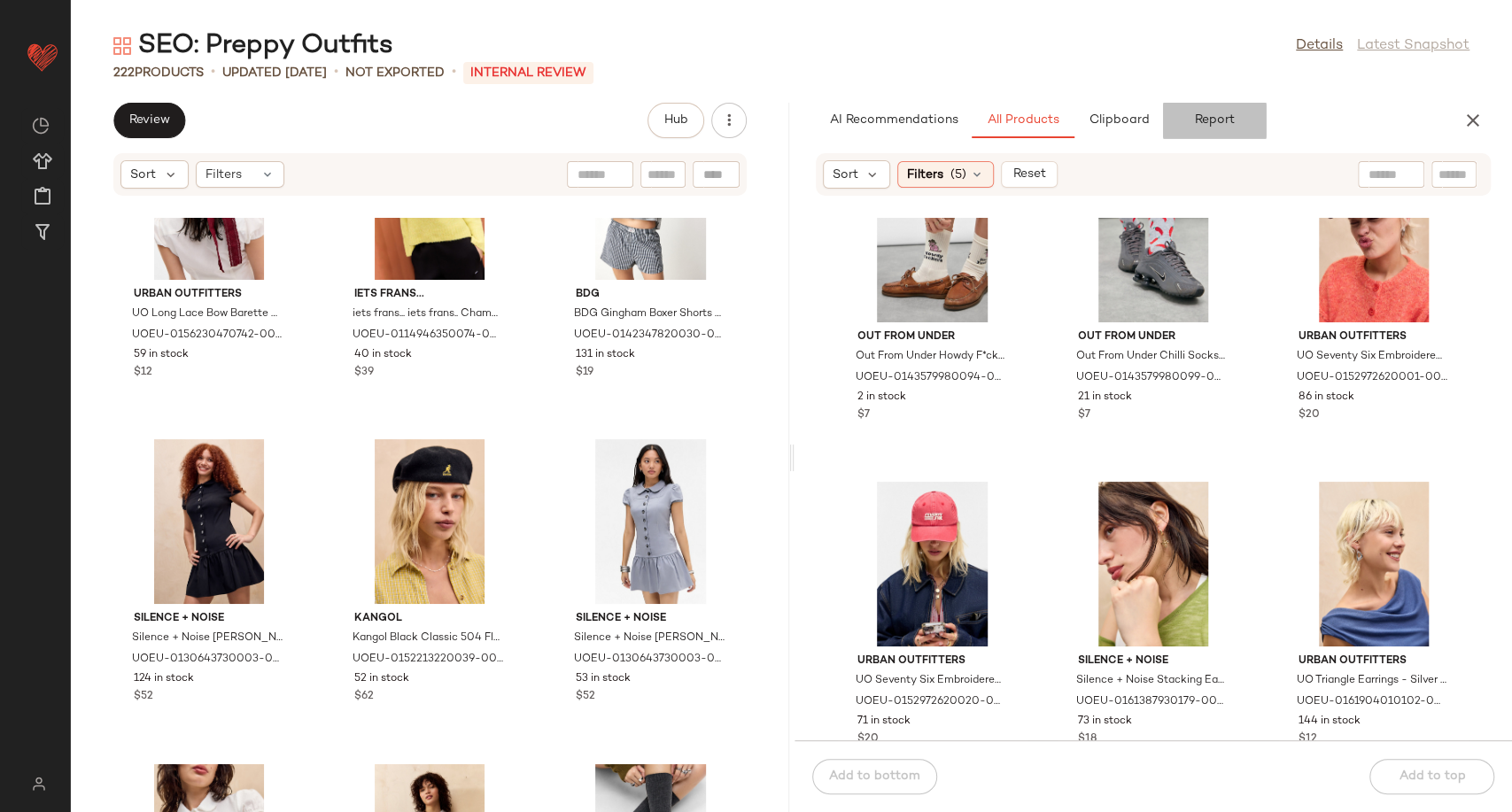
click at [1205, 124] on span "Report" at bounding box center [1213, 120] width 40 height 14
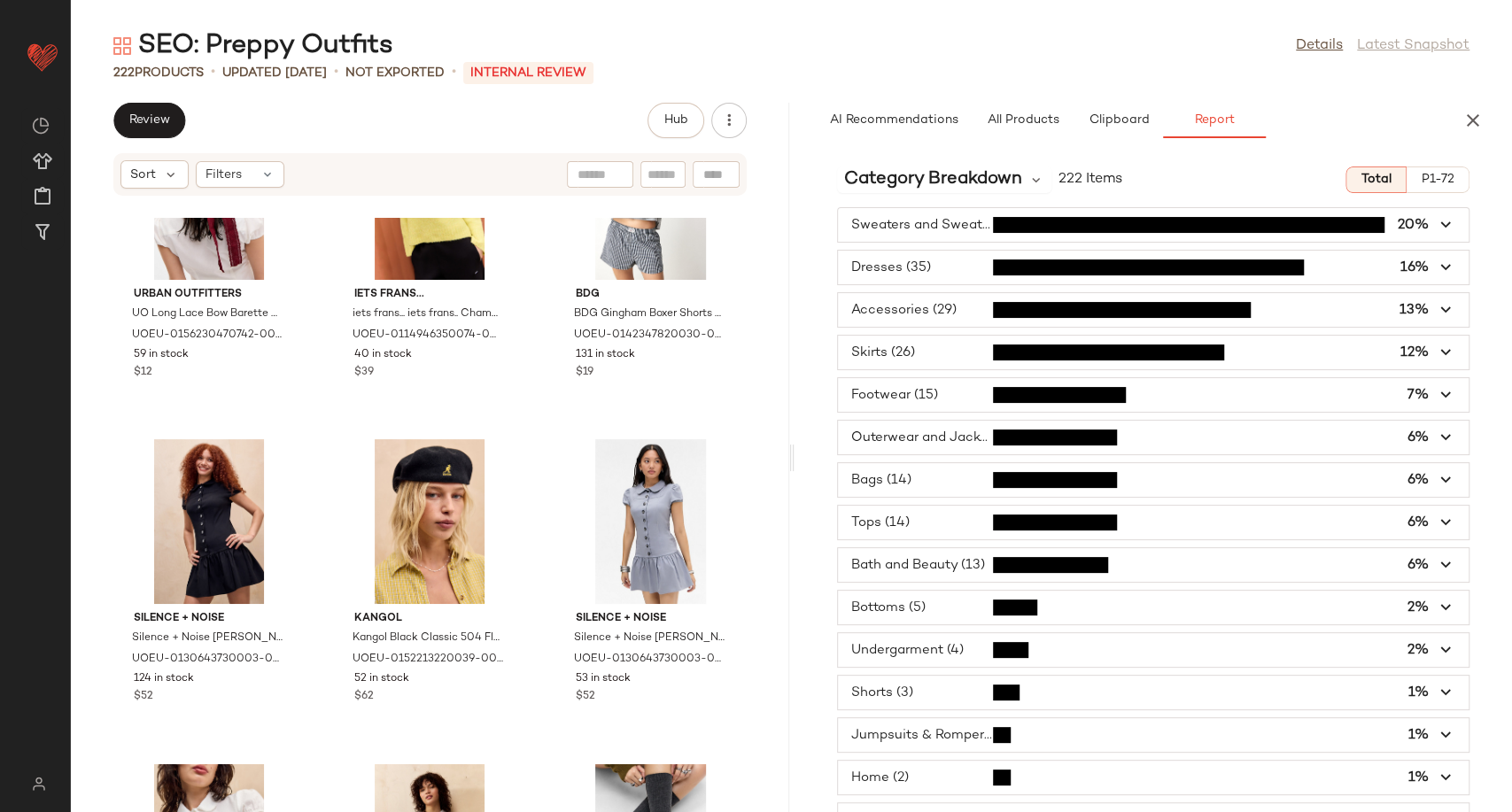
scroll to position [22, 0]
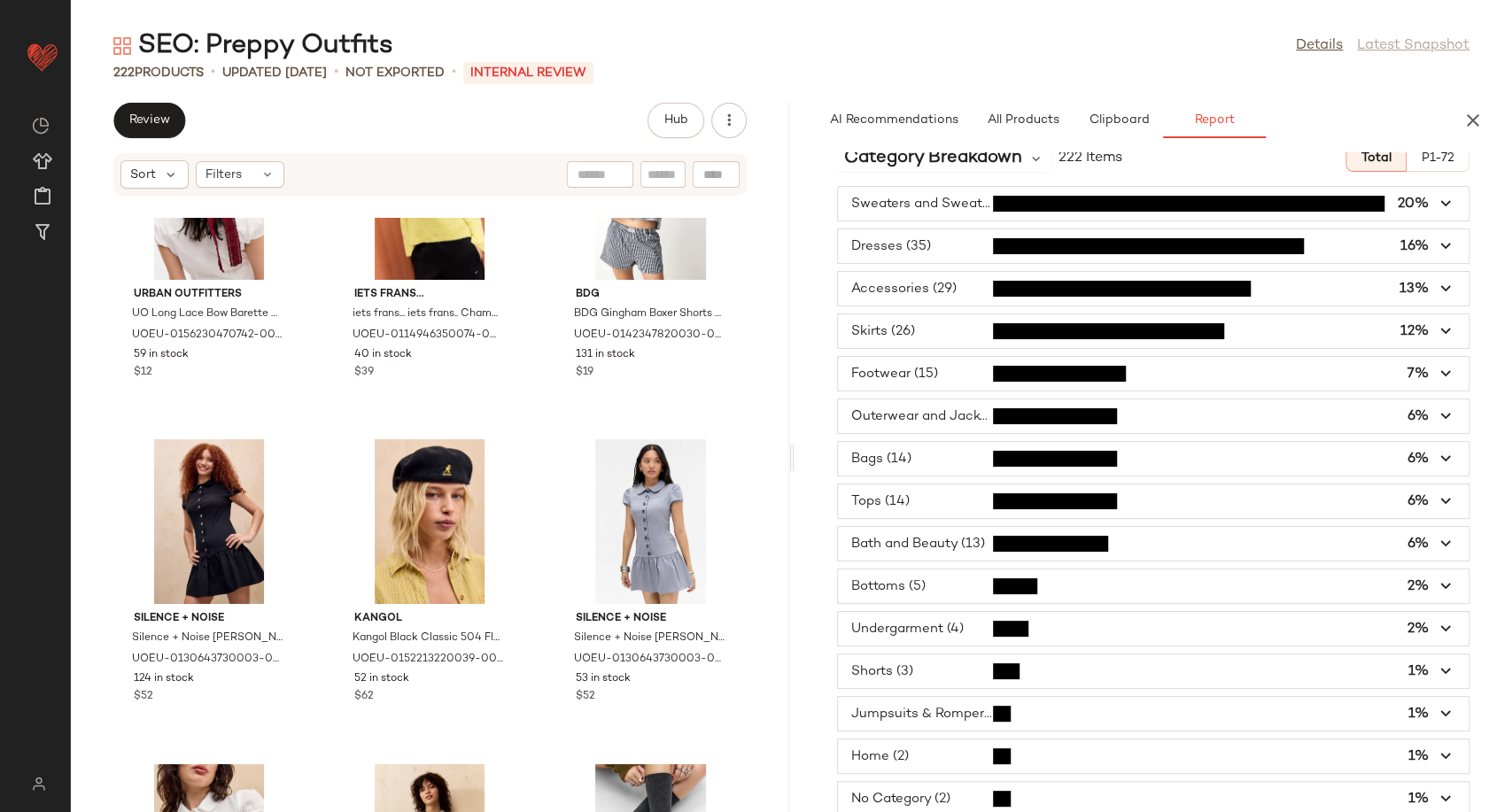
click at [1440, 746] on icon "button" at bounding box center [1446, 756] width 21 height 21
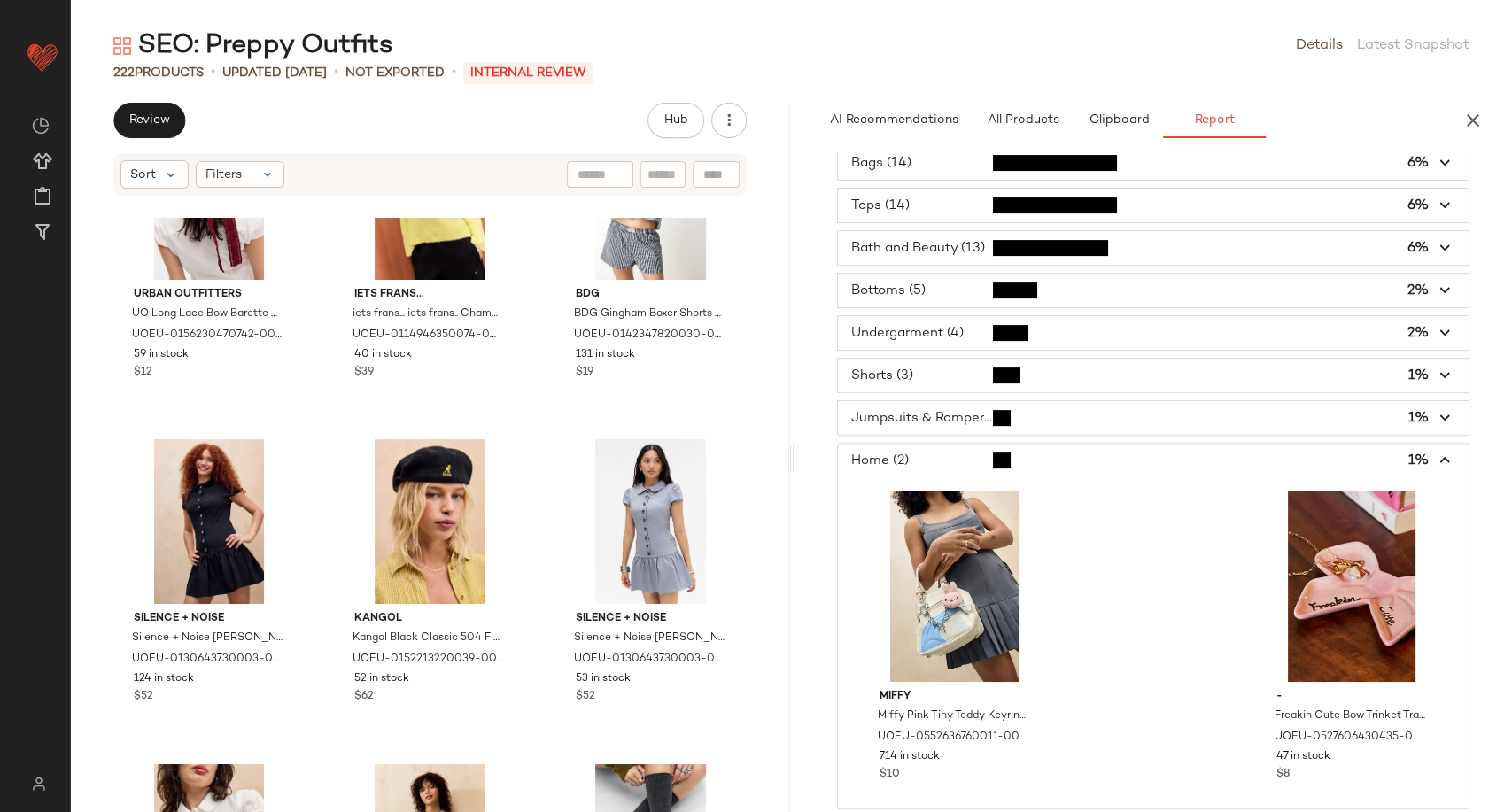
scroll to position [353, 0]
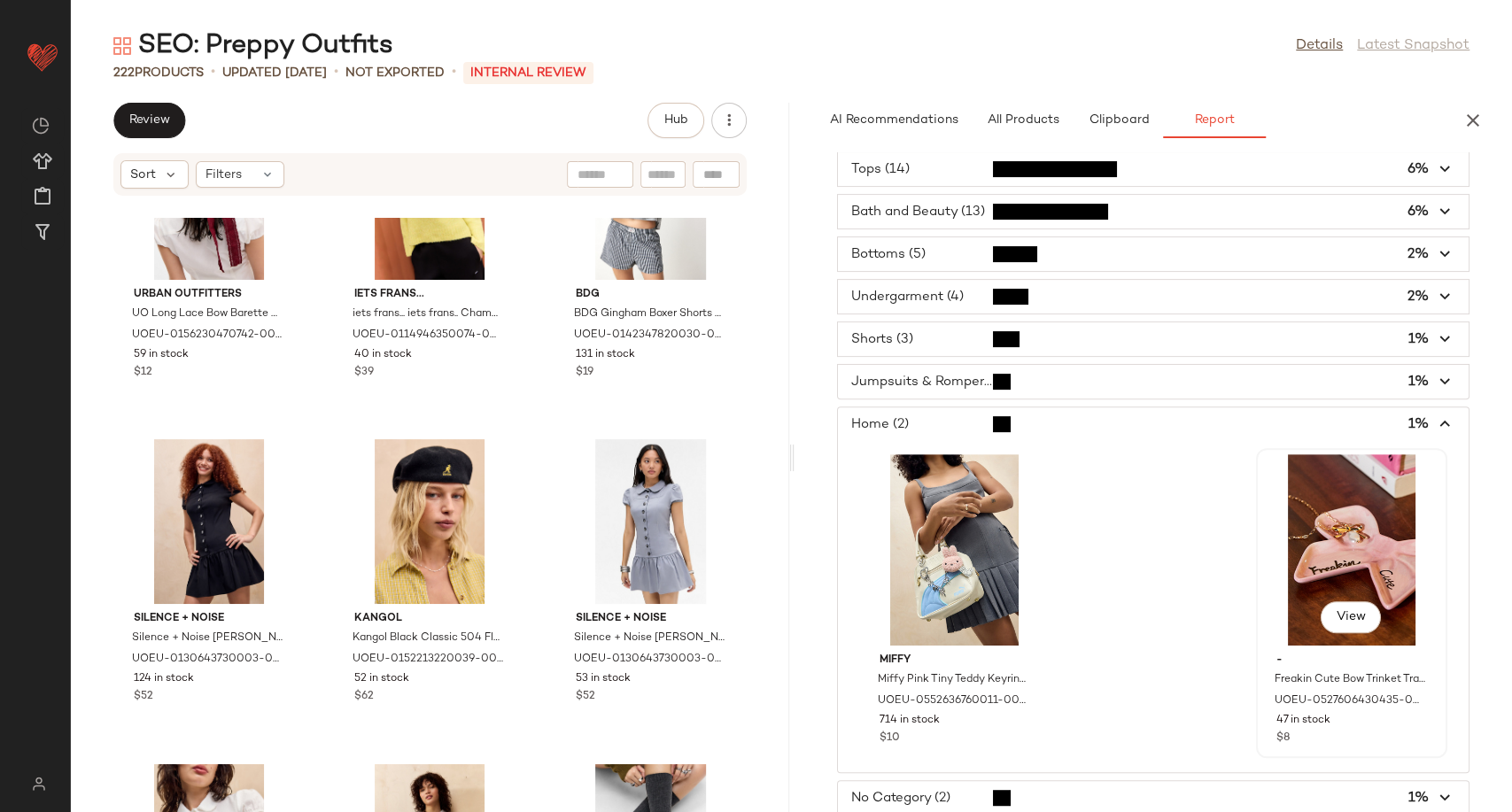
click at [1368, 525] on div "View" at bounding box center [1351, 550] width 179 height 191
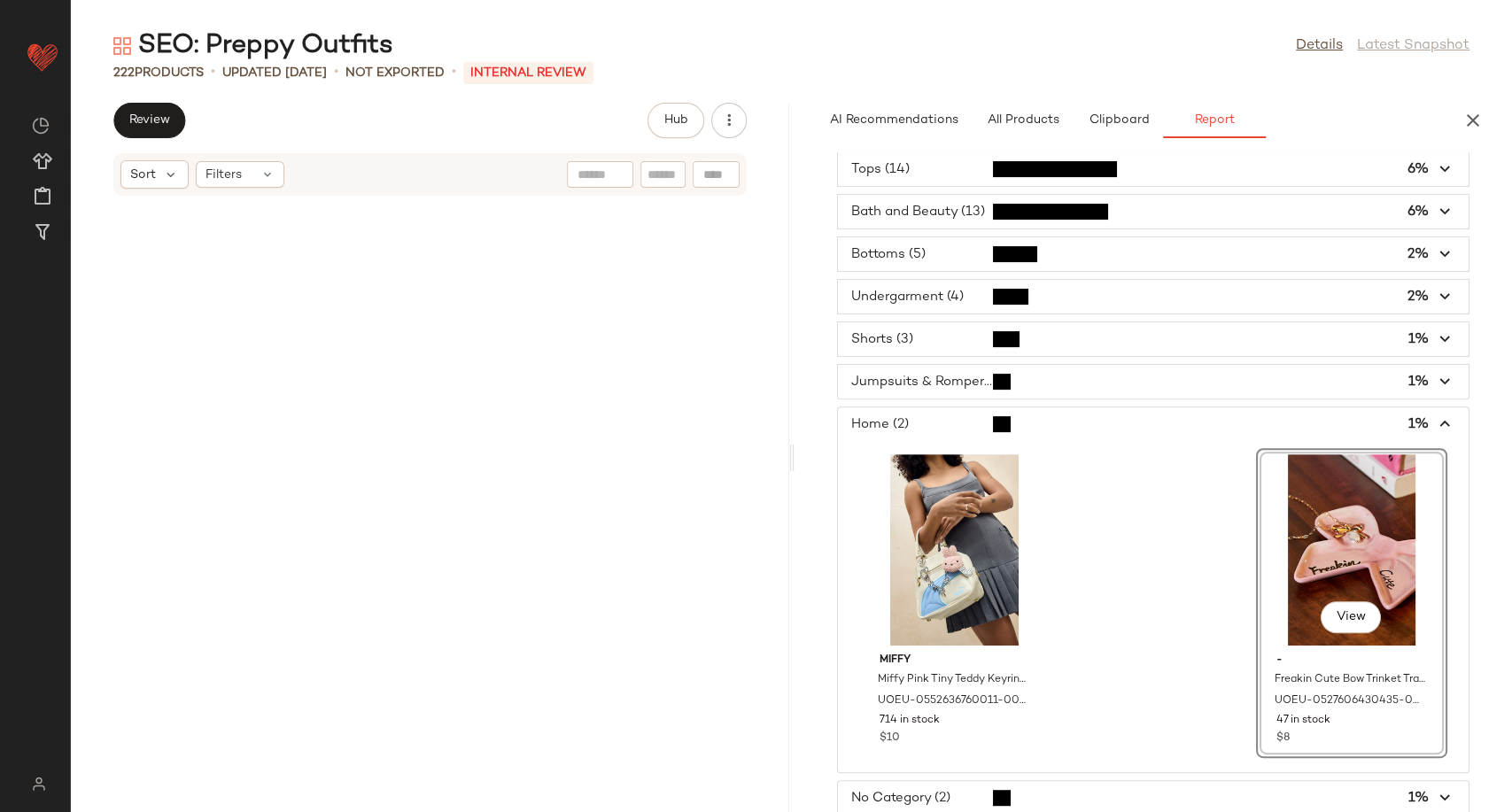
scroll to position [19766, 0]
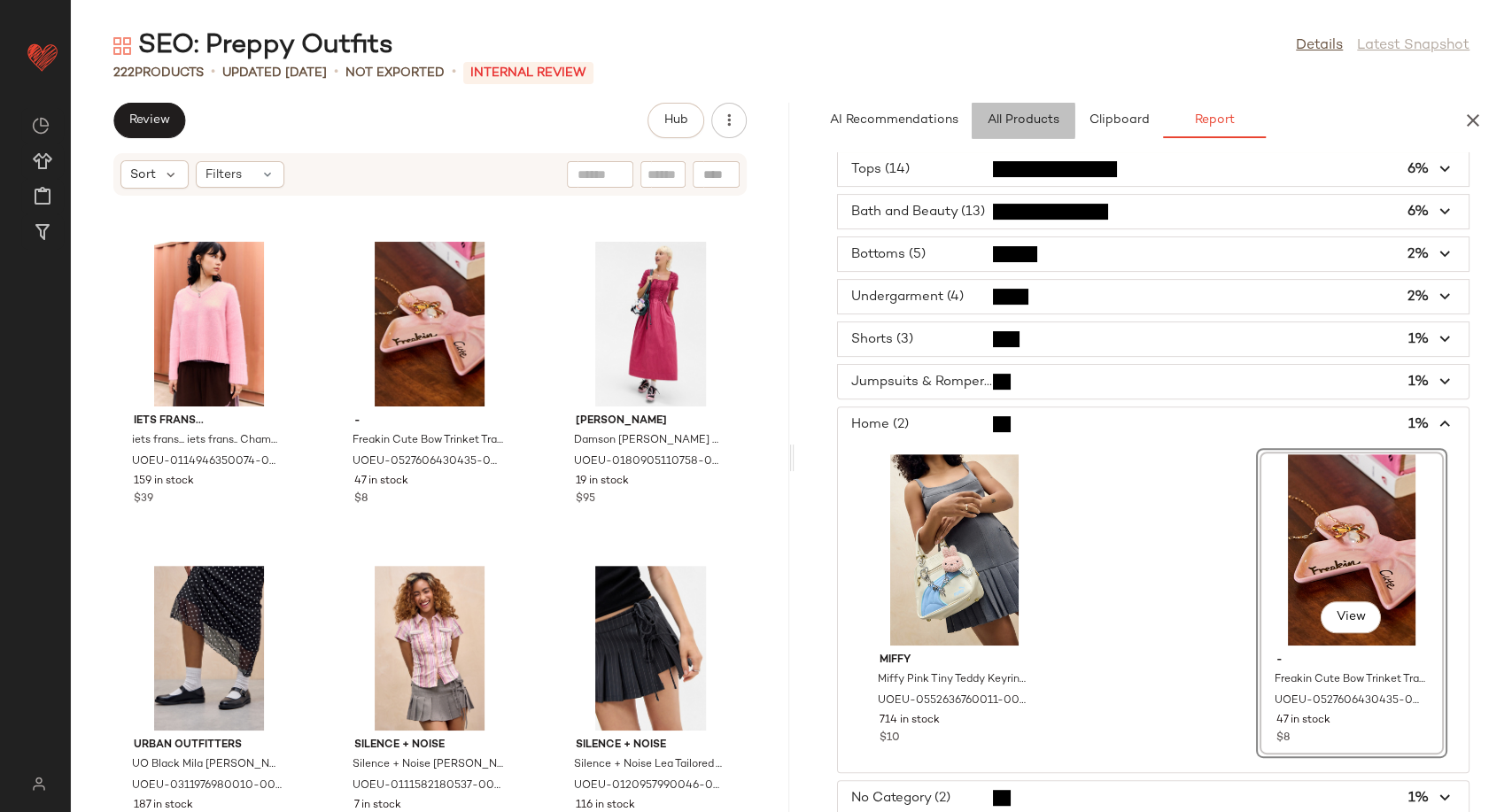
click at [1035, 121] on span "All Products" at bounding box center [1021, 120] width 73 height 14
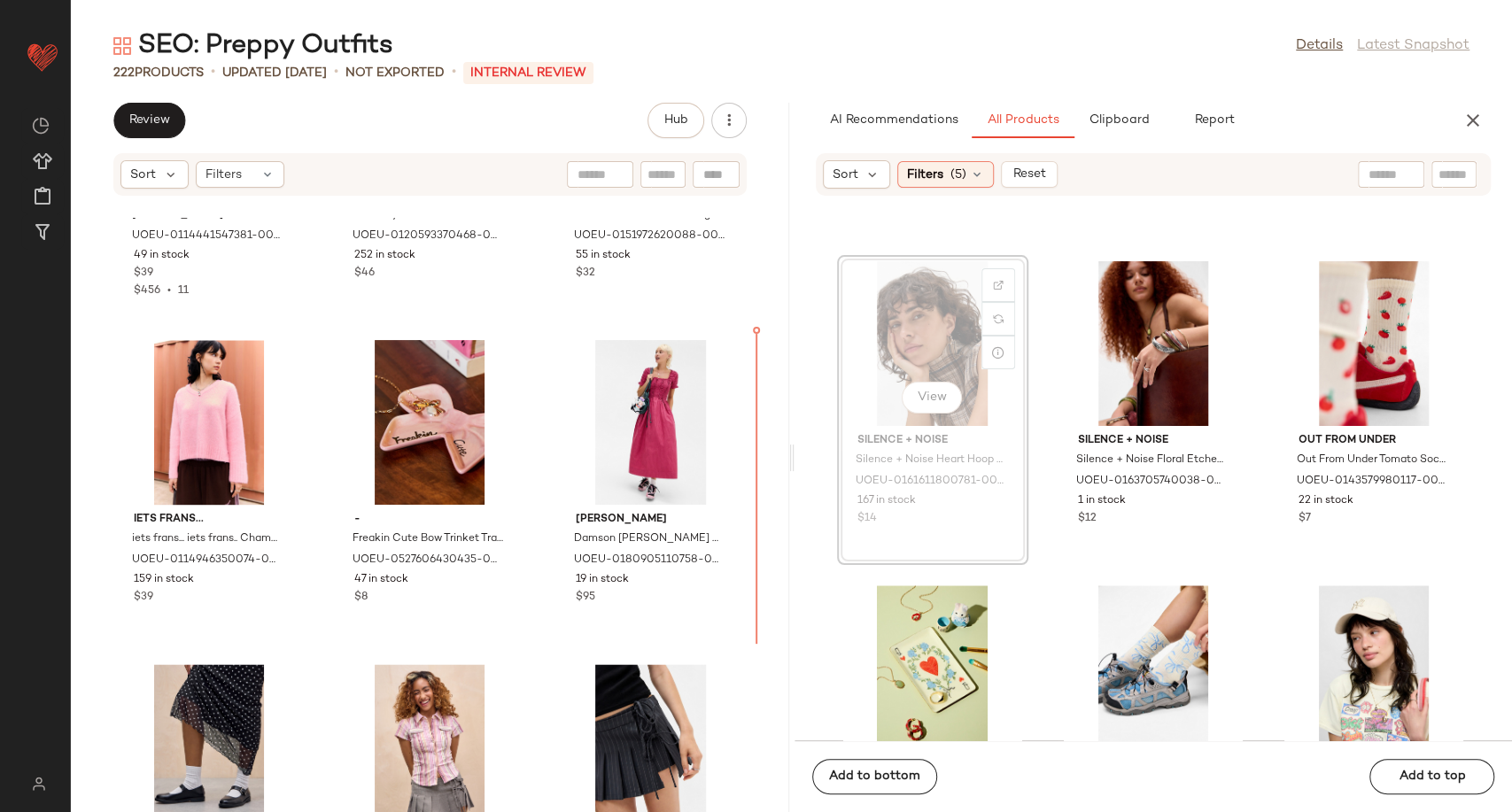
scroll to position [5812, 0]
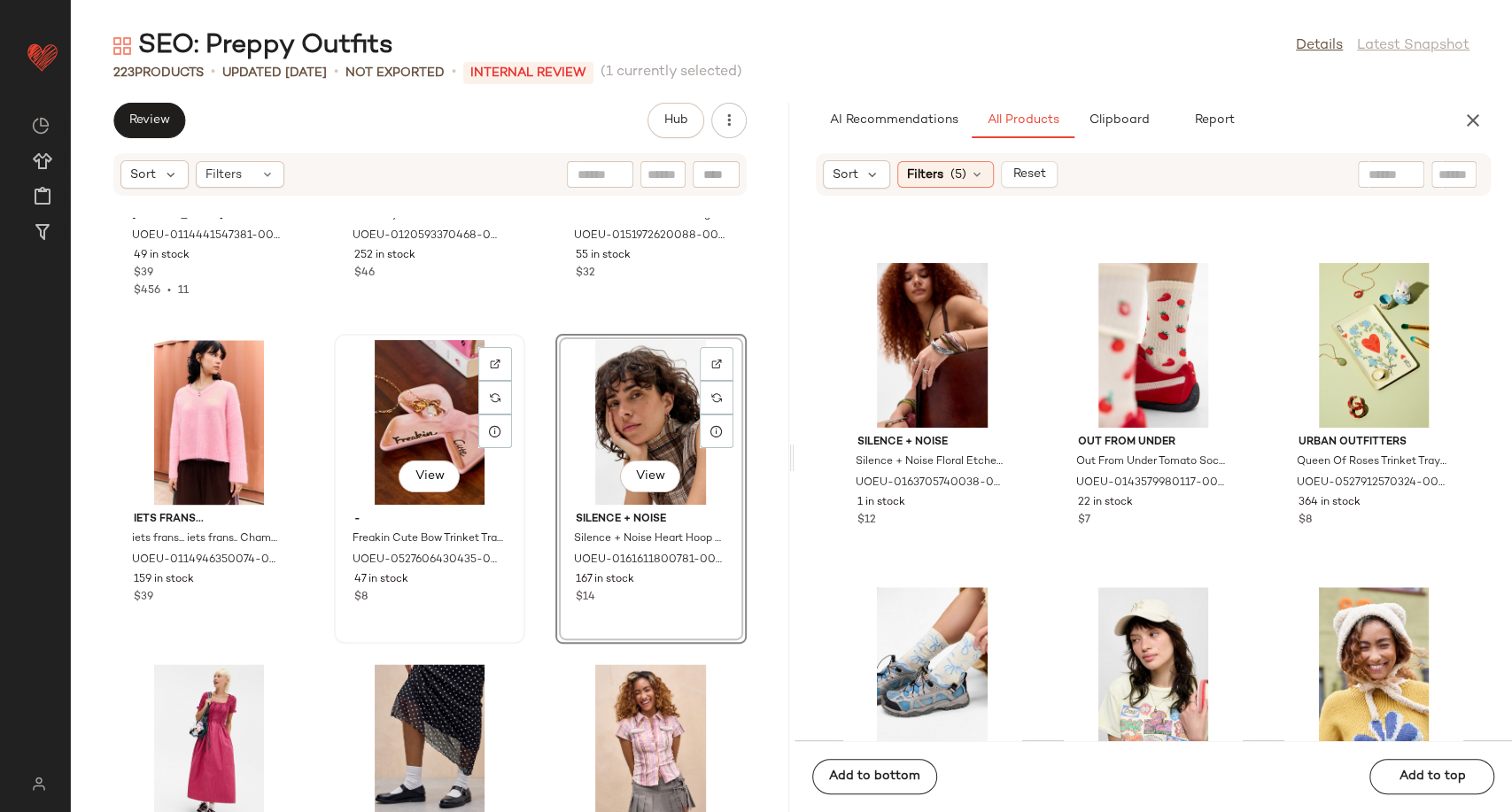
click at [415, 393] on div "View" at bounding box center [429, 421] width 179 height 164
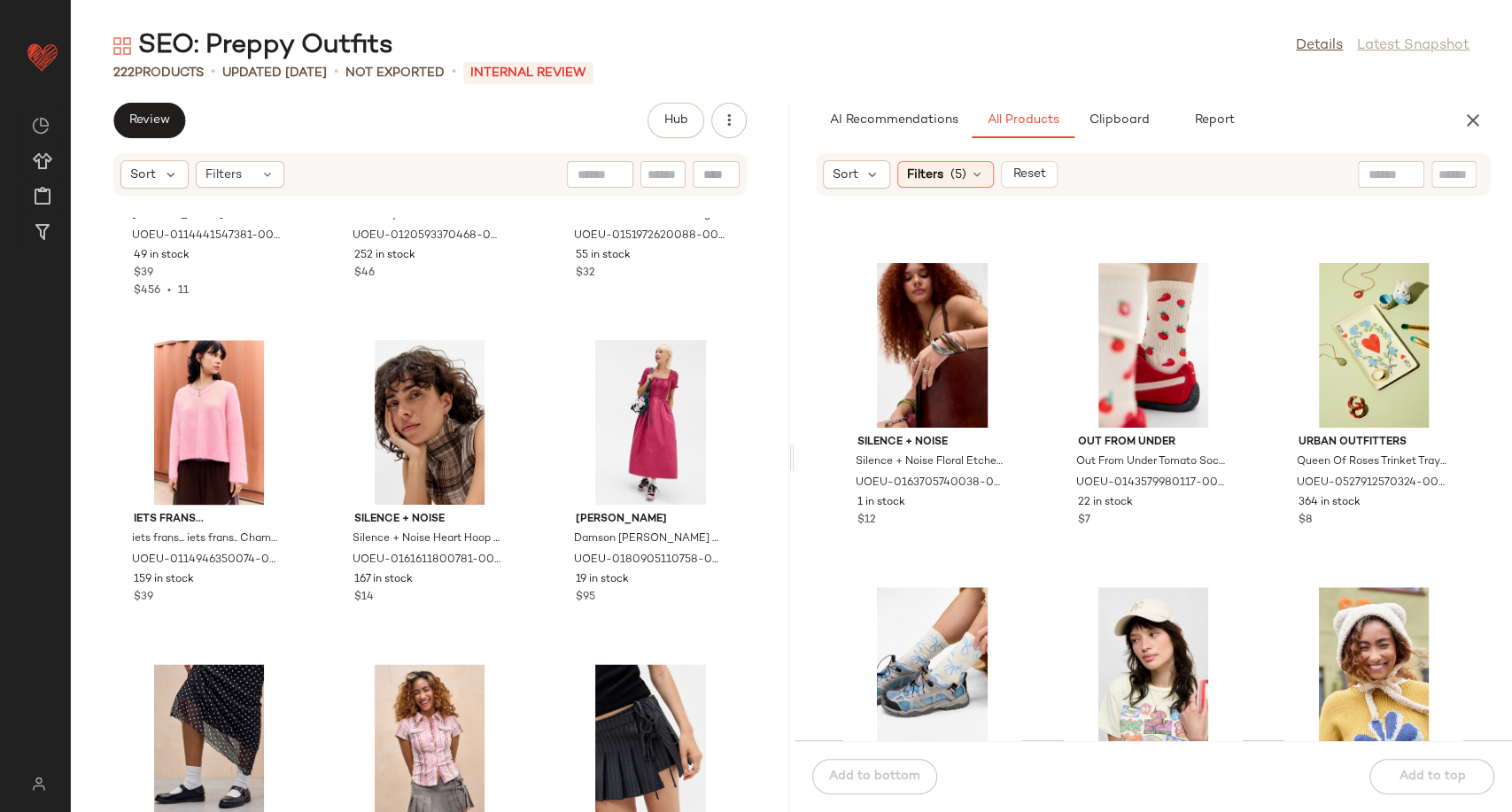
click at [523, 558] on div "Urban Outfitters [PERSON_NAME] Crew Cardigan - Pink M at Urban Outfitters UOEU-…" at bounding box center [429, 514] width 718 height 594
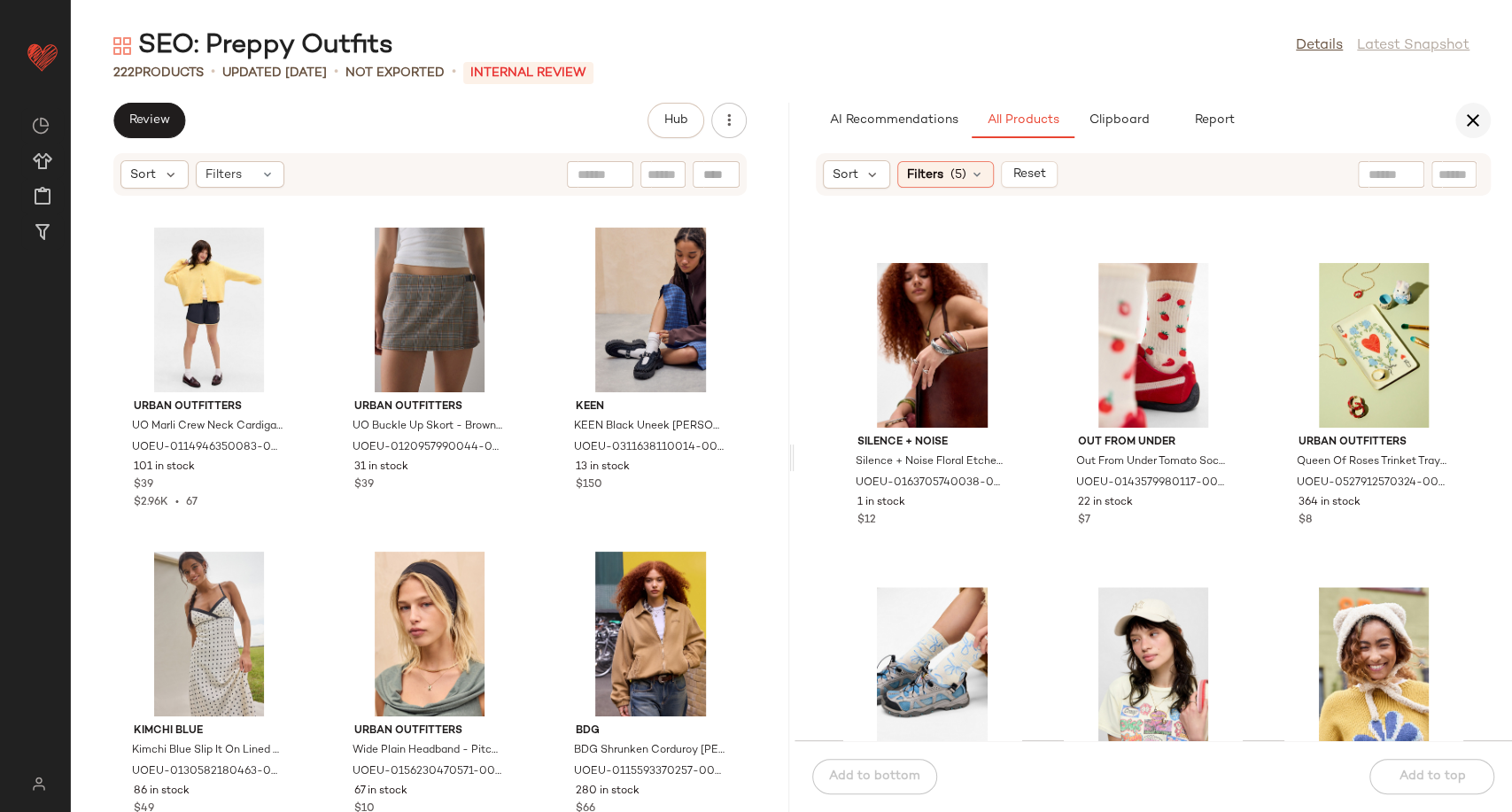
click at [1481, 113] on icon "button" at bounding box center [1472, 120] width 22 height 22
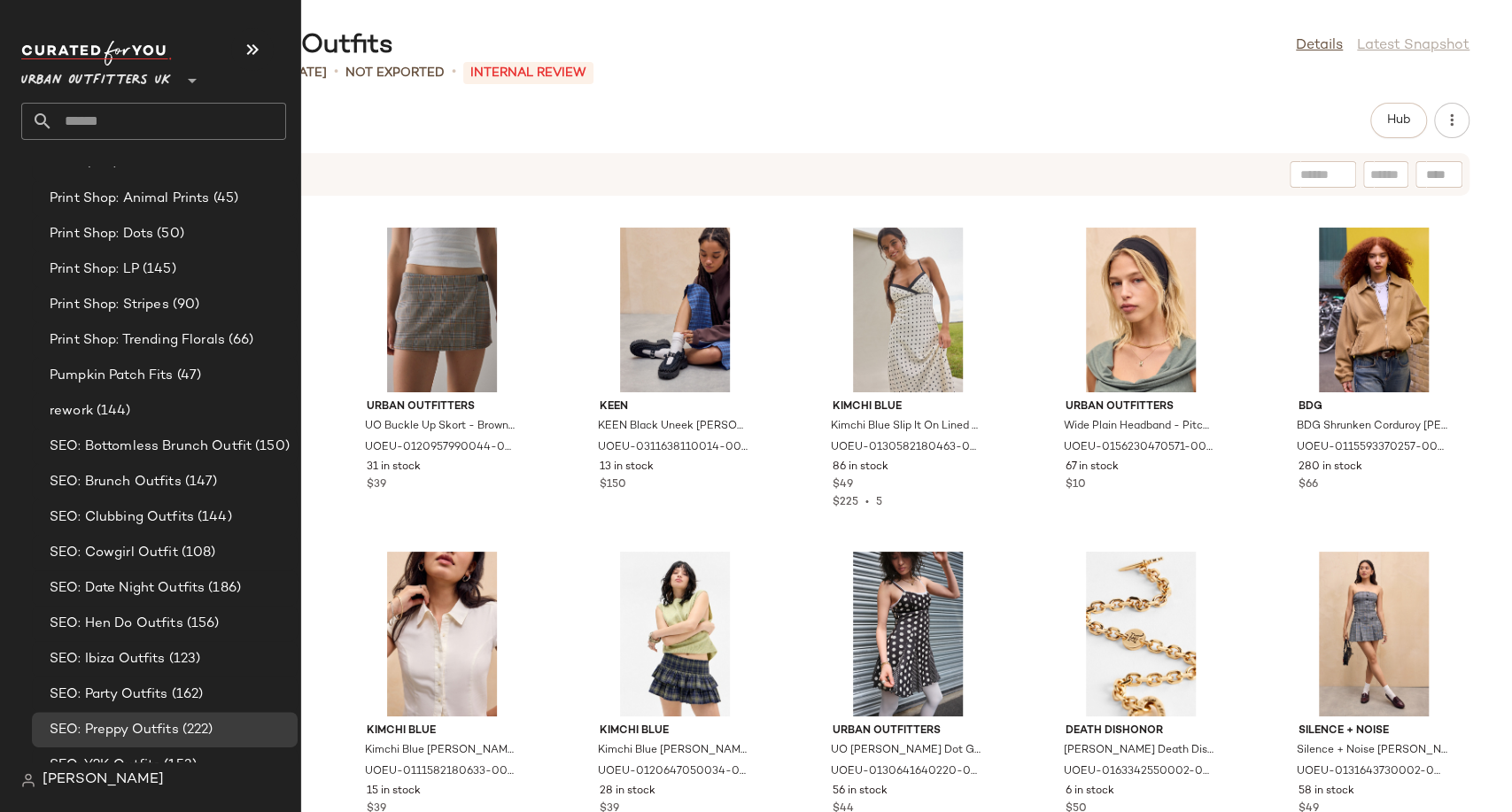
scroll to position [4722, 0]
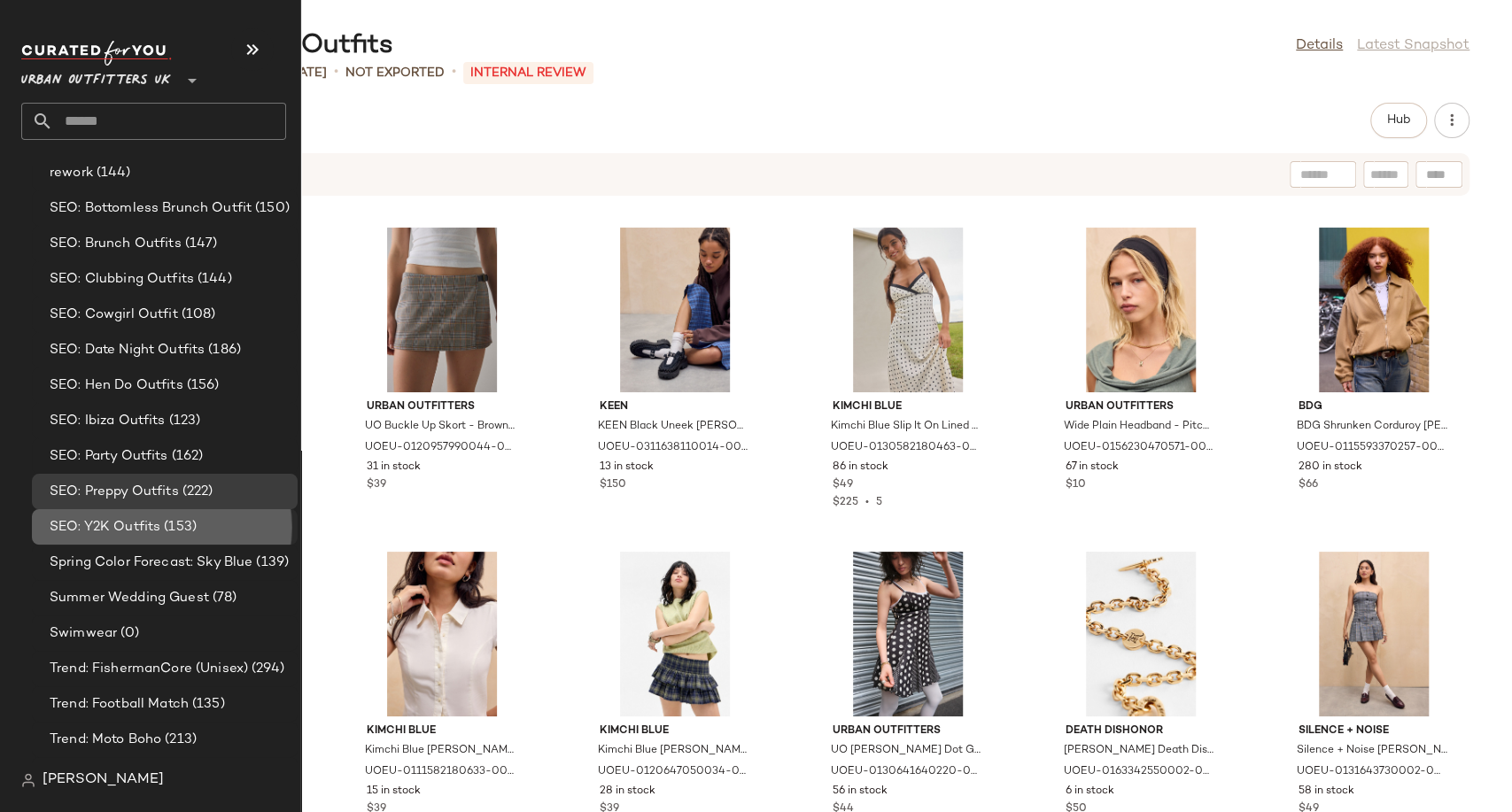
click at [86, 525] on span "SEO: Y2K Outfits" at bounding box center [104, 527] width 111 height 21
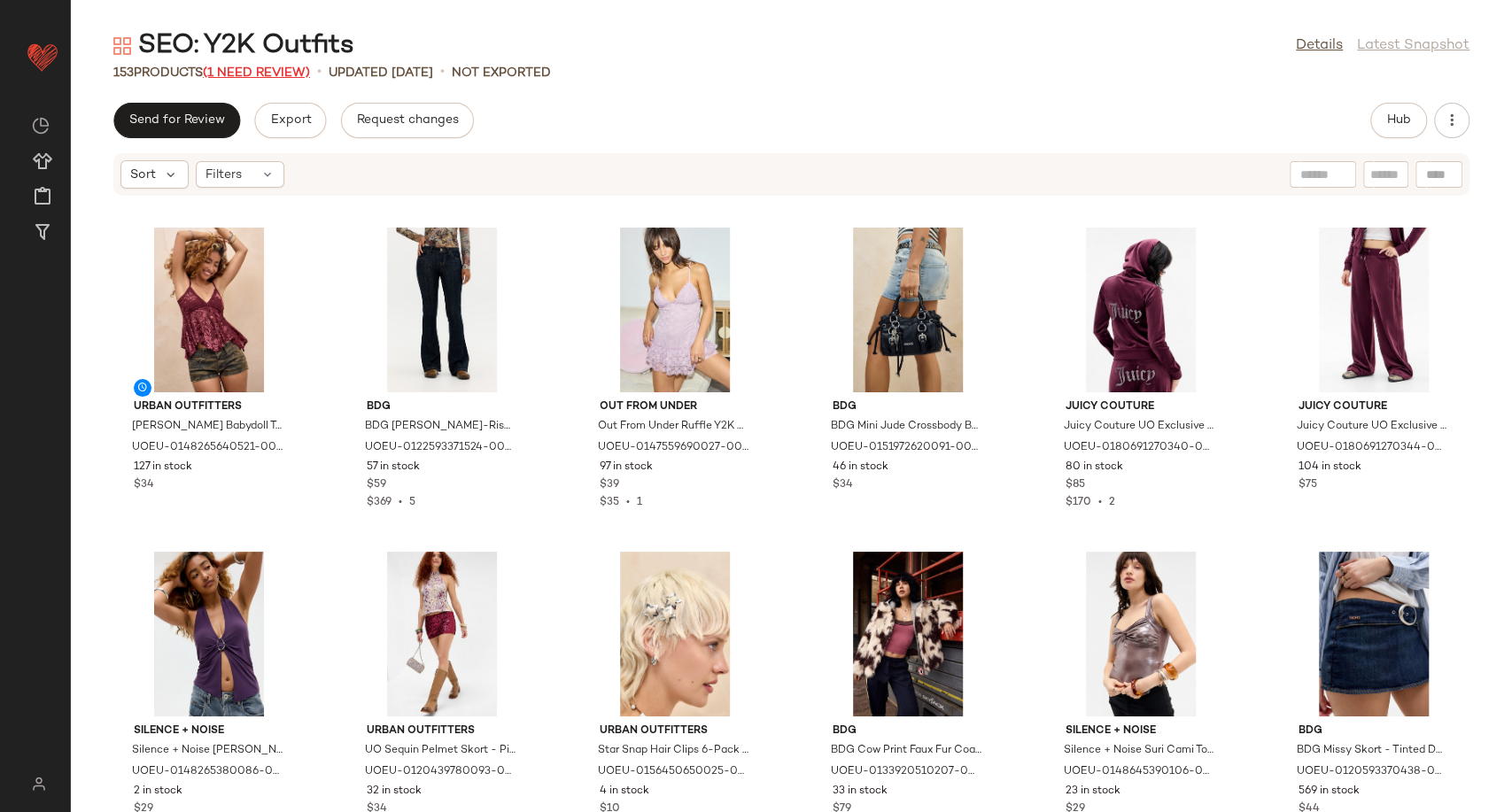
click at [270, 75] on span "(1 Need Review)" at bounding box center [256, 73] width 107 height 13
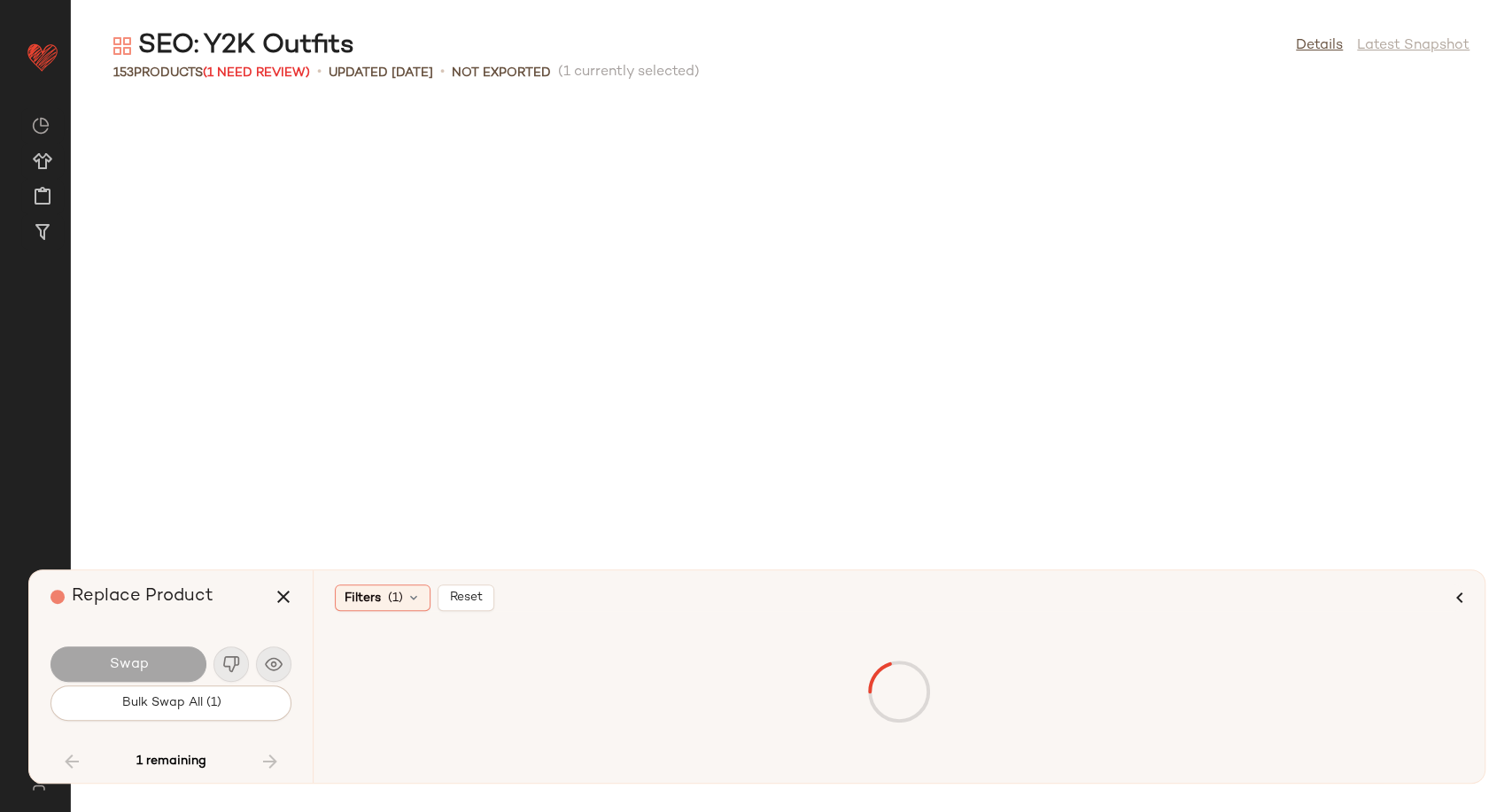
scroll to position [7452, 0]
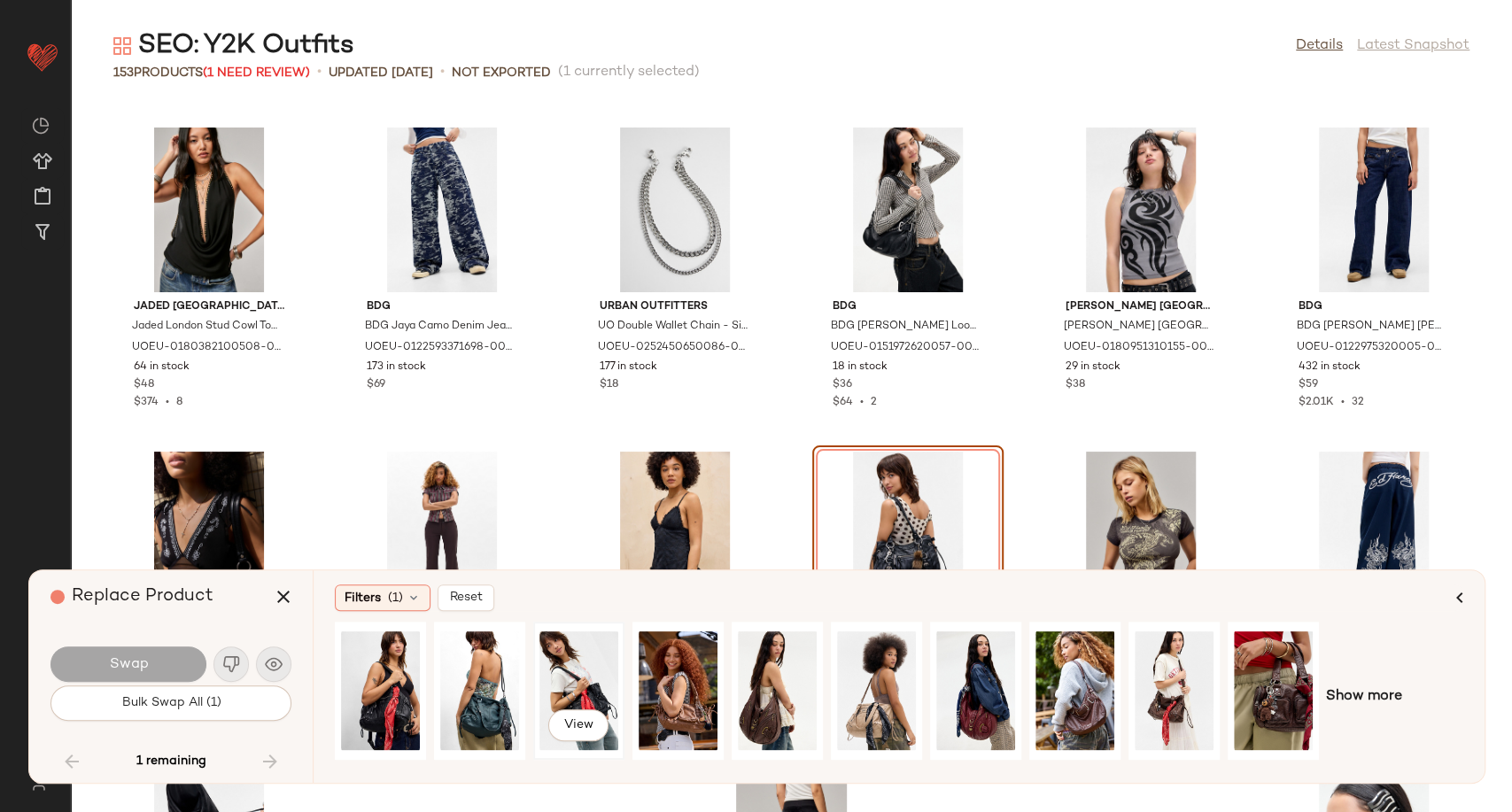
click at [599, 672] on div "View" at bounding box center [579, 691] width 79 height 126
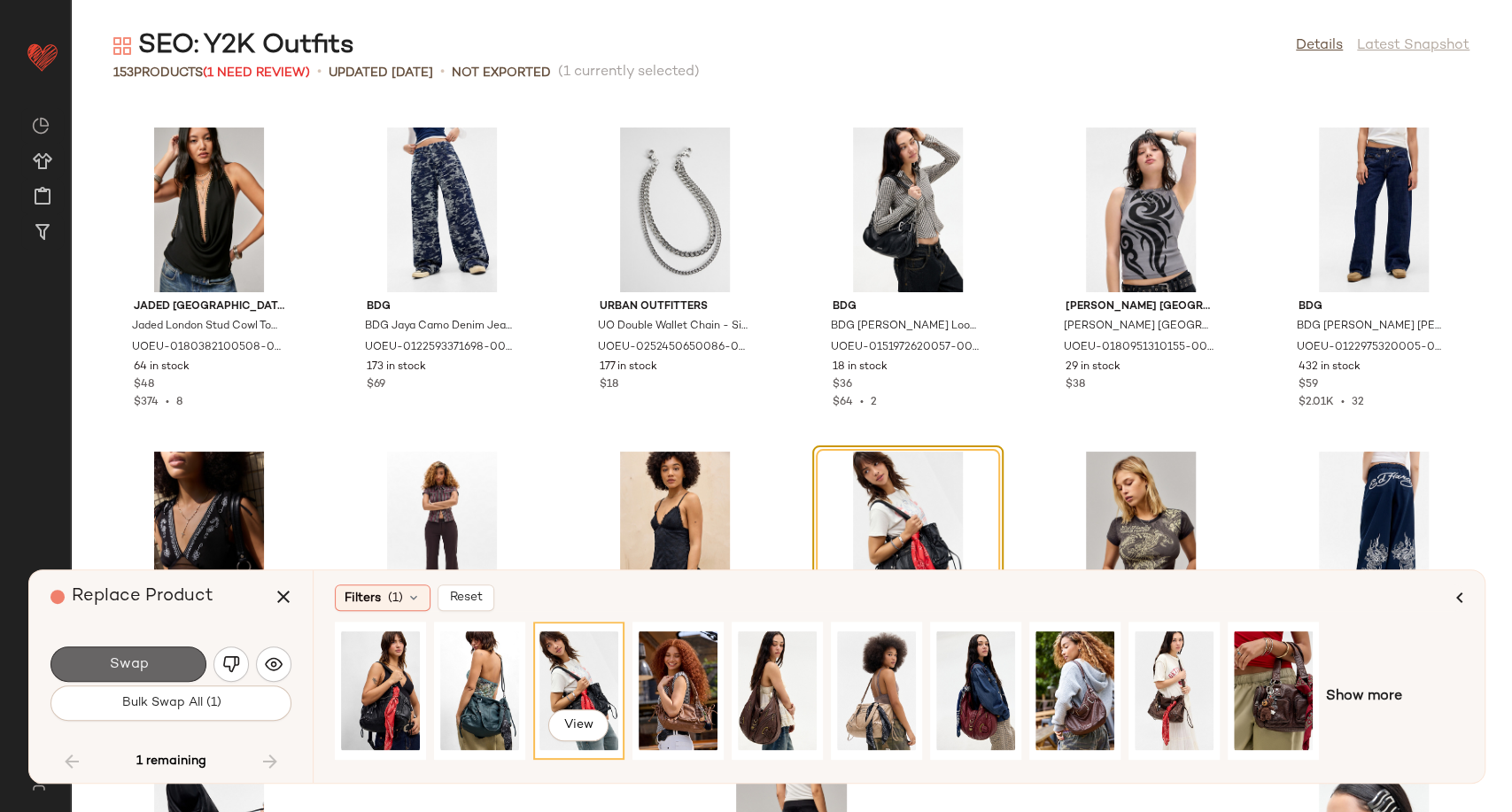
click at [171, 656] on button "Swap" at bounding box center [128, 664] width 155 height 35
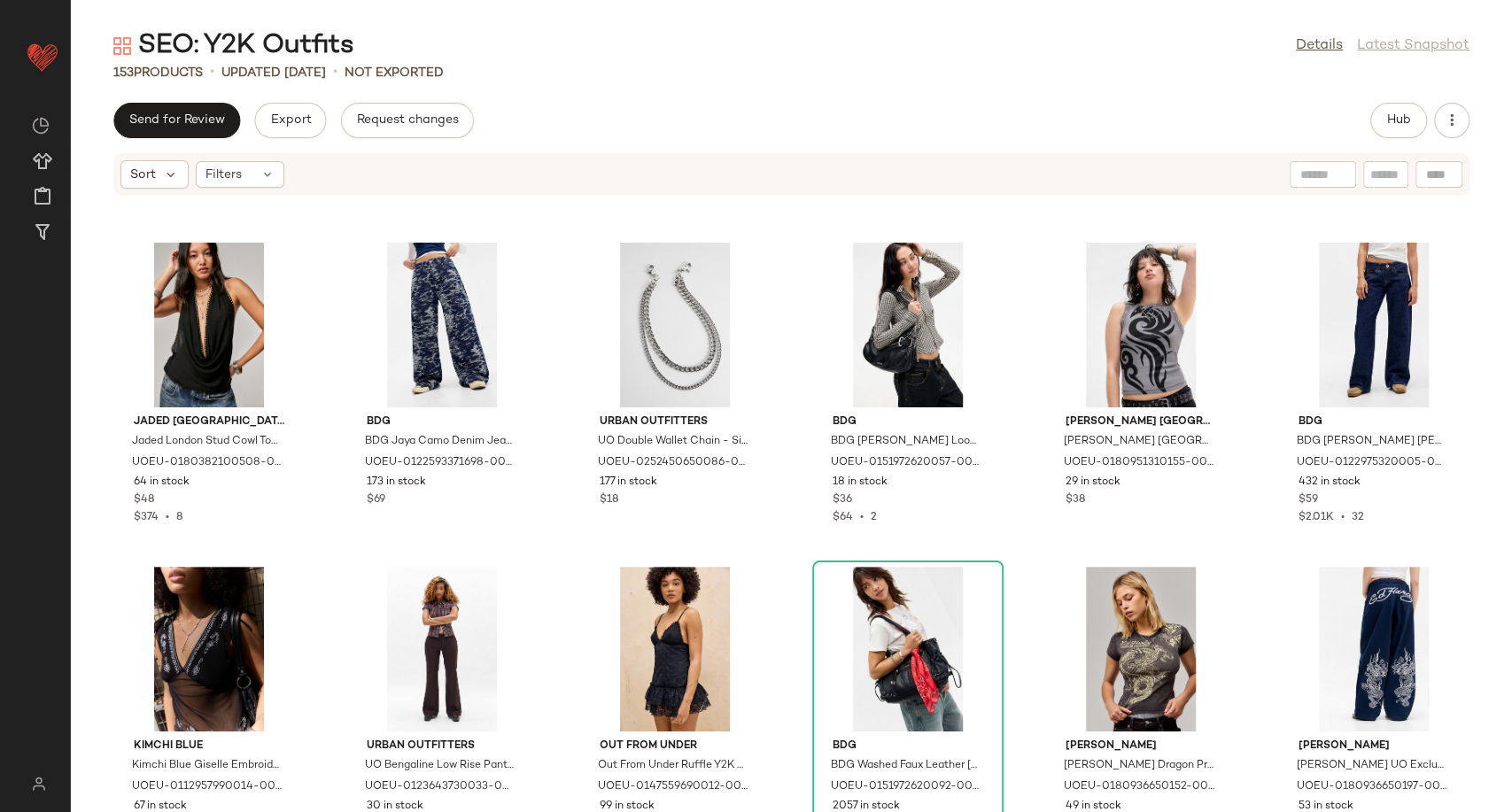
click at [919, 73] on div "153 Products • updated [DATE] • Not Exported" at bounding box center [791, 73] width 1441 height 18
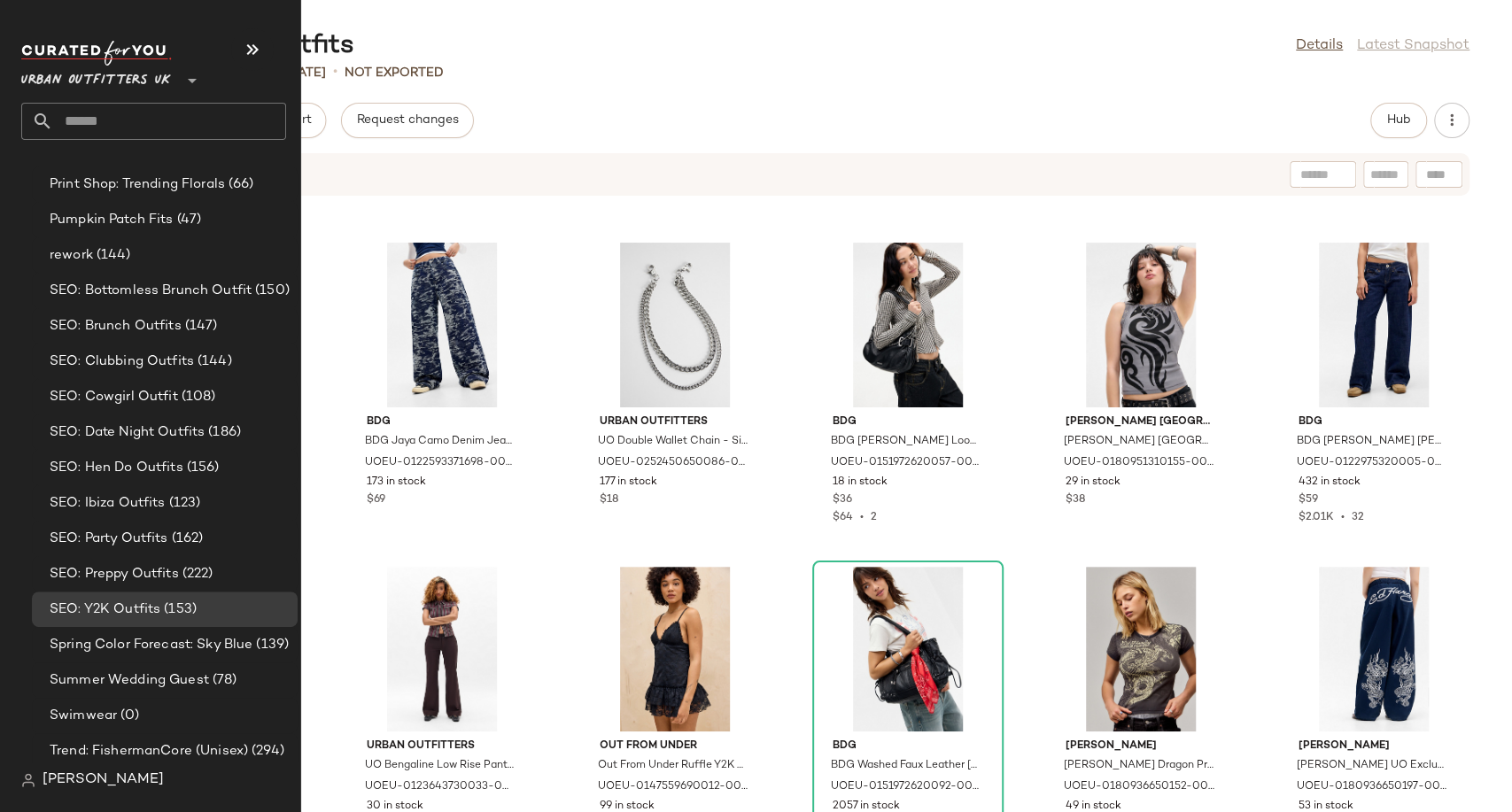
scroll to position [4893, 0]
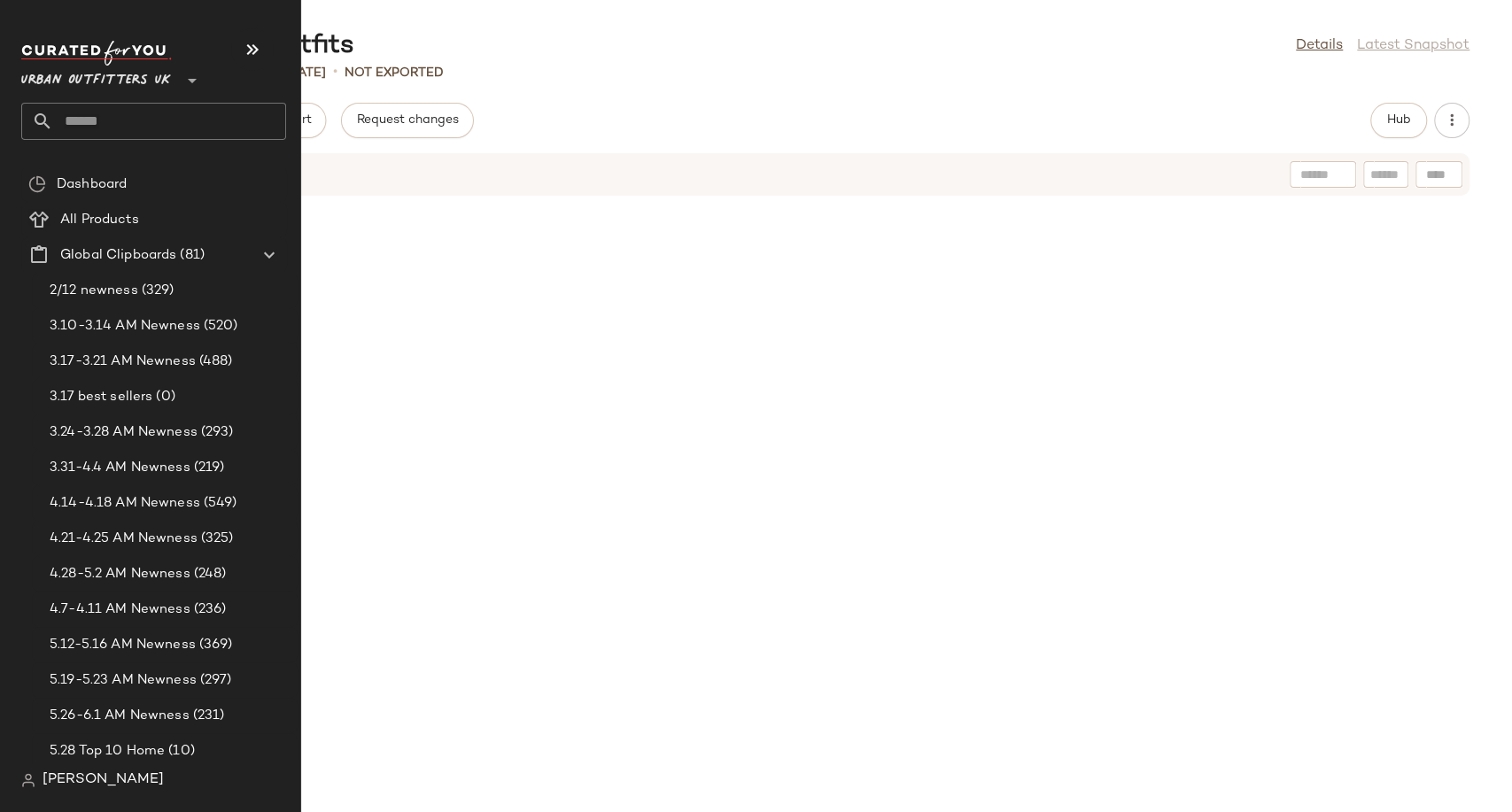
scroll to position [7452, 0]
